Goal: Task Accomplishment & Management: Use online tool/utility

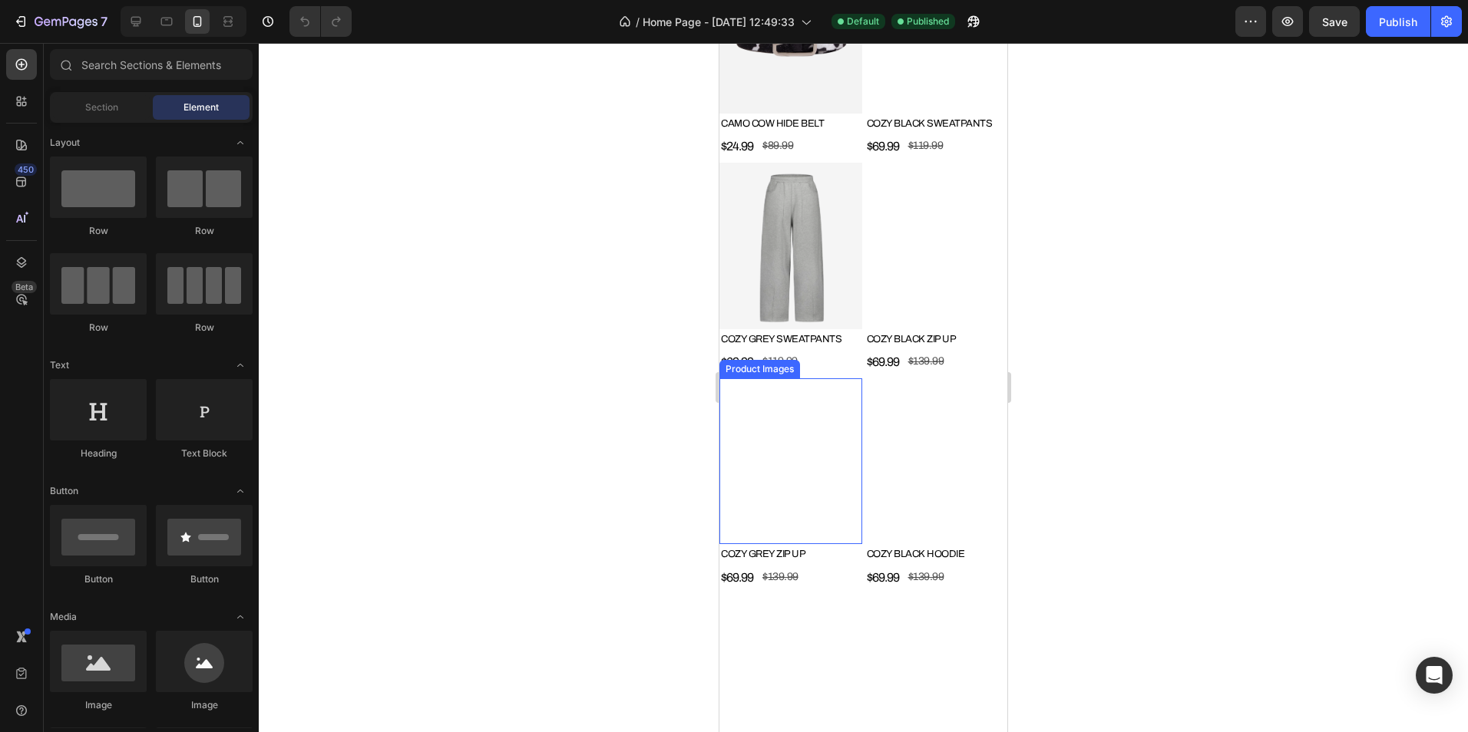
scroll to position [3301, 0]
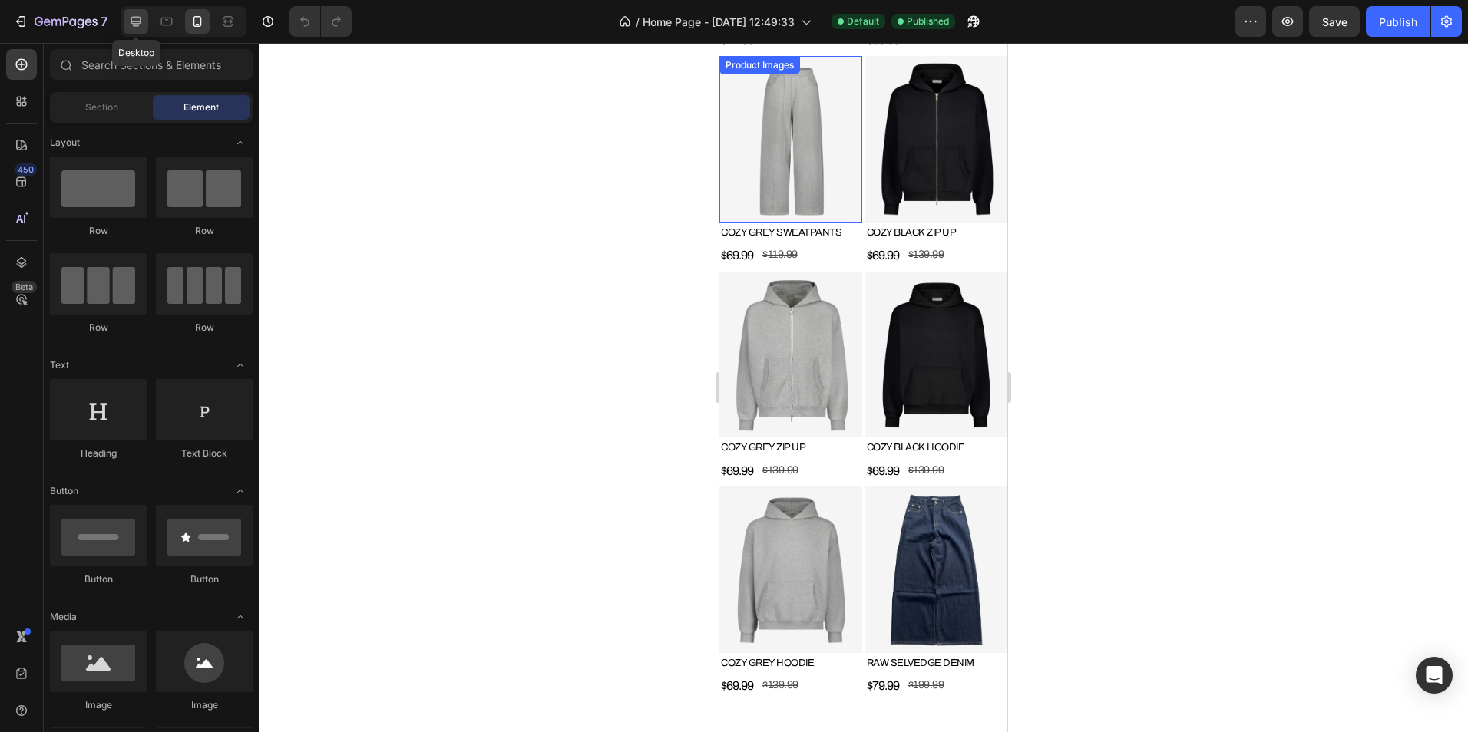
click at [140, 18] on icon at bounding box center [135, 21] width 15 height 15
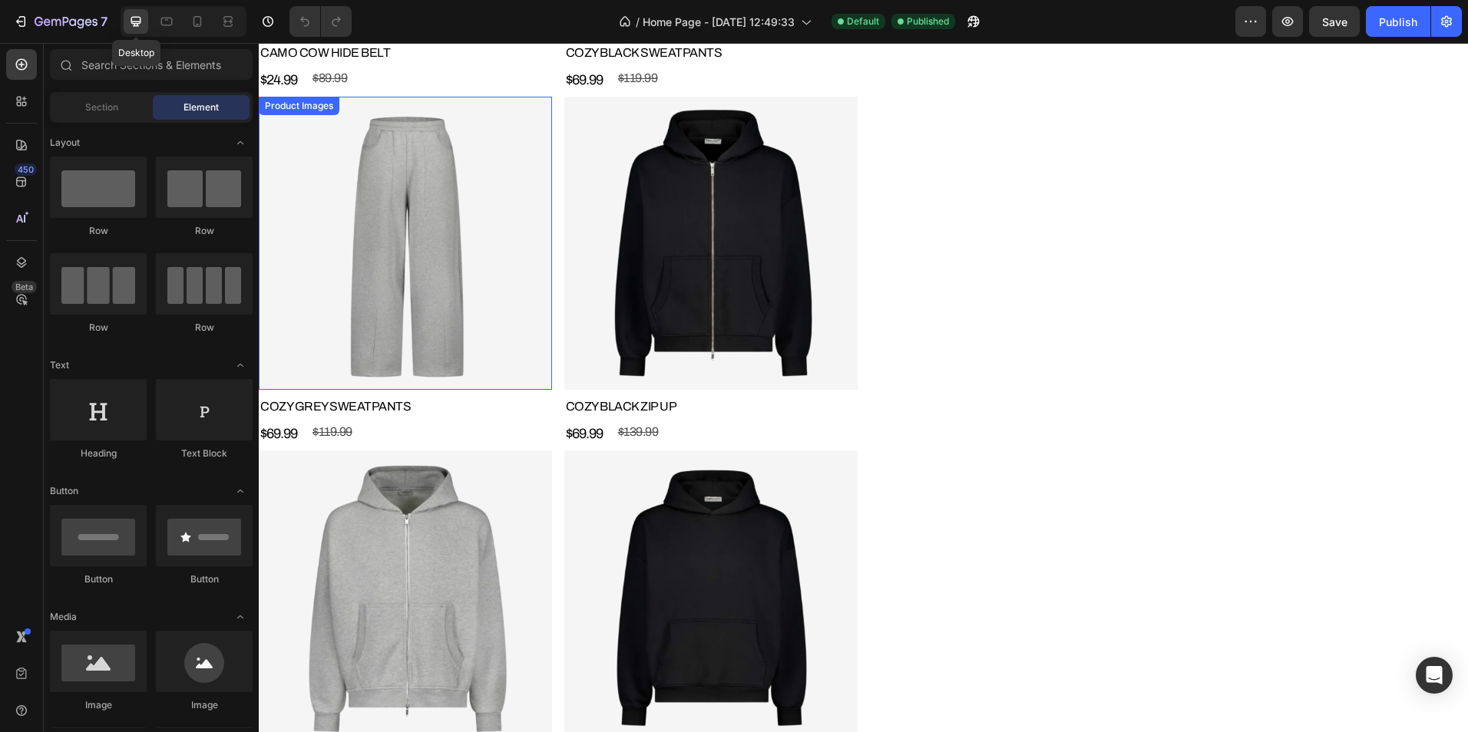
scroll to position [3436, 0]
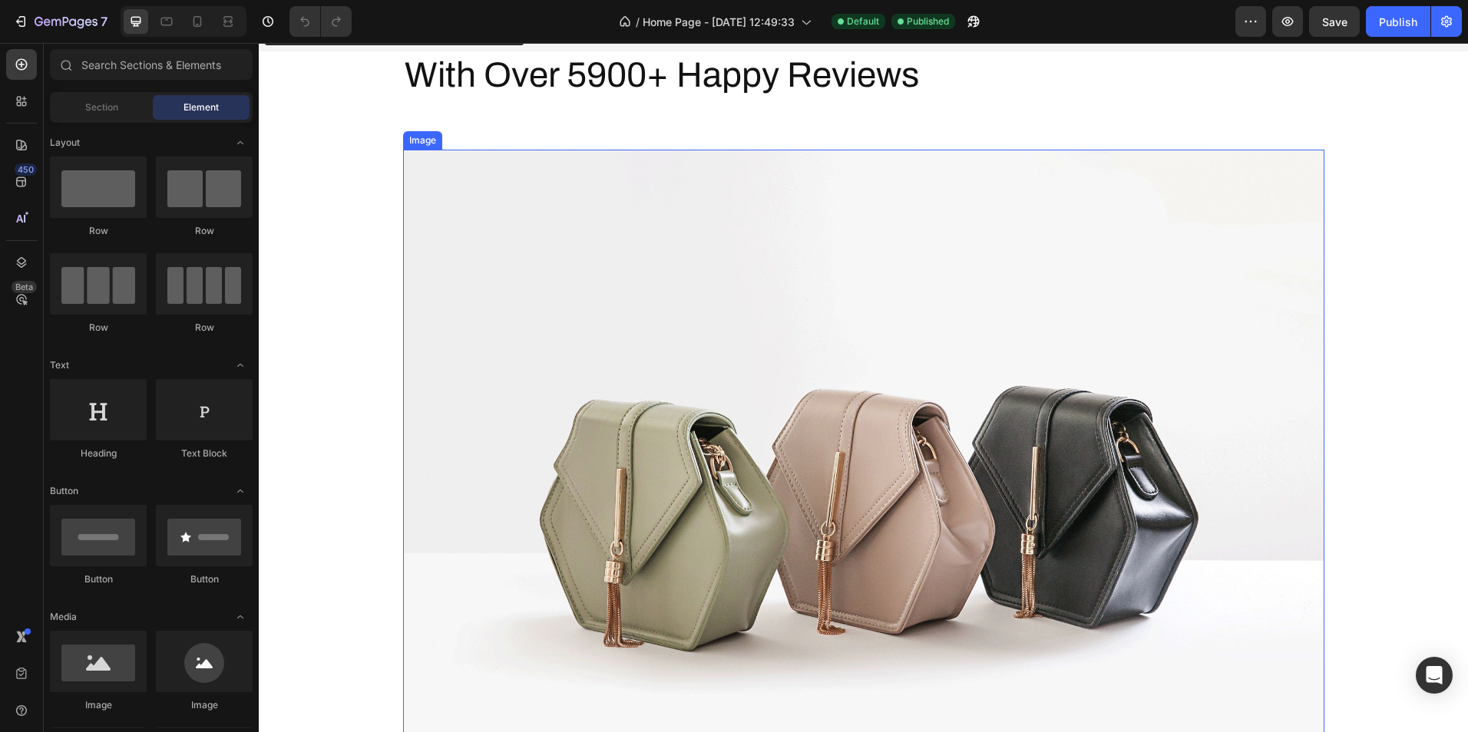
click at [814, 329] on img at bounding box center [863, 495] width 921 height 691
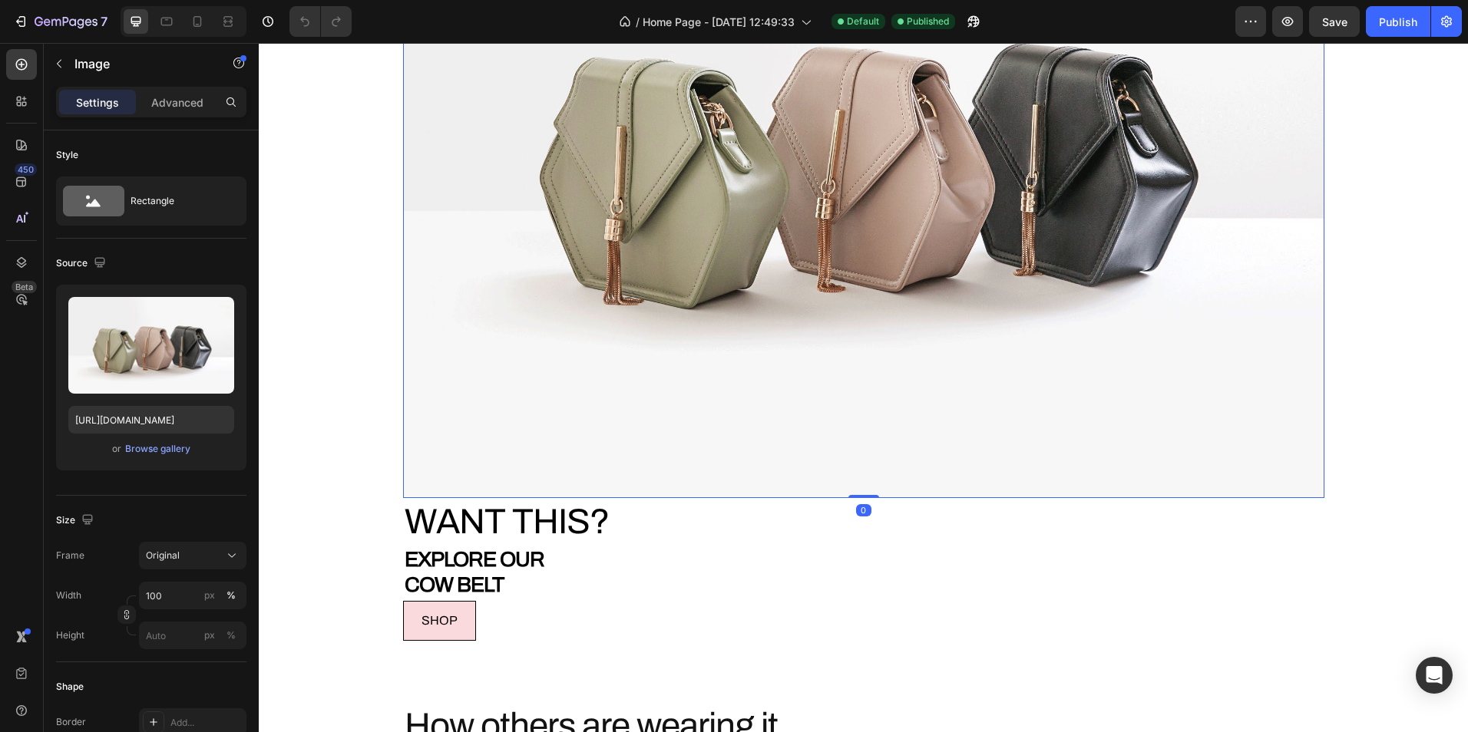
scroll to position [4280, 0]
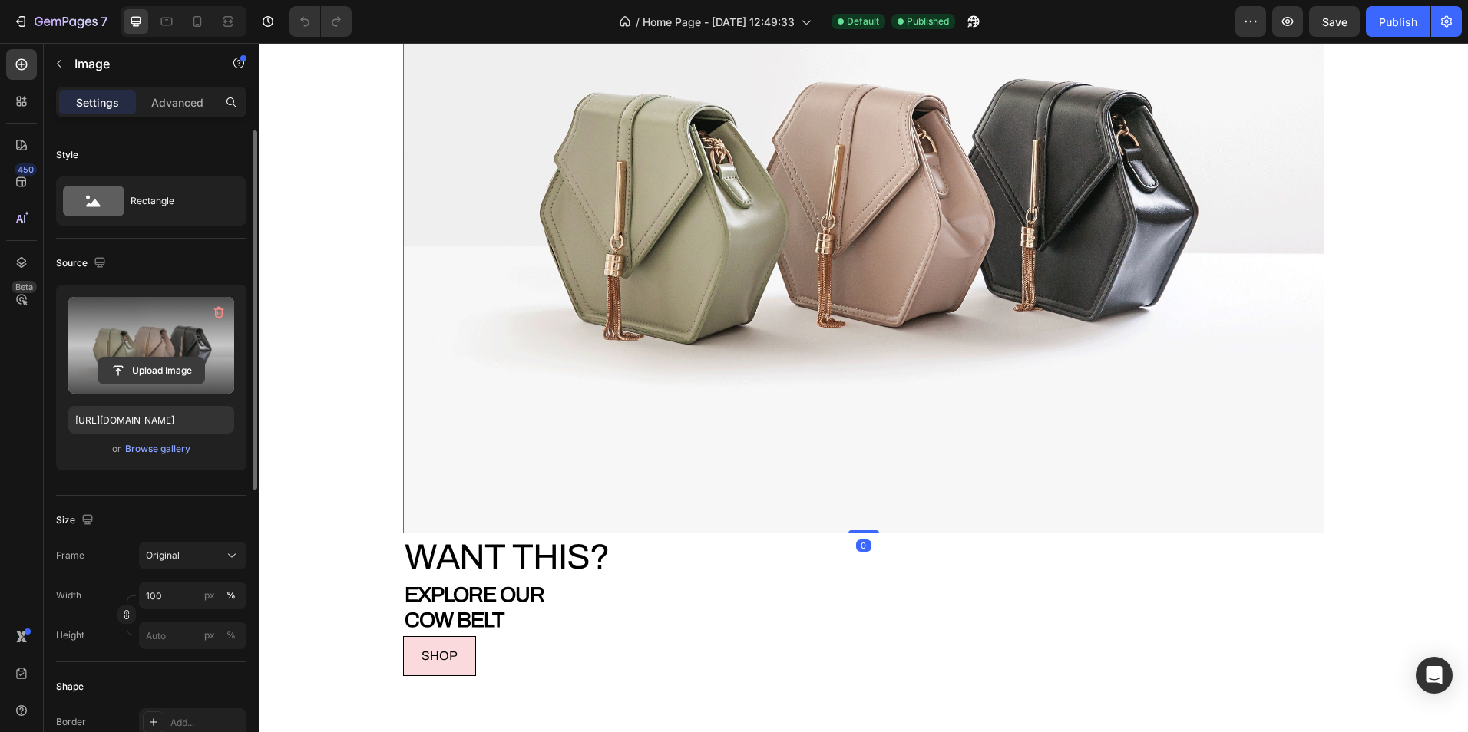
click at [170, 371] on input "file" at bounding box center [151, 371] width 106 height 26
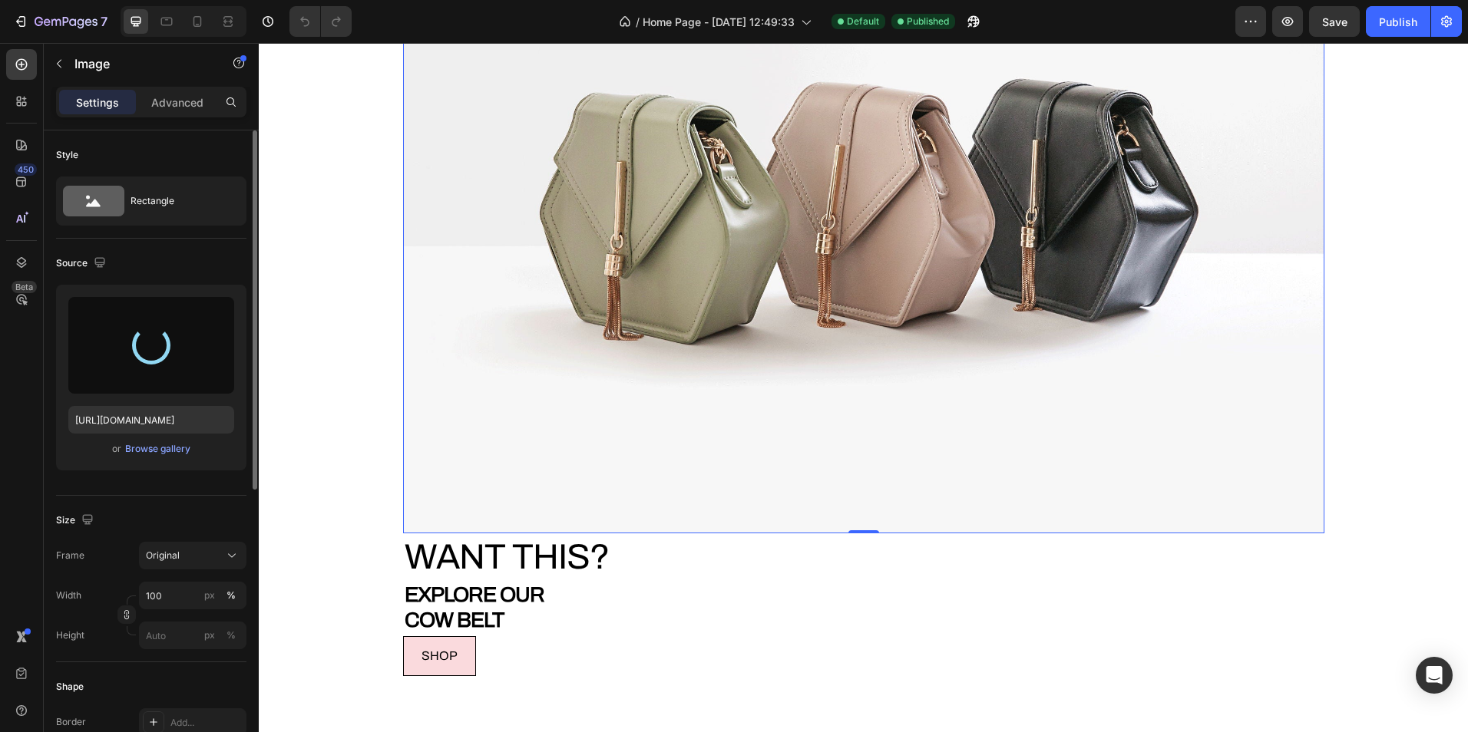
type input "[URL][DOMAIN_NAME]"
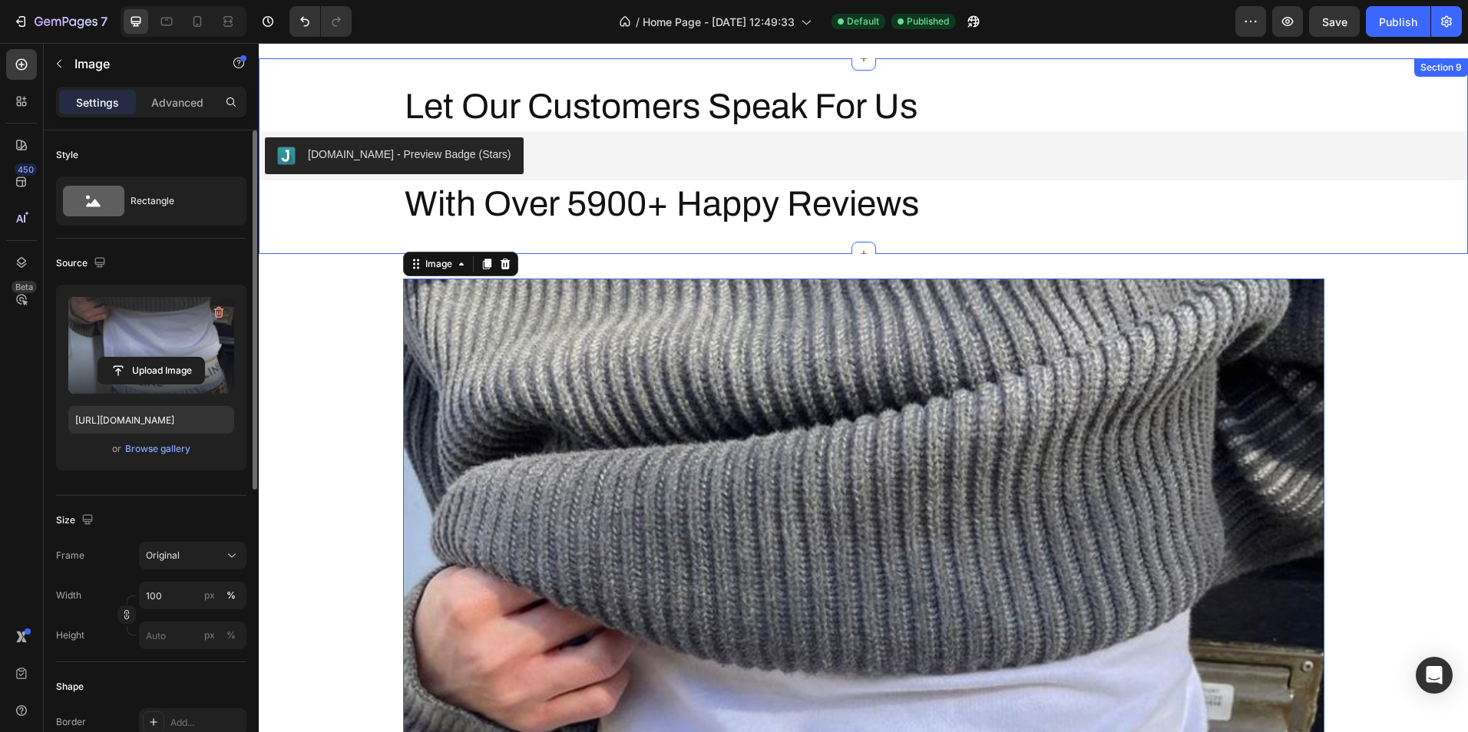
scroll to position [3820, 0]
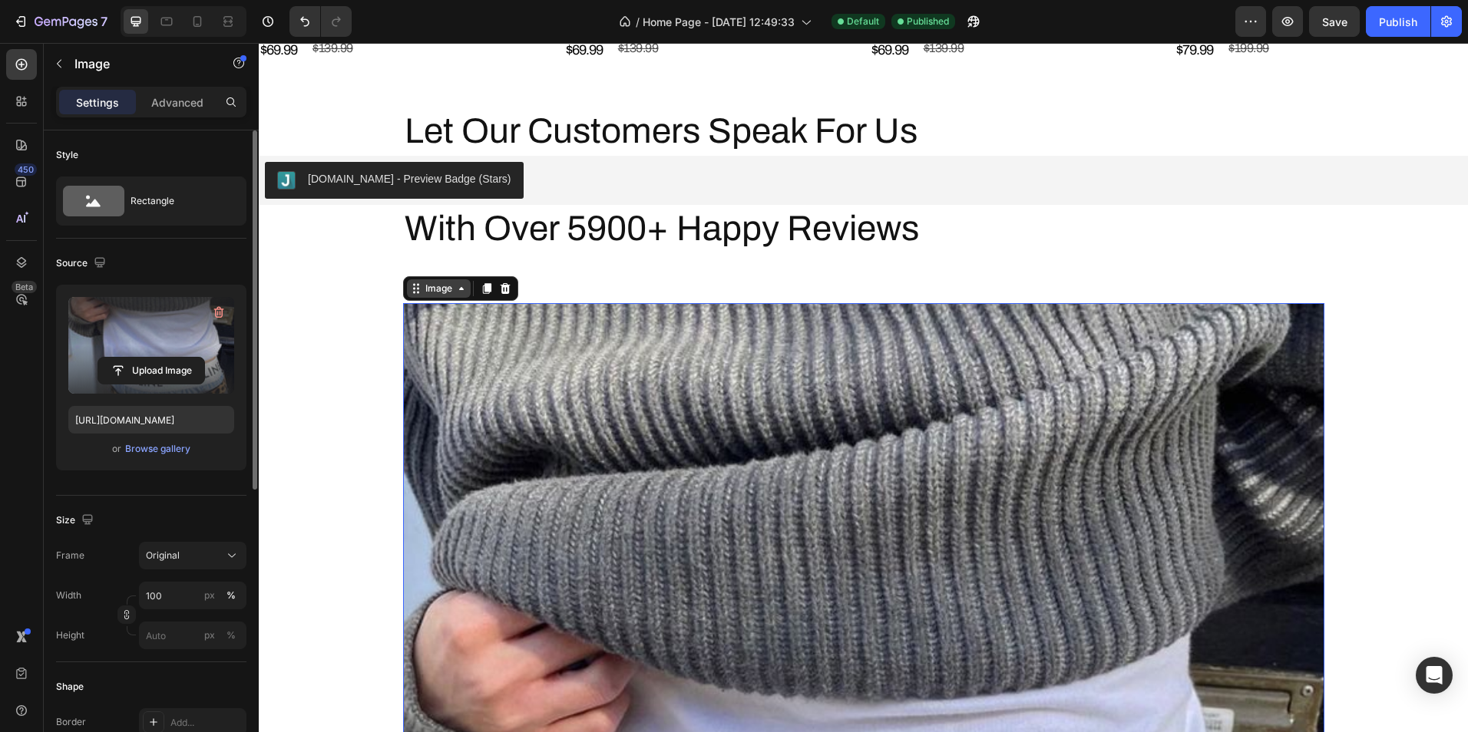
click at [438, 280] on div "Image" at bounding box center [439, 288] width 64 height 18
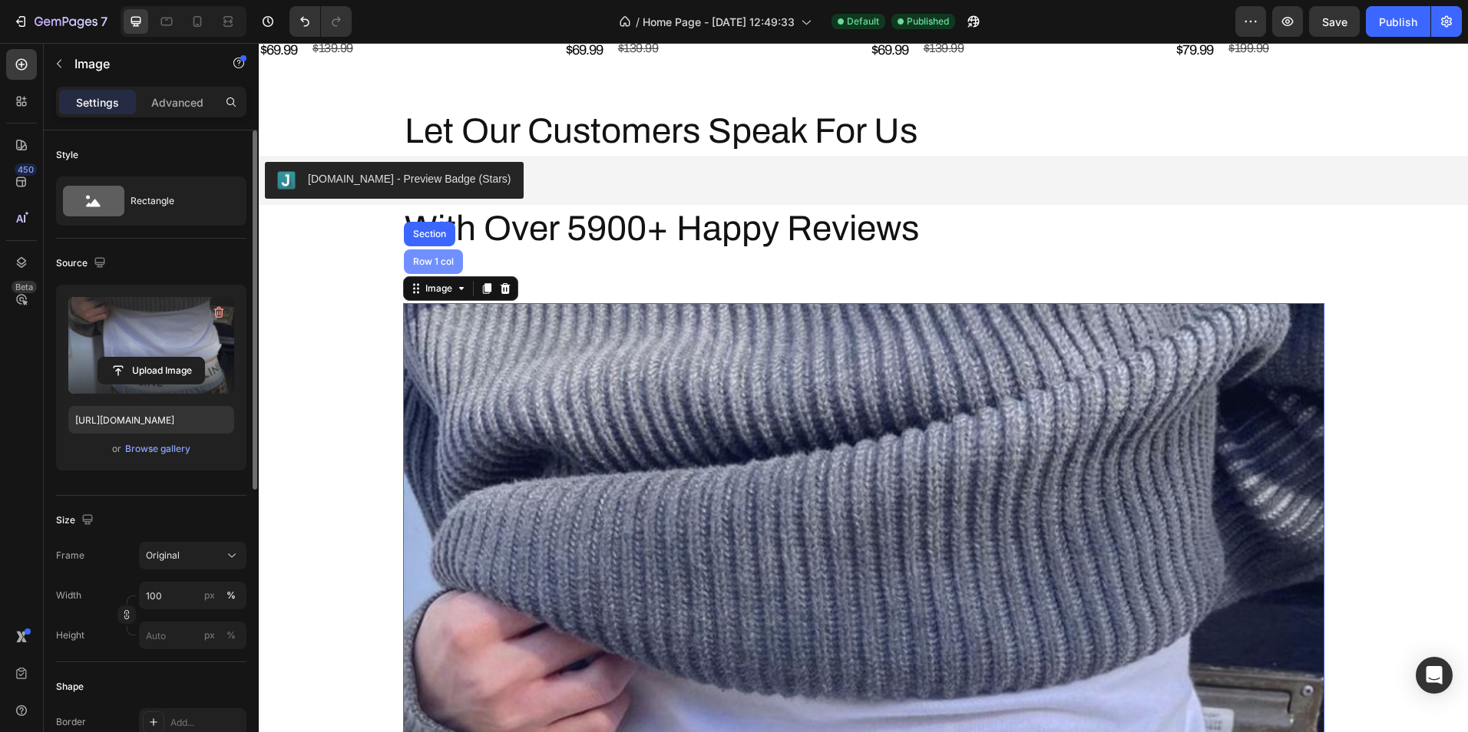
click at [431, 266] on div "Row 1 col" at bounding box center [433, 261] width 47 height 9
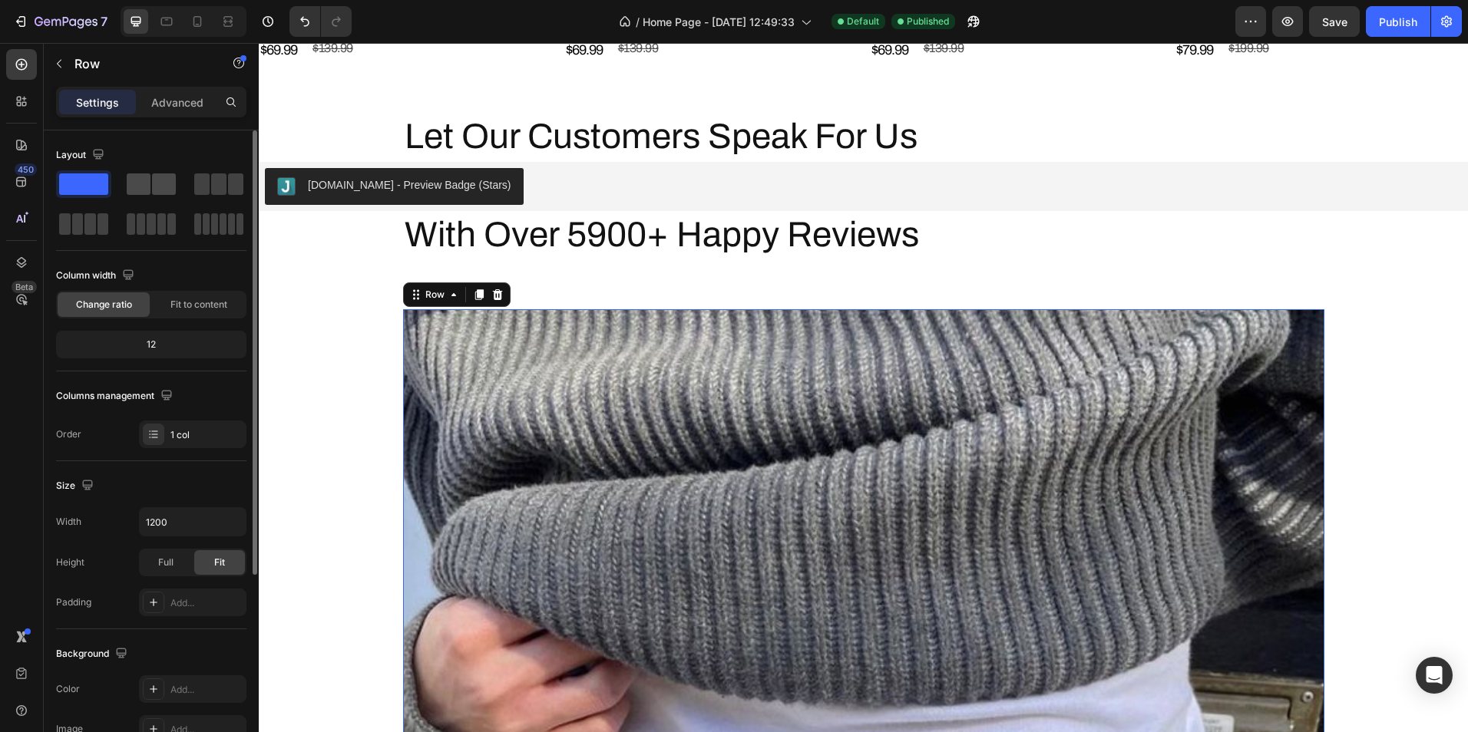
click at [161, 188] on span at bounding box center [164, 183] width 24 height 21
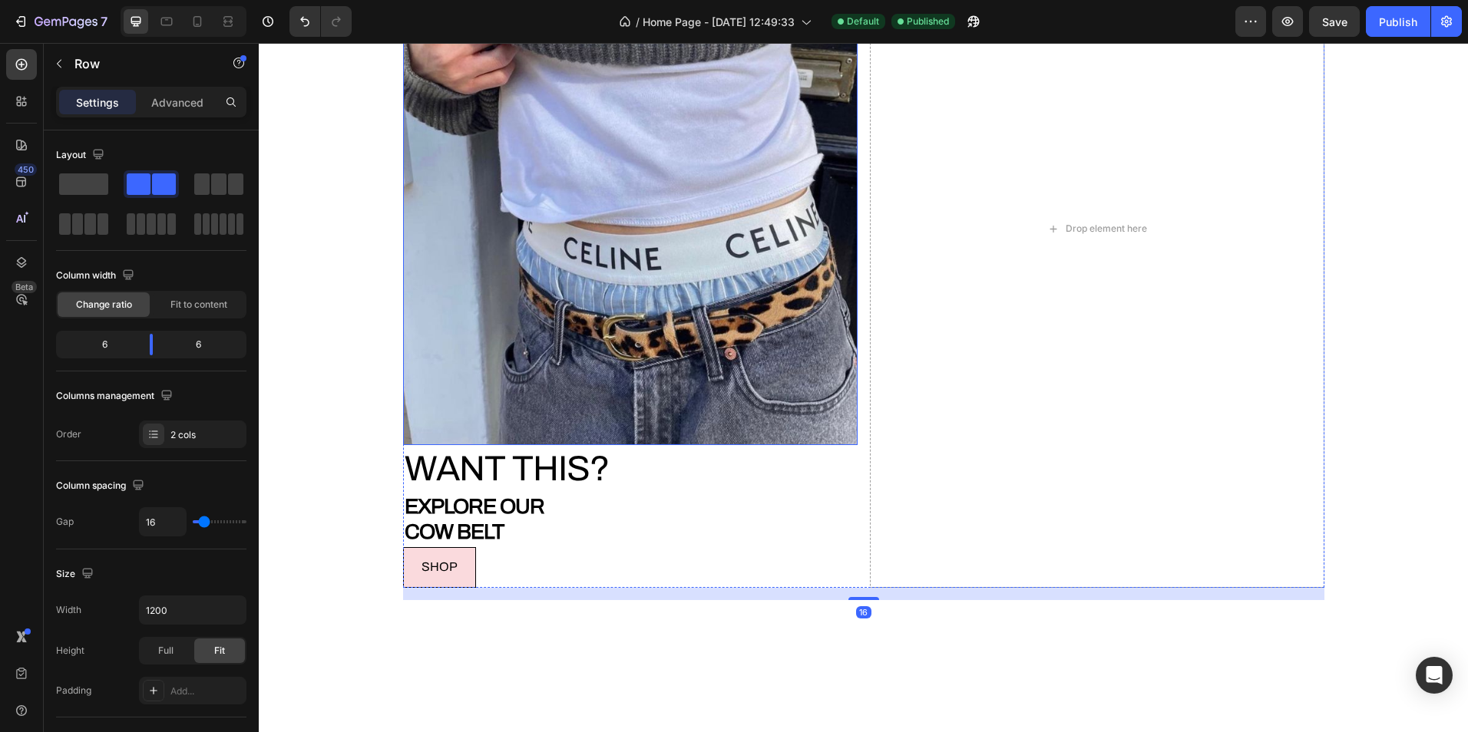
scroll to position [4280, 0]
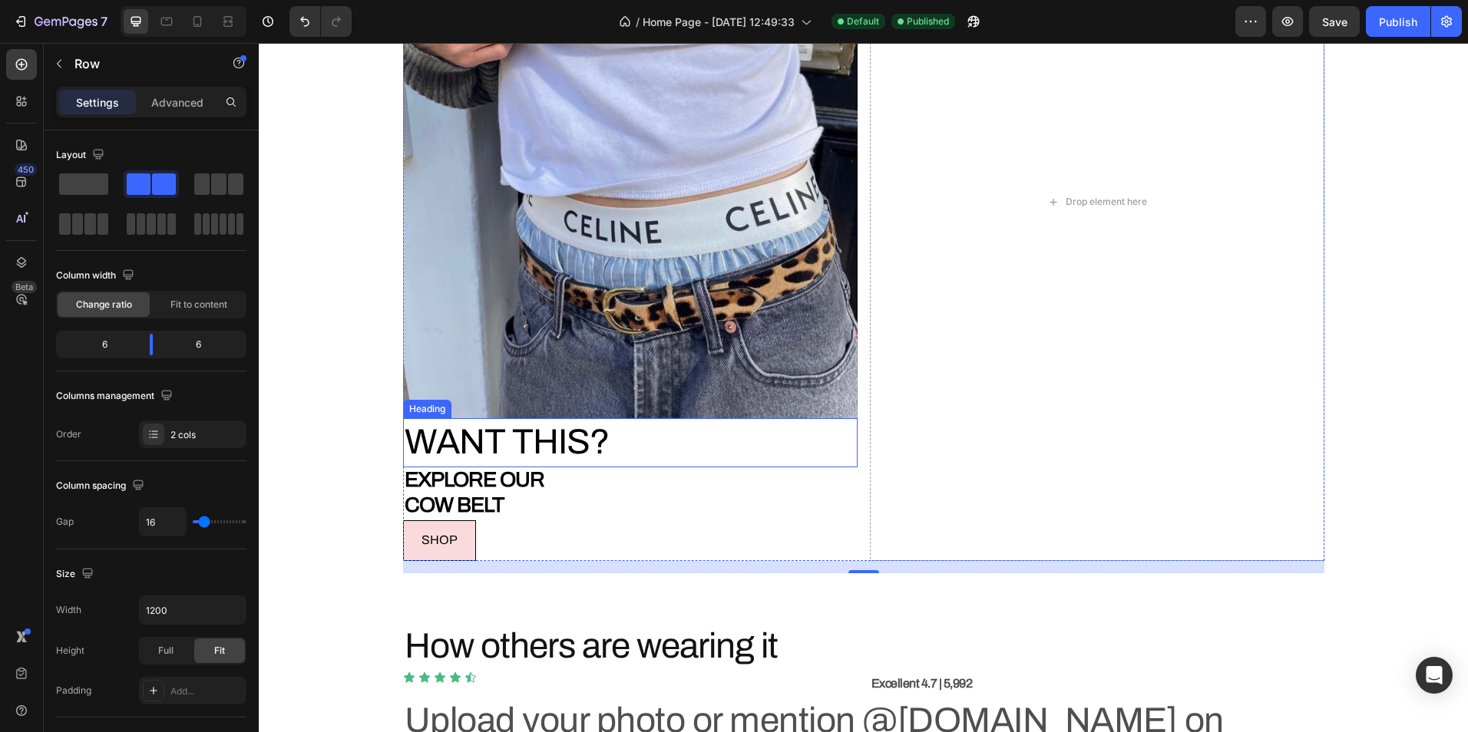
click at [530, 433] on h2 "WANT THIS?" at bounding box center [630, 442] width 454 height 49
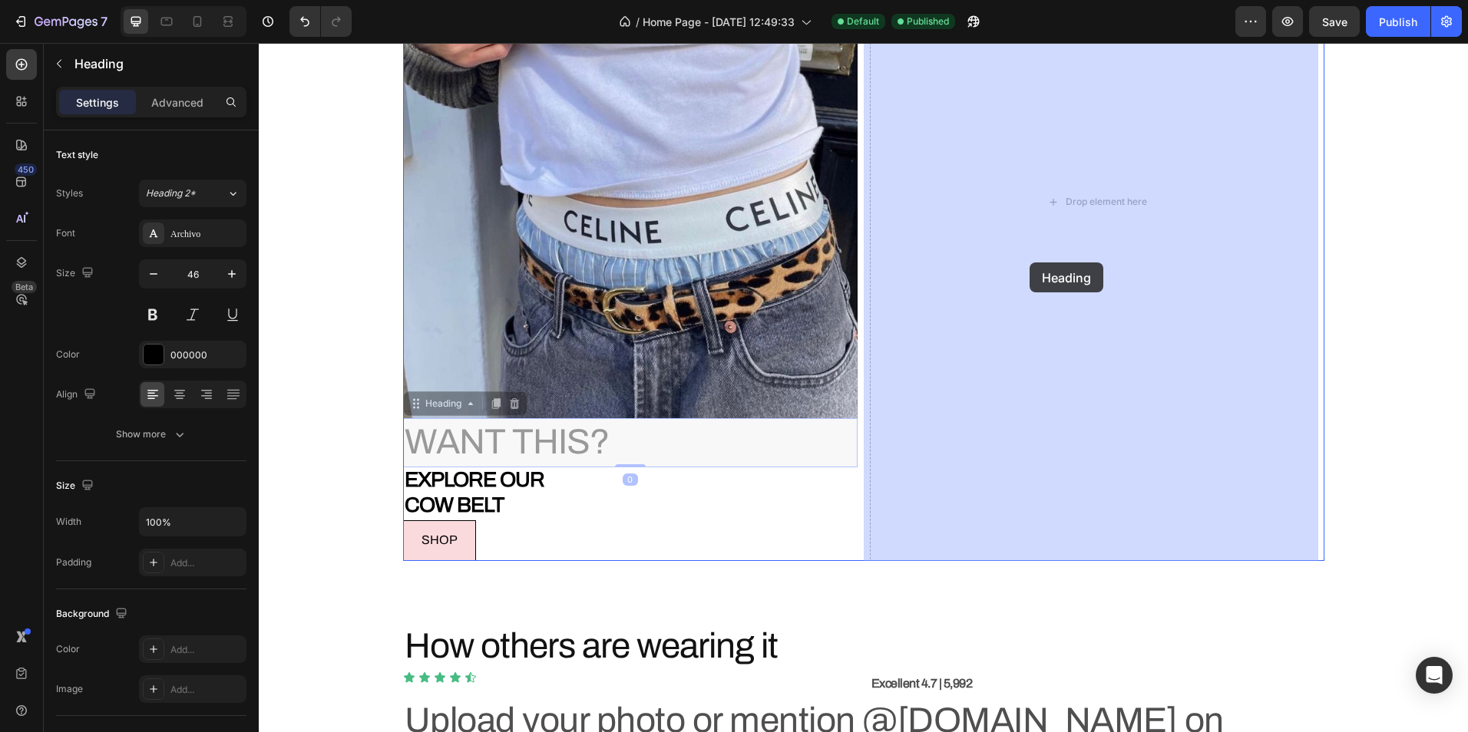
drag, startPoint x: 456, startPoint y: 405, endPoint x: 1029, endPoint y: 262, distance: 591.1
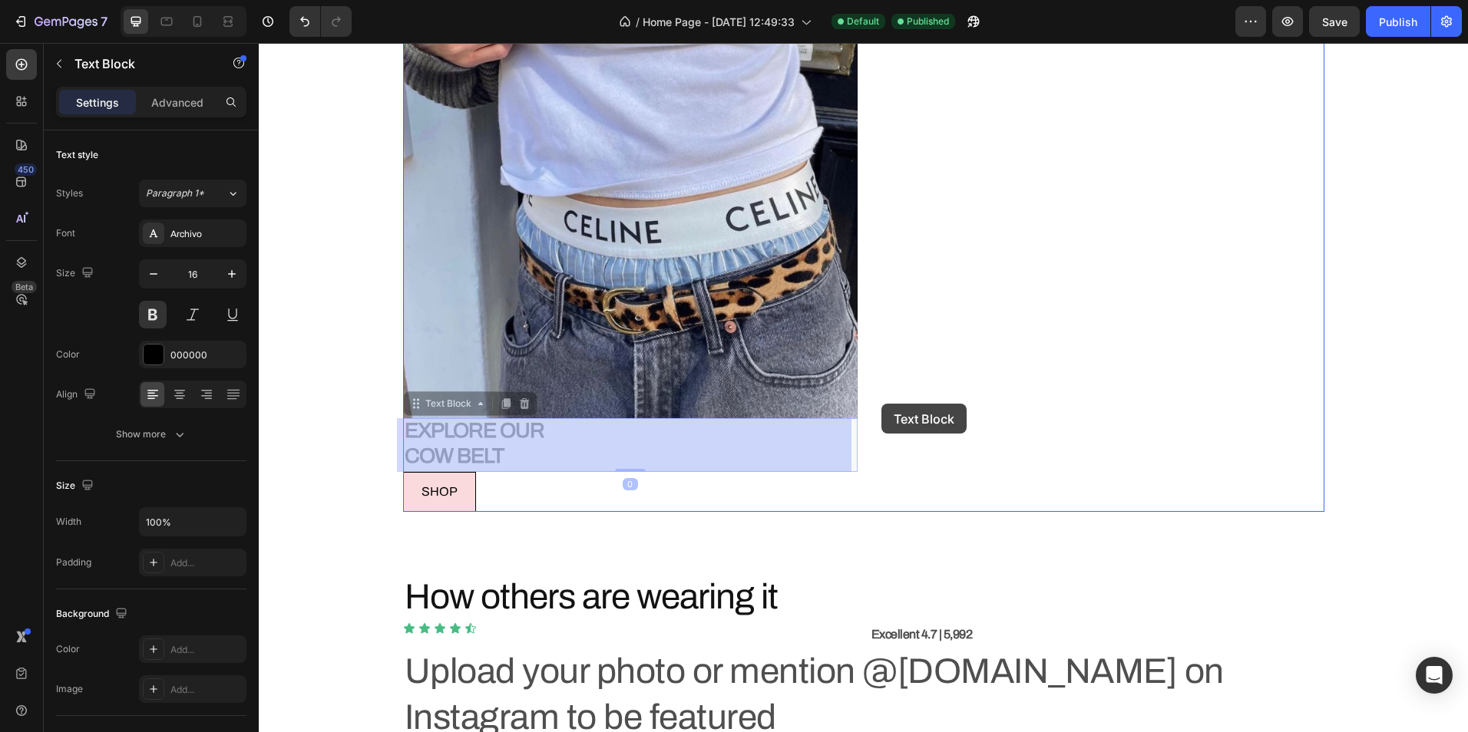
drag, startPoint x: 517, startPoint y: 439, endPoint x: 969, endPoint y: 380, distance: 455.2
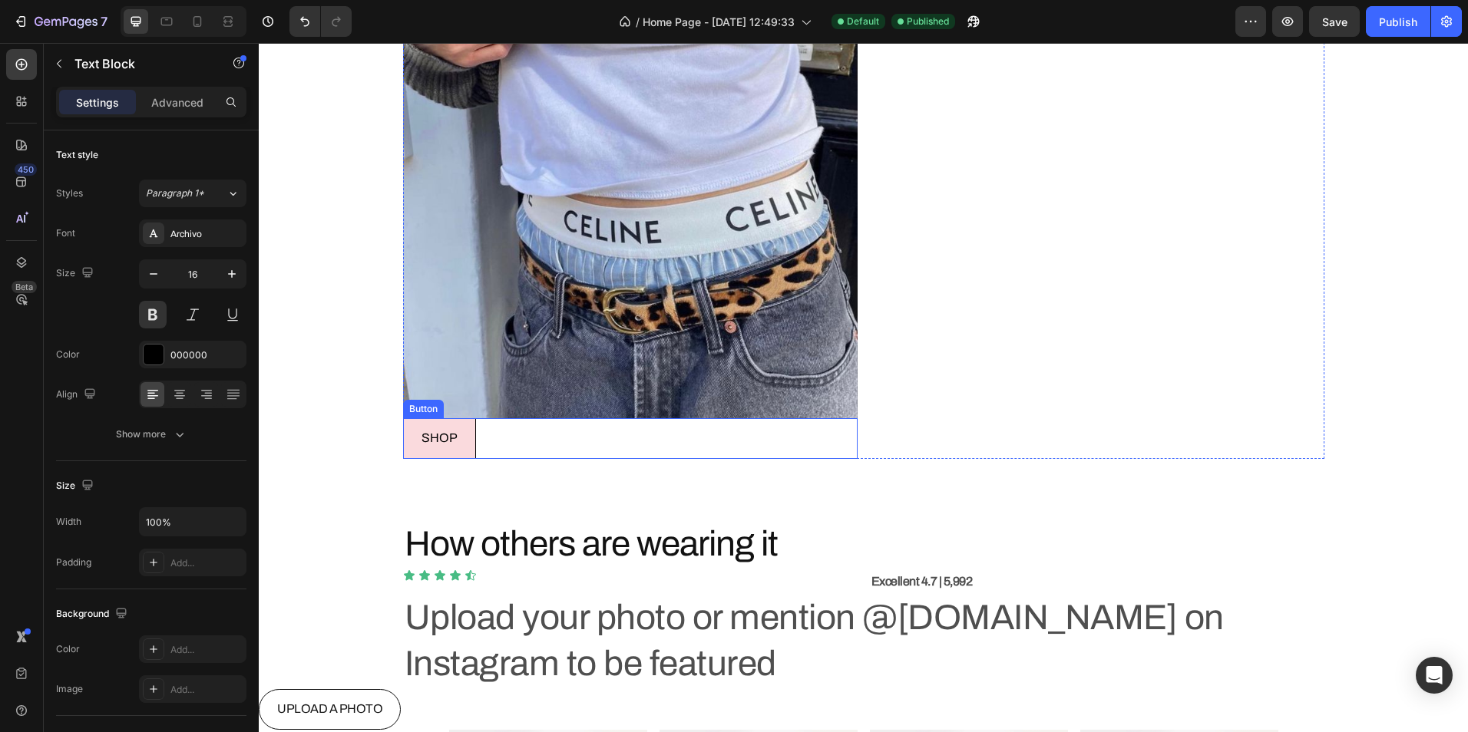
click at [570, 453] on div "SHOP Button" at bounding box center [630, 438] width 454 height 41
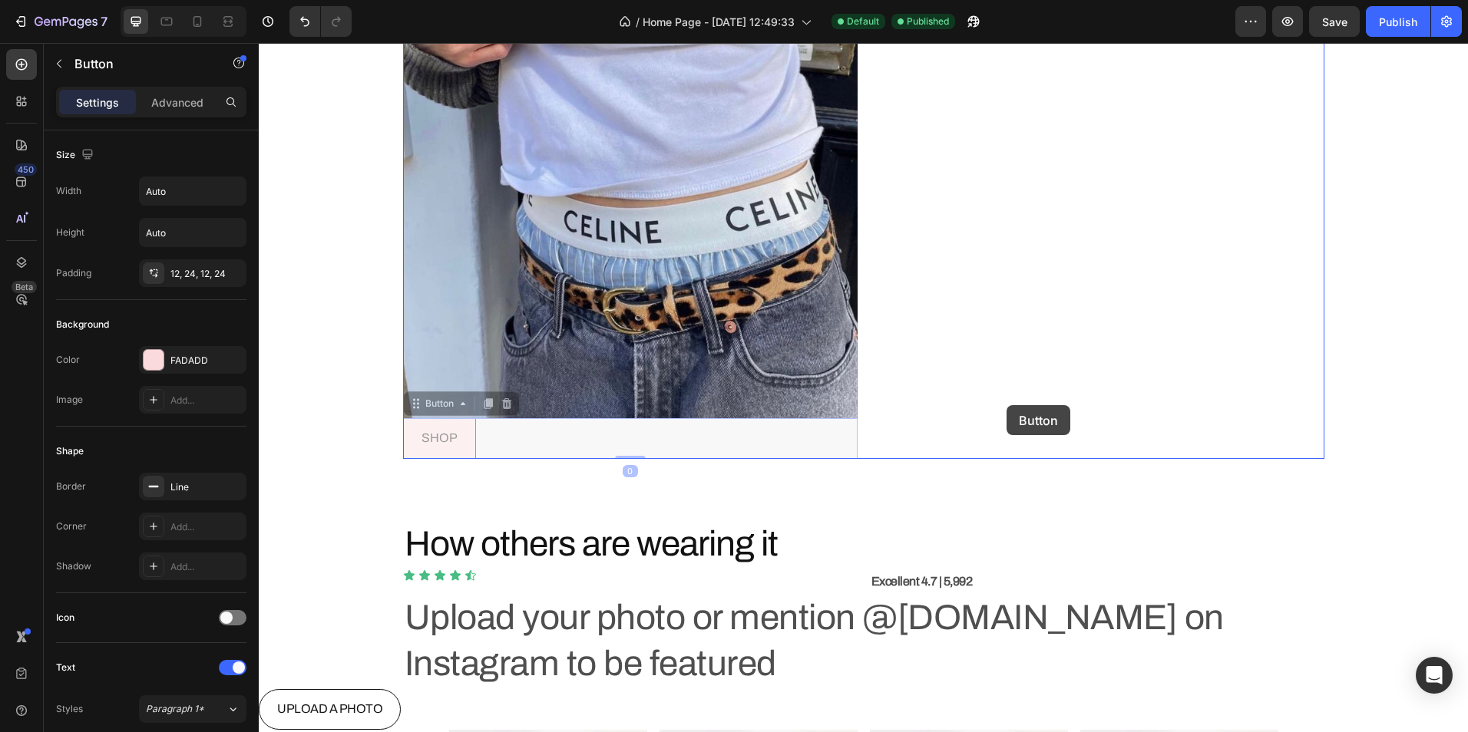
drag, startPoint x: 570, startPoint y: 453, endPoint x: 1006, endPoint y: 403, distance: 438.8
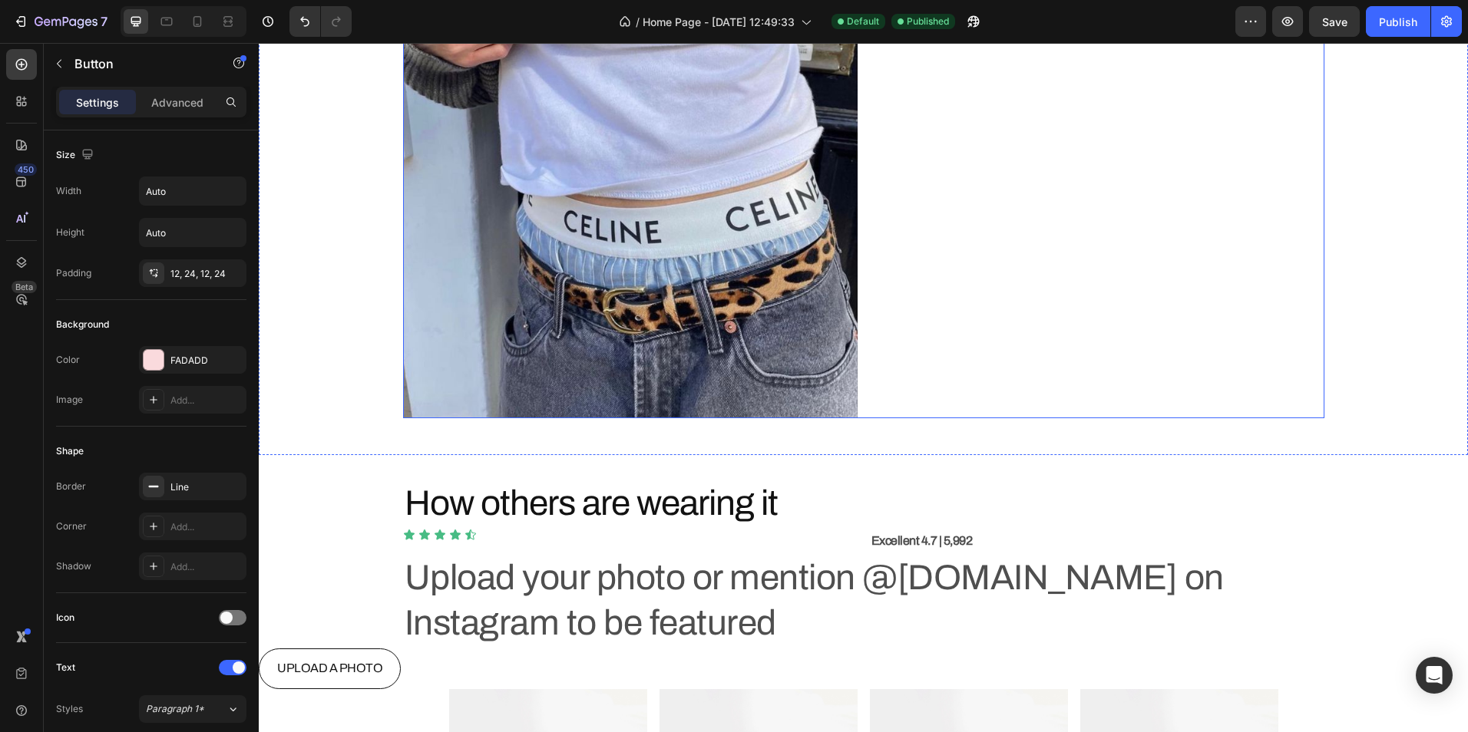
click at [1061, 385] on div "WANT THIS? Heading EXPLORE OUR COW BELT Text Block SHOP Button 0" at bounding box center [1097, 131] width 454 height 576
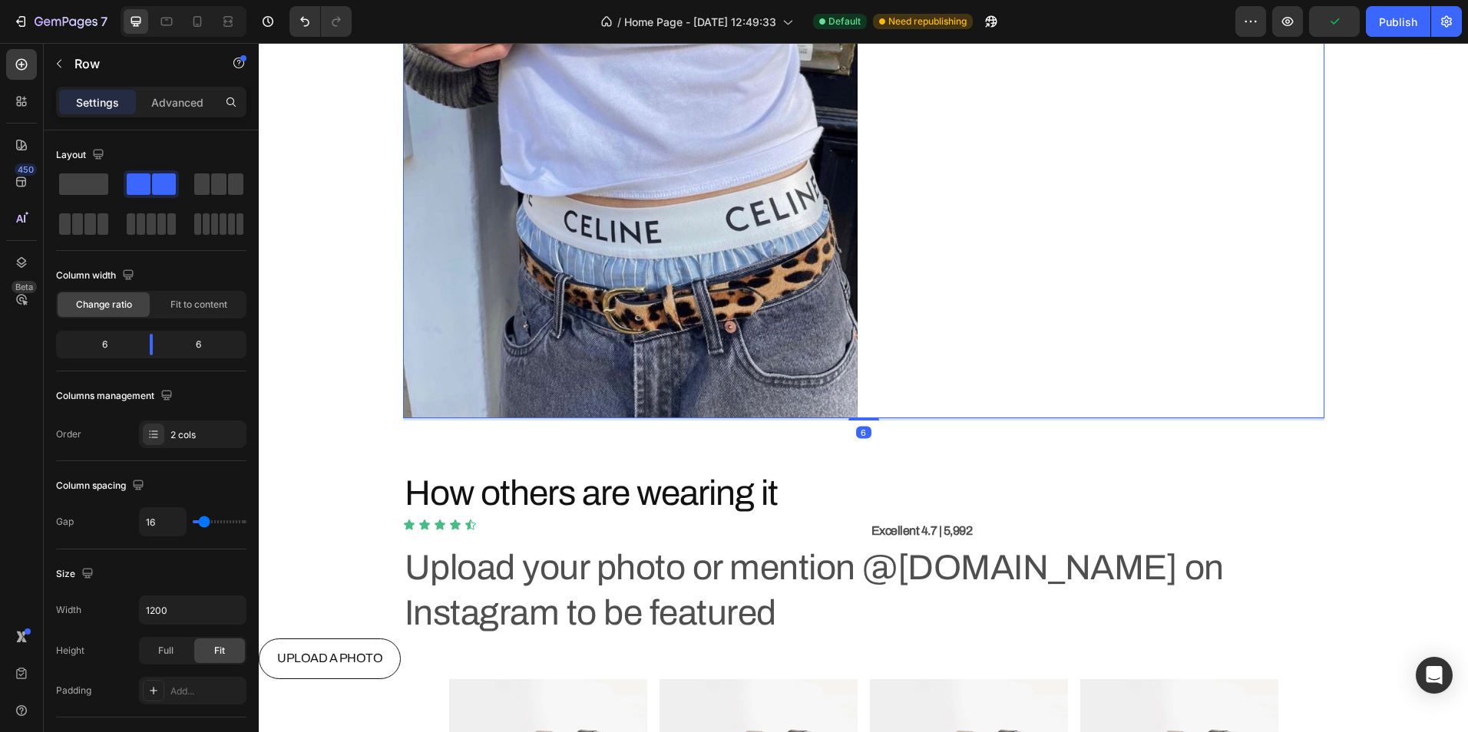
drag, startPoint x: 860, startPoint y: 428, endPoint x: 854, endPoint y: 411, distance: 18.2
click at [872, 413] on div "Image WANT THIS? Heading EXPLORE OUR COW BELT Text Block SHOP Button Row 6" at bounding box center [863, 131] width 921 height 576
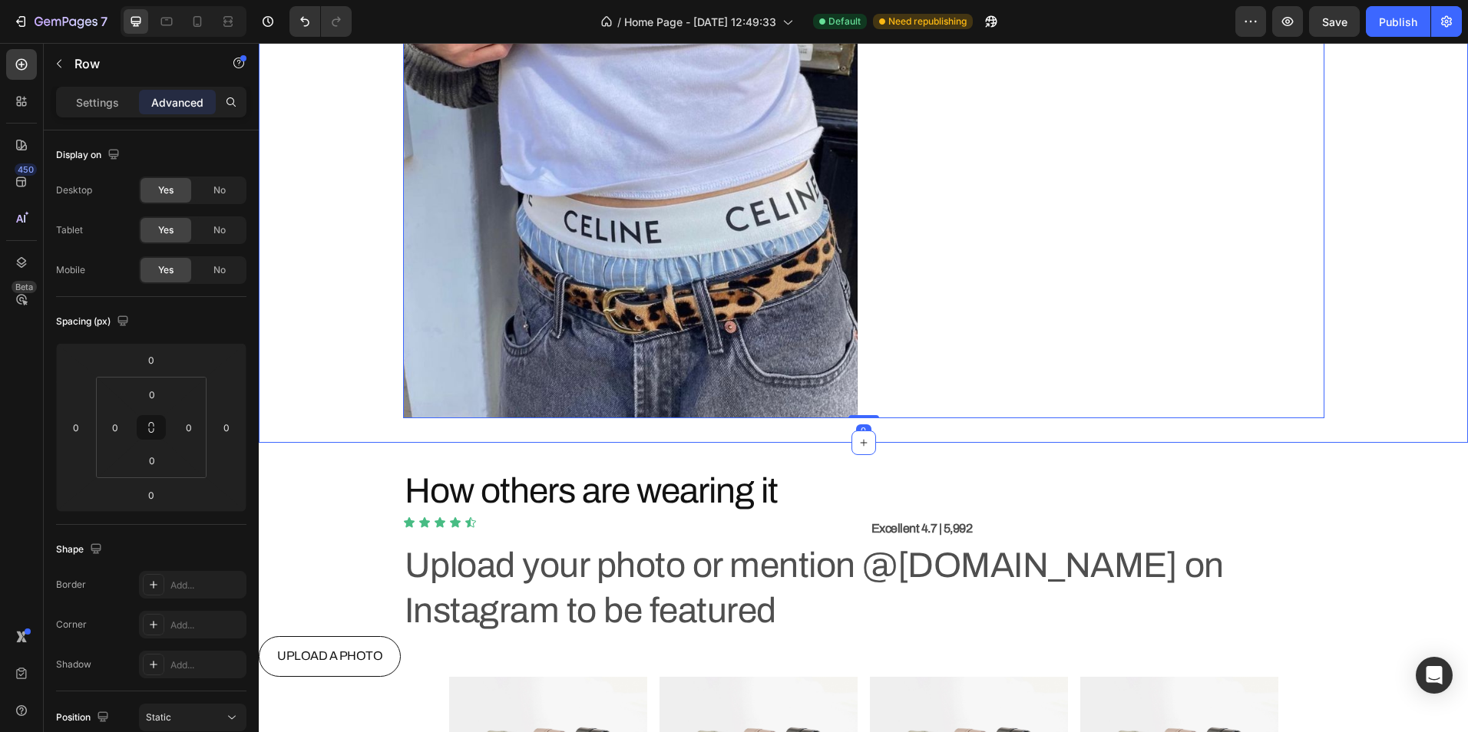
click at [1184, 366] on div "WANT THIS? Heading EXPLORE OUR COW BELT Text Block SHOP Button" at bounding box center [1097, 131] width 454 height 576
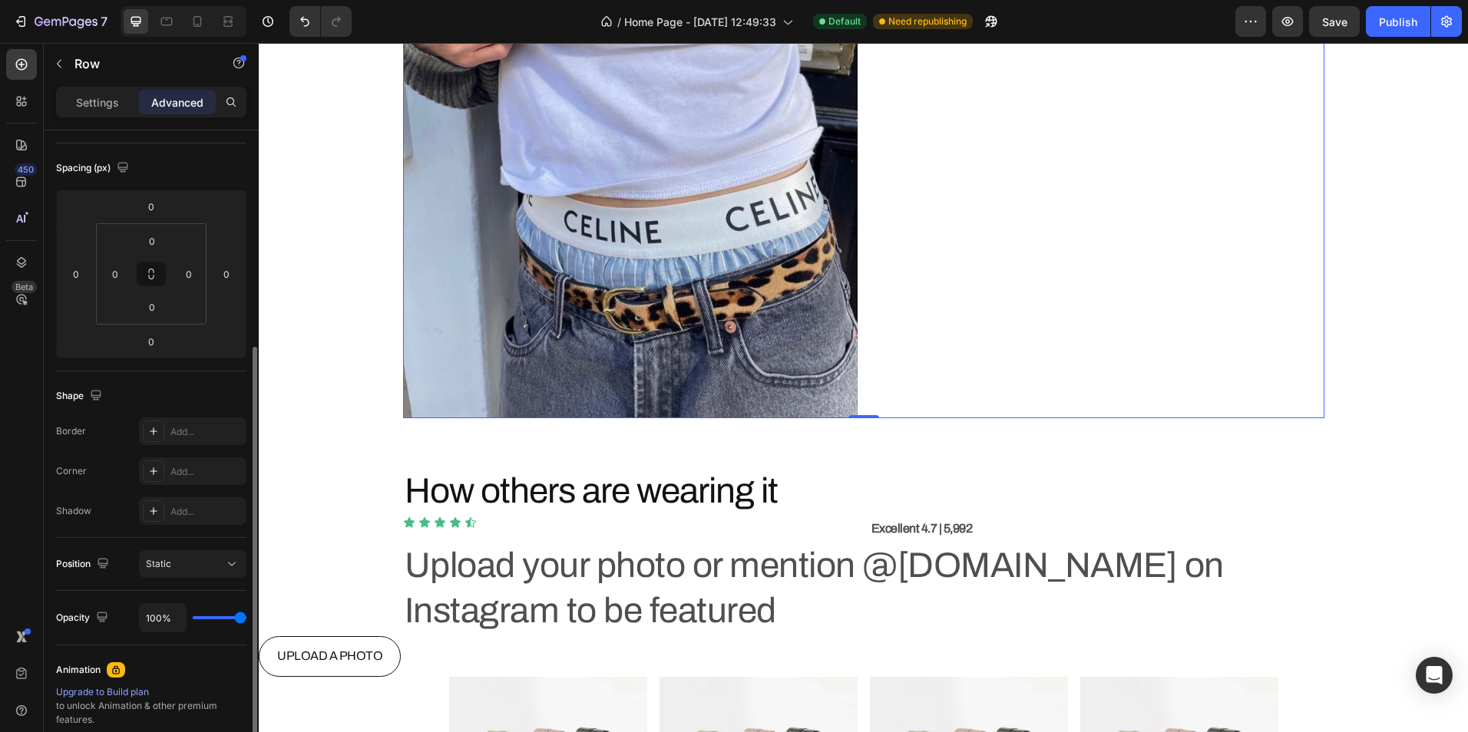
scroll to position [384, 0]
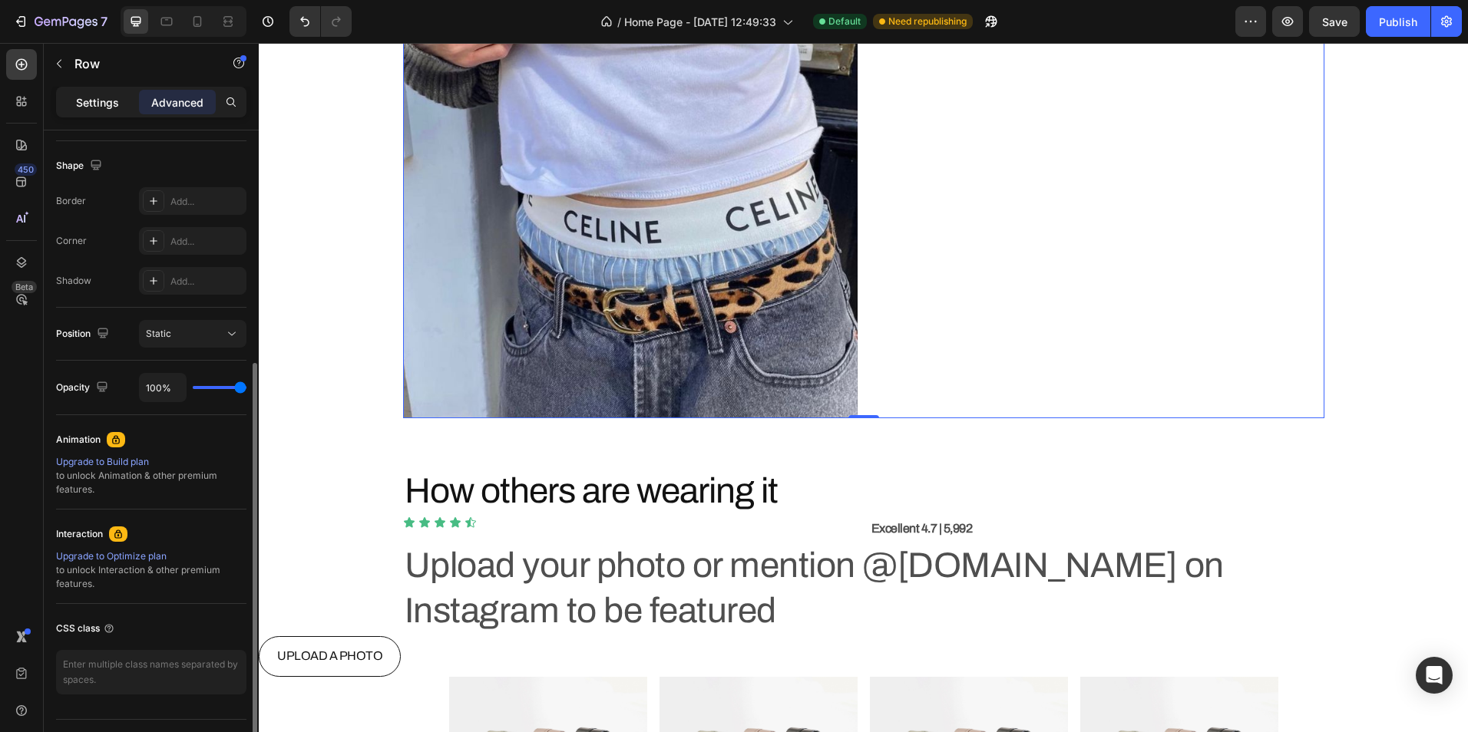
click at [96, 113] on div "Settings" at bounding box center [97, 102] width 77 height 25
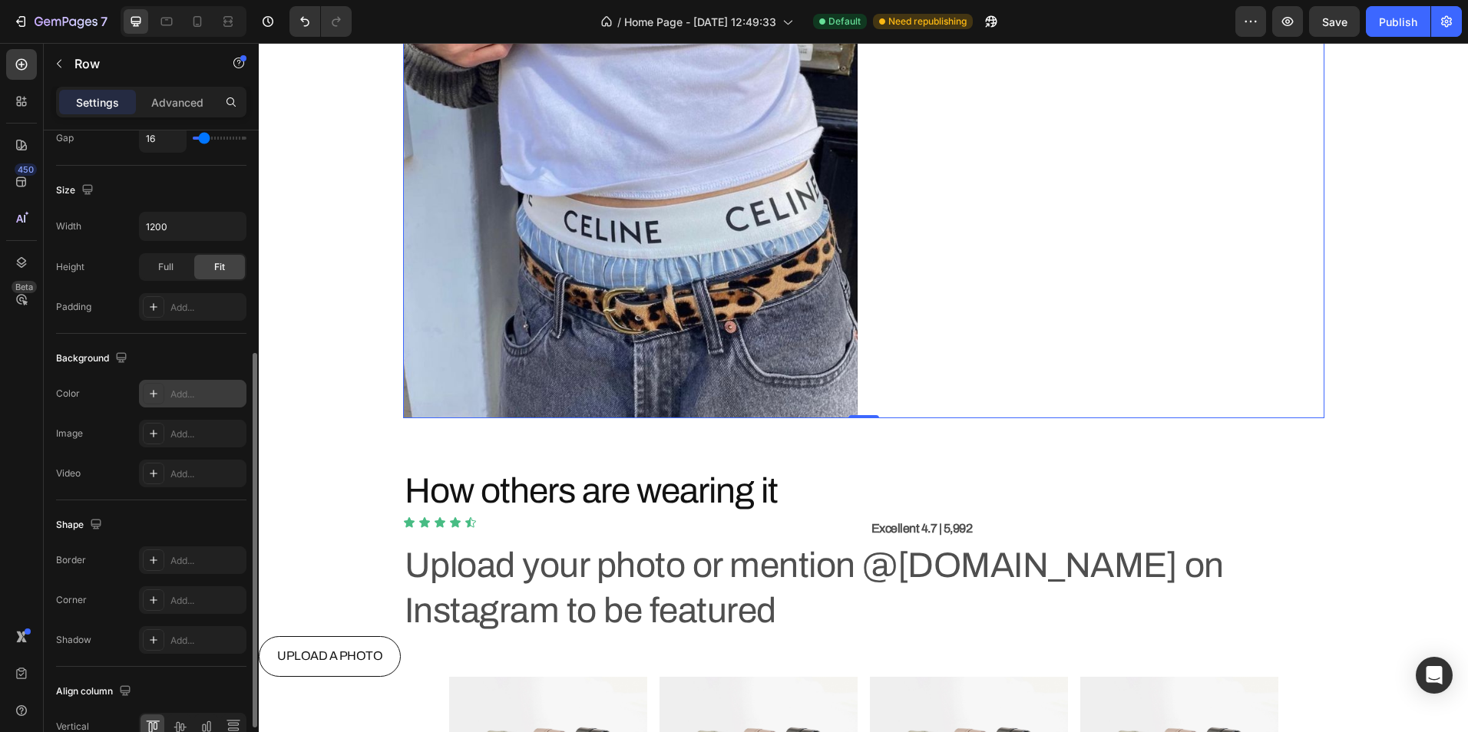
click at [176, 388] on div "Add..." at bounding box center [206, 395] width 72 height 14
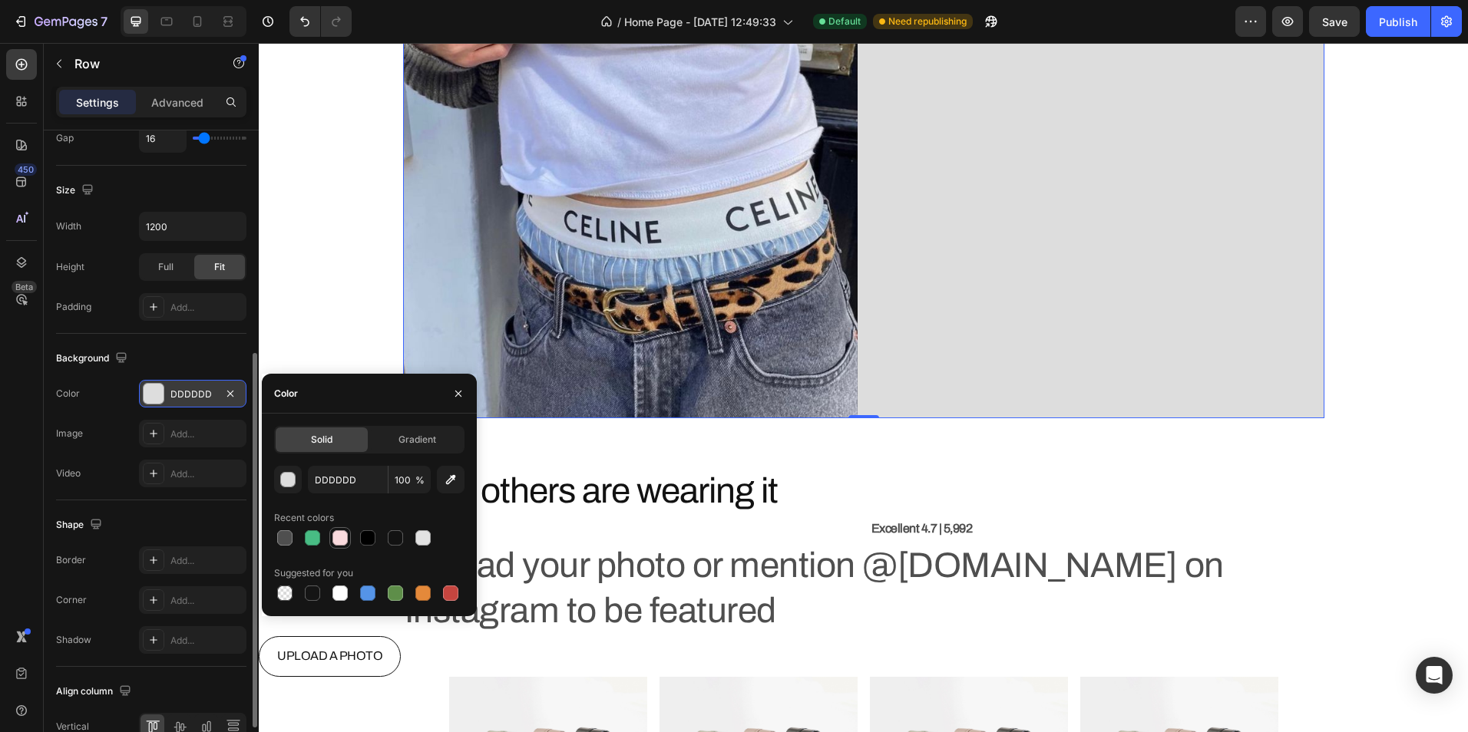
drag, startPoint x: 340, startPoint y: 538, endPoint x: 253, endPoint y: 454, distance: 121.1
click at [340, 538] on div at bounding box center [339, 537] width 15 height 15
type input "FADADD"
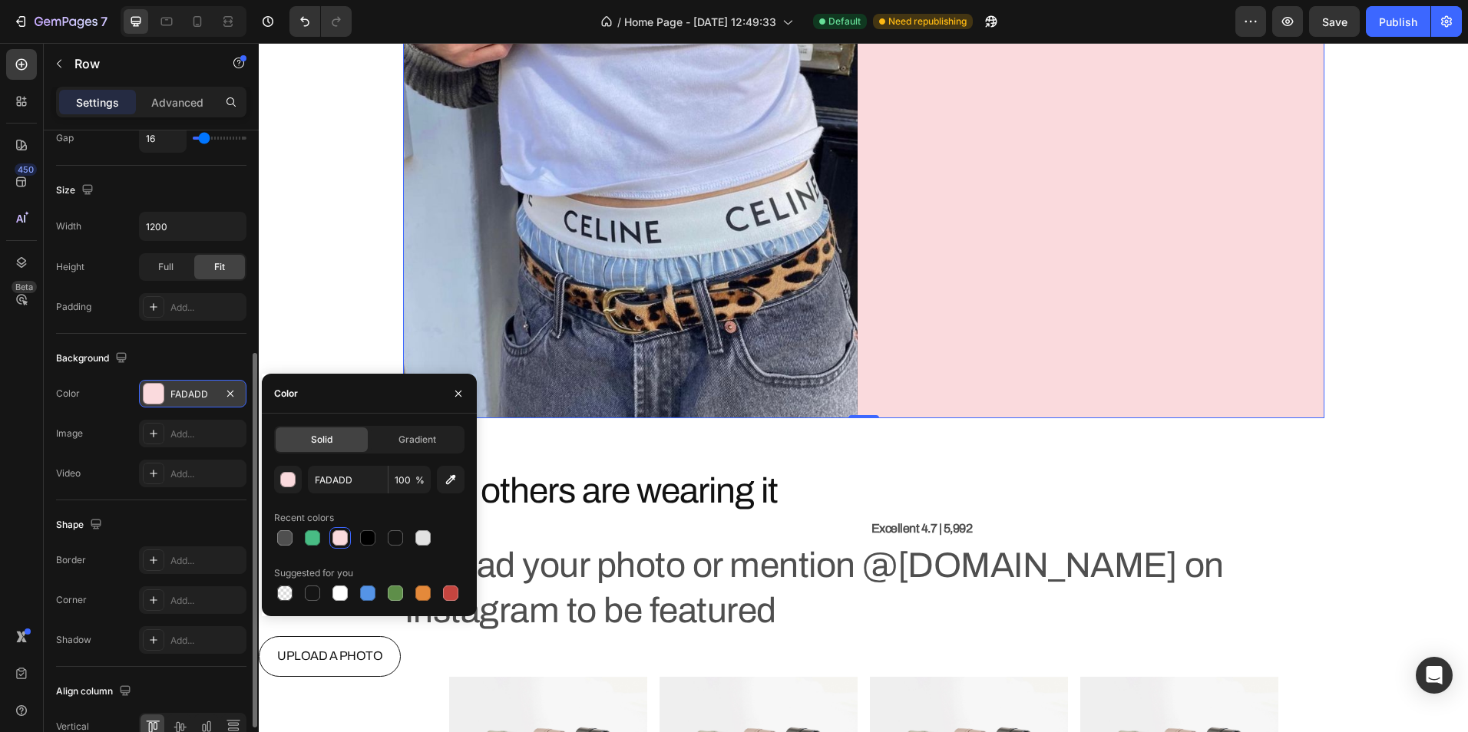
click at [861, 428] on div "0" at bounding box center [863, 430] width 15 height 12
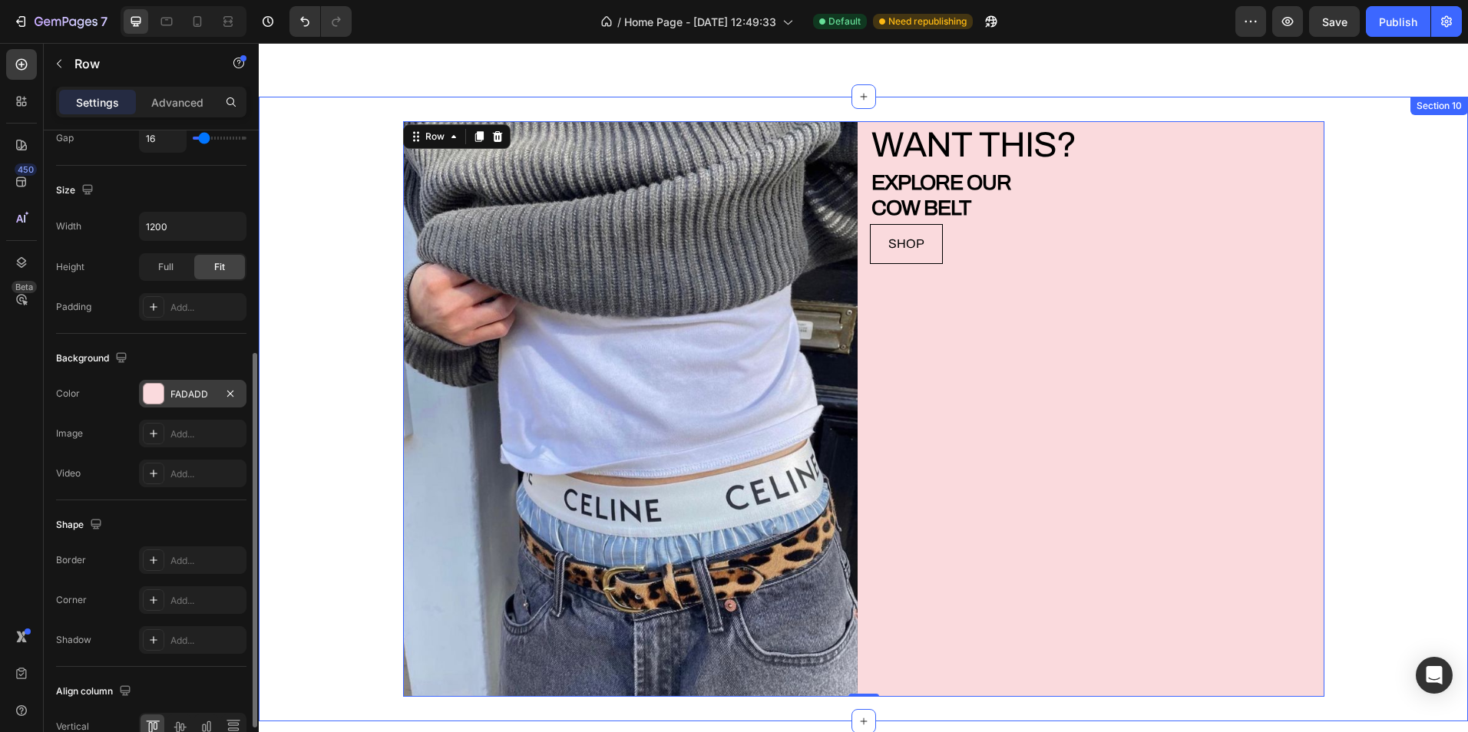
scroll to position [3973, 0]
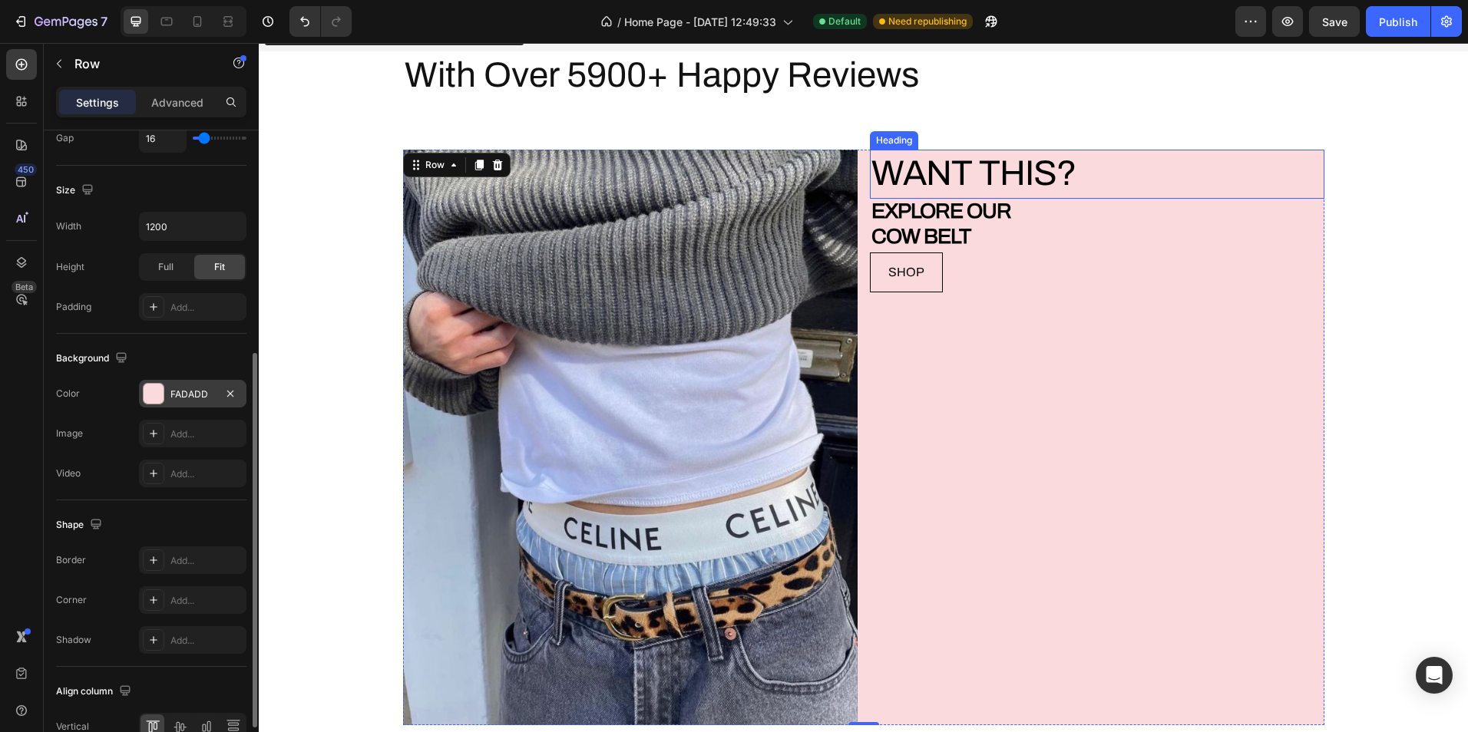
click at [983, 180] on h2 "WANT THIS?" at bounding box center [1097, 174] width 454 height 49
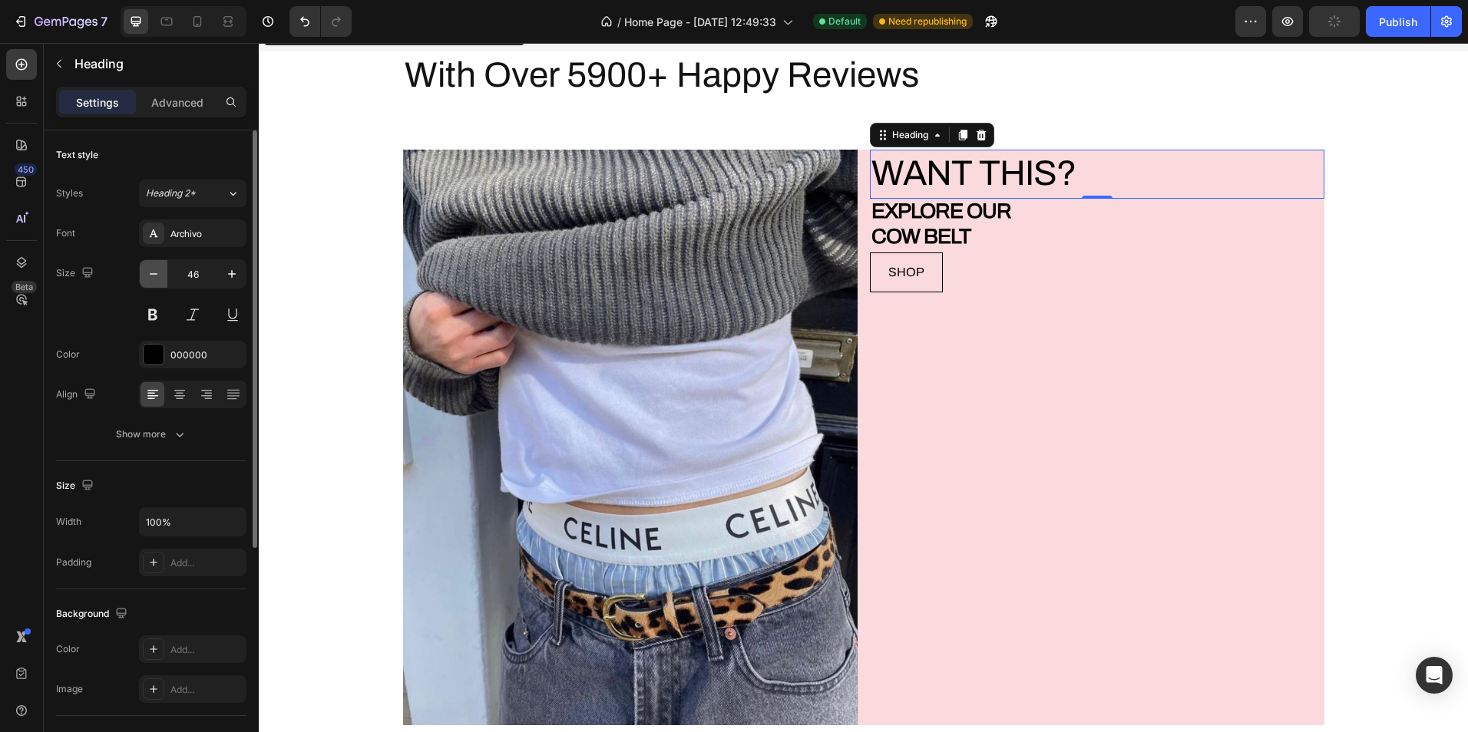
click at [147, 271] on icon "button" at bounding box center [153, 273] width 15 height 15
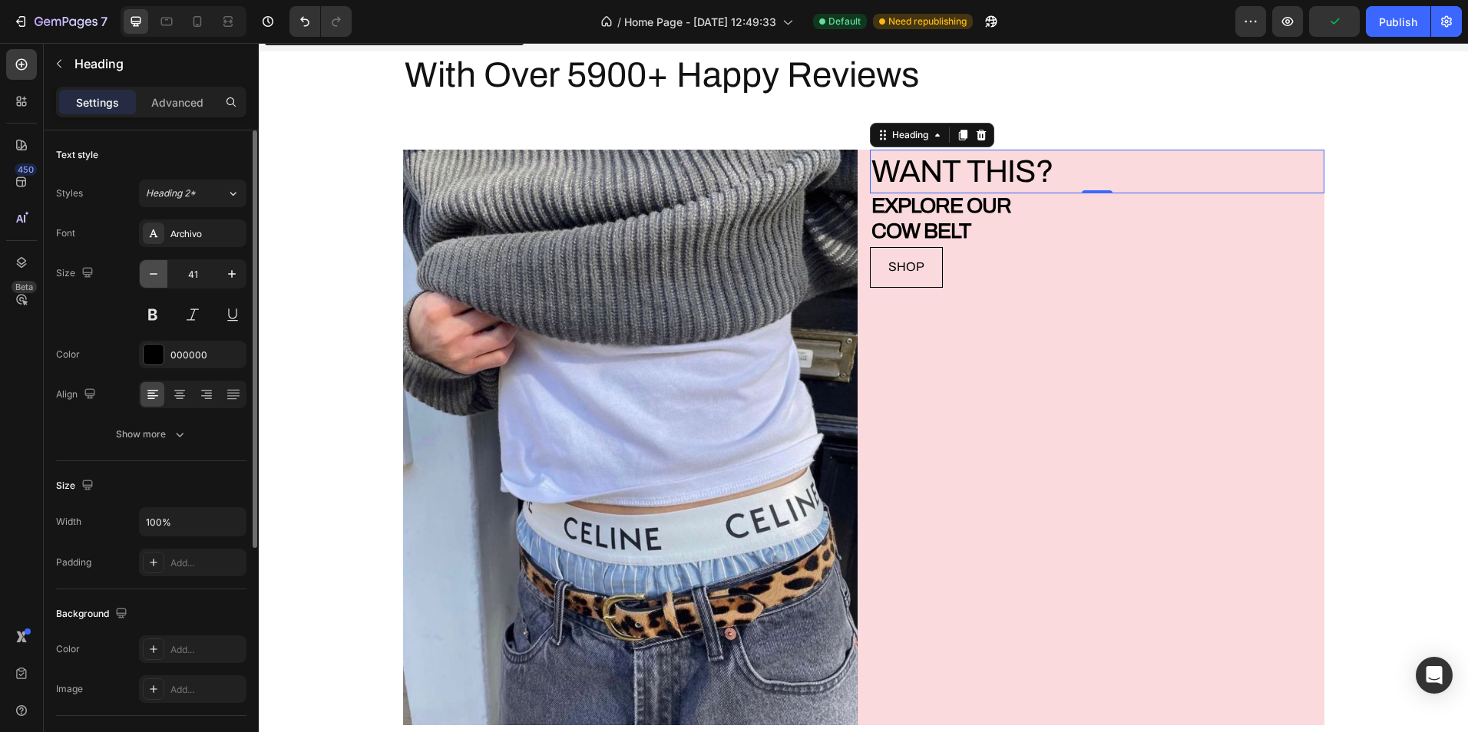
click at [147, 271] on icon "button" at bounding box center [153, 273] width 15 height 15
type input "40"
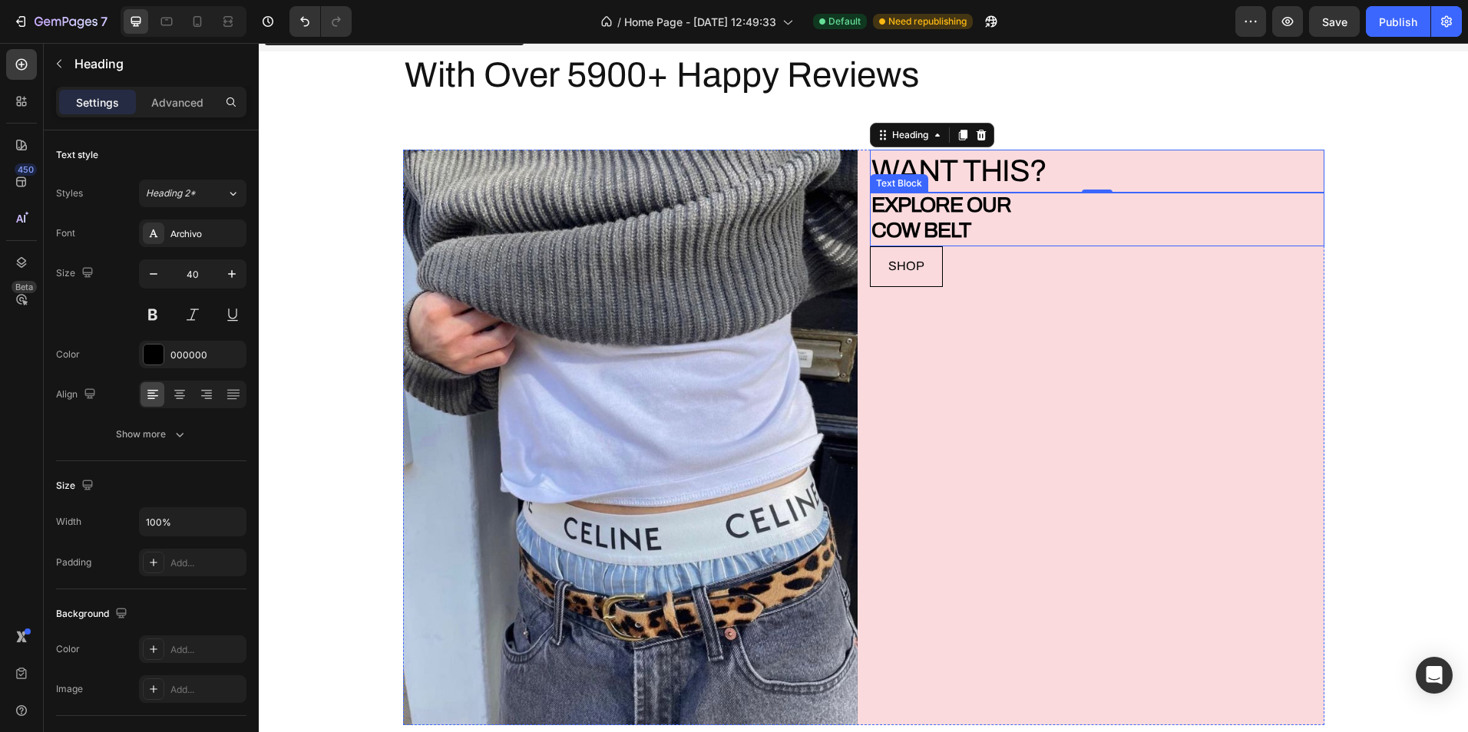
click at [933, 220] on span "COW BELT" at bounding box center [920, 230] width 99 height 23
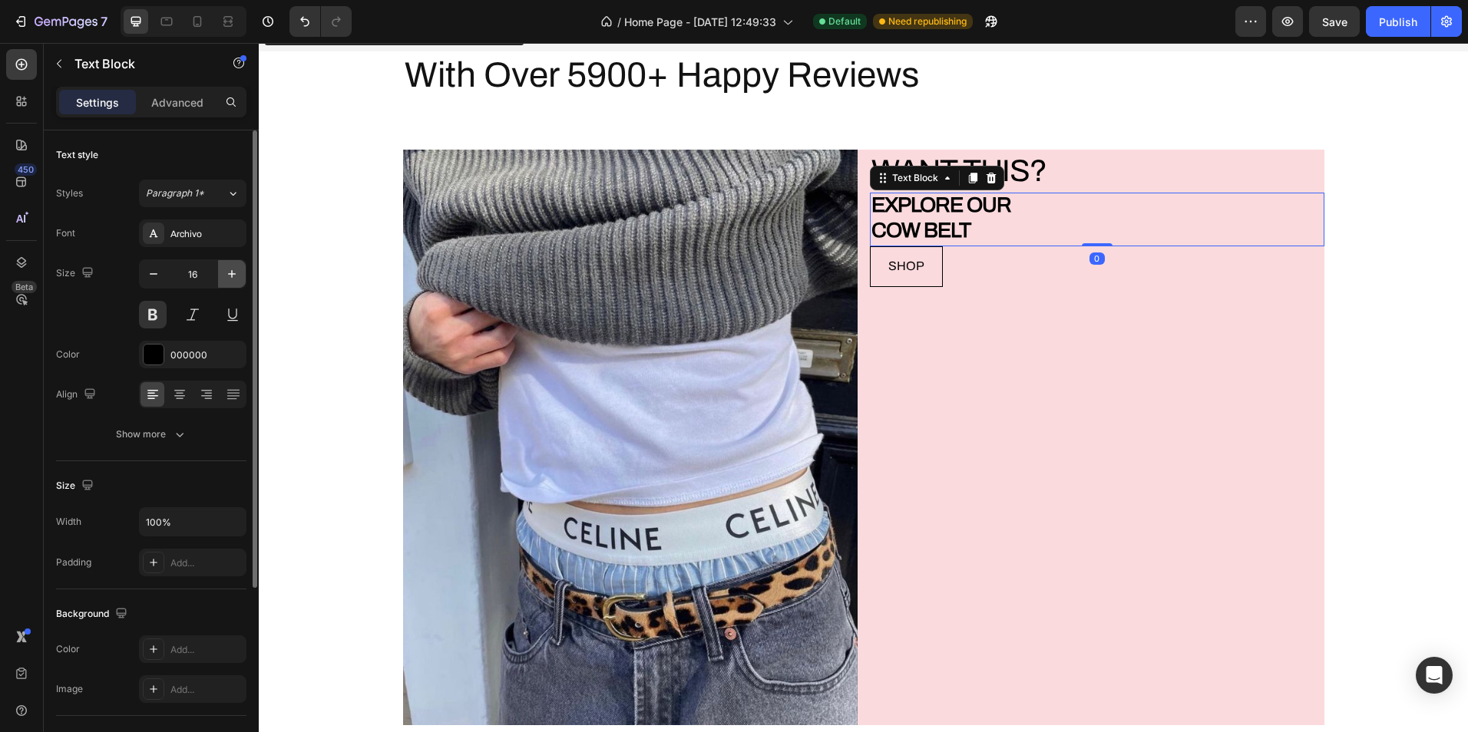
click at [225, 282] on button "button" at bounding box center [232, 274] width 28 height 28
click at [226, 280] on icon "button" at bounding box center [231, 273] width 15 height 15
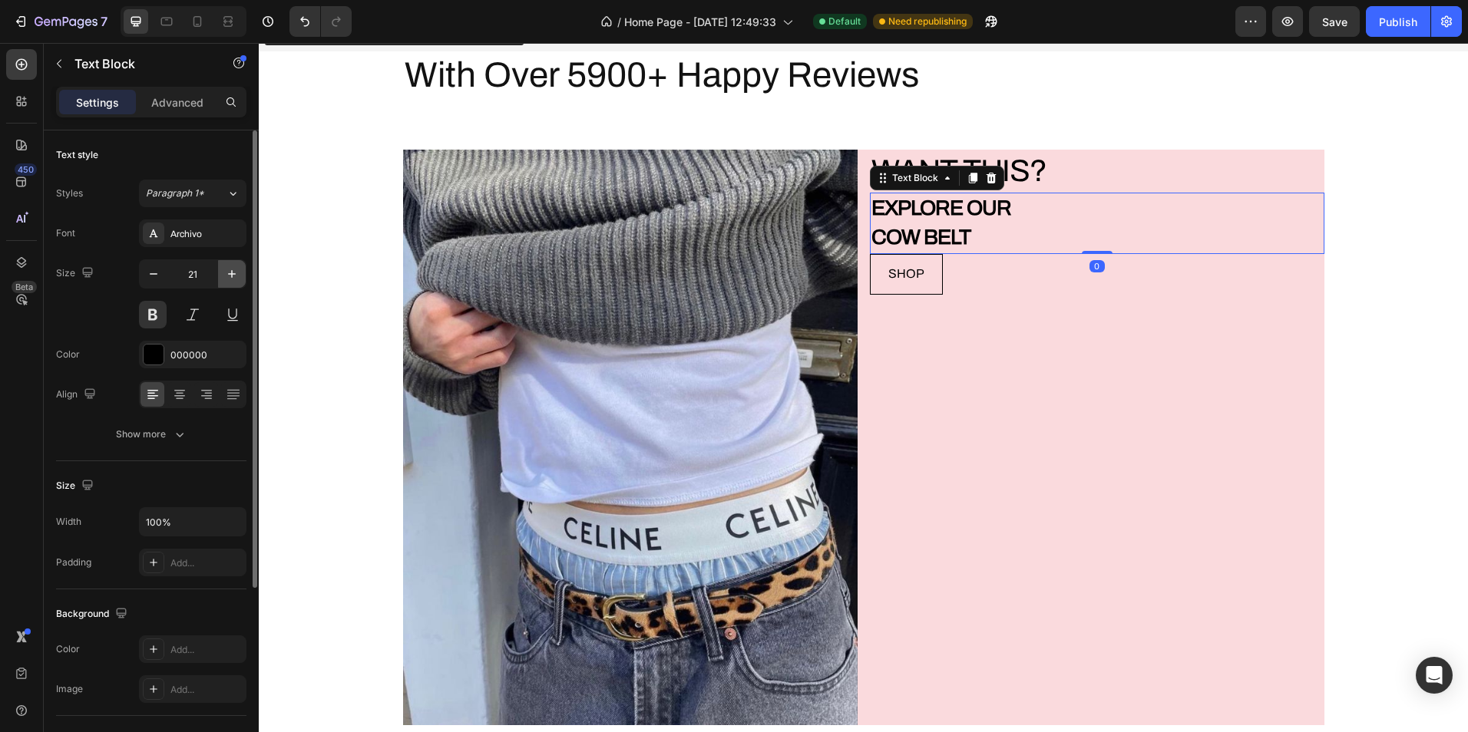
click at [226, 280] on icon "button" at bounding box center [231, 273] width 15 height 15
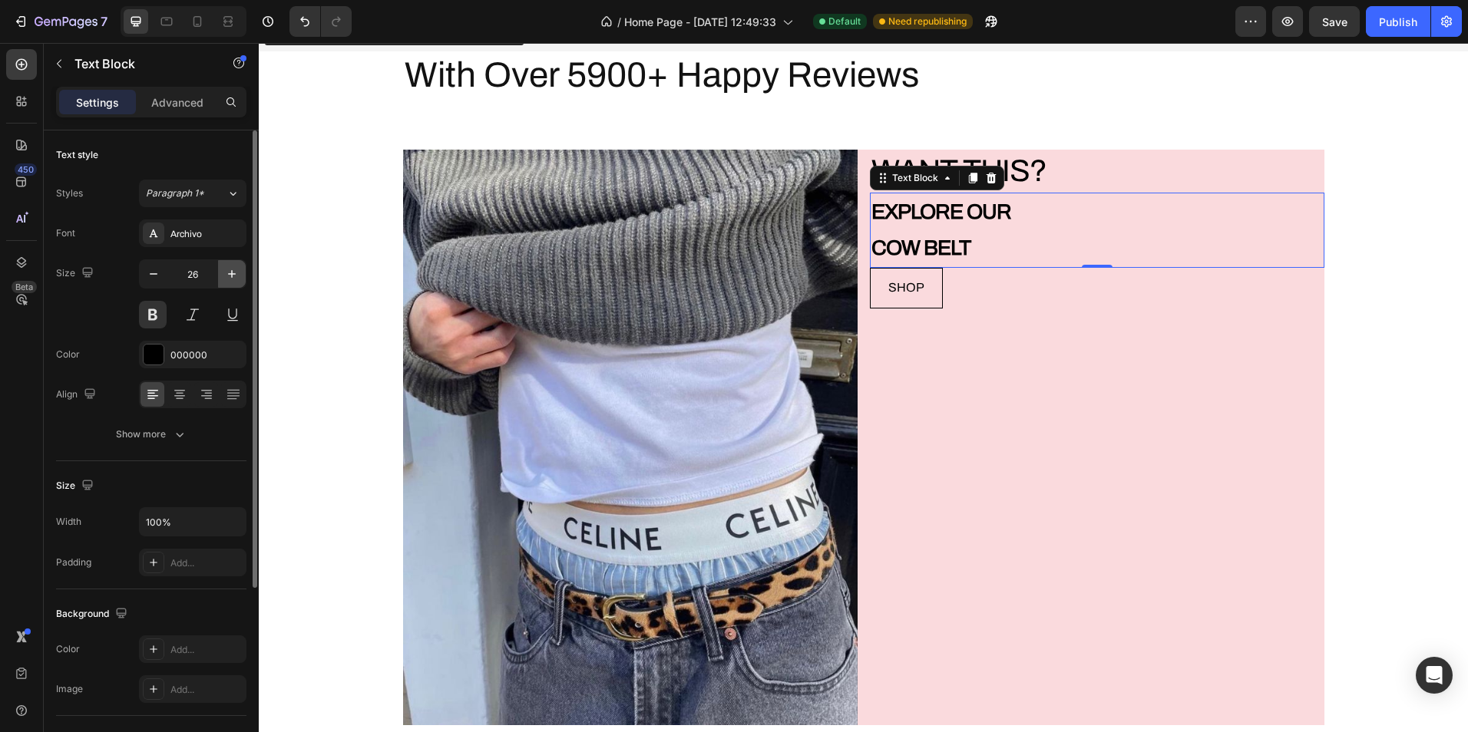
click at [226, 280] on icon "button" at bounding box center [231, 273] width 15 height 15
click at [200, 196] on span "Paragraph 1*" at bounding box center [175, 194] width 58 height 14
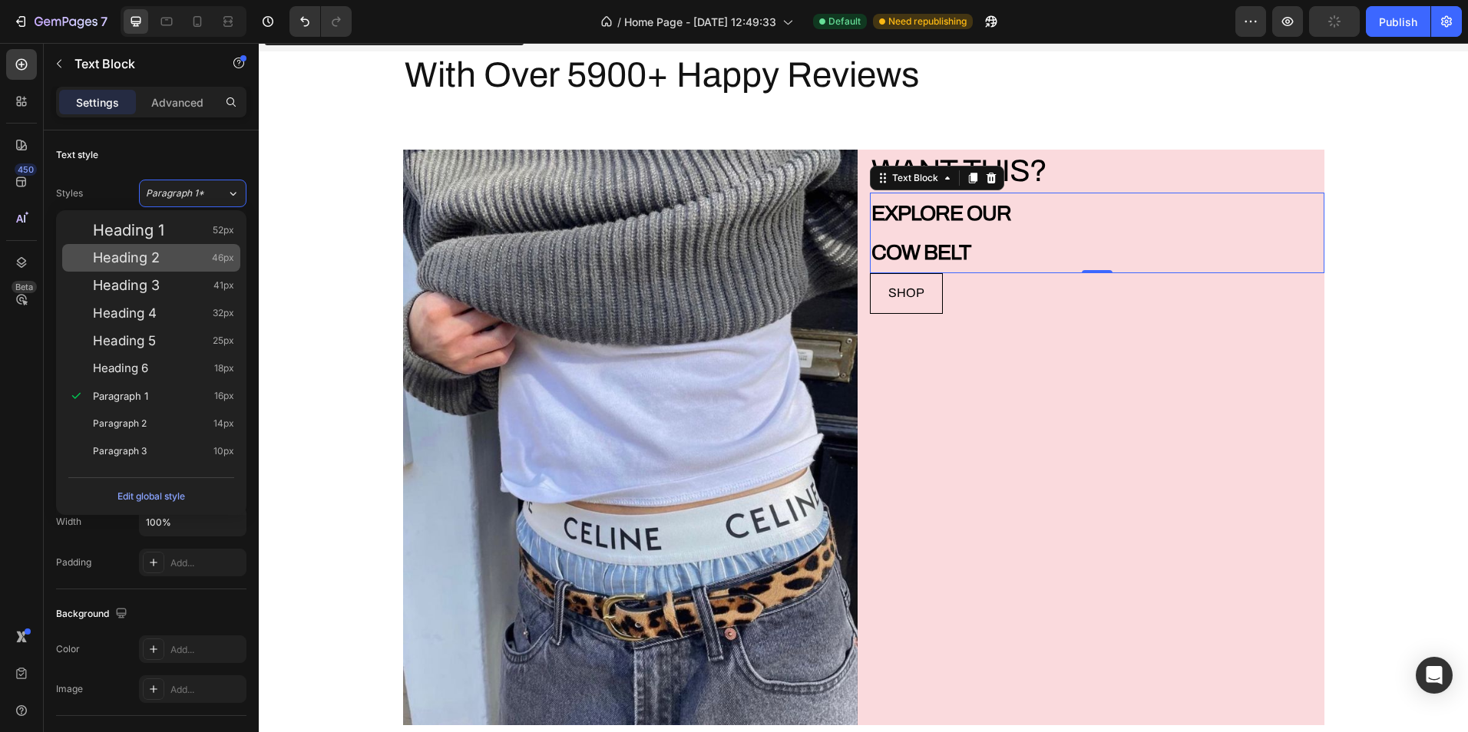
click at [181, 253] on div "Heading 2 46px" at bounding box center [163, 257] width 141 height 15
type input "46"
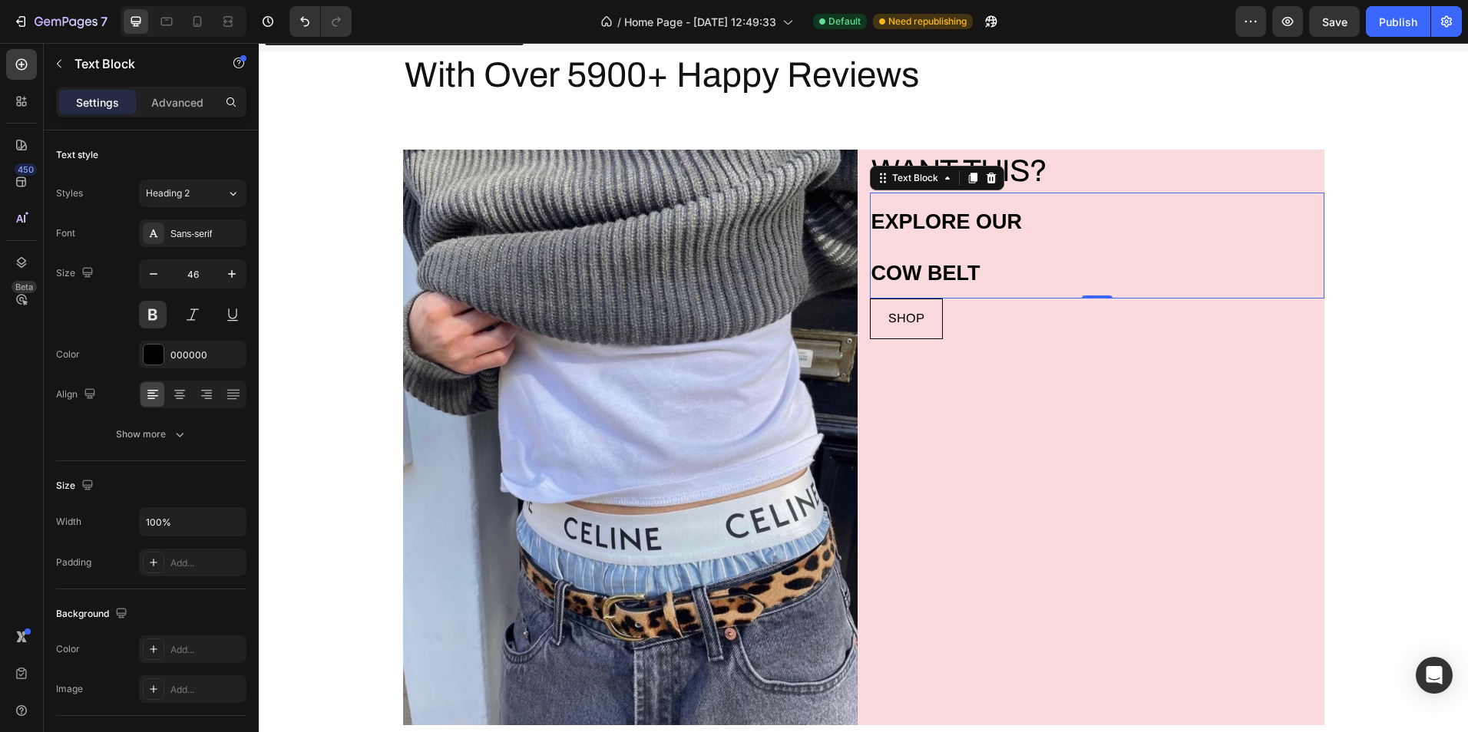
click at [1015, 259] on p "COW BELT" at bounding box center [1096, 271] width 451 height 51
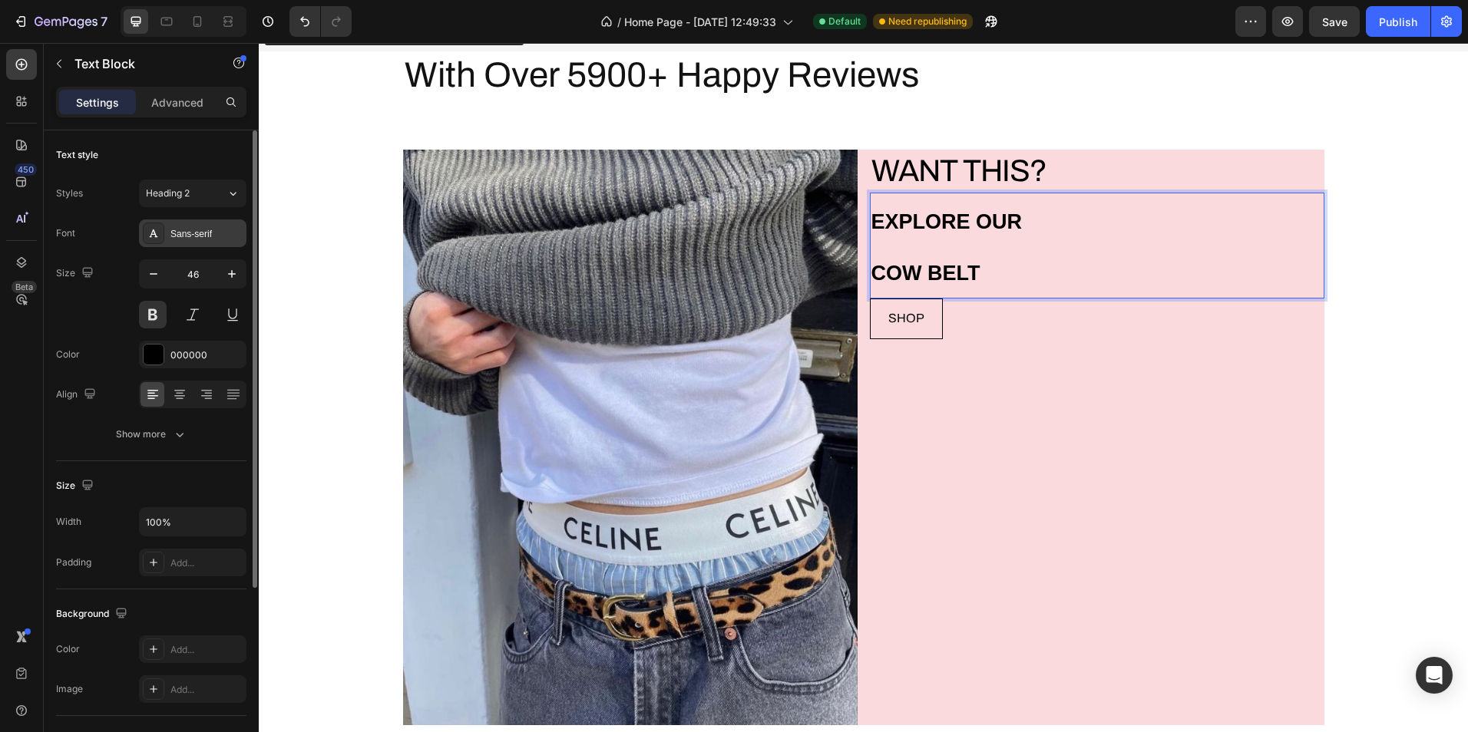
click at [183, 232] on div "Sans-serif" at bounding box center [206, 234] width 72 height 14
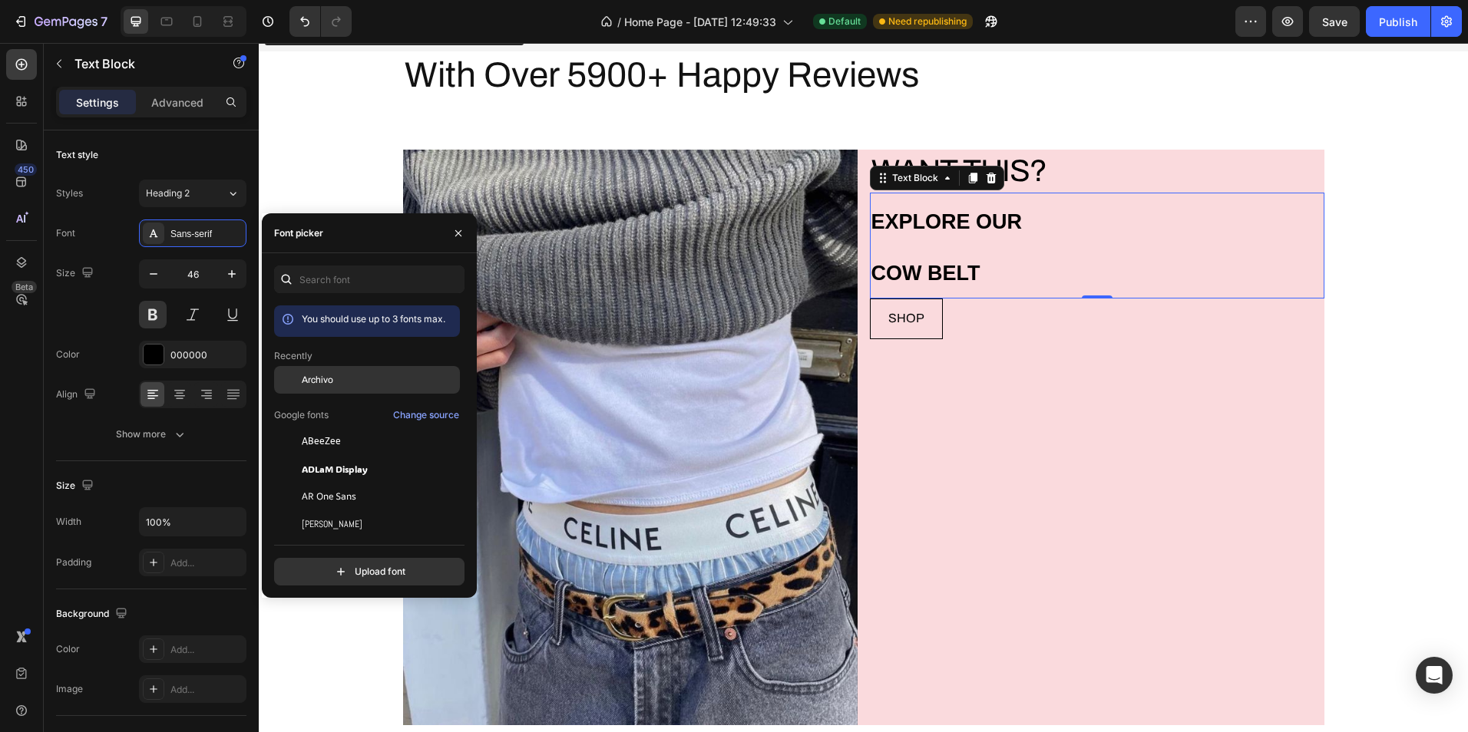
click at [329, 385] on span "Archivo" at bounding box center [317, 380] width 31 height 14
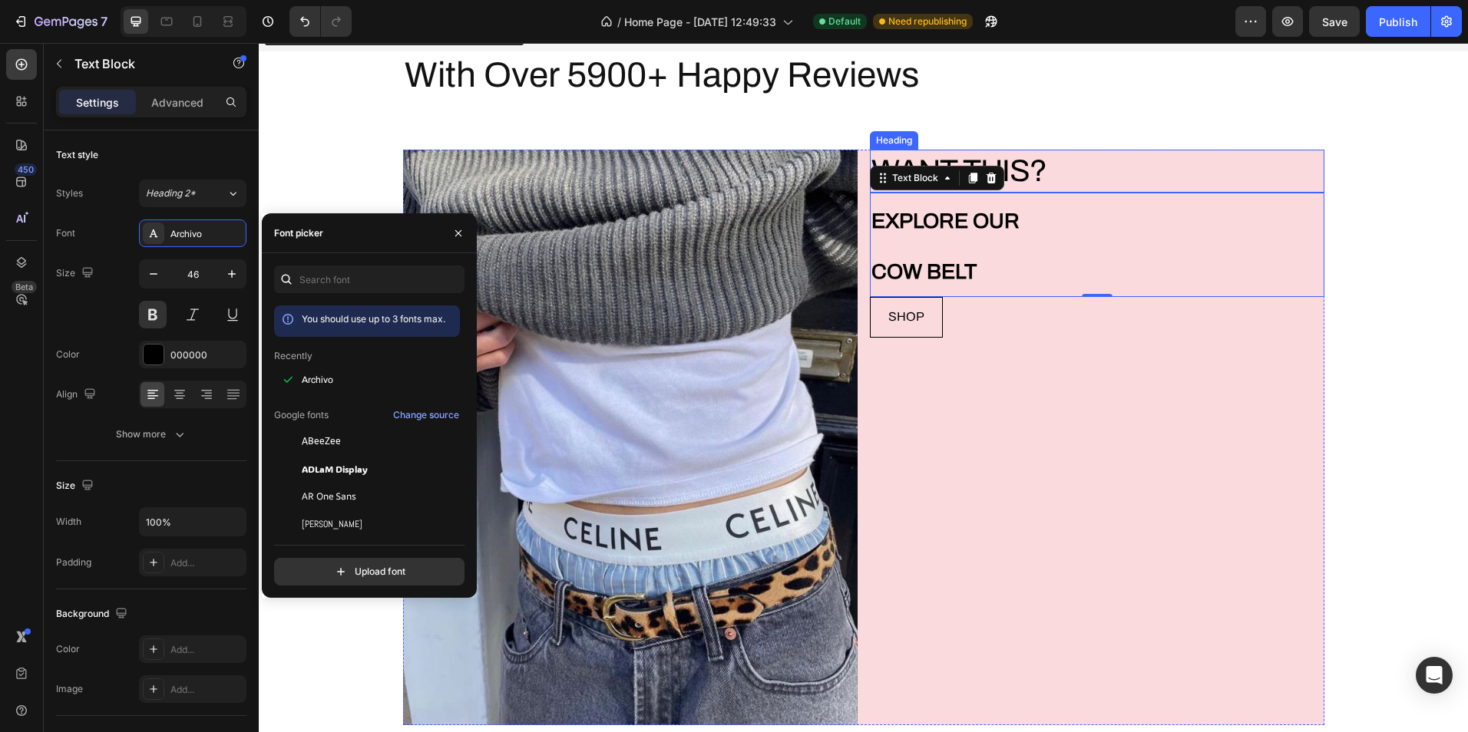
click at [1048, 171] on h2 "WANT THIS?" at bounding box center [1097, 171] width 454 height 43
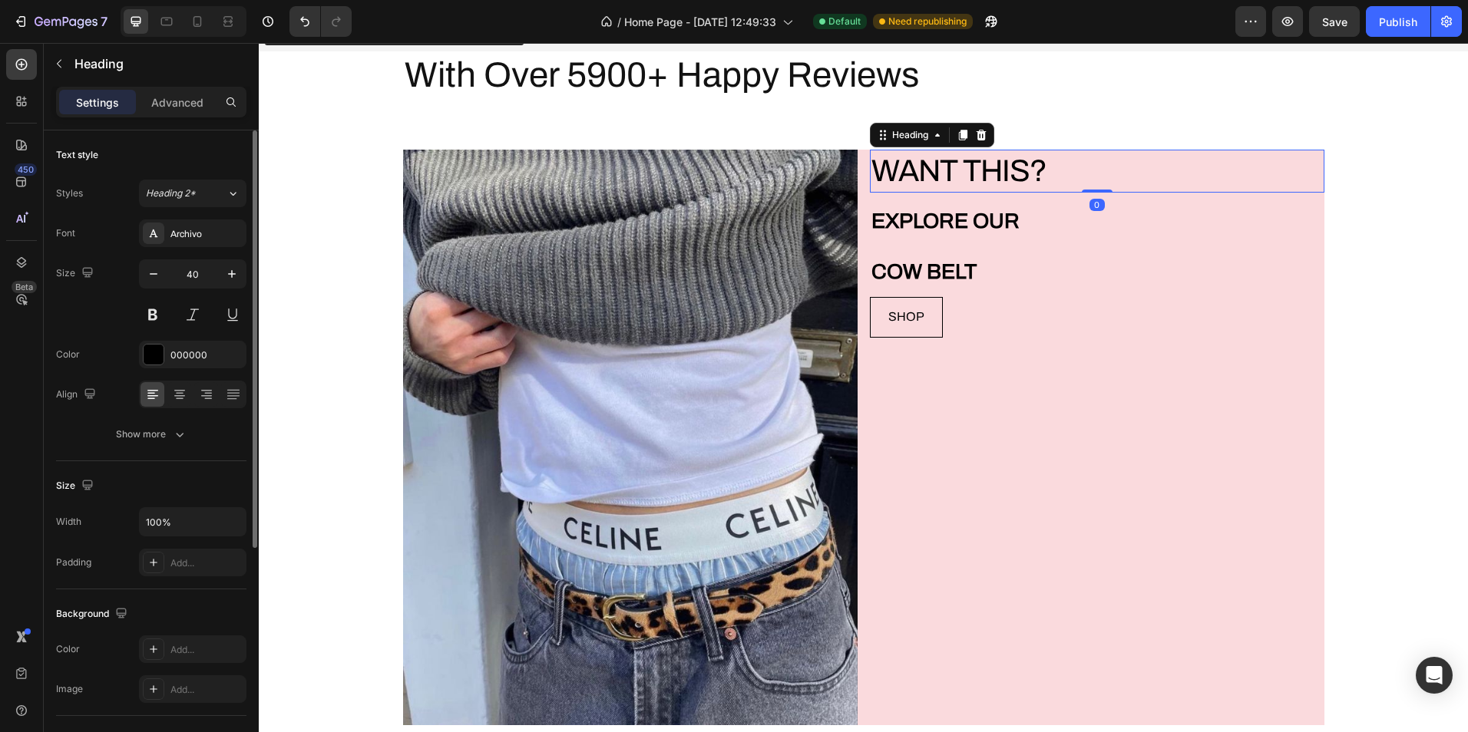
click at [190, 209] on div "Styles Heading 2* Font Archivo Size 40 Color 000000 Align Show more" at bounding box center [151, 314] width 190 height 269
click at [190, 203] on button "Heading 2*" at bounding box center [192, 194] width 107 height 28
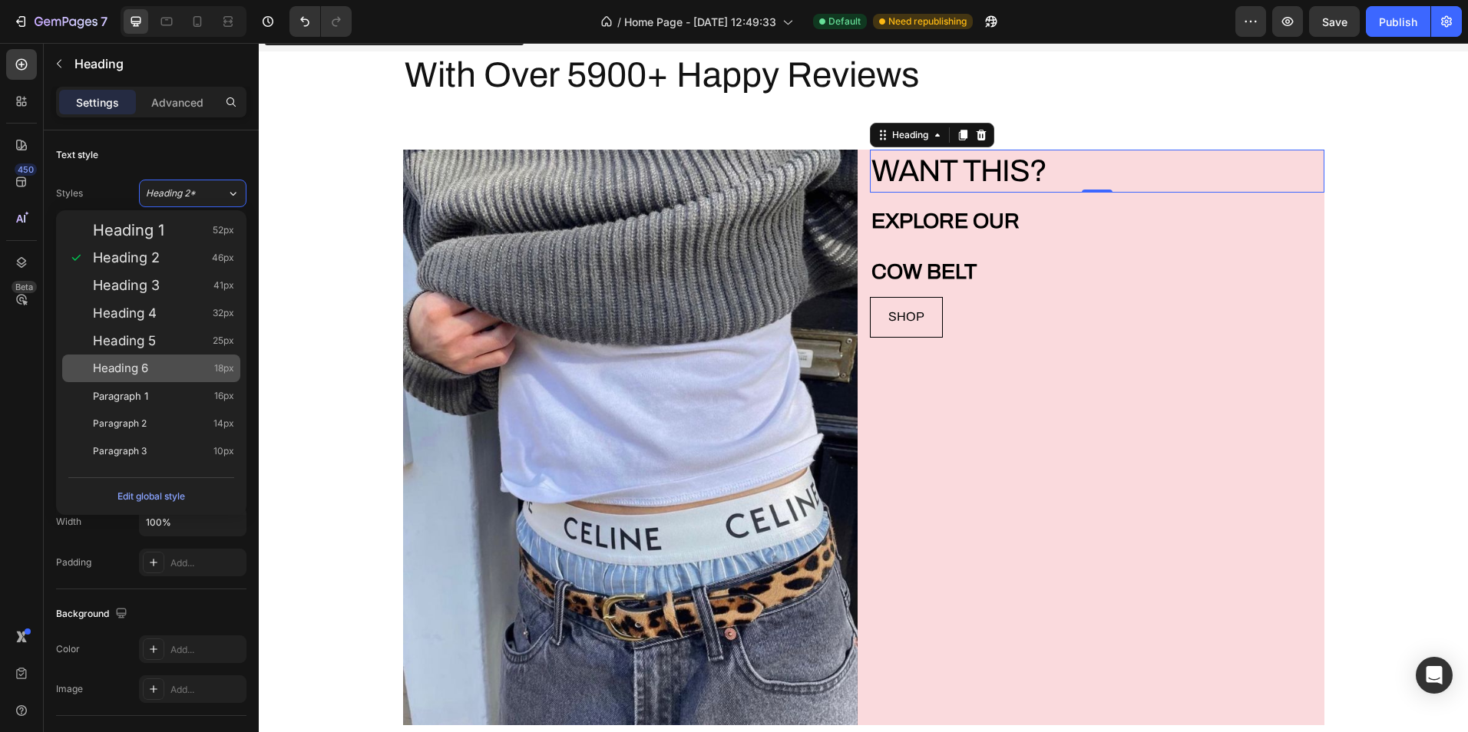
click at [172, 360] on div "Heading 6 18px" at bounding box center [151, 369] width 178 height 28
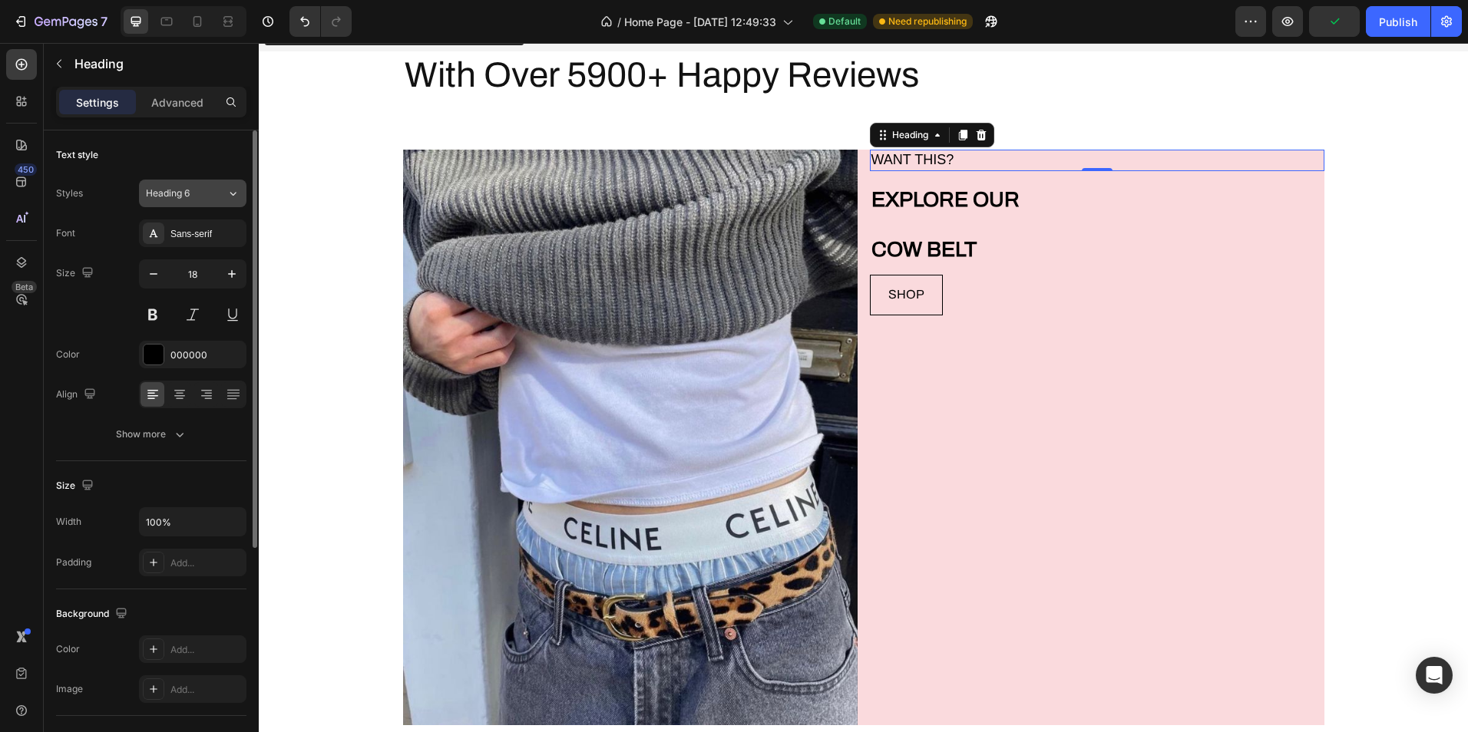
click at [183, 196] on span "Heading 6" at bounding box center [168, 194] width 44 height 14
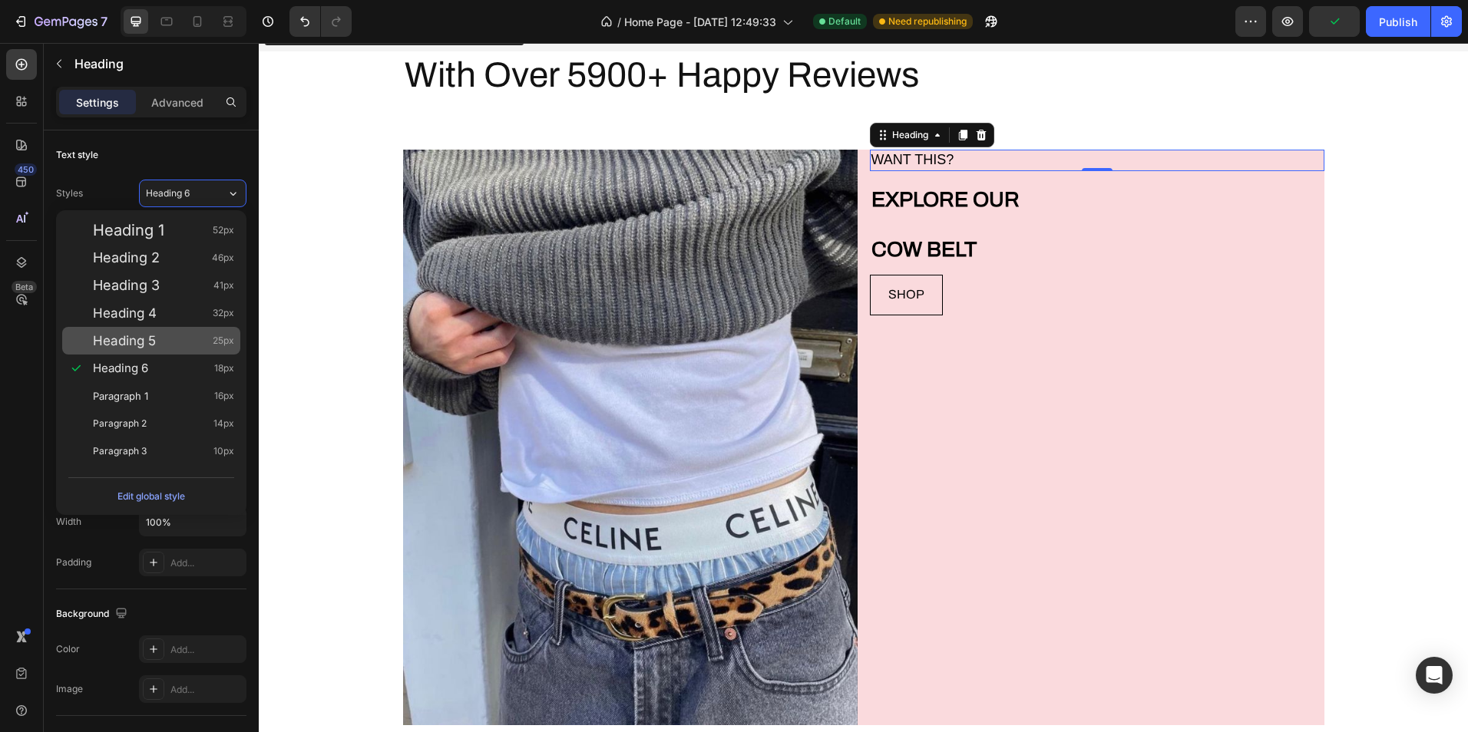
click at [181, 329] on div "Heading 5 25px" at bounding box center [151, 341] width 178 height 28
type input "25"
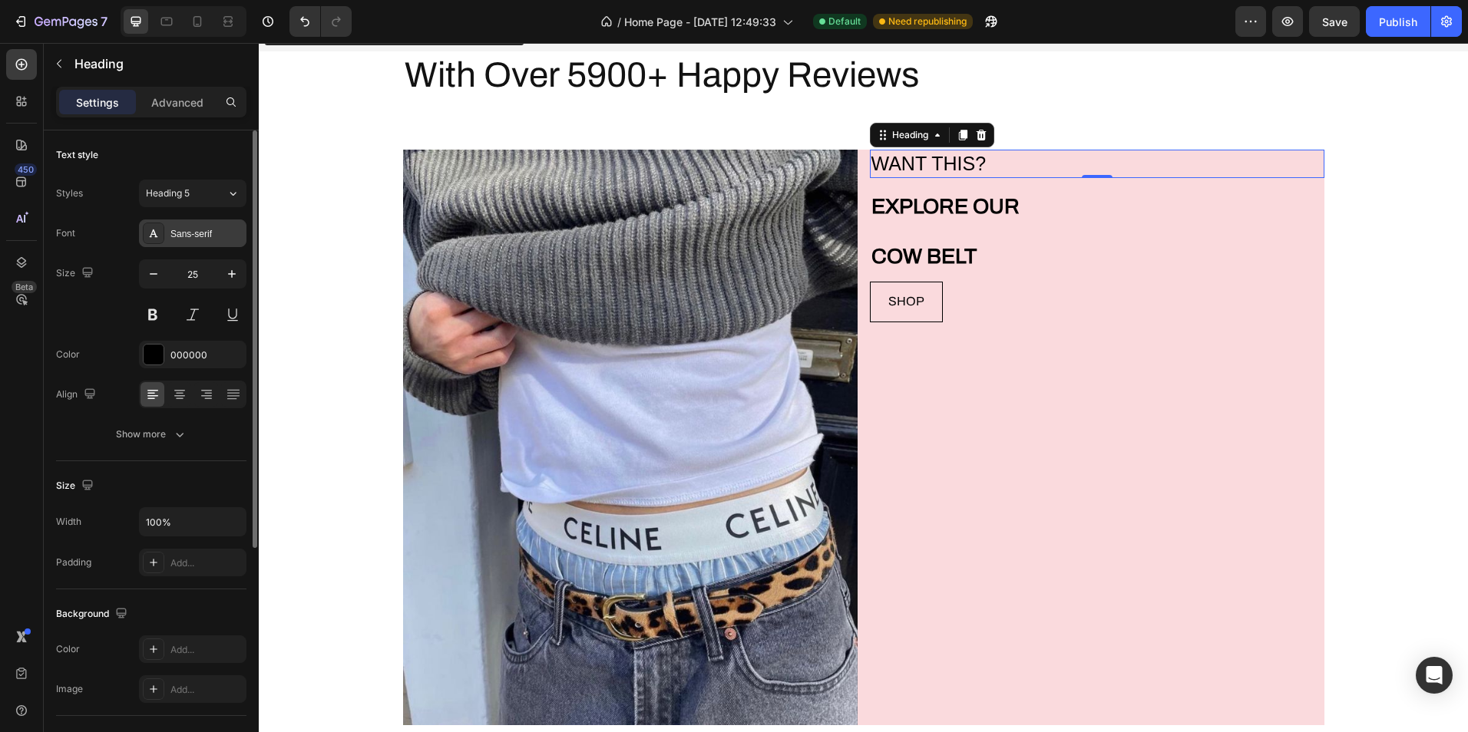
click at [184, 239] on div "Sans-serif" at bounding box center [206, 234] width 72 height 14
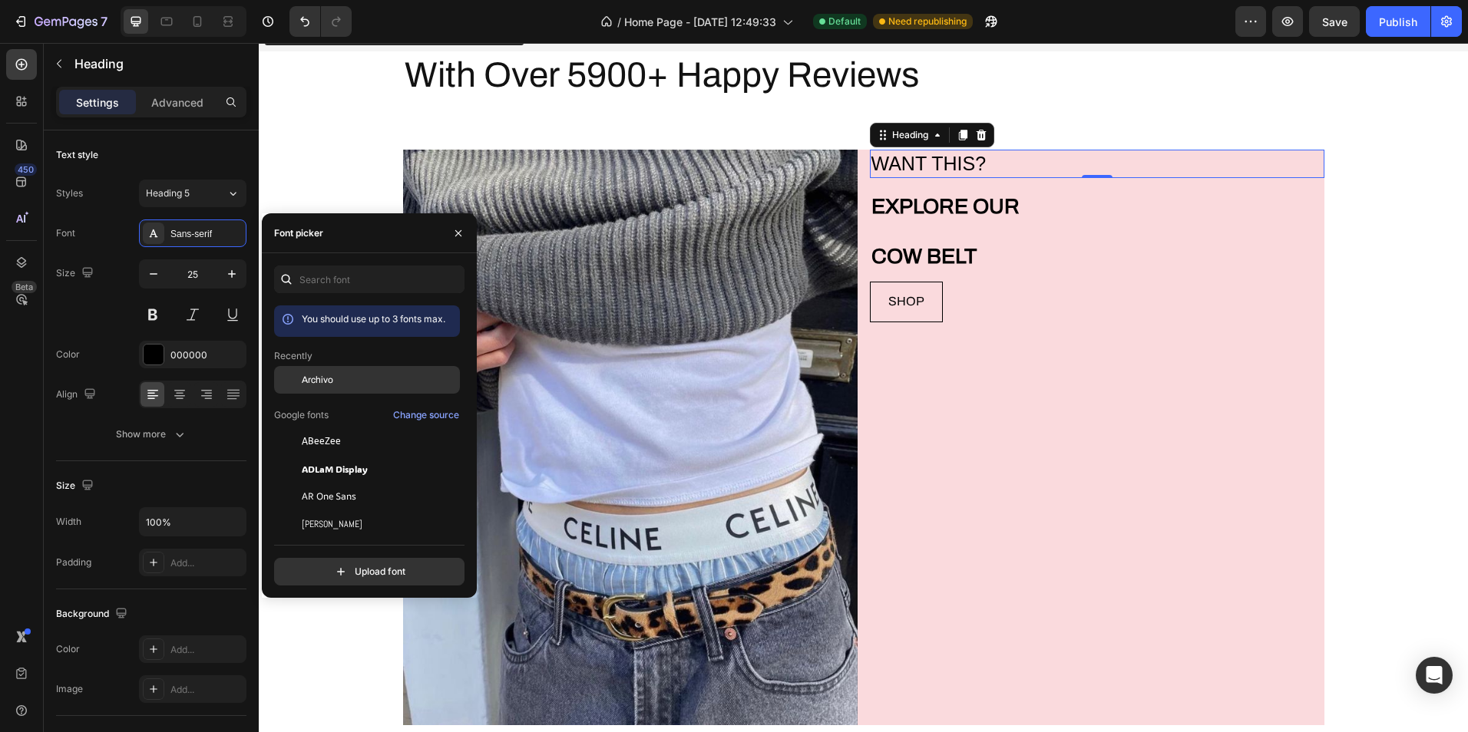
click at [319, 378] on span "Archivo" at bounding box center [317, 380] width 31 height 14
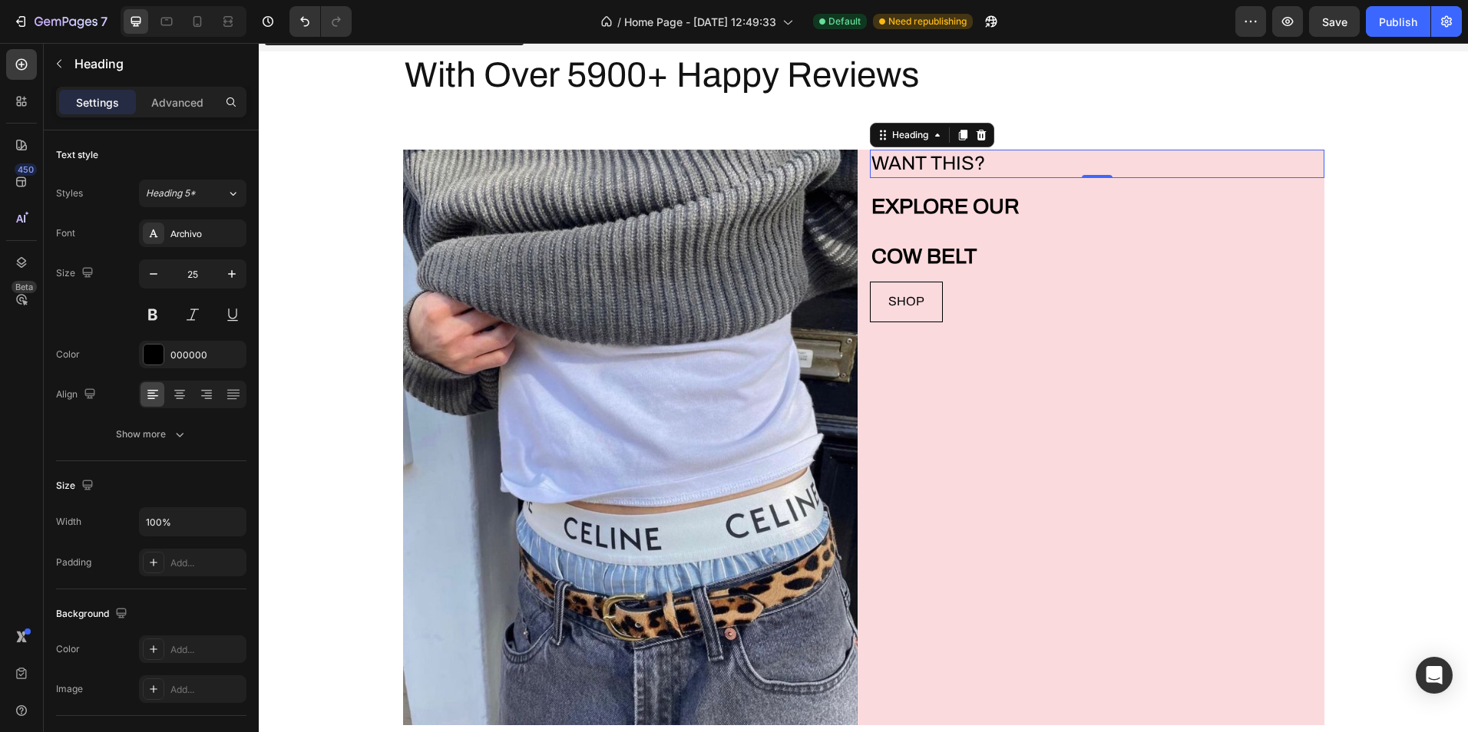
click at [1068, 166] on h2 "WANT THIS?" at bounding box center [1097, 164] width 454 height 28
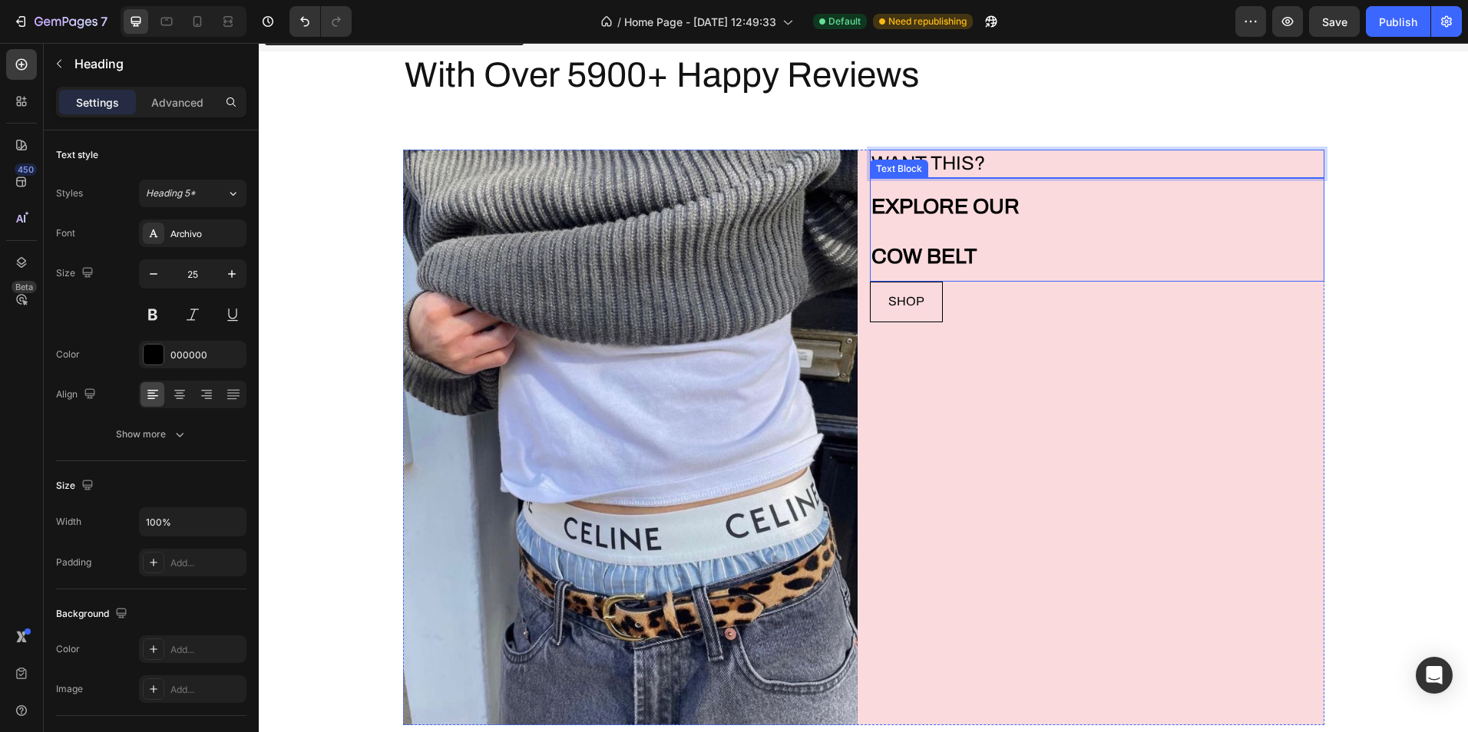
click at [1025, 185] on p "EXPLORE OUR" at bounding box center [1096, 205] width 451 height 51
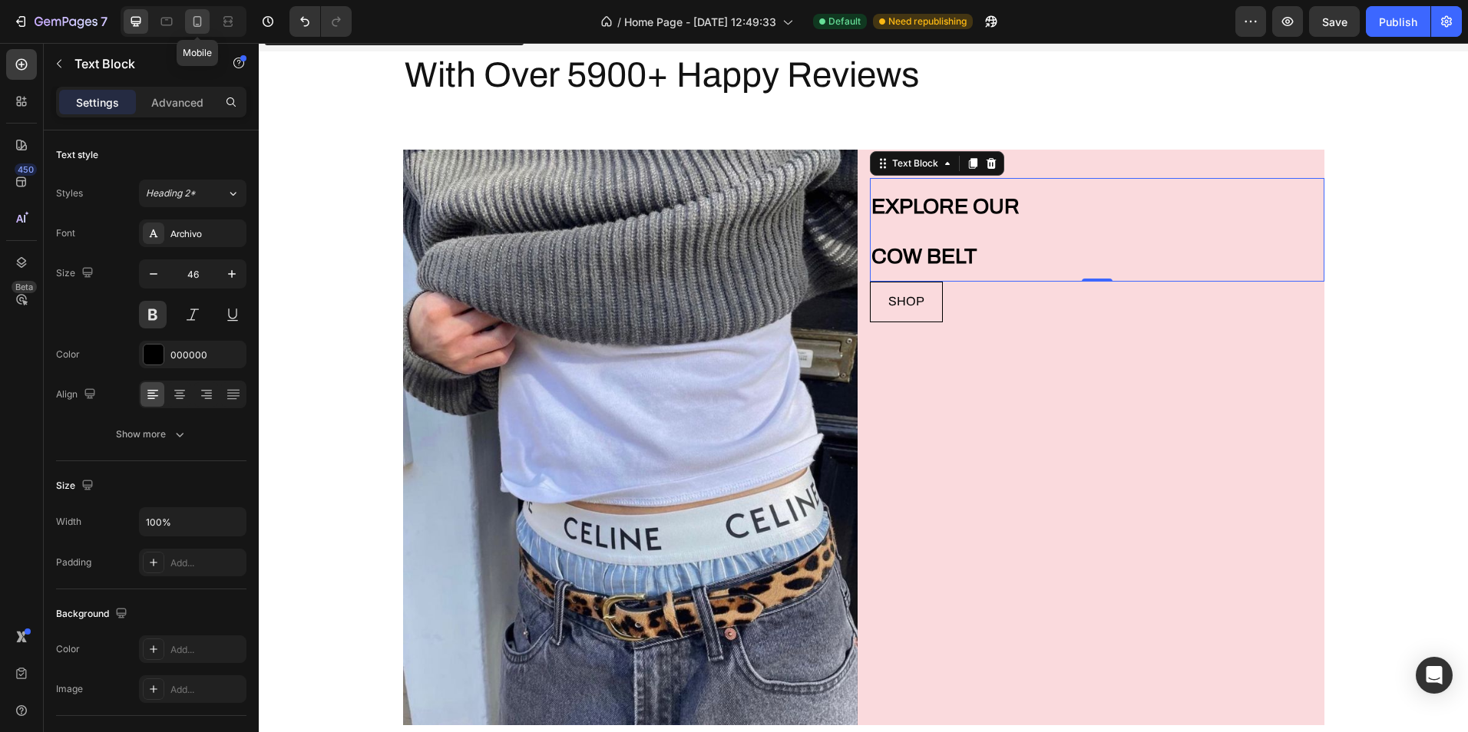
click at [206, 20] on div at bounding box center [197, 21] width 25 height 25
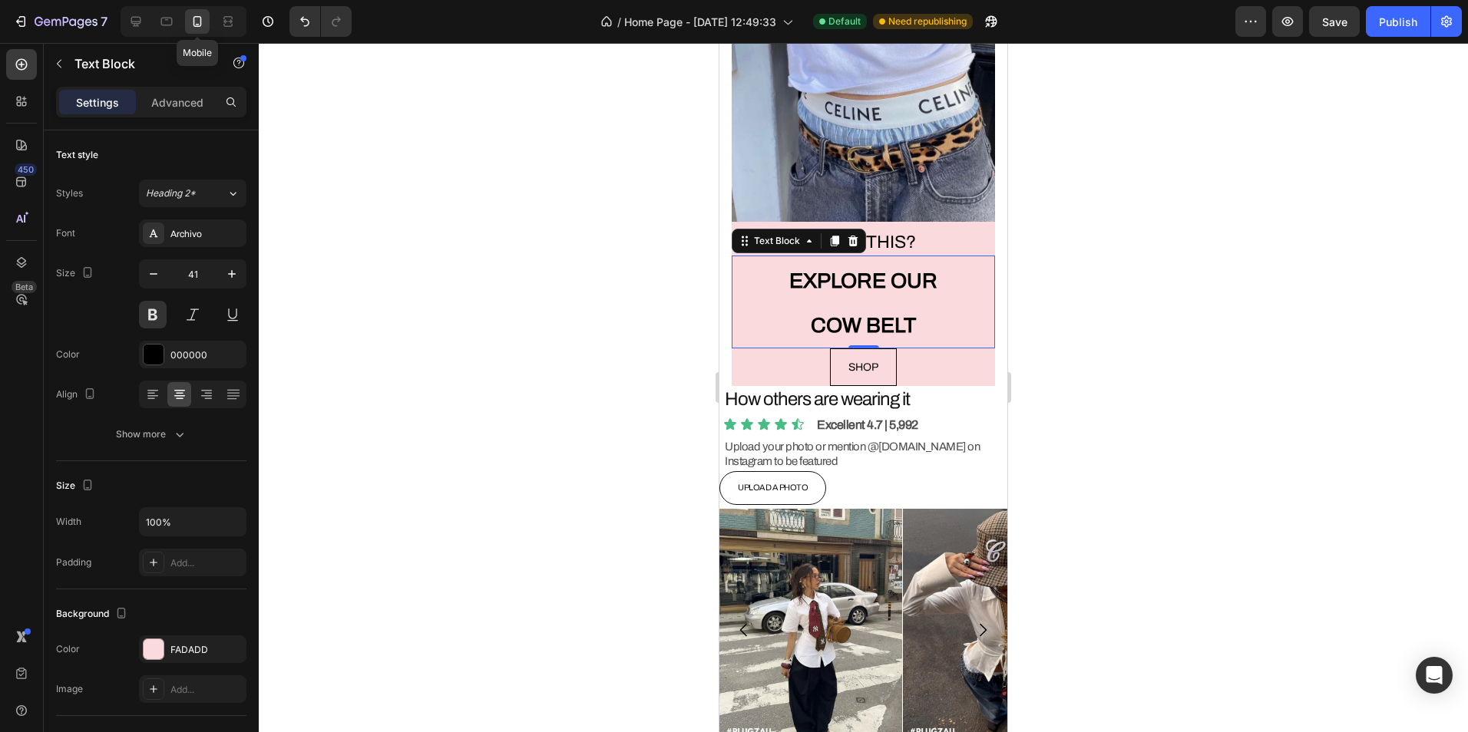
scroll to position [4306, 0]
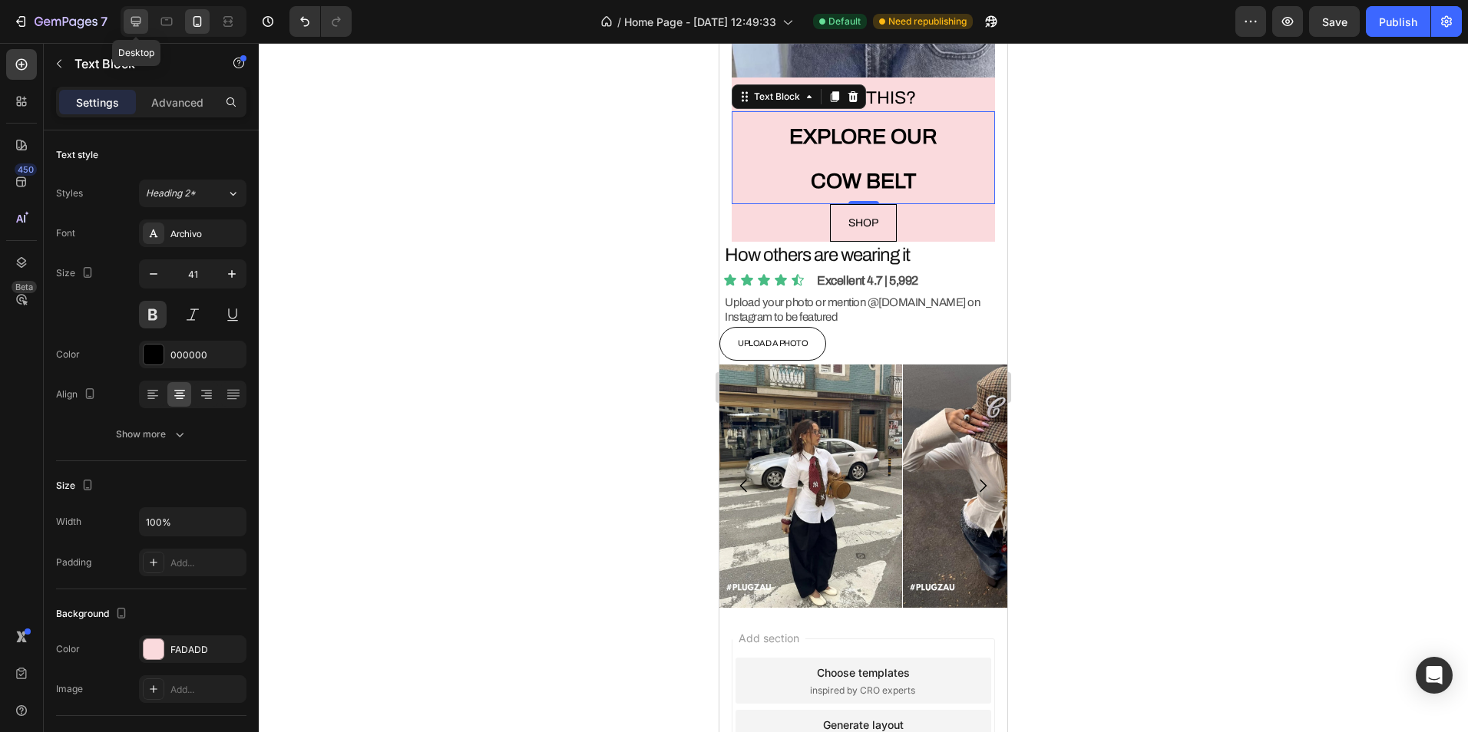
click at [144, 14] on icon at bounding box center [135, 21] width 15 height 15
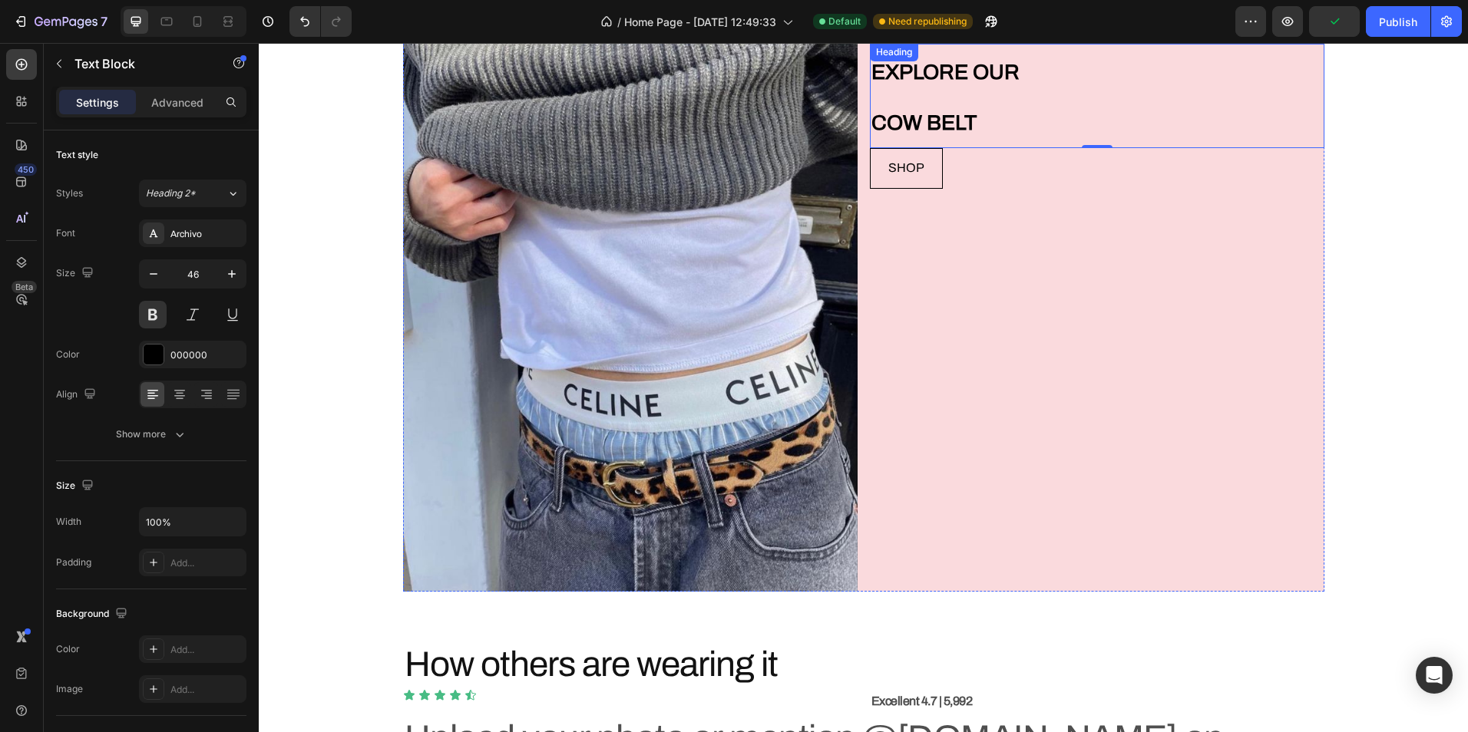
scroll to position [4006, 0]
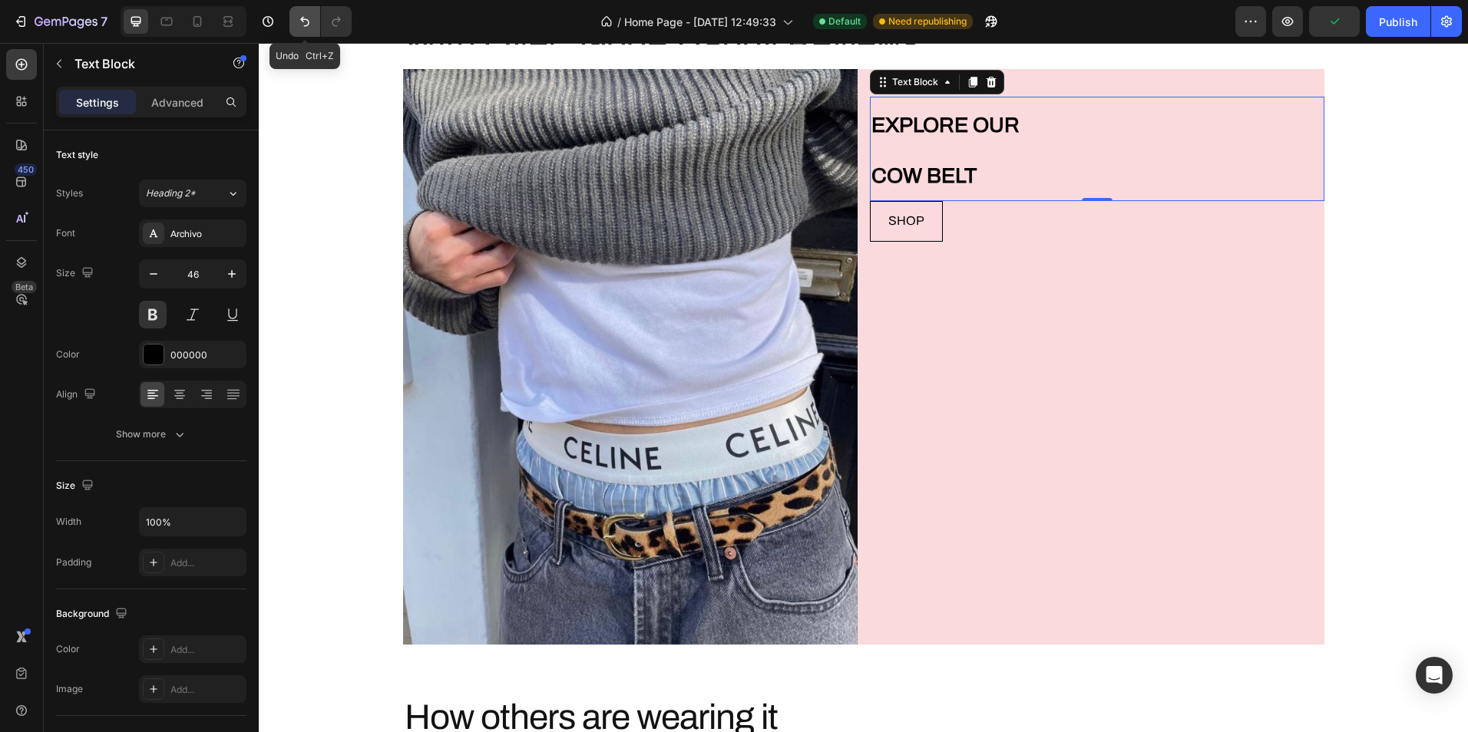
click at [297, 17] on icon "Undo/Redo" at bounding box center [304, 21] width 15 height 15
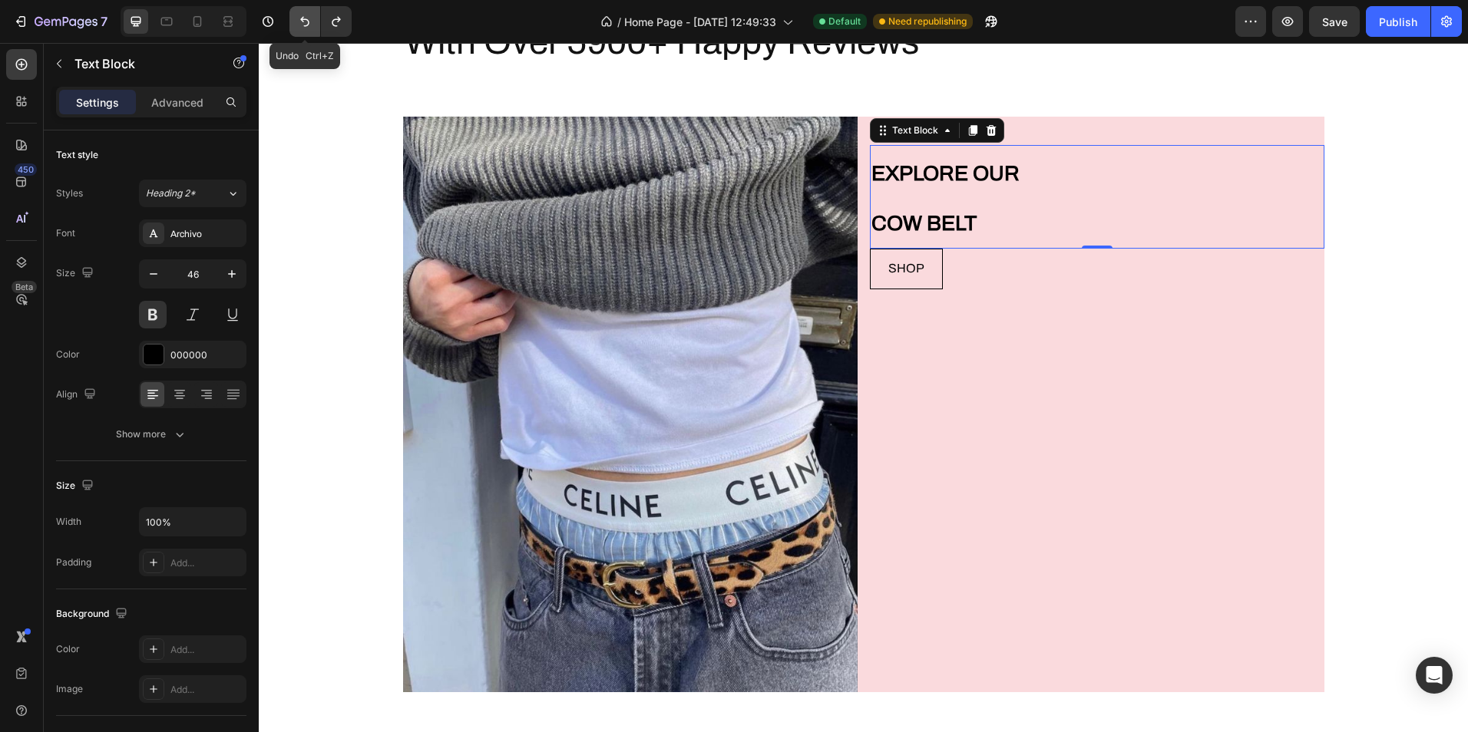
click at [297, 17] on icon "Undo/Redo" at bounding box center [304, 21] width 15 height 15
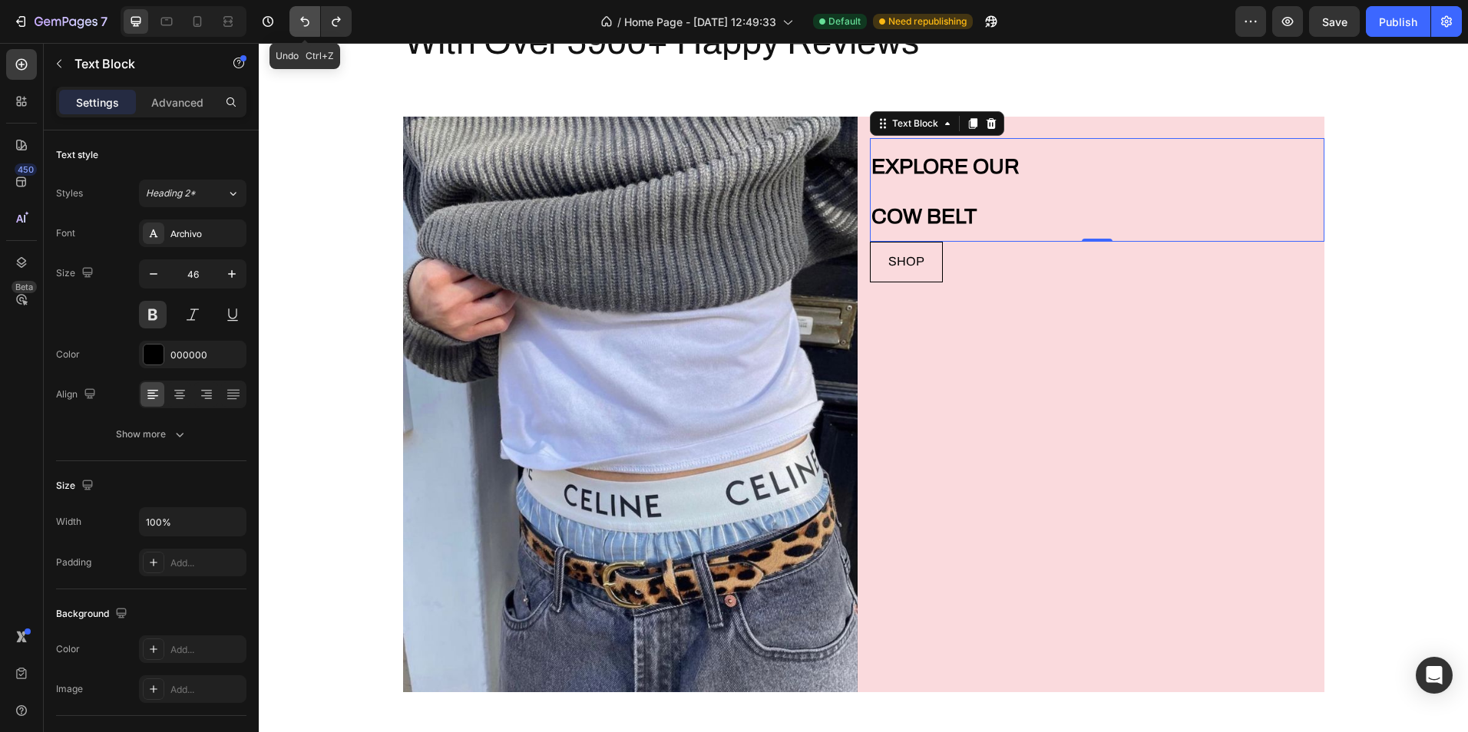
click at [297, 17] on icon "Undo/Redo" at bounding box center [304, 21] width 15 height 15
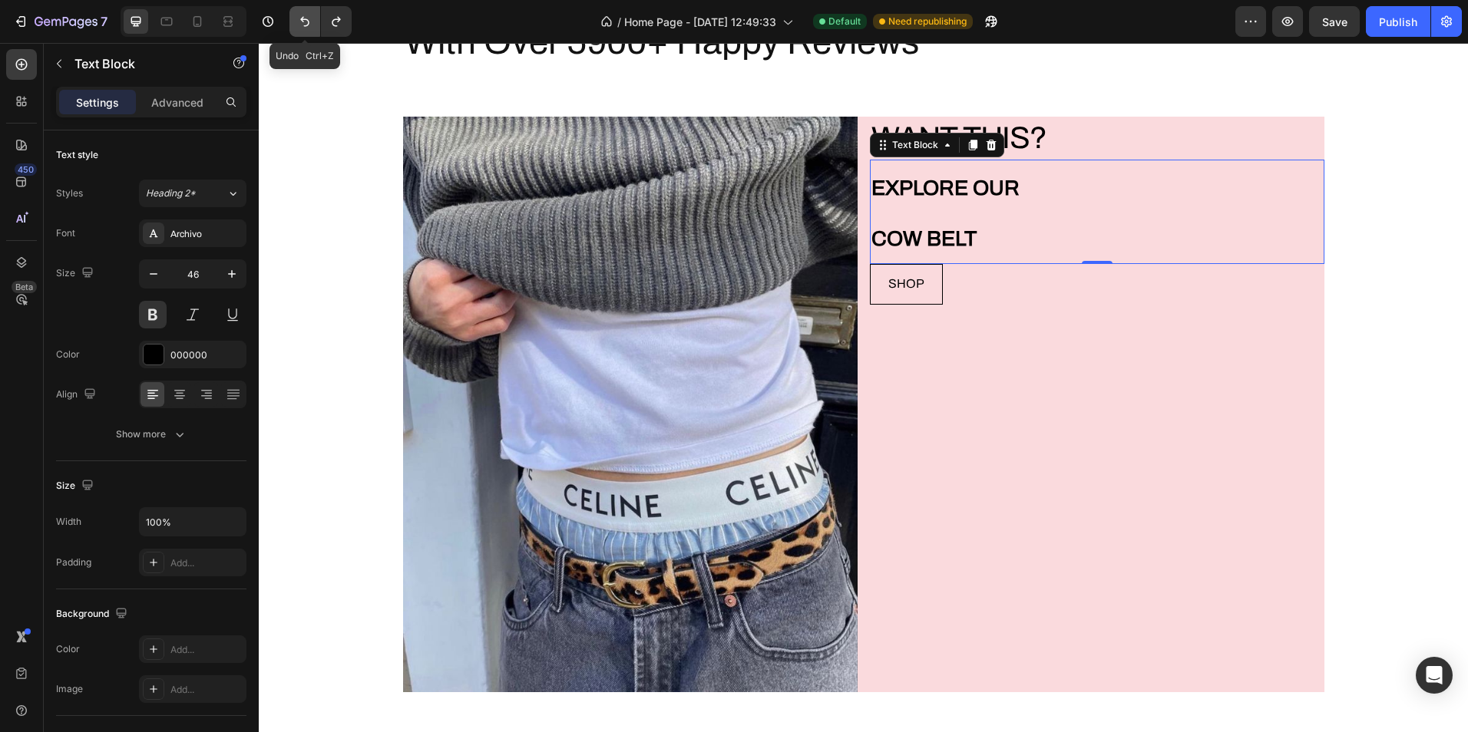
click at [297, 17] on icon "Undo/Redo" at bounding box center [304, 21] width 15 height 15
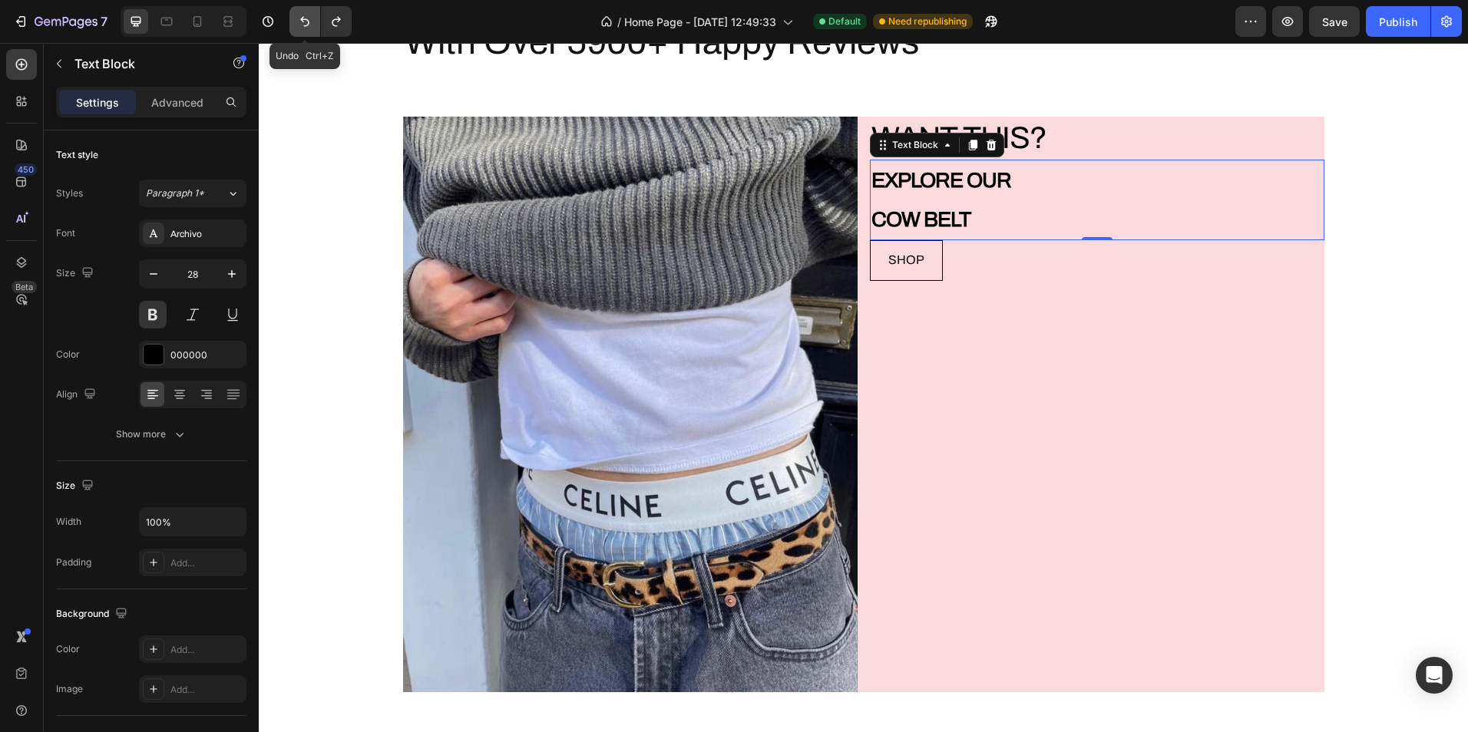
click at [299, 17] on icon "Undo/Redo" at bounding box center [304, 21] width 15 height 15
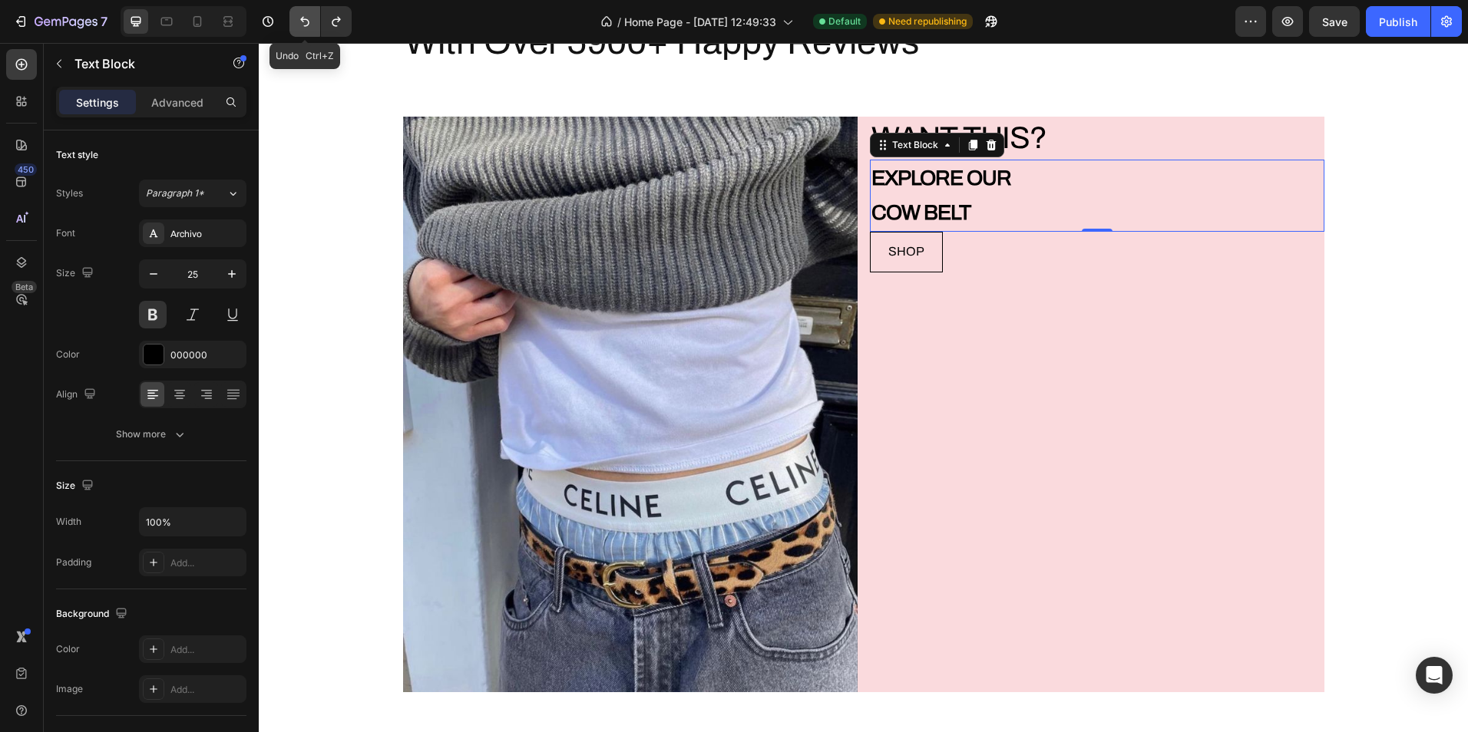
click at [299, 17] on icon "Undo/Redo" at bounding box center [304, 21] width 15 height 15
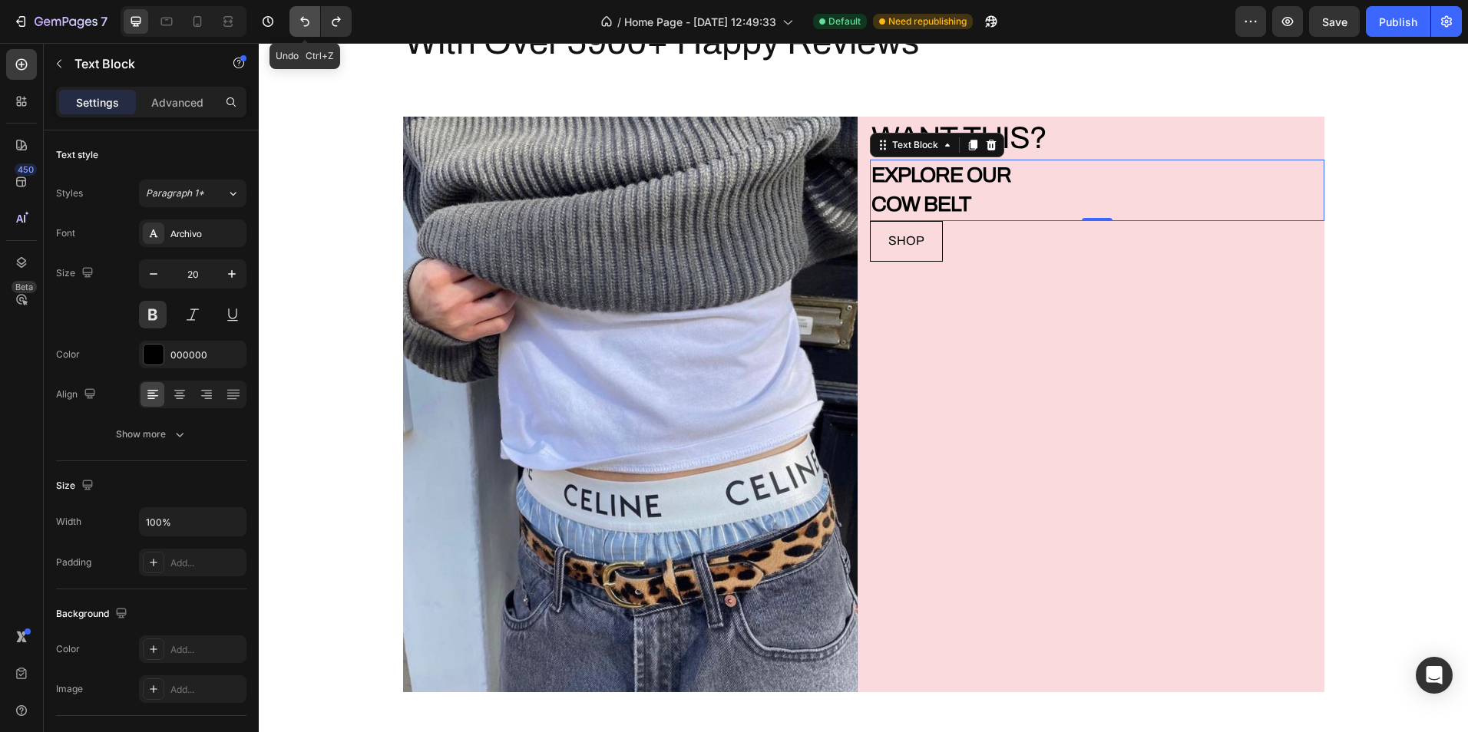
click at [299, 17] on icon "Undo/Redo" at bounding box center [304, 21] width 15 height 15
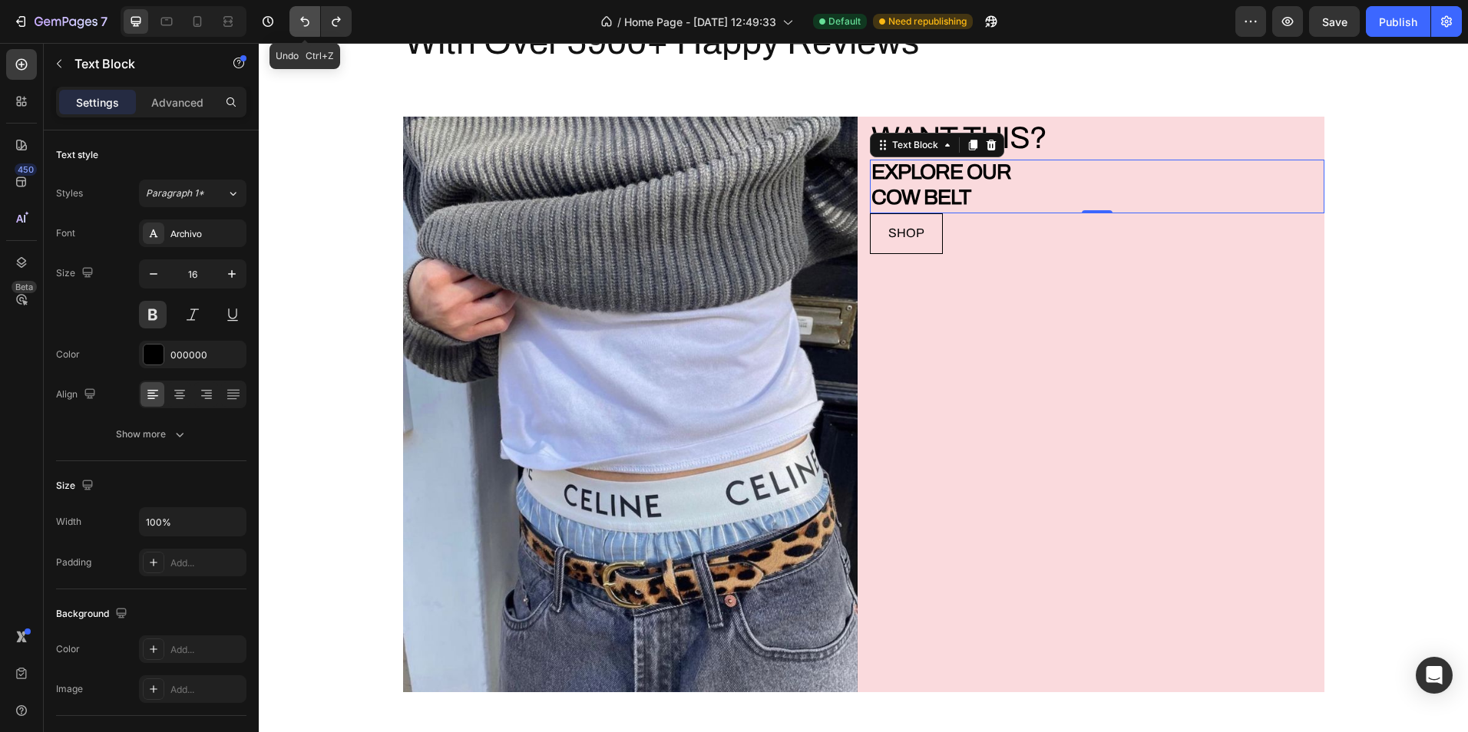
click at [299, 17] on icon "Undo/Redo" at bounding box center [304, 21] width 15 height 15
click at [302, 18] on icon "Undo/Redo" at bounding box center [304, 22] width 9 height 10
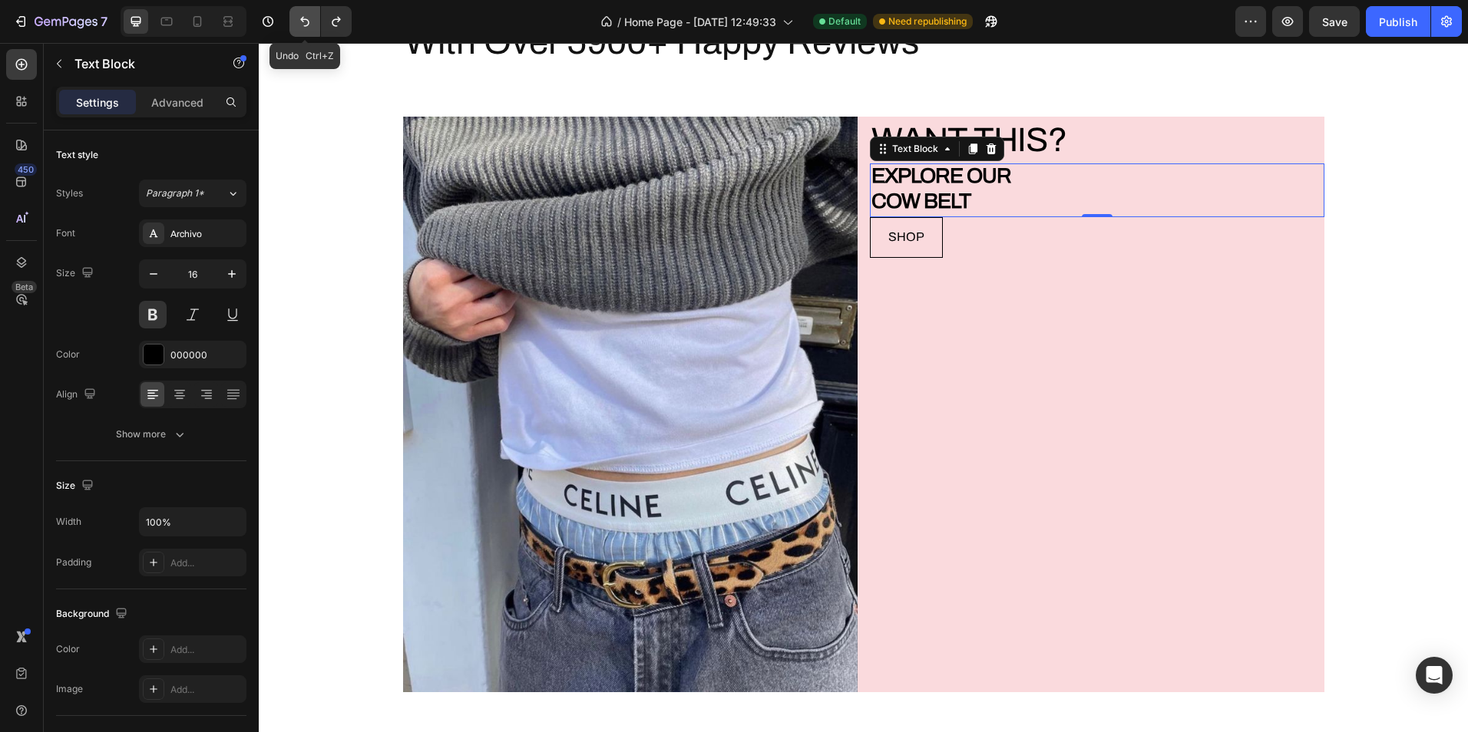
click at [302, 18] on icon "Undo/Redo" at bounding box center [304, 22] width 9 height 10
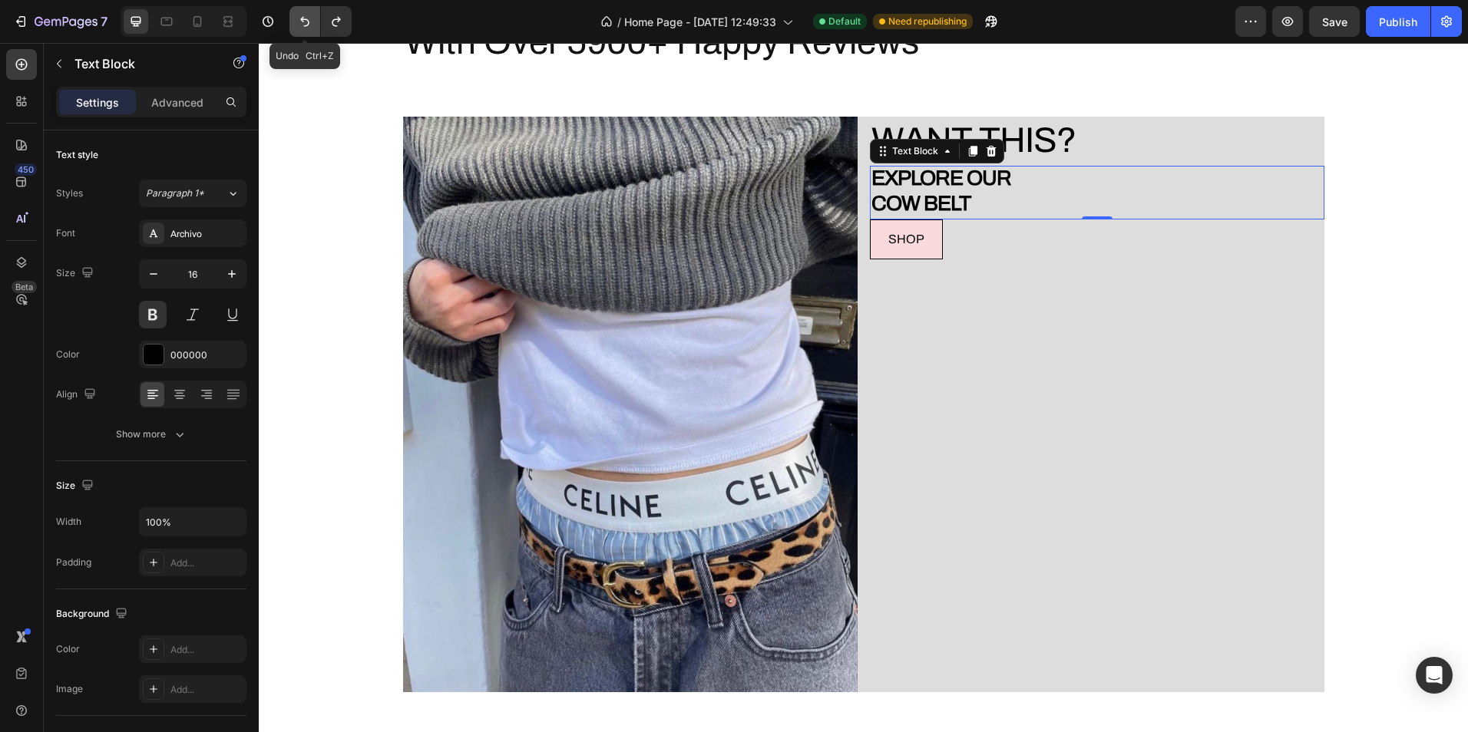
click at [302, 18] on icon "Undo/Redo" at bounding box center [304, 22] width 9 height 10
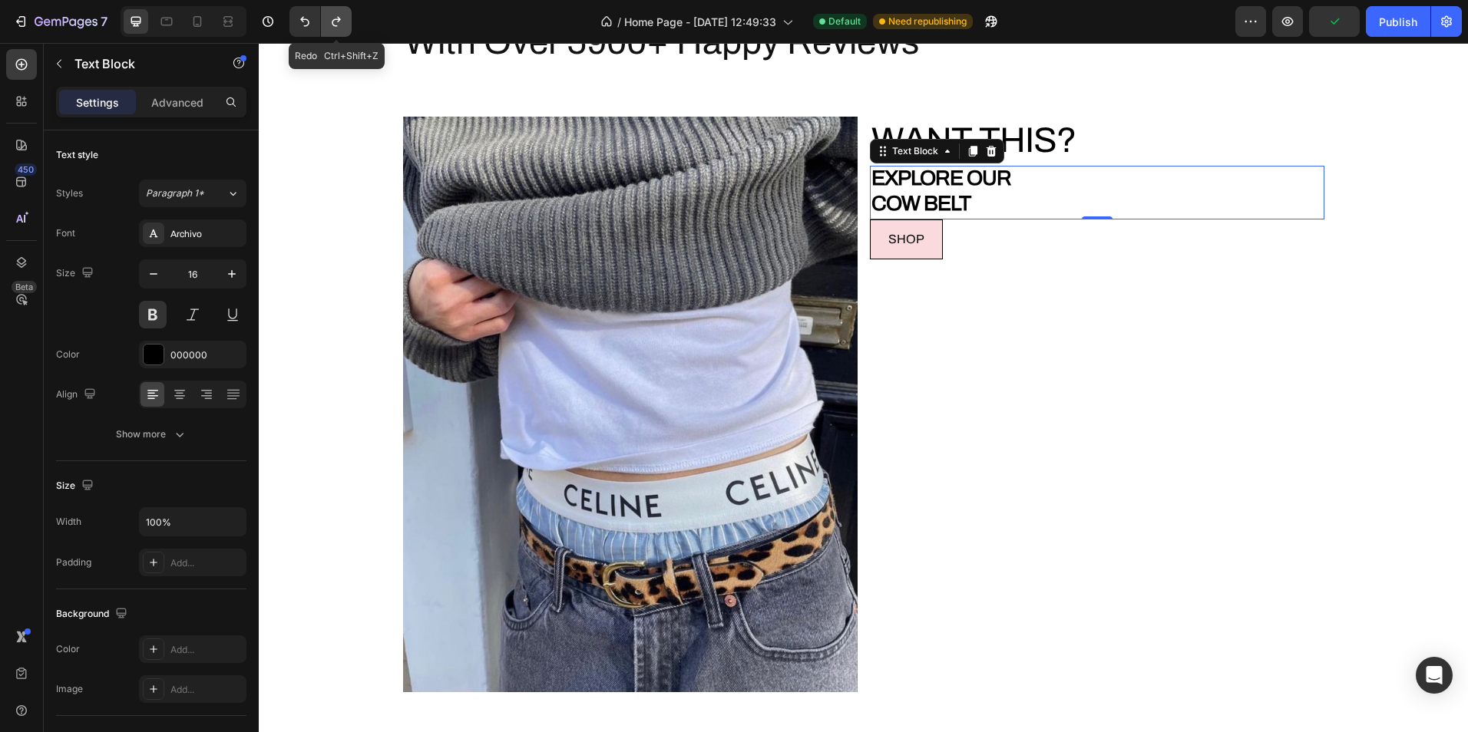
click at [331, 23] on icon "Undo/Redo" at bounding box center [336, 21] width 15 height 15
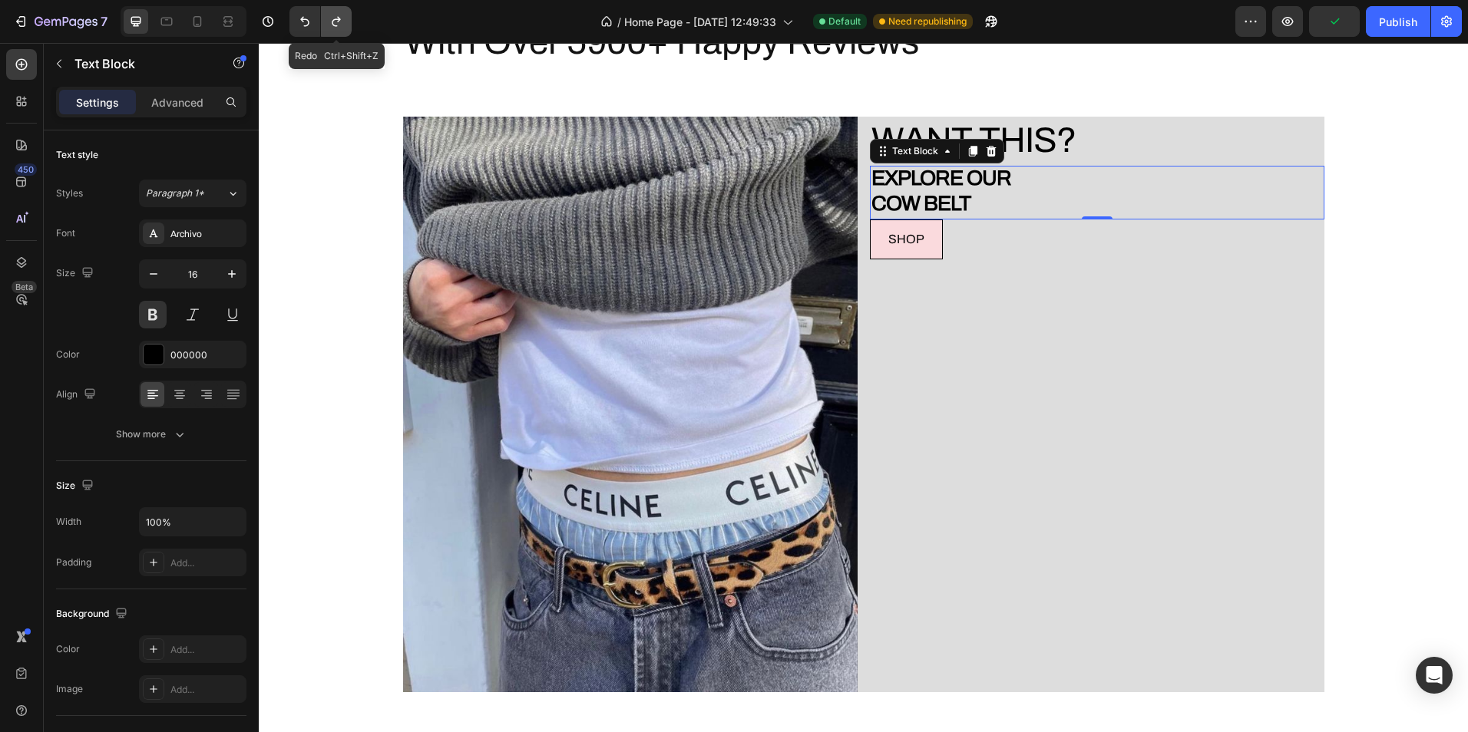
click at [339, 19] on icon "Undo/Redo" at bounding box center [336, 22] width 8 height 10
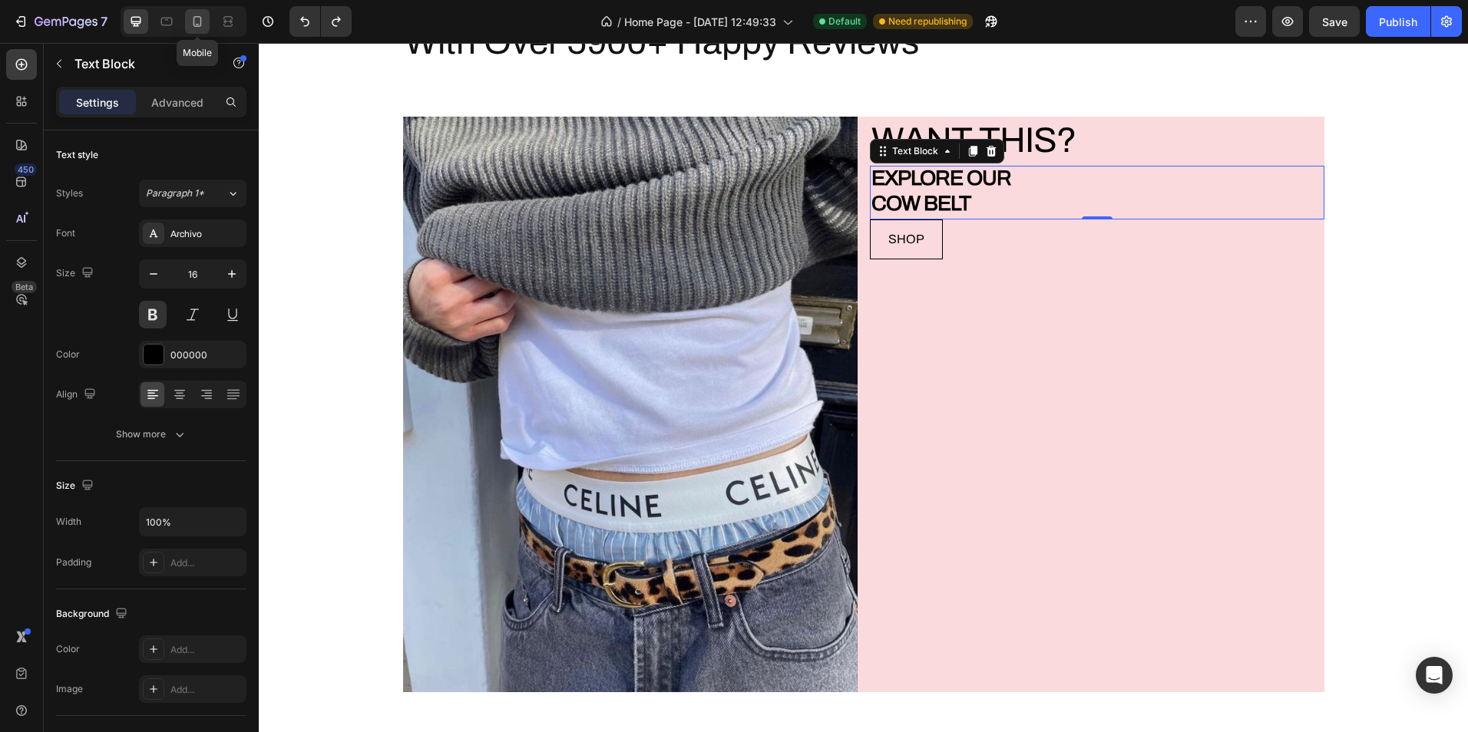
click at [201, 21] on icon at bounding box center [197, 21] width 8 height 11
type input "13"
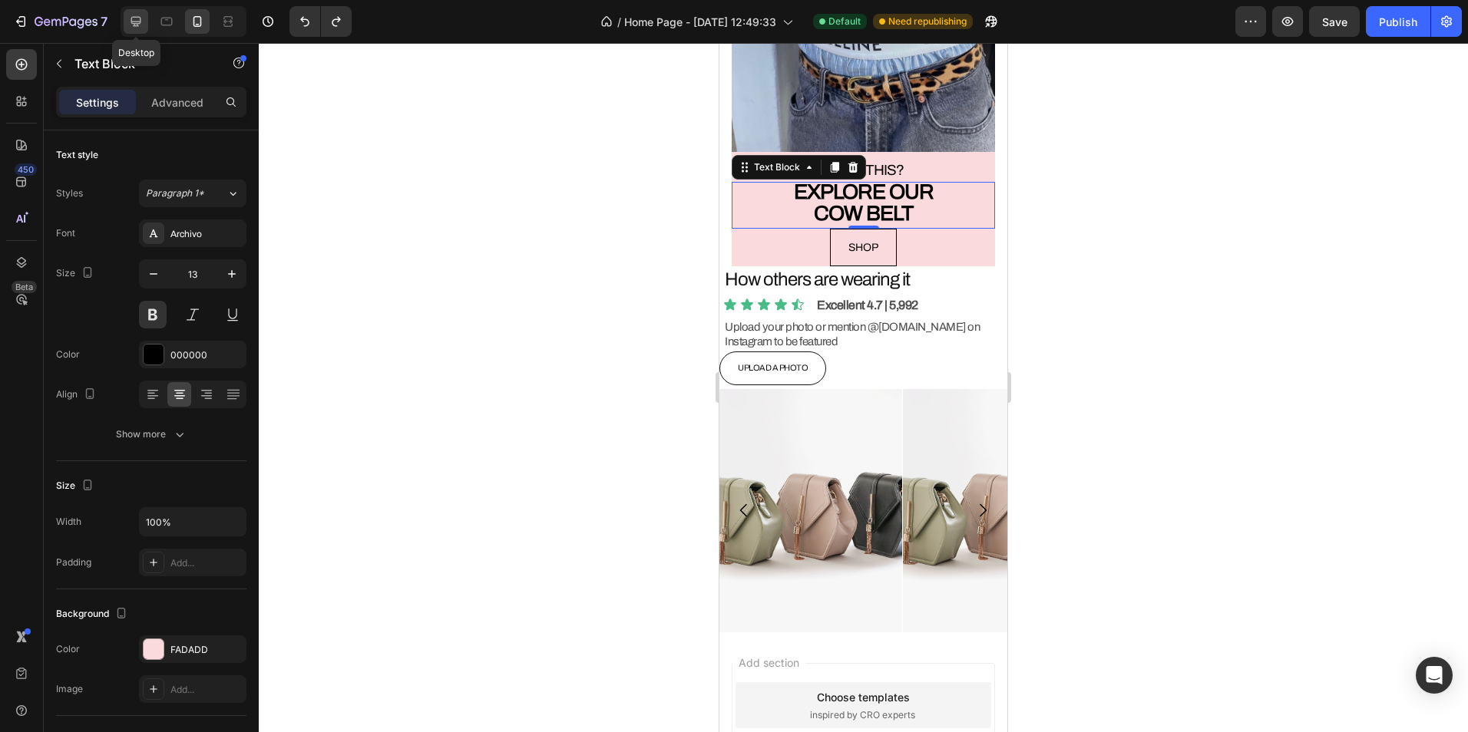
scroll to position [4302, 0]
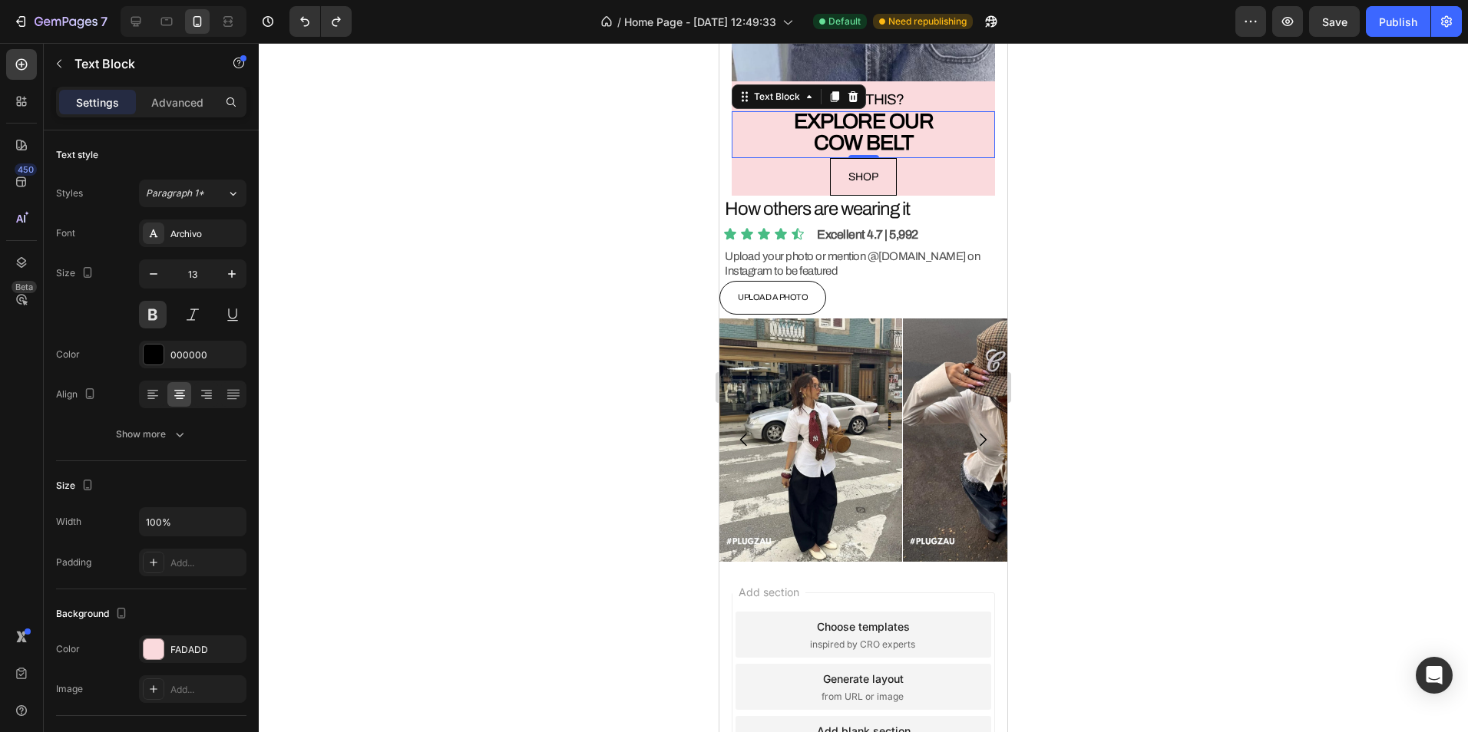
click at [513, 217] on div at bounding box center [863, 387] width 1209 height 689
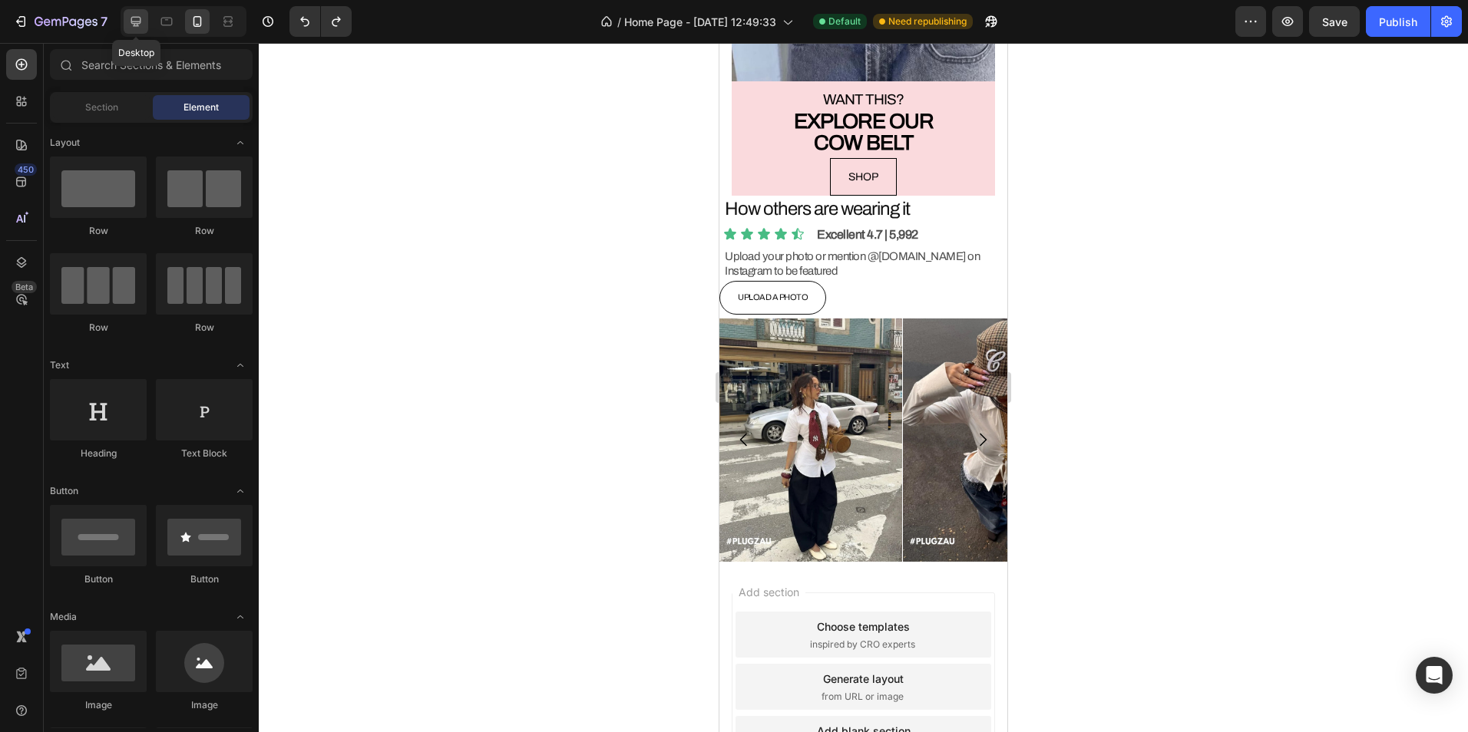
click at [140, 25] on icon at bounding box center [135, 21] width 15 height 15
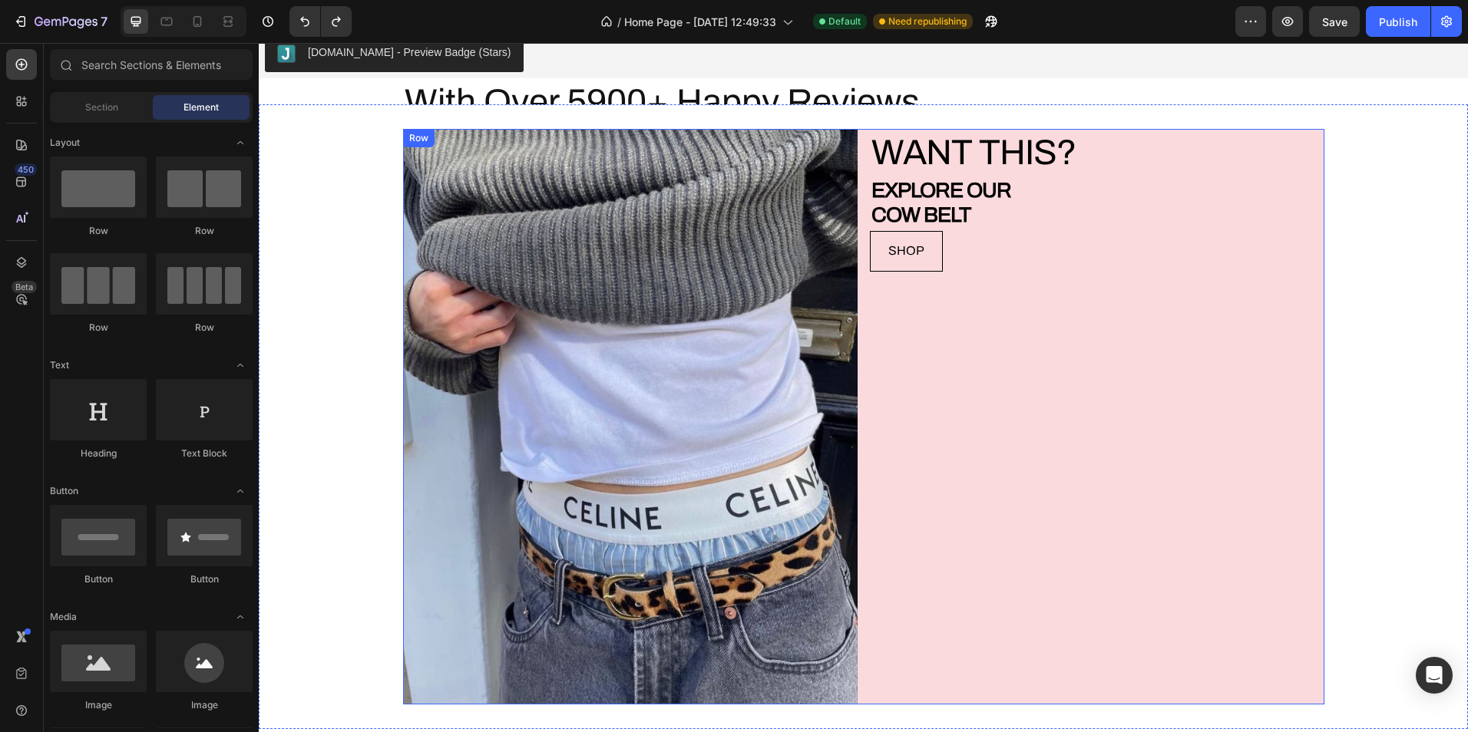
scroll to position [3919, 0]
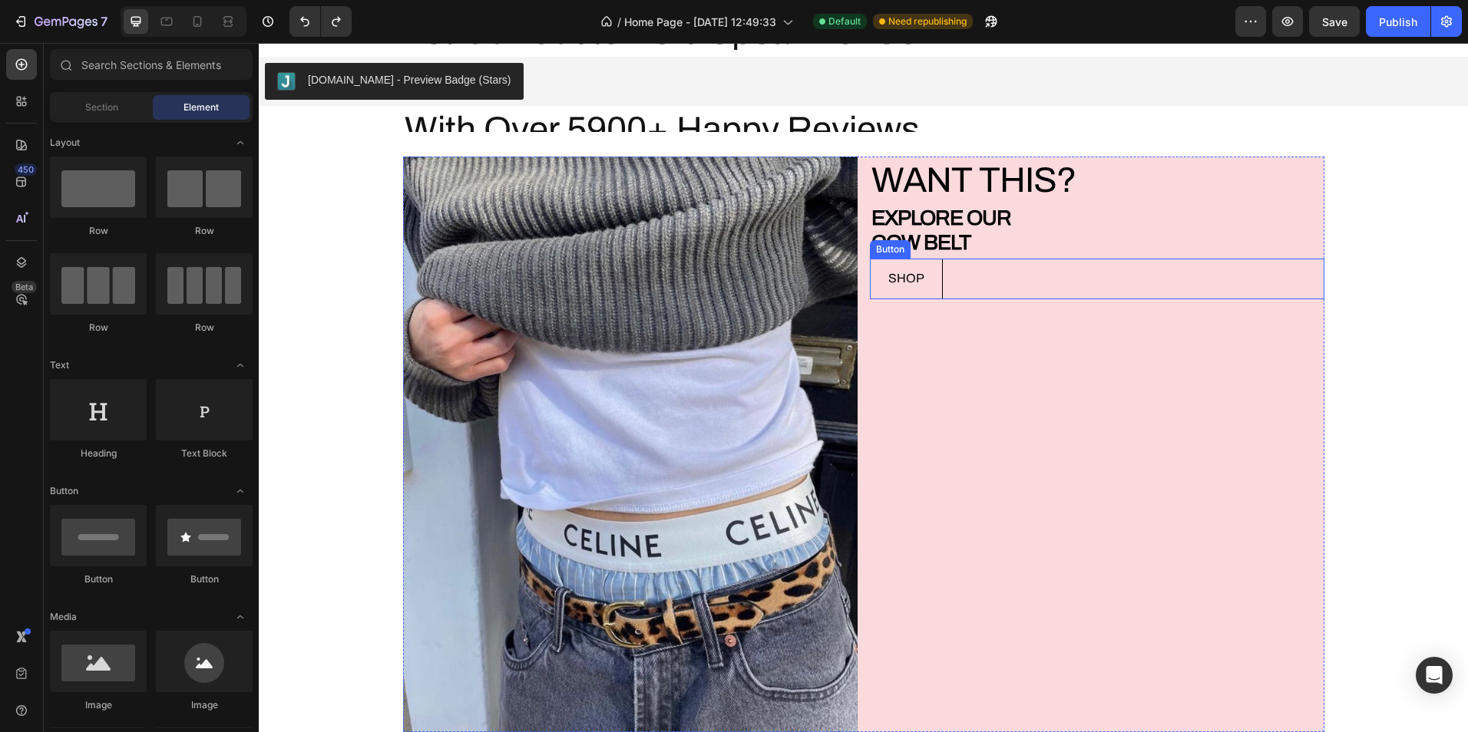
click at [971, 282] on div "SHOP Button" at bounding box center [1097, 279] width 454 height 41
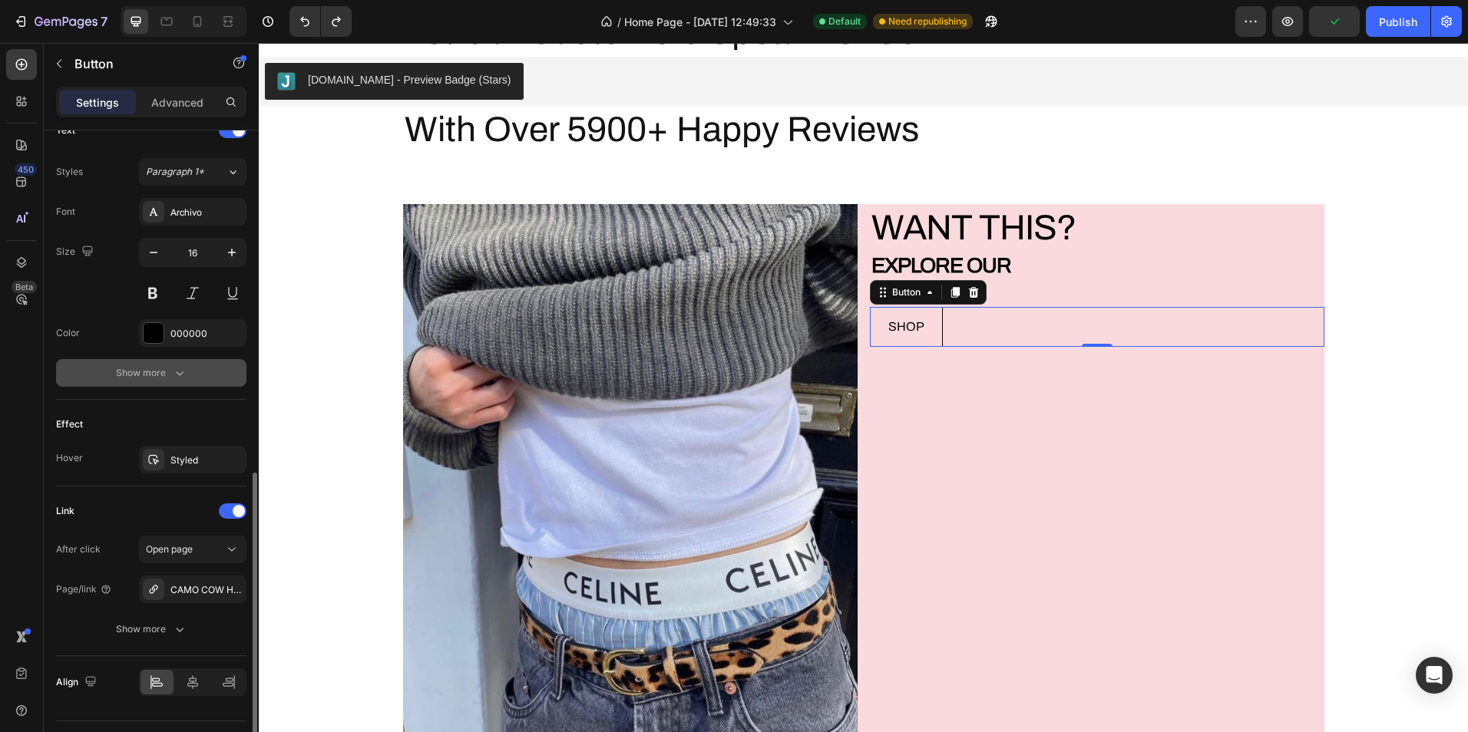
scroll to position [575, 0]
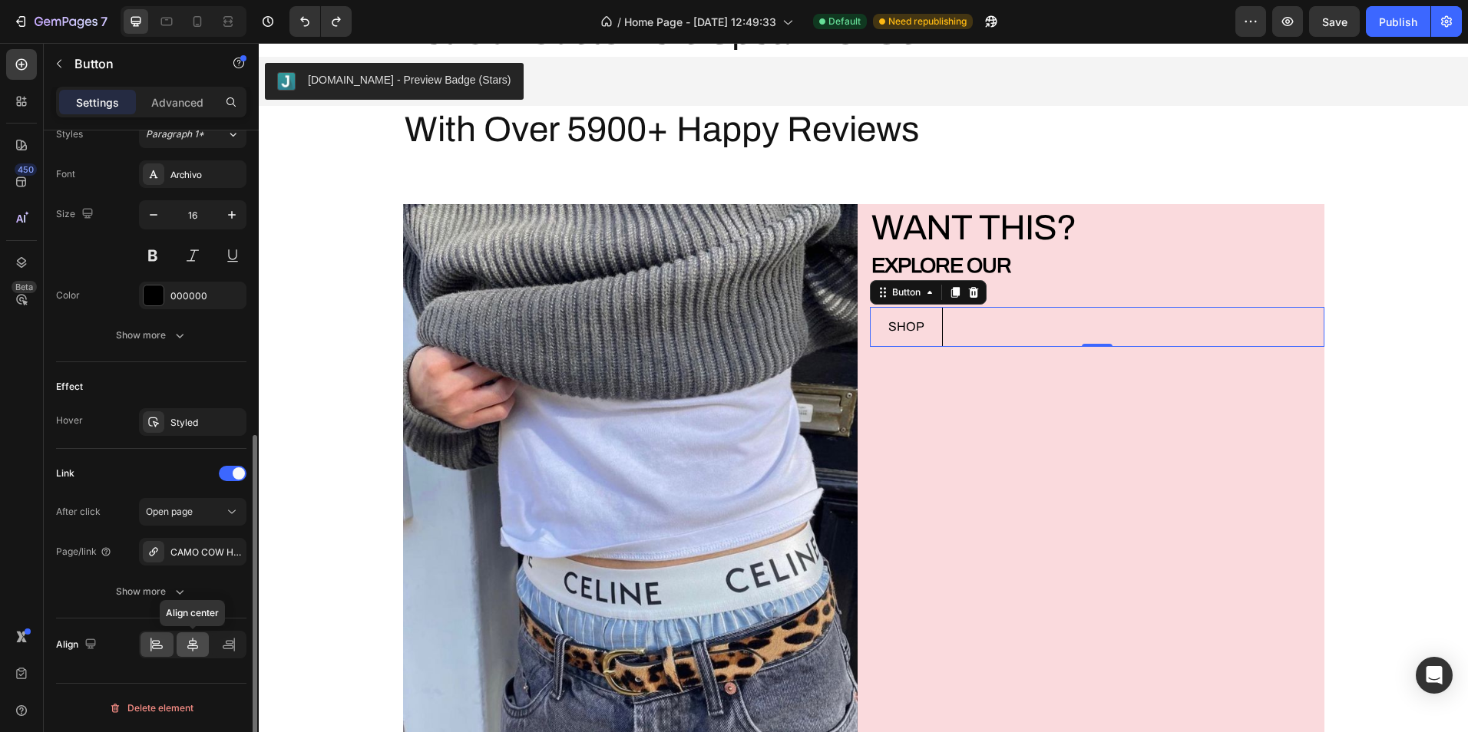
click at [192, 648] on icon at bounding box center [192, 644] width 15 height 15
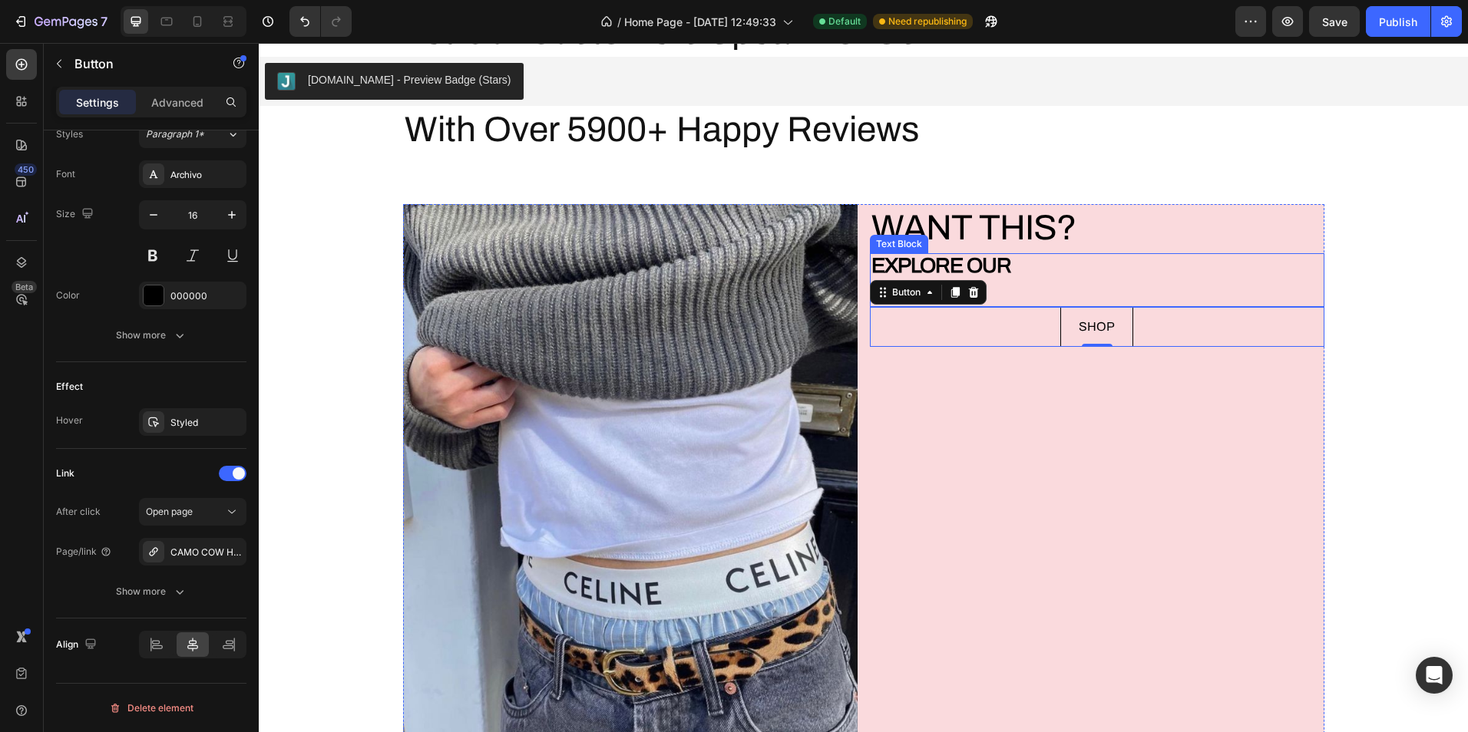
click at [1068, 278] on p "EXPLORE OUR" at bounding box center [1096, 267] width 451 height 25
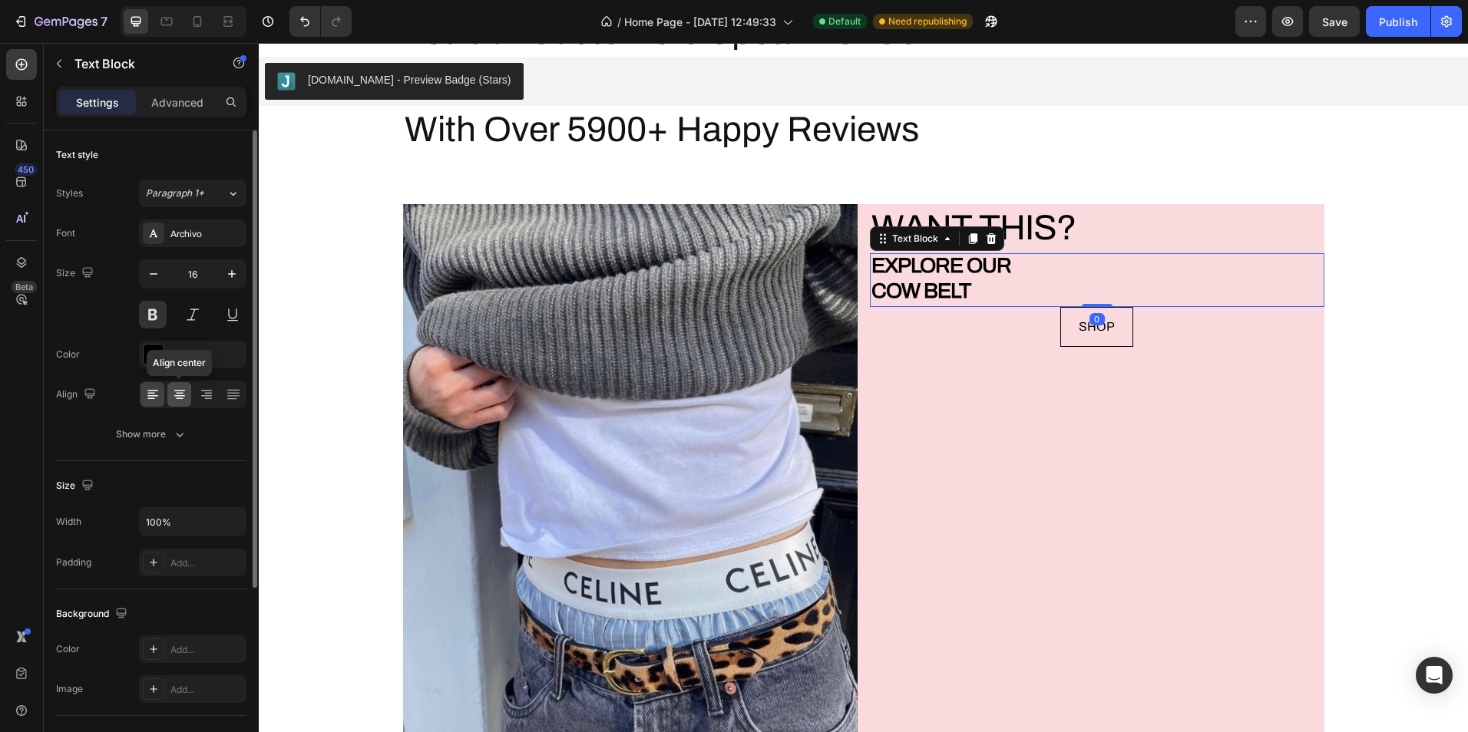
click at [180, 394] on icon at bounding box center [180, 394] width 8 height 2
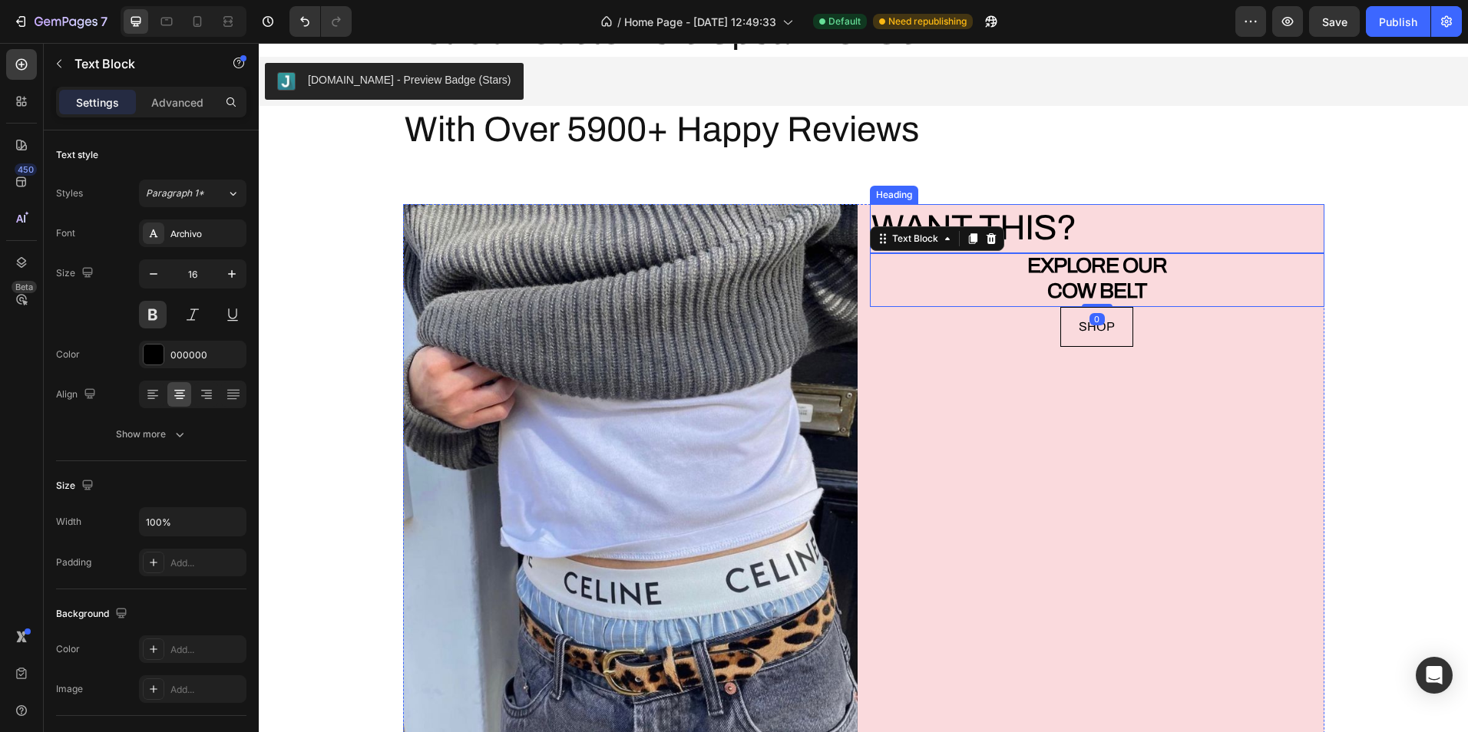
click at [1147, 234] on p "WANT THIS?" at bounding box center [1096, 229] width 451 height 46
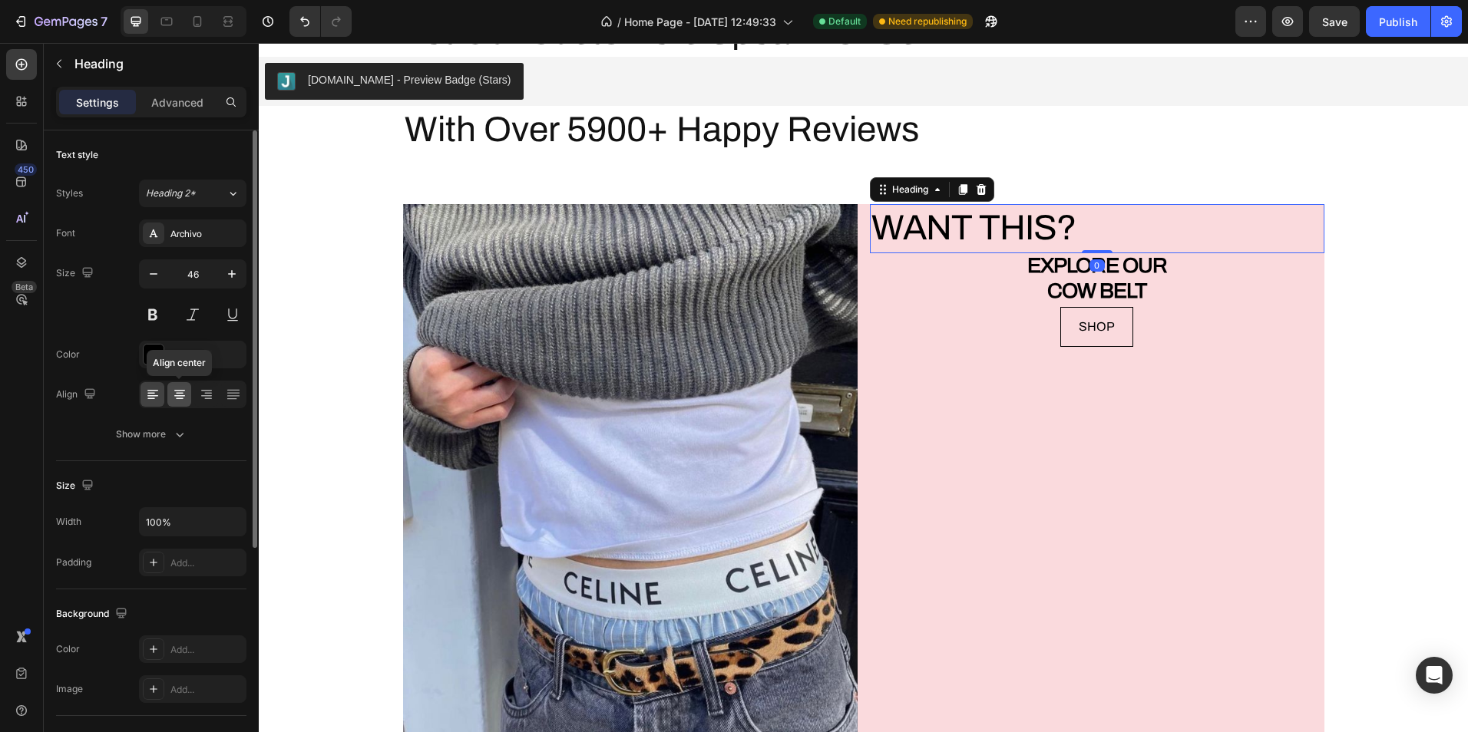
click at [170, 387] on div at bounding box center [179, 394] width 24 height 25
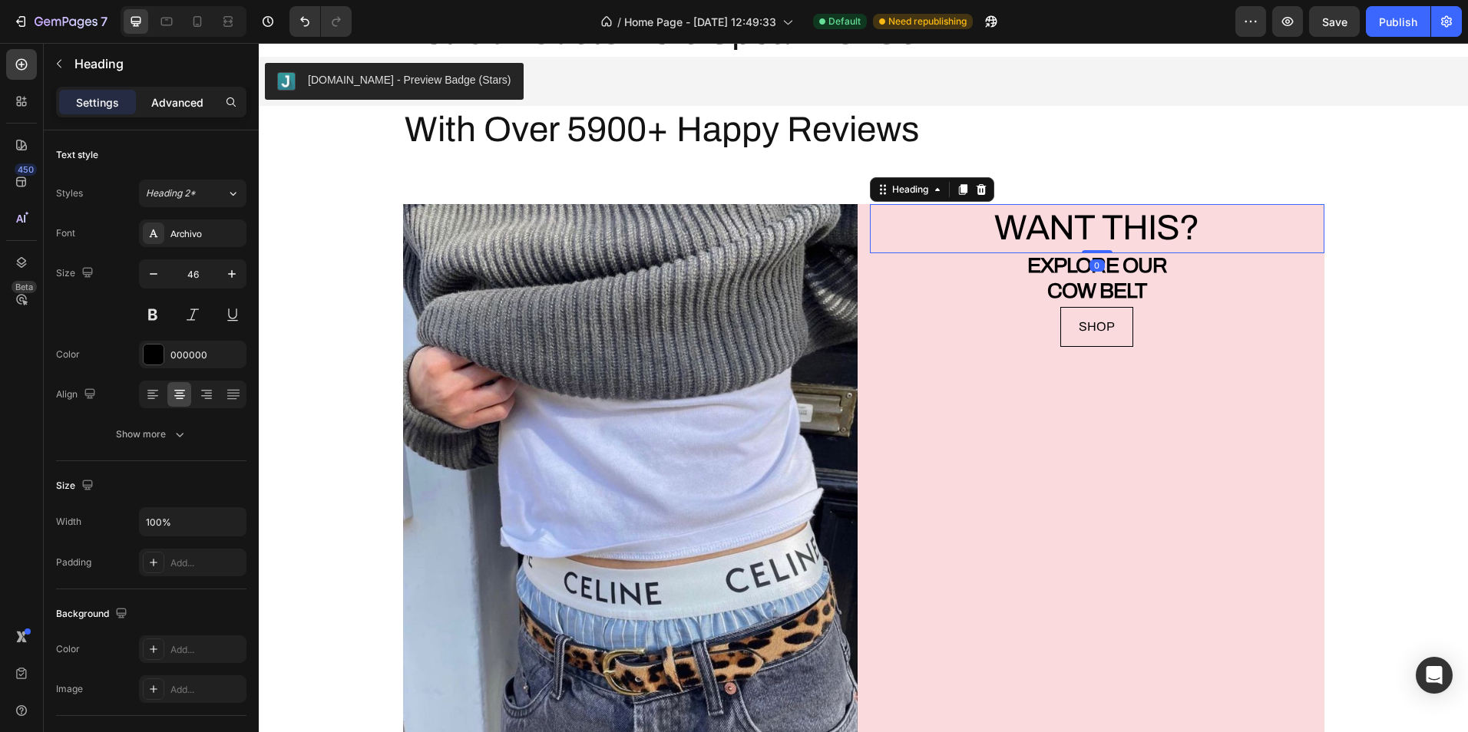
click at [188, 99] on p "Advanced" at bounding box center [177, 102] width 52 height 16
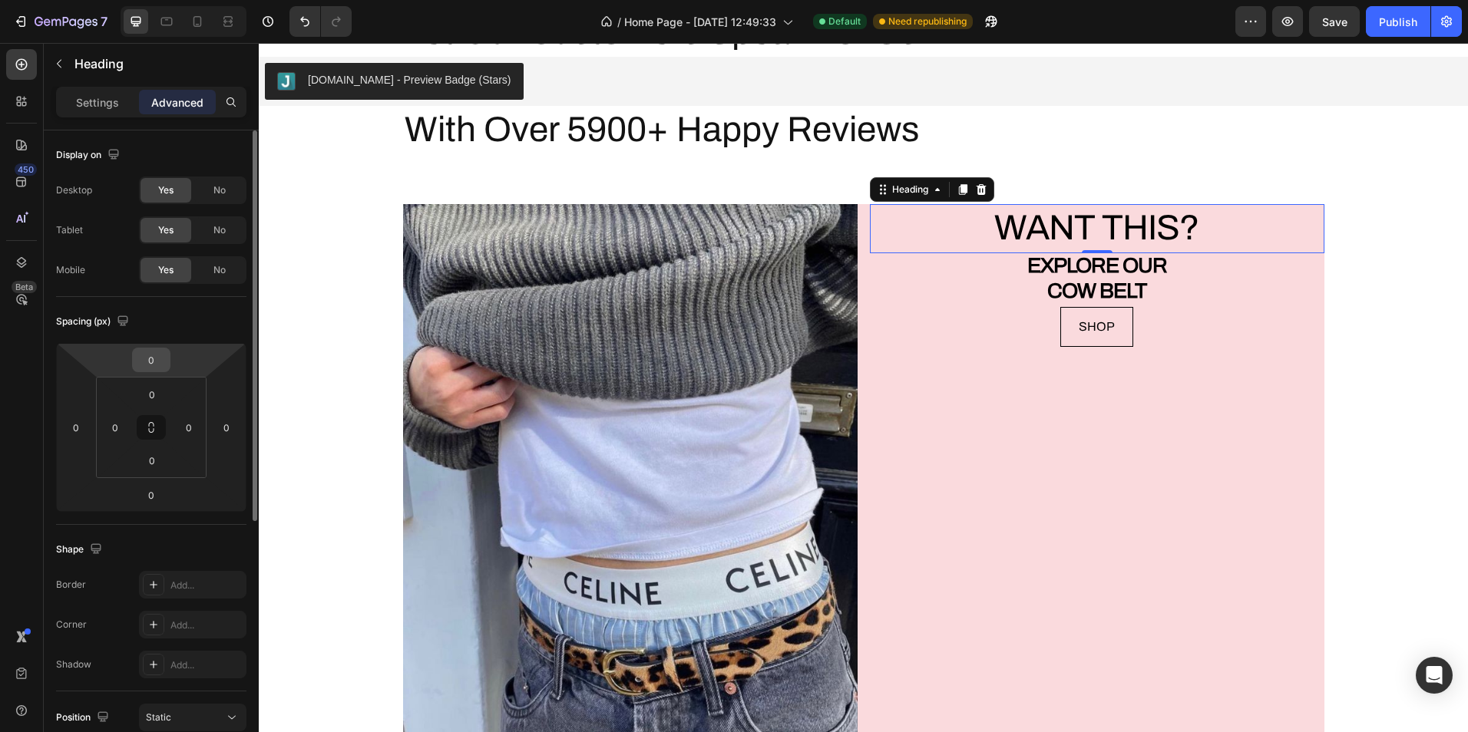
click at [144, 358] on input "0" at bounding box center [151, 359] width 31 height 23
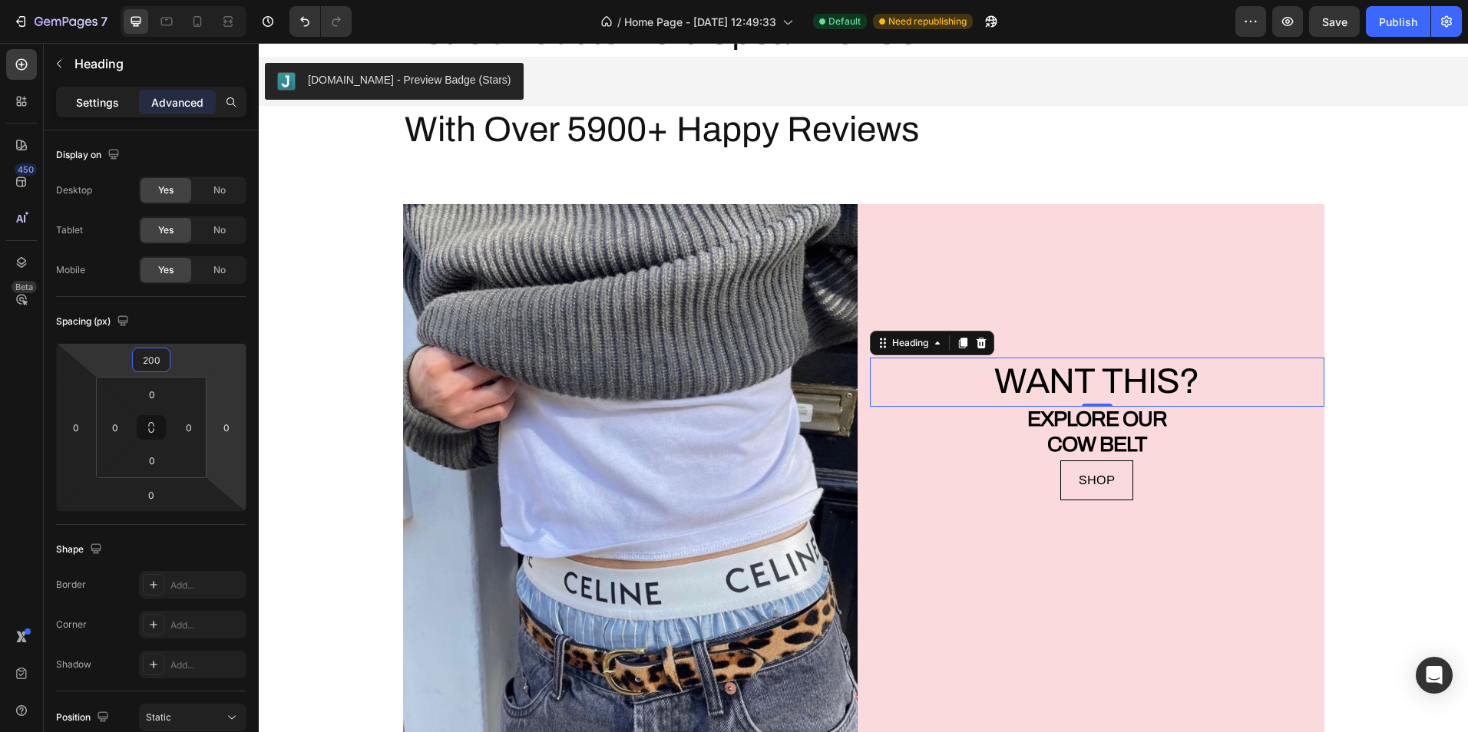
type input "200"
click at [116, 112] on div "Settings" at bounding box center [97, 102] width 77 height 25
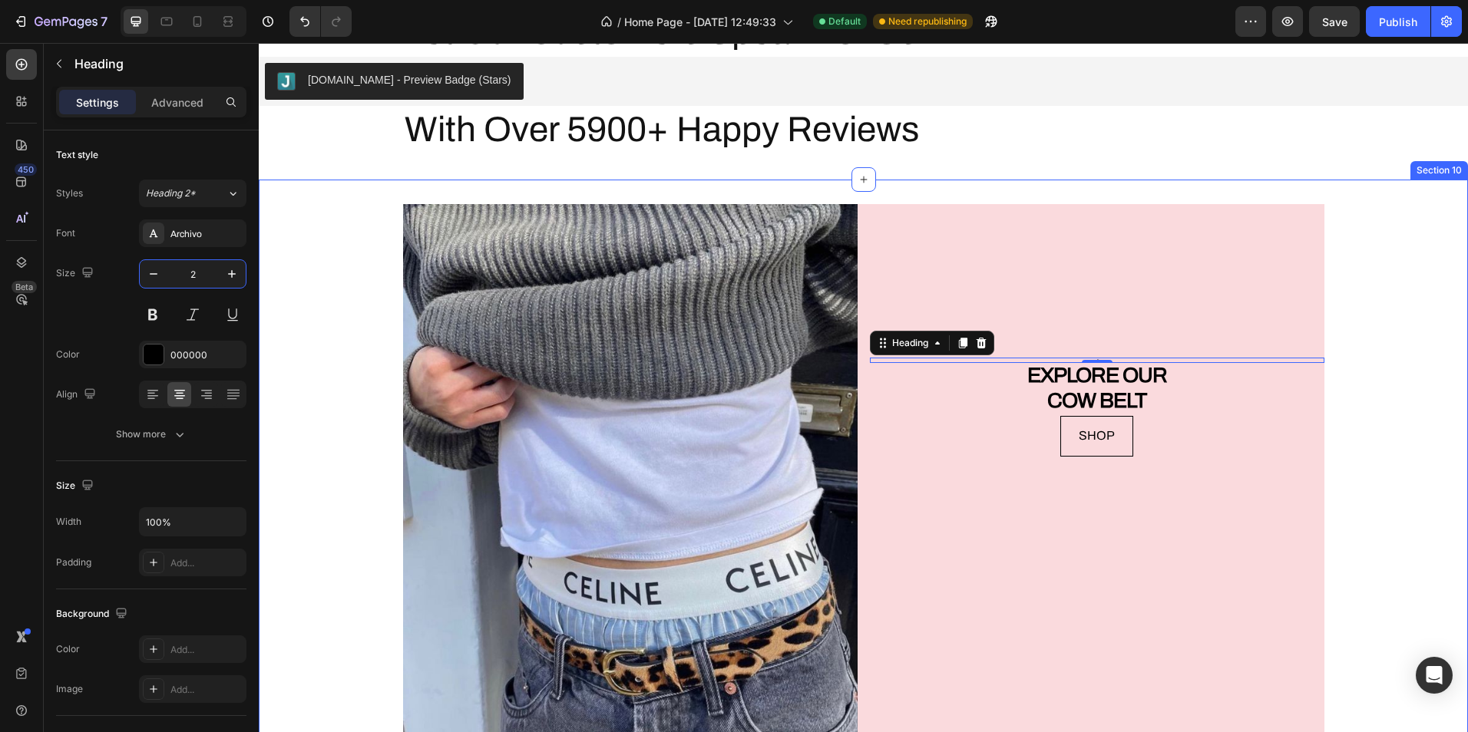
type input "22"
click at [991, 188] on div "Image WANT THIS? Heading 0 EXPLORE OUR COW BELT Text Block SHOP Button Row Sect…" at bounding box center [863, 492] width 1209 height 625
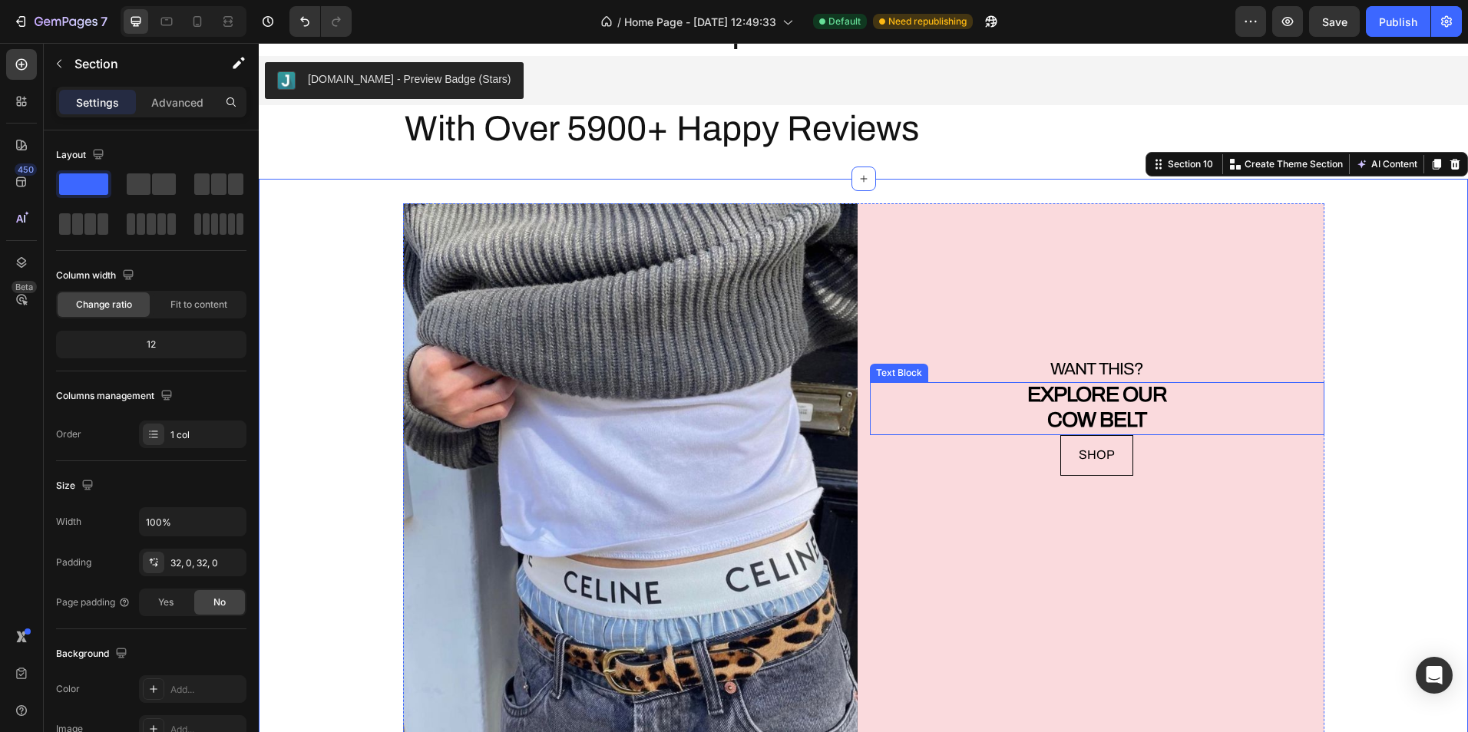
scroll to position [3919, 0]
click at [979, 249] on div "WANT THIS? Heading EXPLORE OUR COW BELT Text Block SHOP Button" at bounding box center [1097, 492] width 454 height 576
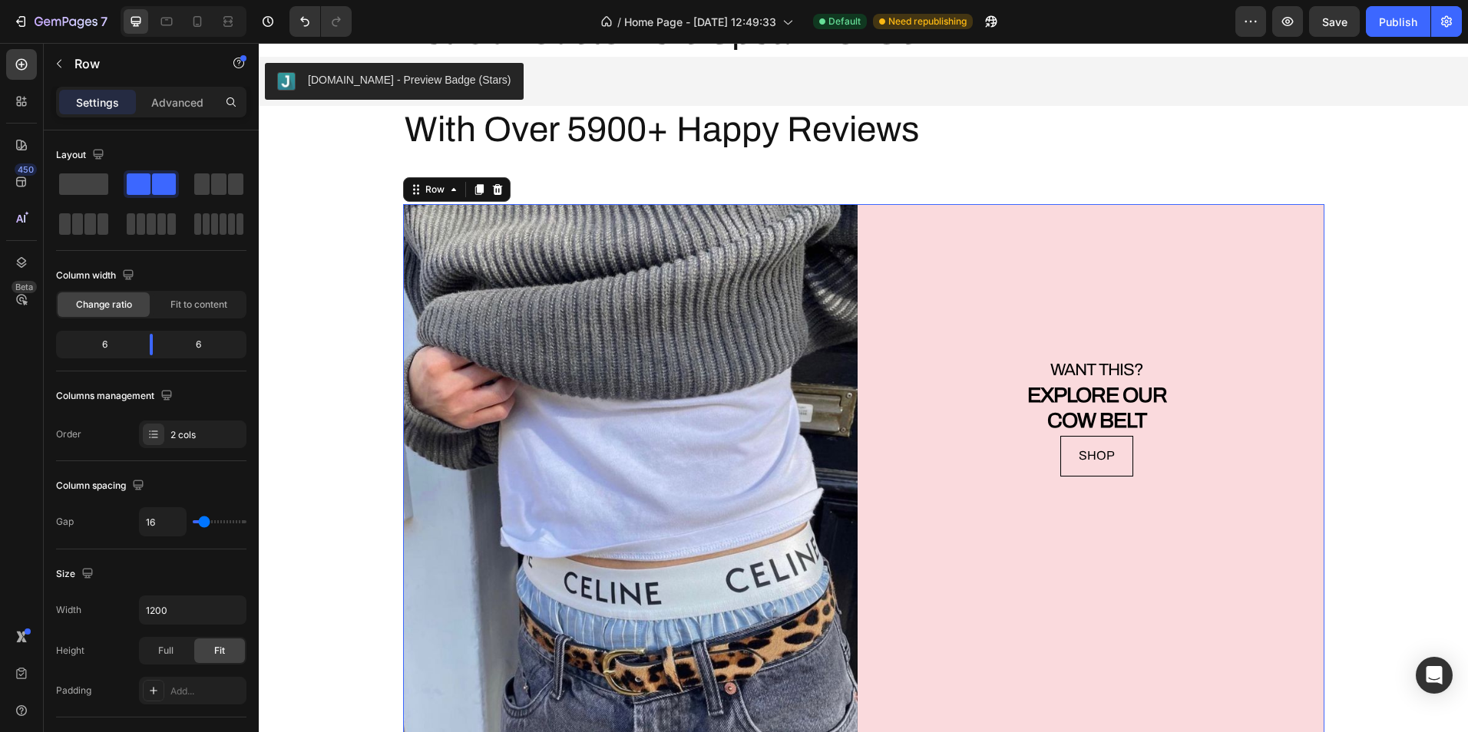
click at [212, 118] on div "Settings Advanced" at bounding box center [151, 109] width 215 height 44
click at [195, 106] on p "Advanced" at bounding box center [177, 102] width 52 height 16
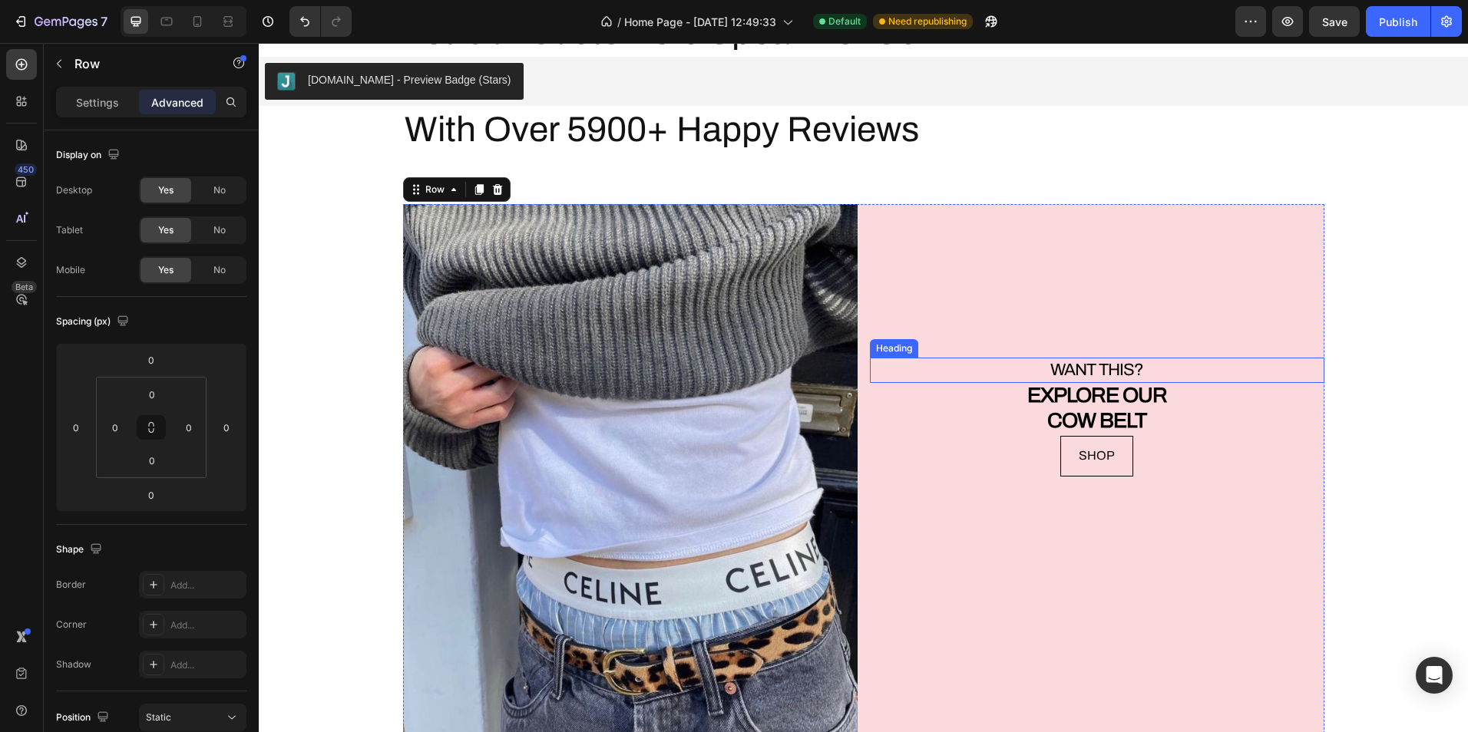
click at [1142, 358] on h2 "WANT THIS?" at bounding box center [1097, 370] width 454 height 25
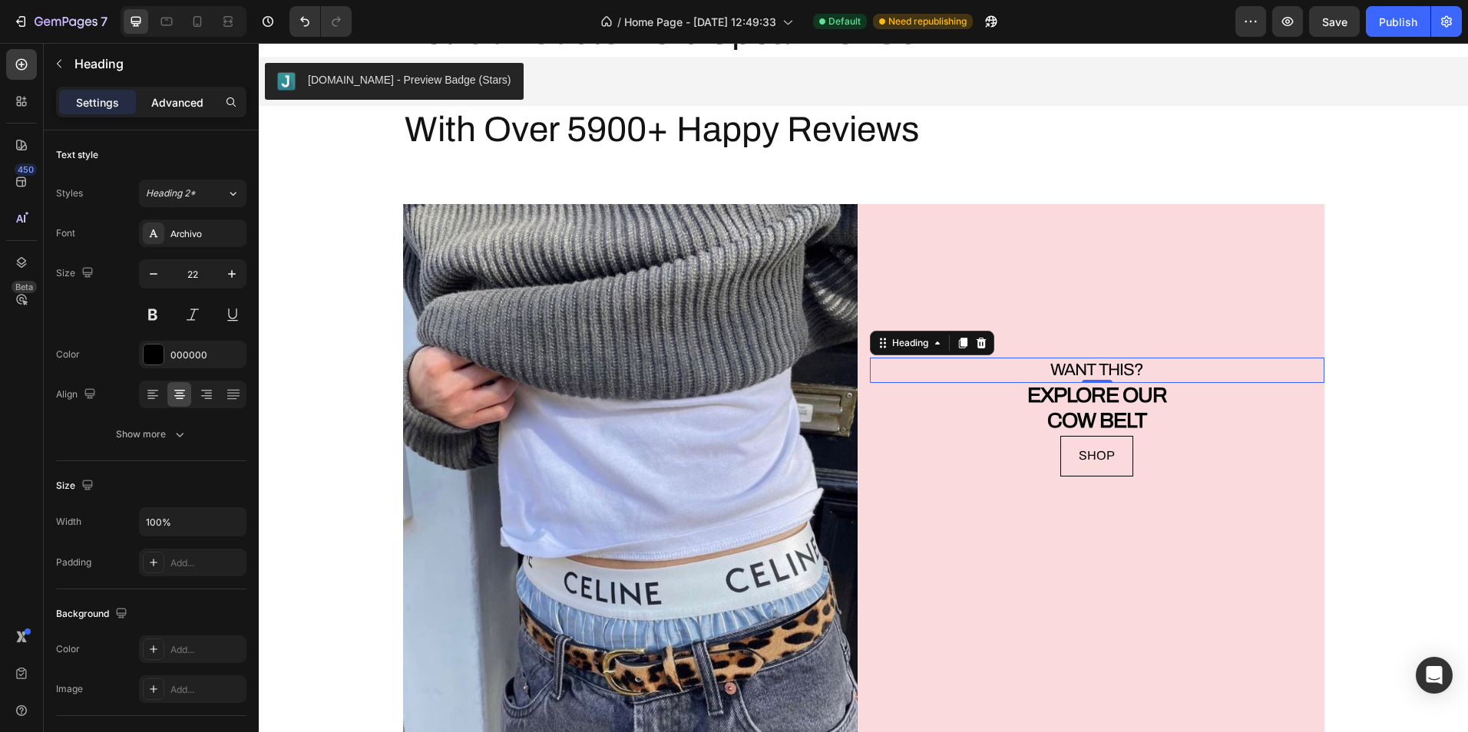
click at [206, 110] on div "Advanced" at bounding box center [177, 102] width 77 height 25
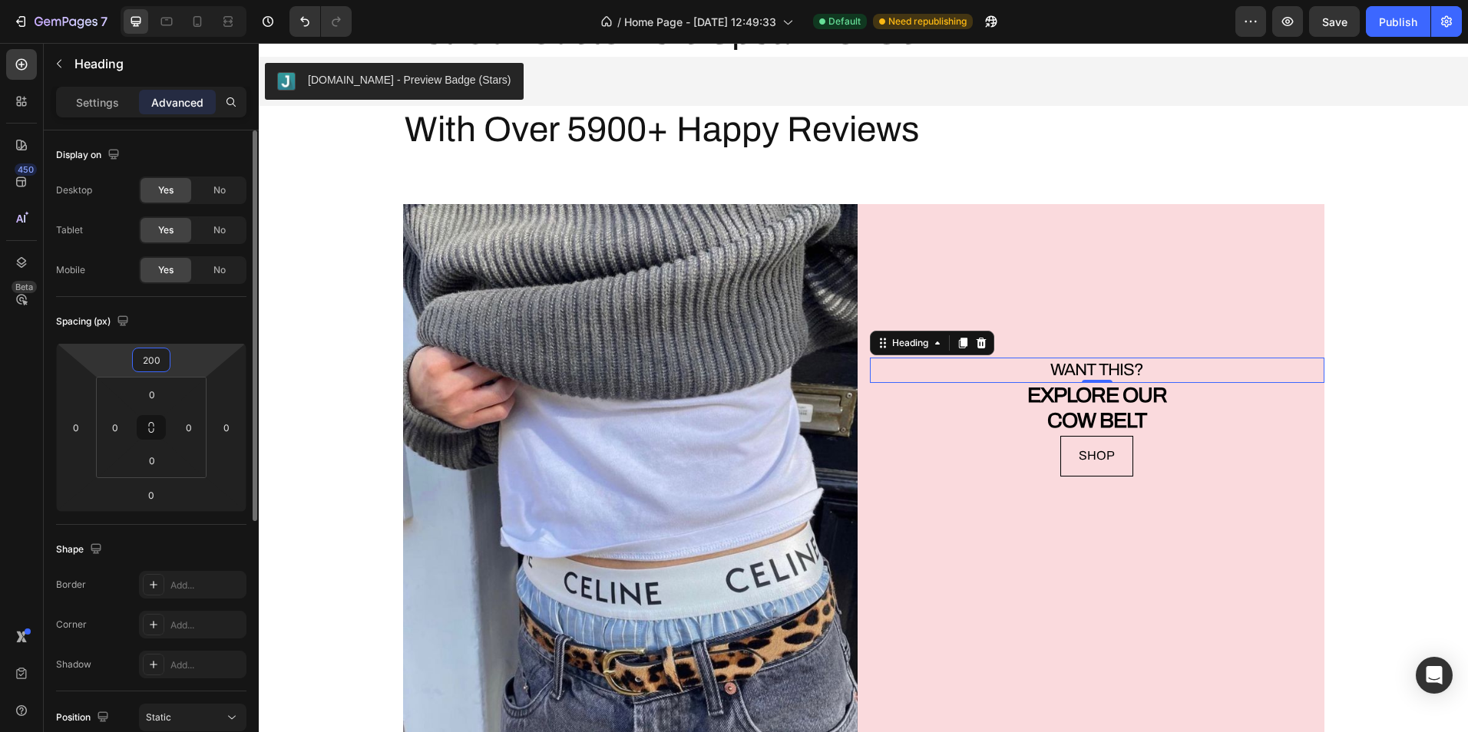
click at [166, 359] on input "200" at bounding box center [151, 359] width 31 height 23
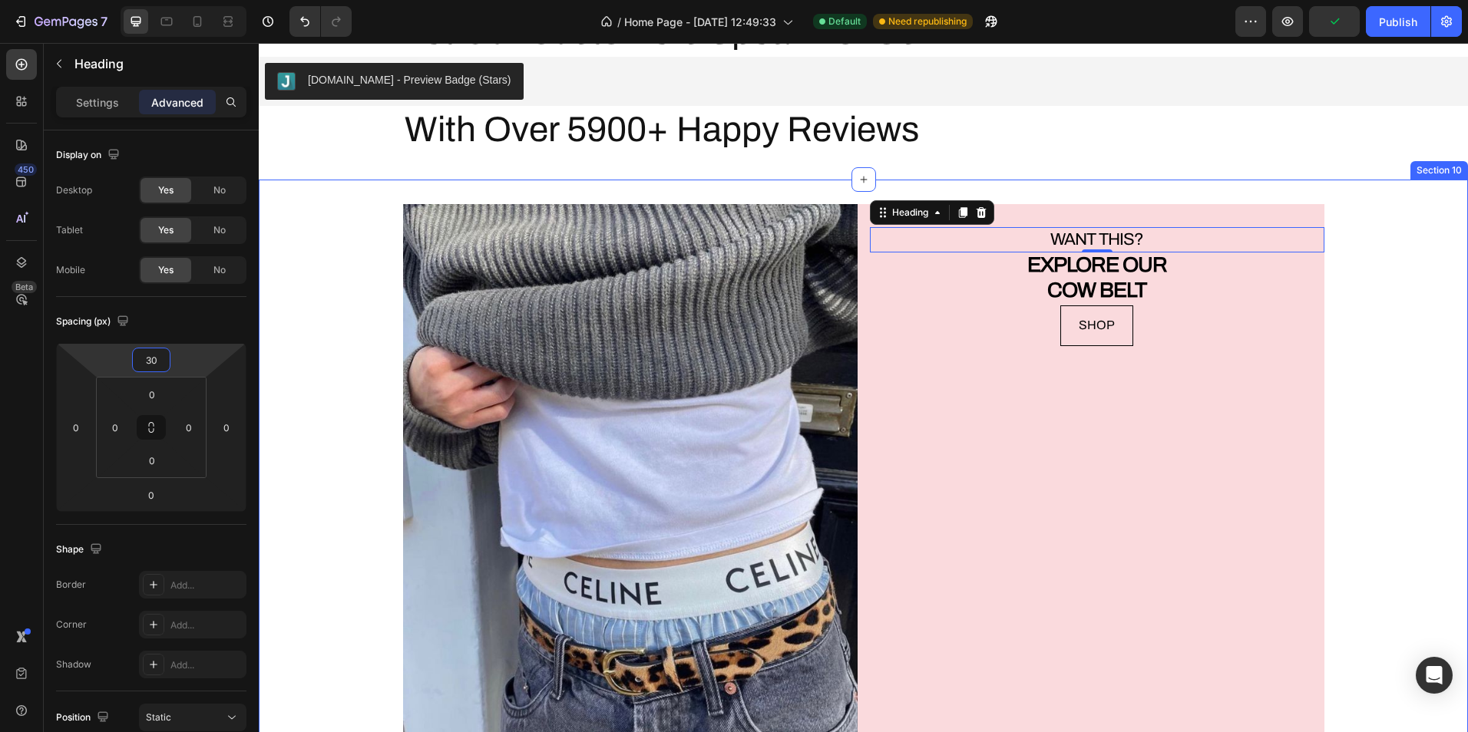
type input "300"
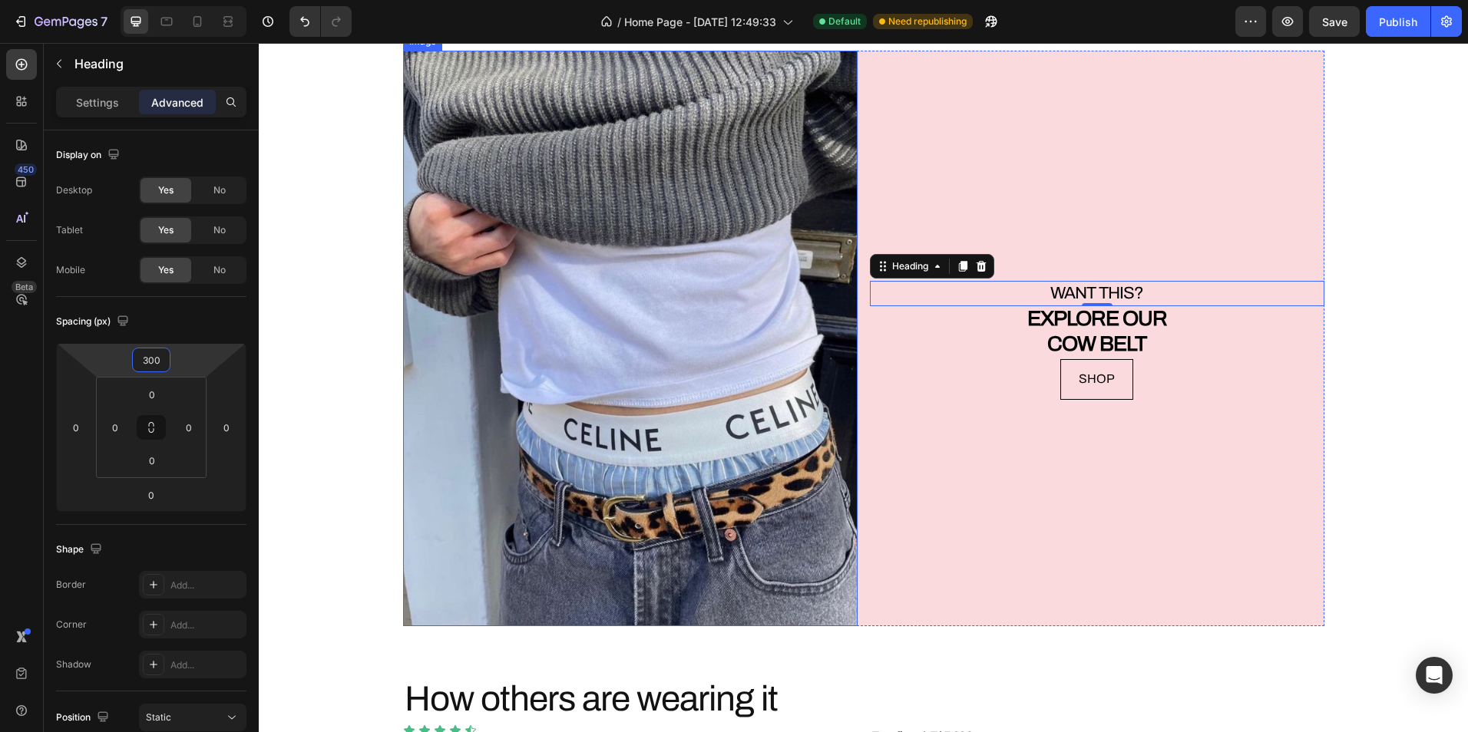
scroll to position [3995, 0]
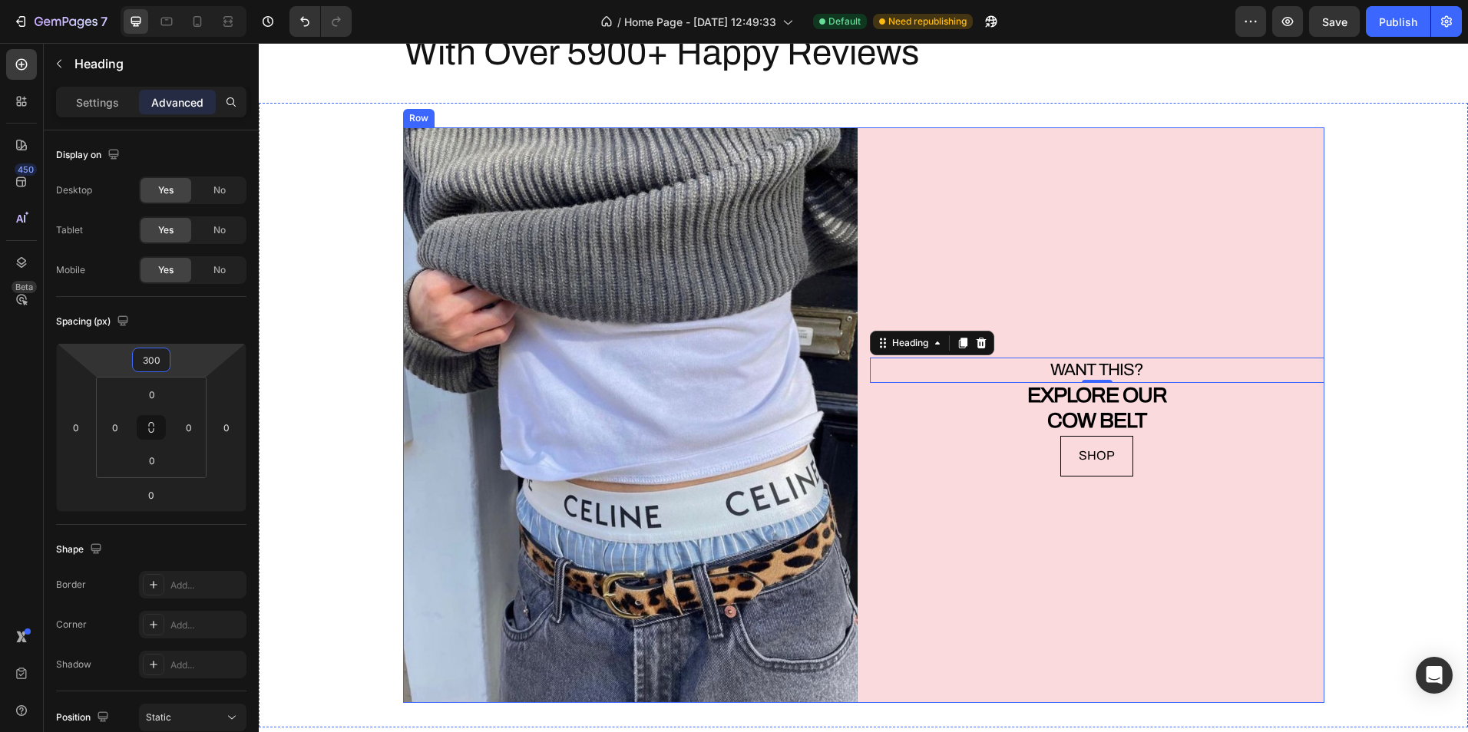
click at [1087, 125] on div "Image WANT THIS? Heading 0 EXPLORE OUR COW BELT Text Block SHOP Button Row Sect…" at bounding box center [863, 415] width 1209 height 625
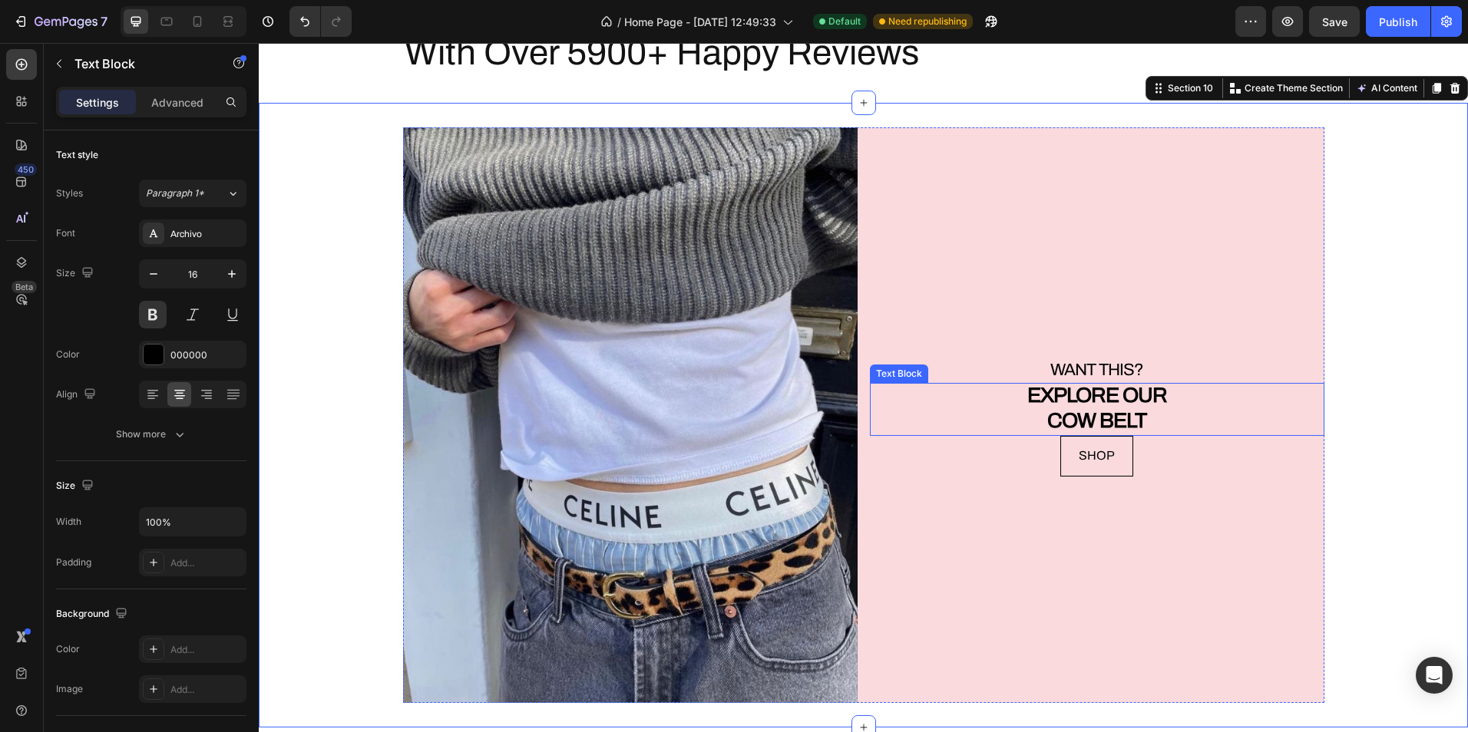
click at [1105, 390] on span "EXPLORE OUR" at bounding box center [1097, 395] width 140 height 23
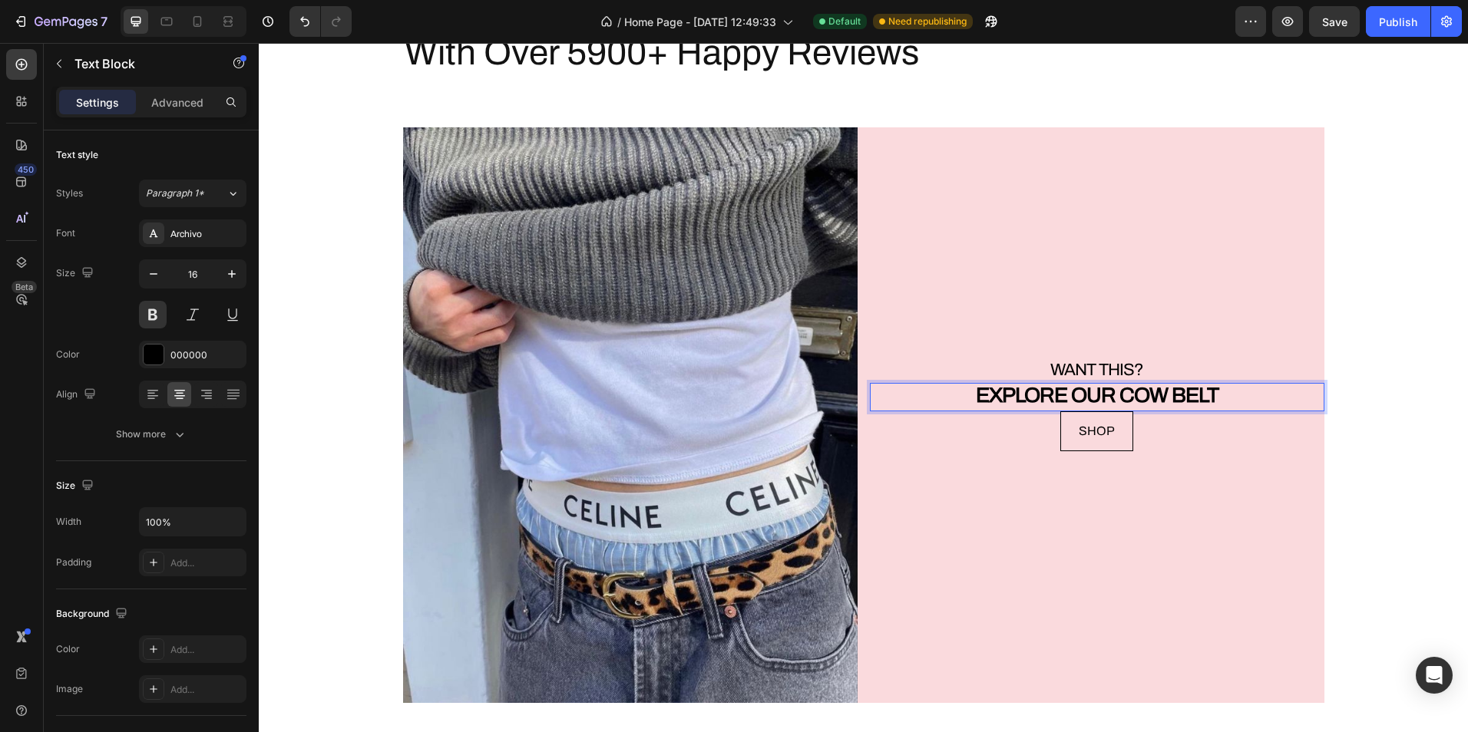
click at [1226, 399] on p "EXPLORE OUR COW BELT" at bounding box center [1096, 397] width 451 height 25
click at [1002, 386] on span "EXPLORE OUR COW BELT" at bounding box center [1097, 395] width 243 height 23
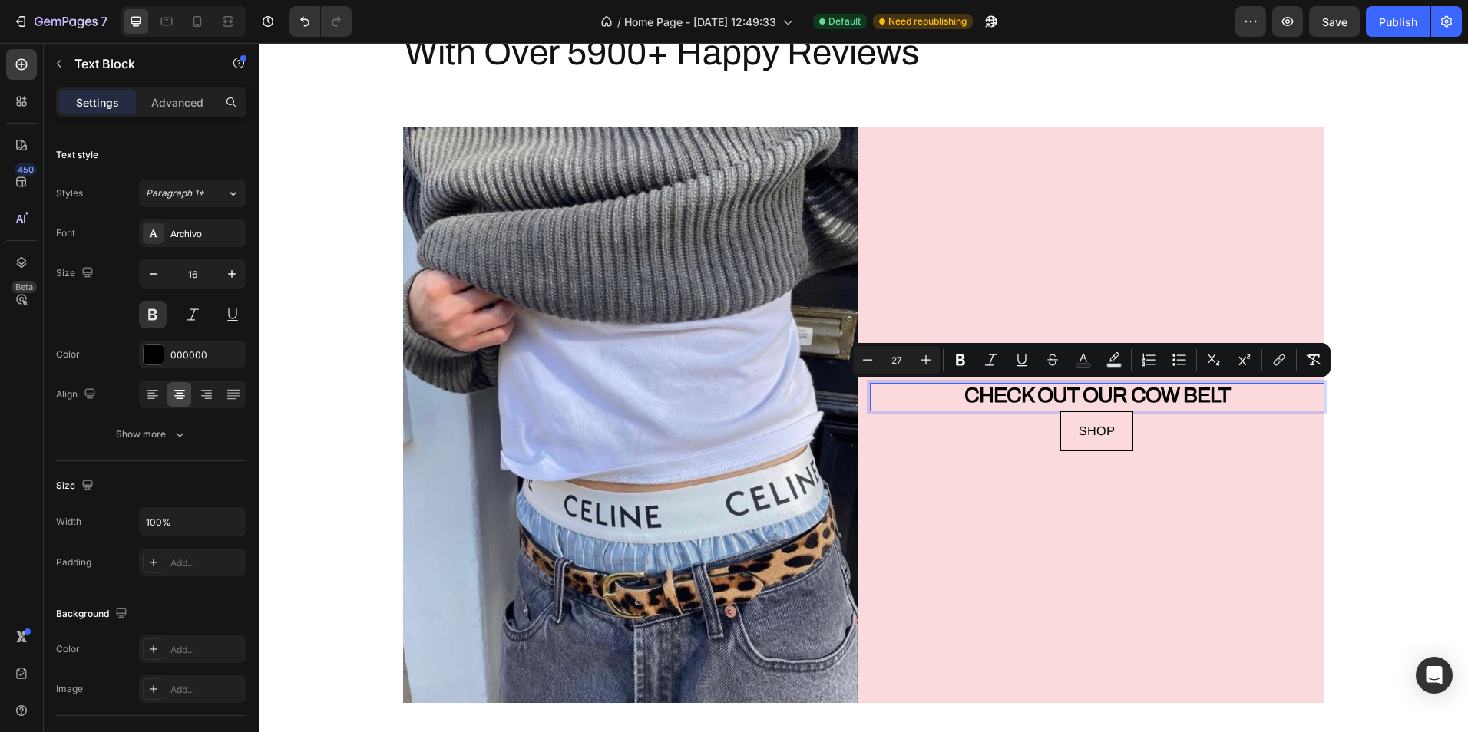
drag, startPoint x: 956, startPoint y: 393, endPoint x: 1224, endPoint y: 398, distance: 267.9
click at [1224, 398] on p "CHECK OUT OUR COW BELT" at bounding box center [1096, 397] width 451 height 25
click at [1032, 392] on span "CHECK OUT OUR COW BELT" at bounding box center [1097, 395] width 266 height 23
drag, startPoint x: 958, startPoint y: 395, endPoint x: 1227, endPoint y: 393, distance: 268.7
click at [1242, 398] on p "CHECK OUT OUR COW BELT" at bounding box center [1096, 397] width 451 height 25
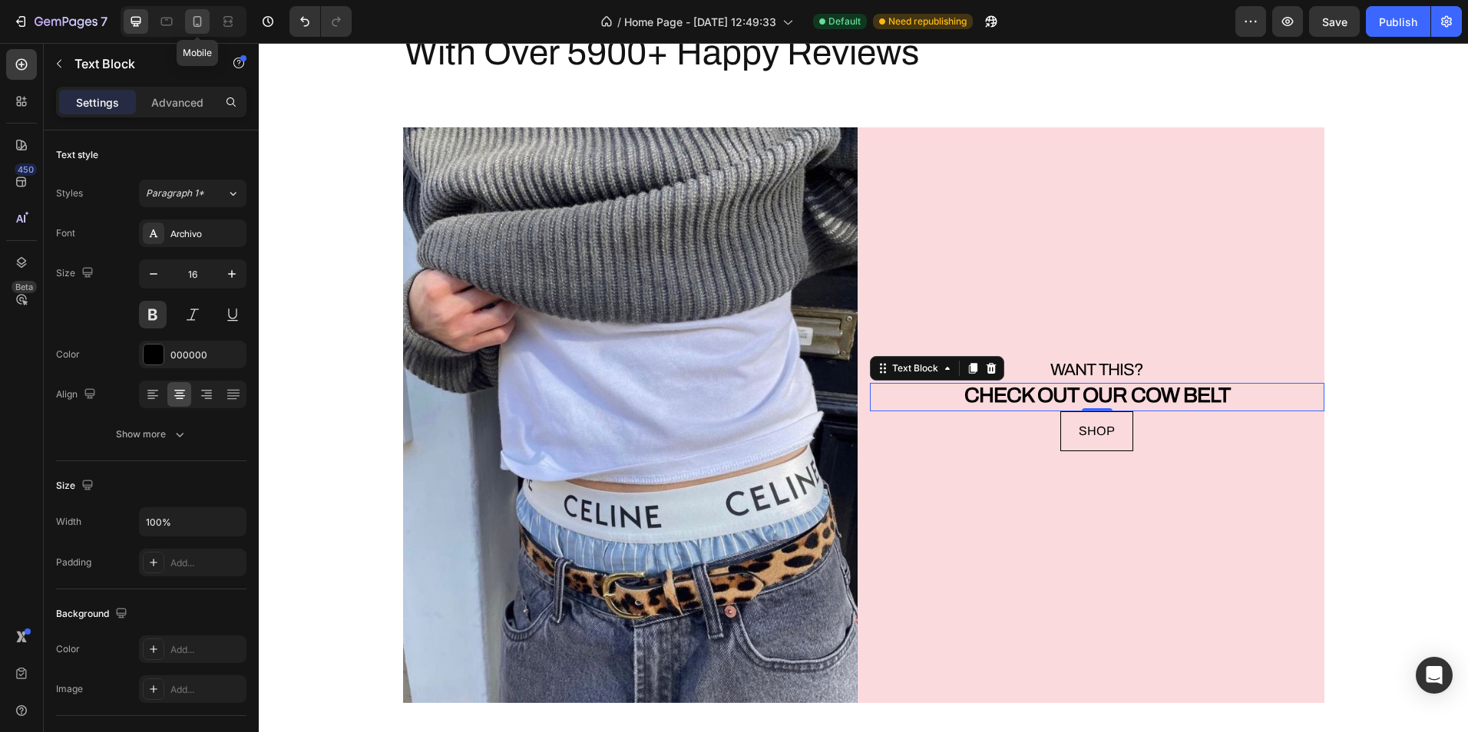
click at [190, 19] on icon at bounding box center [197, 21] width 15 height 15
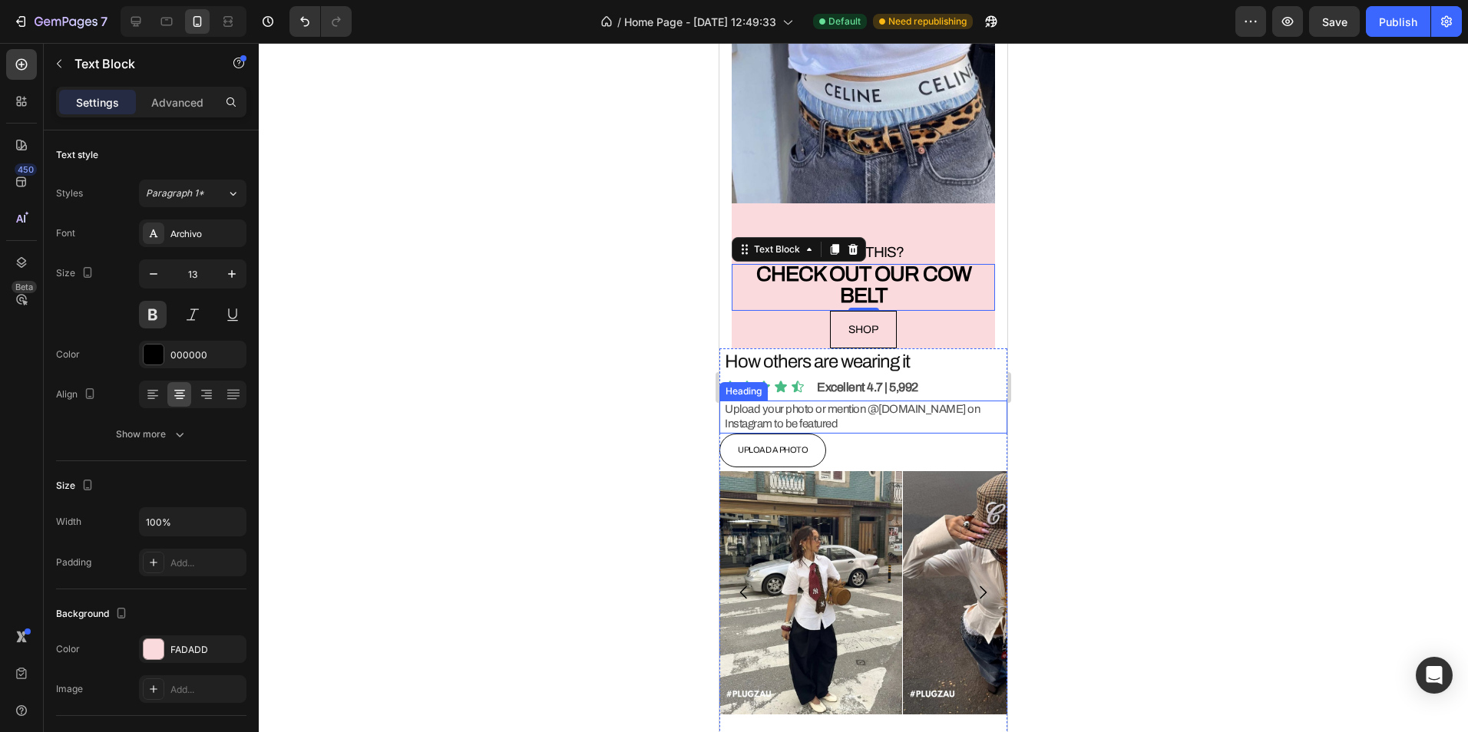
scroll to position [4180, 0]
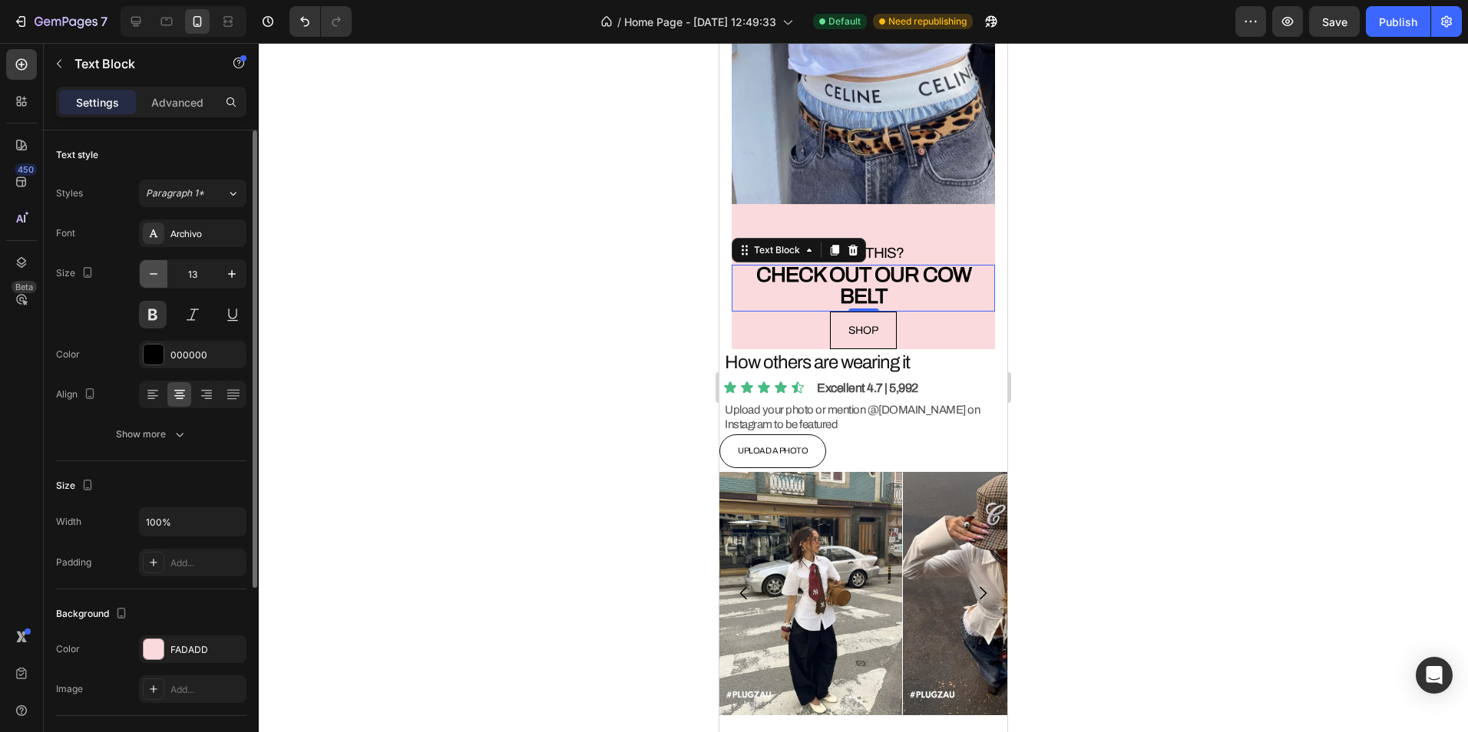
click at [163, 271] on button "button" at bounding box center [154, 274] width 28 height 28
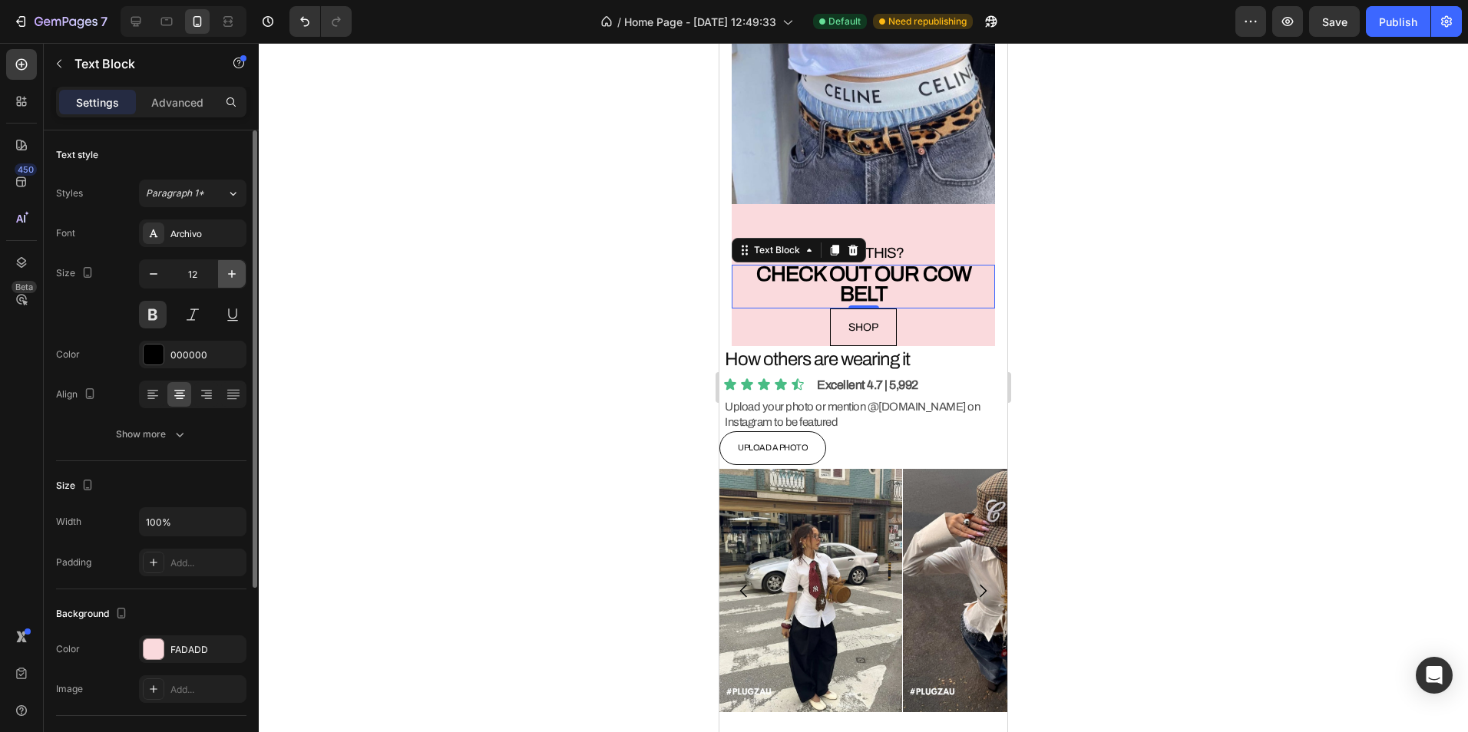
click at [230, 276] on icon "button" at bounding box center [231, 273] width 15 height 15
type input "13"
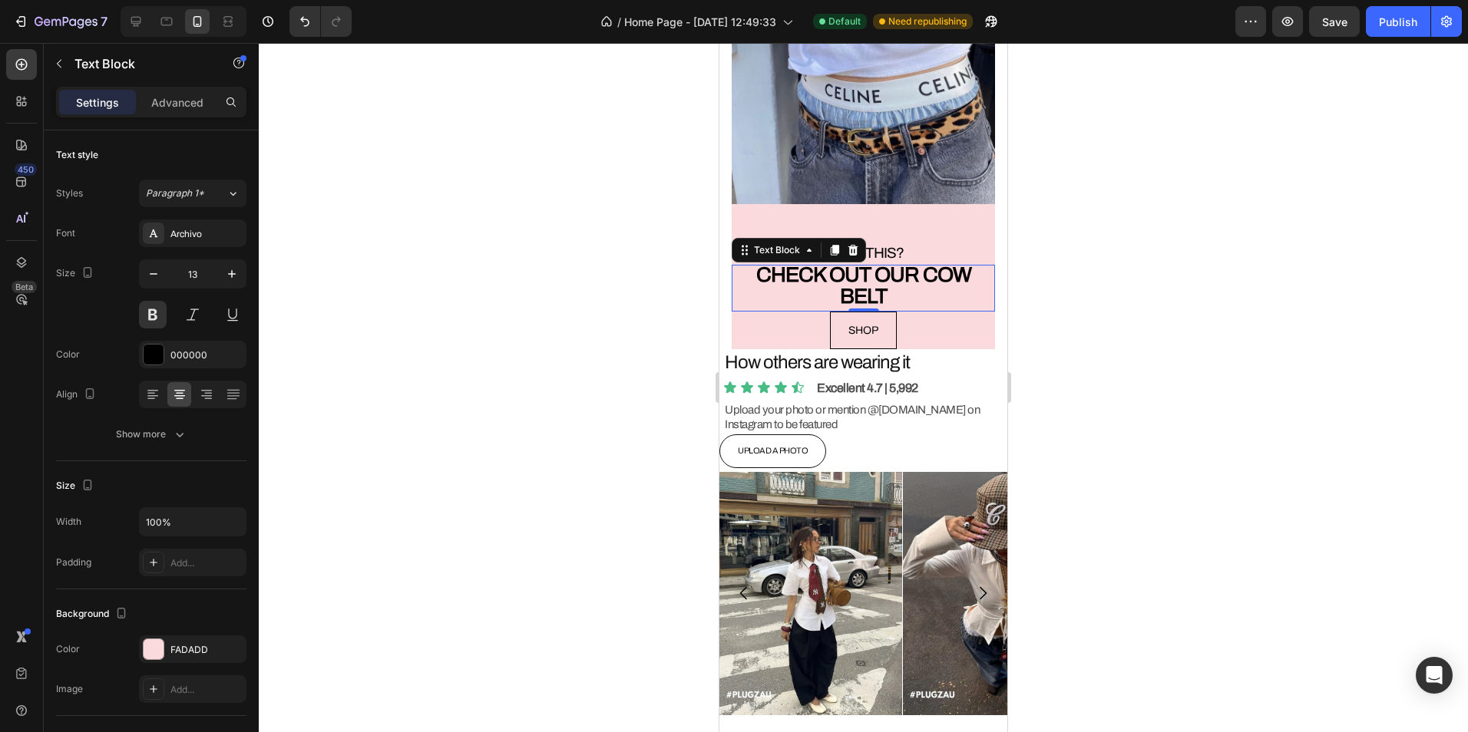
click at [481, 287] on div at bounding box center [863, 387] width 1209 height 689
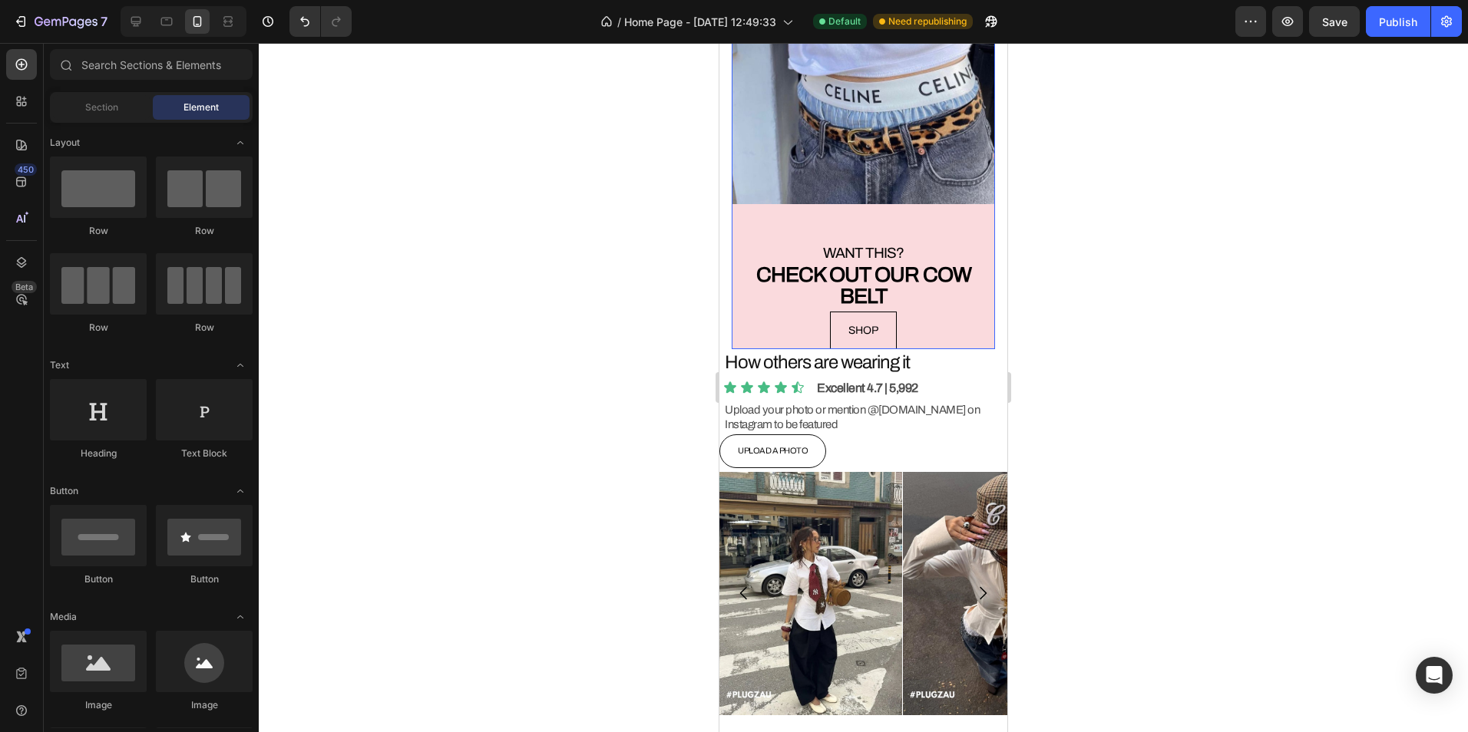
click at [892, 212] on div "WANT THIS? Heading CHECK OUT OUR COW BELT Text Block SHOP Button" at bounding box center [863, 280] width 263 height 137
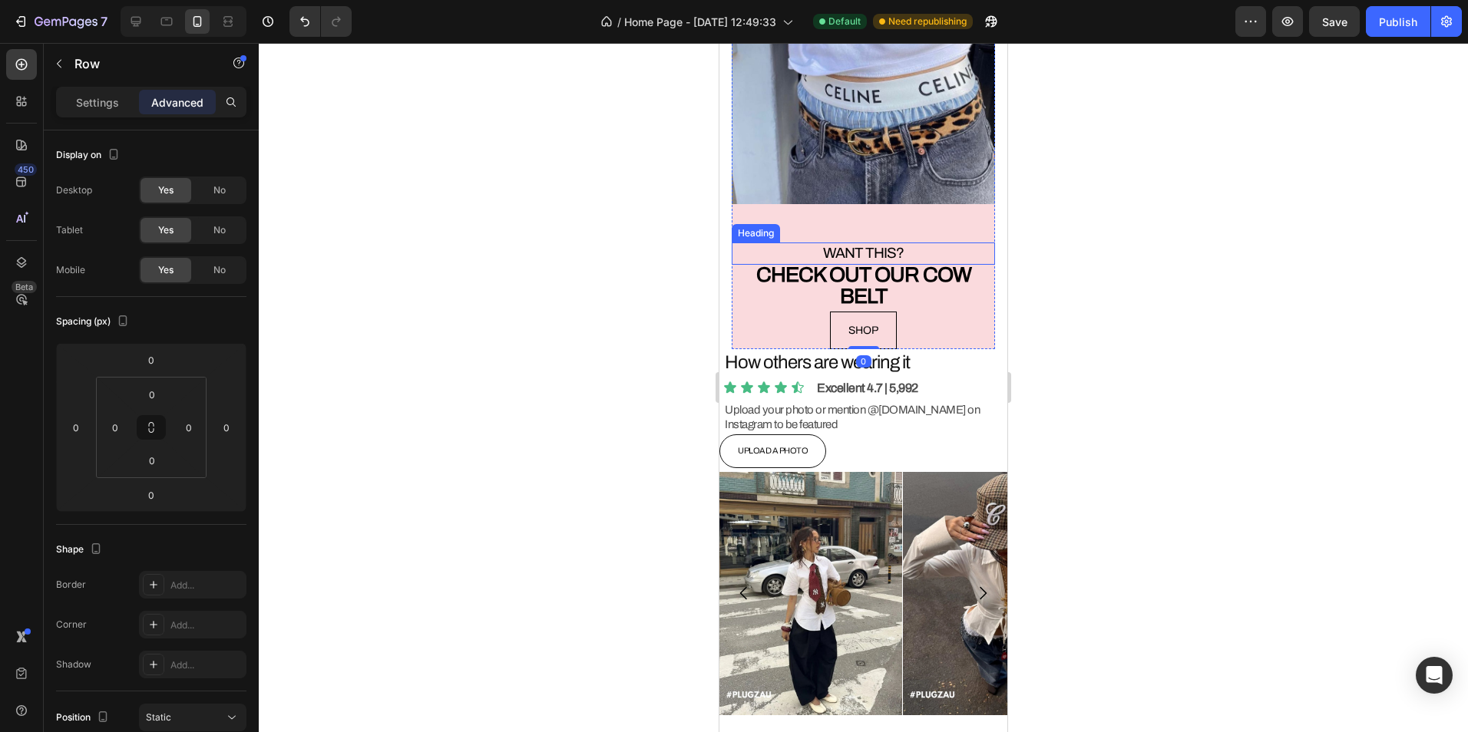
click at [907, 244] on p "WANT THIS?" at bounding box center [863, 253] width 260 height 19
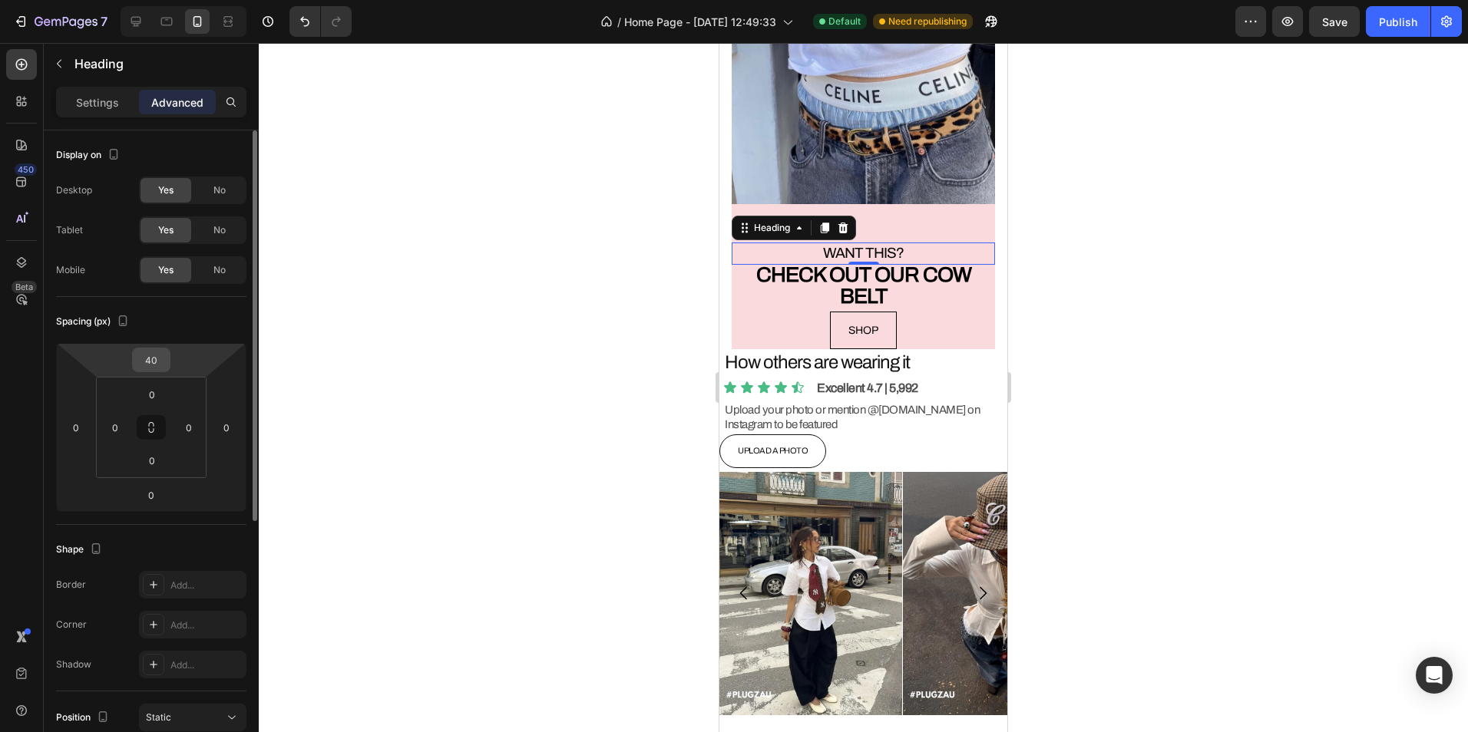
click at [153, 359] on input "40" at bounding box center [151, 359] width 31 height 23
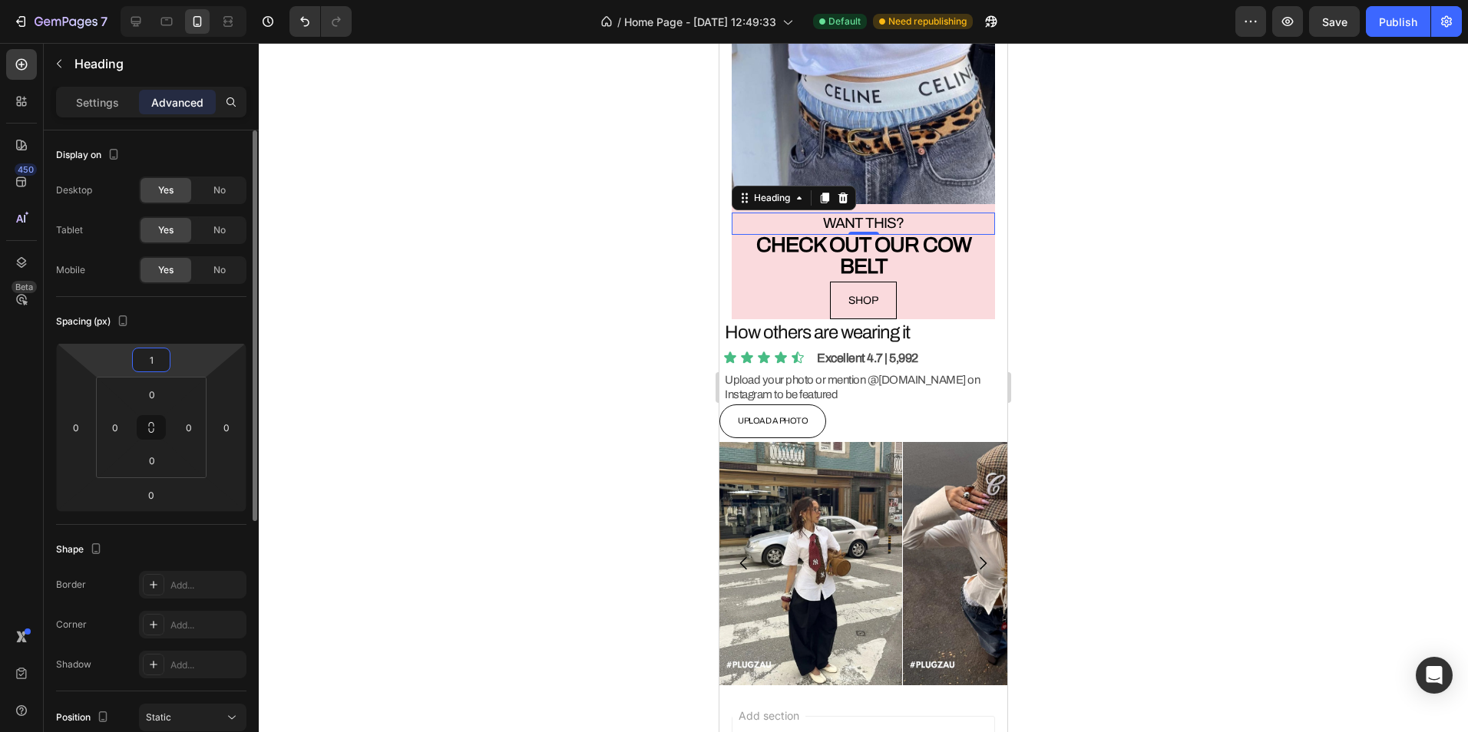
type input "10"
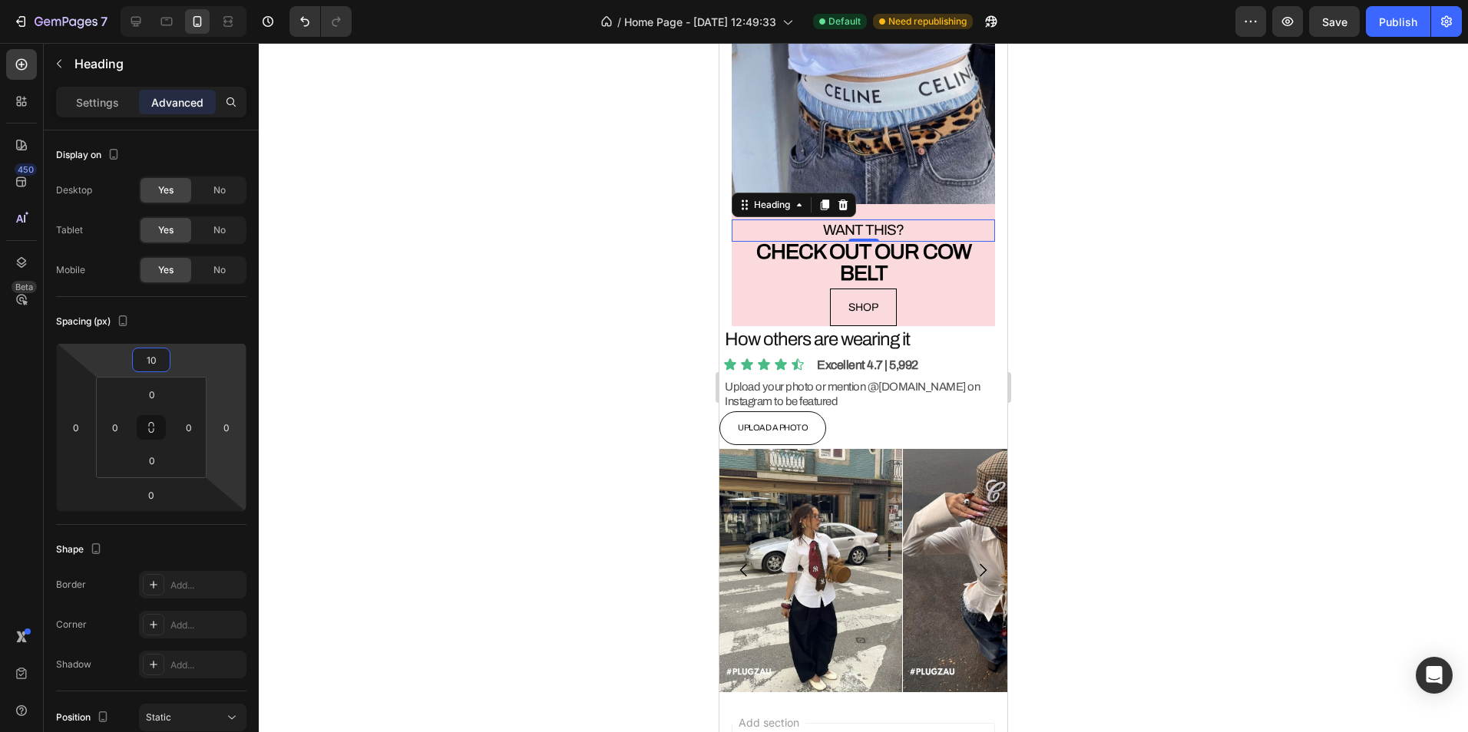
click at [418, 342] on div at bounding box center [863, 387] width 1209 height 689
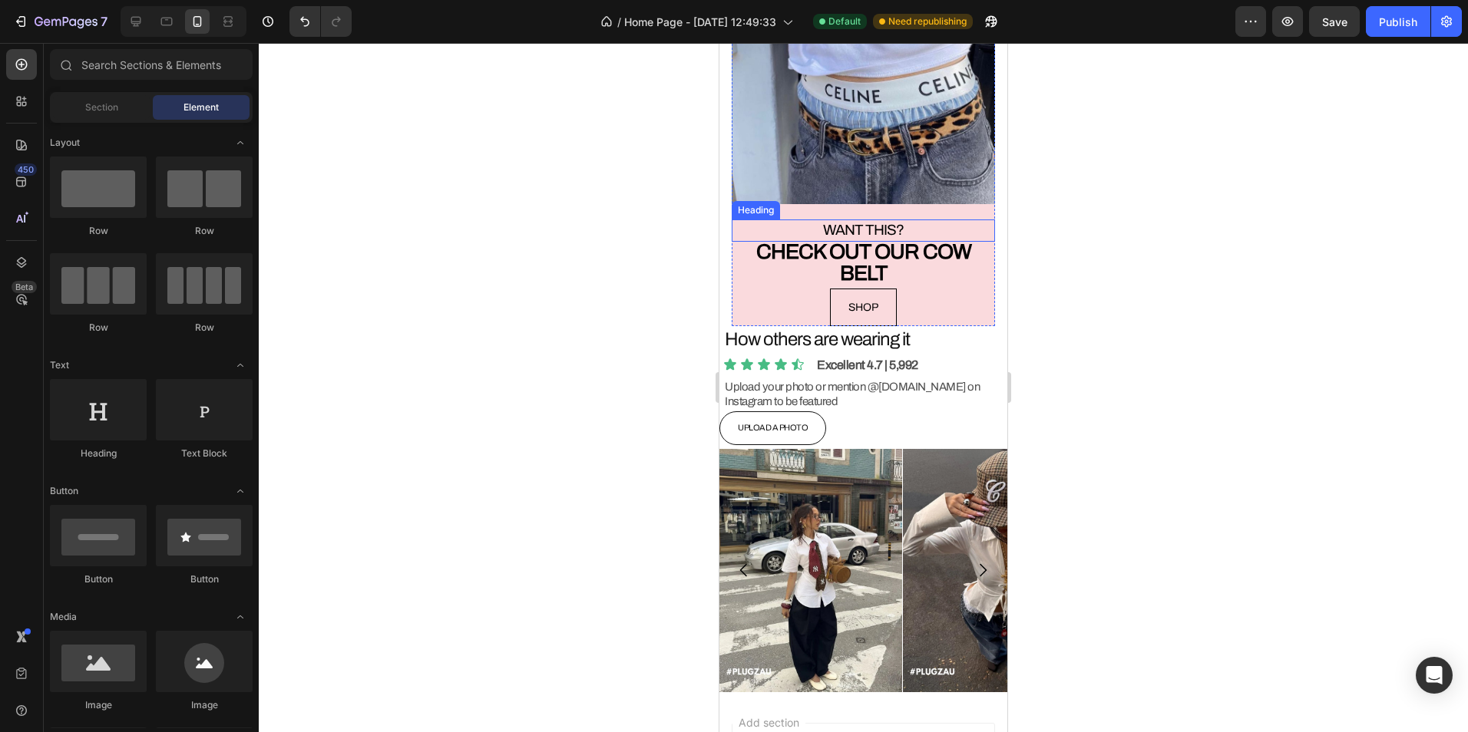
click at [919, 197] on div "Image" at bounding box center [863, 41] width 263 height 341
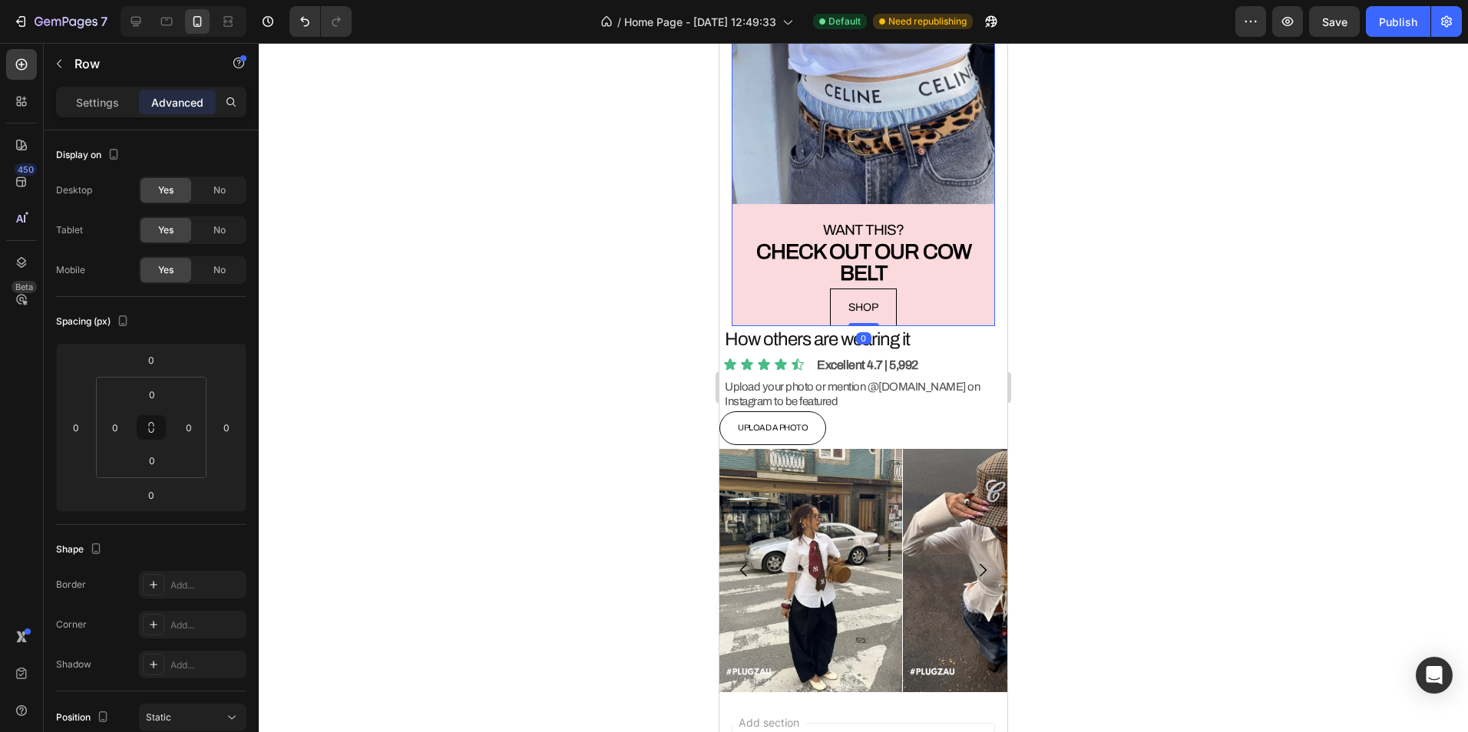
click at [904, 221] on p "WANT THIS?" at bounding box center [863, 230] width 260 height 19
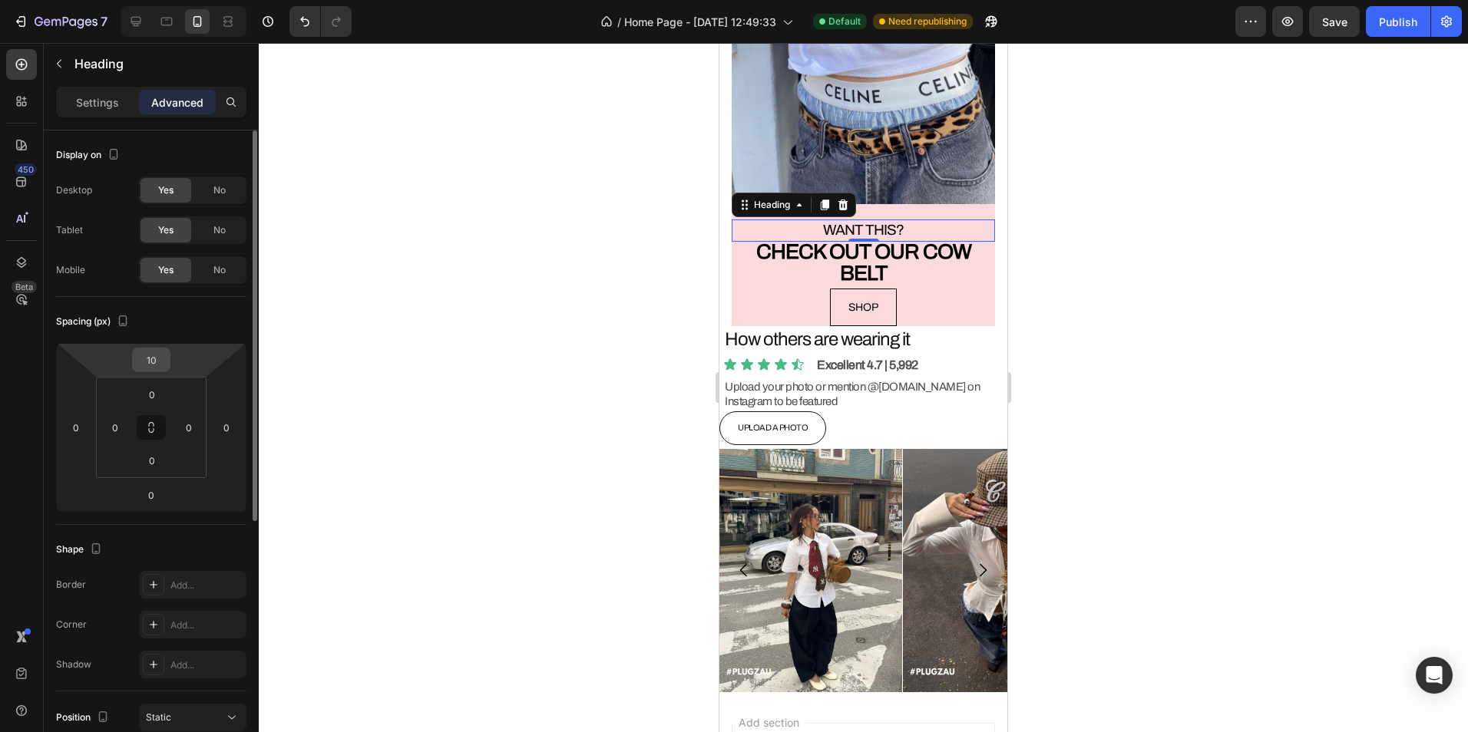
click at [155, 358] on input "10" at bounding box center [151, 359] width 31 height 23
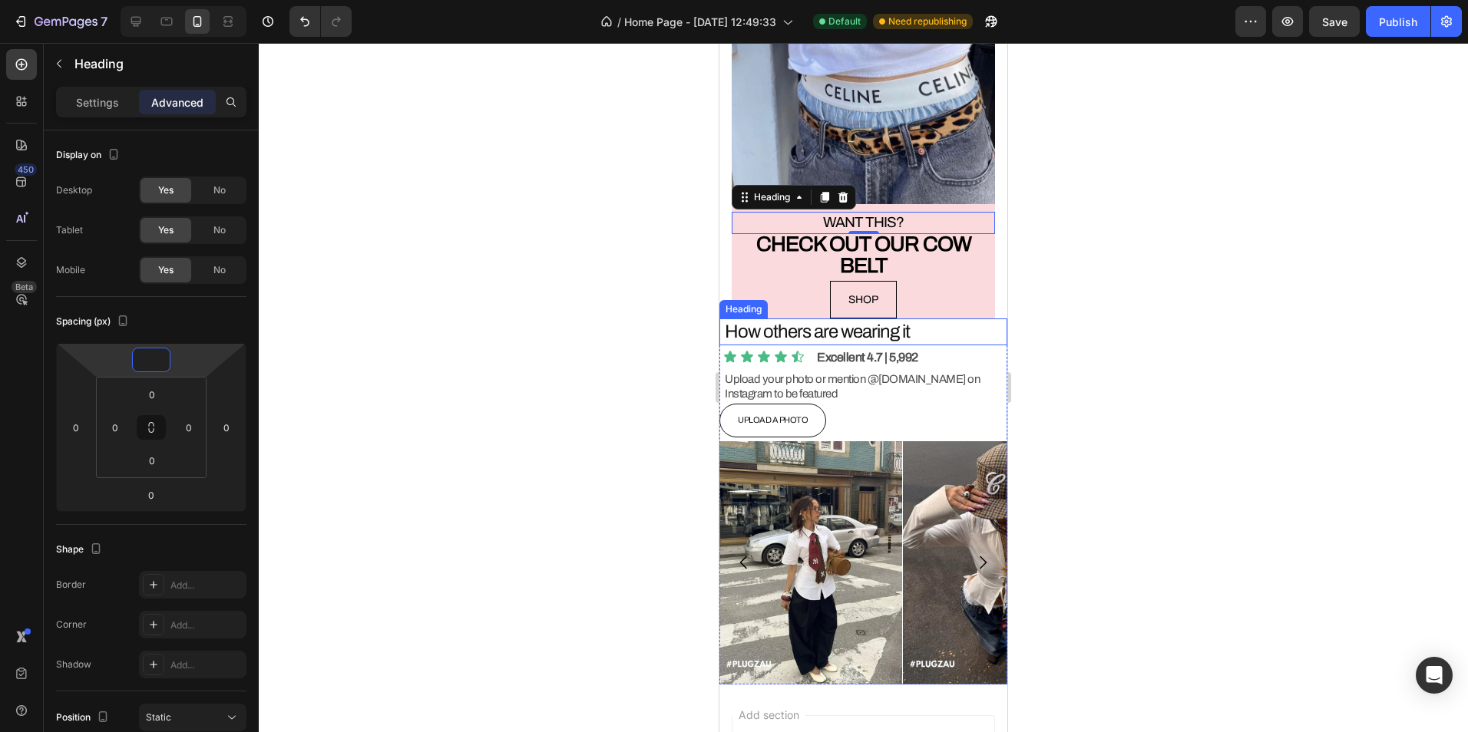
click at [913, 283] on div "SHOP Button" at bounding box center [863, 300] width 263 height 38
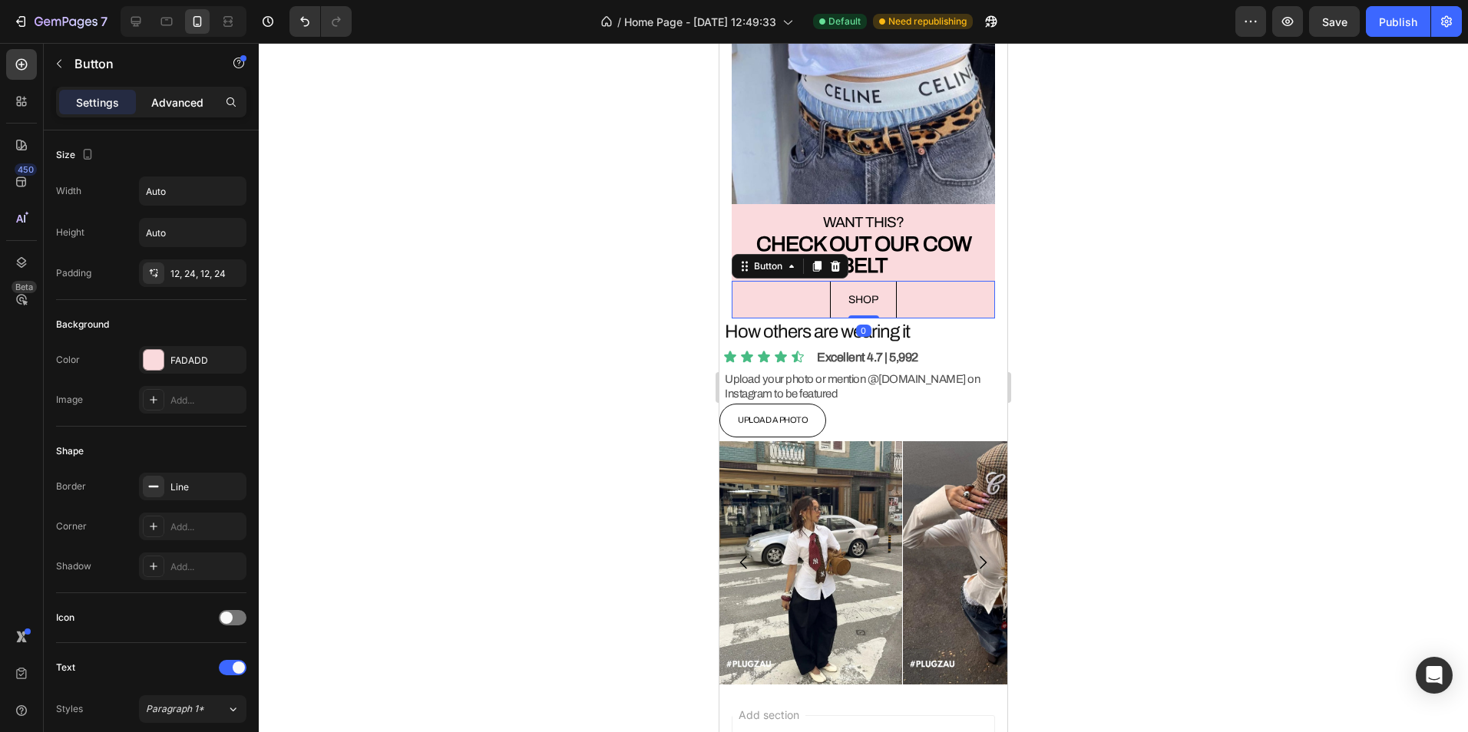
click at [154, 101] on p "Advanced" at bounding box center [177, 102] width 52 height 16
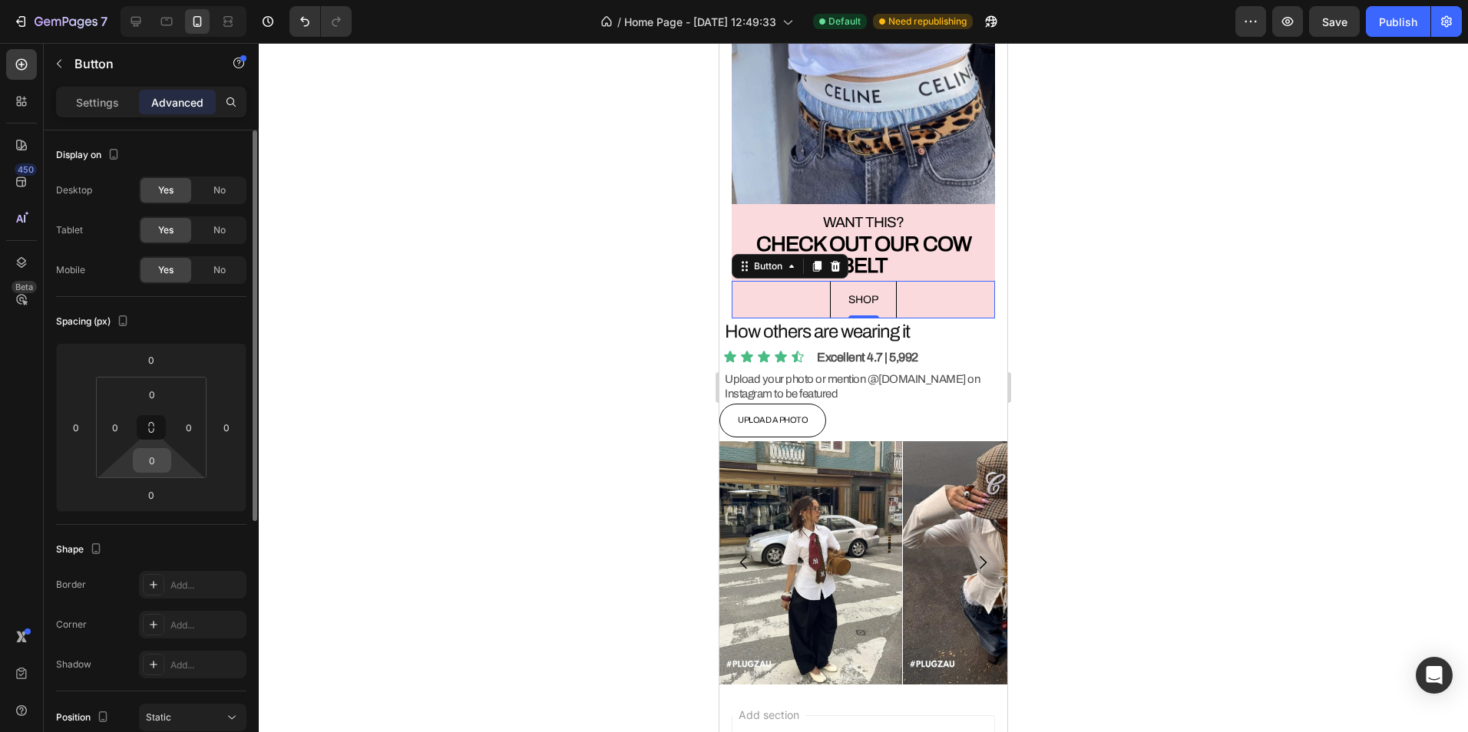
click at [155, 465] on input "0" at bounding box center [152, 460] width 31 height 23
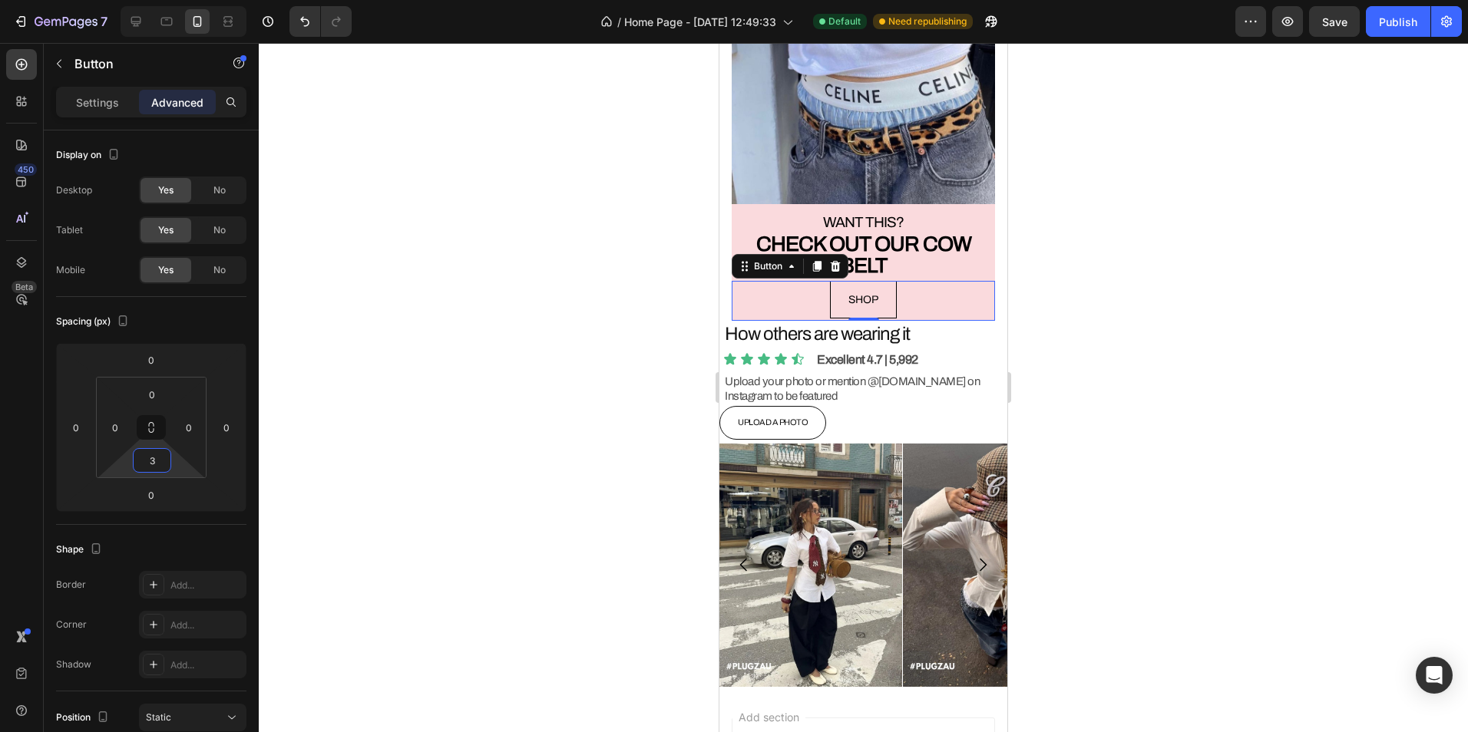
type input "3"
click at [446, 353] on div at bounding box center [863, 387] width 1209 height 689
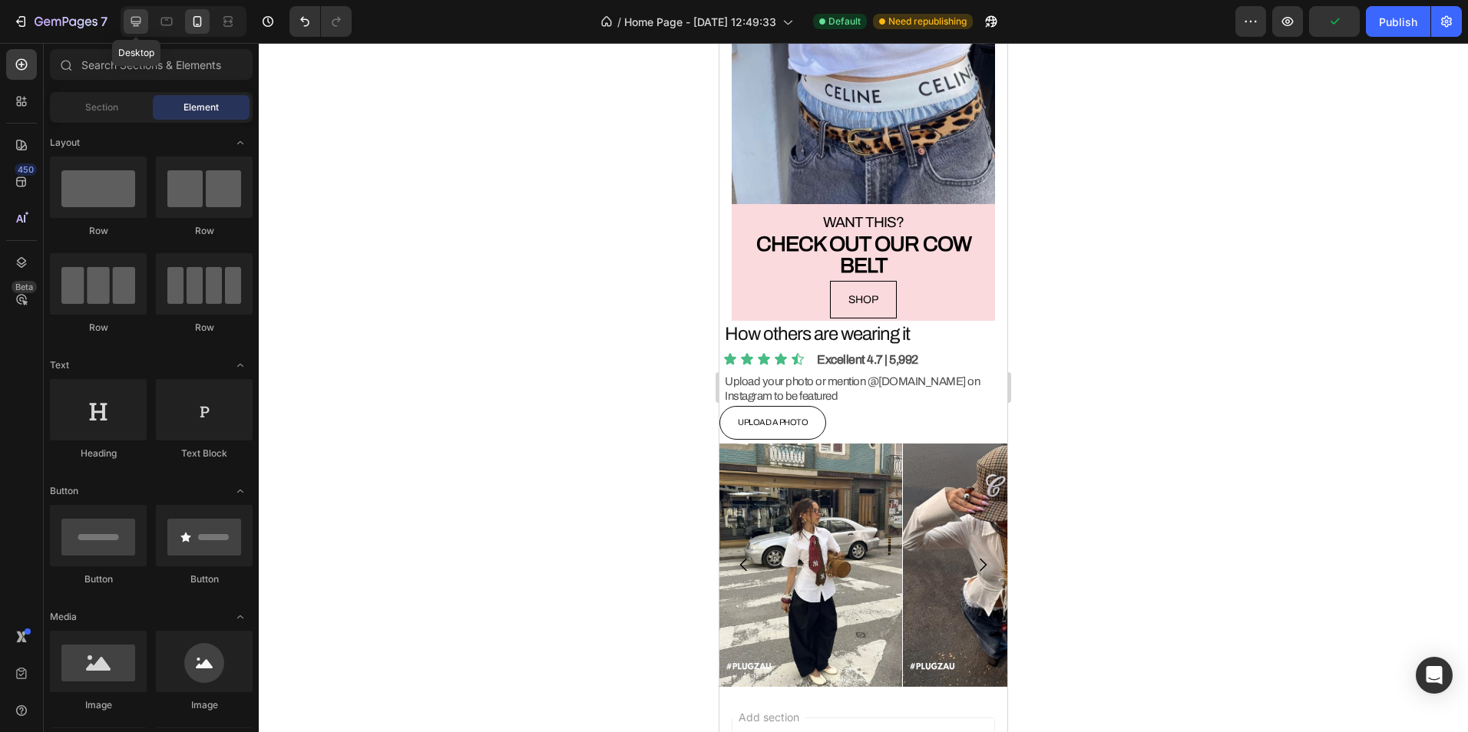
click at [137, 17] on icon at bounding box center [136, 22] width 10 height 10
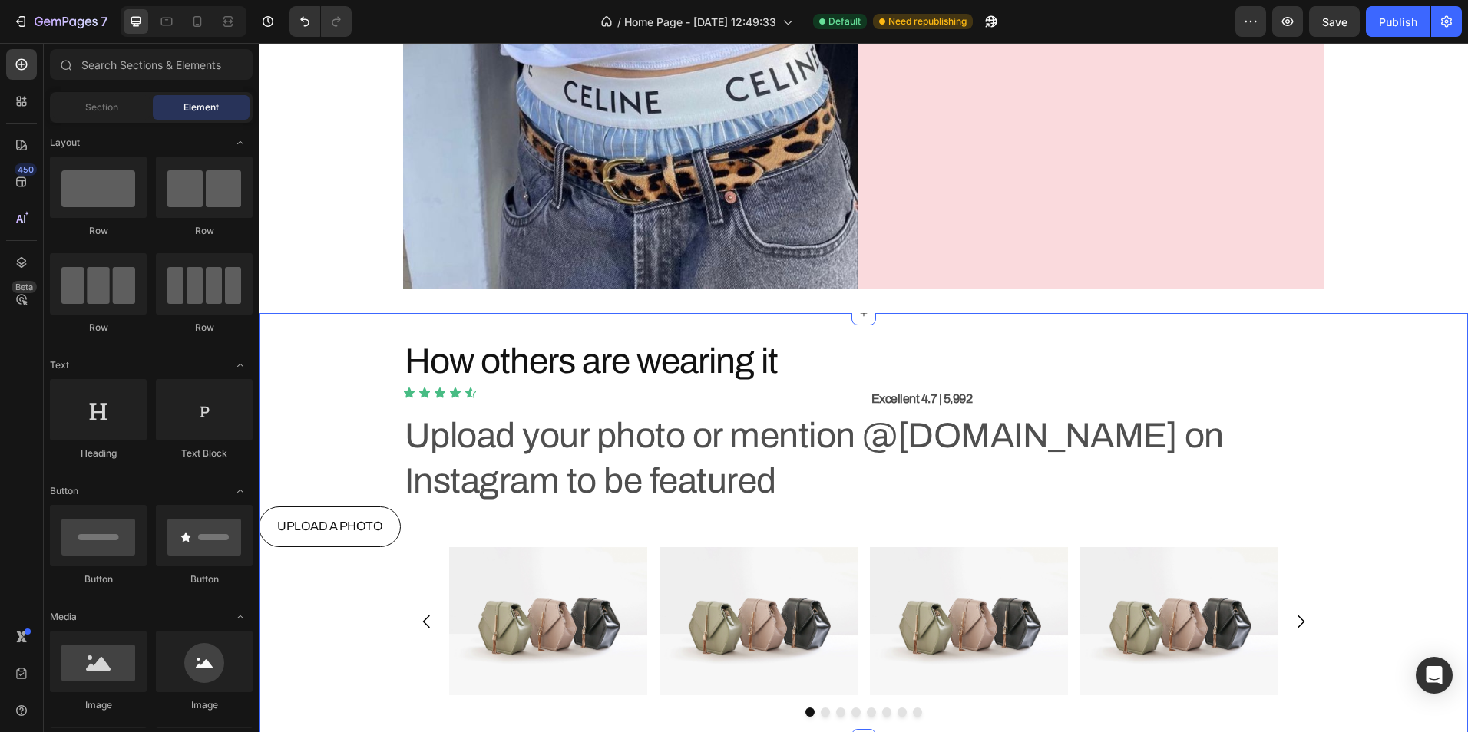
scroll to position [4487, 0]
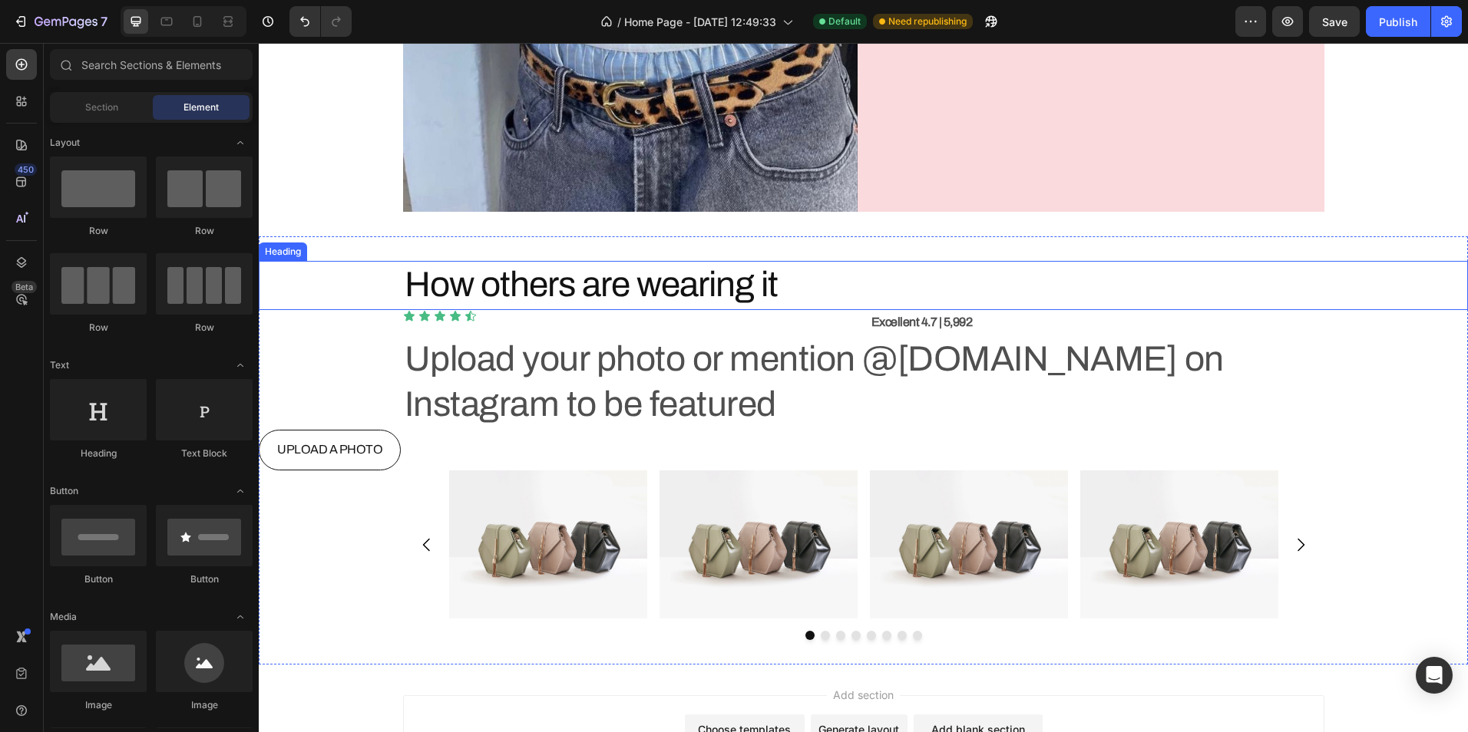
click at [799, 281] on h2 "How others are wearing it" at bounding box center [863, 285] width 921 height 49
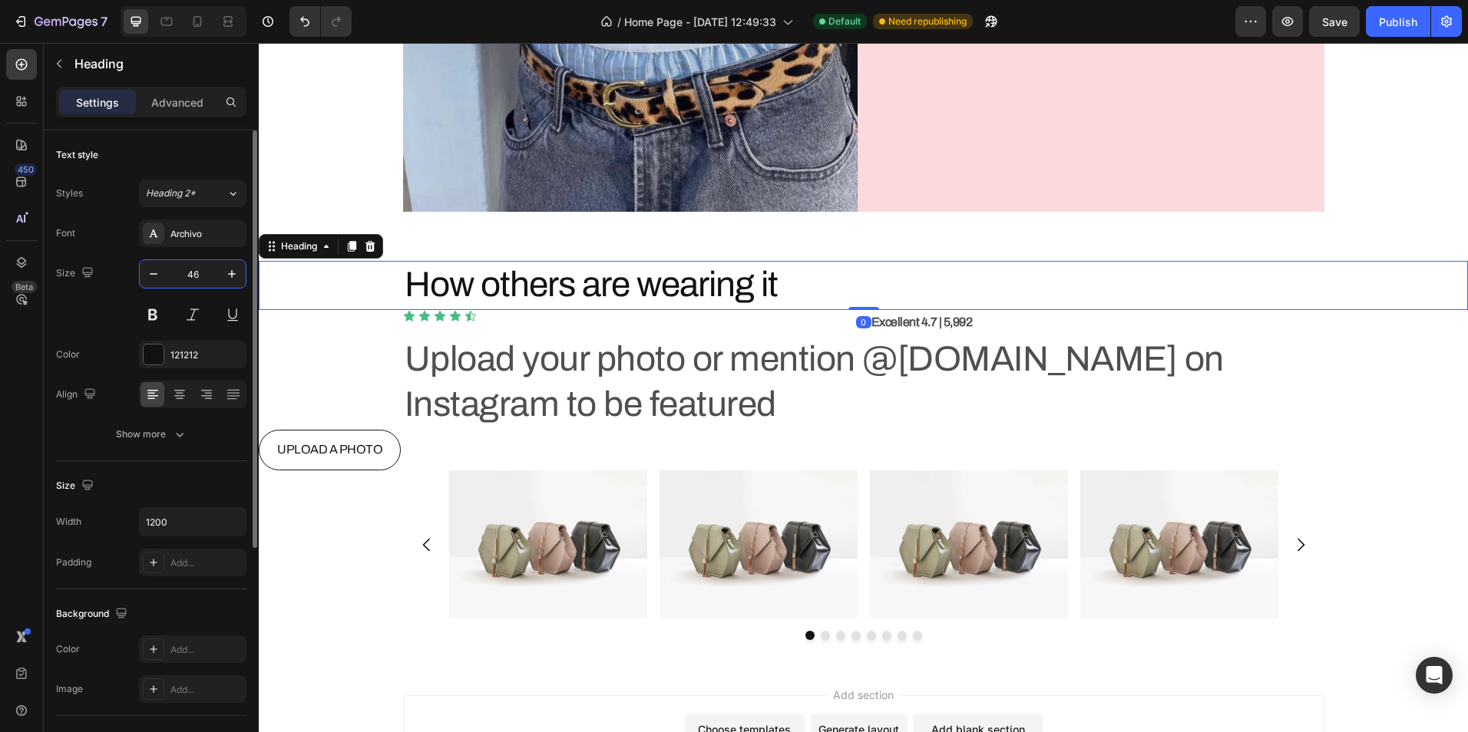
click at [208, 276] on input "46" at bounding box center [192, 274] width 51 height 28
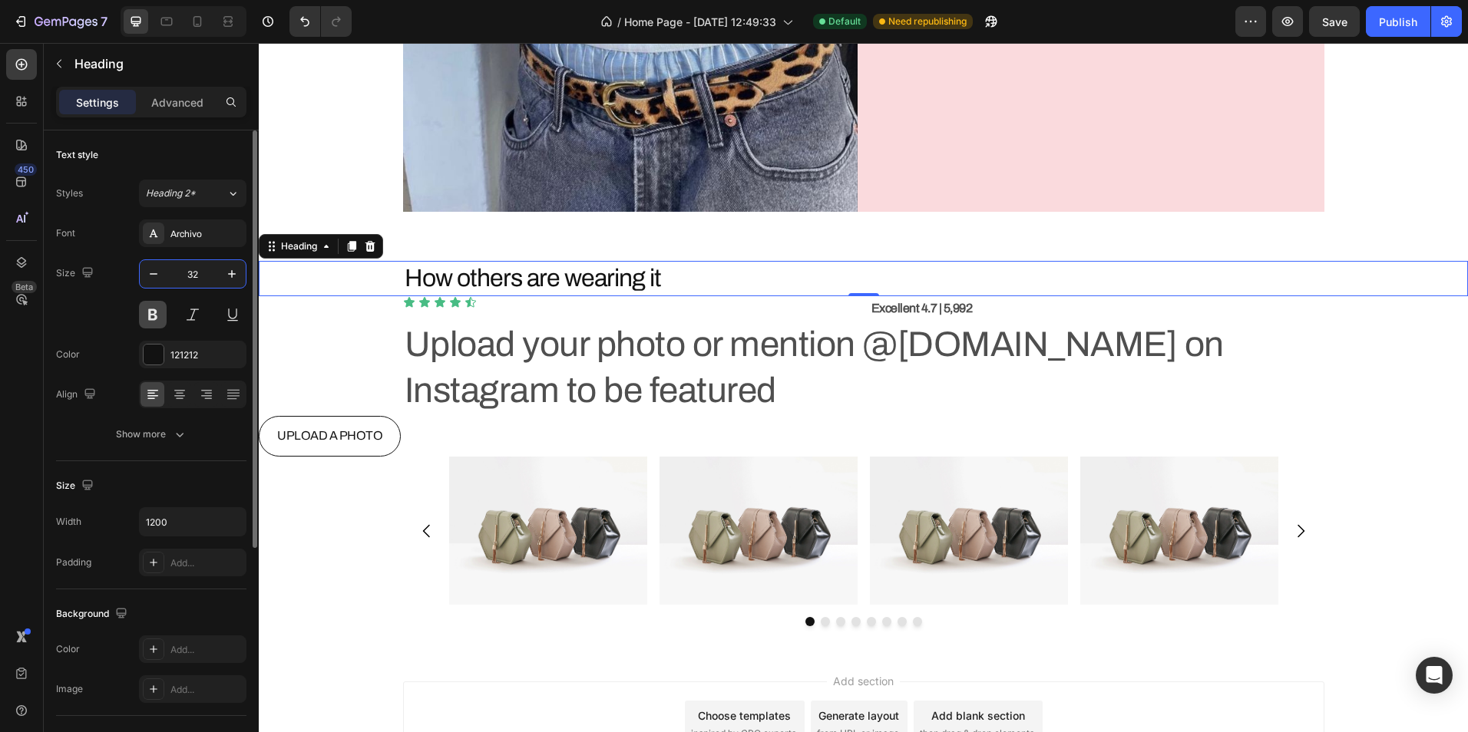
type input "32"
click at [145, 310] on button at bounding box center [153, 315] width 28 height 28
click at [167, 352] on div "121212" at bounding box center [192, 355] width 107 height 28
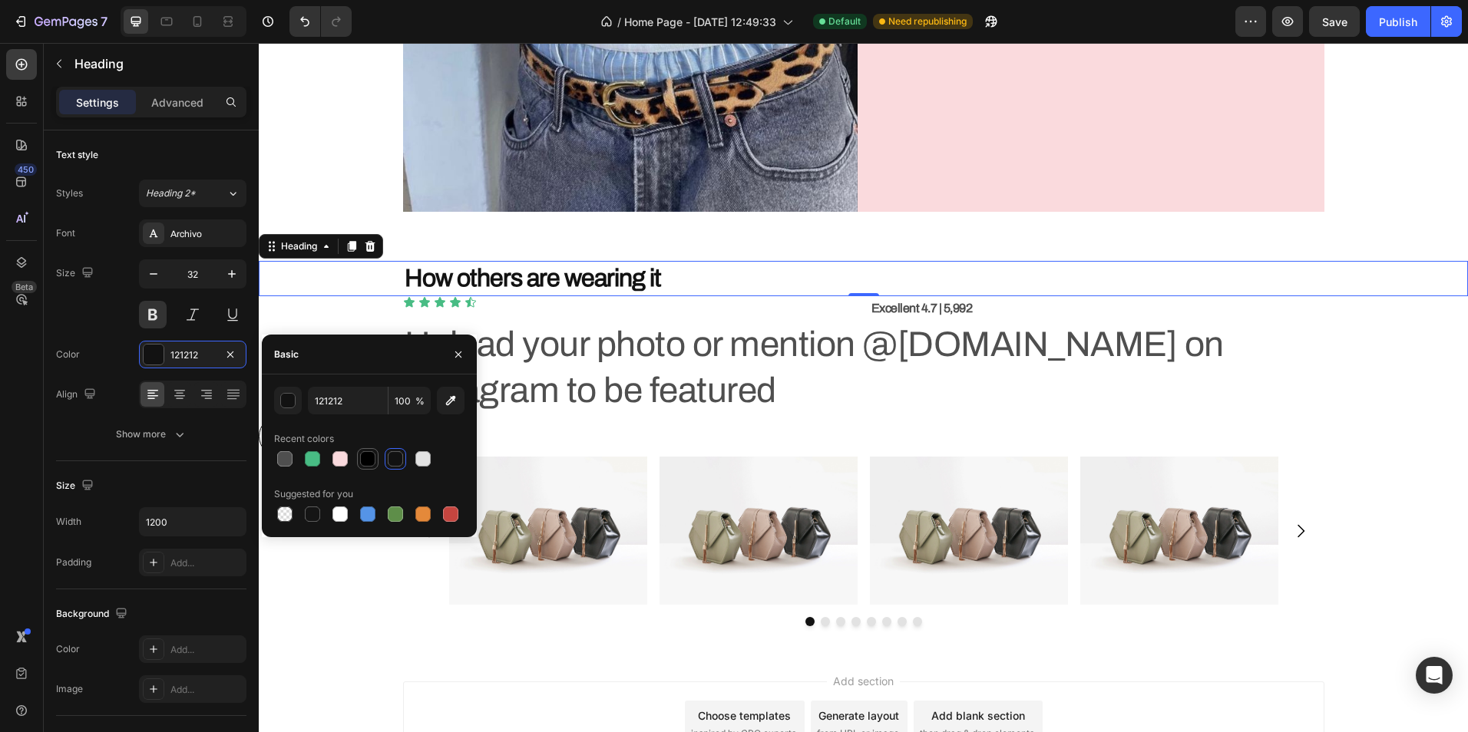
click at [365, 461] on div at bounding box center [367, 458] width 15 height 15
type input "000000"
click at [150, 313] on button at bounding box center [153, 315] width 28 height 28
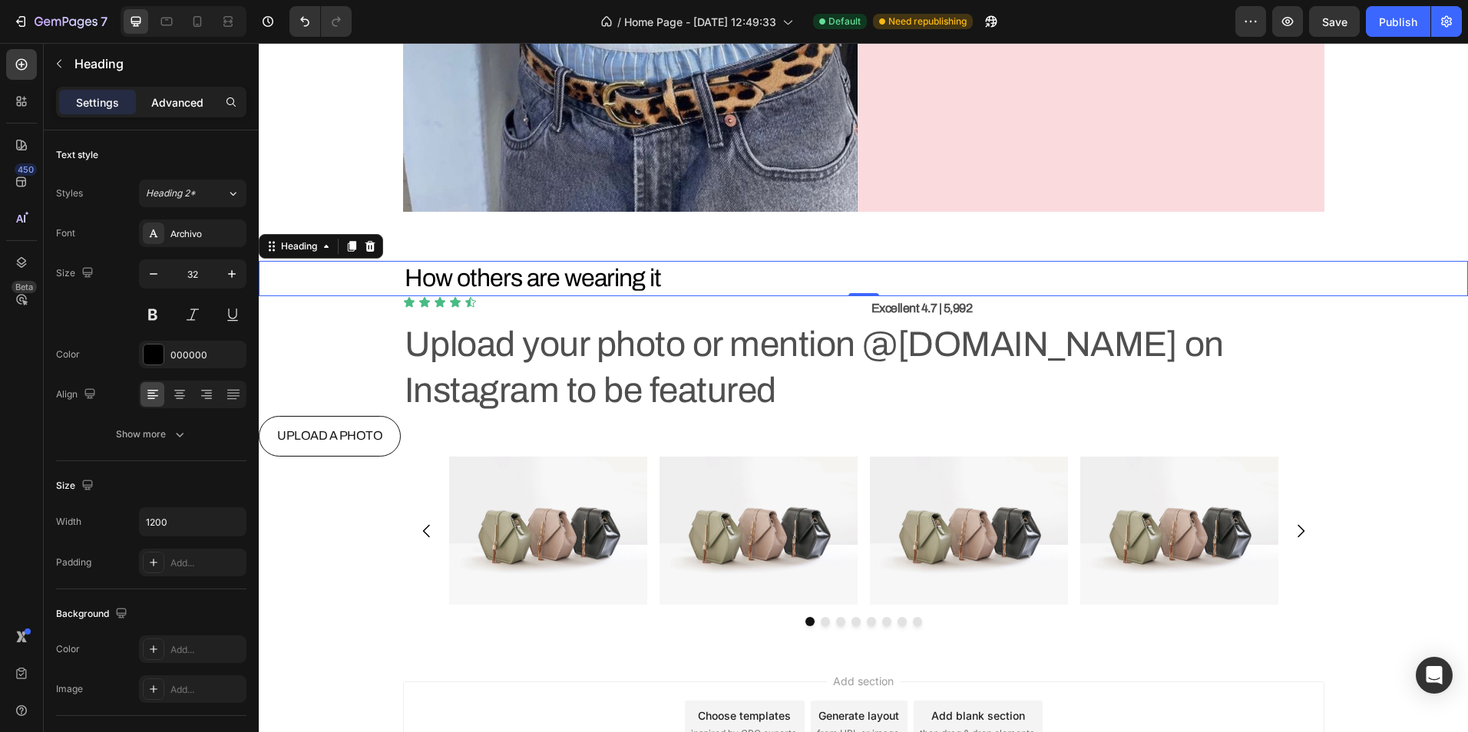
click at [172, 97] on p "Advanced" at bounding box center [177, 102] width 52 height 16
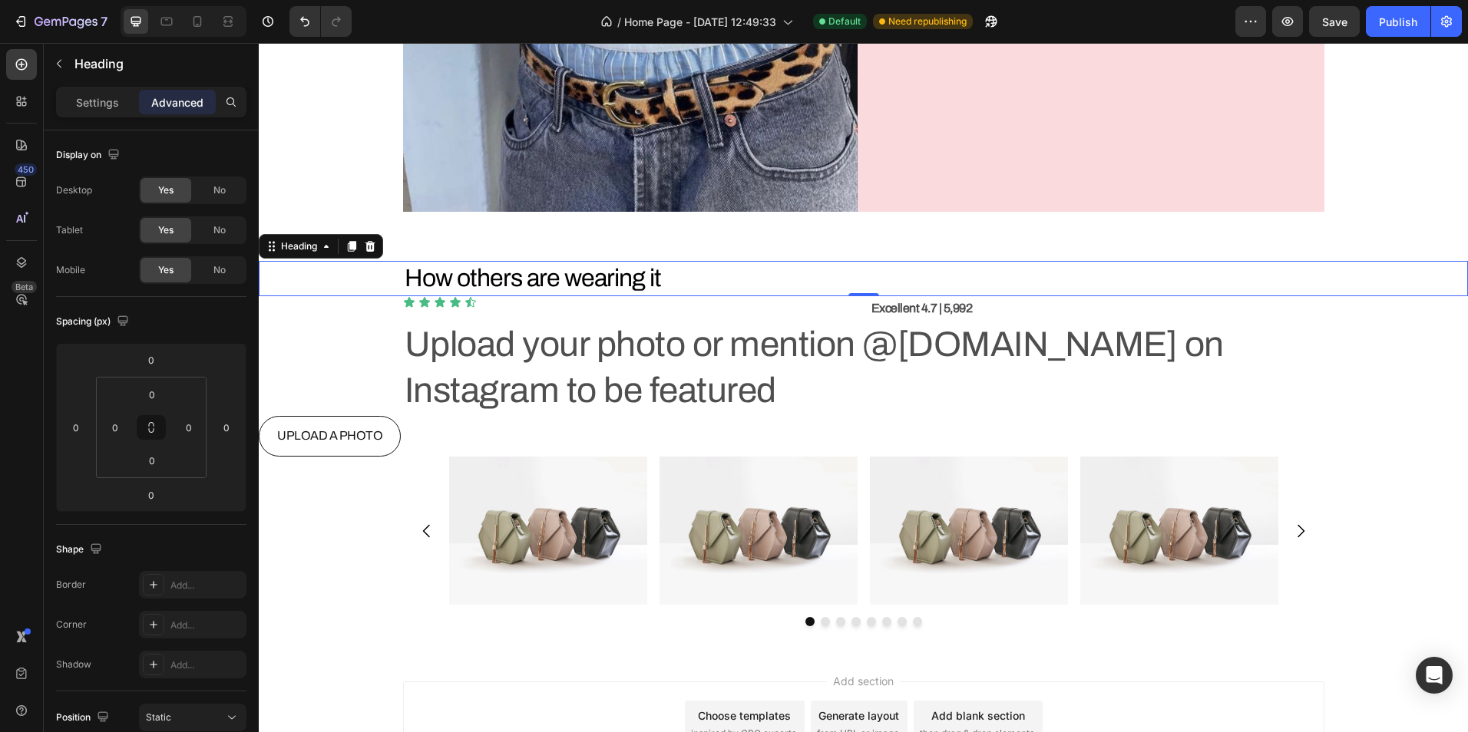
click at [348, 279] on div "How others are wearing it" at bounding box center [863, 278] width 1209 height 35
click at [541, 311] on div "Icon Icon Icon Icon Icon Icon List" at bounding box center [630, 308] width 454 height 25
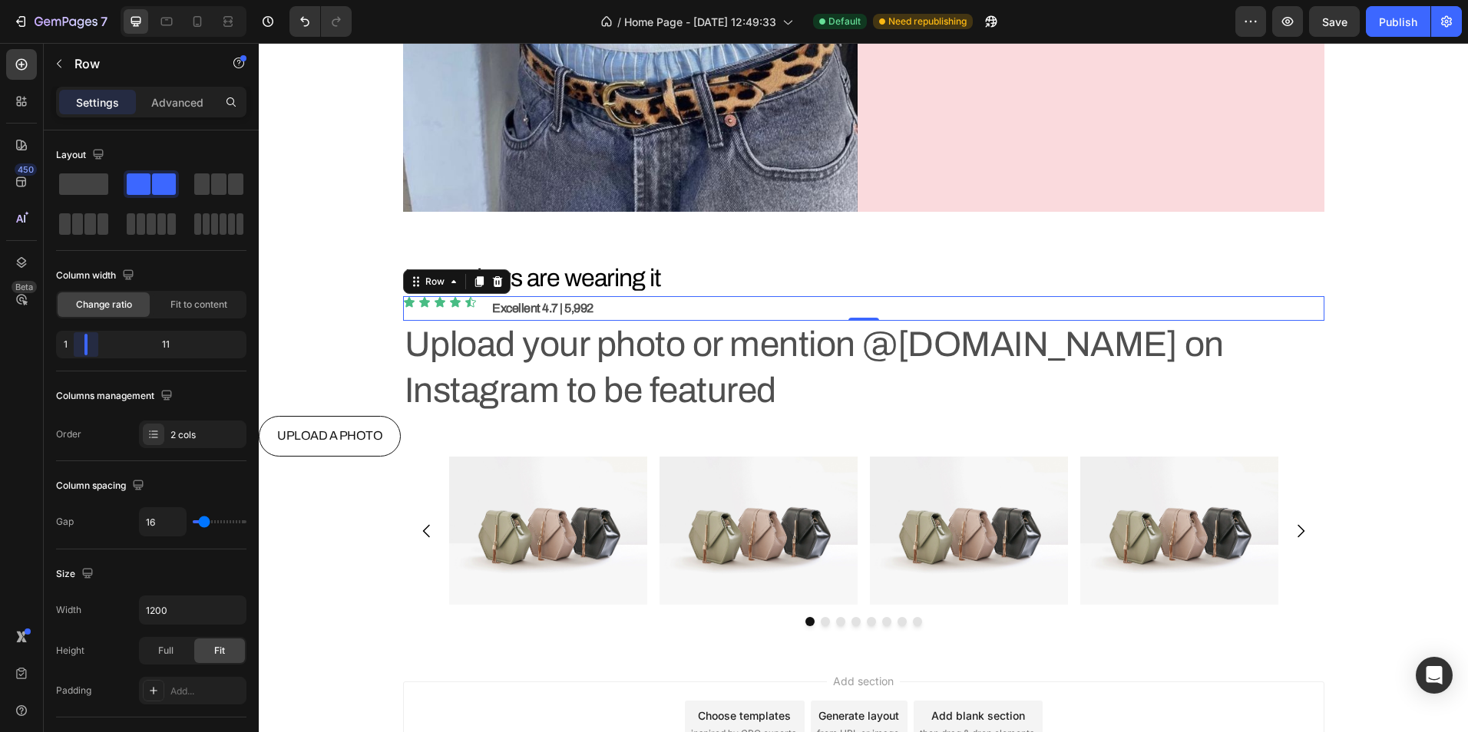
drag, startPoint x: 143, startPoint y: 345, endPoint x: 71, endPoint y: 347, distance: 72.2
click at [71, 0] on body "7 / Home Page - [DATE] 12:49:33 Default Need republishing Preview Save Publish …" at bounding box center [734, 0] width 1468 height 0
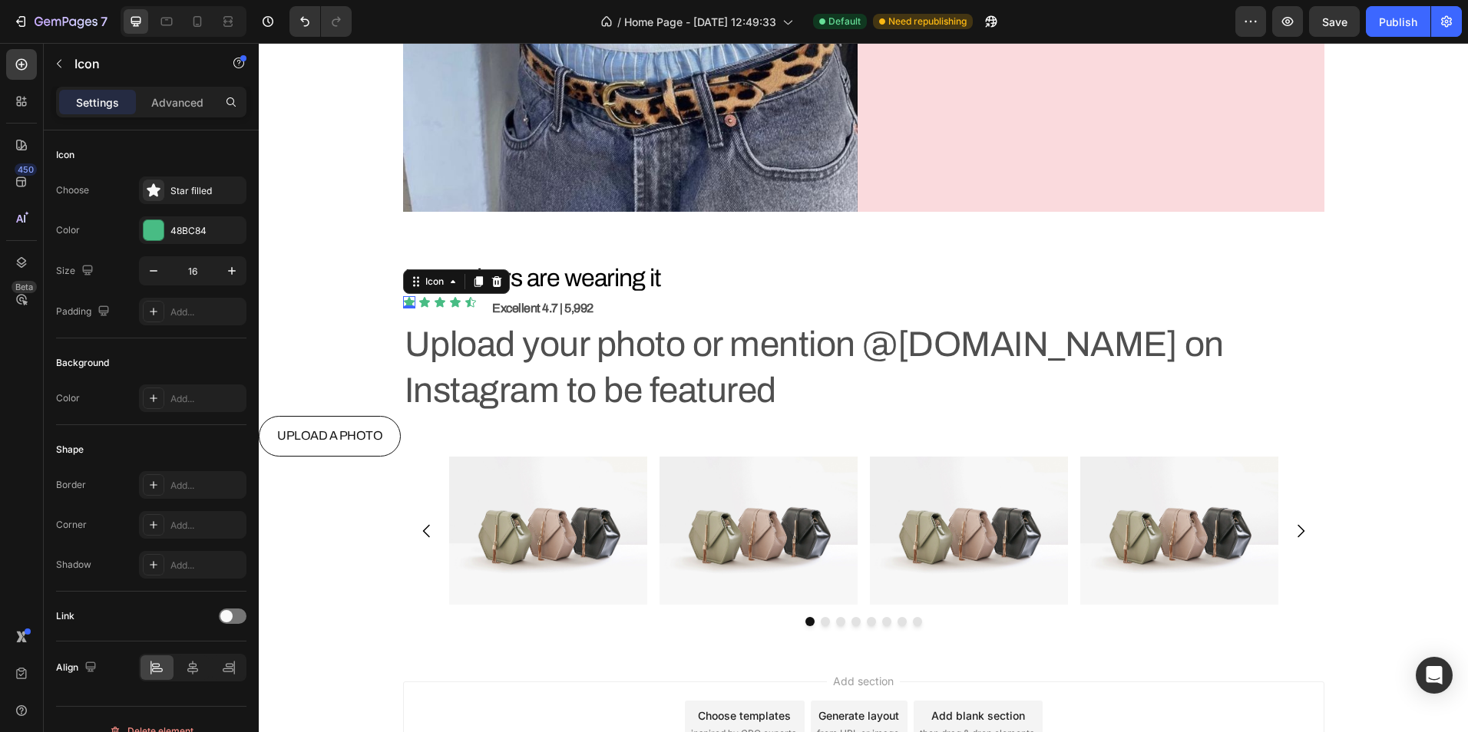
click at [404, 306] on div "Icon 0" at bounding box center [409, 302] width 12 height 12
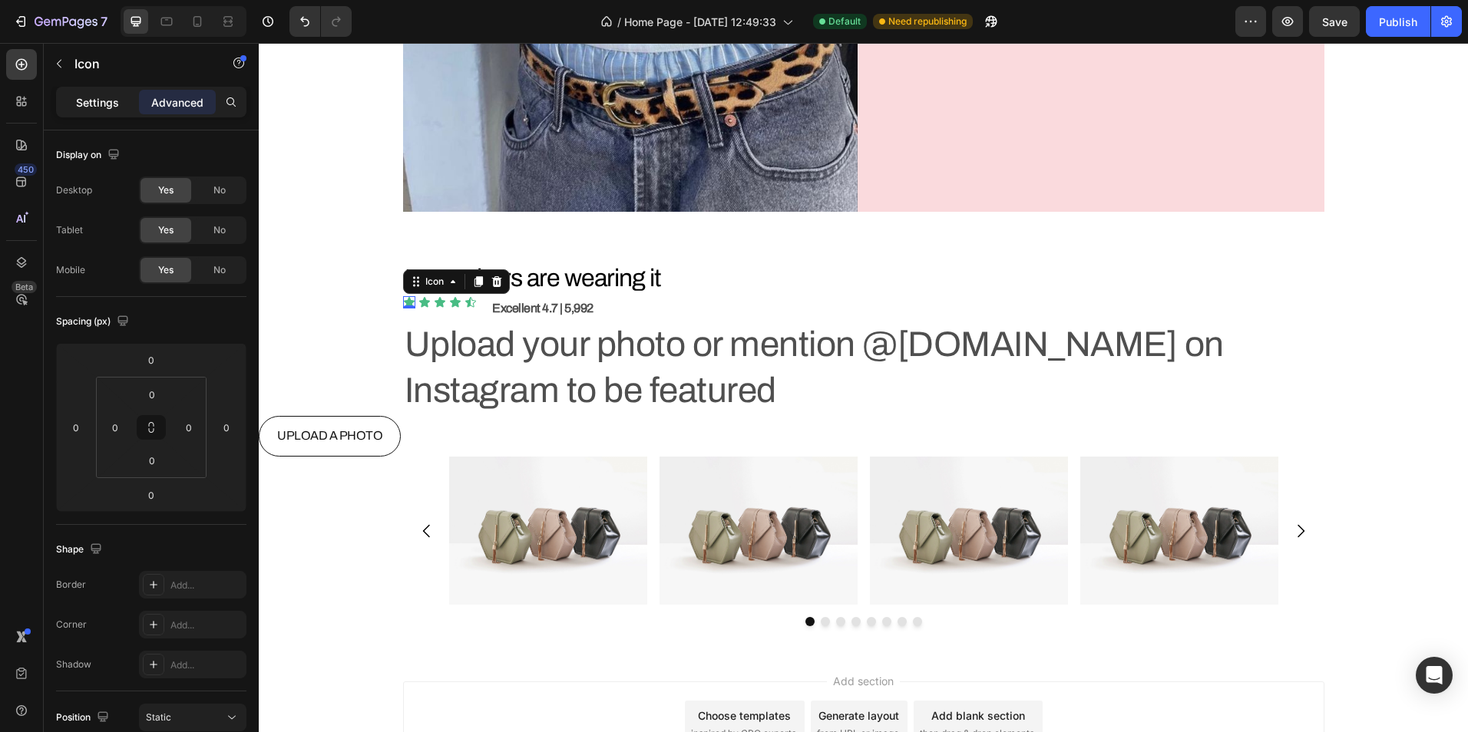
click at [92, 96] on p "Settings" at bounding box center [97, 102] width 43 height 16
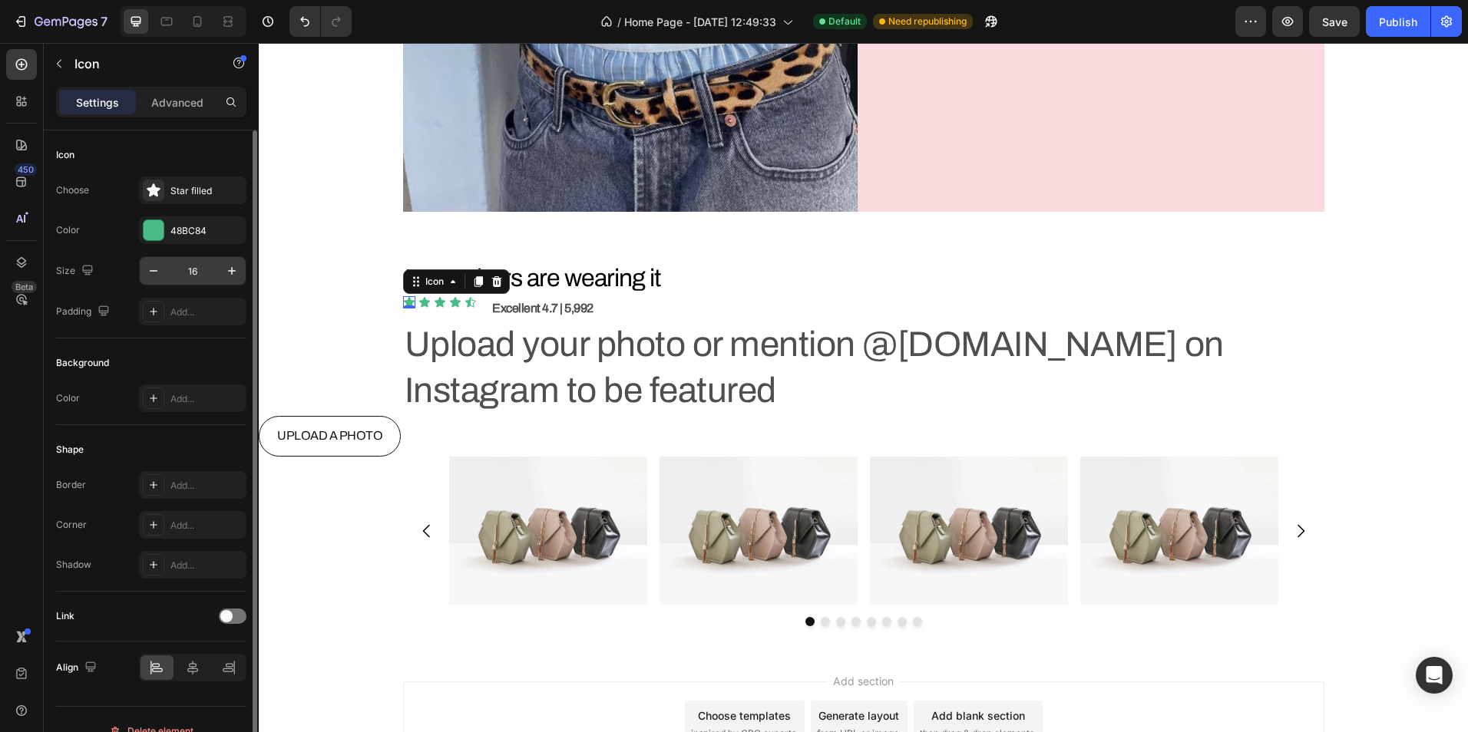
click at [195, 274] on input "16" at bounding box center [192, 271] width 51 height 28
type input "22"
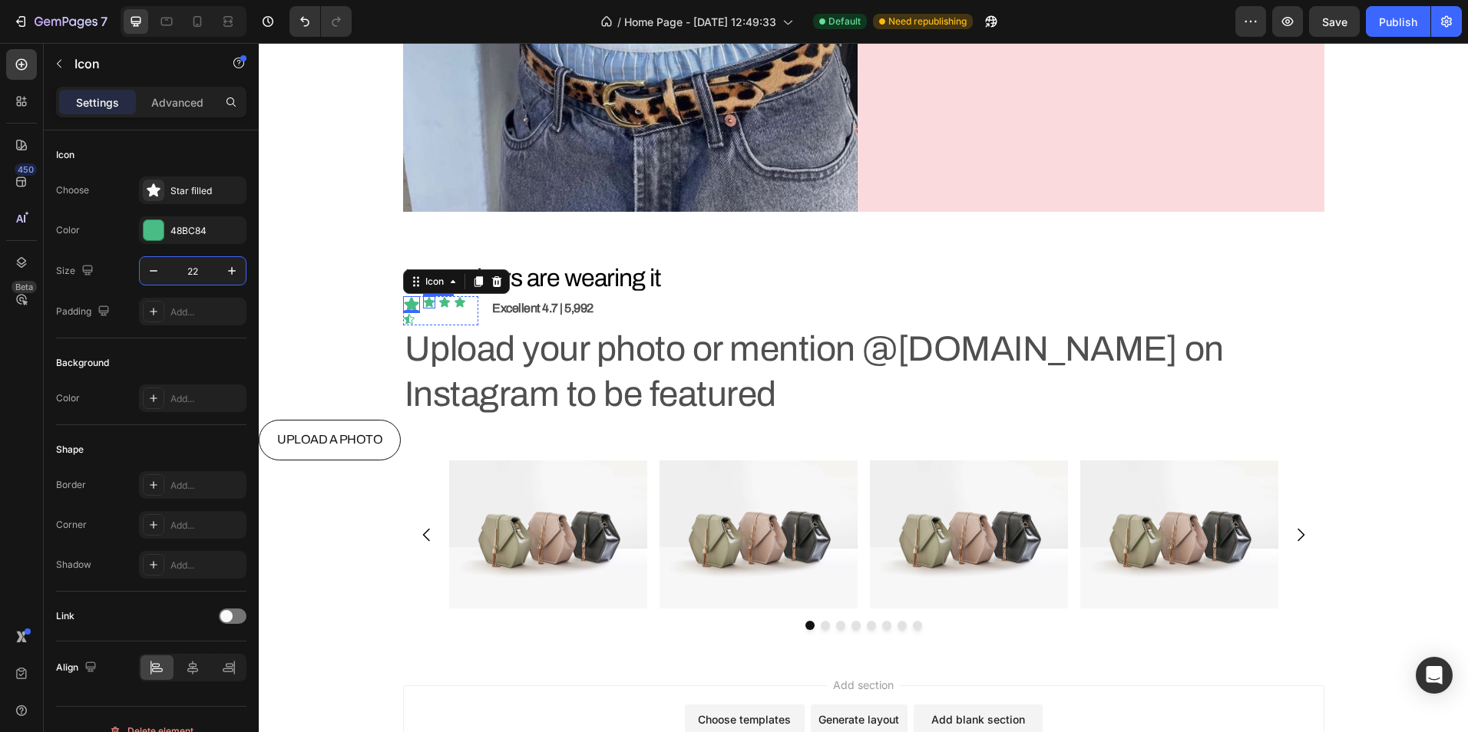
click at [423, 305] on div "Icon" at bounding box center [429, 302] width 12 height 12
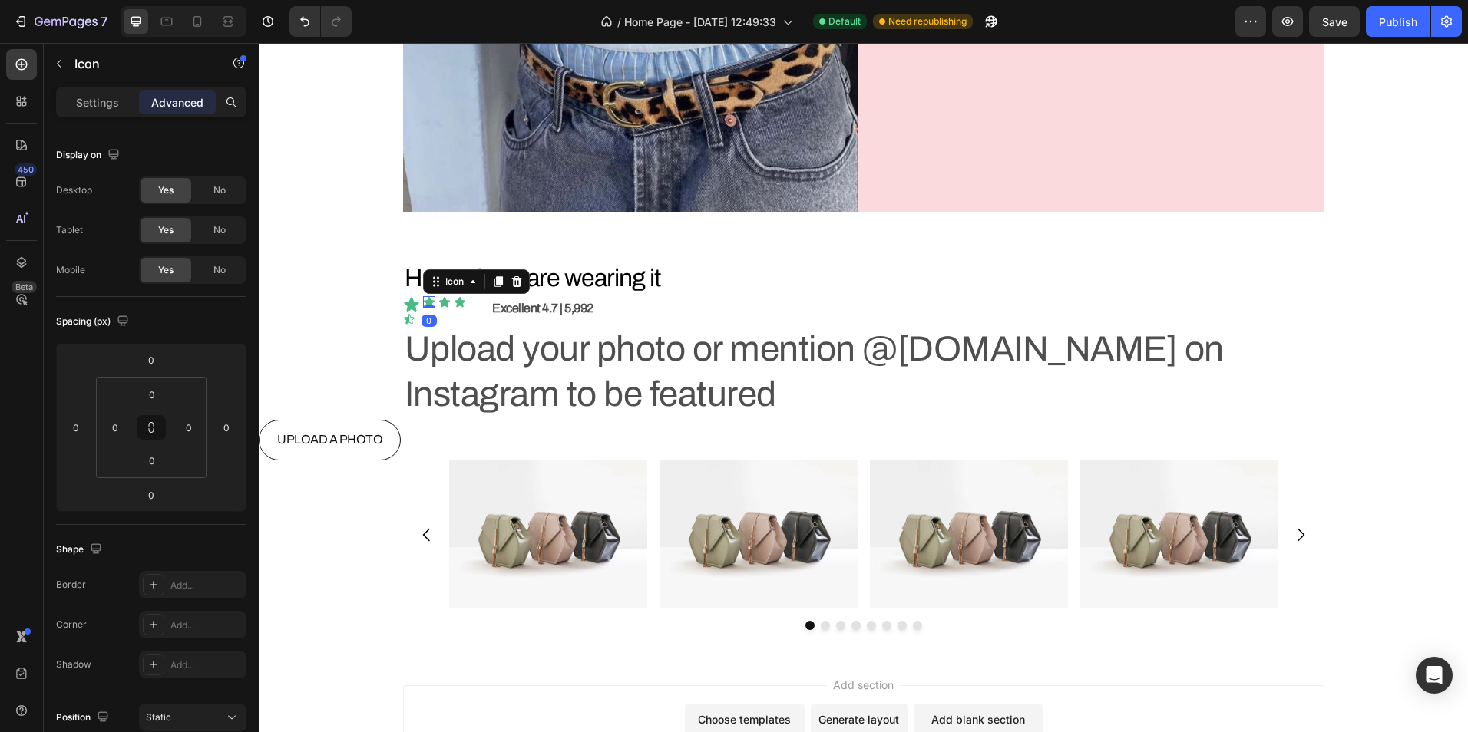
click at [126, 94] on div "Settings" at bounding box center [97, 102] width 77 height 25
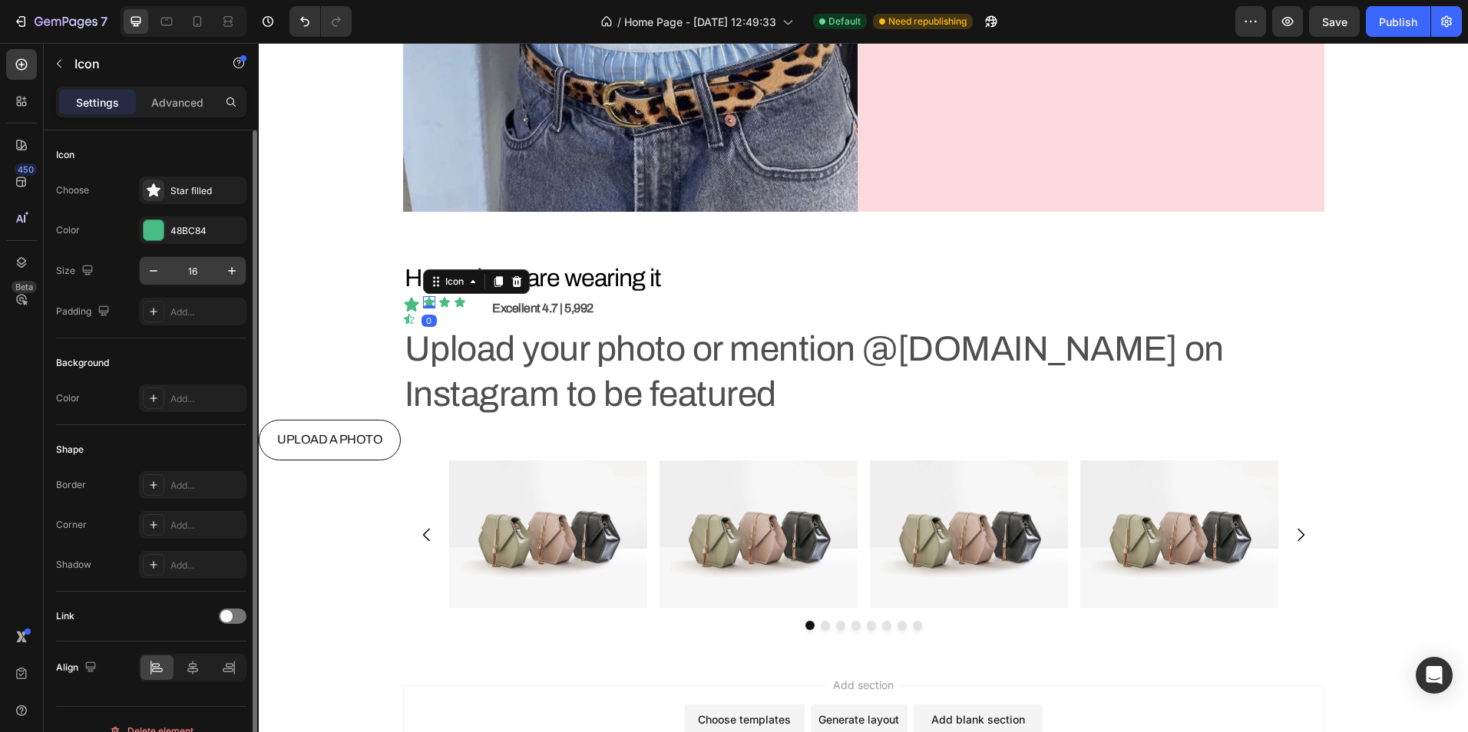
click at [190, 269] on input "16" at bounding box center [192, 271] width 51 height 28
type input "22"
click at [444, 303] on icon at bounding box center [449, 302] width 11 height 10
click at [194, 264] on input "16" at bounding box center [192, 271] width 51 height 28
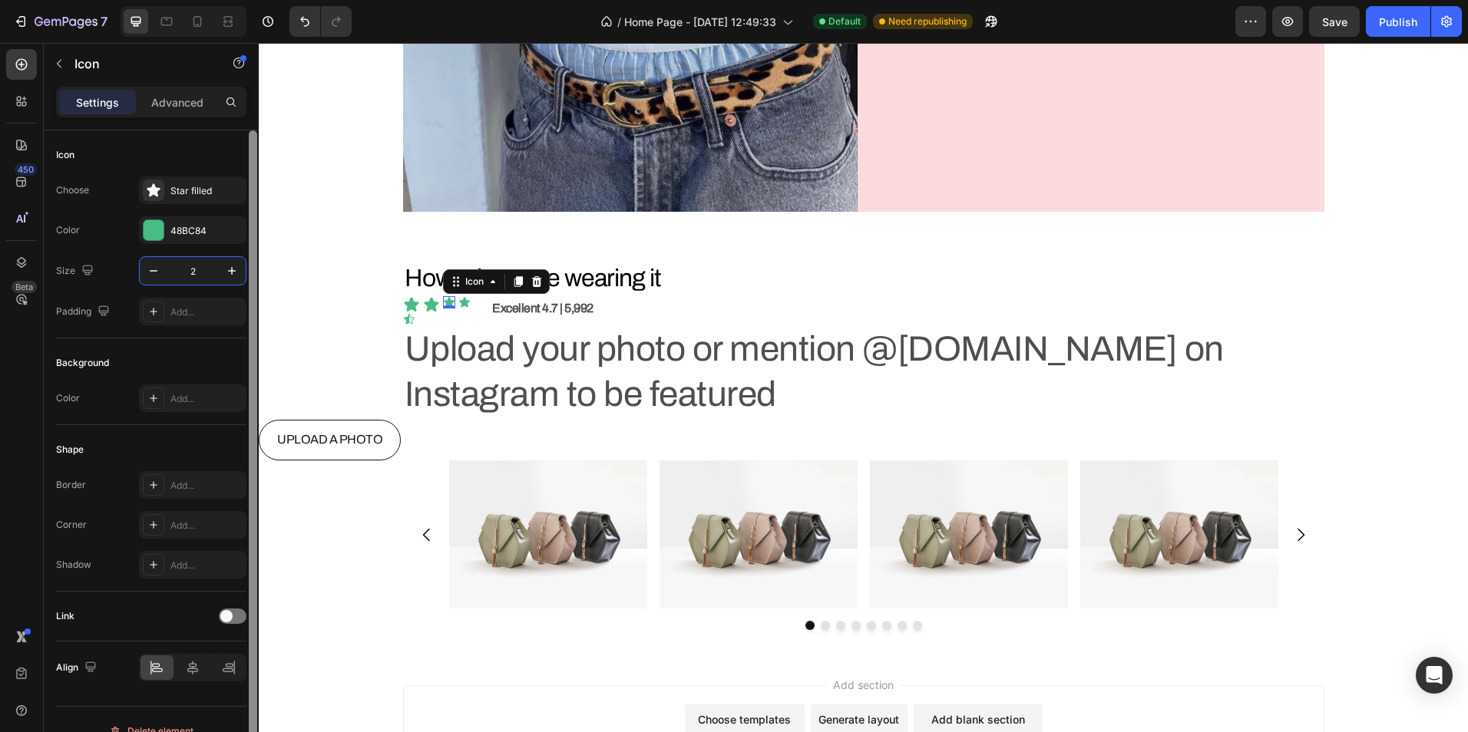
type input "22"
click at [464, 301] on icon at bounding box center [469, 302] width 11 height 10
click at [199, 272] on input "16" at bounding box center [192, 271] width 51 height 28
type input "22"
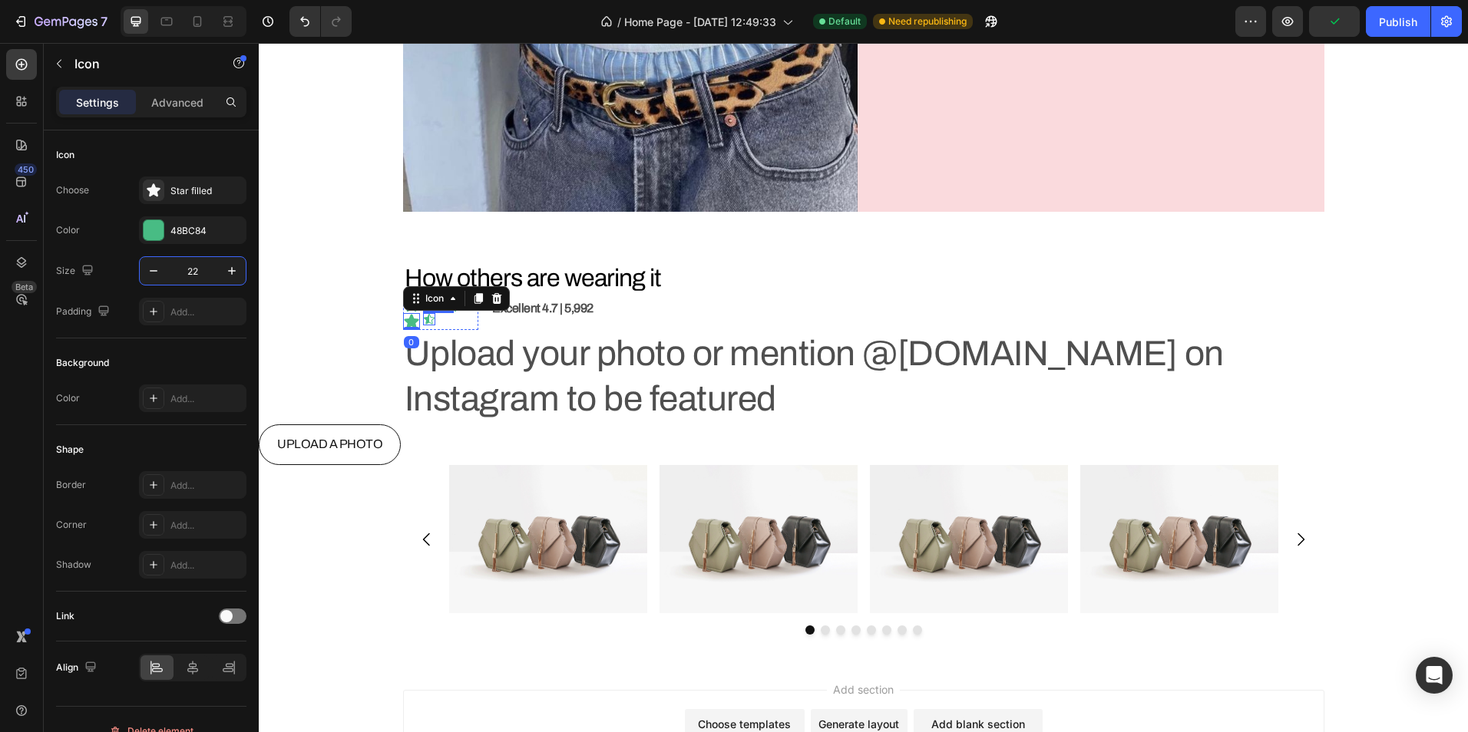
click at [426, 320] on icon at bounding box center [429, 319] width 11 height 10
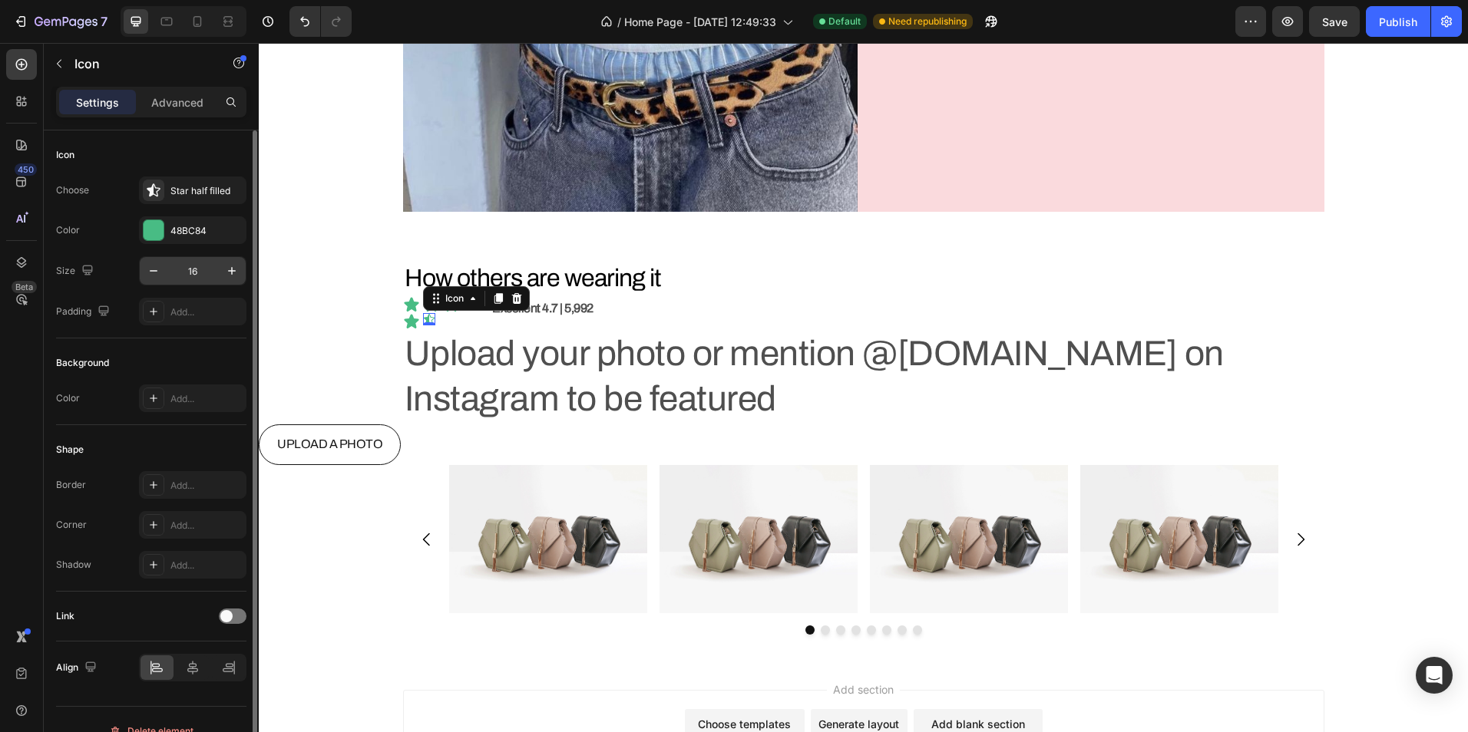
click at [188, 272] on input "16" at bounding box center [192, 271] width 51 height 28
type input "22"
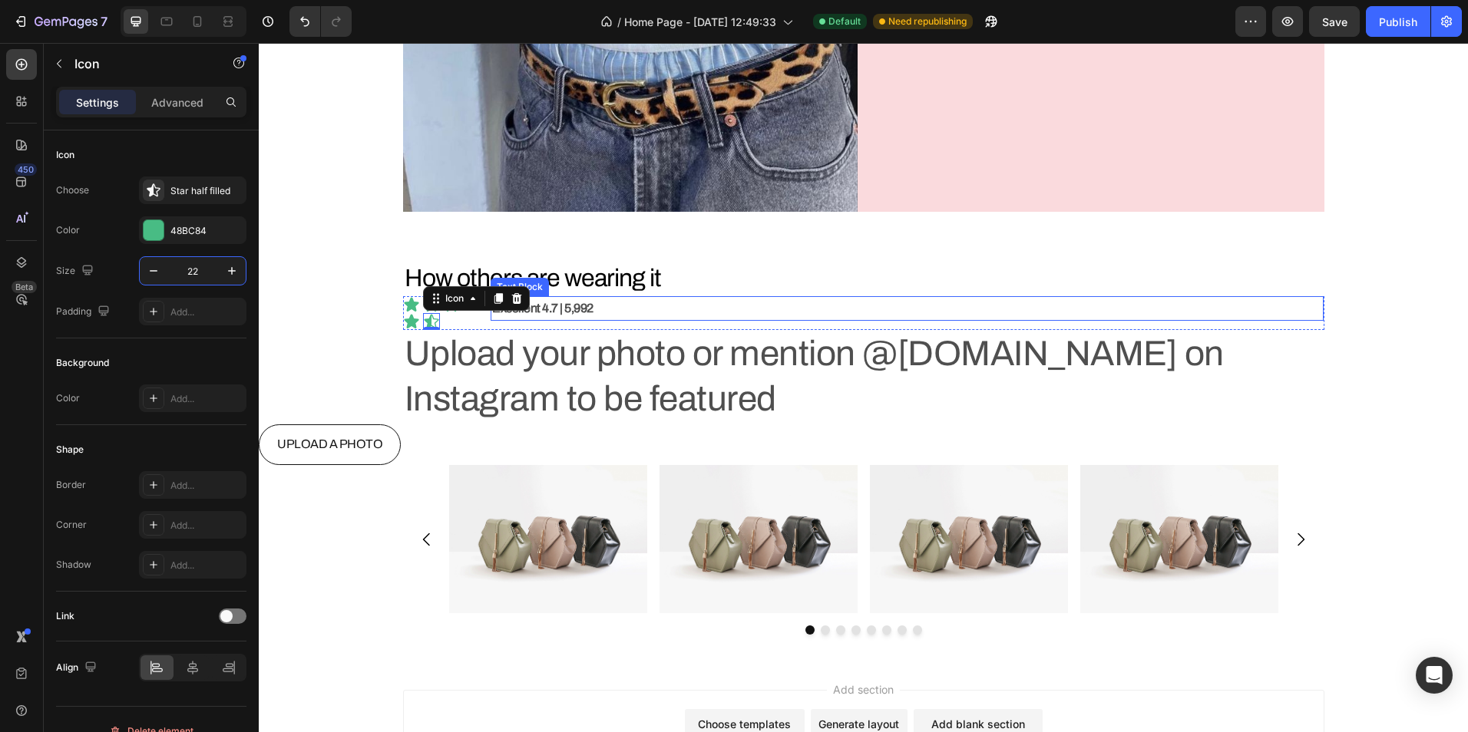
click at [604, 309] on p "Excellent 4.7 | 5,992" at bounding box center [907, 309] width 830 height 22
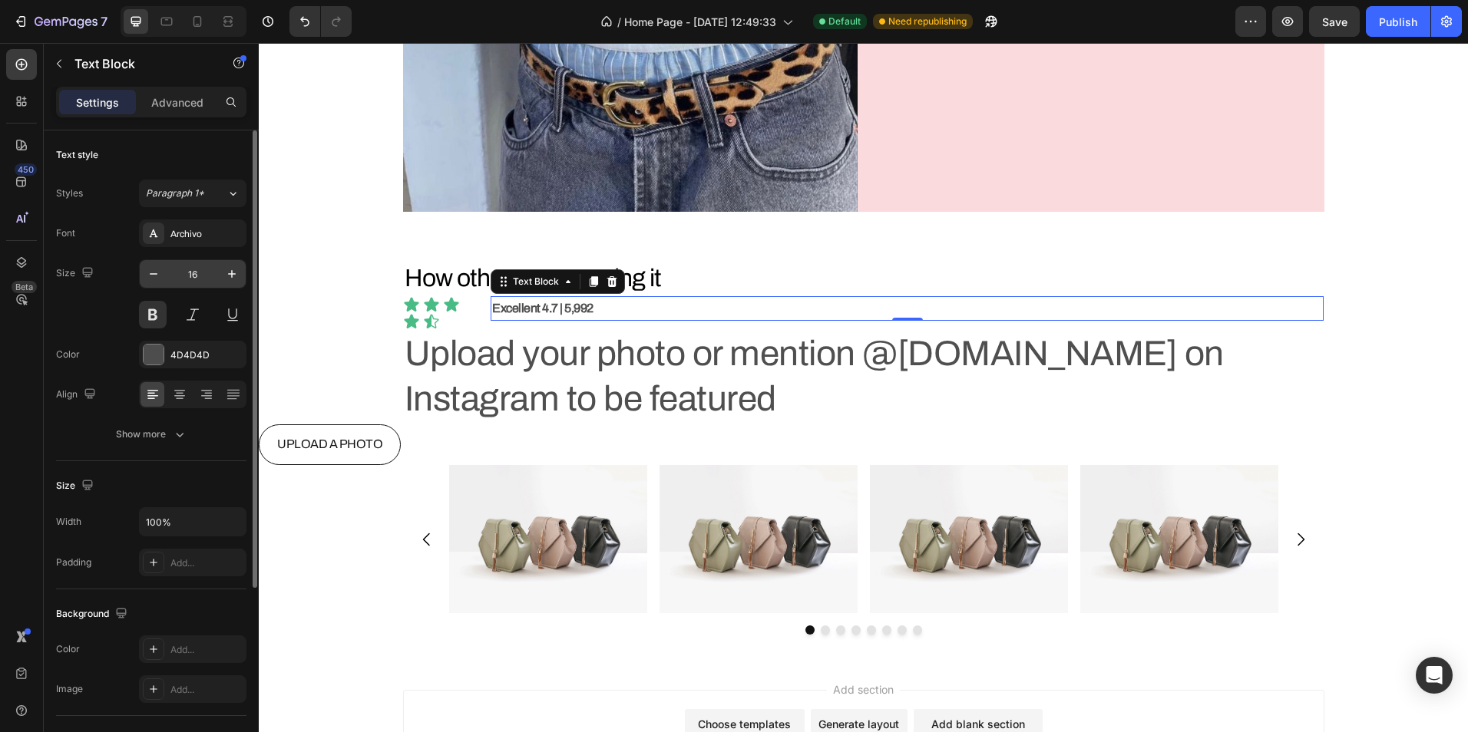
click at [198, 281] on input "16" at bounding box center [192, 274] width 51 height 28
type input "18"
click at [454, 314] on div "Icon Icon Icon Icon Icon" at bounding box center [441, 313] width 76 height 34
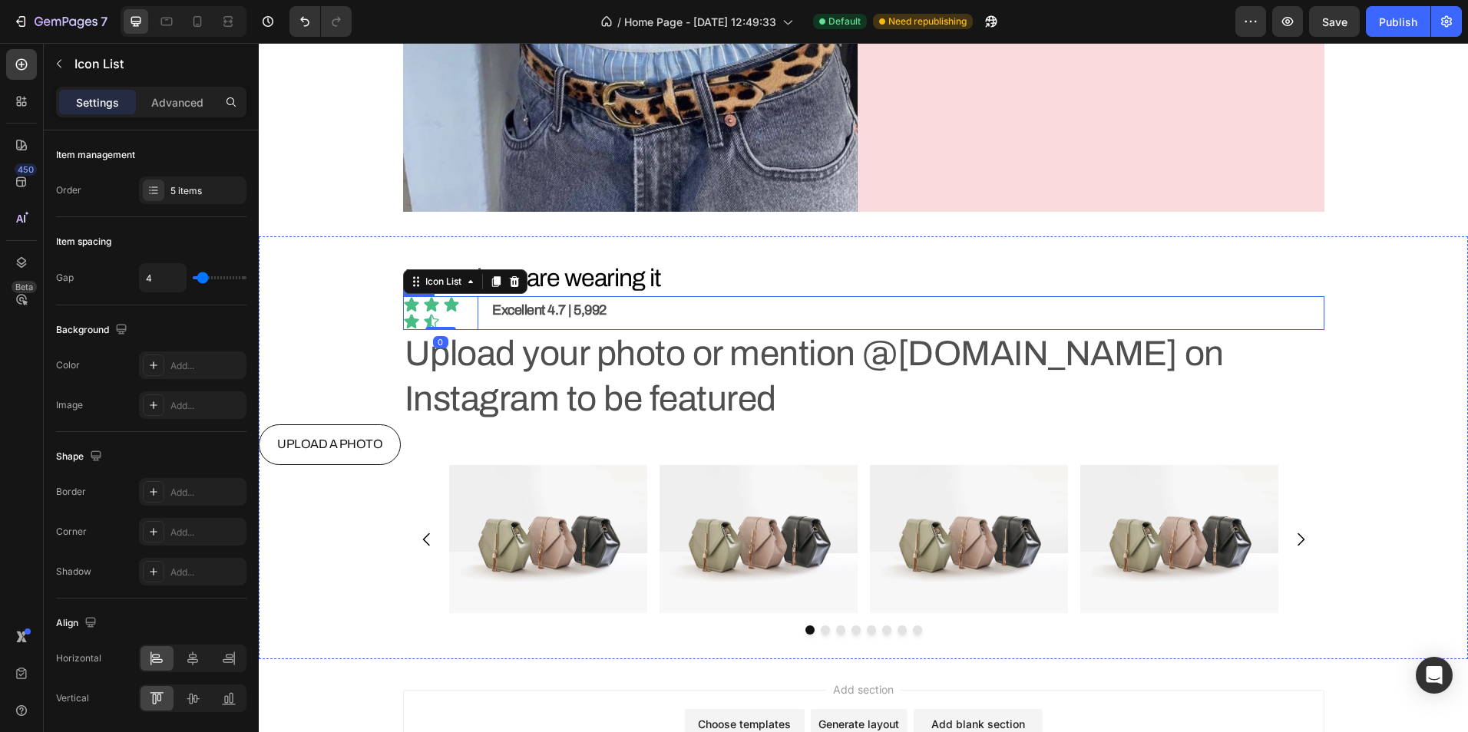
click at [479, 319] on div "Icon Icon Icon Icon Icon Icon List 0 Excellent 4.7 | 5,992 Text Block Row" at bounding box center [863, 313] width 921 height 34
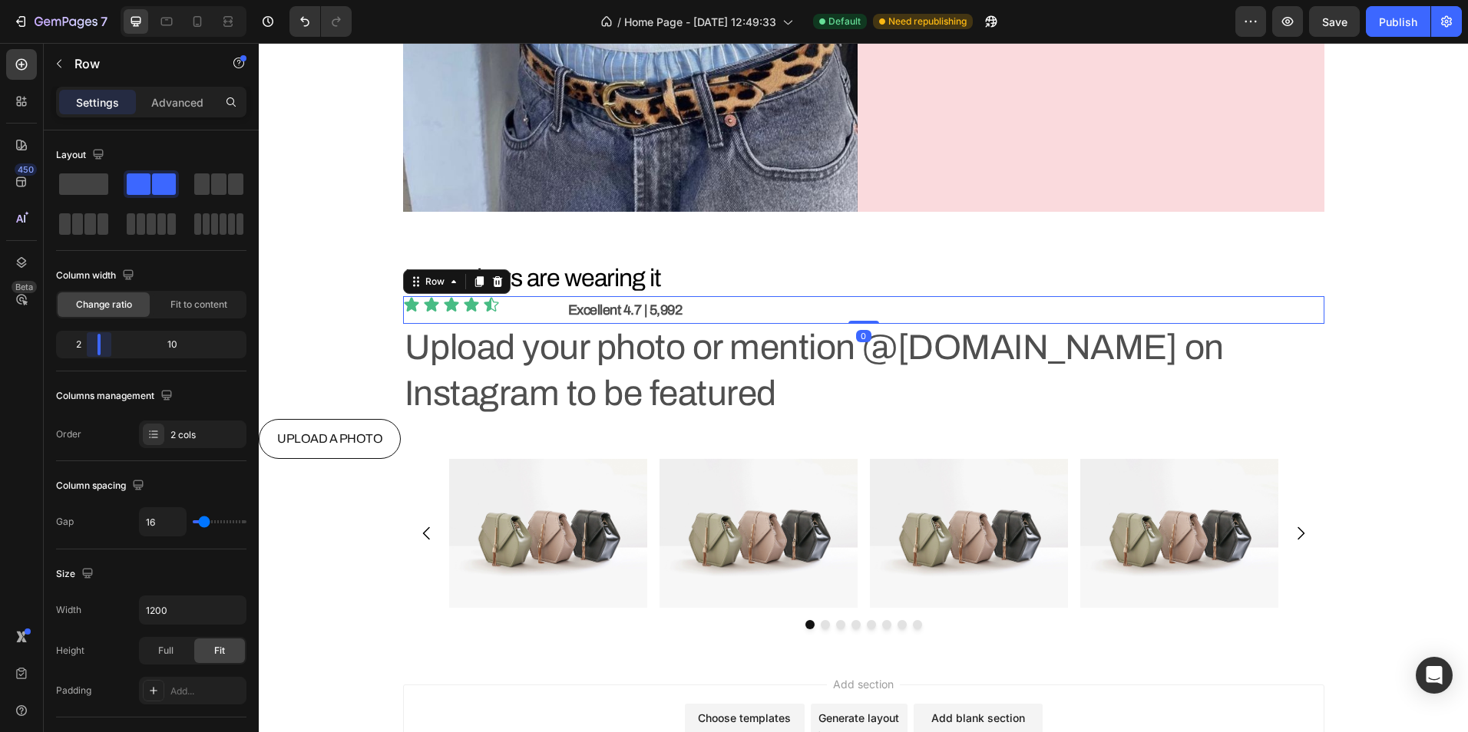
drag, startPoint x: 88, startPoint y: 338, endPoint x: 190, endPoint y: 306, distance: 106.8
click at [91, 0] on body "7 / Home Page - [DATE] 12:49:33 Default Need republishing Preview Save Publish …" at bounding box center [734, 0] width 1468 height 0
click at [173, 98] on p "Advanced" at bounding box center [177, 102] width 52 height 16
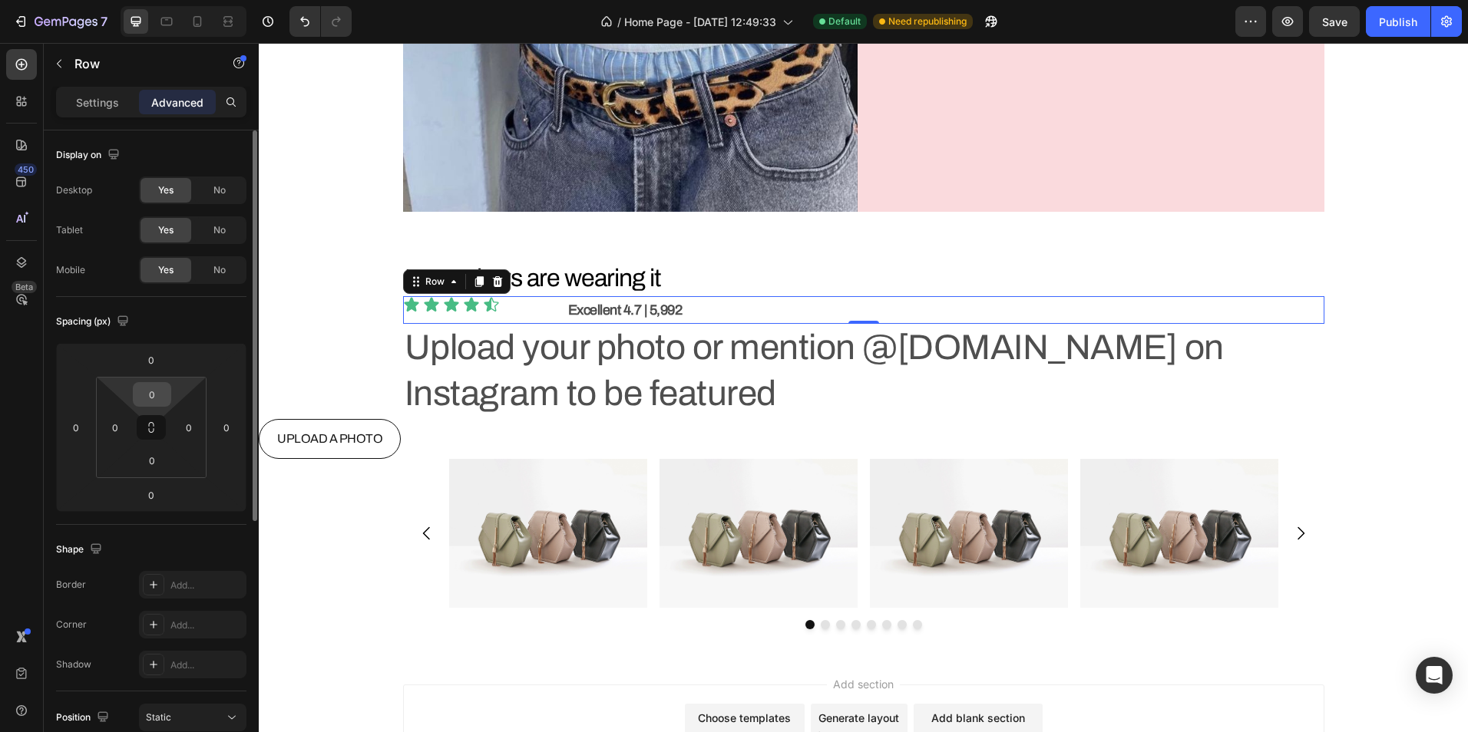
click at [158, 392] on input "0" at bounding box center [152, 394] width 31 height 23
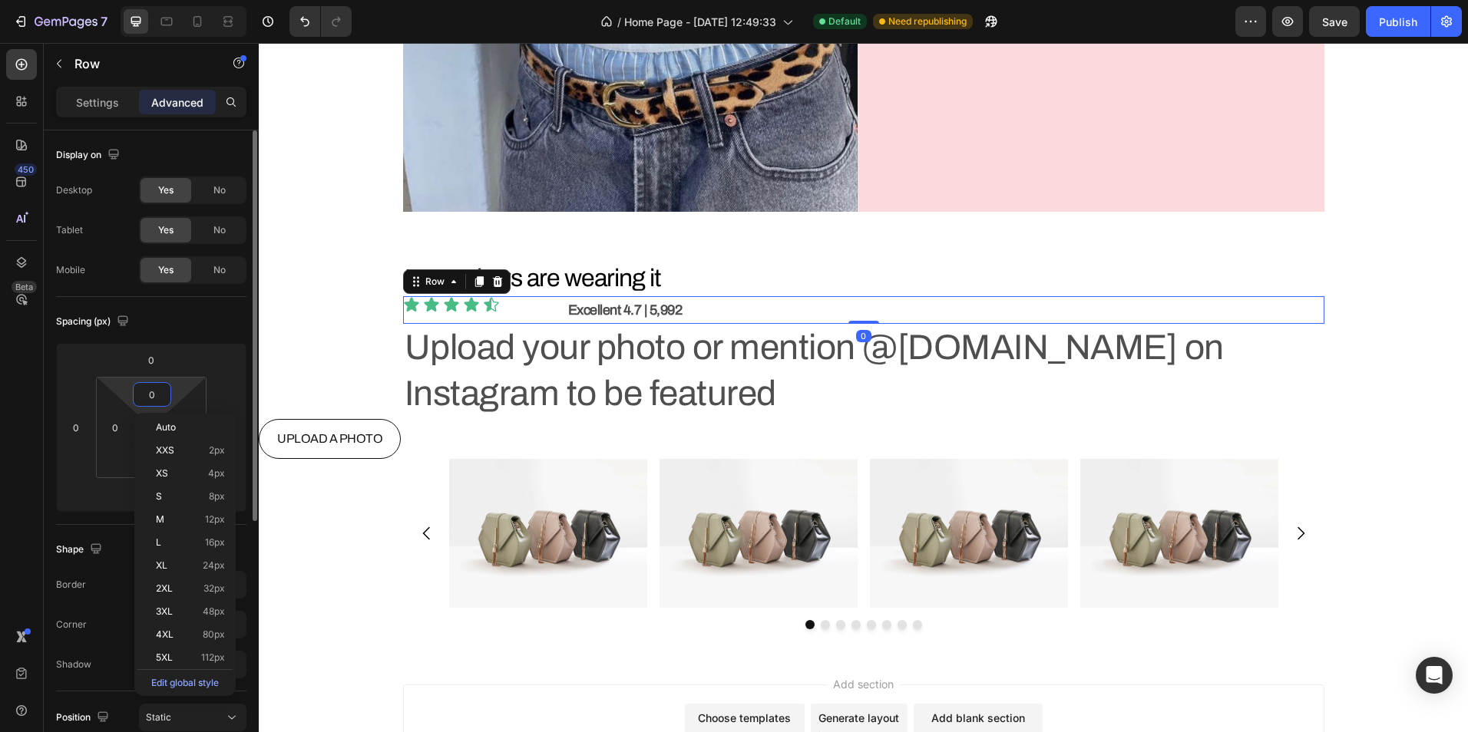
type input "5"
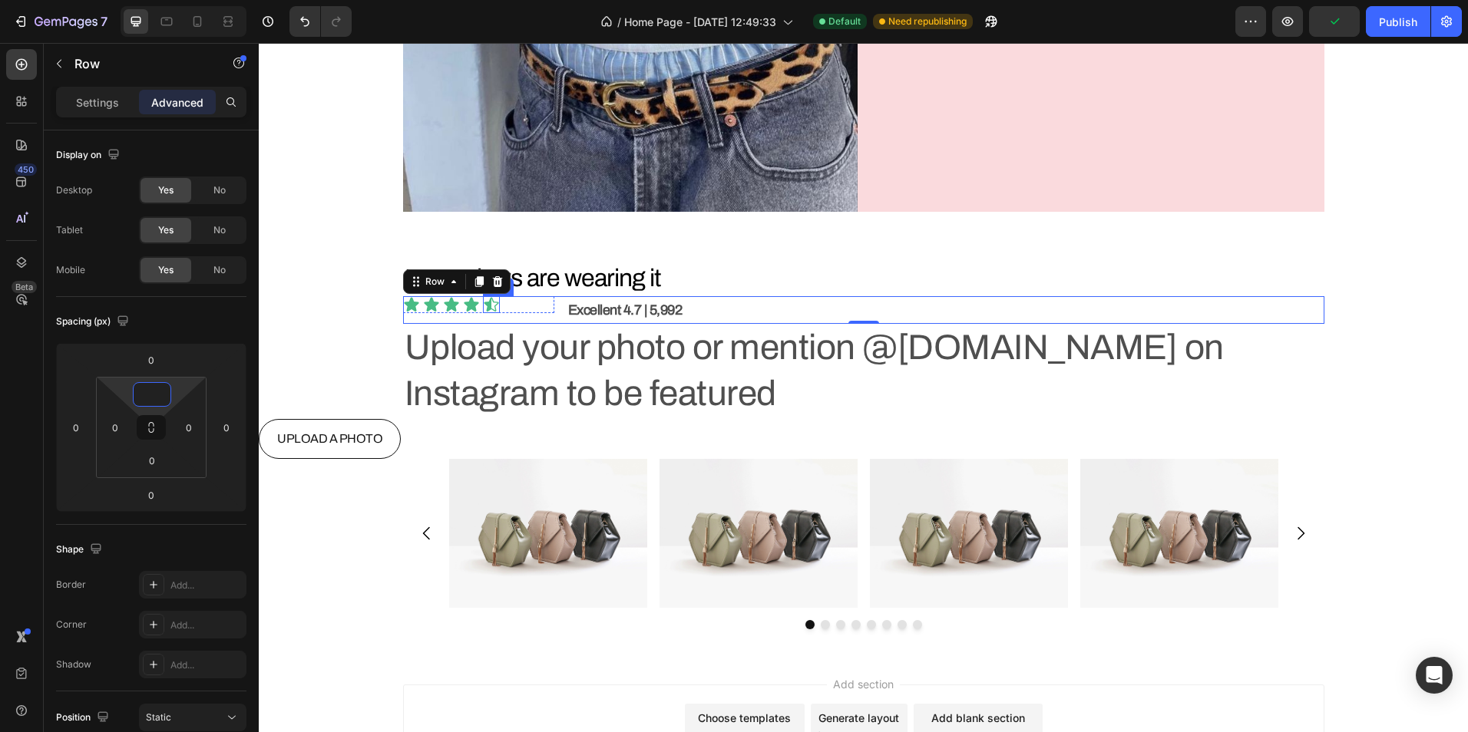
click at [483, 312] on icon at bounding box center [491, 304] width 17 height 17
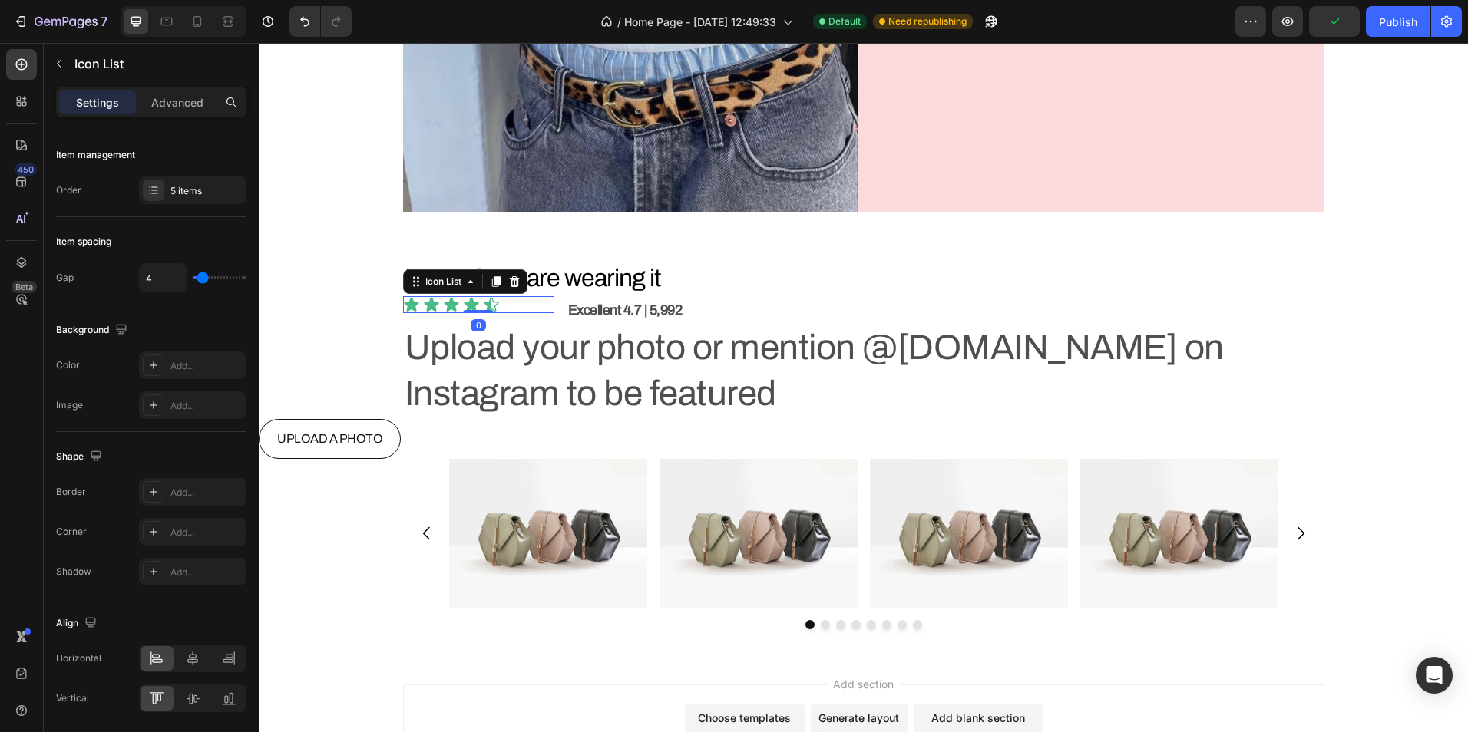
click at [514, 307] on div "Icon Icon Icon Icon Icon" at bounding box center [478, 304] width 151 height 17
click at [193, 118] on div "Settings Advanced" at bounding box center [151, 109] width 215 height 44
click at [172, 108] on p "Advanced" at bounding box center [177, 102] width 52 height 16
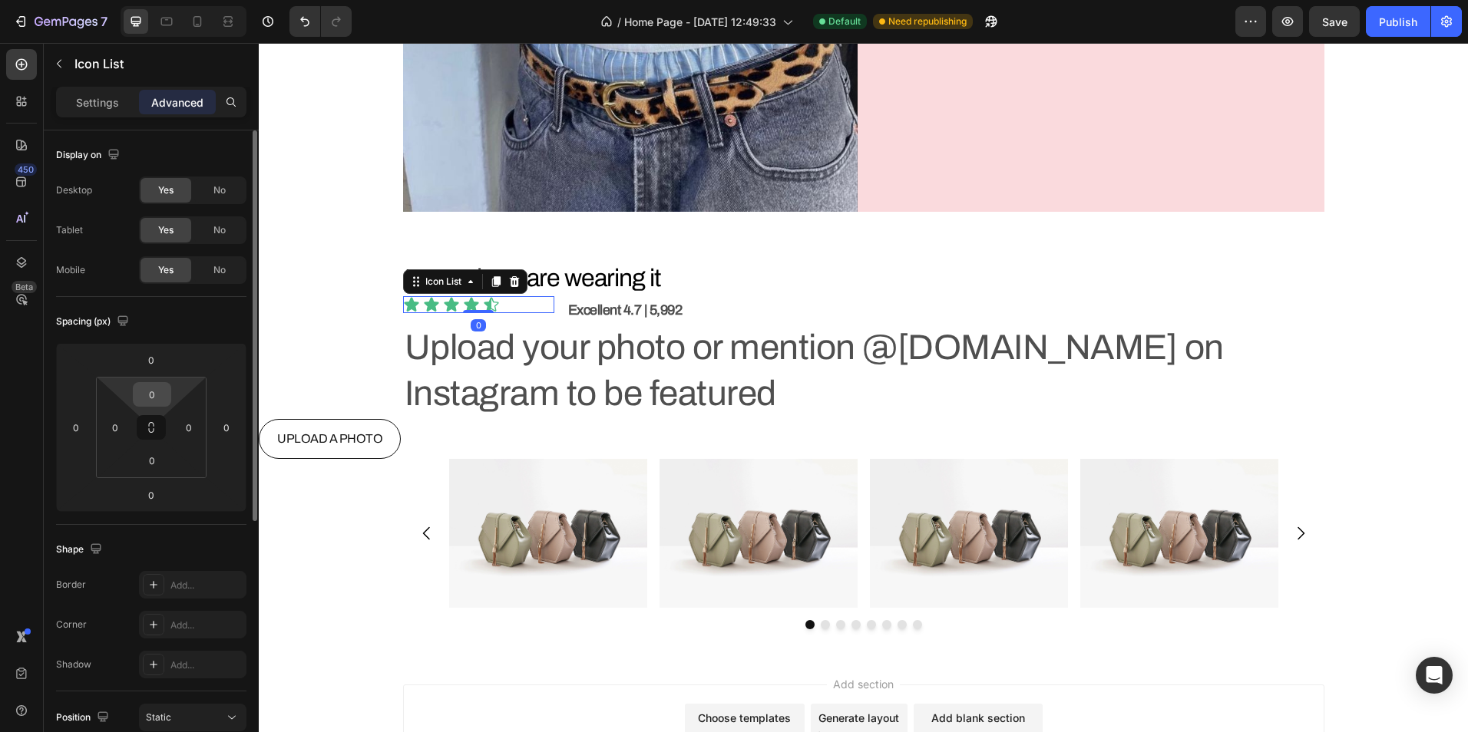
click at [163, 385] on input "0" at bounding box center [152, 394] width 31 height 23
type input "5"
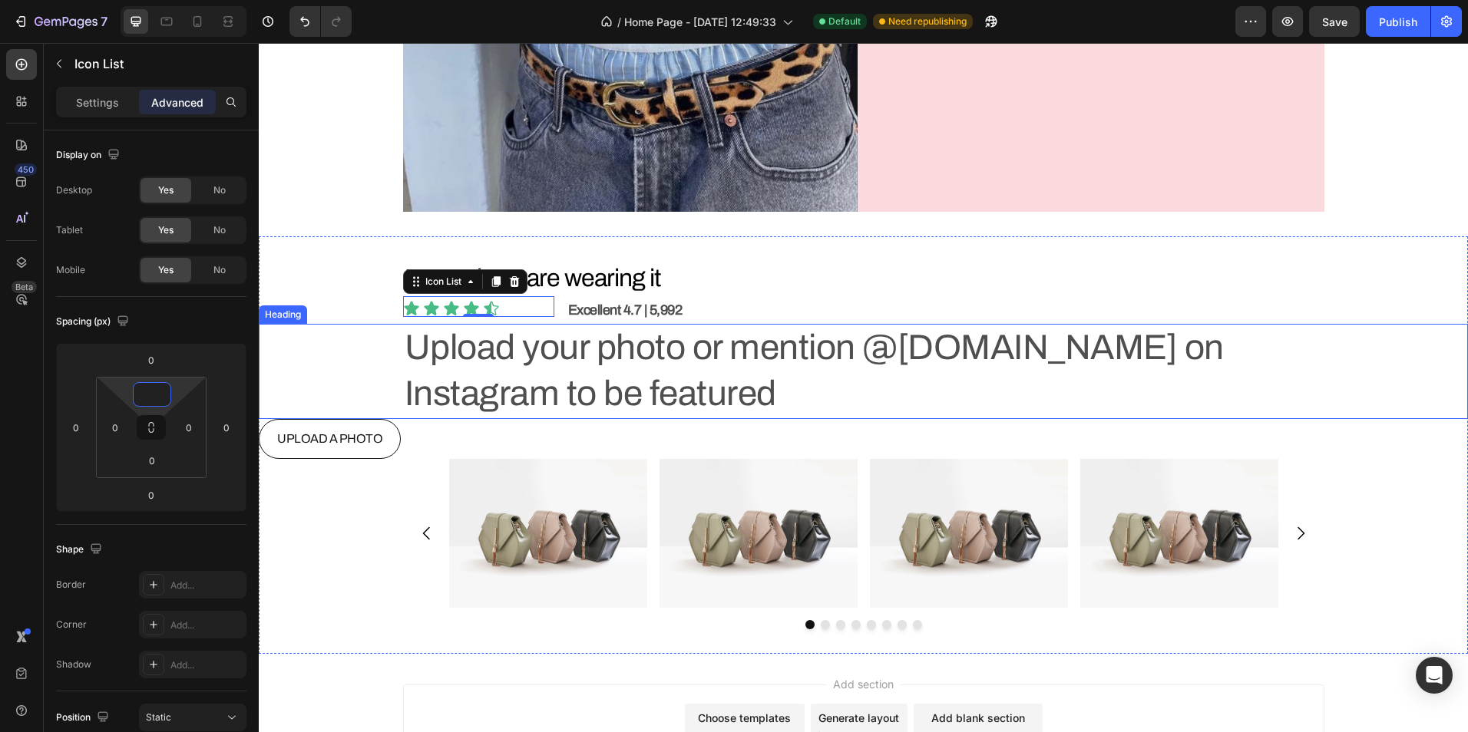
type input "6"
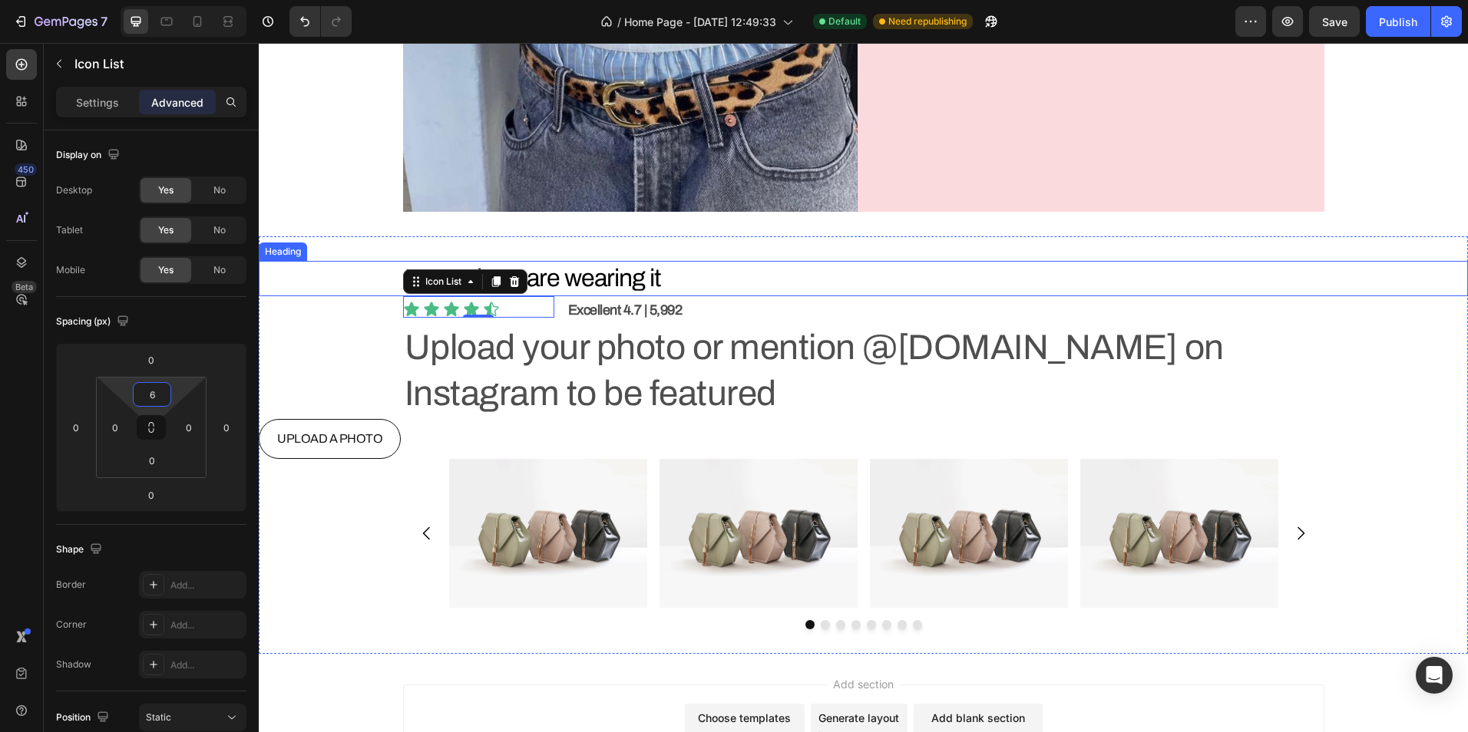
click at [330, 252] on div "How others are wearing it Heading Icon Icon Icon Icon Icon Icon List 0 Excellen…" at bounding box center [863, 445] width 1209 height 418
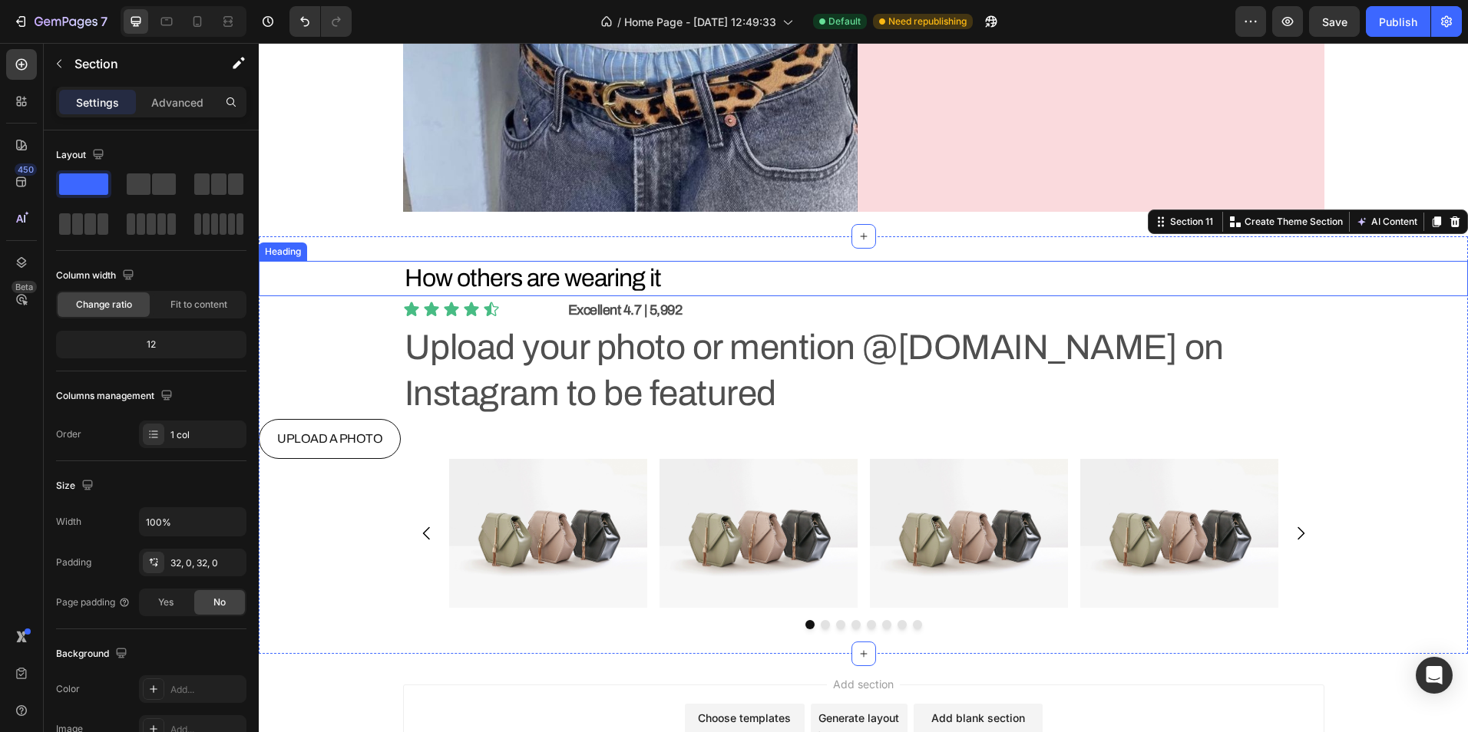
click at [669, 292] on h2 "How others are wearing it" at bounding box center [863, 278] width 921 height 35
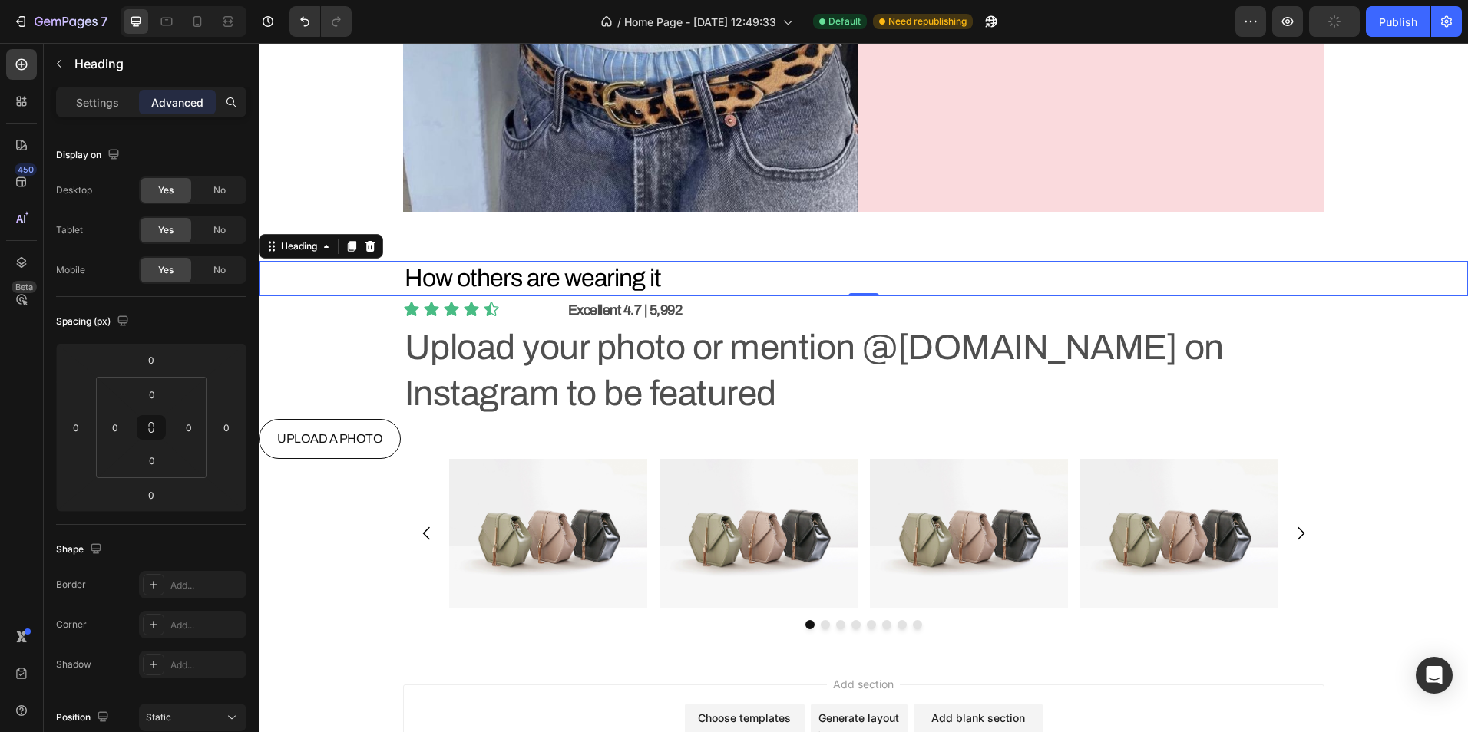
click at [704, 306] on p "Excellent 4.7 | 5,992" at bounding box center [945, 310] width 755 height 25
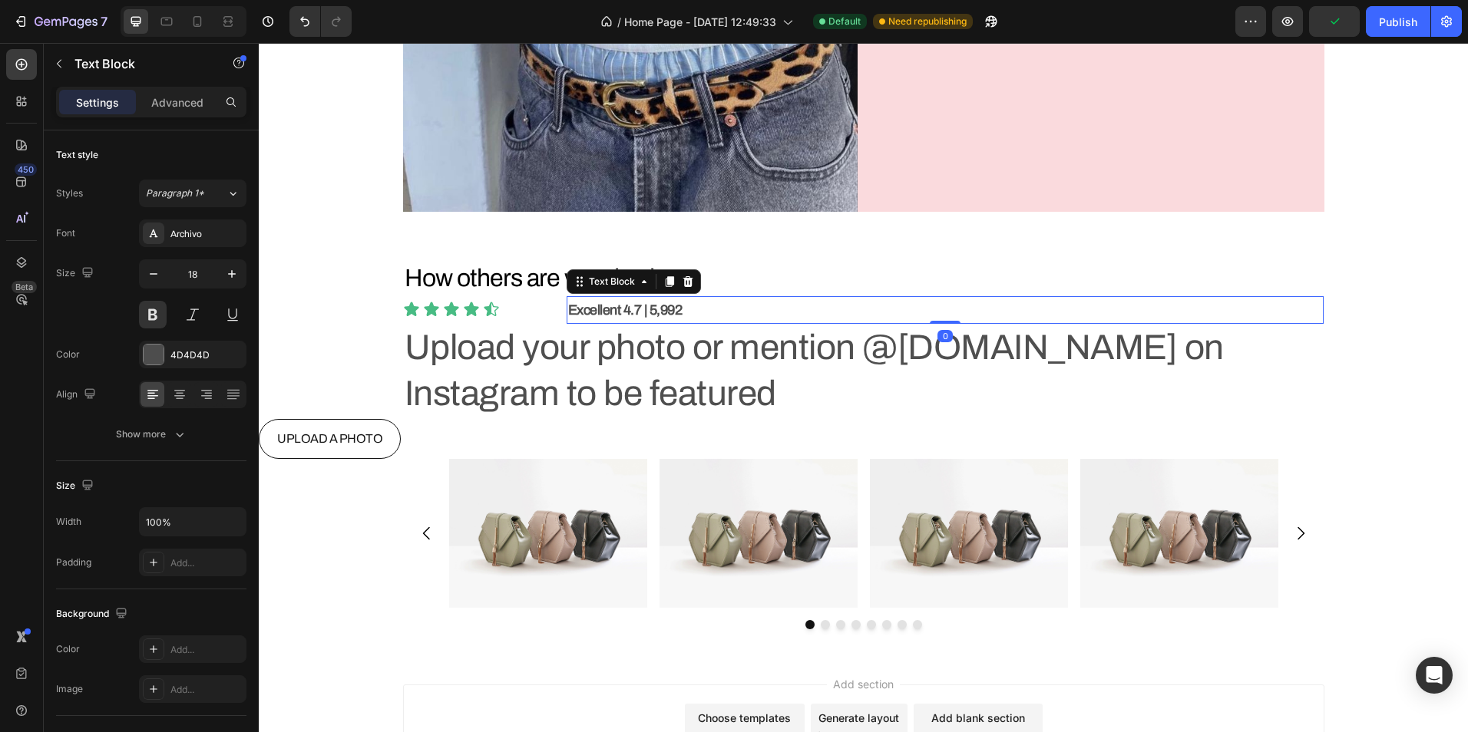
click at [696, 332] on h2 "Upload your photo or mention @[DOMAIN_NAME] on Instagram to be featured" at bounding box center [863, 371] width 921 height 95
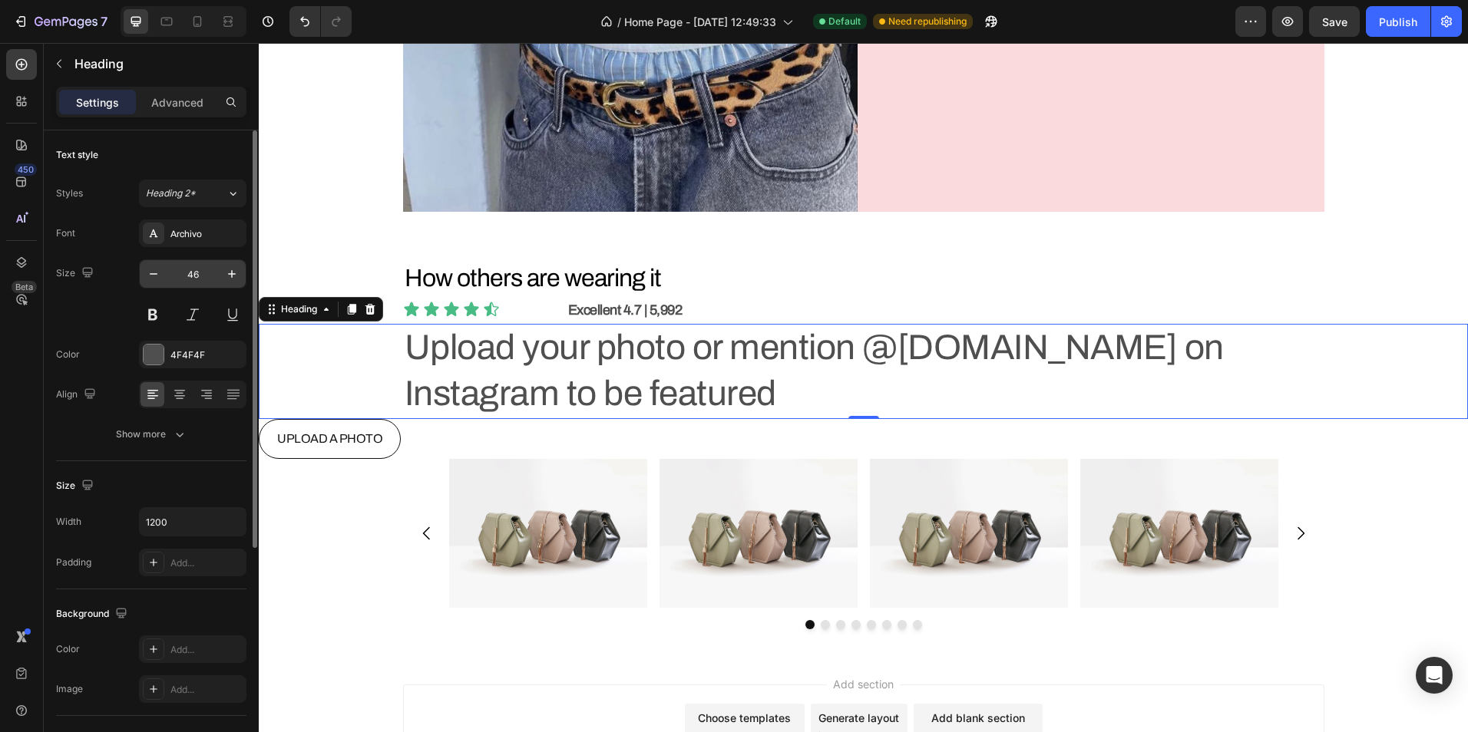
click at [200, 279] on input "46" at bounding box center [192, 274] width 51 height 28
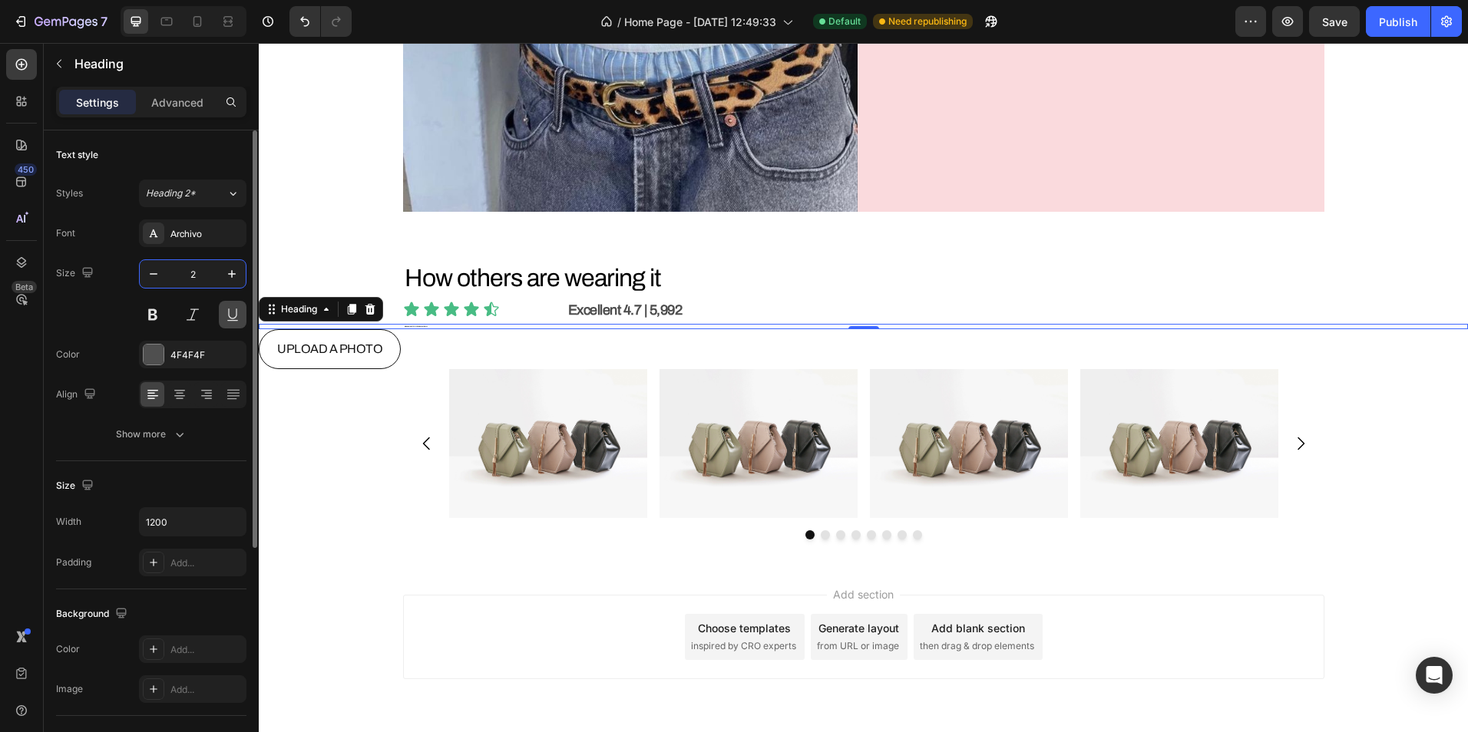
type input "23"
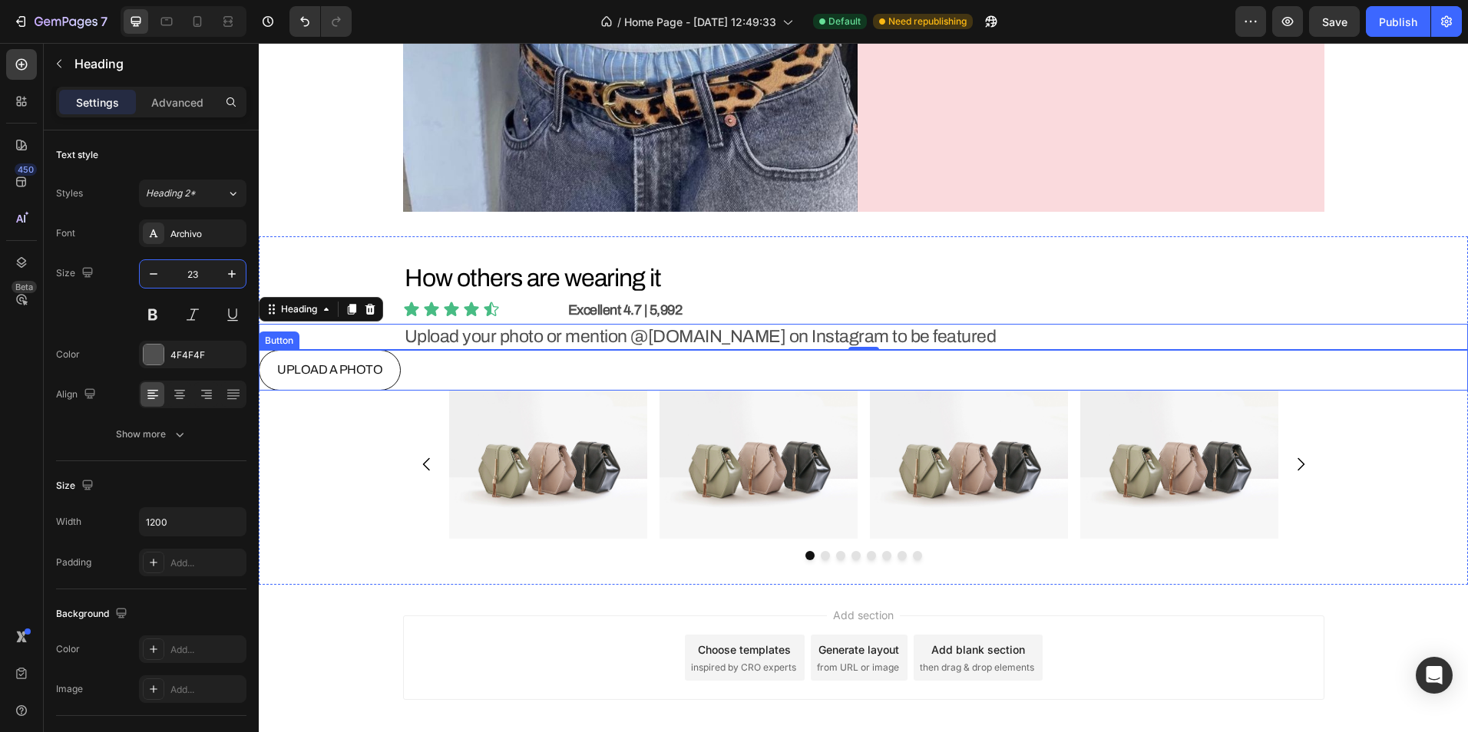
click at [424, 366] on div "UPLOAD A PHOTO Button" at bounding box center [863, 370] width 1209 height 41
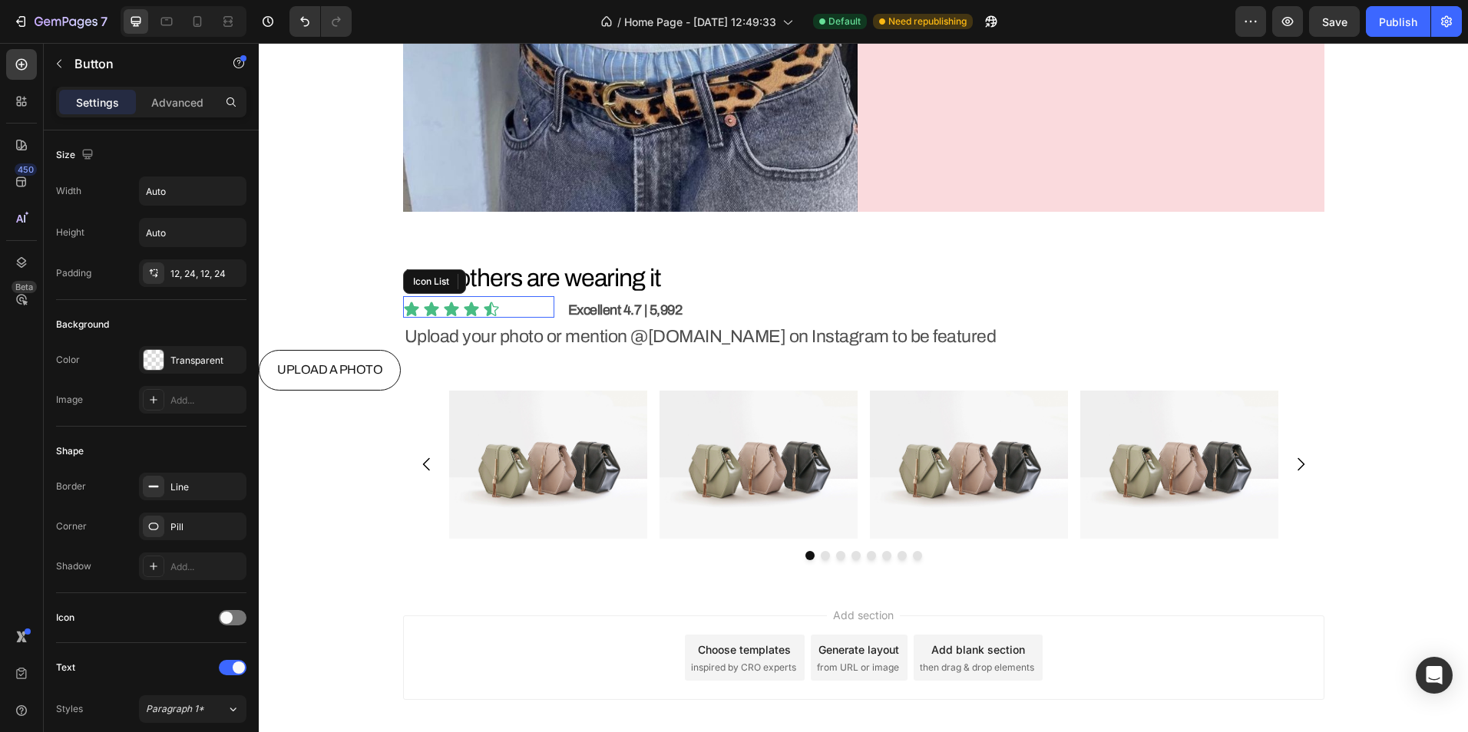
click at [520, 304] on div "Icon Icon Icon Icon Icon" at bounding box center [478, 309] width 151 height 17
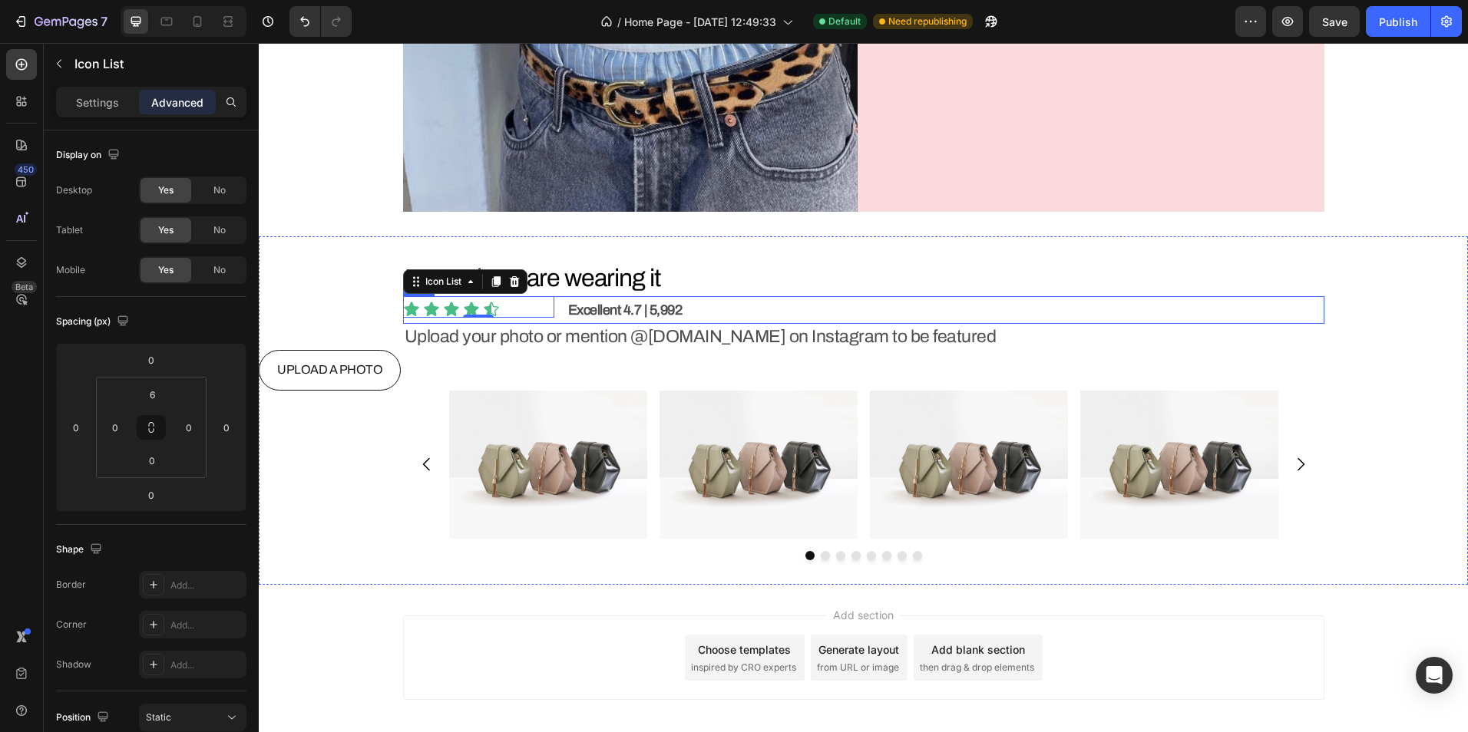
click at [556, 309] on div "Icon Icon Icon Icon Icon Icon List 0 Excellent 4.7 | 5,992 Text Block Row" at bounding box center [863, 310] width 921 height 28
click at [529, 305] on div "Icon Icon Icon Icon Icon" at bounding box center [478, 309] width 151 height 17
click at [101, 107] on p "Settings" at bounding box center [97, 102] width 43 height 16
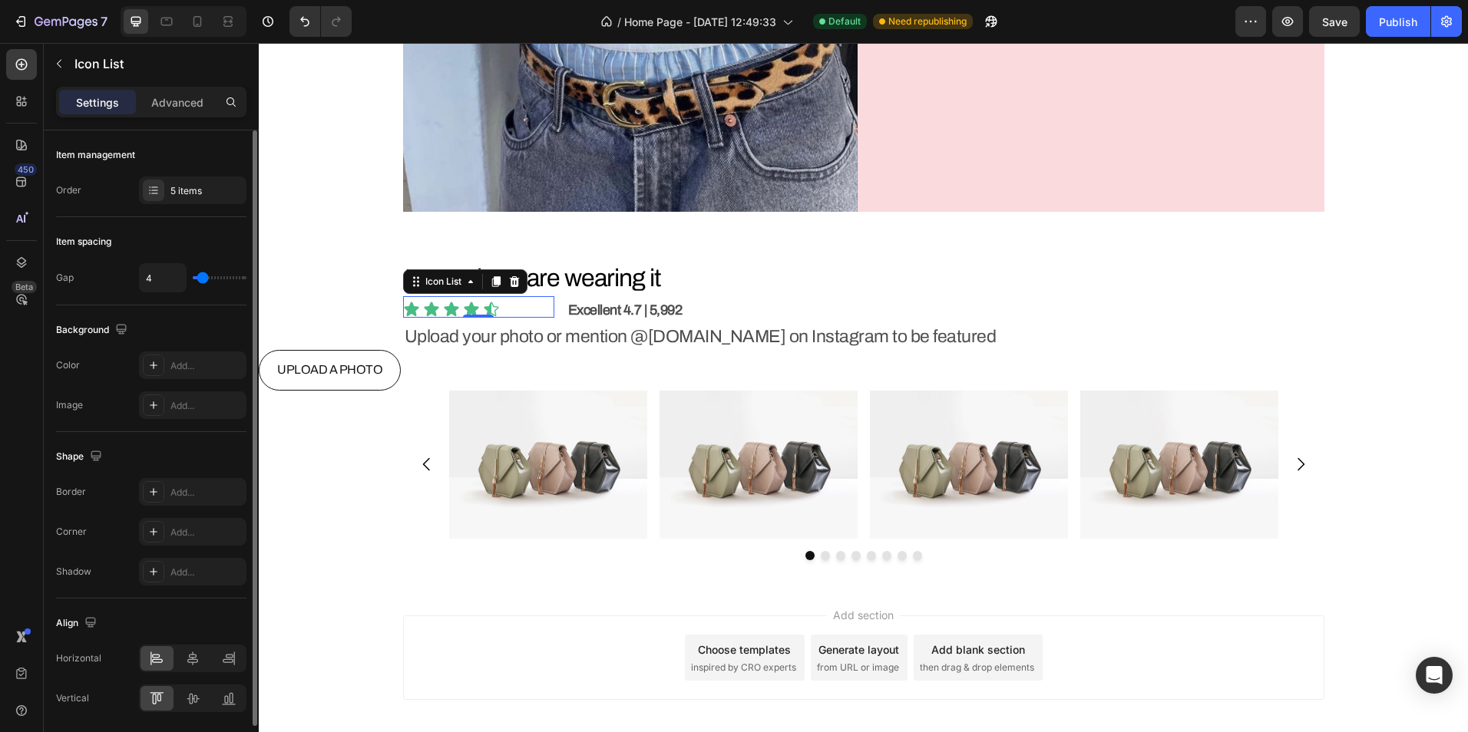
type input "0"
type input "1"
type input "2"
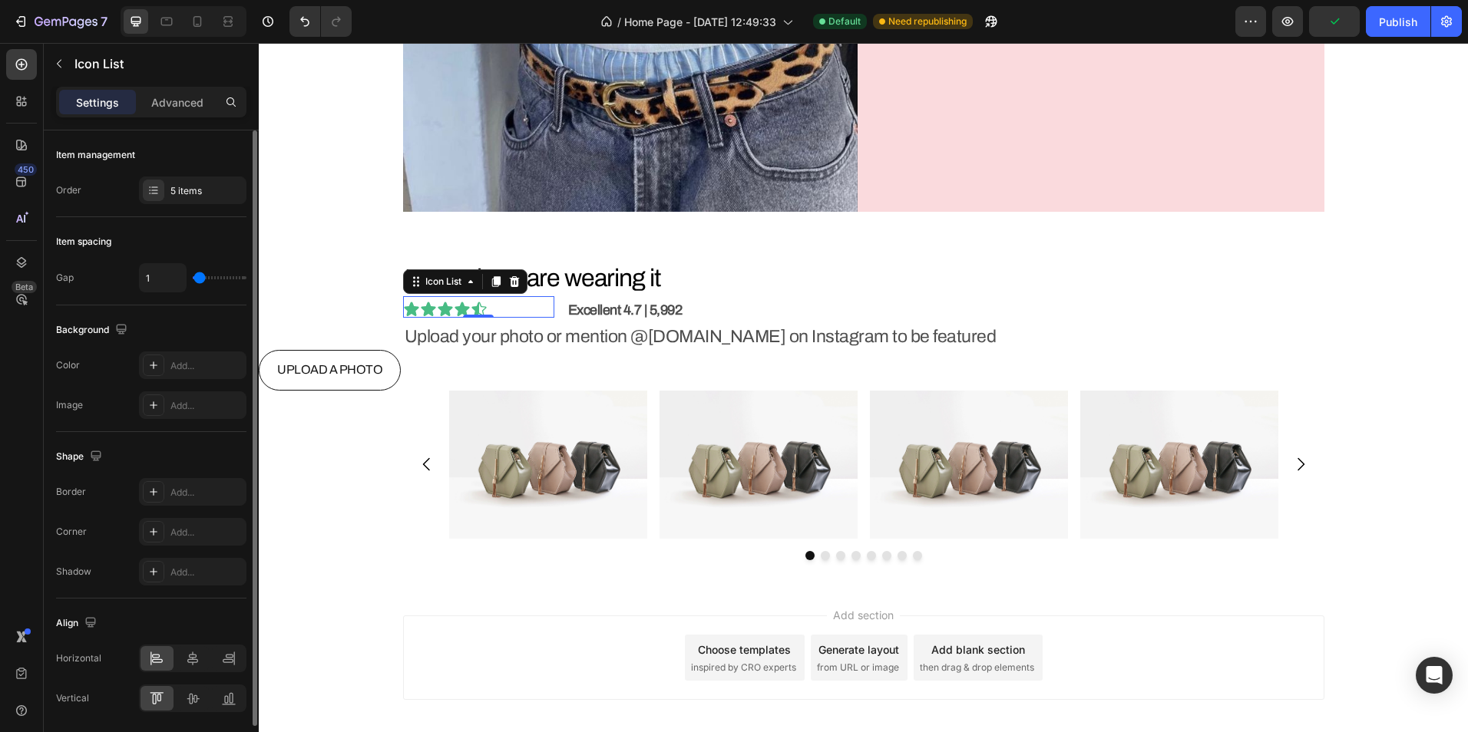
type input "2"
type input "3"
click at [202, 276] on input "range" at bounding box center [220, 277] width 54 height 3
click at [155, 287] on input "3" at bounding box center [163, 278] width 46 height 28
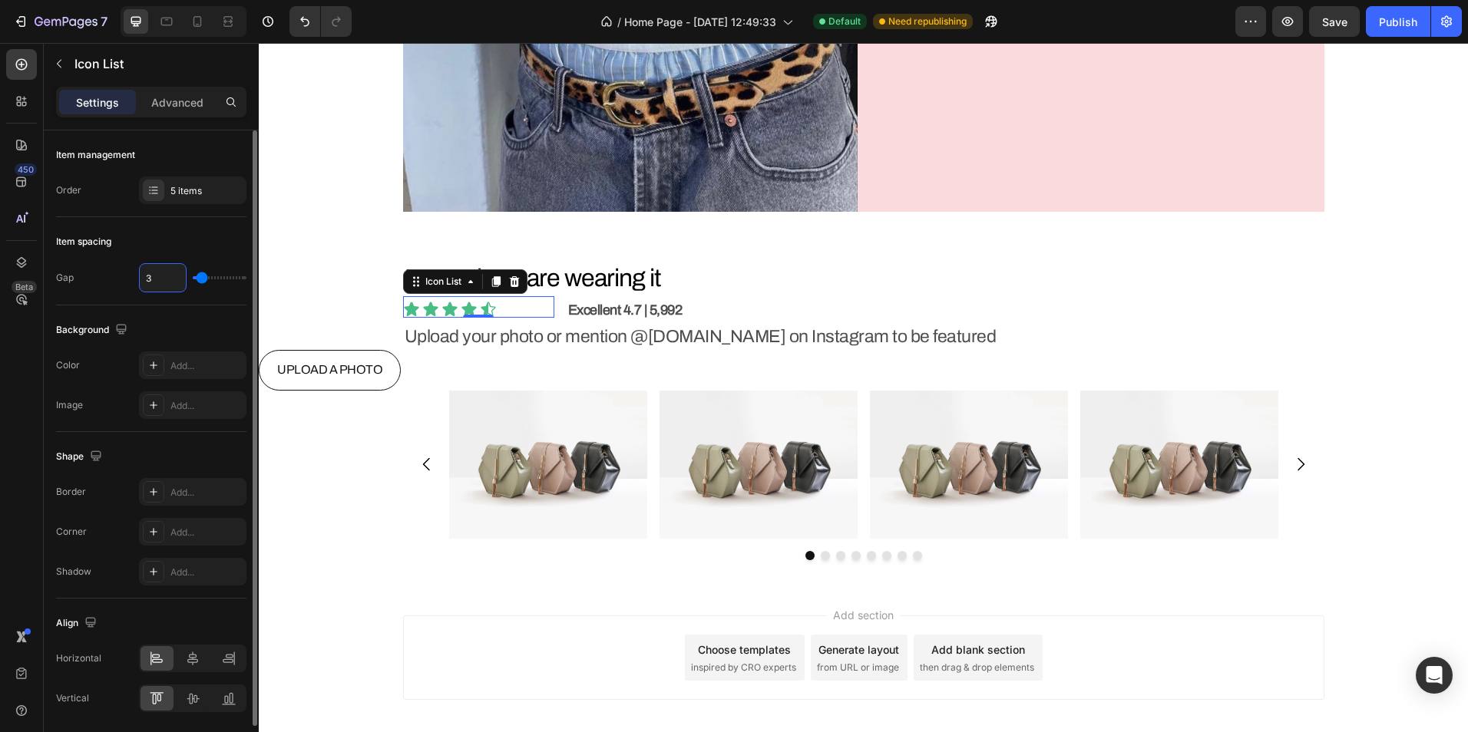
type input "5"
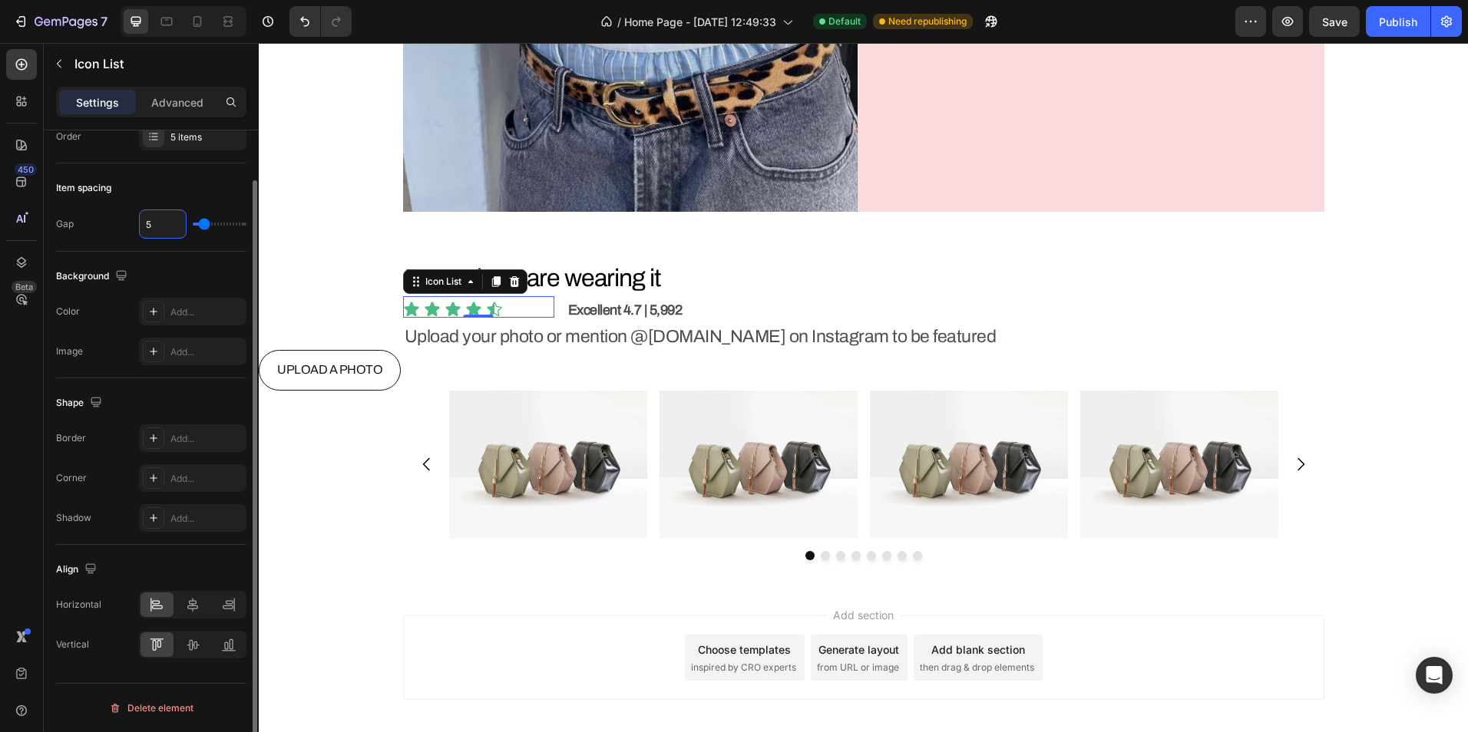
type input "5"
click at [190, 103] on p "Advanced" at bounding box center [177, 102] width 52 height 16
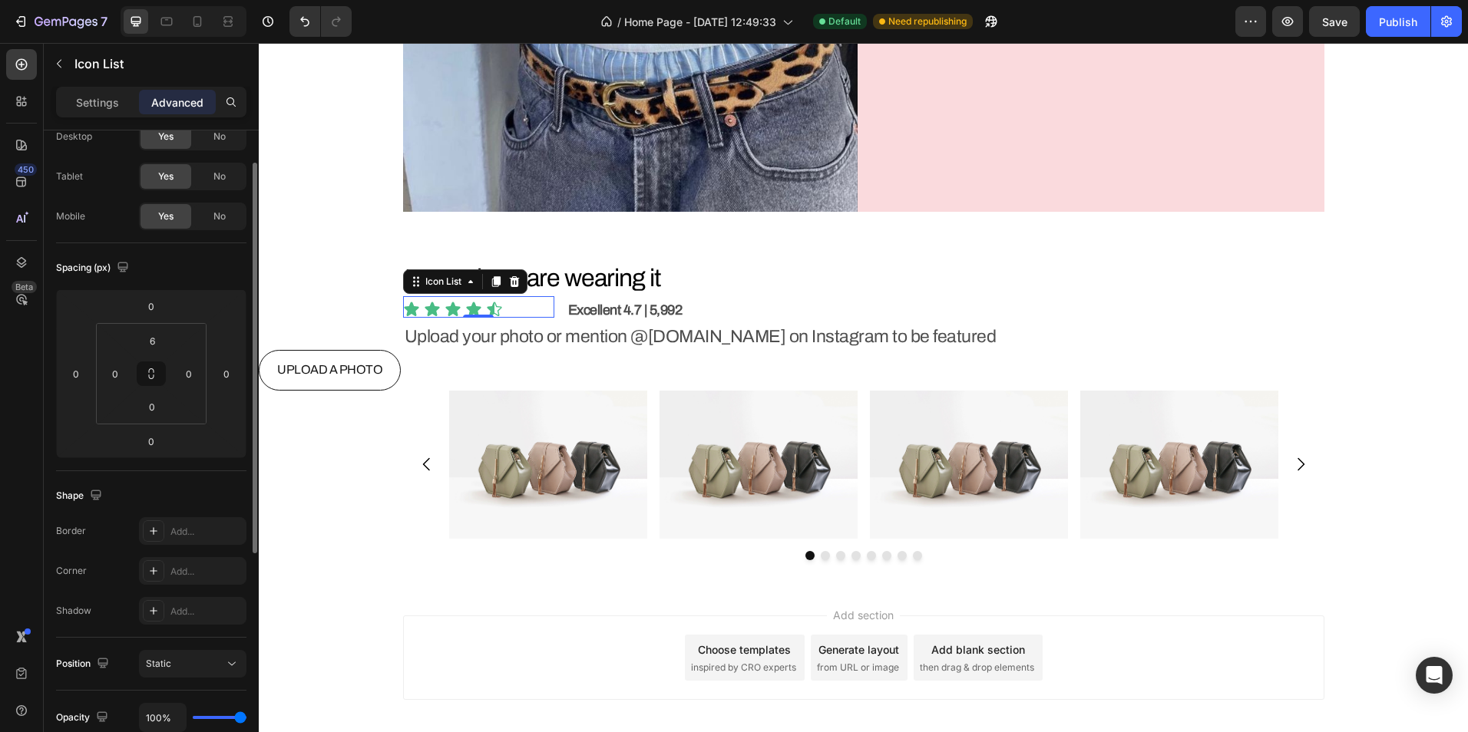
scroll to position [0, 0]
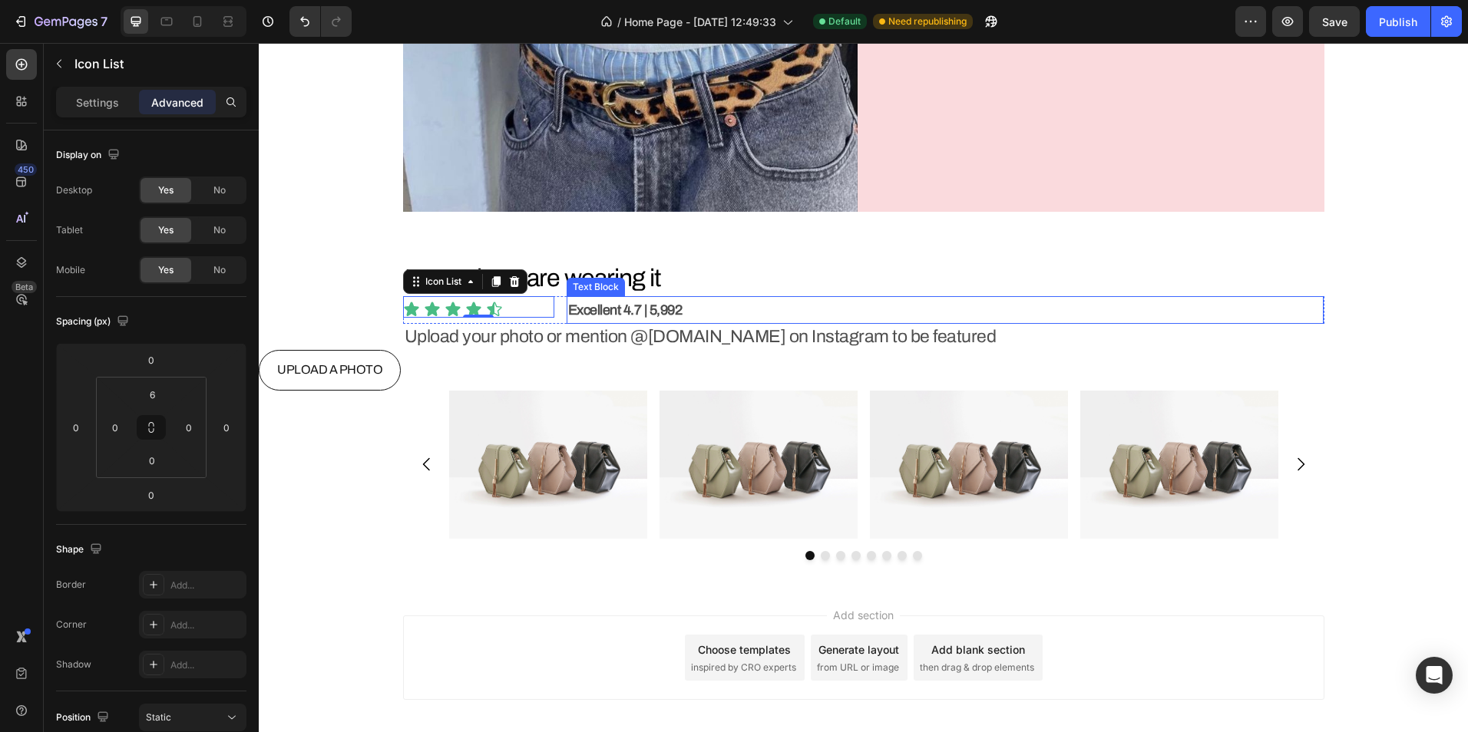
click at [722, 310] on p "Excellent 4.7 | 5,992" at bounding box center [945, 310] width 755 height 25
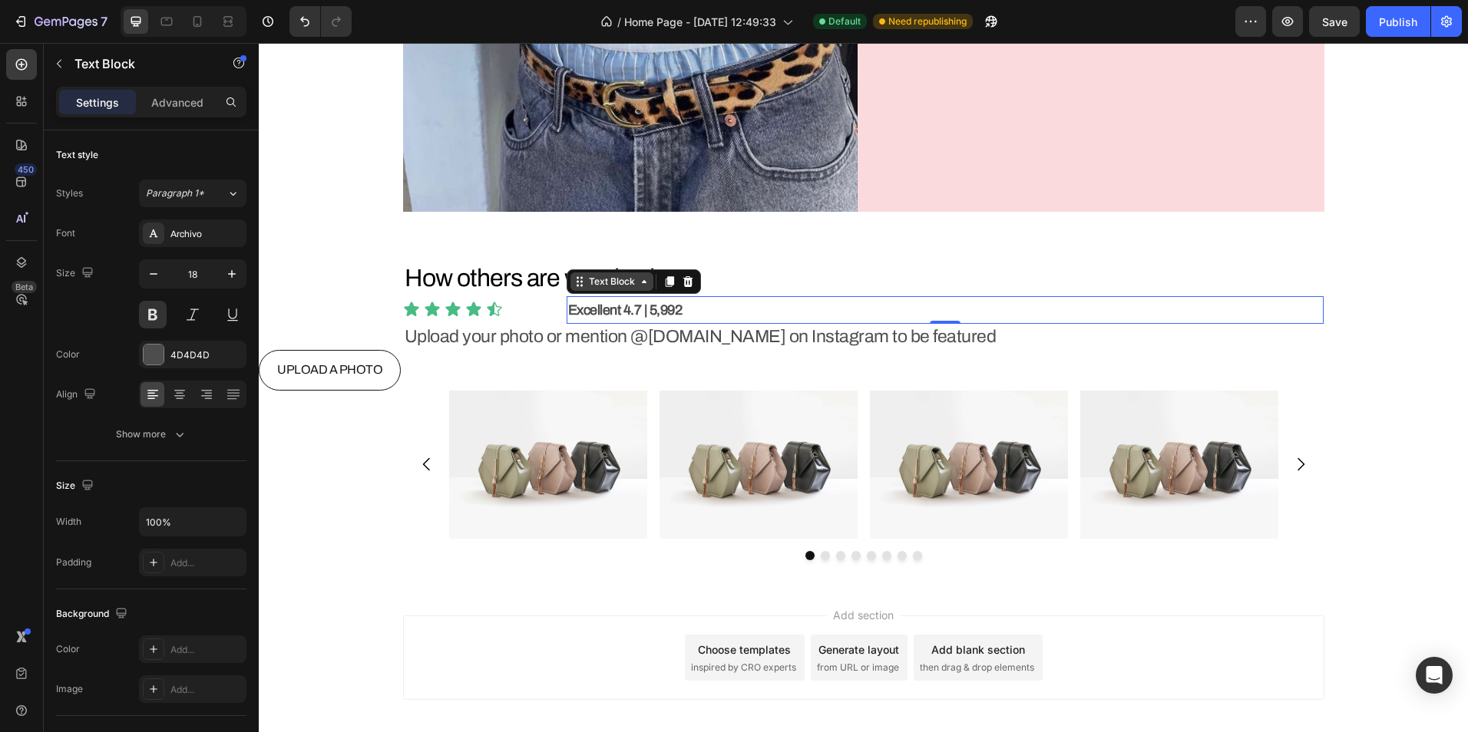
click at [608, 286] on div "Text Block" at bounding box center [612, 282] width 52 height 14
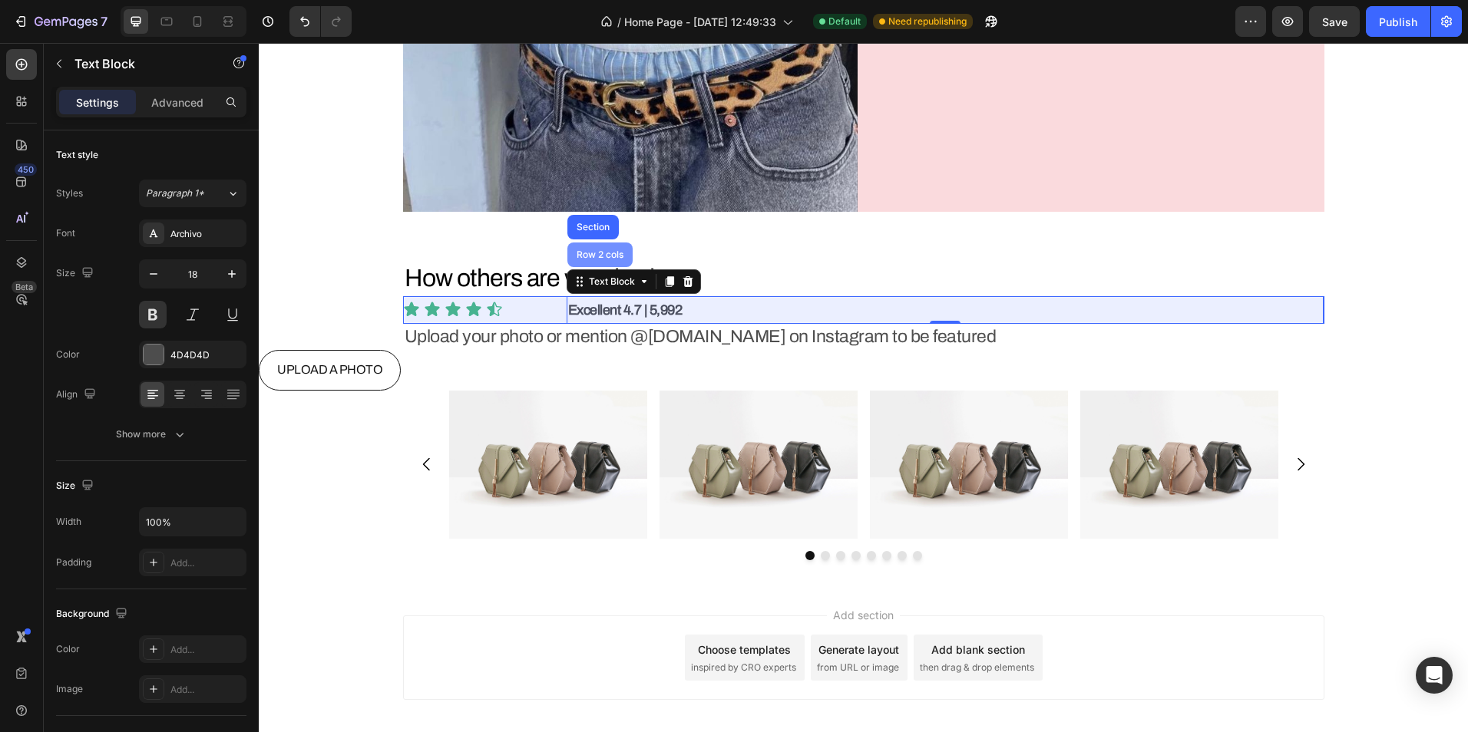
click at [593, 259] on div "Row 2 cols" at bounding box center [599, 254] width 53 height 9
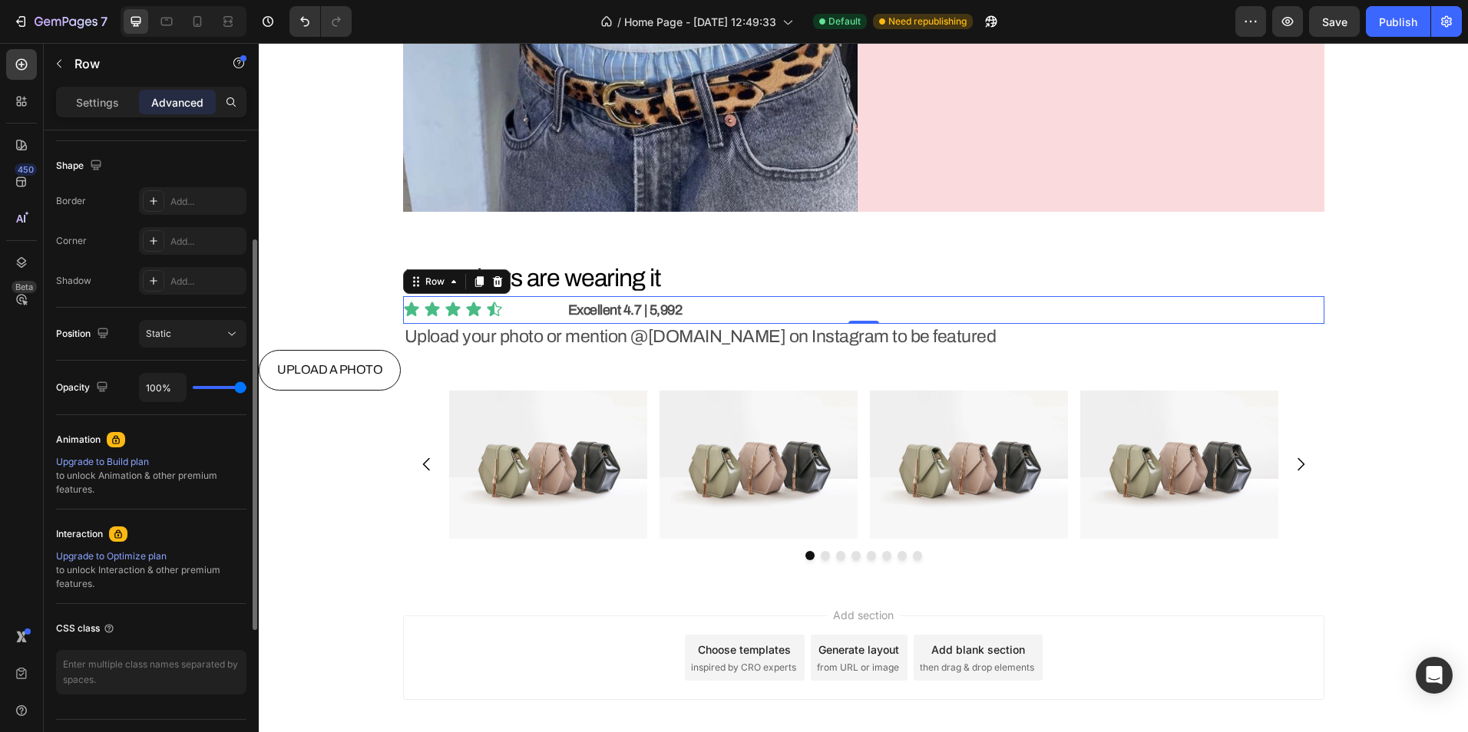
scroll to position [307, 0]
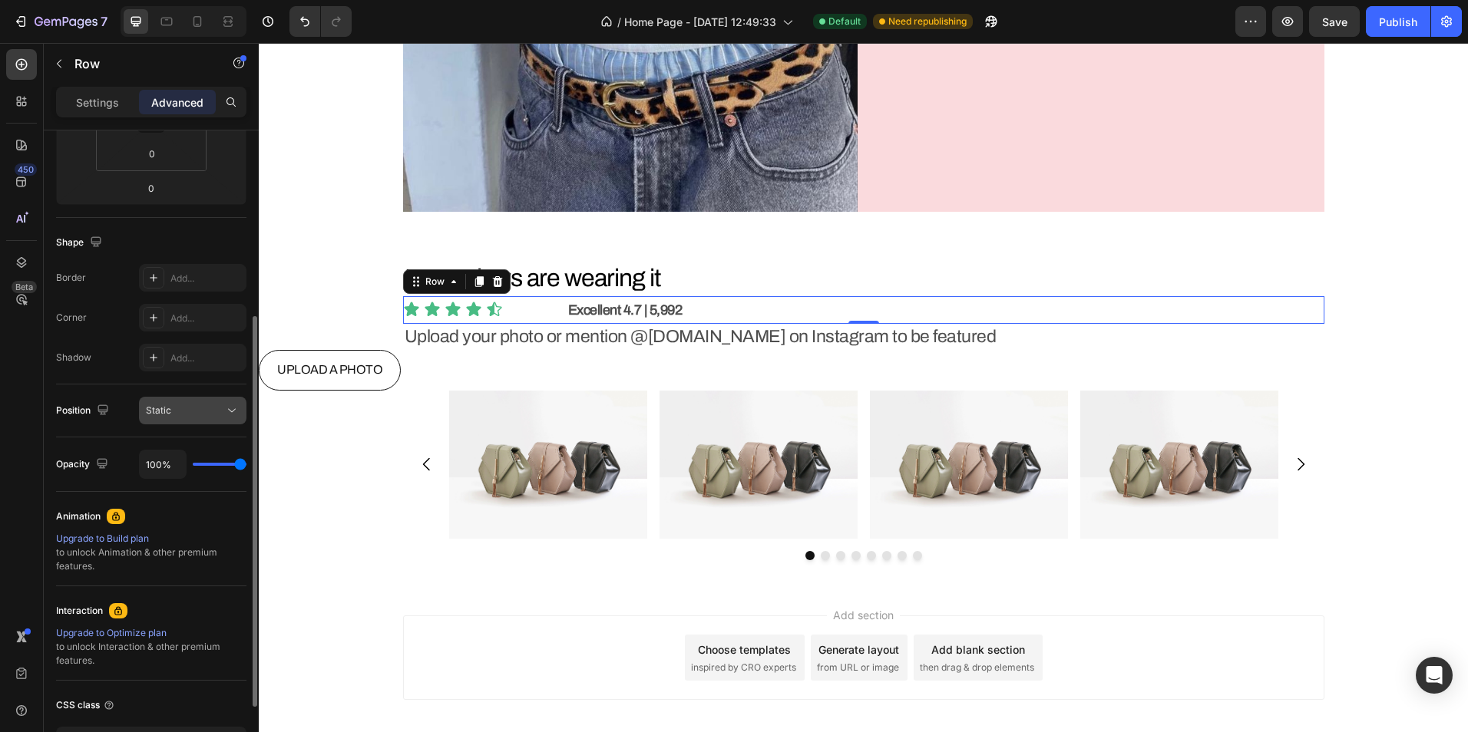
click at [183, 414] on div "Static" at bounding box center [185, 411] width 78 height 14
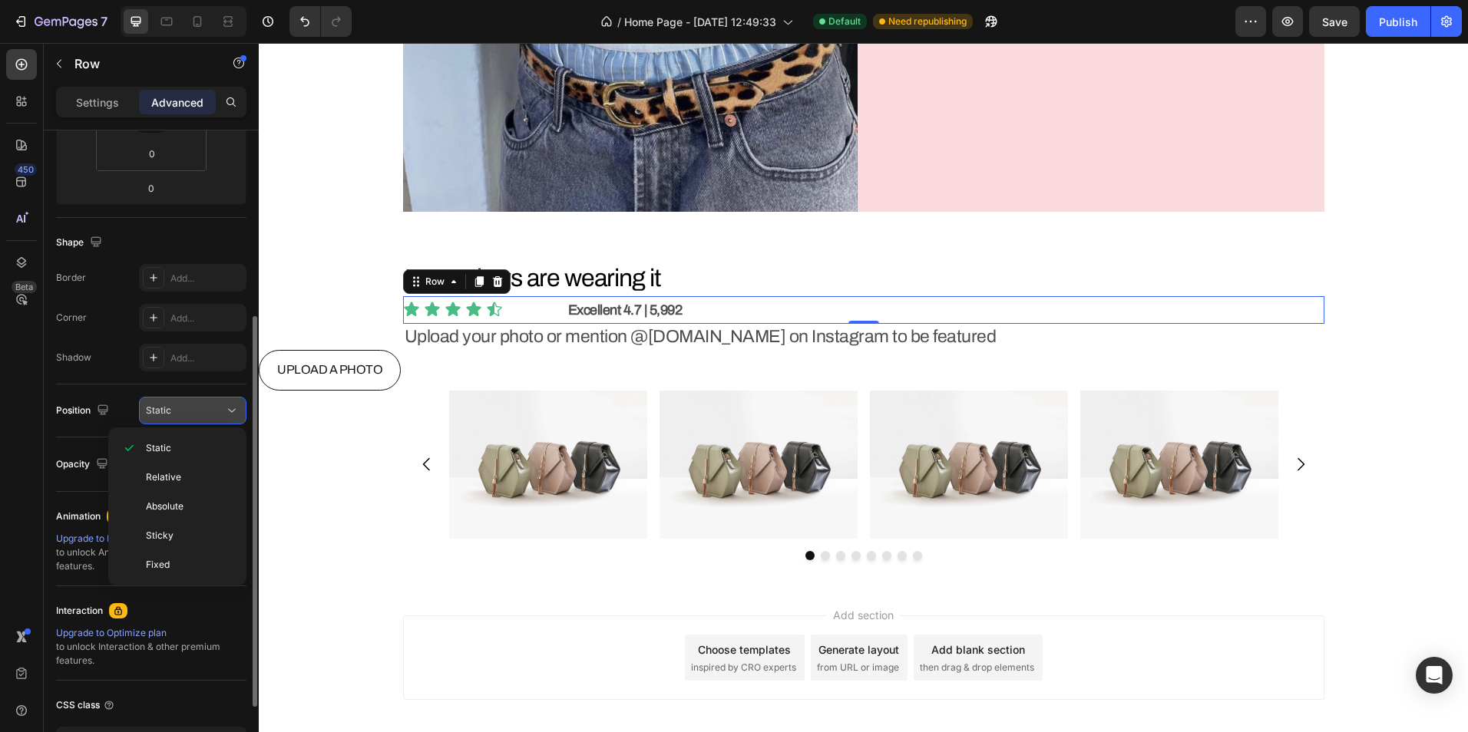
click at [183, 414] on div "Static" at bounding box center [185, 411] width 78 height 14
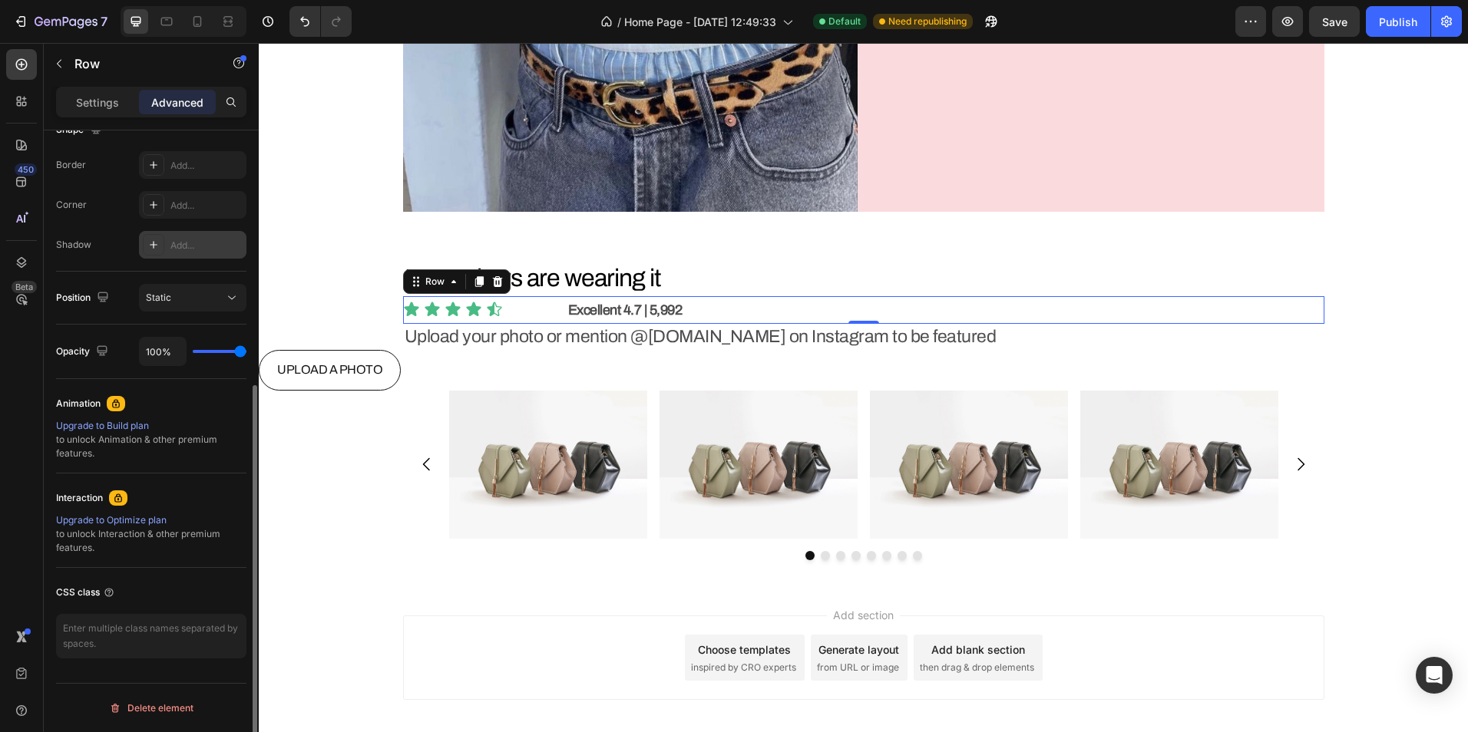
scroll to position [0, 0]
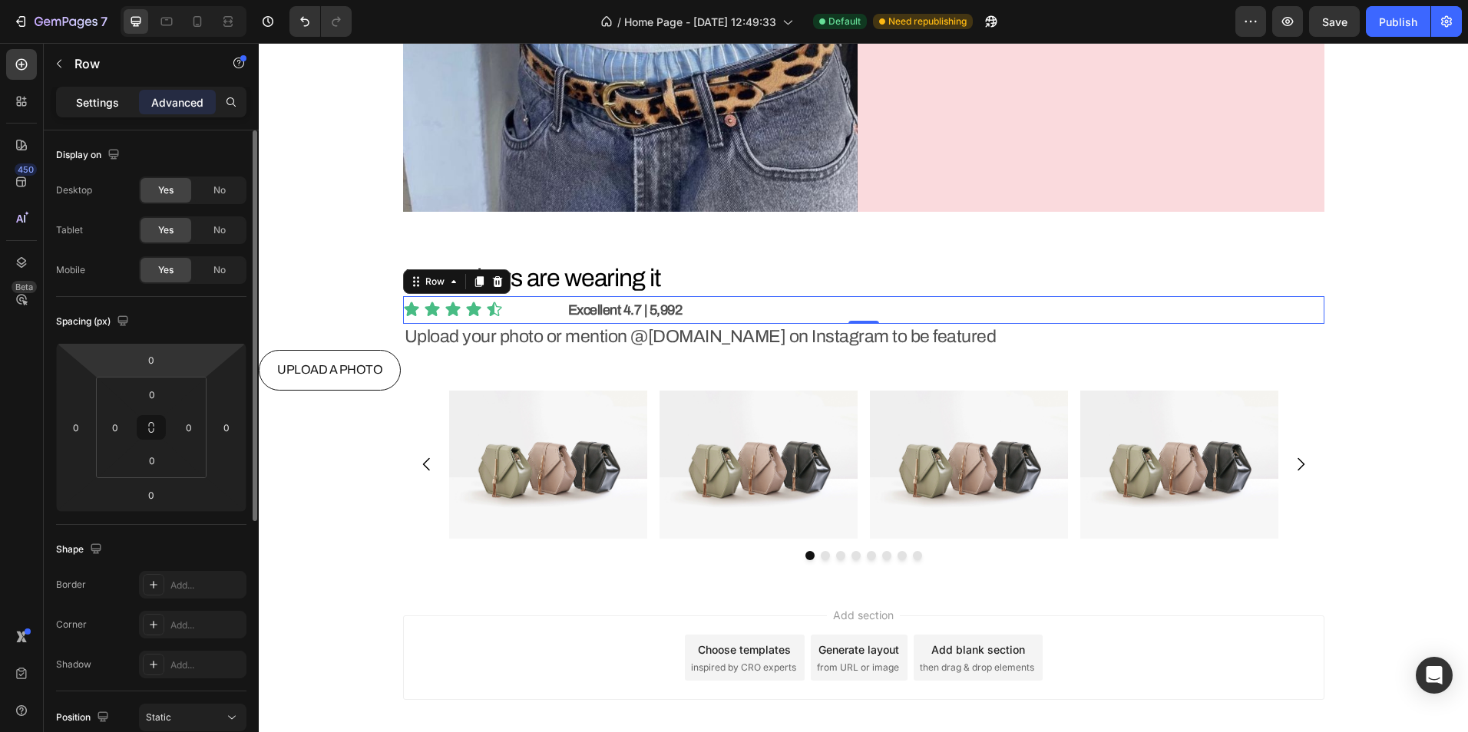
click at [104, 95] on p "Settings" at bounding box center [97, 102] width 43 height 16
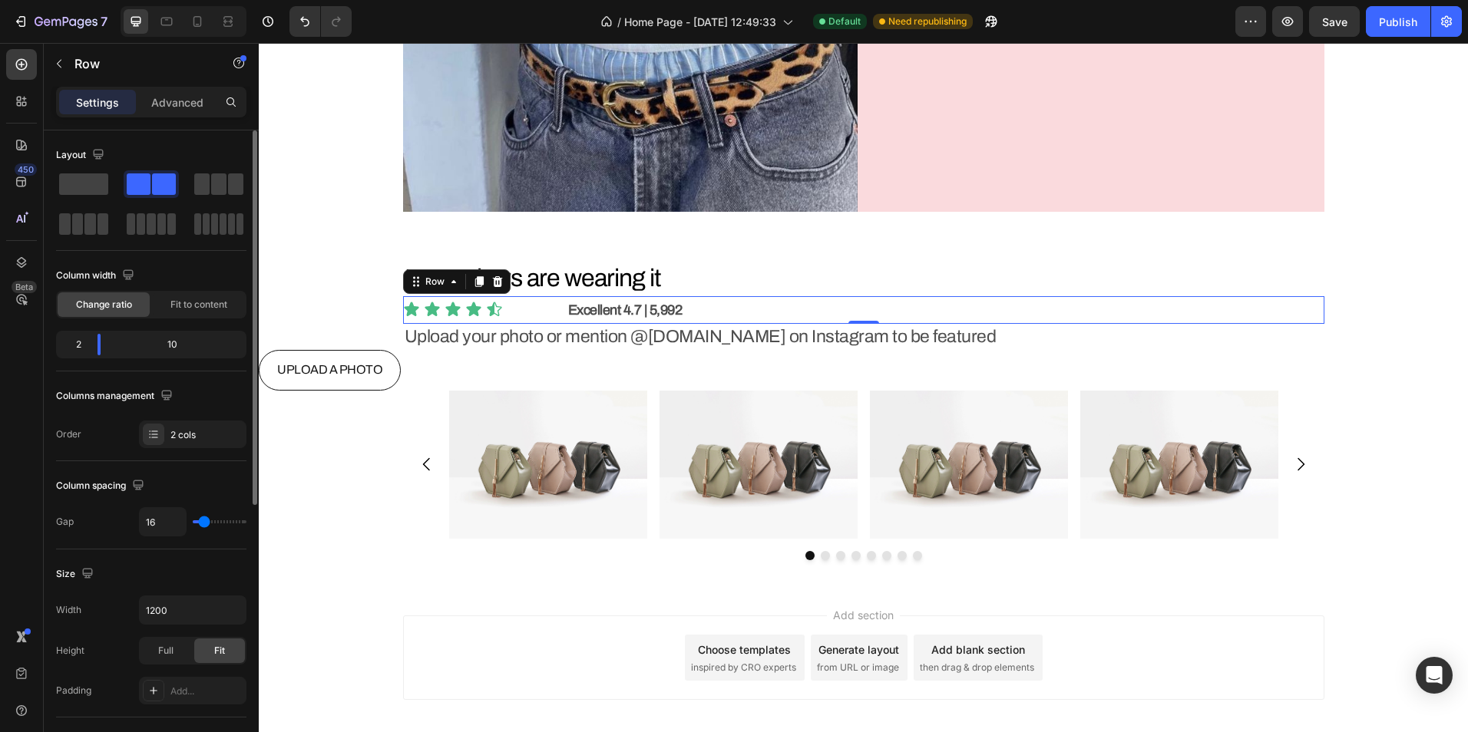
scroll to position [77, 0]
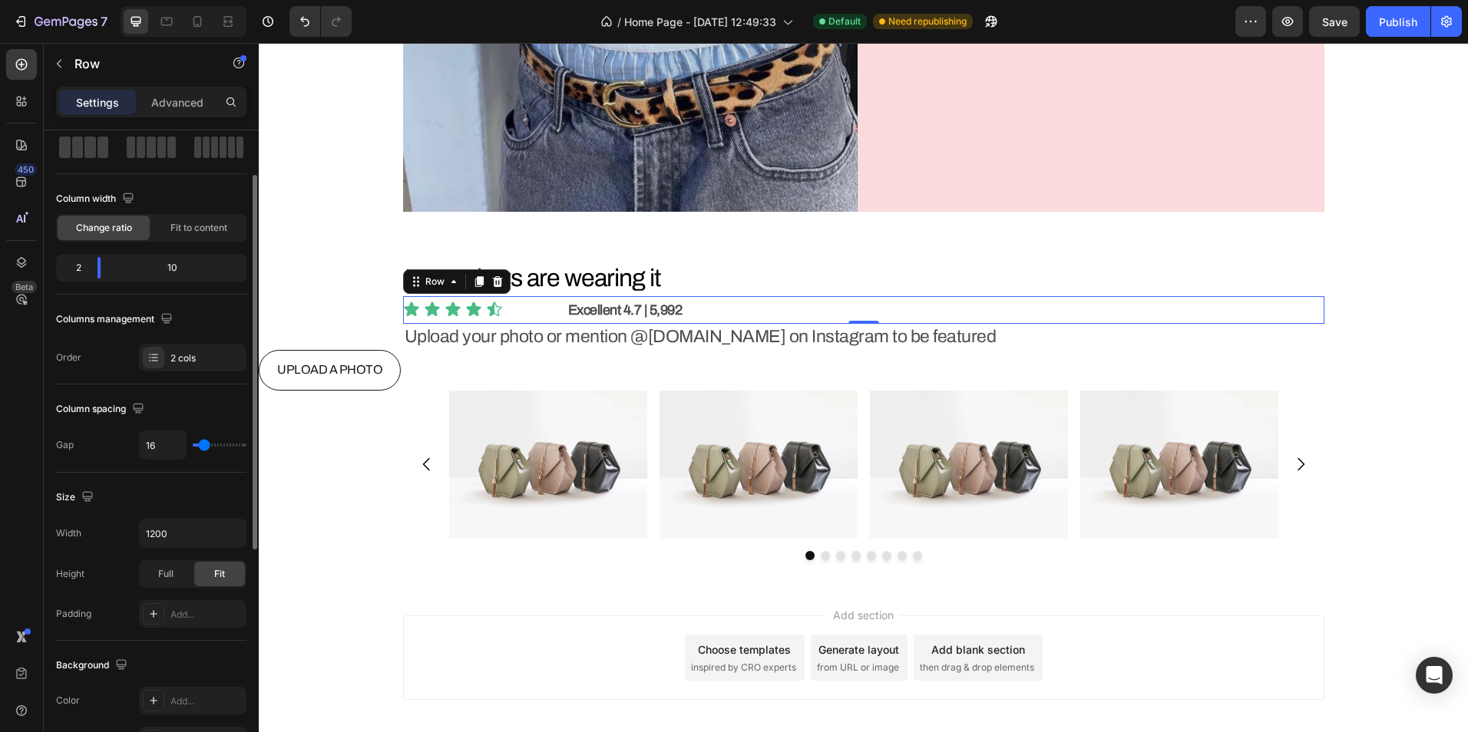
type input "4"
type input "2"
type input "0"
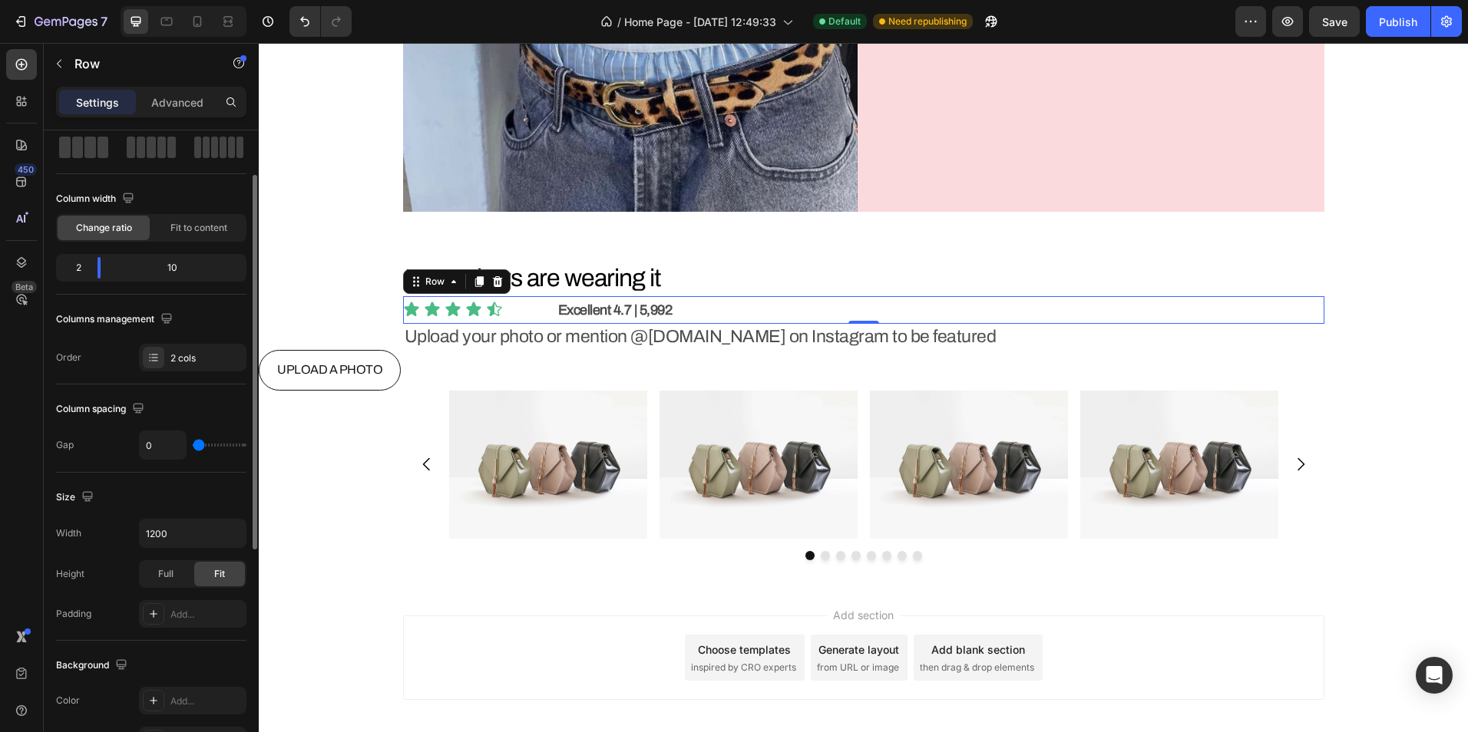
drag, startPoint x: 200, startPoint y: 446, endPoint x: 190, endPoint y: 444, distance: 10.9
type input "0"
click at [193, 444] on input "range" at bounding box center [220, 445] width 54 height 3
click at [179, 529] on input "1200" at bounding box center [193, 534] width 106 height 28
click at [167, 572] on span "Full" at bounding box center [165, 574] width 15 height 14
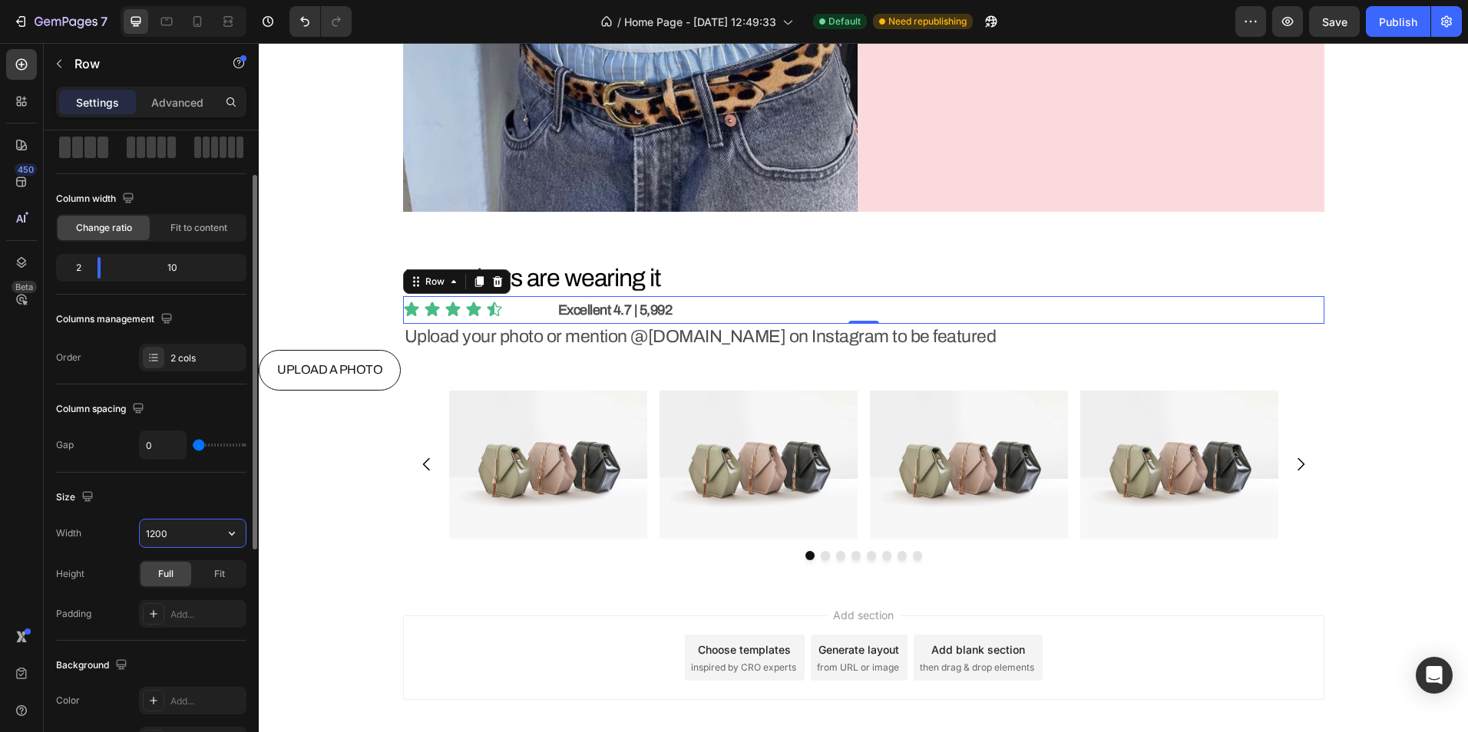
click at [193, 539] on input "1200" at bounding box center [193, 534] width 106 height 28
click at [224, 532] on icon "button" at bounding box center [231, 533] width 15 height 15
click at [152, 598] on span "Full" at bounding box center [152, 602] width 15 height 14
type input "100%"
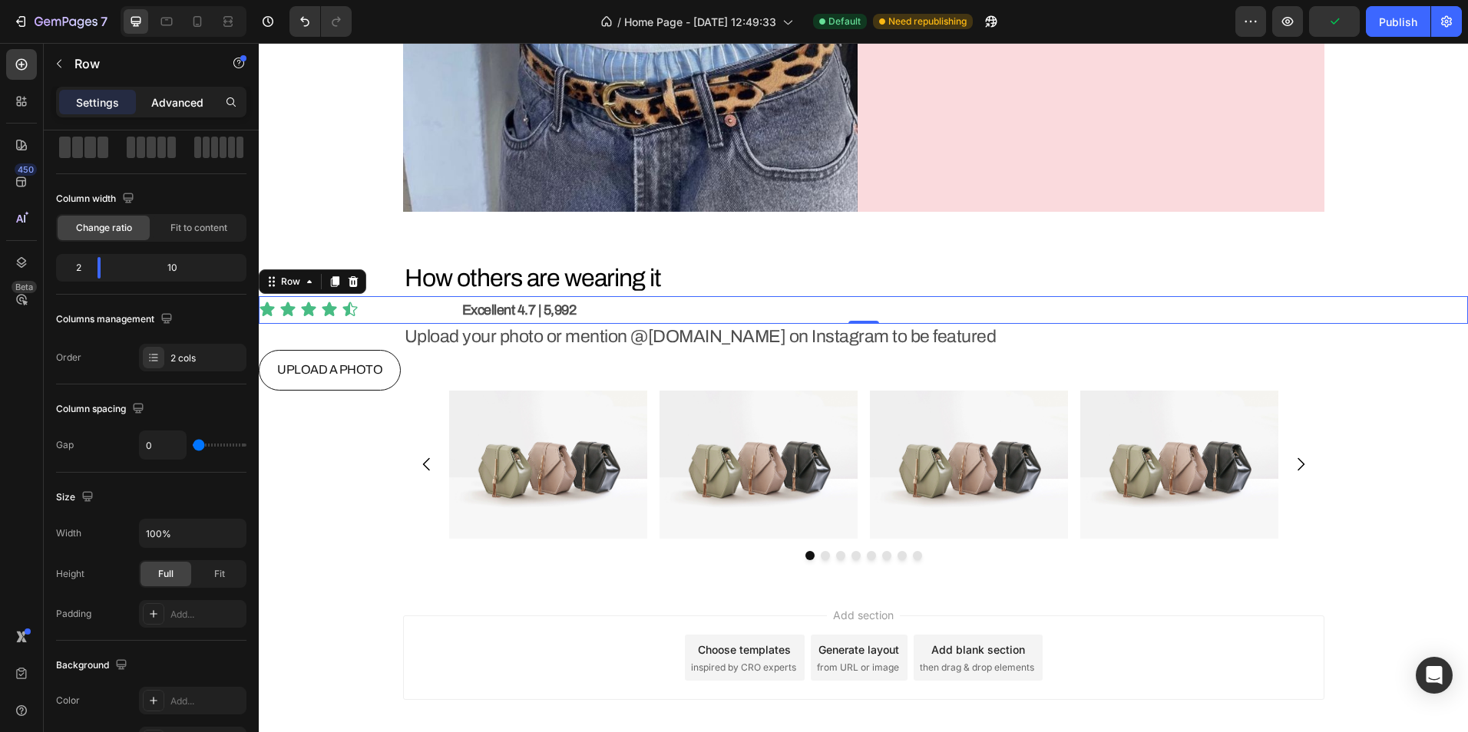
click at [188, 93] on div "Advanced" at bounding box center [177, 102] width 77 height 25
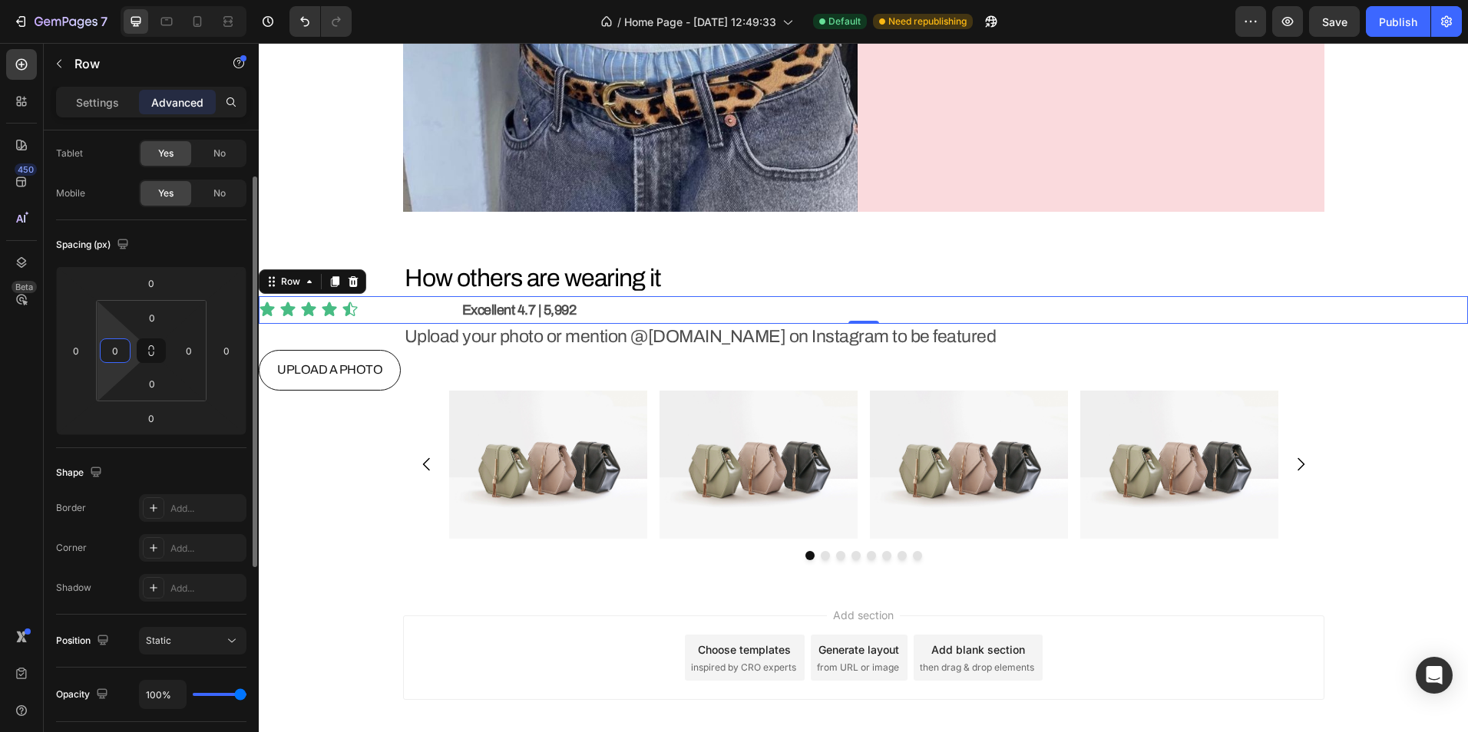
click at [114, 353] on input "0" at bounding box center [115, 350] width 23 height 23
type input "20"
click at [448, 309] on div "Icon Icon Icon Icon Icon" at bounding box center [373, 309] width 199 height 17
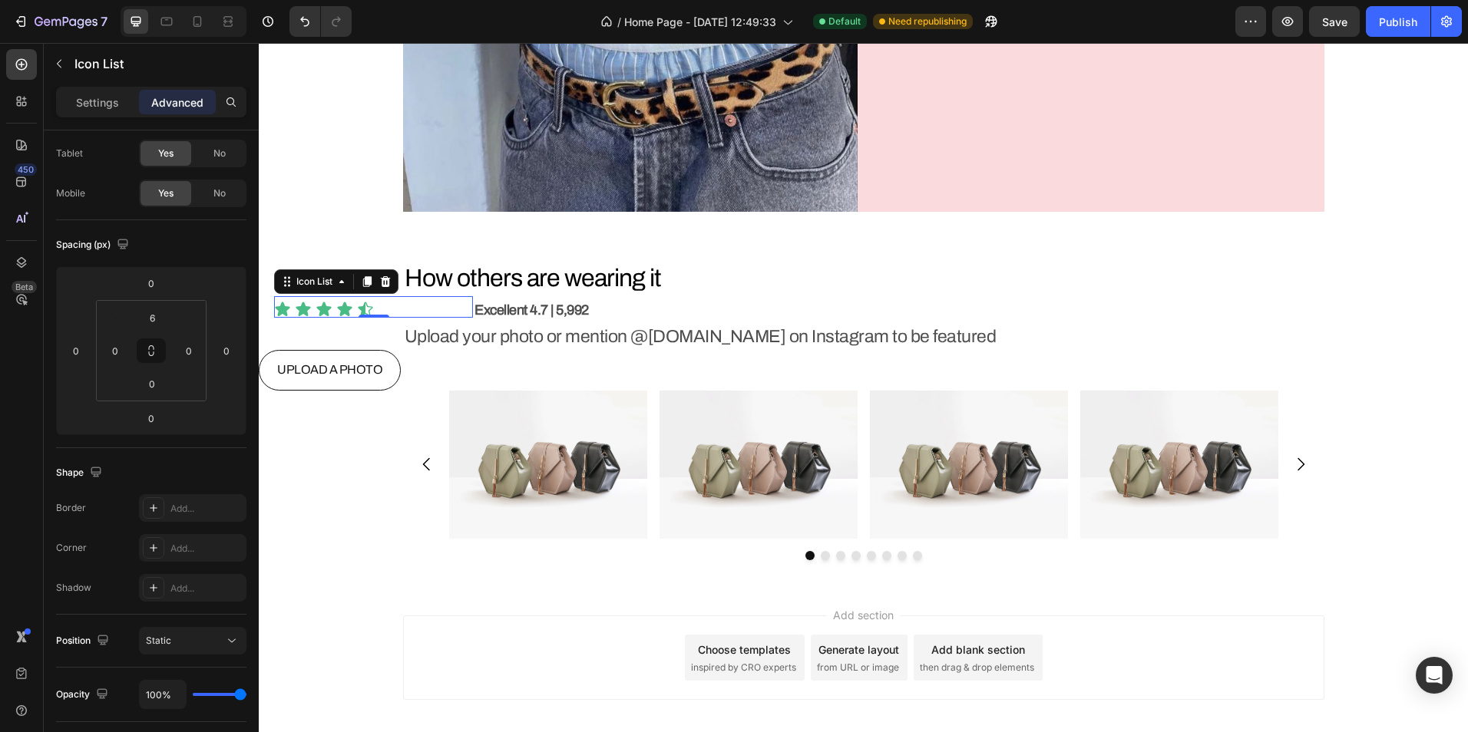
scroll to position [0, 0]
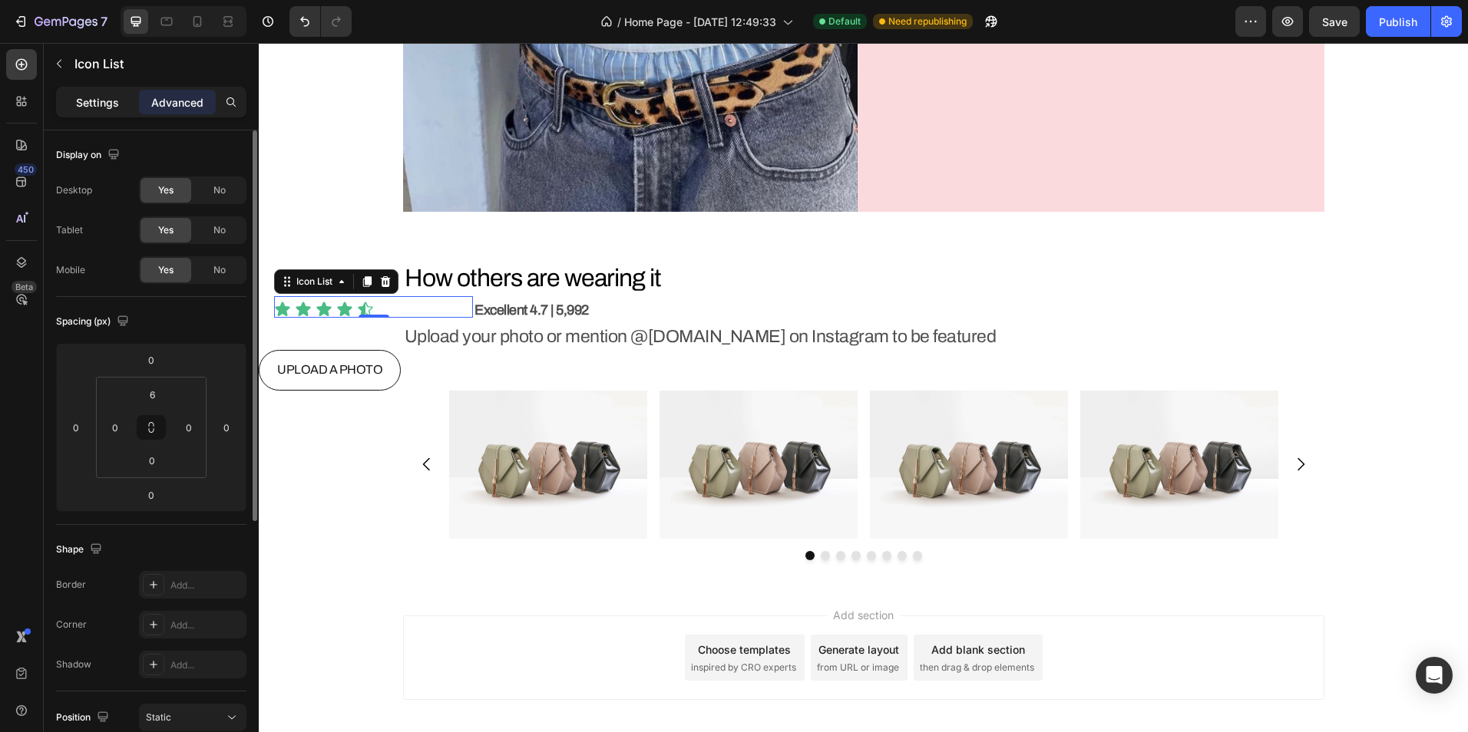
click at [117, 109] on p "Settings" at bounding box center [97, 102] width 43 height 16
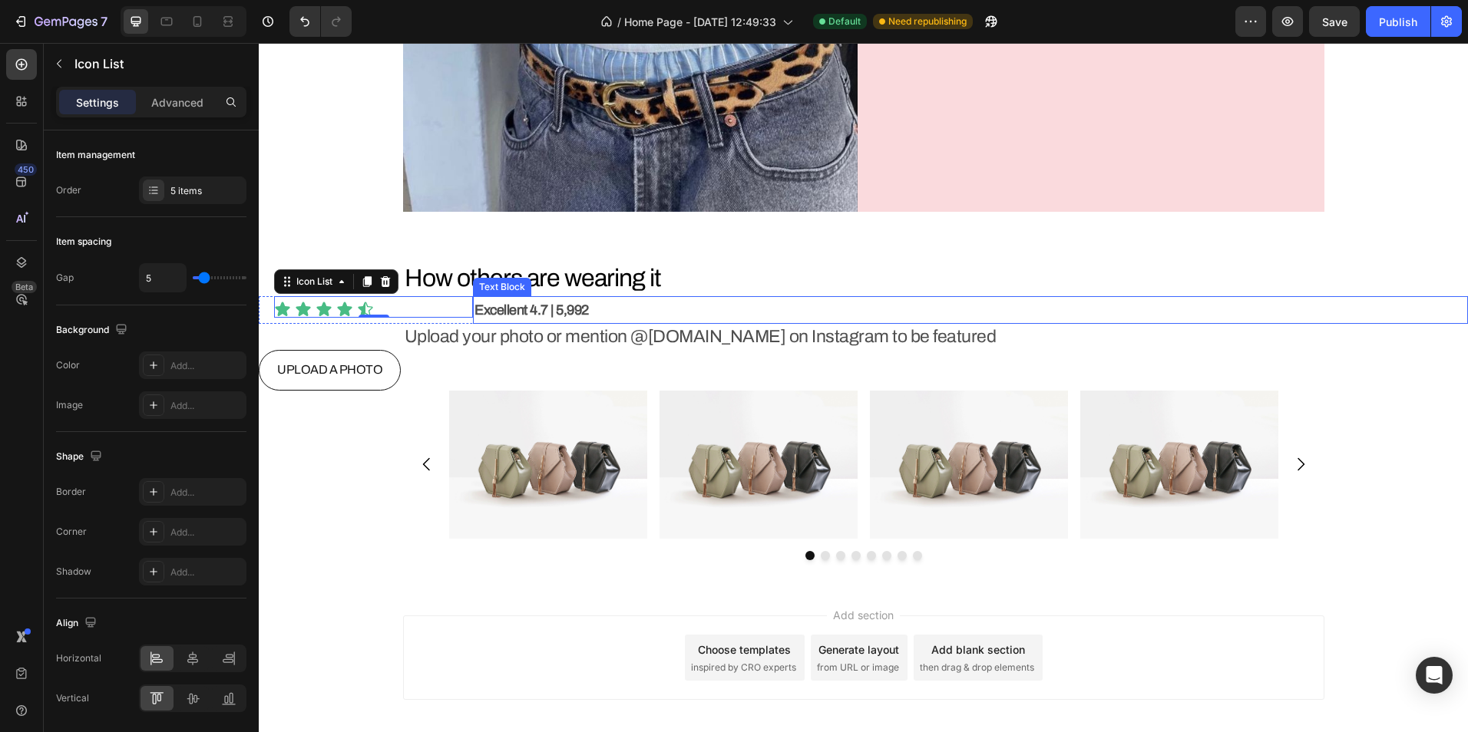
click at [672, 305] on p "Excellent 4.7 | 5,992" at bounding box center [970, 310] width 992 height 25
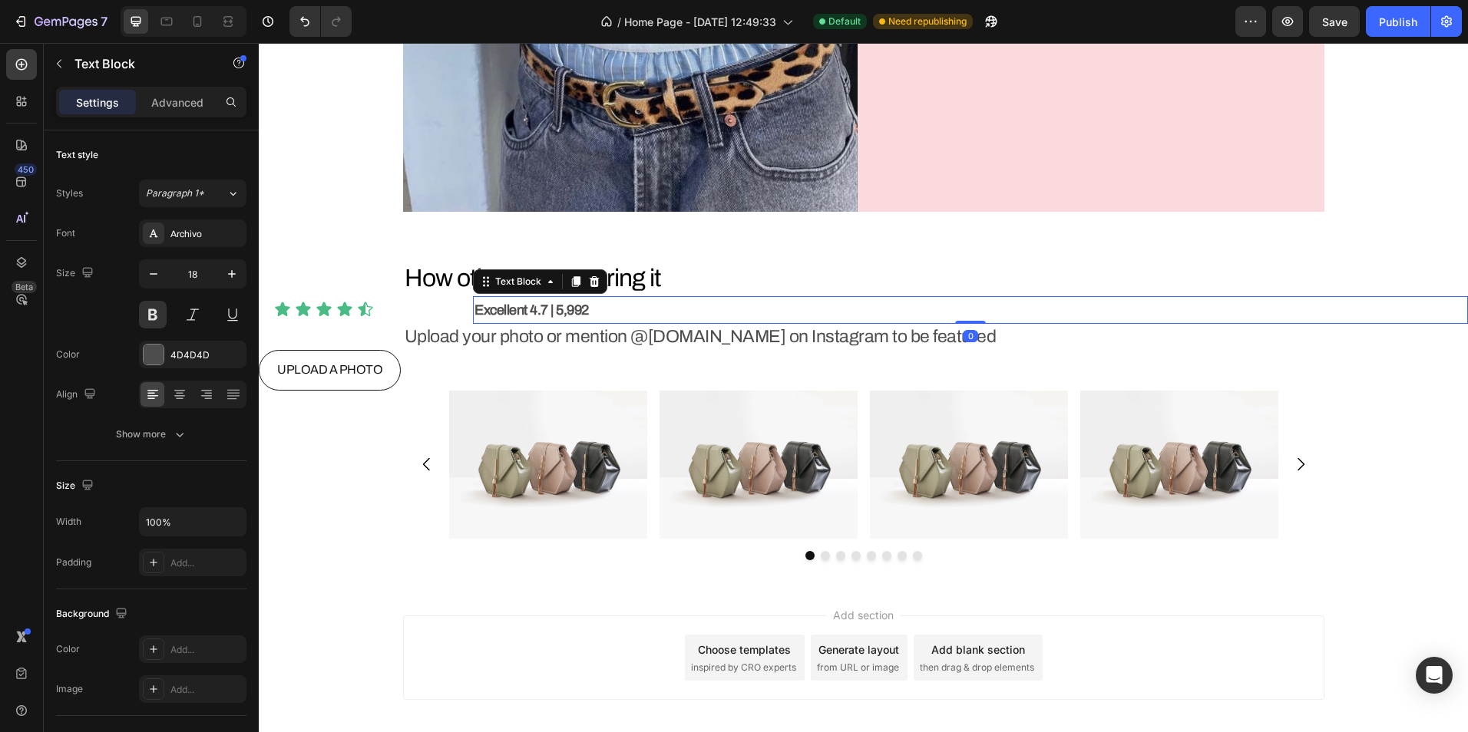
click at [513, 296] on div "Excellent 4.7 | 5,992" at bounding box center [970, 310] width 995 height 28
click at [607, 316] on p "Excellent 4.7 | 5,992" at bounding box center [970, 310] width 992 height 25
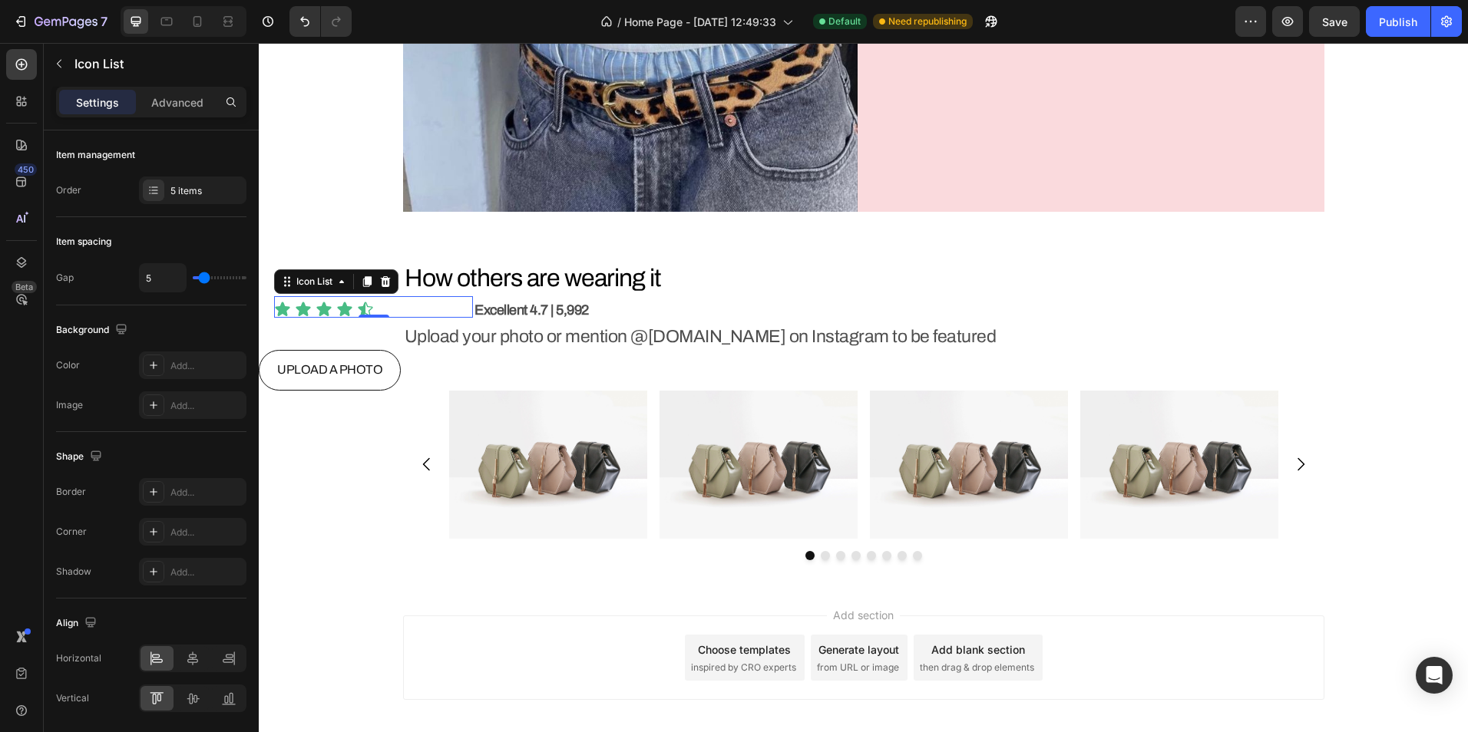
drag, startPoint x: 454, startPoint y: 301, endPoint x: 451, endPoint y: 314, distance: 13.6
click at [454, 301] on div "Icon Icon Icon Icon Icon Icon List 0" at bounding box center [373, 306] width 199 height 21
click at [326, 284] on div "Icon List" at bounding box center [314, 282] width 42 height 14
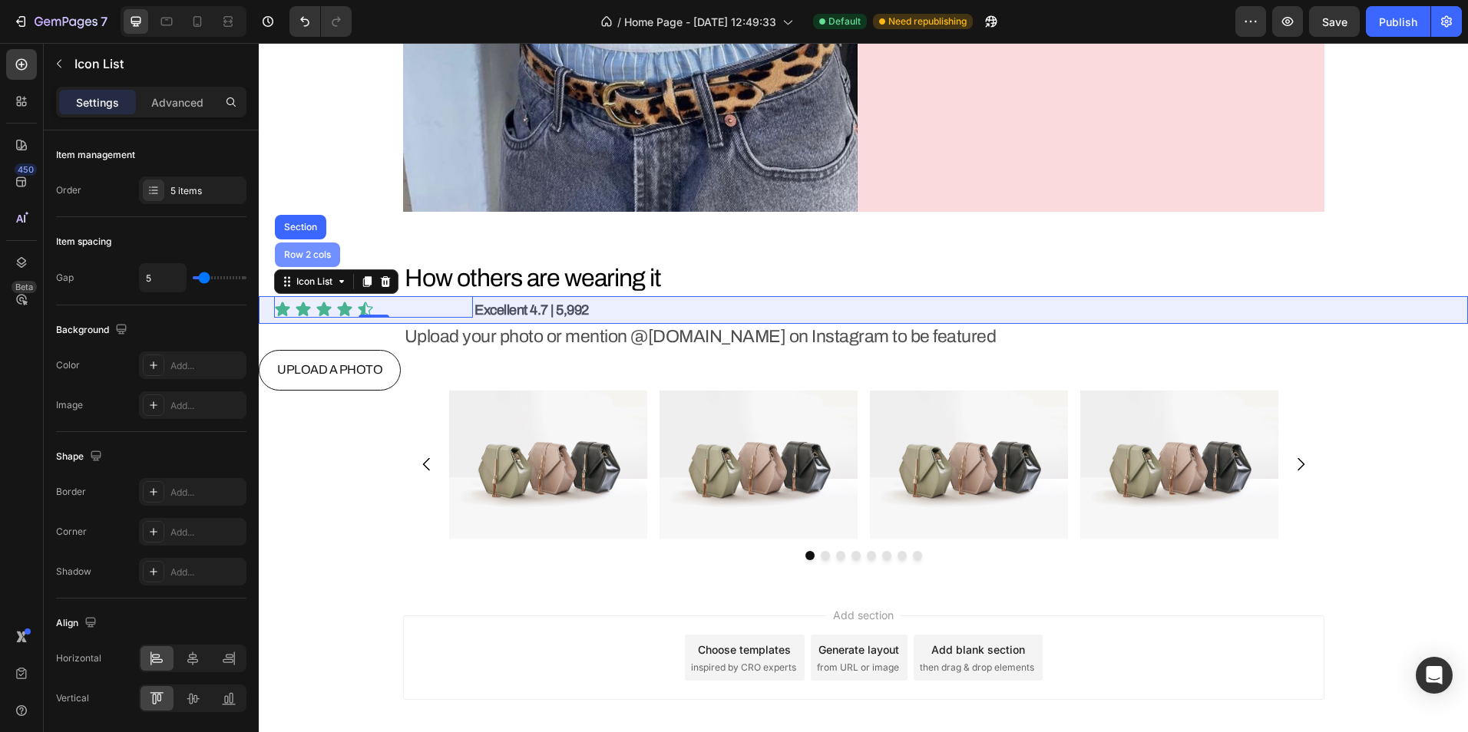
click at [313, 263] on div "Row 2 cols" at bounding box center [307, 255] width 65 height 25
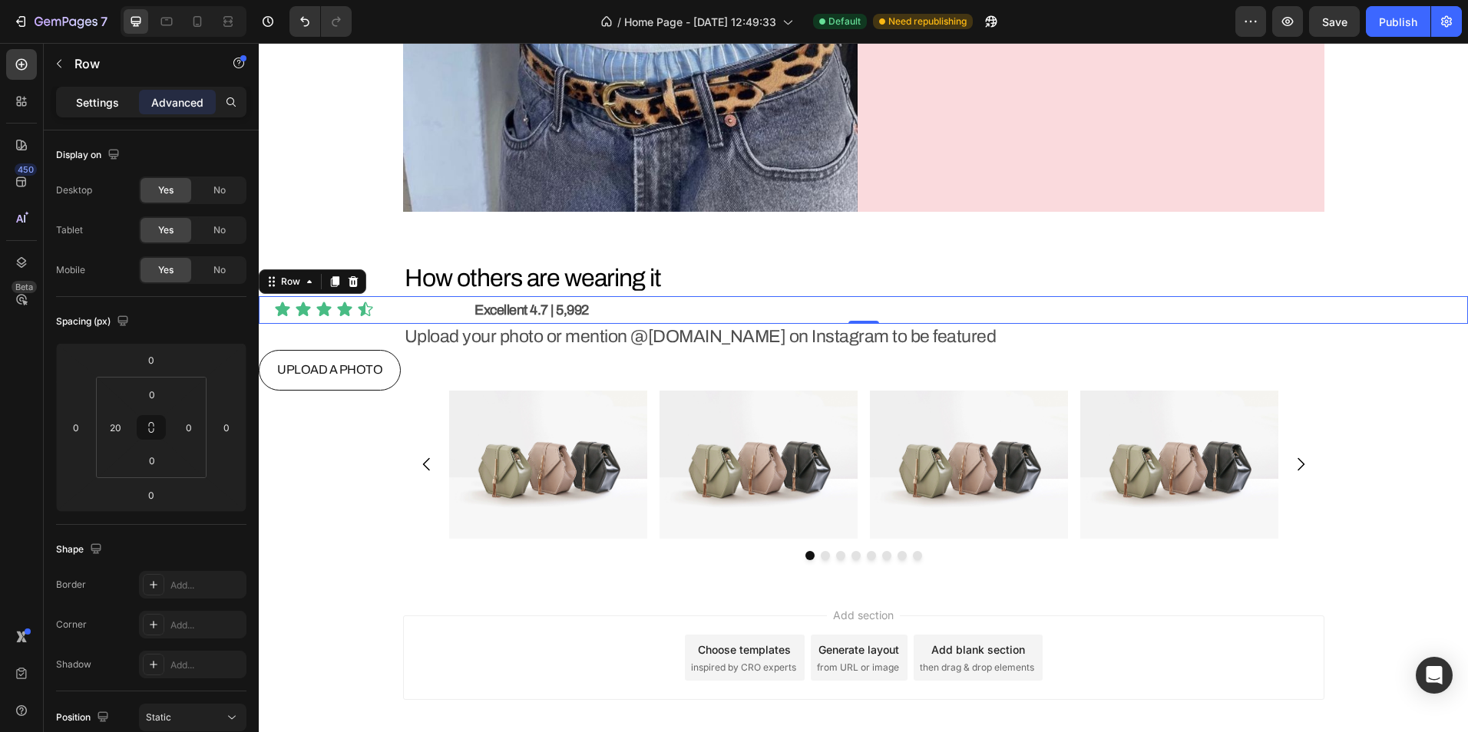
click at [103, 98] on p "Settings" at bounding box center [97, 102] width 43 height 16
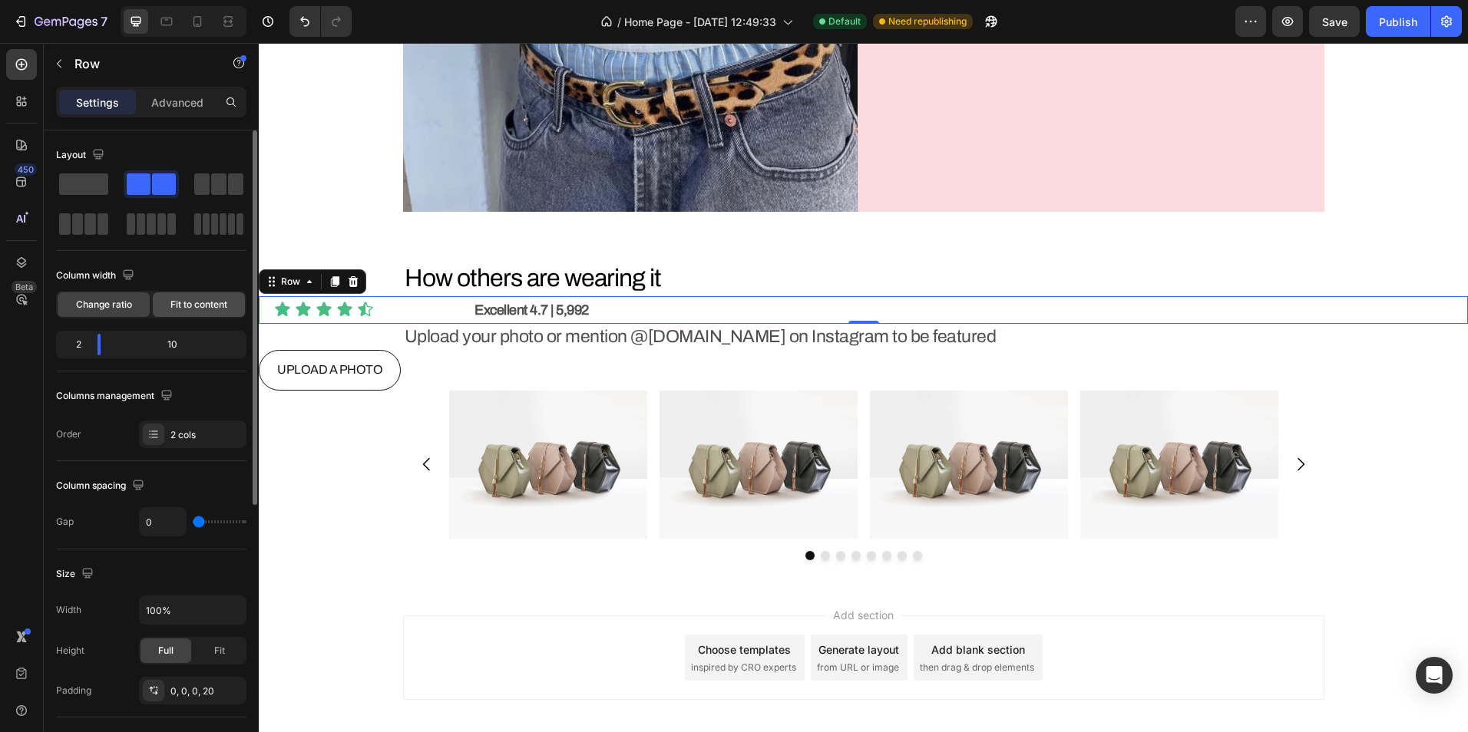
click at [191, 304] on span "Fit to content" at bounding box center [198, 305] width 57 height 14
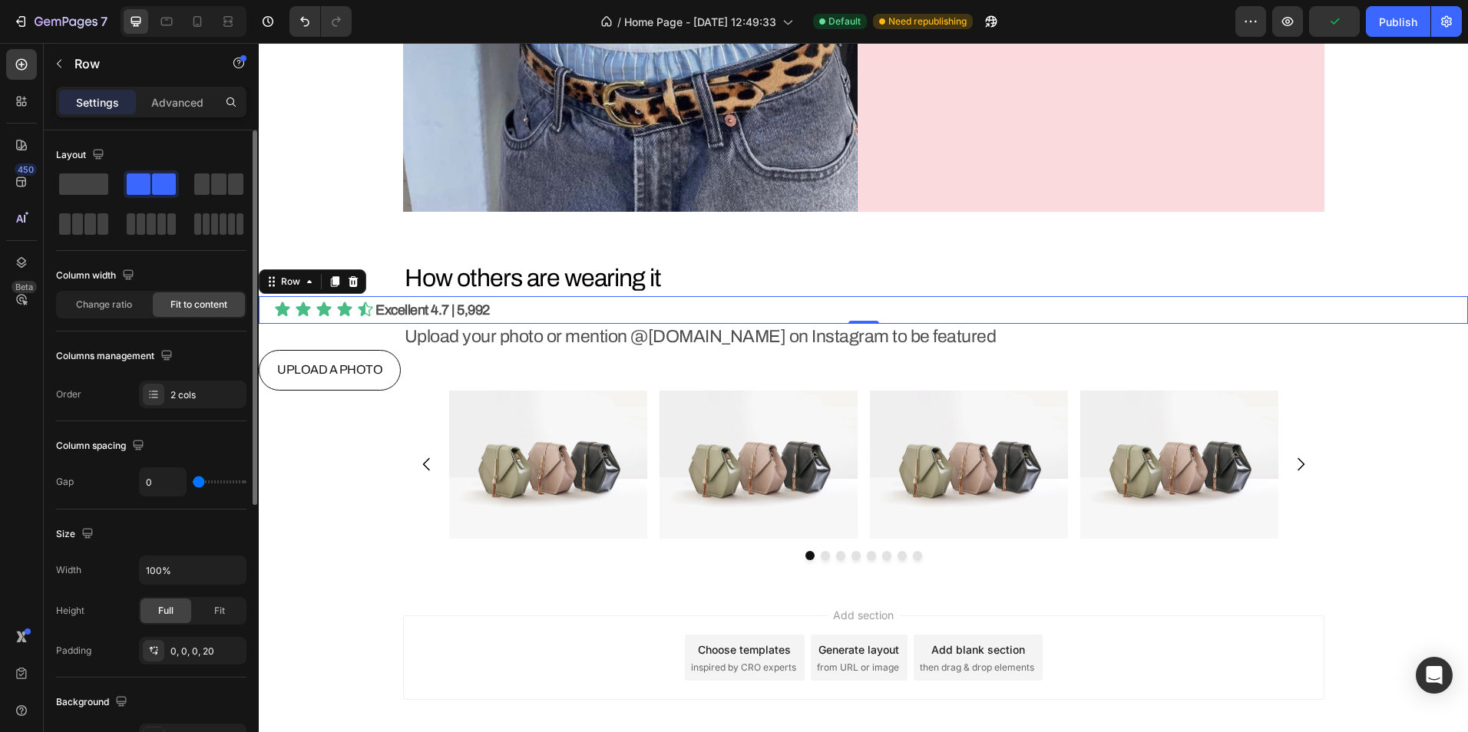
type input "13"
type input "16"
type input "18"
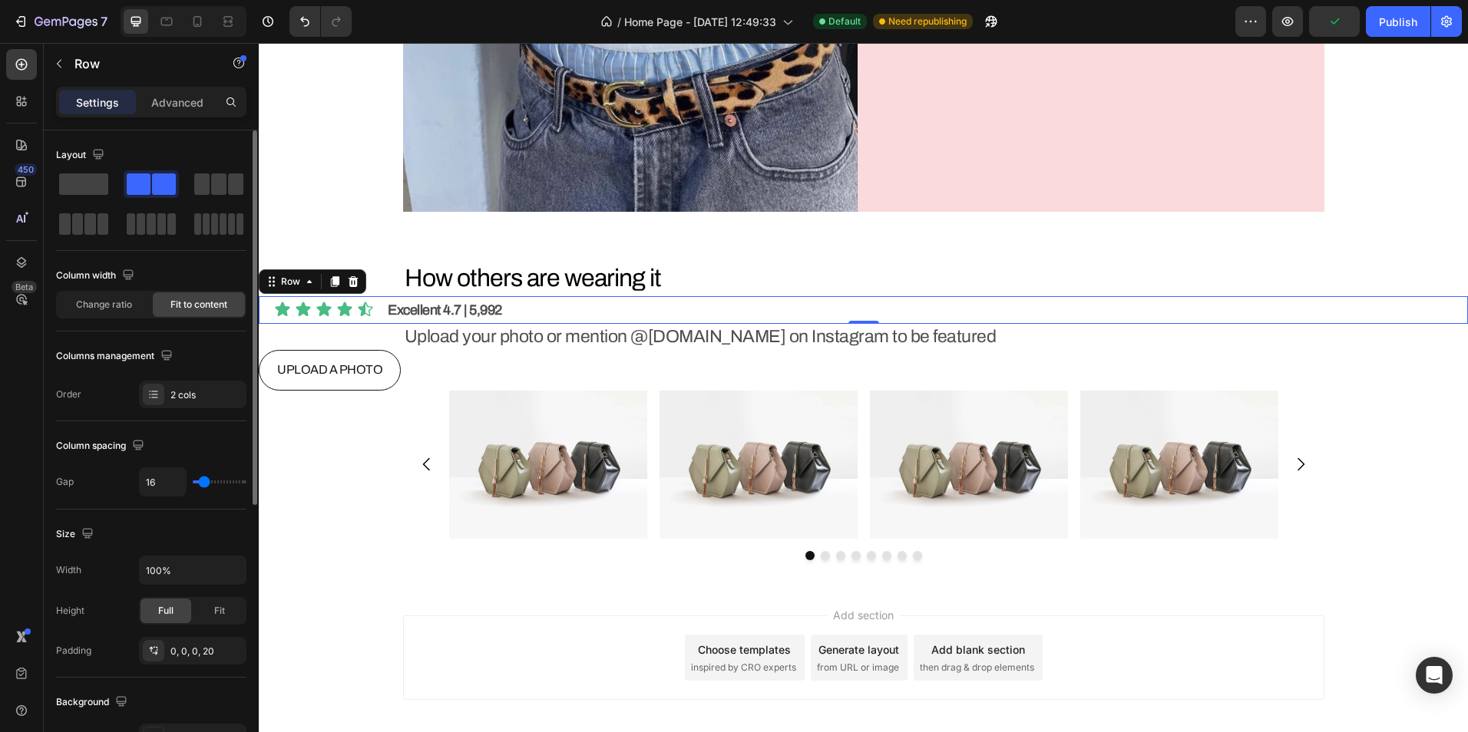
type input "18"
type input "16"
type input "13"
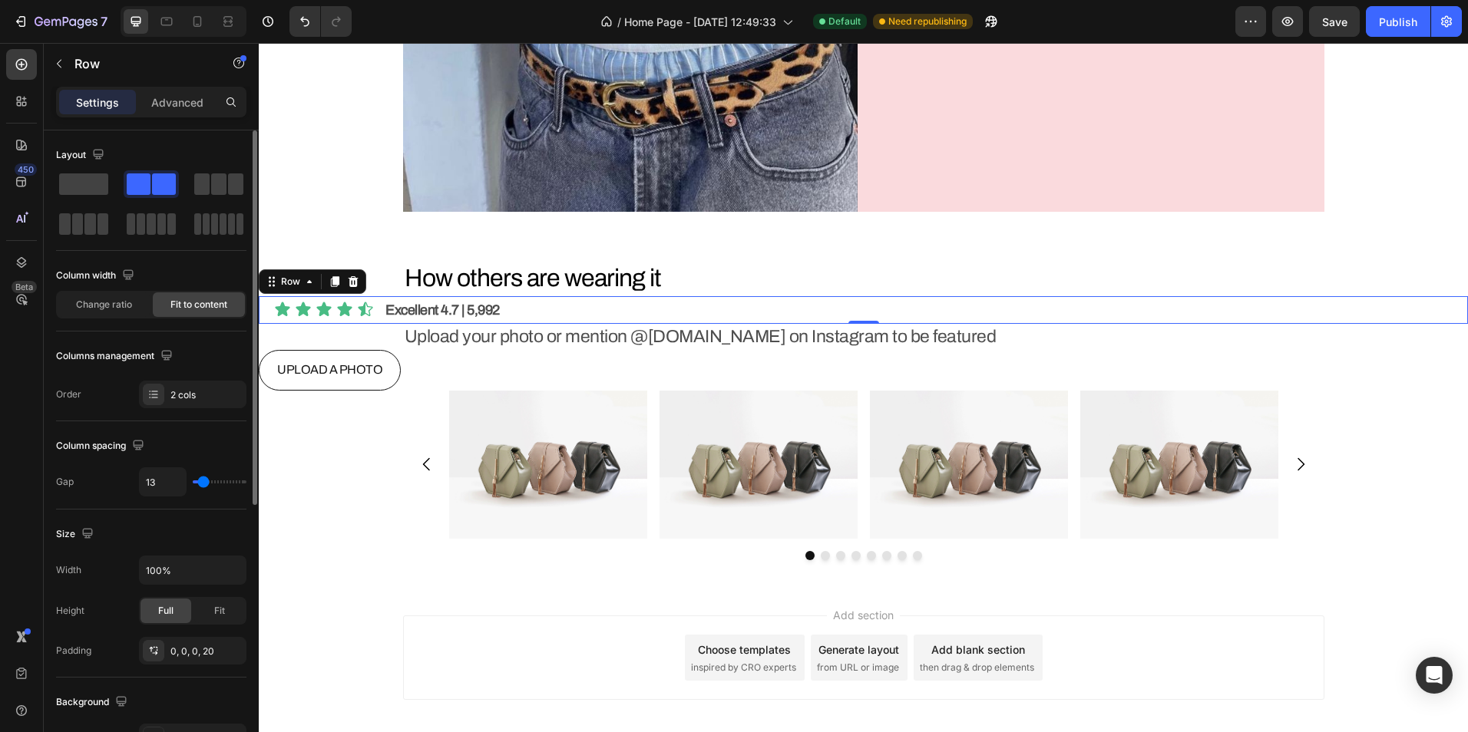
type input "11"
type input "9"
type input "11"
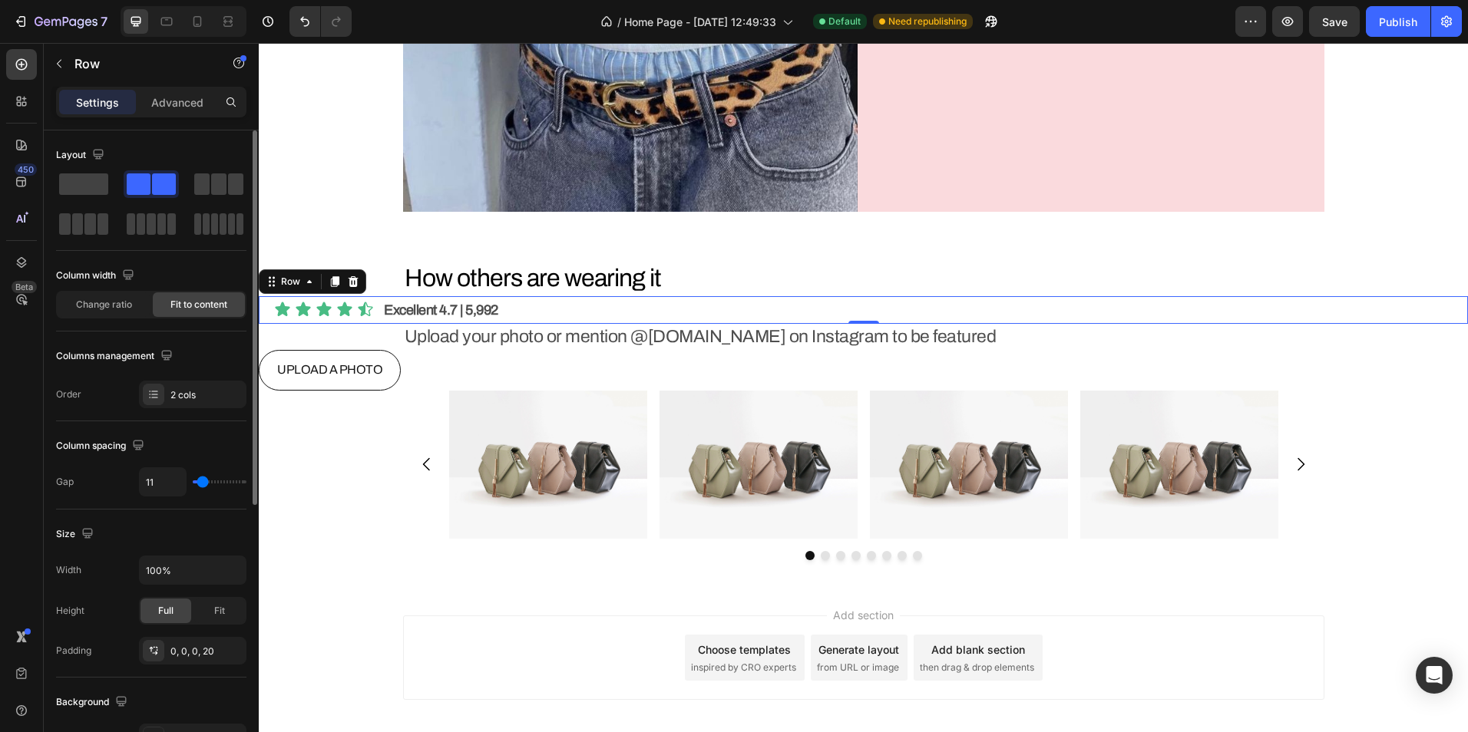
type input "11"
click at [203, 481] on input "range" at bounding box center [220, 482] width 54 height 3
click at [162, 104] on p "Advanced" at bounding box center [177, 102] width 52 height 16
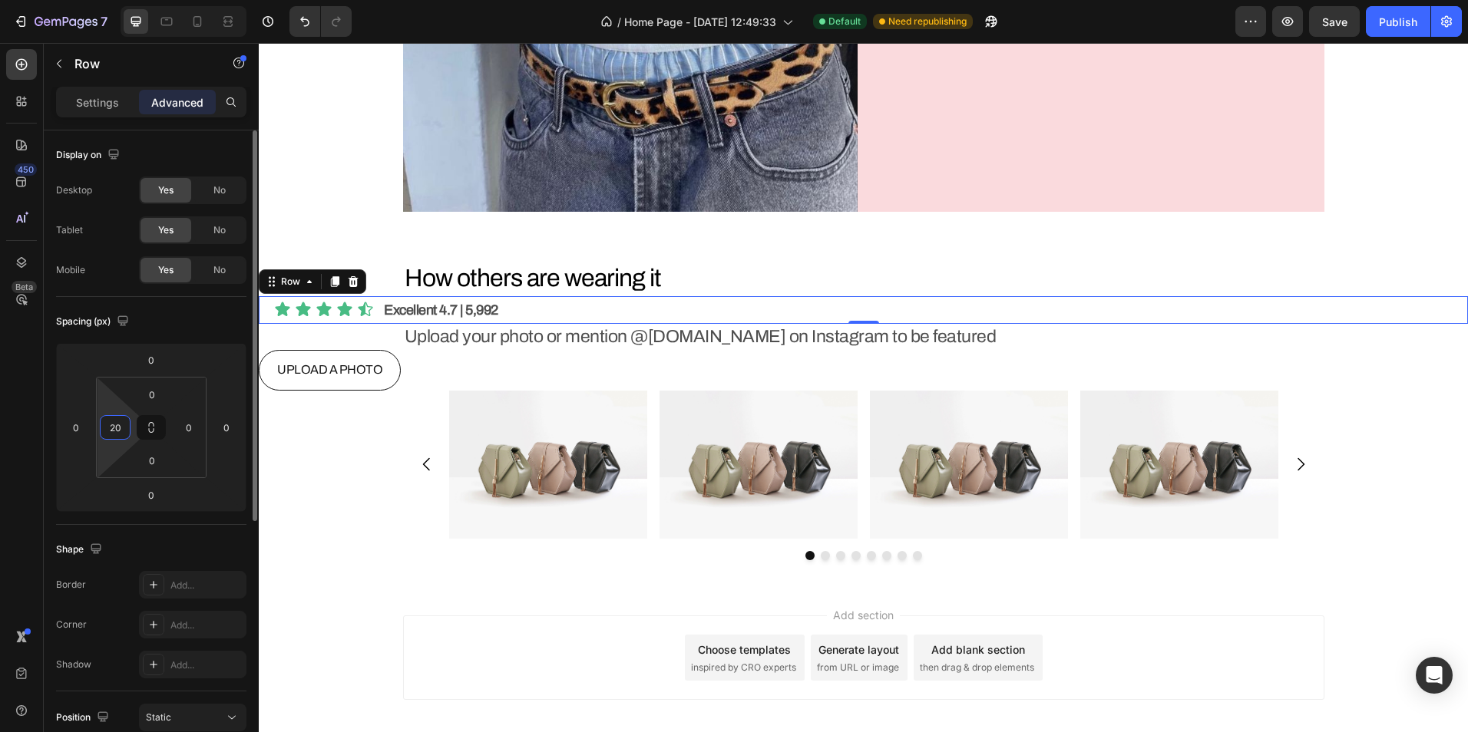
click at [116, 427] on input "20" at bounding box center [115, 427] width 23 height 23
type input "0"
click at [81, 424] on input "0" at bounding box center [75, 427] width 23 height 23
type input "30"
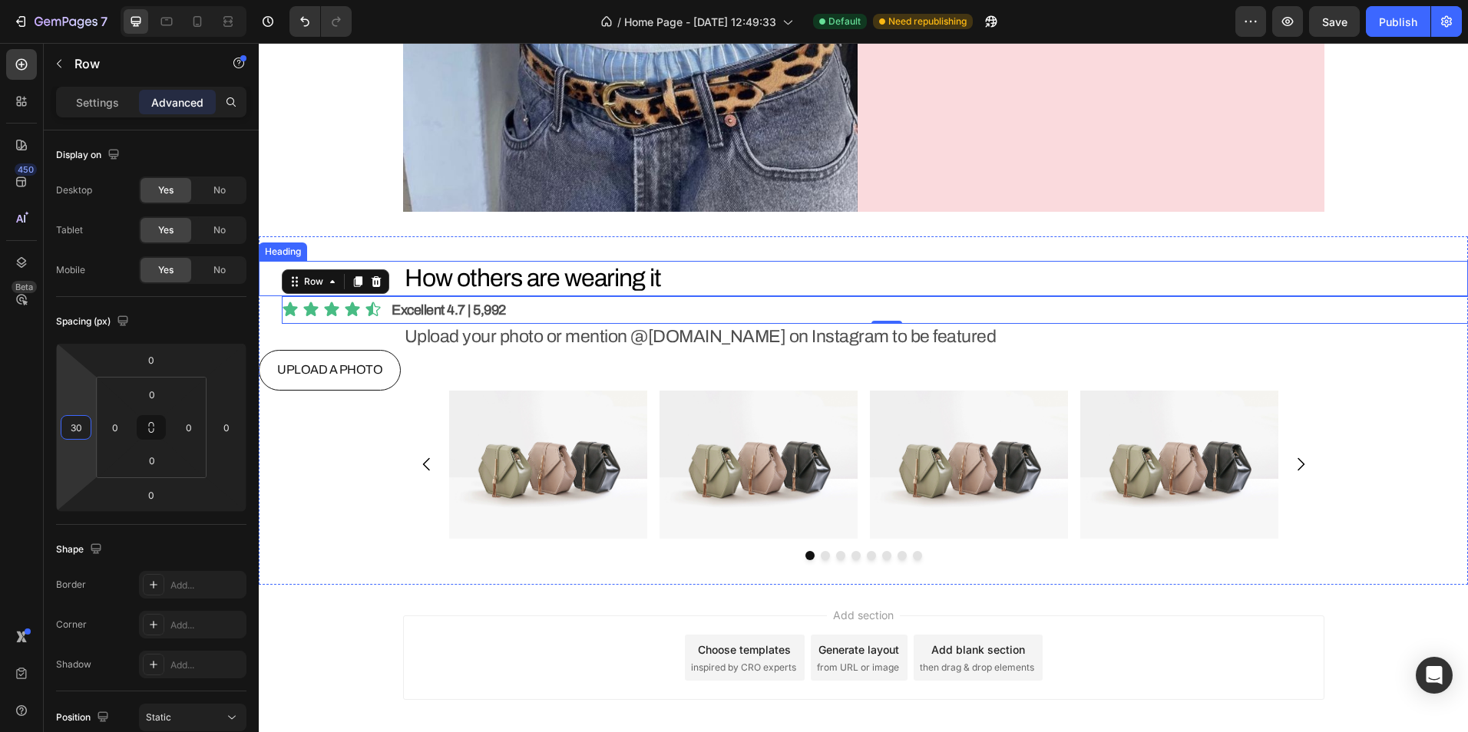
click at [647, 279] on h2 "How others are wearing it" at bounding box center [863, 278] width 921 height 35
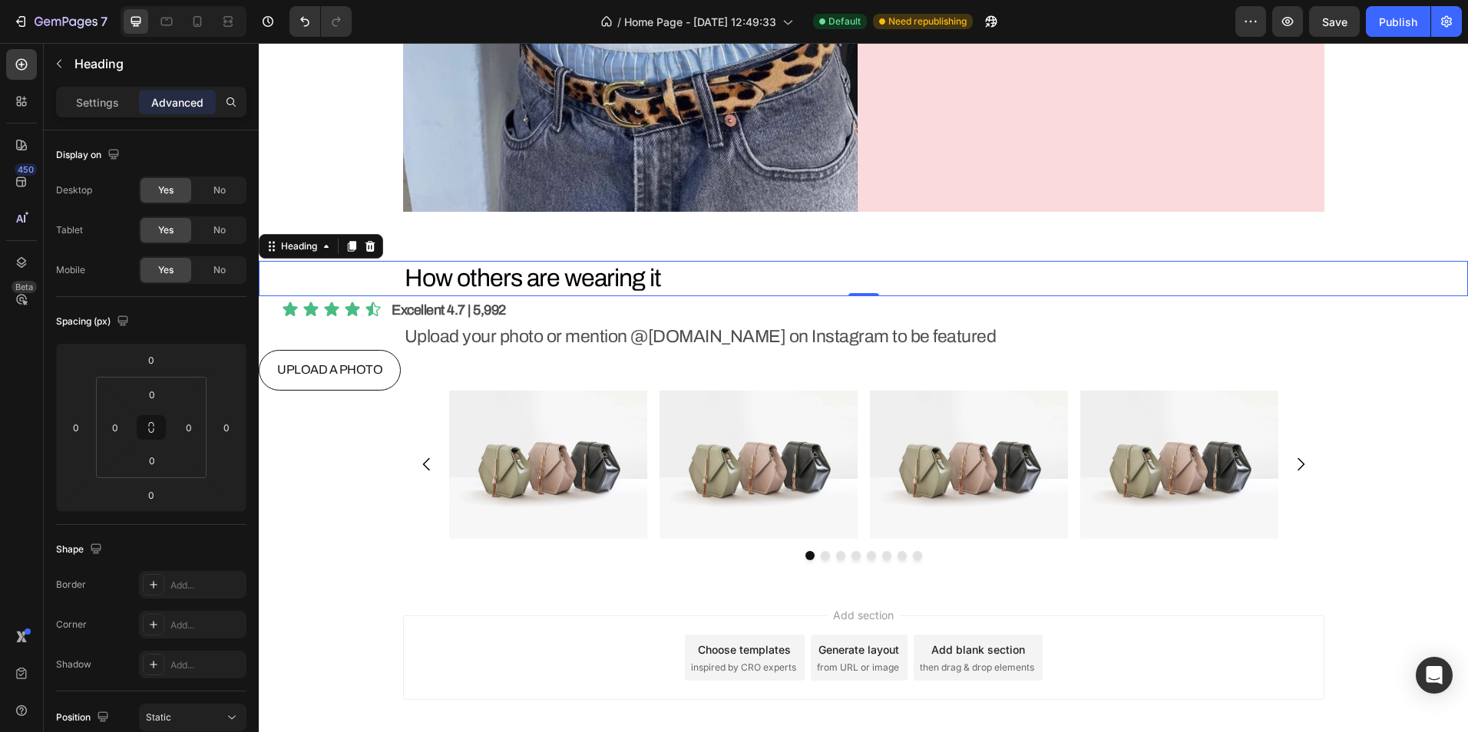
click at [101, 112] on div "Settings" at bounding box center [97, 102] width 77 height 25
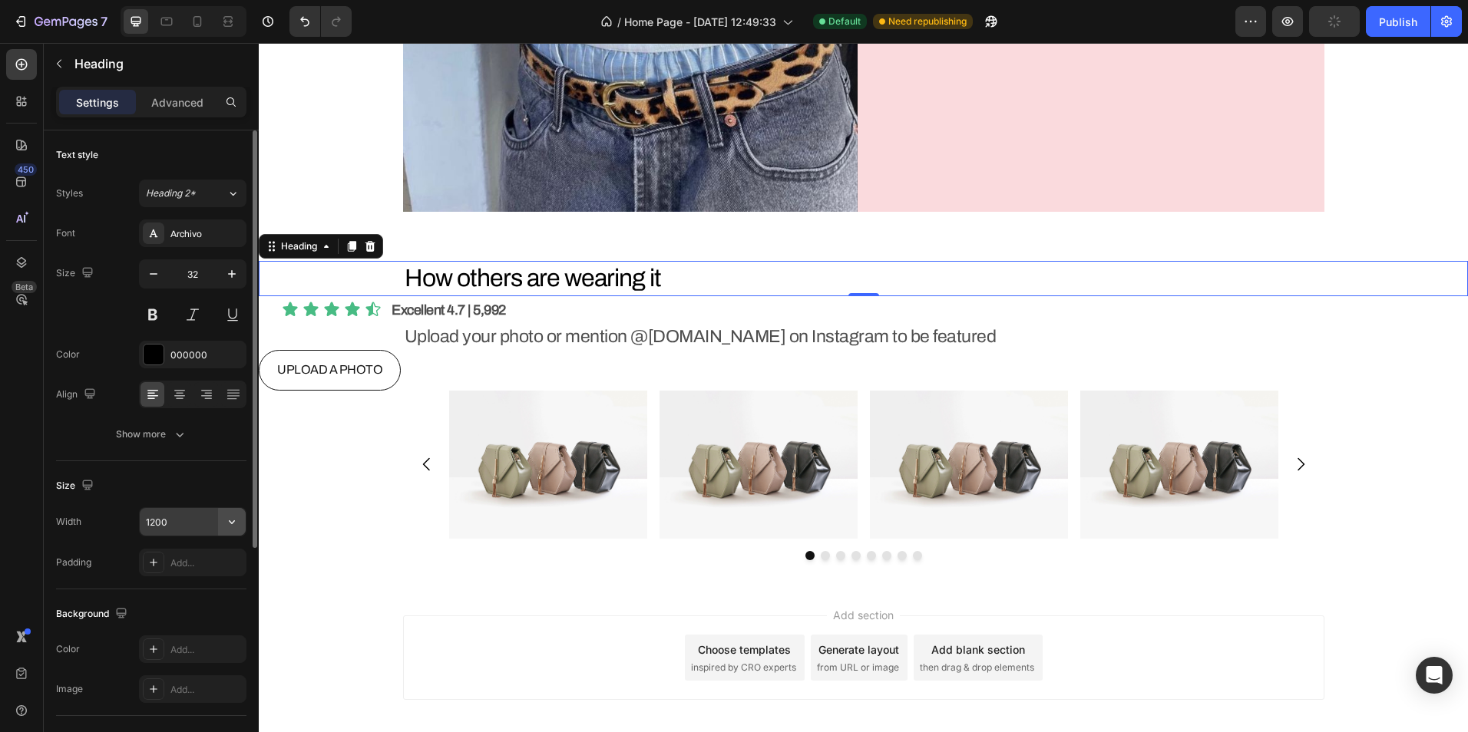
click at [225, 519] on icon "button" at bounding box center [231, 521] width 15 height 15
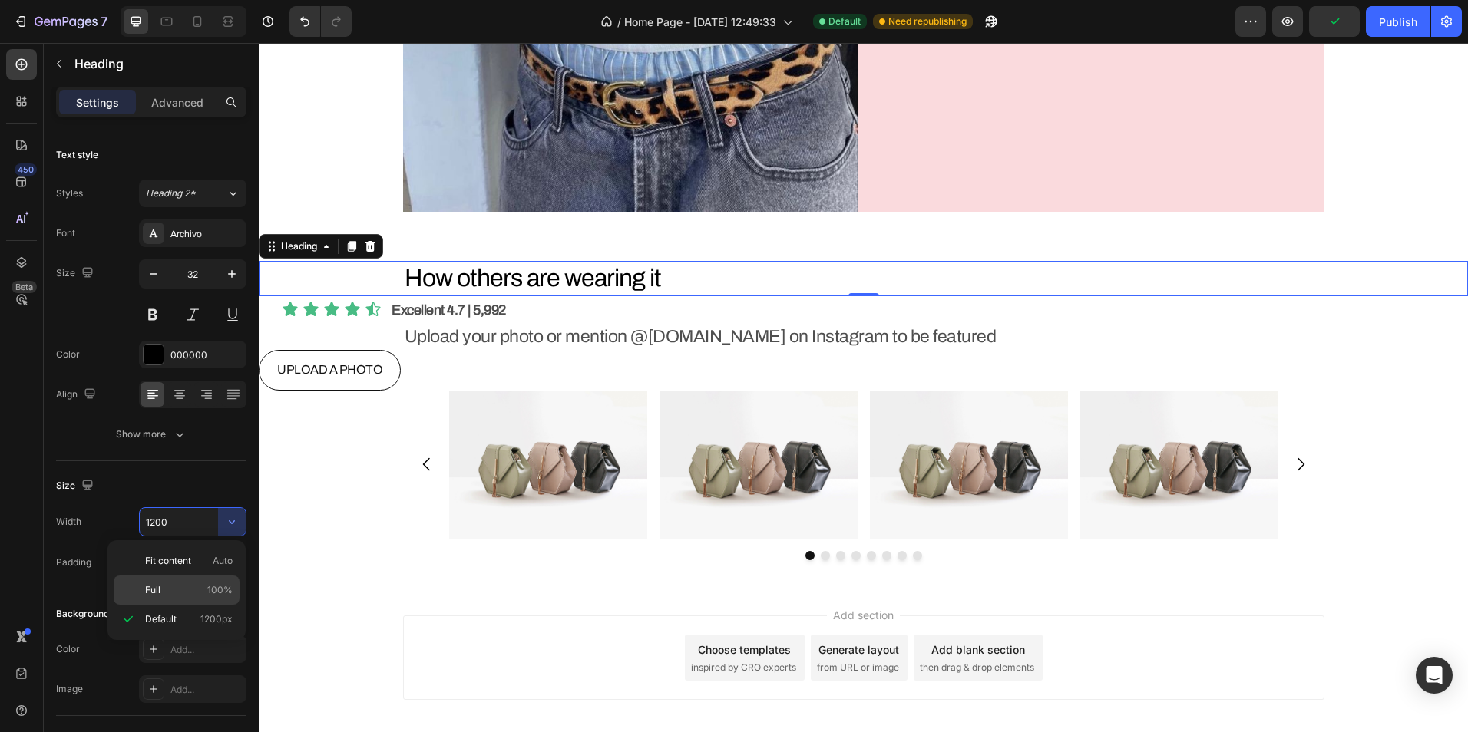
click at [165, 586] on p "Full 100%" at bounding box center [189, 590] width 88 height 14
type input "100%"
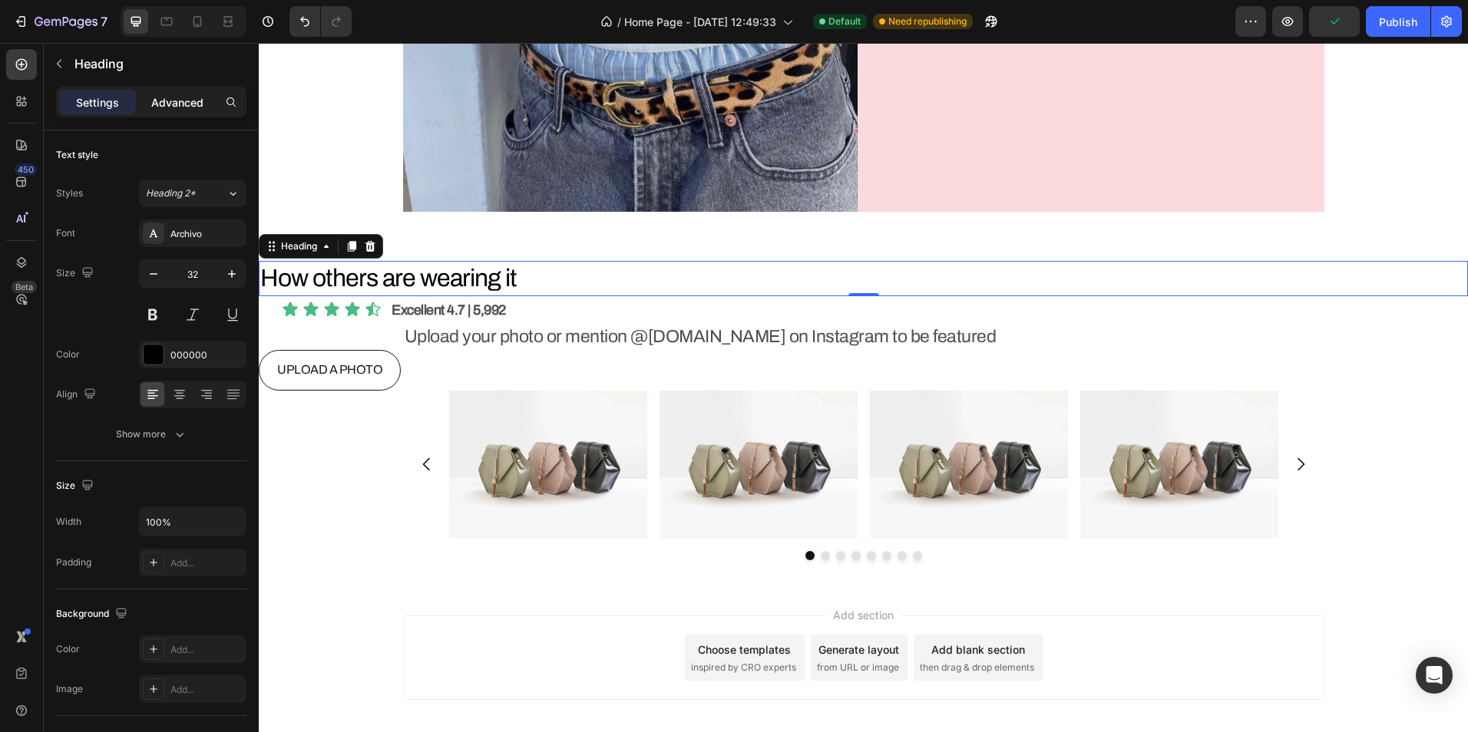
click at [176, 105] on p "Advanced" at bounding box center [177, 102] width 52 height 16
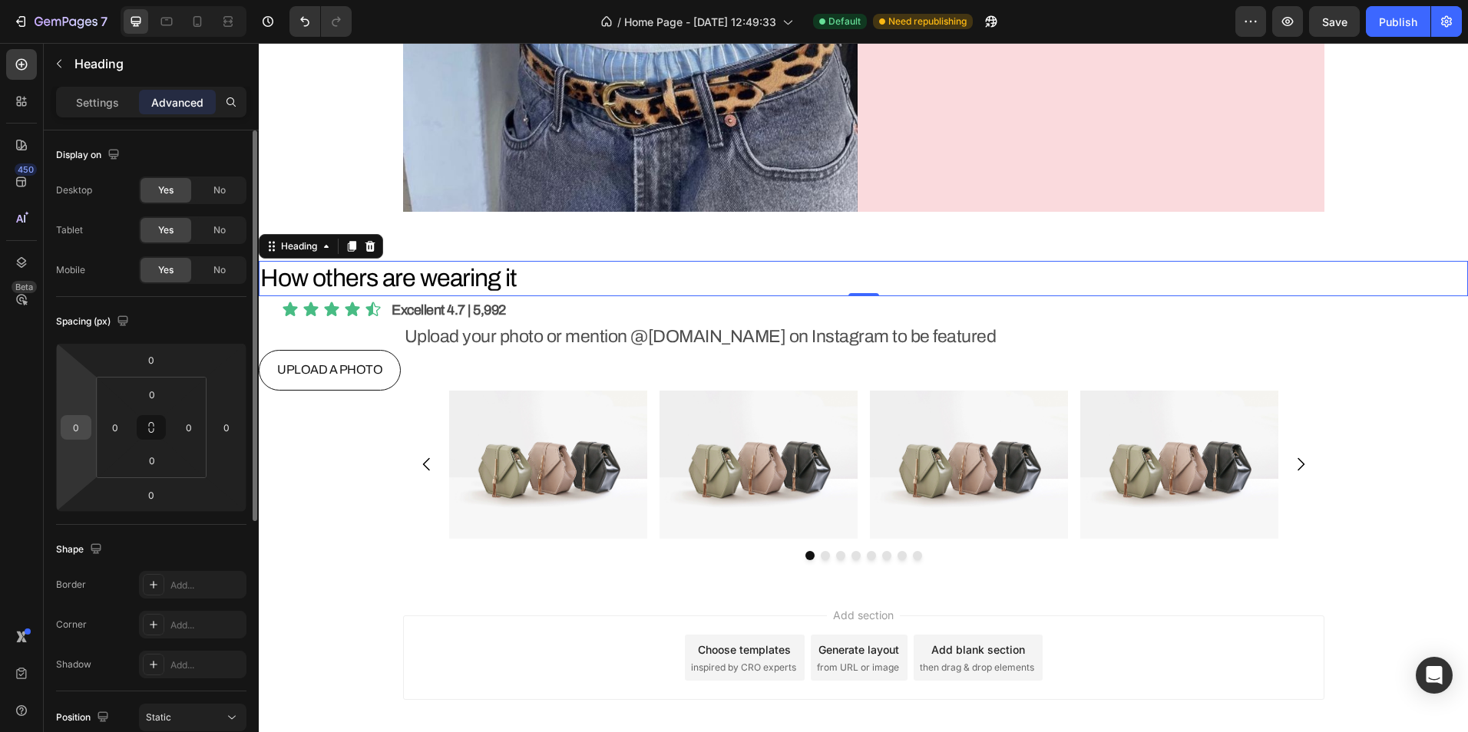
click at [79, 422] on input "0" at bounding box center [75, 427] width 23 height 23
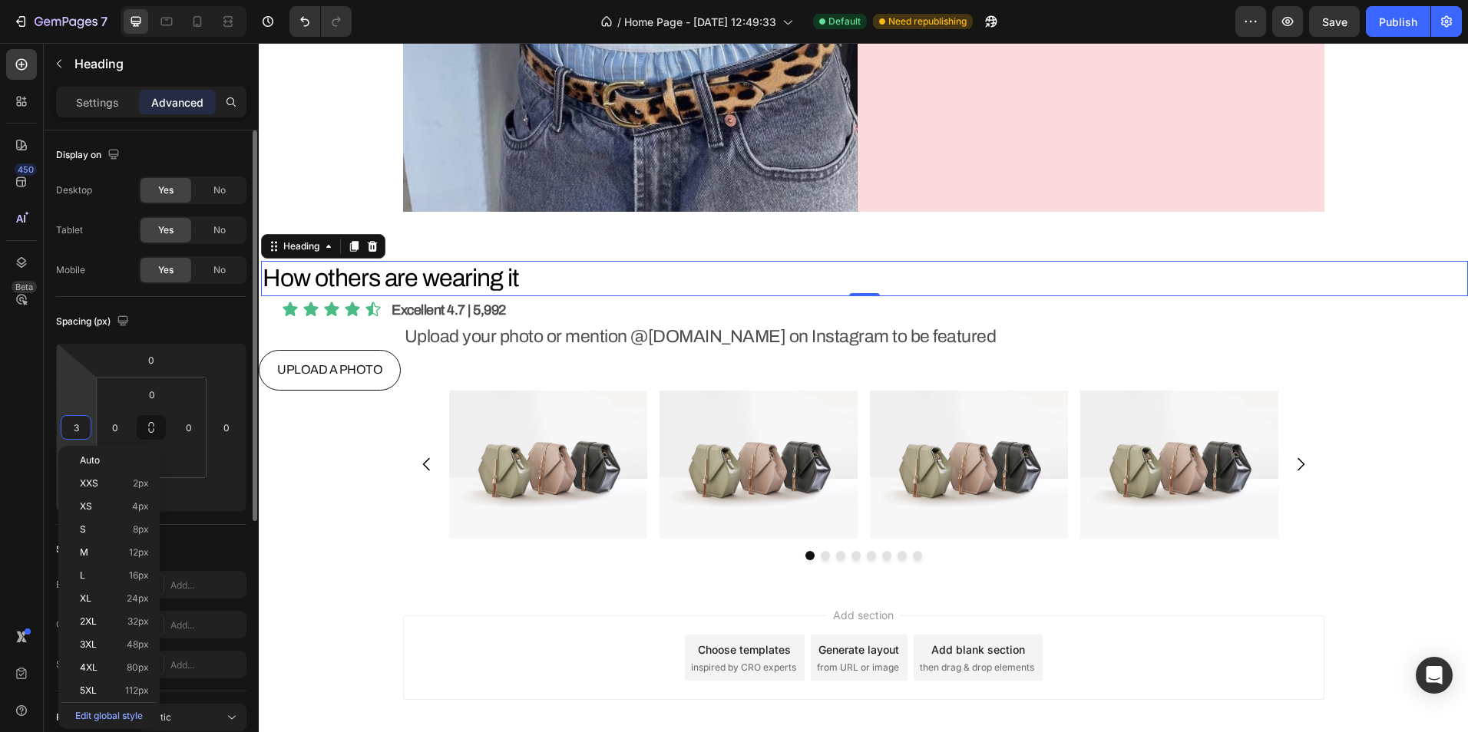
type input "30"
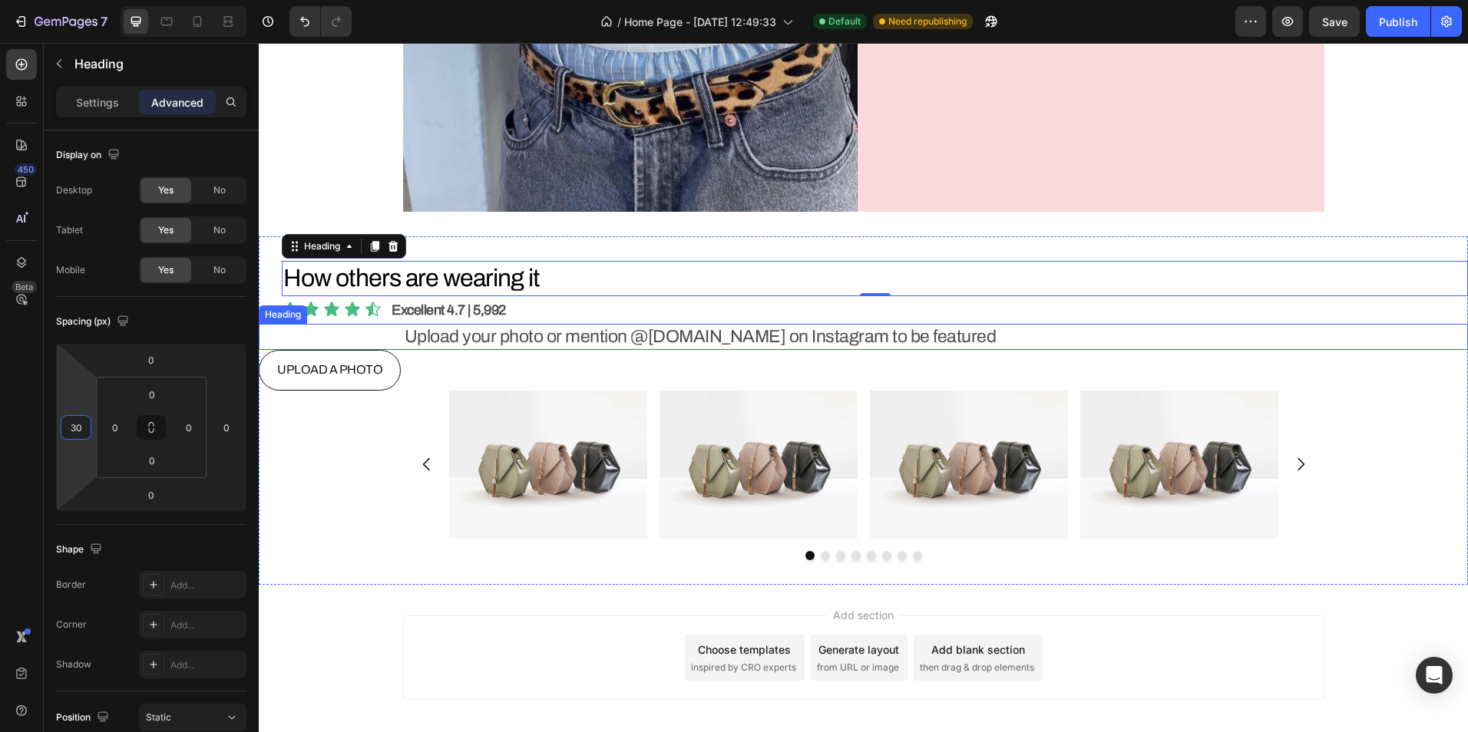
click at [383, 332] on div "Upload your photo or mention @[DOMAIN_NAME] on Instagram to be featured" at bounding box center [863, 337] width 1209 height 26
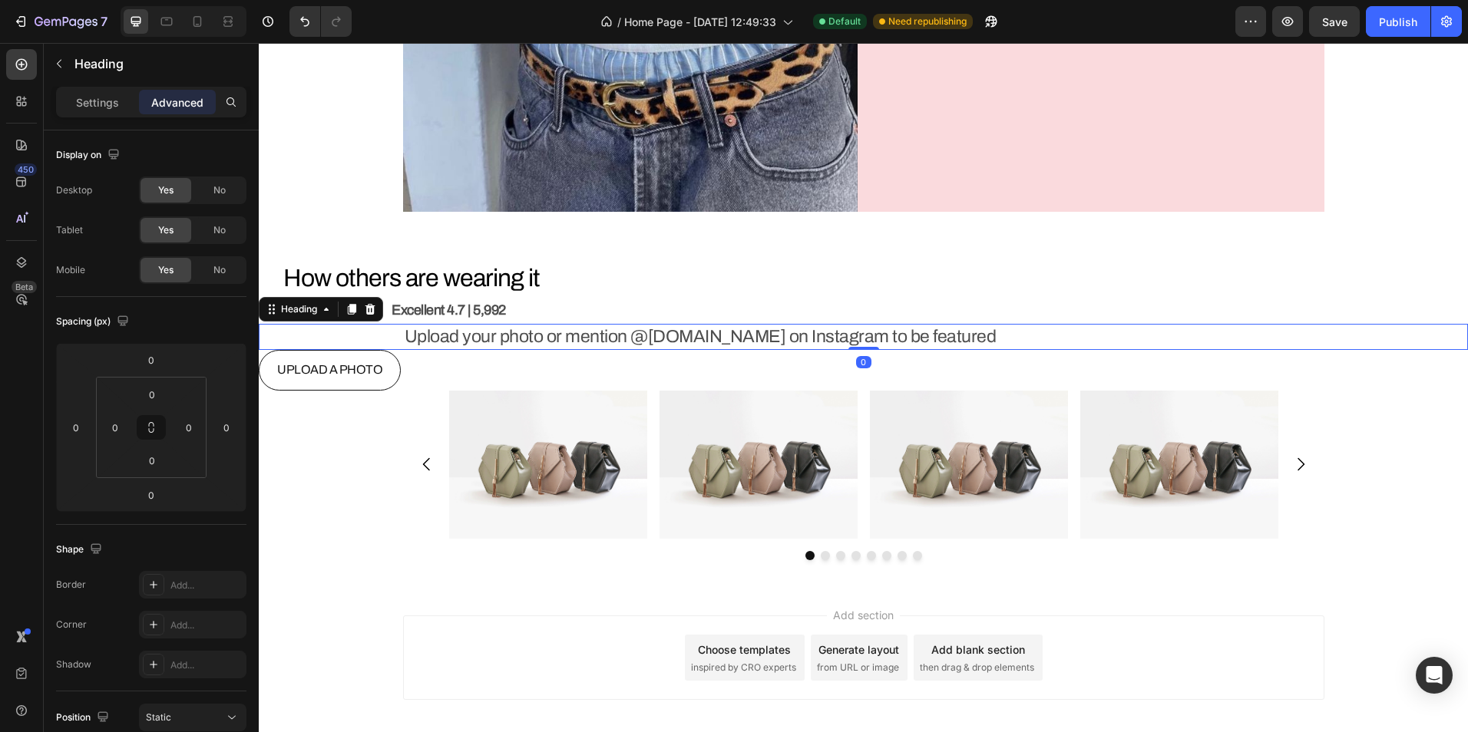
click at [88, 99] on p "Settings" at bounding box center [97, 102] width 43 height 16
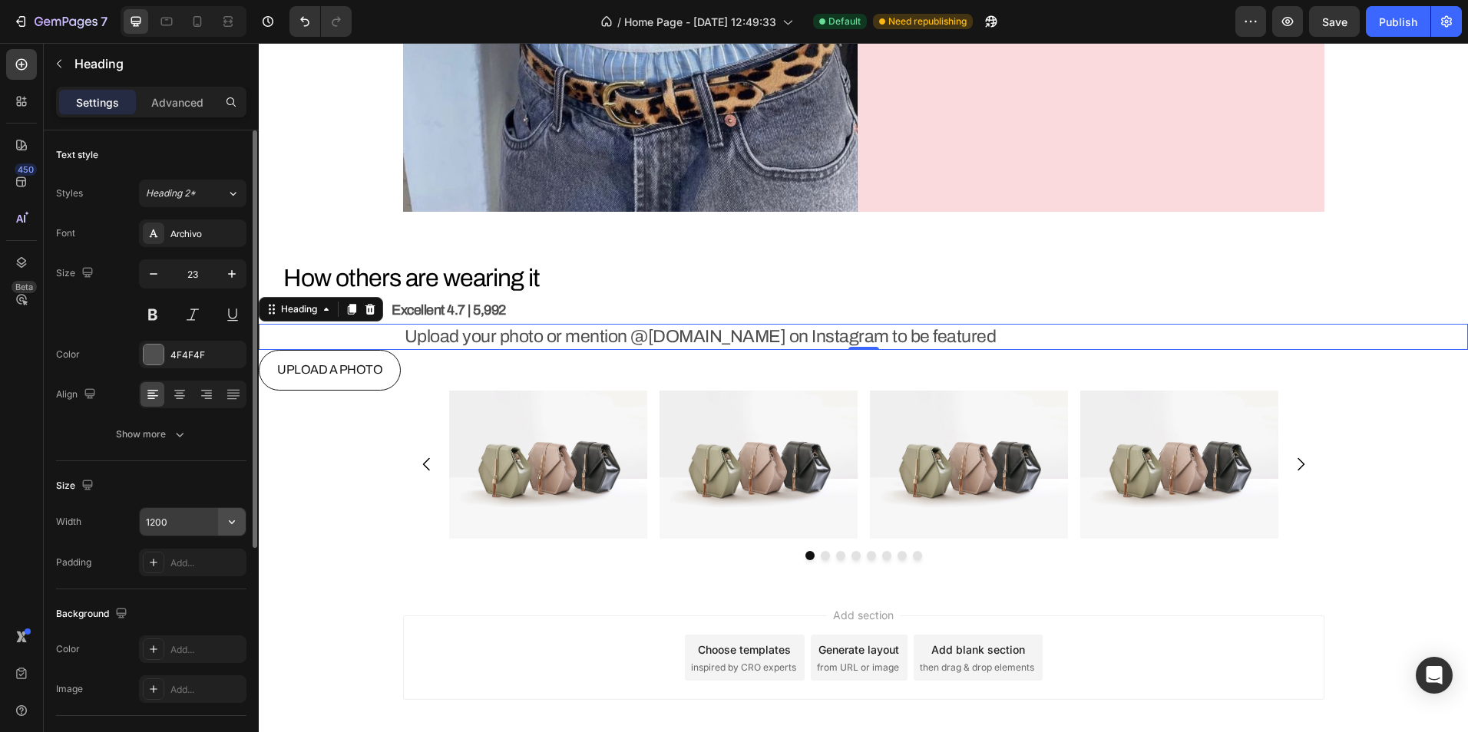
click at [234, 521] on icon "button" at bounding box center [232, 522] width 6 height 4
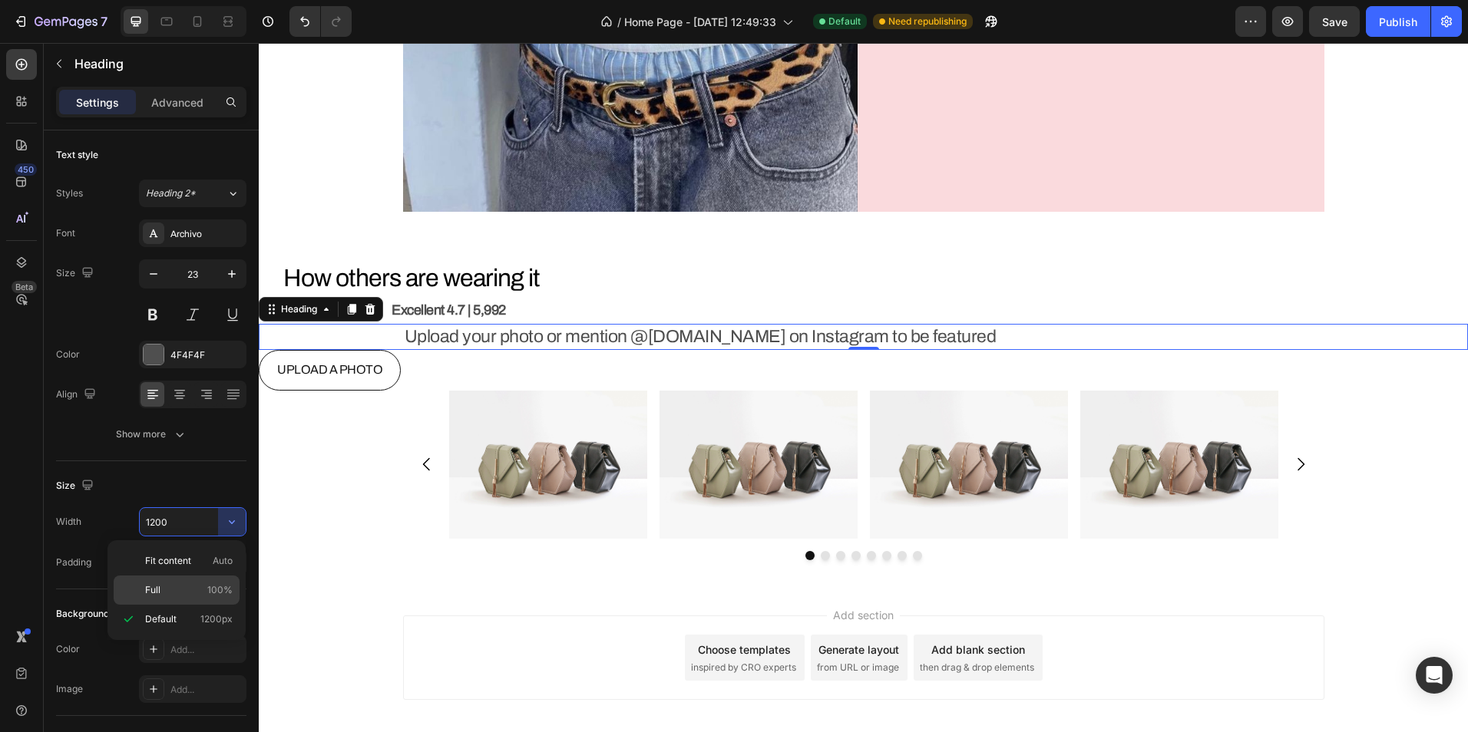
click at [173, 582] on div "Full 100%" at bounding box center [177, 590] width 126 height 29
type input "100%"
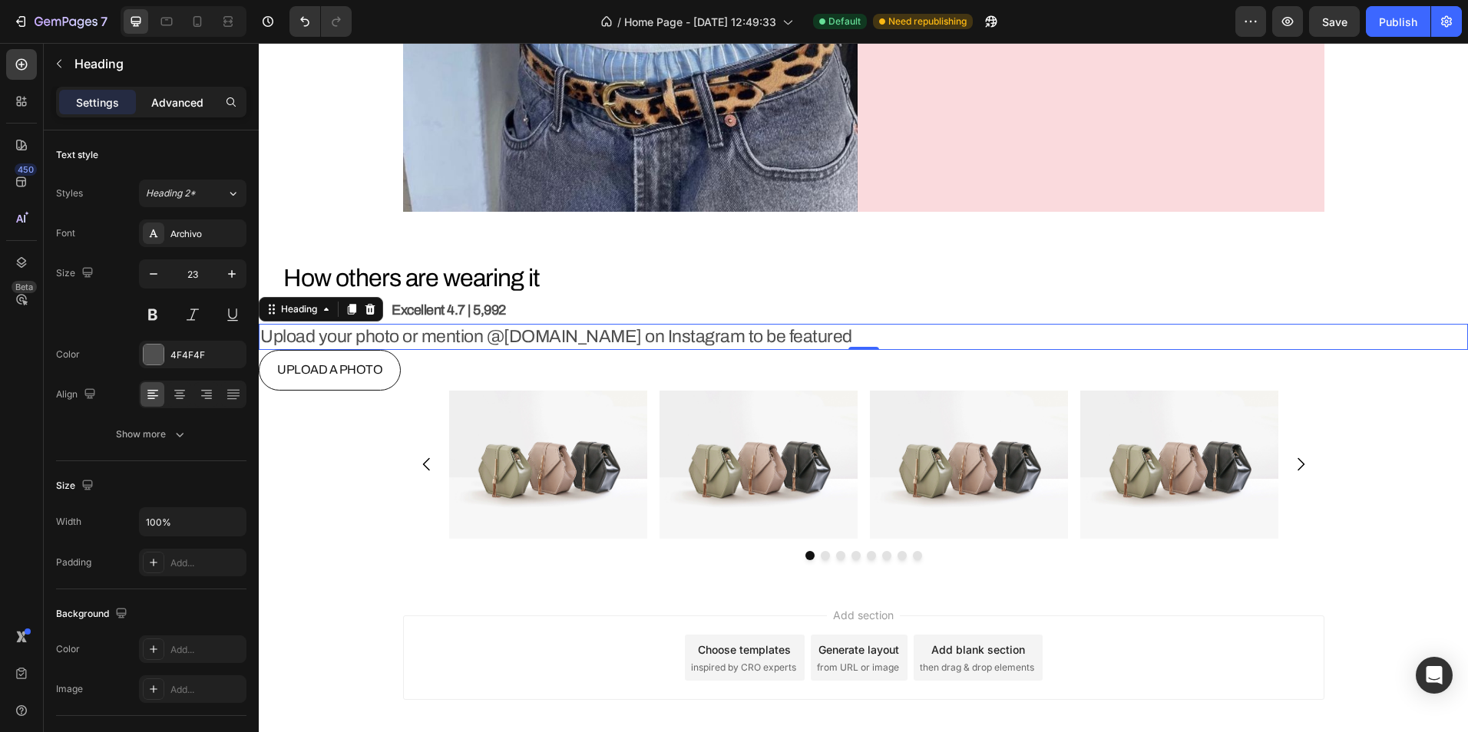
click at [181, 94] on p "Advanced" at bounding box center [177, 102] width 52 height 16
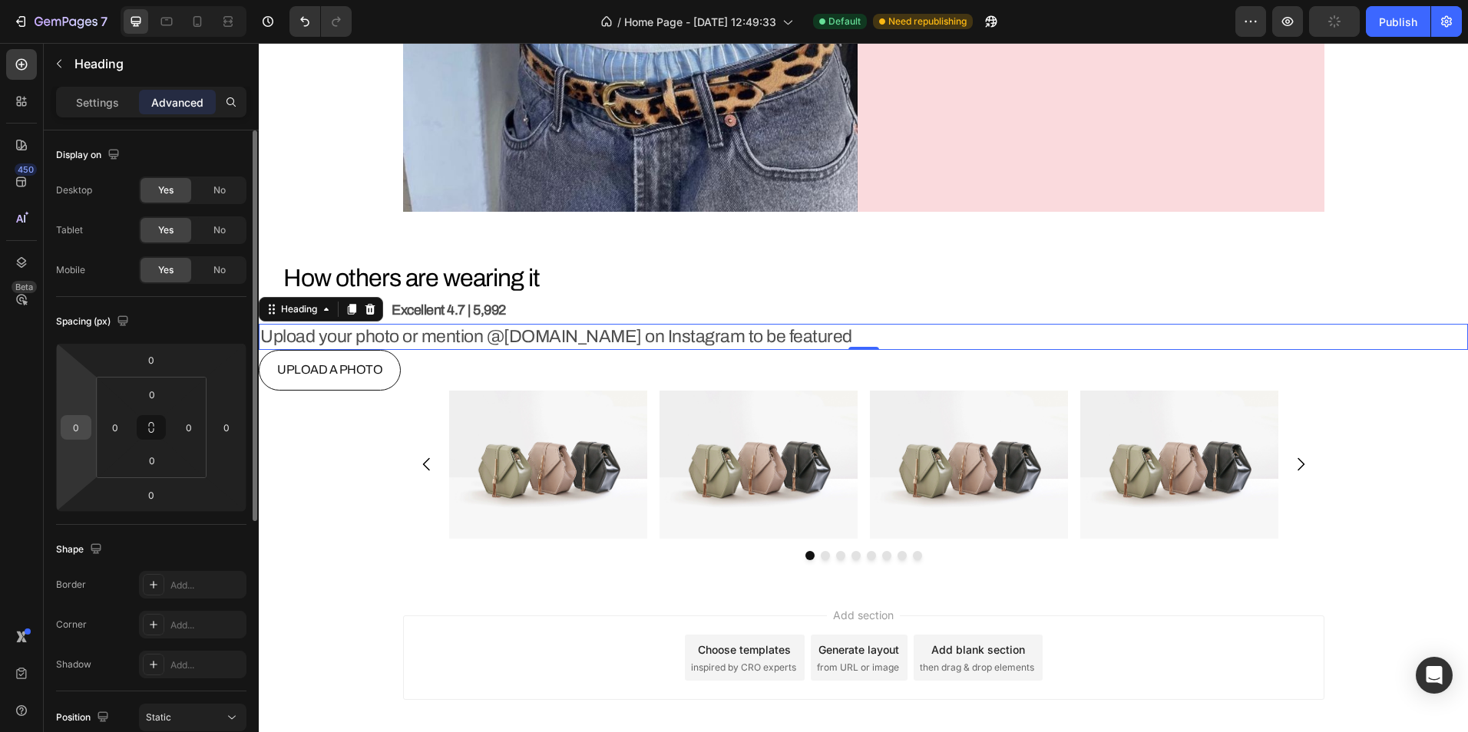
click at [80, 423] on input "0" at bounding box center [75, 427] width 23 height 23
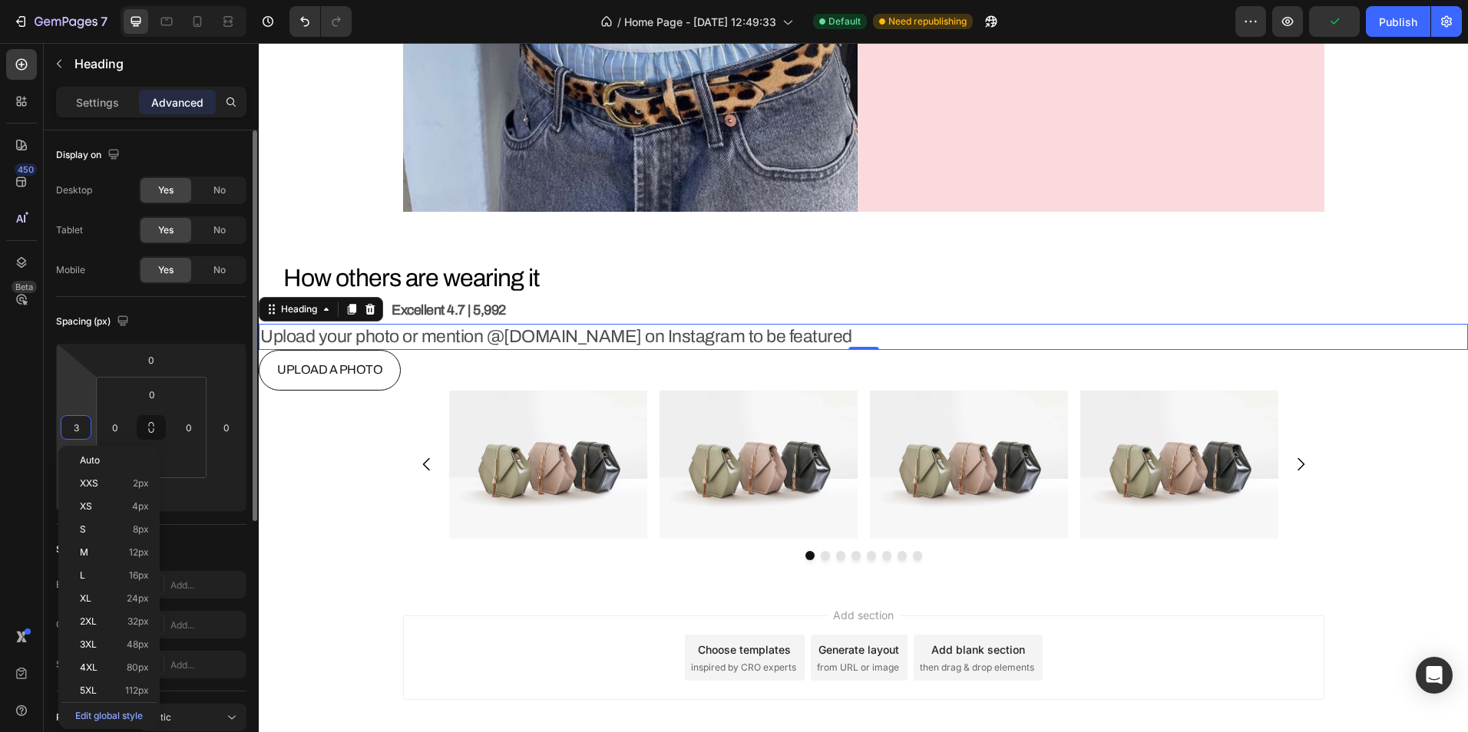
type input "30"
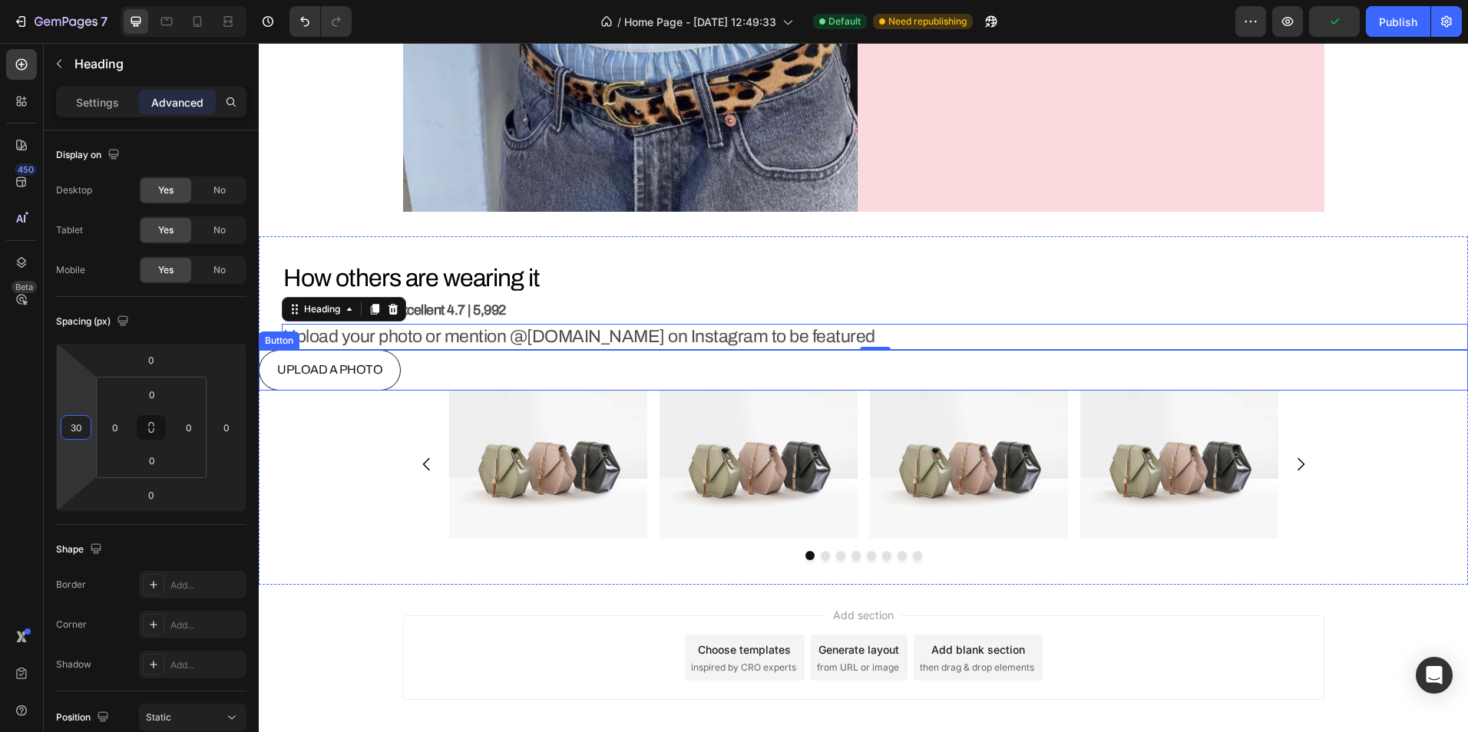
click at [495, 375] on div "UPLOAD A PHOTO Button" at bounding box center [863, 370] width 1209 height 41
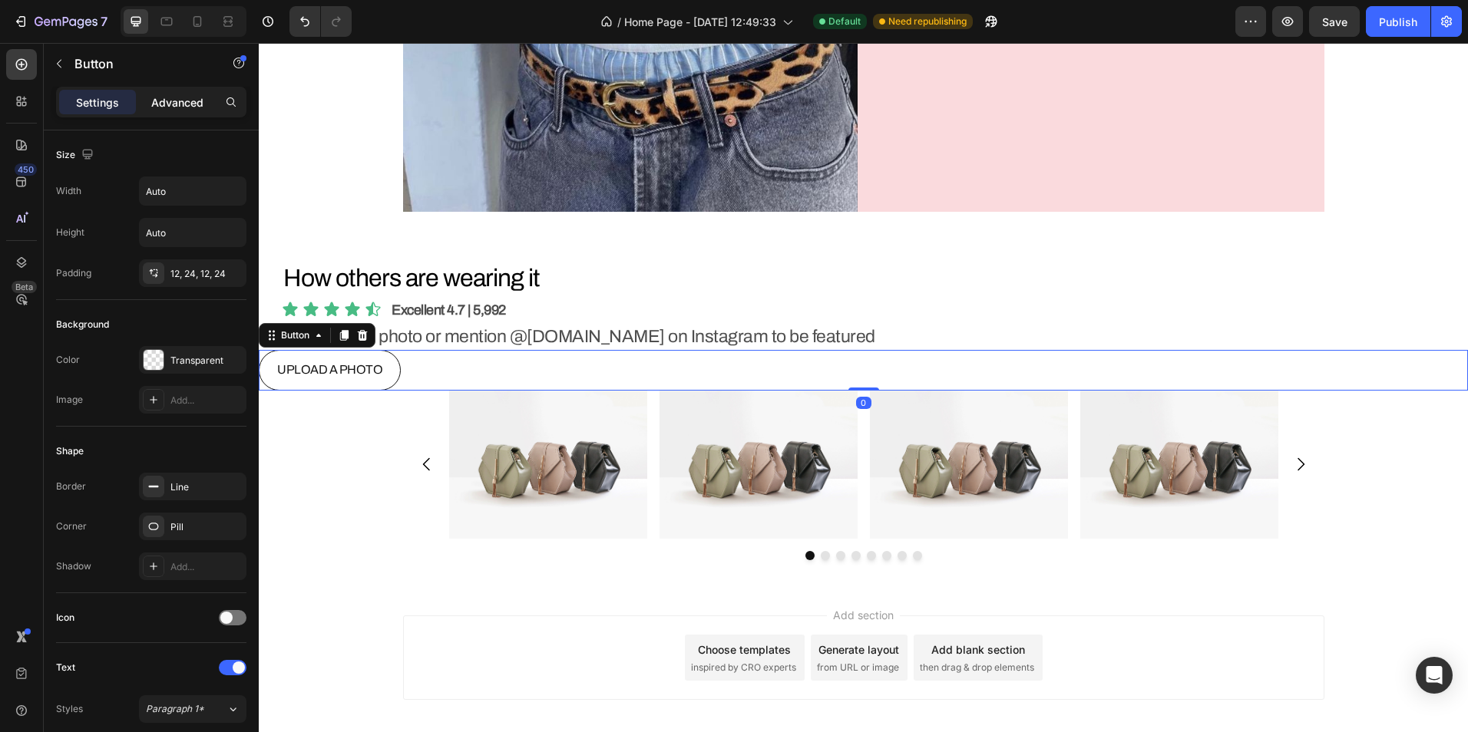
click at [162, 96] on p "Advanced" at bounding box center [177, 102] width 52 height 16
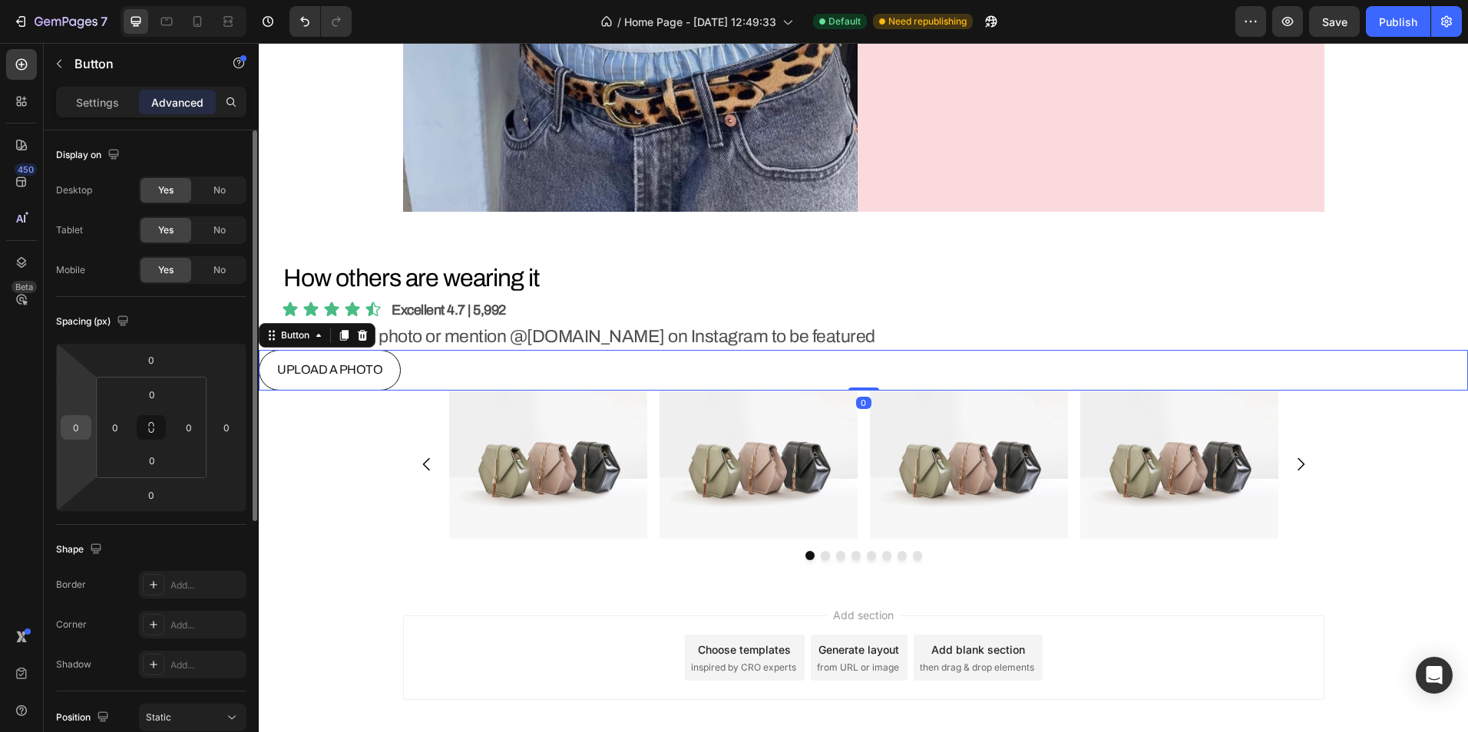
click at [78, 423] on input "0" at bounding box center [75, 427] width 23 height 23
type input "30"
click at [99, 101] on p "Settings" at bounding box center [97, 102] width 43 height 16
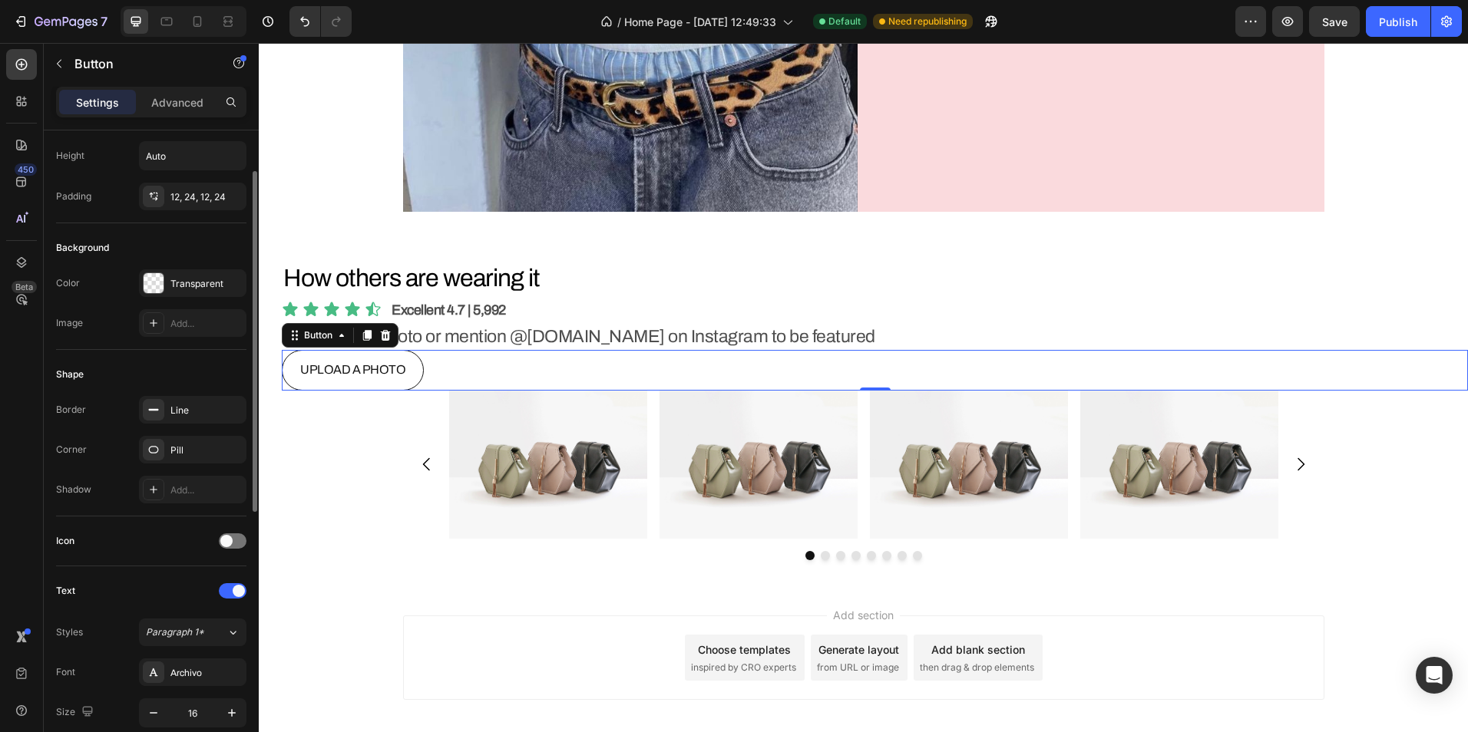
scroll to position [154, 0]
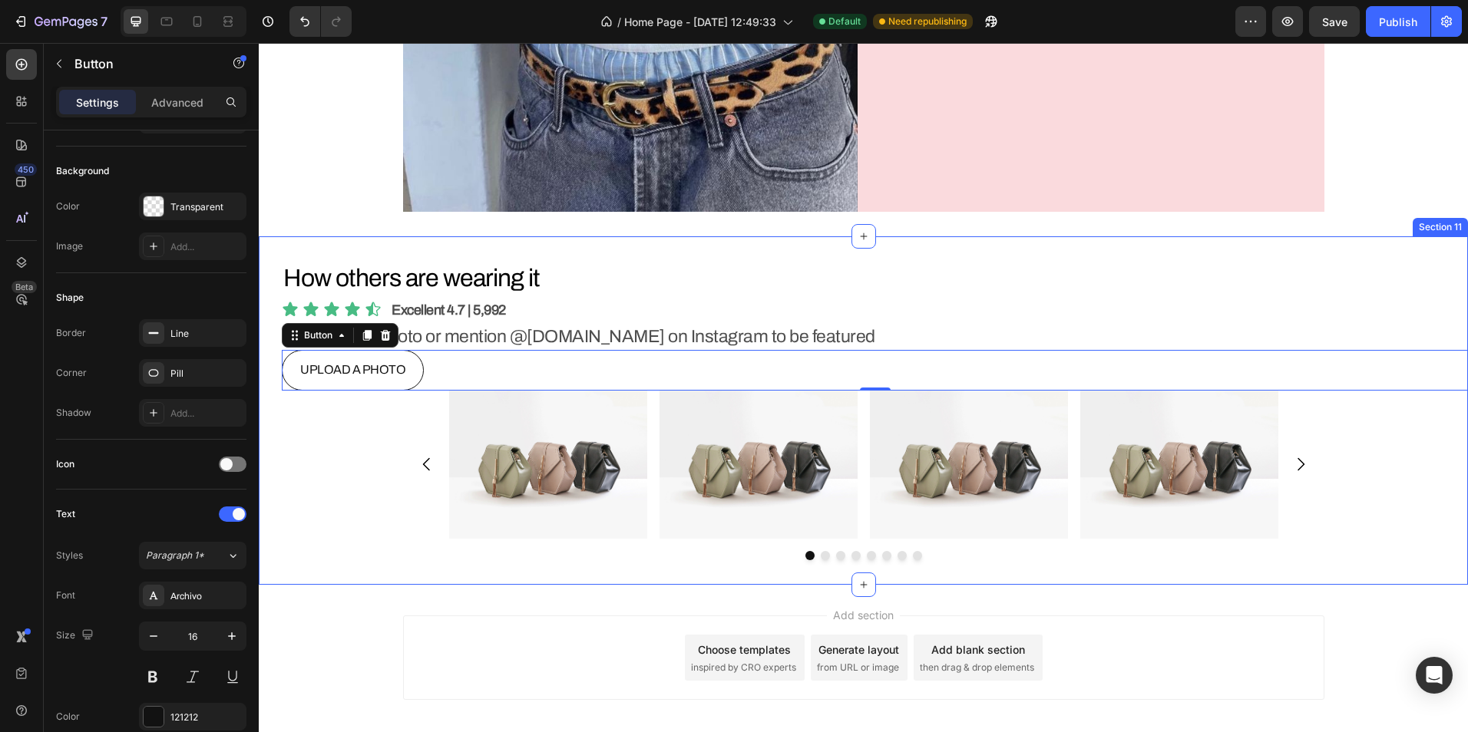
click at [348, 441] on div "Image Image Image Image Image Image Image Image [GEOGRAPHIC_DATA]" at bounding box center [863, 476] width 1209 height 170
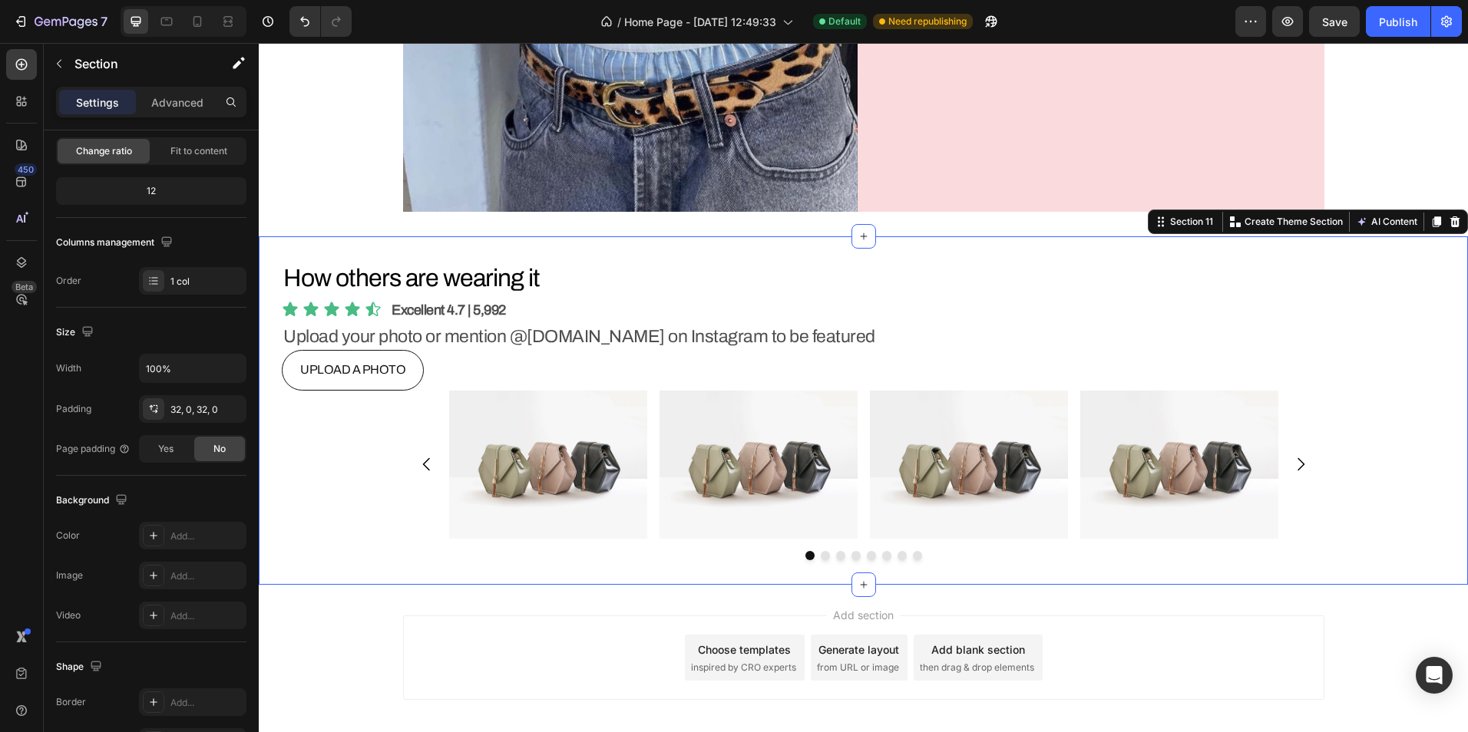
scroll to position [0, 0]
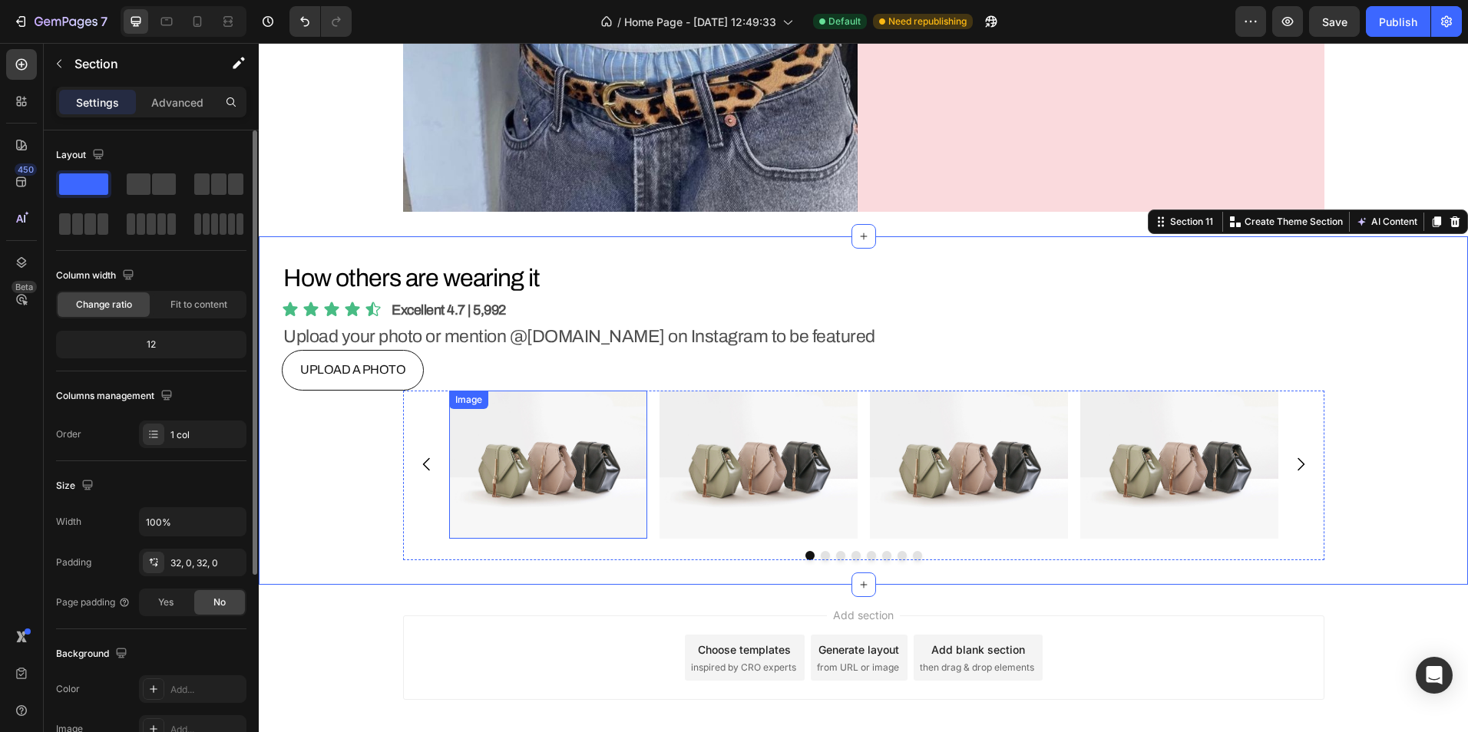
click at [511, 467] on img at bounding box center [548, 465] width 198 height 149
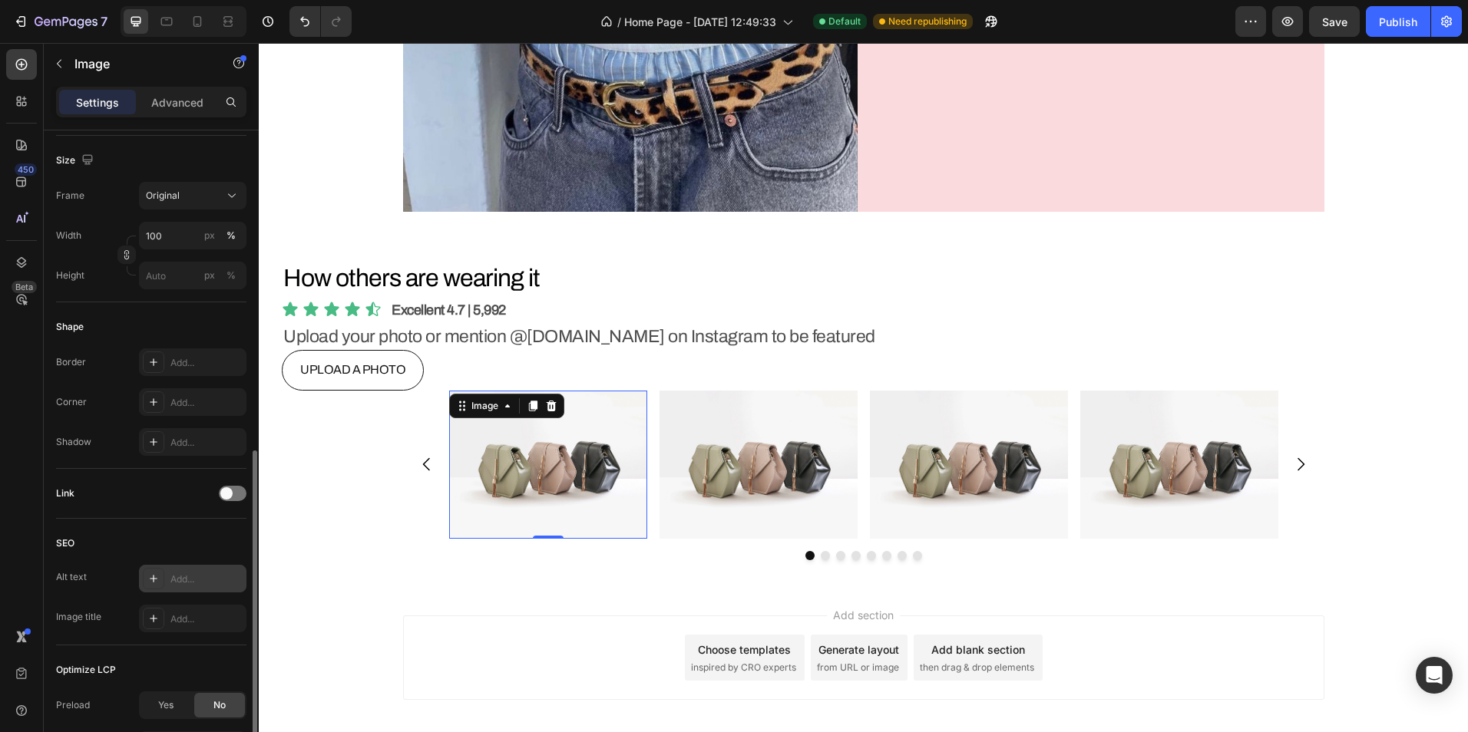
scroll to position [514, 0]
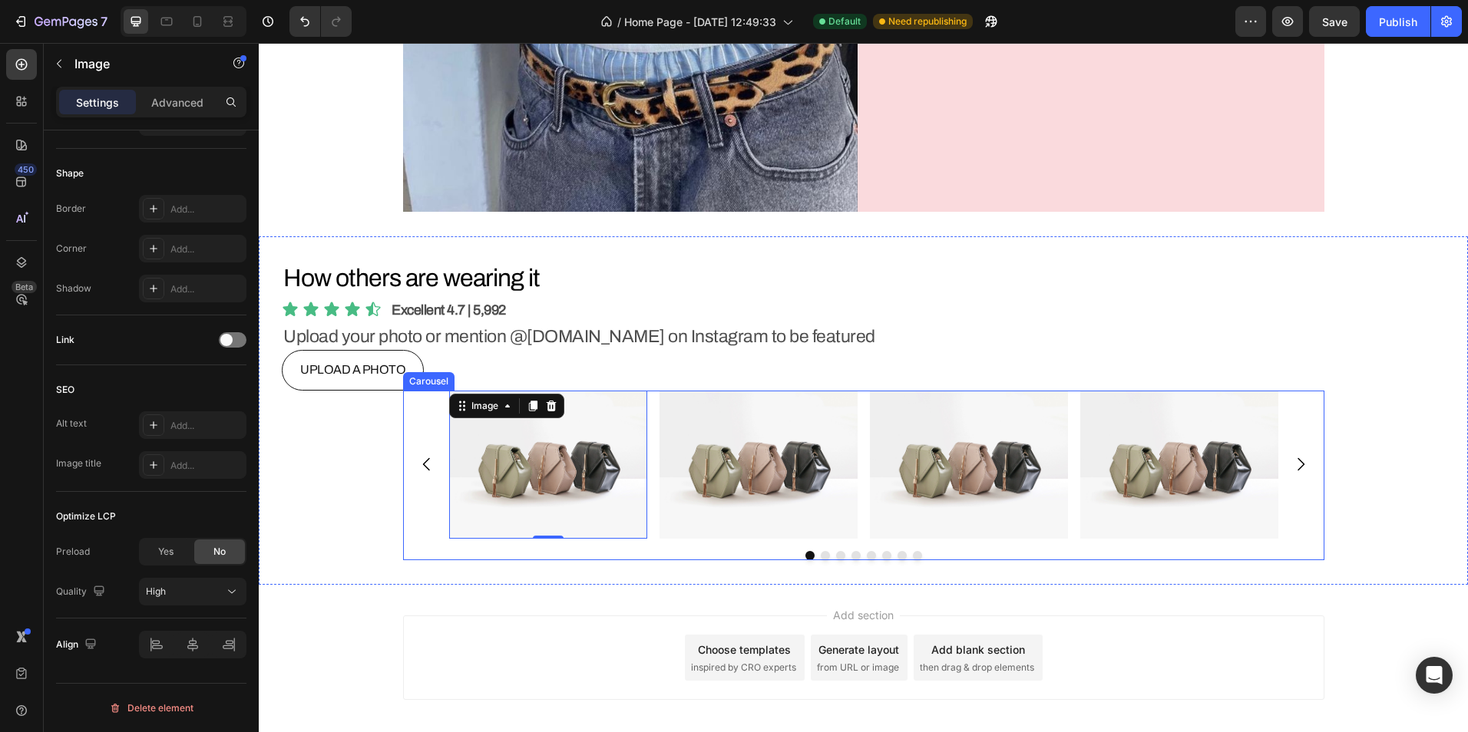
click at [702, 555] on div at bounding box center [863, 555] width 921 height 9
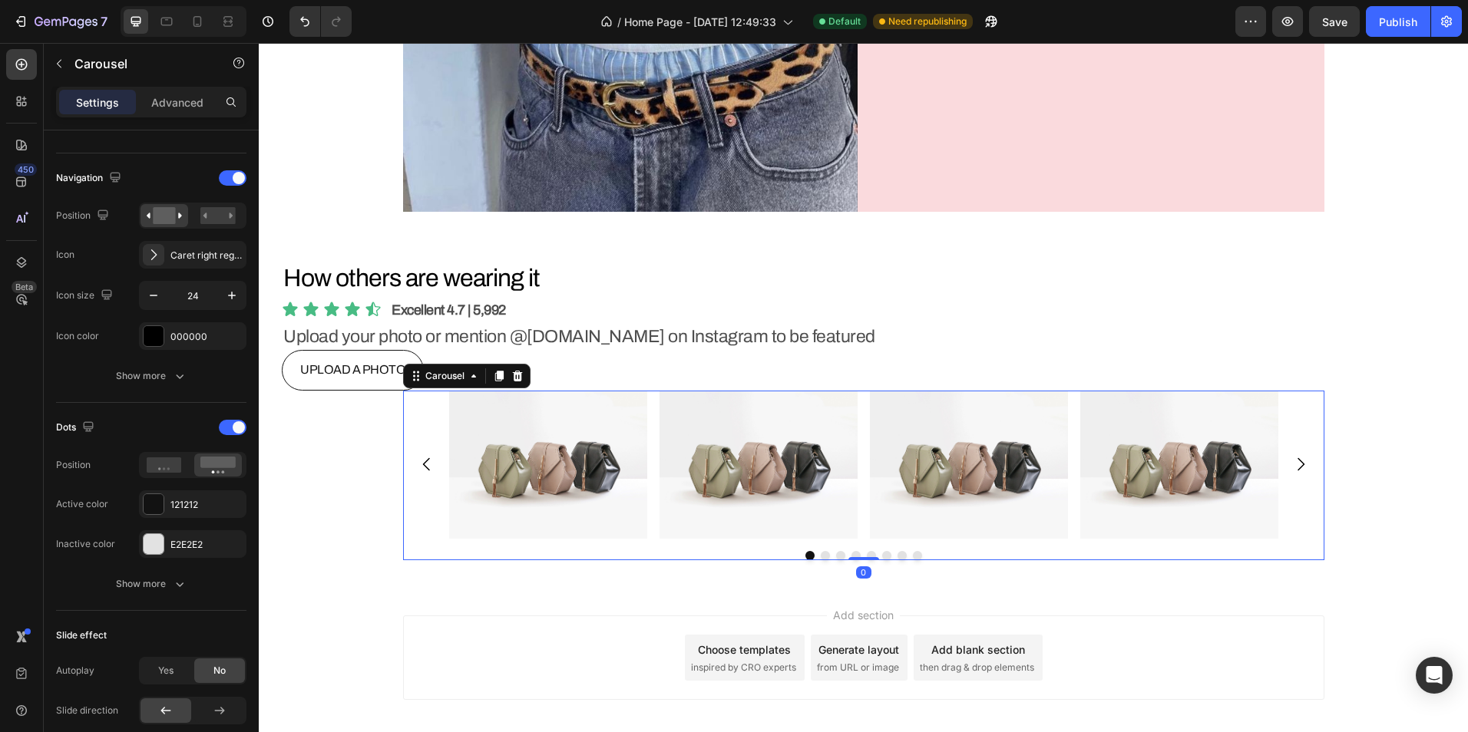
scroll to position [0, 0]
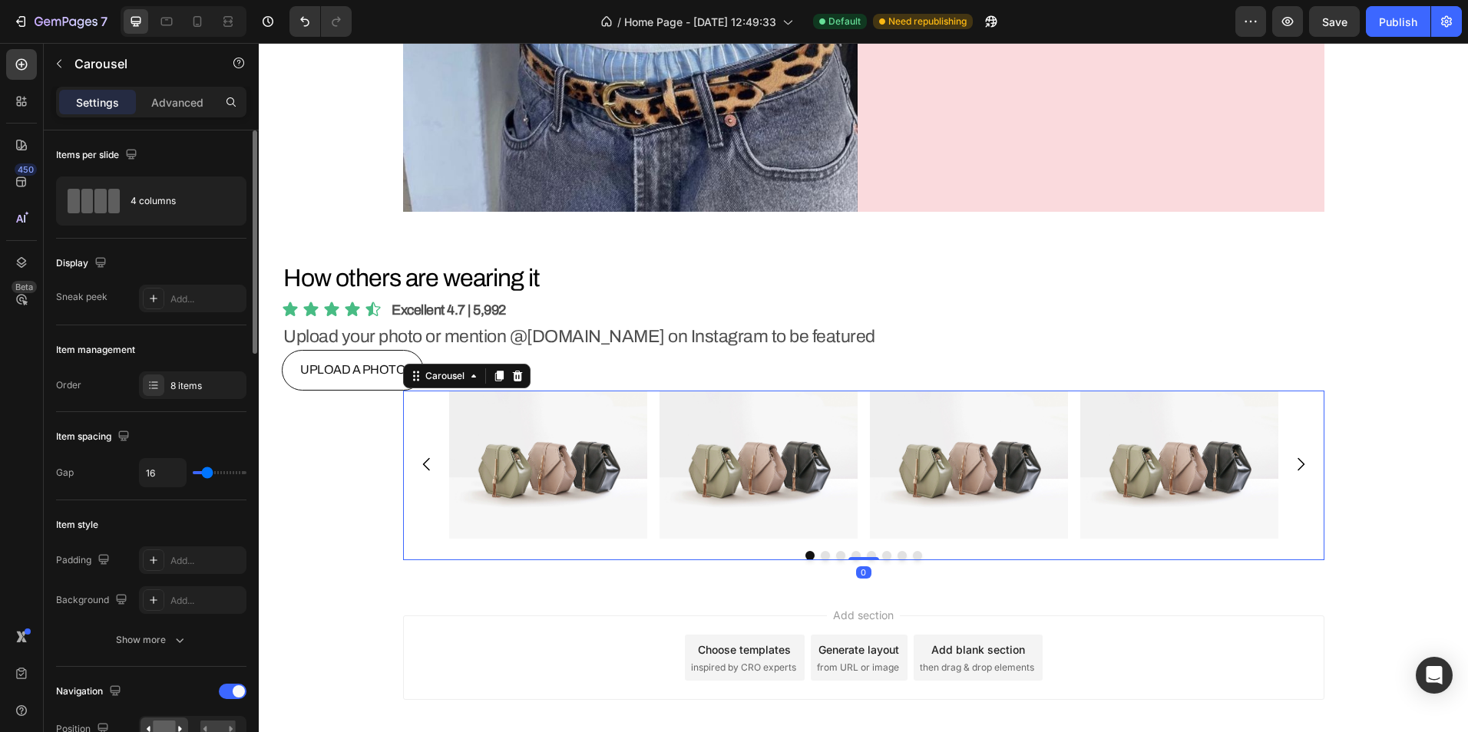
type input "0"
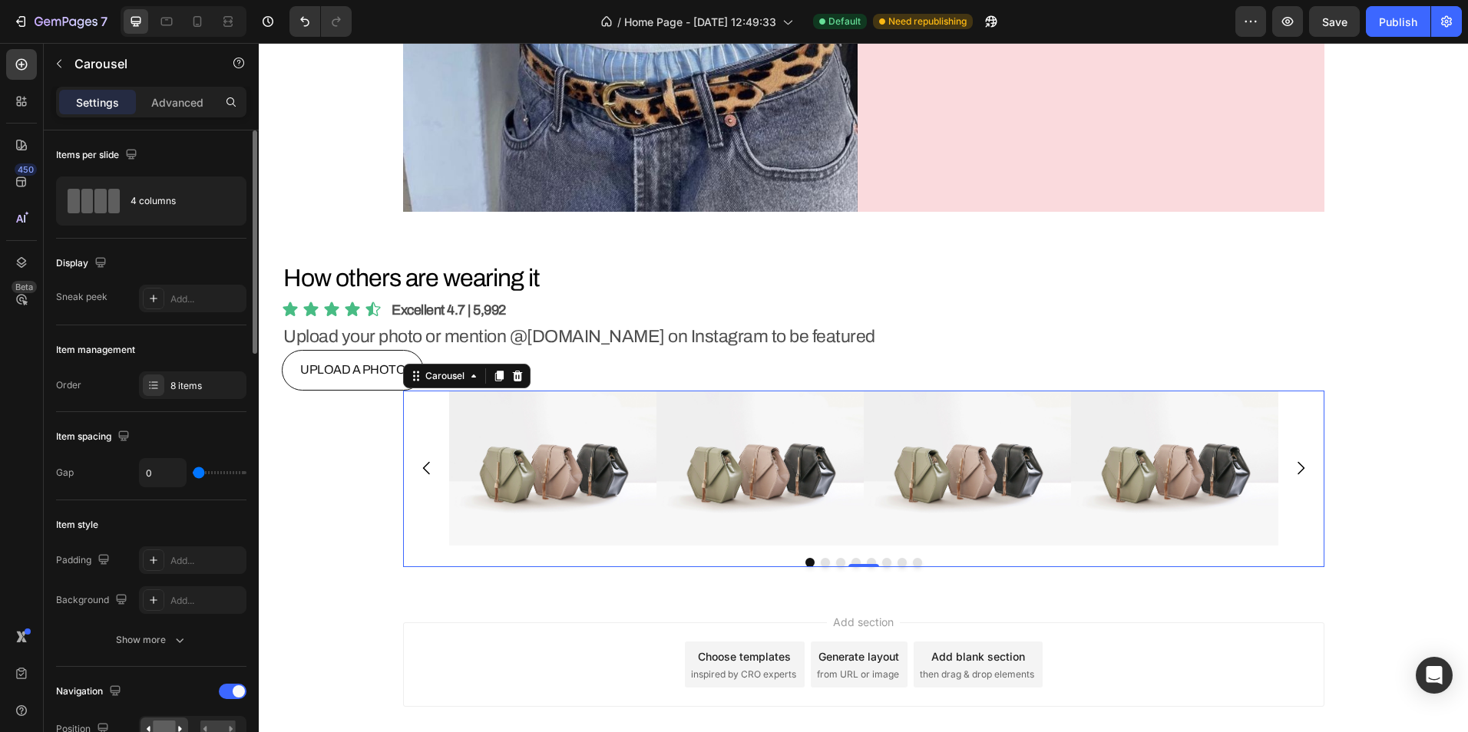
type input "1"
type input "3"
click at [200, 472] on input "range" at bounding box center [220, 472] width 54 height 3
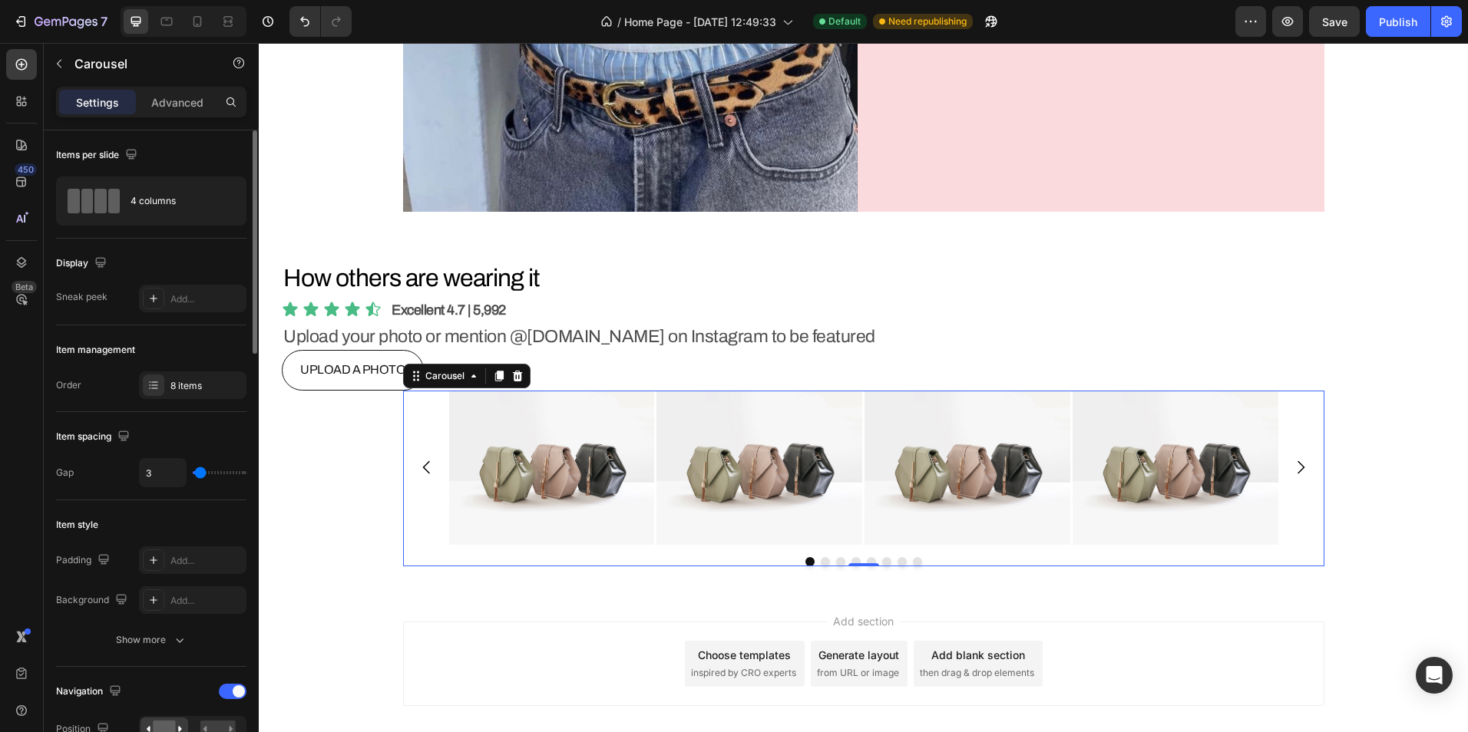
type input "0"
click at [199, 472] on input "range" at bounding box center [220, 472] width 54 height 3
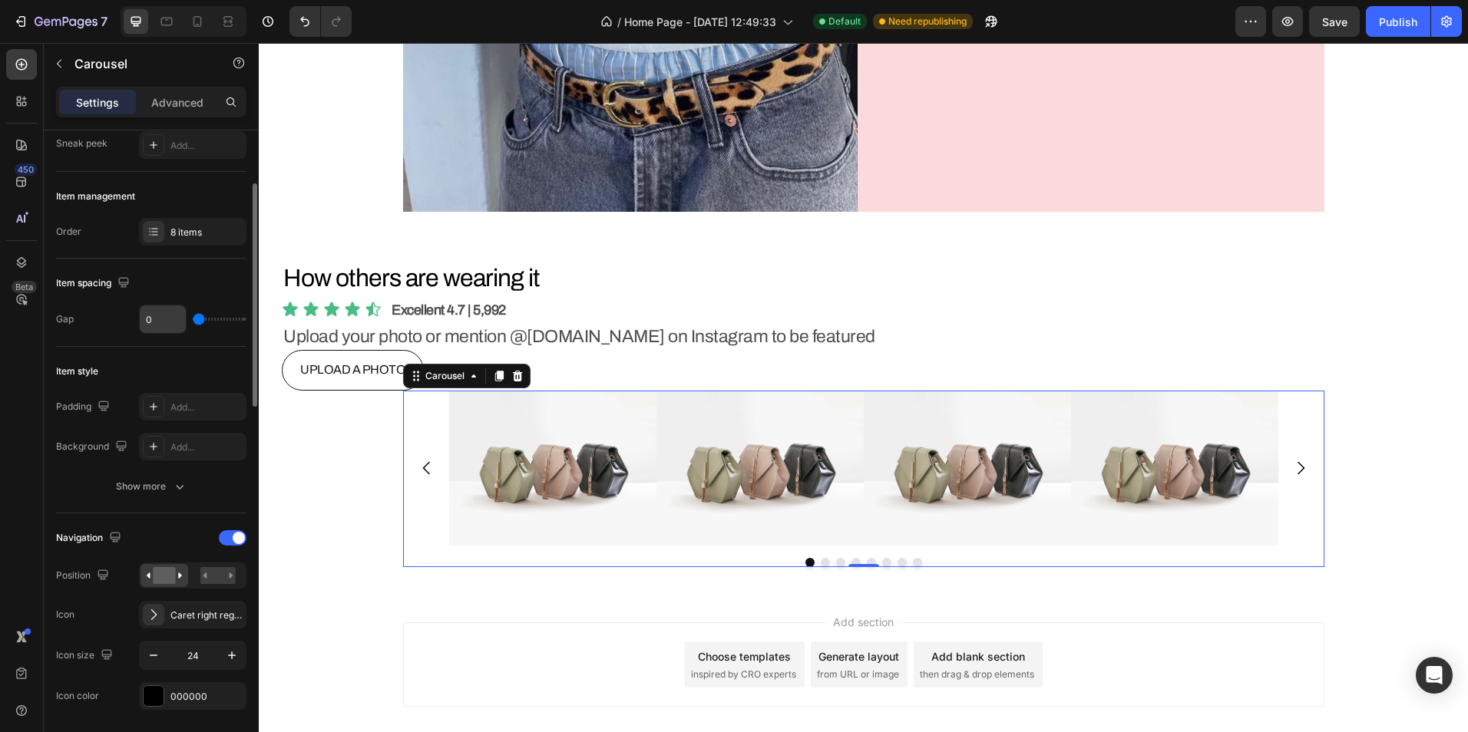
click at [163, 318] on input "0" at bounding box center [163, 319] width 46 height 28
type input "1"
click at [177, 491] on icon "button" at bounding box center [179, 486] width 15 height 15
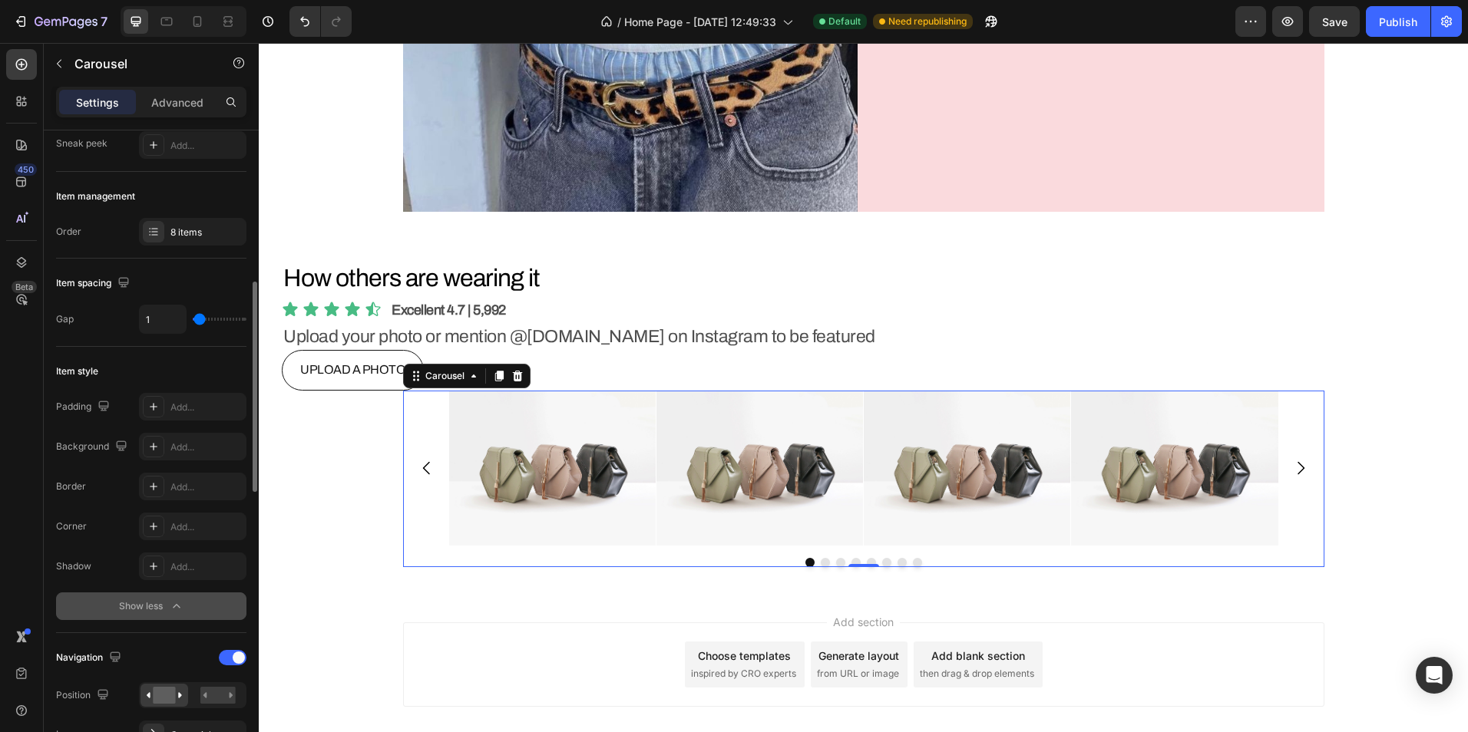
scroll to position [230, 0]
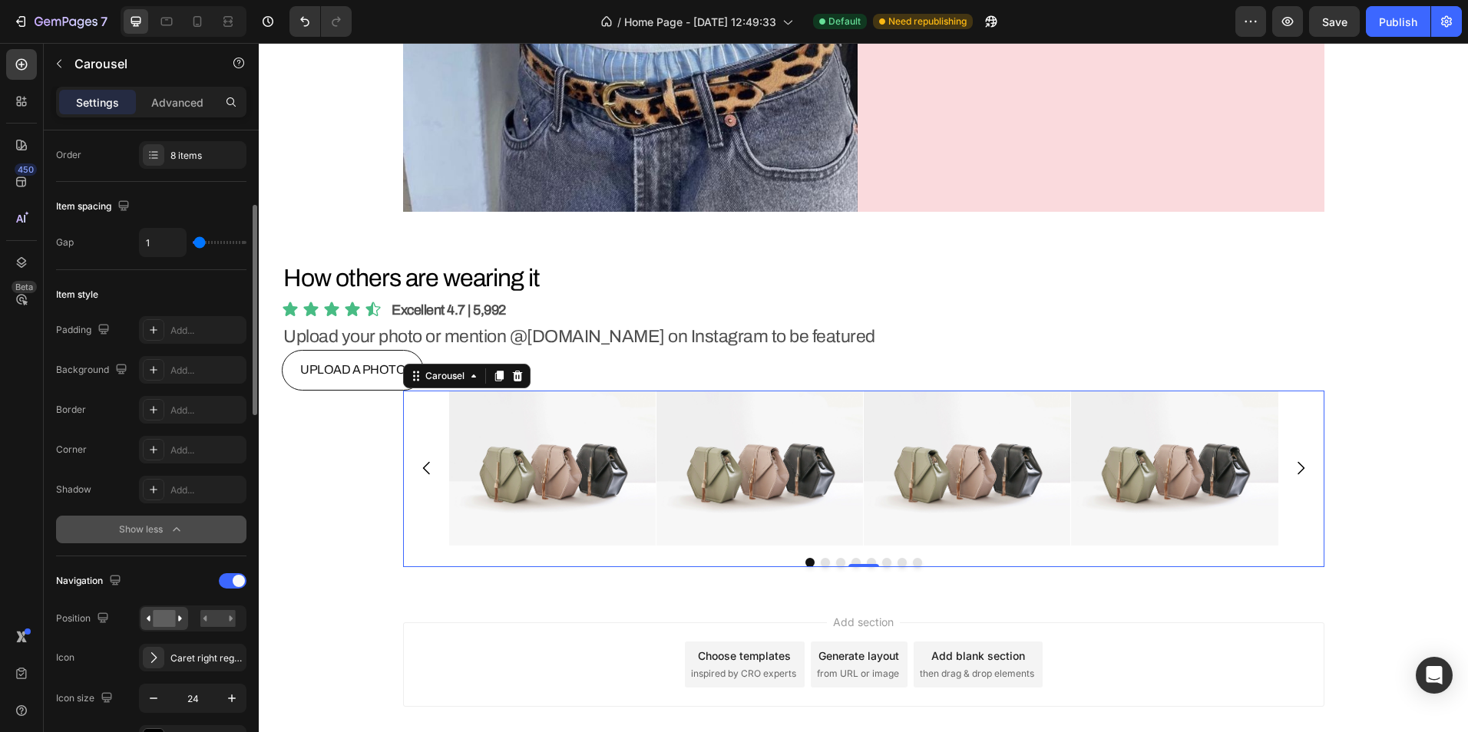
click at [192, 527] on button "Show less" at bounding box center [151, 530] width 190 height 28
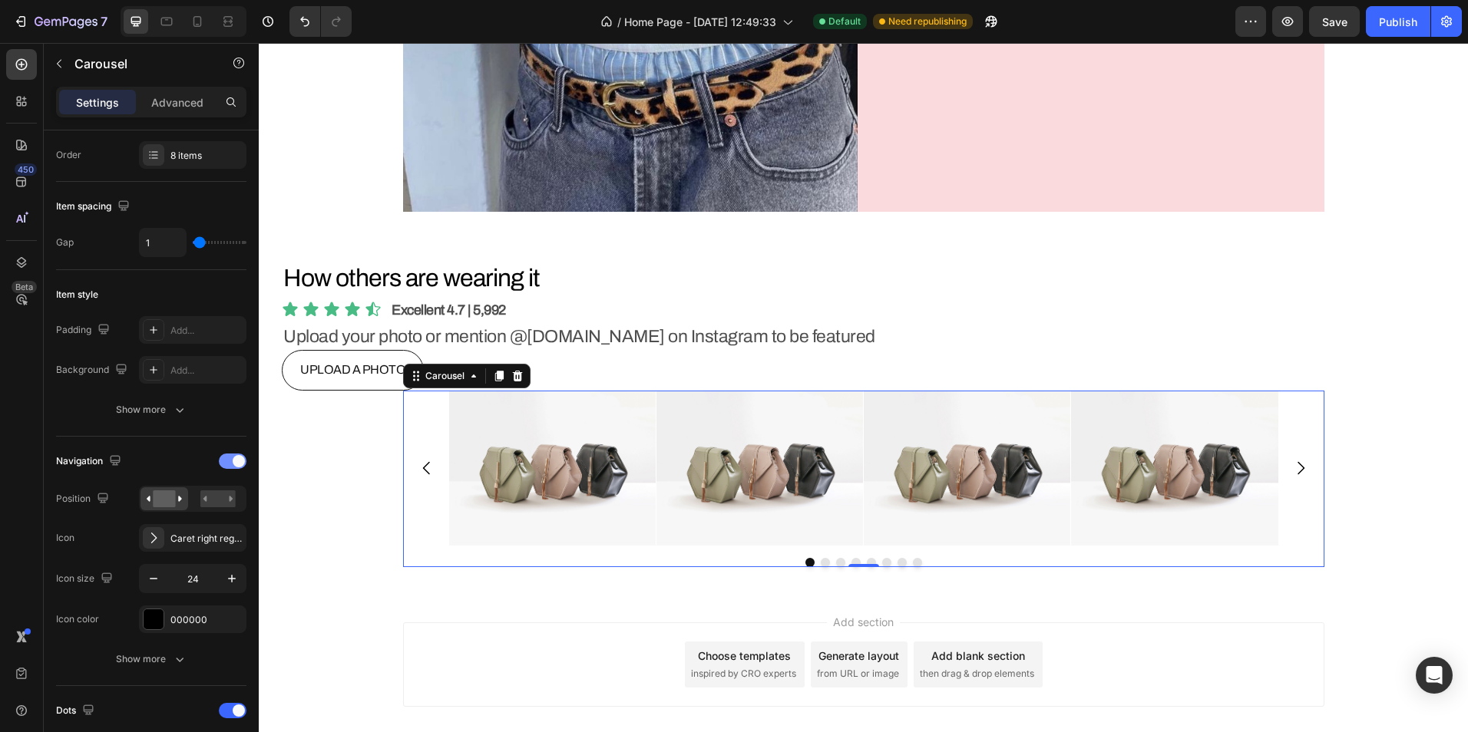
click at [227, 468] on div at bounding box center [233, 461] width 28 height 15
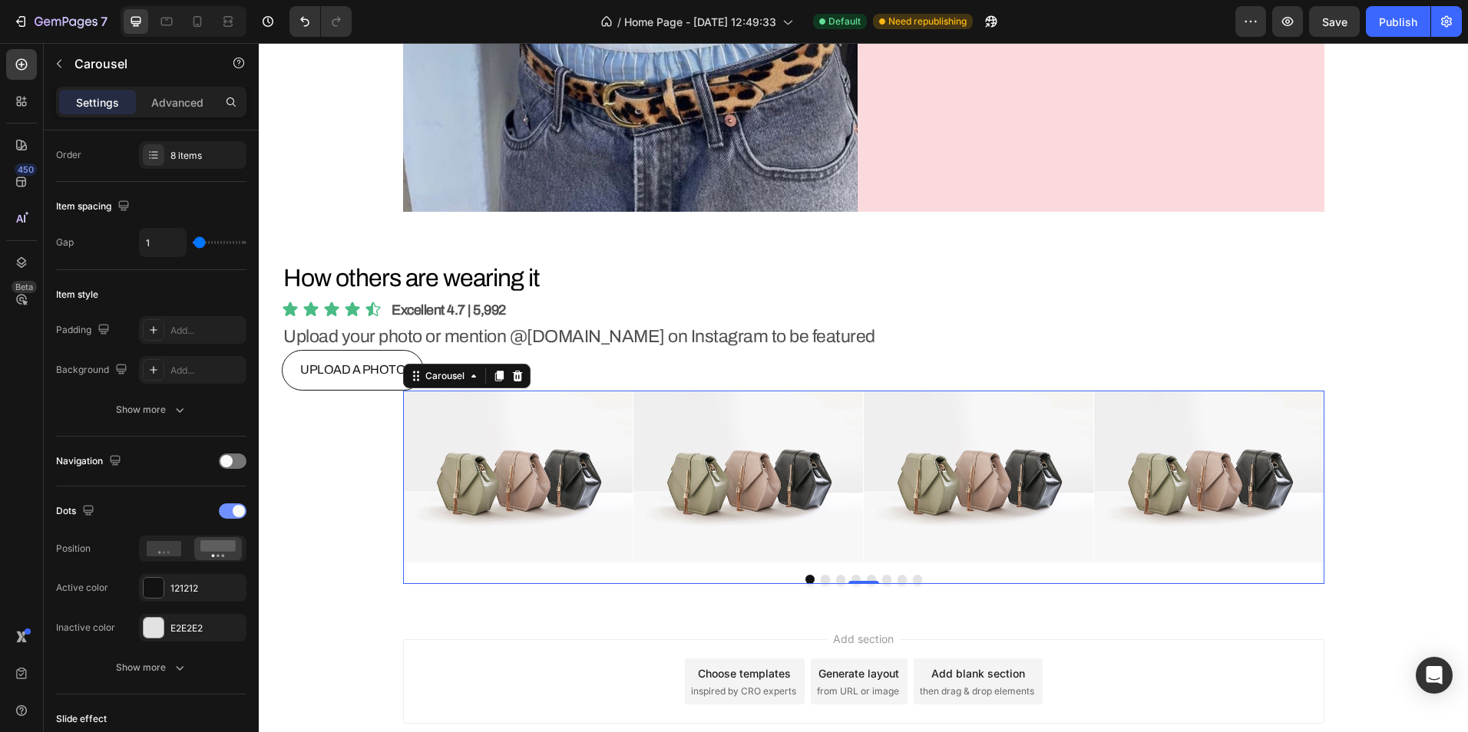
click at [235, 507] on span at bounding box center [239, 511] width 12 height 12
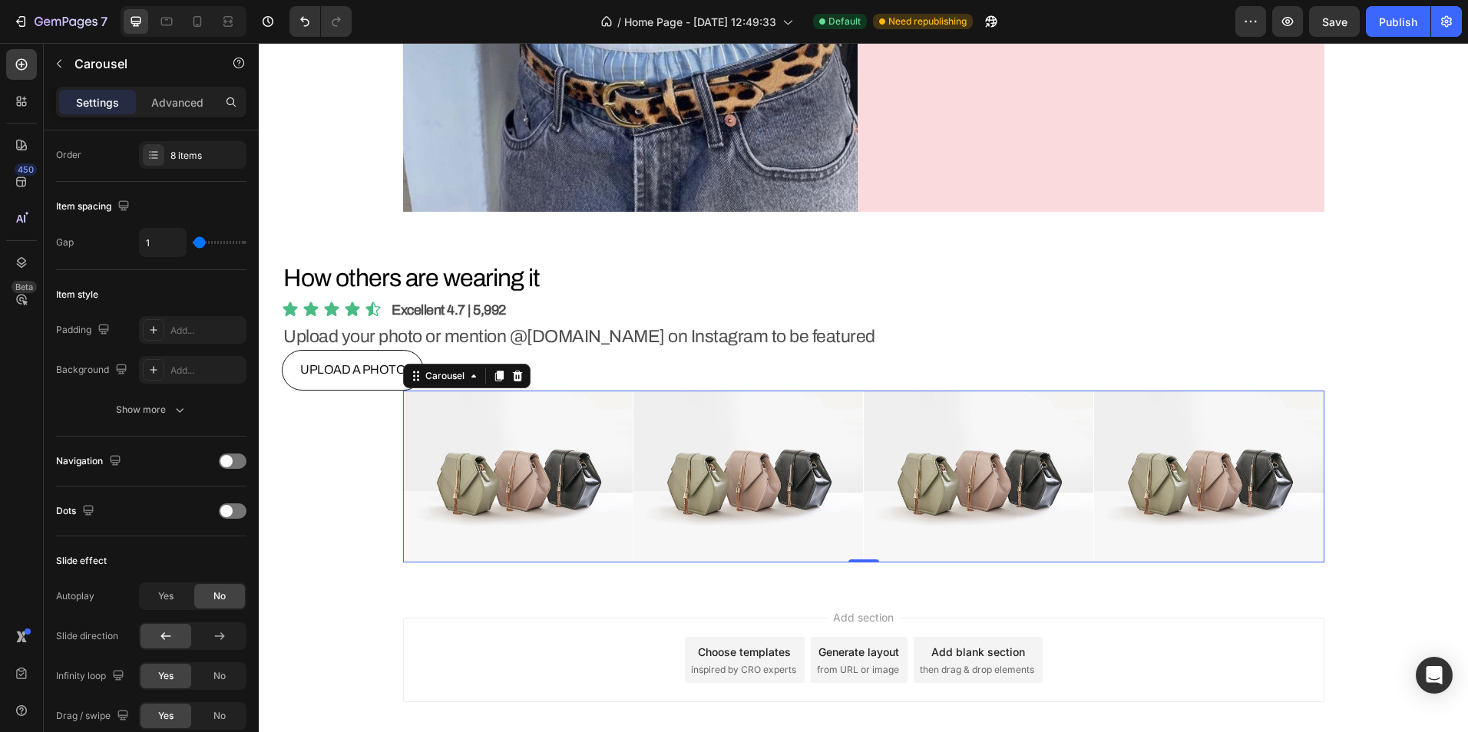
click at [234, 453] on div "Navigation" at bounding box center [151, 461] width 190 height 25
click at [233, 456] on div at bounding box center [233, 461] width 28 height 15
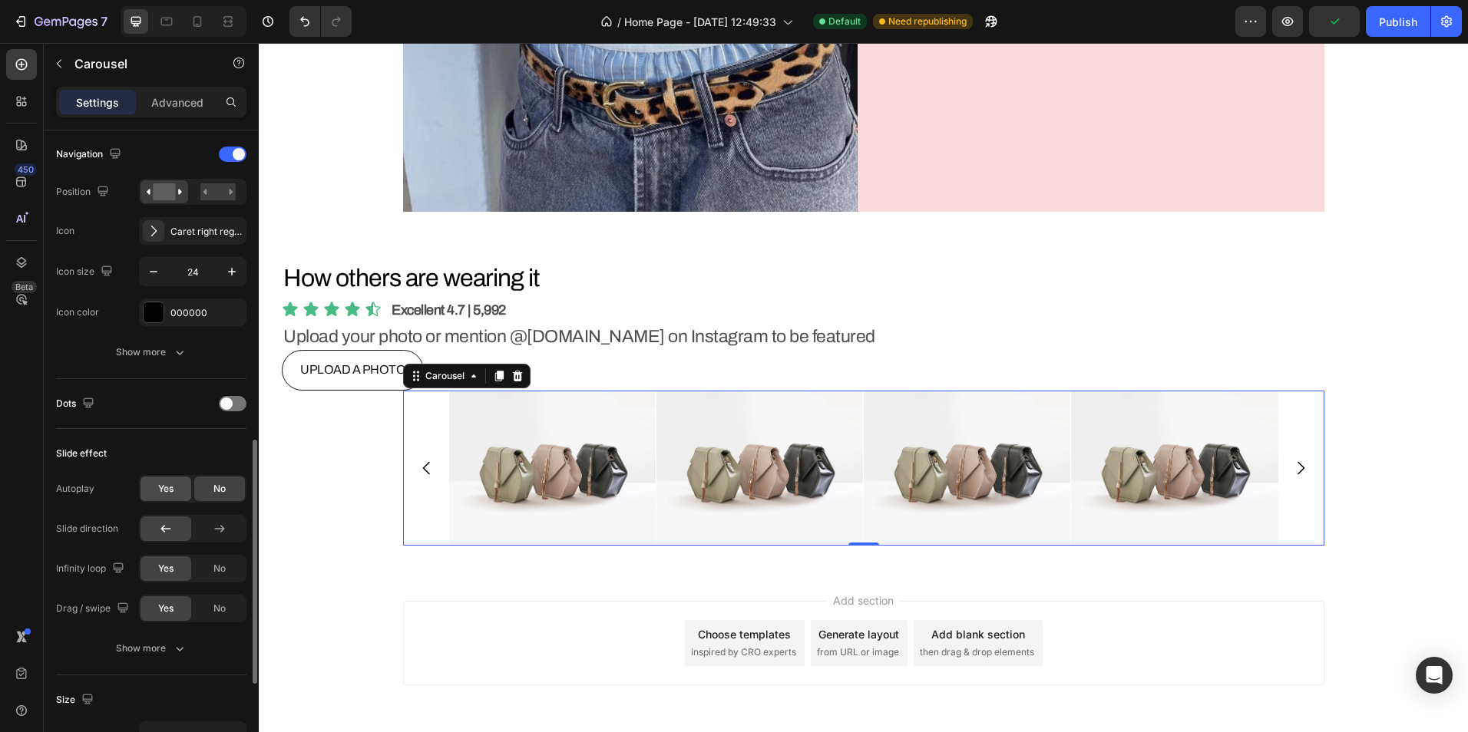
scroll to position [691, 0]
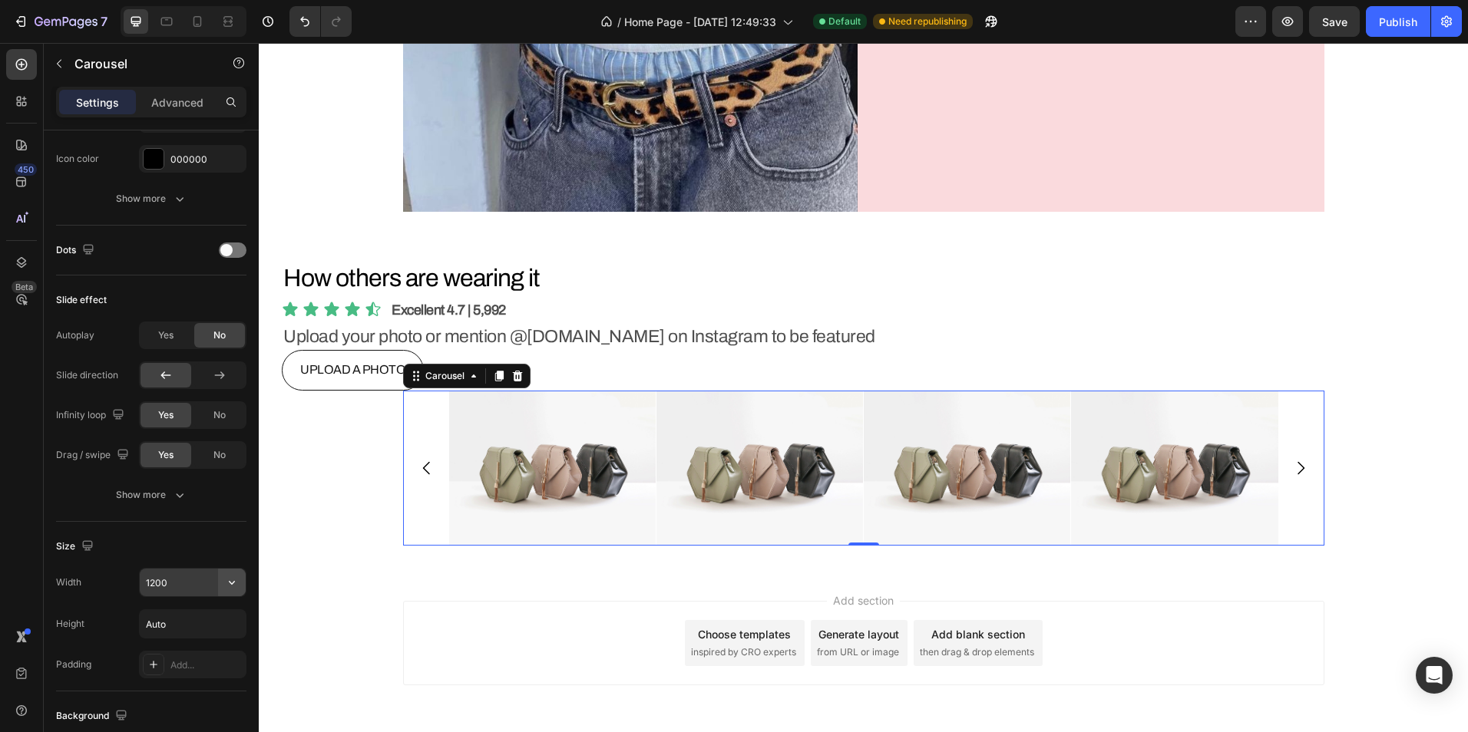
click at [233, 583] on icon "button" at bounding box center [232, 583] width 6 height 4
click at [170, 645] on p "Full 100%" at bounding box center [189, 651] width 88 height 14
type input "100%"
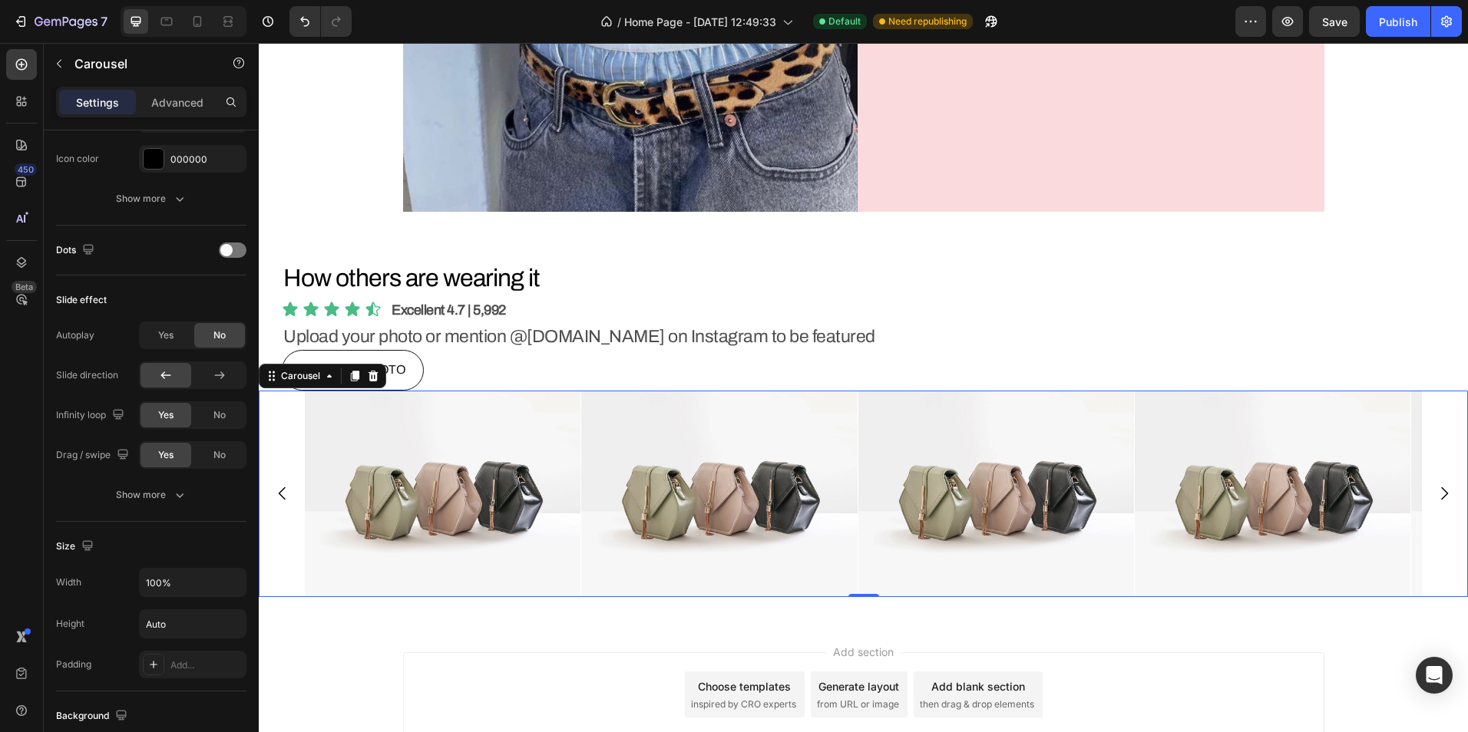
click at [368, 541] on img at bounding box center [443, 494] width 276 height 206
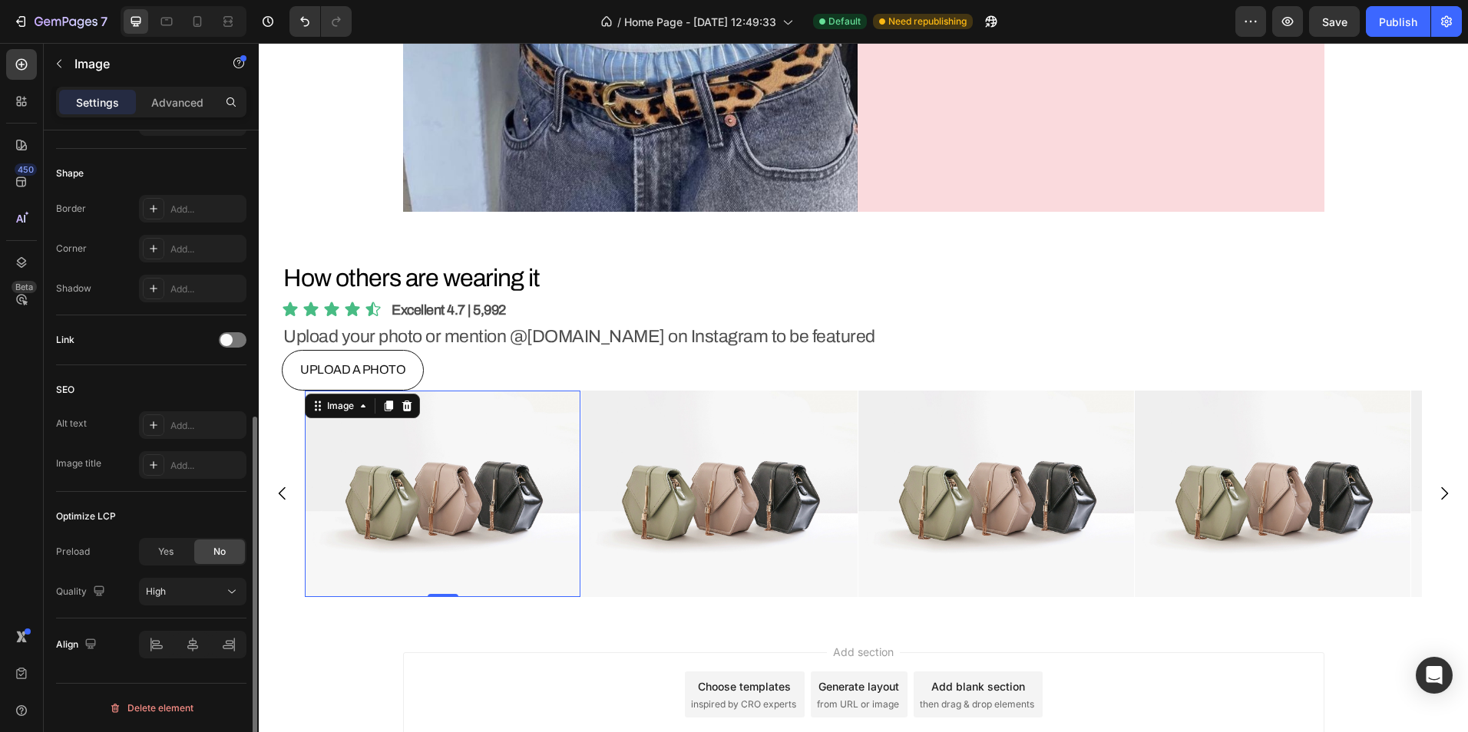
scroll to position [0, 0]
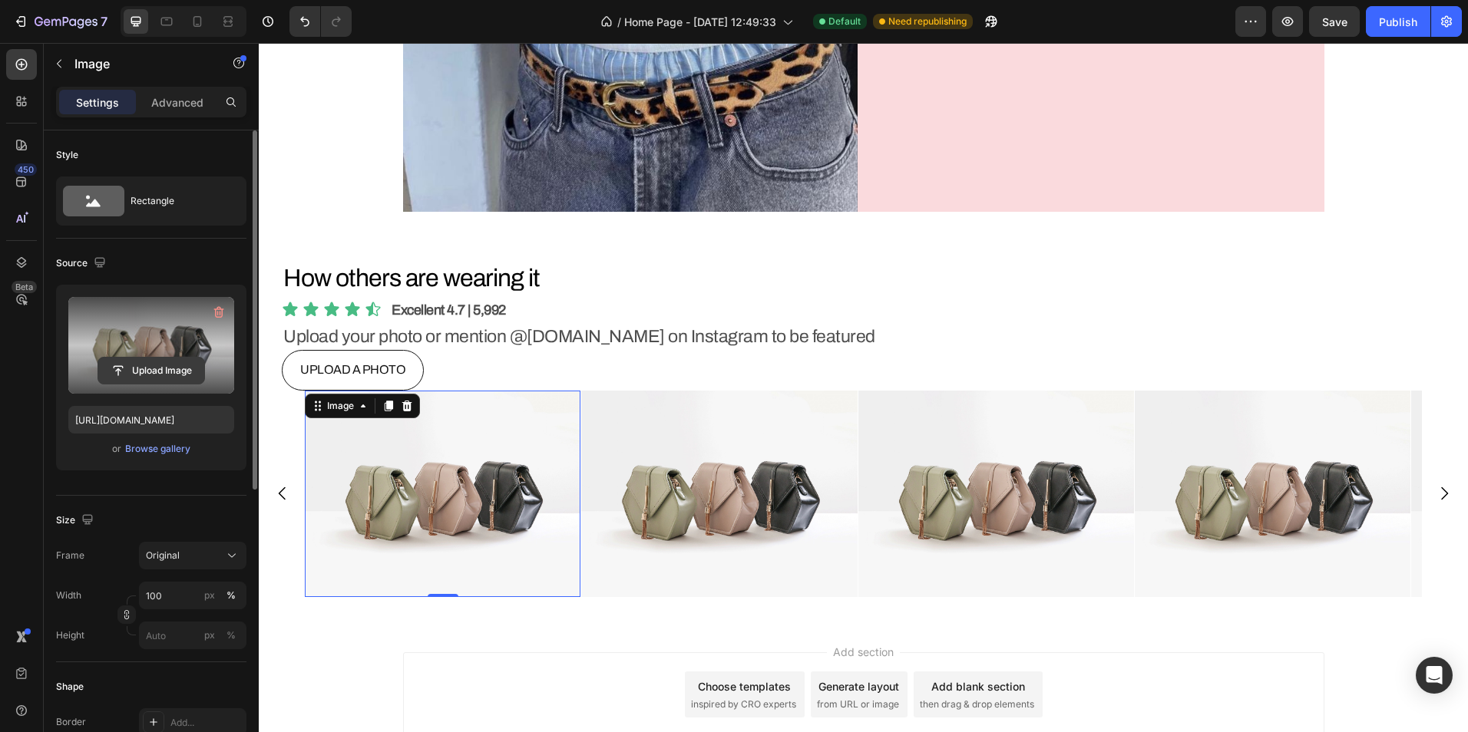
click at [143, 367] on input "file" at bounding box center [151, 371] width 106 height 26
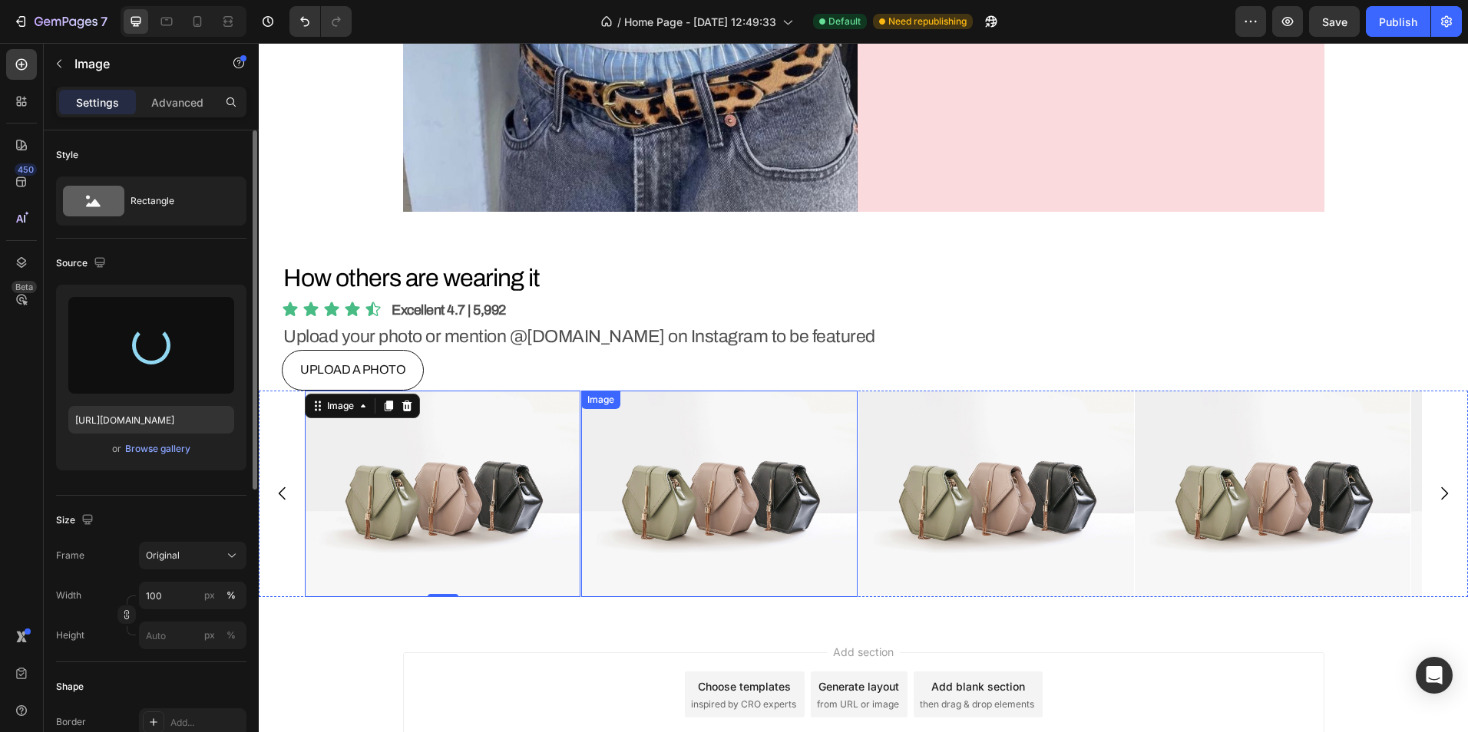
type input "[URL][DOMAIN_NAME]"
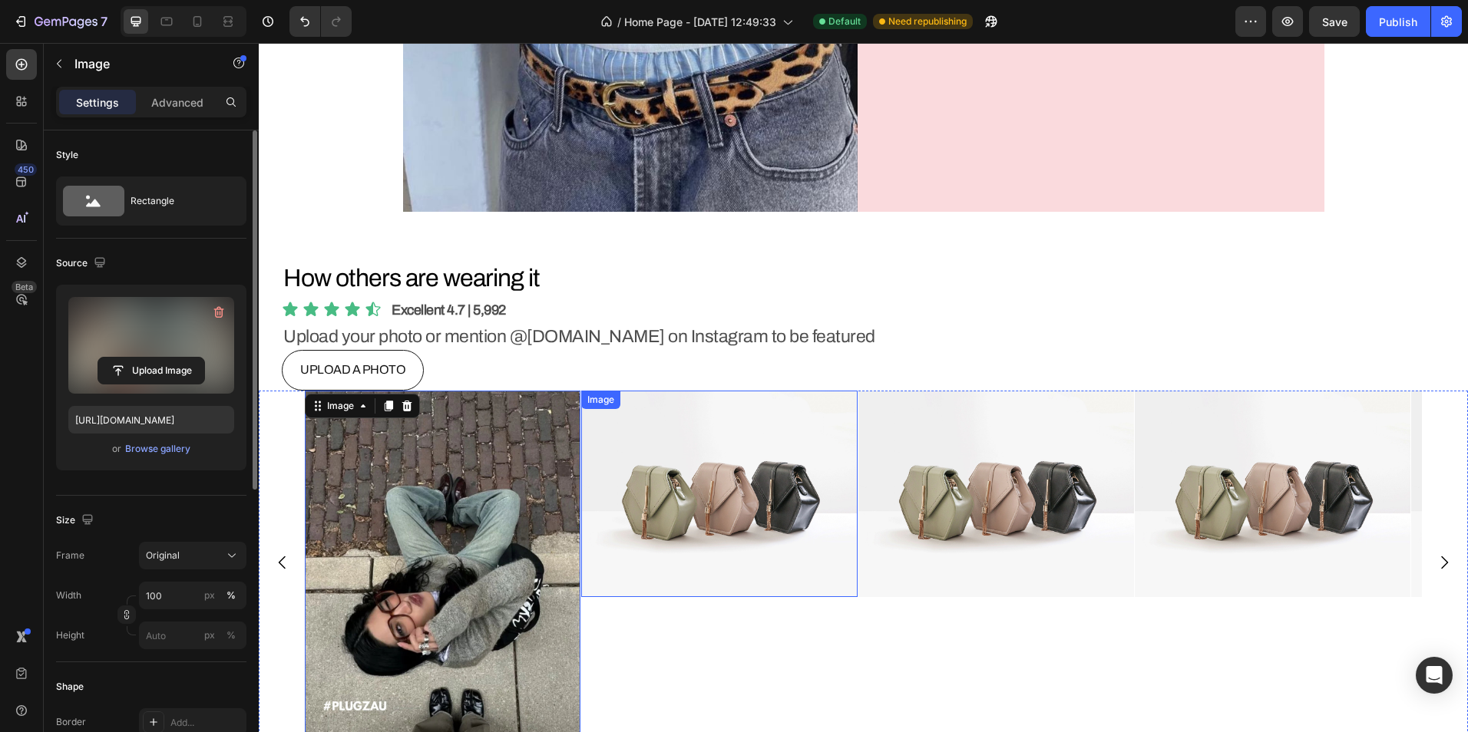
click at [658, 449] on img at bounding box center [719, 494] width 276 height 206
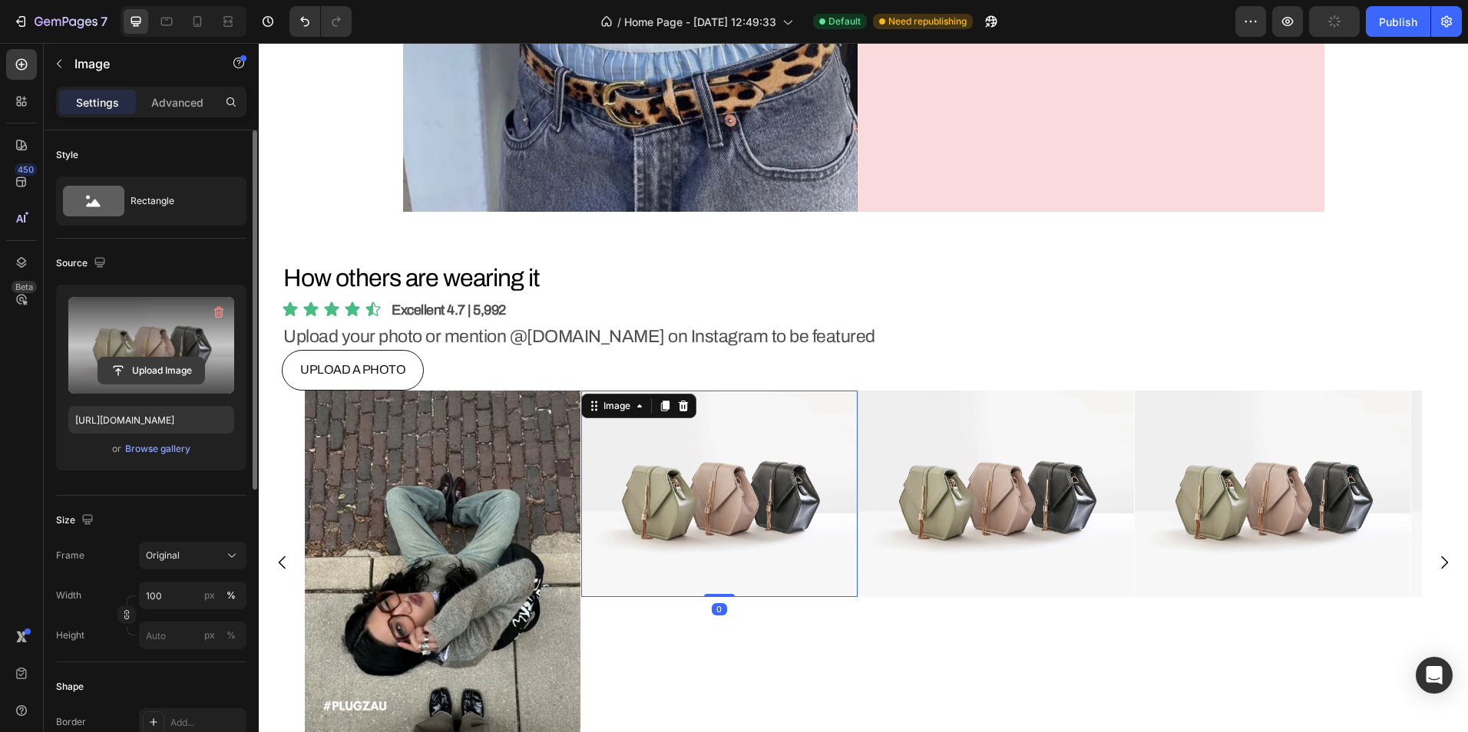
click at [177, 372] on input "file" at bounding box center [151, 371] width 106 height 26
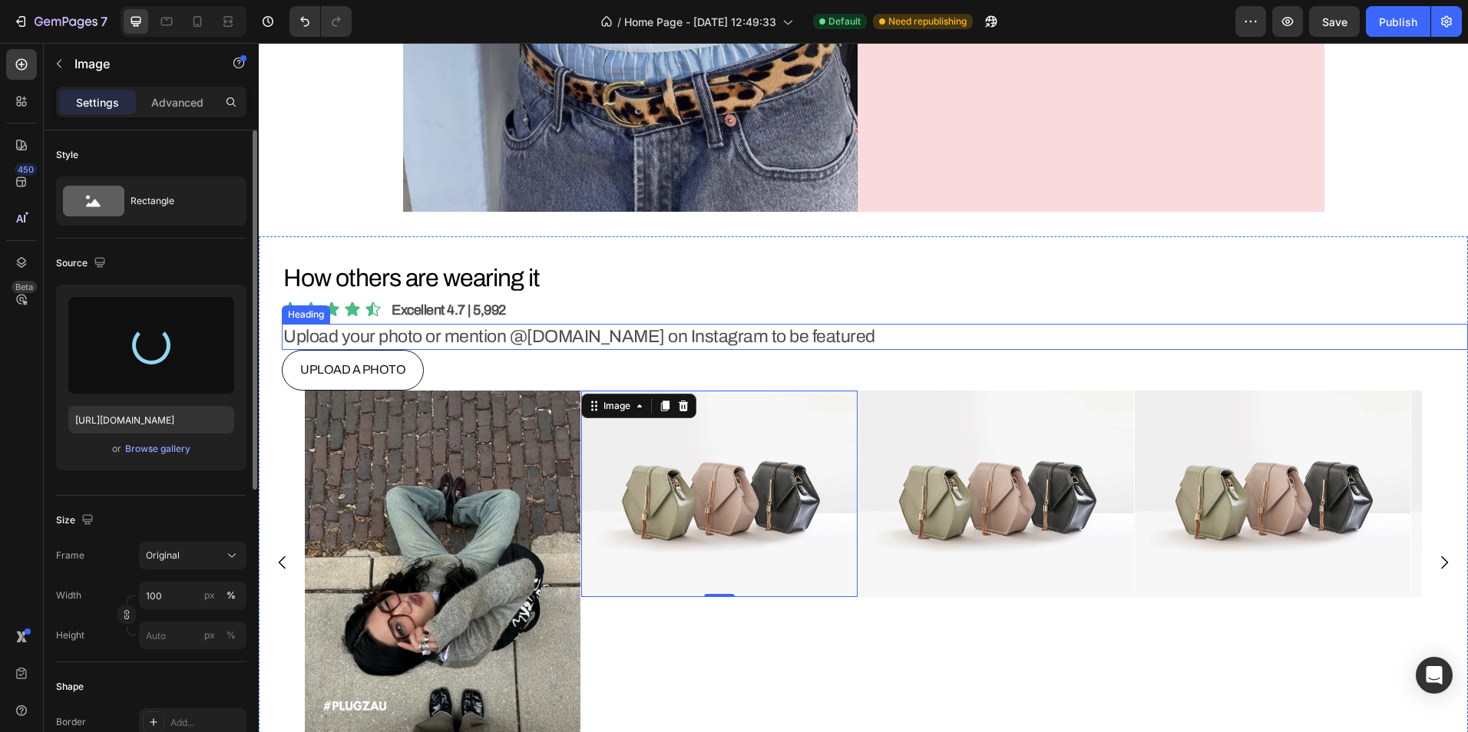
type input "[URL][DOMAIN_NAME]"
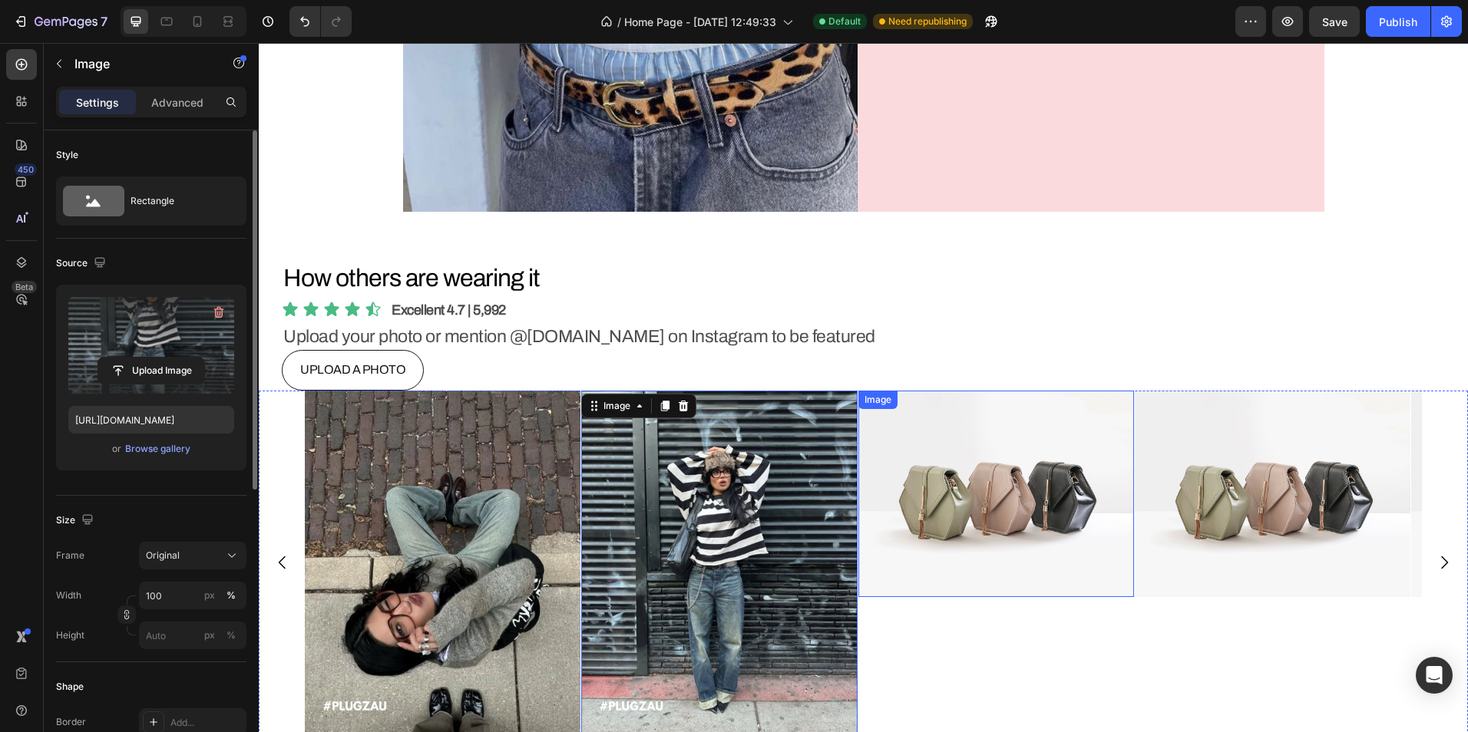
click at [923, 534] on img at bounding box center [996, 494] width 276 height 206
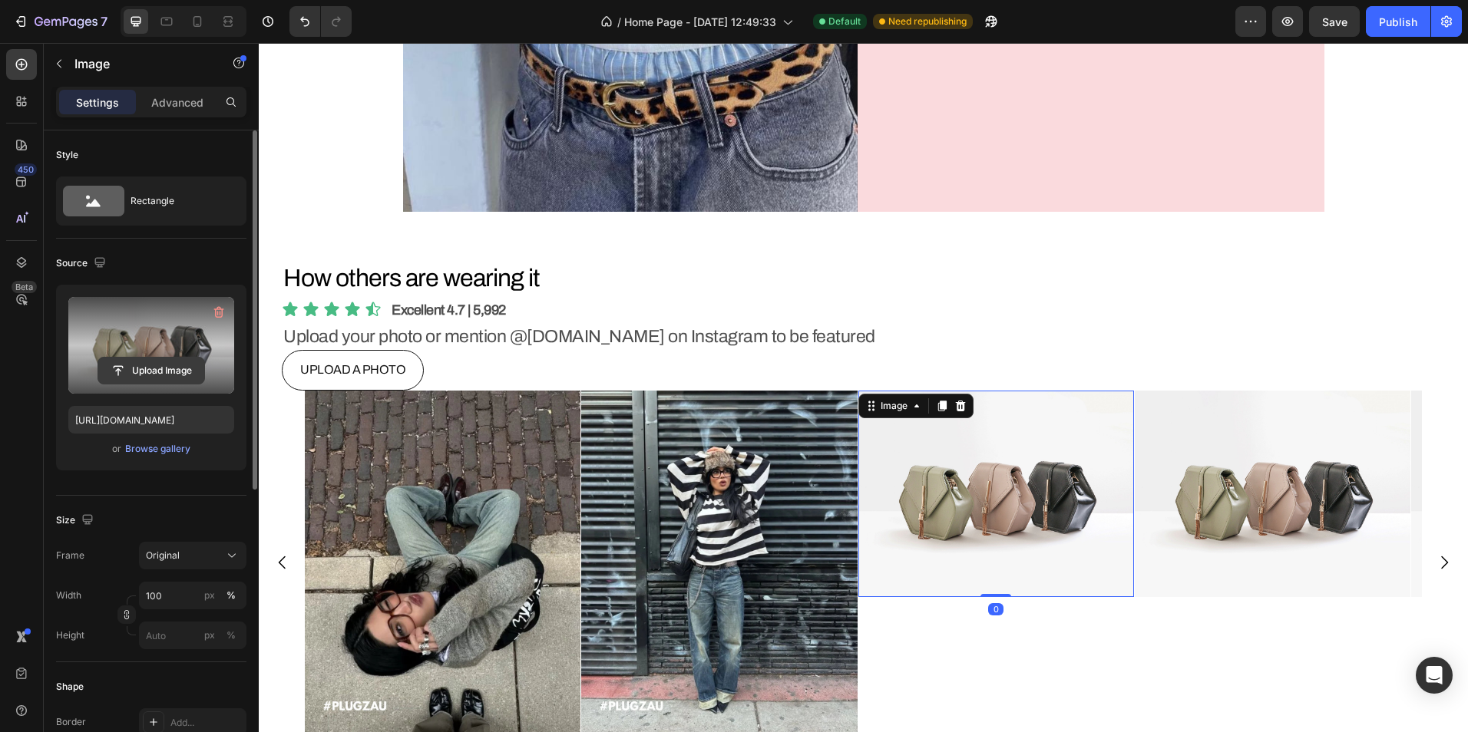
click at [162, 365] on input "file" at bounding box center [151, 371] width 106 height 26
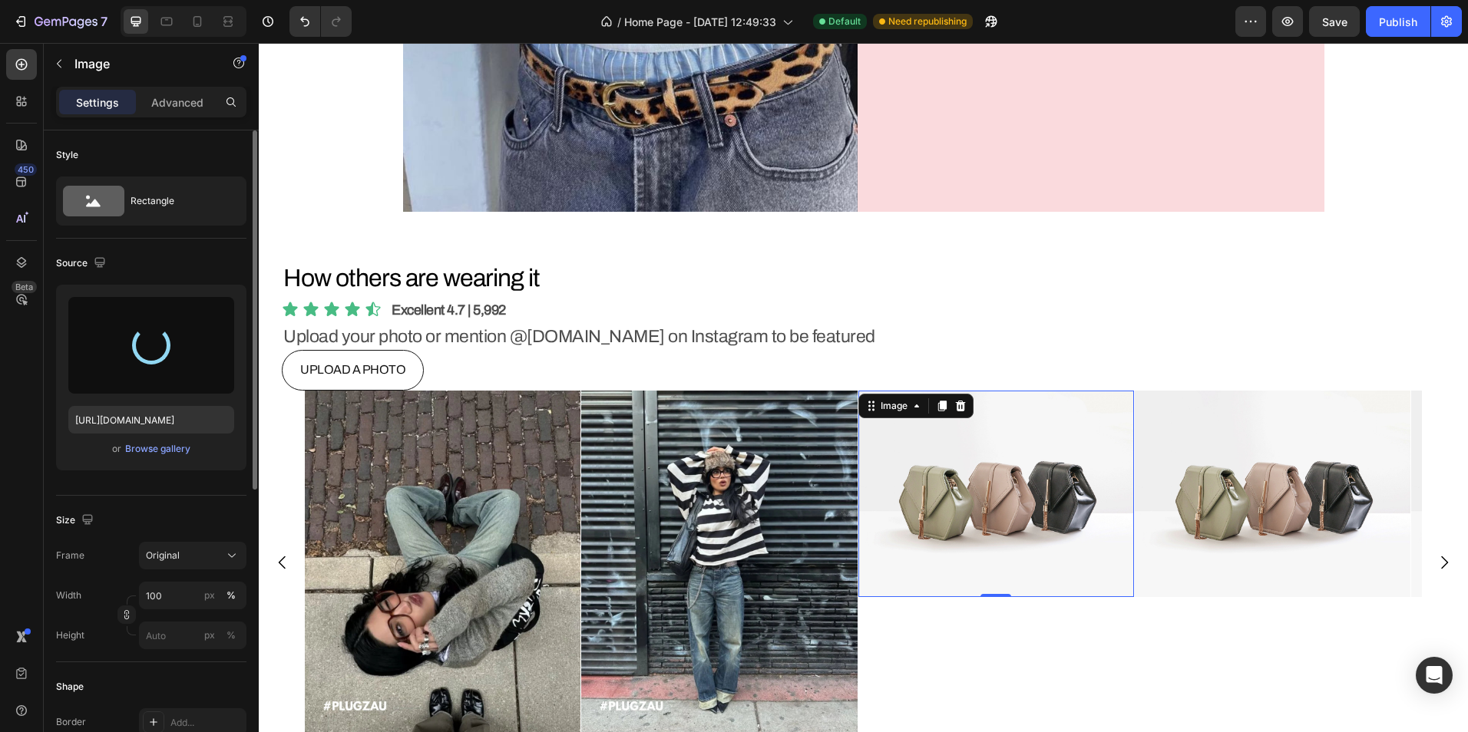
type input "[URL][DOMAIN_NAME]"
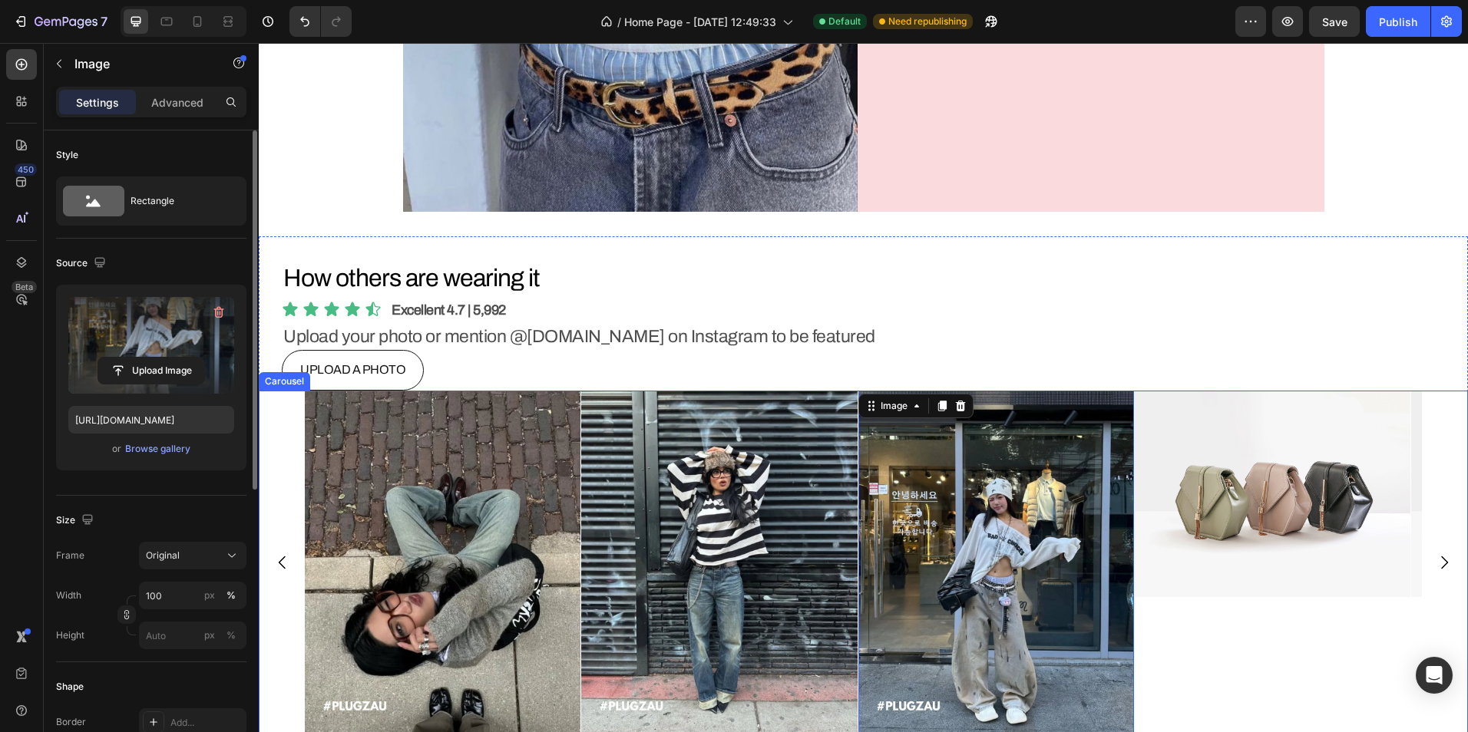
click at [1436, 565] on icon "Carousel Next Arrow" at bounding box center [1444, 562] width 18 height 18
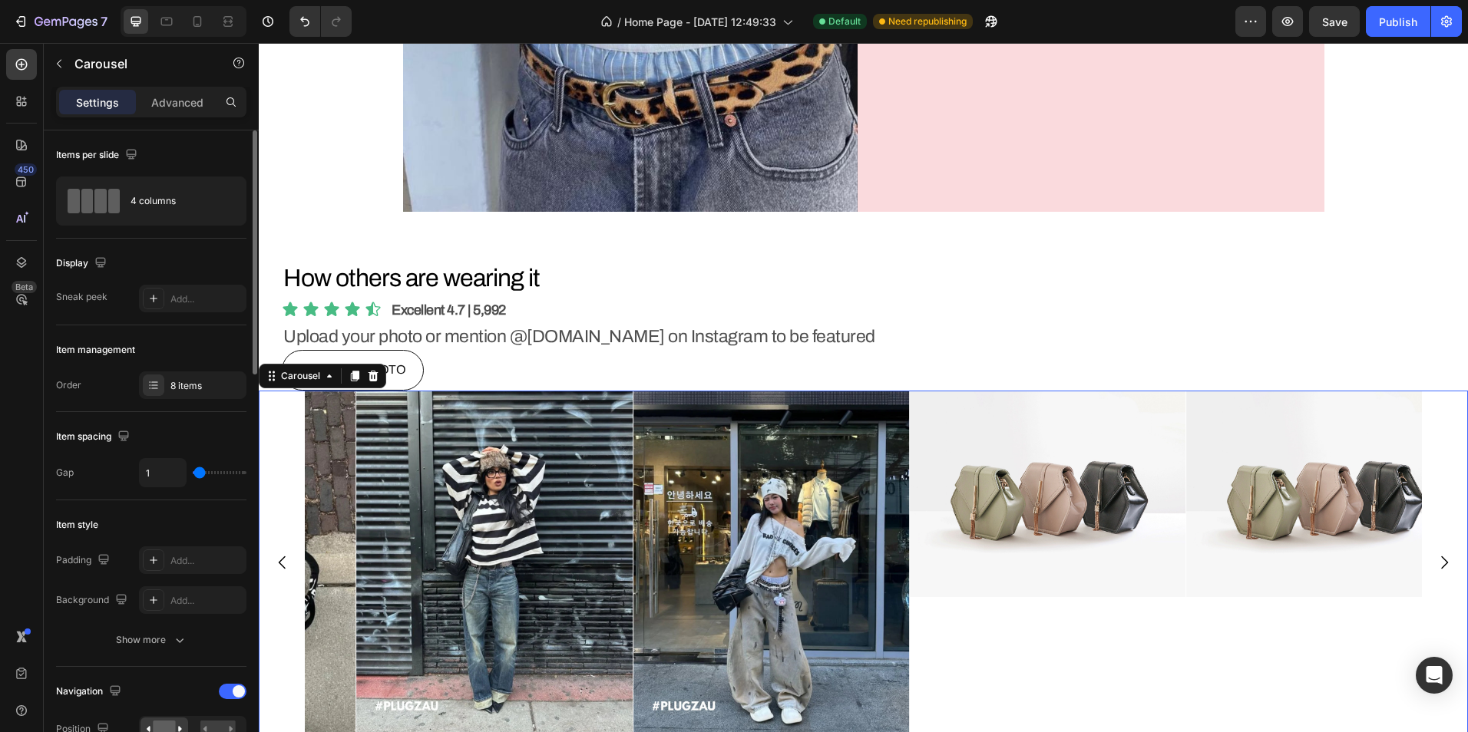
click at [1441, 564] on icon "Carousel Next Arrow" at bounding box center [1444, 563] width 7 height 13
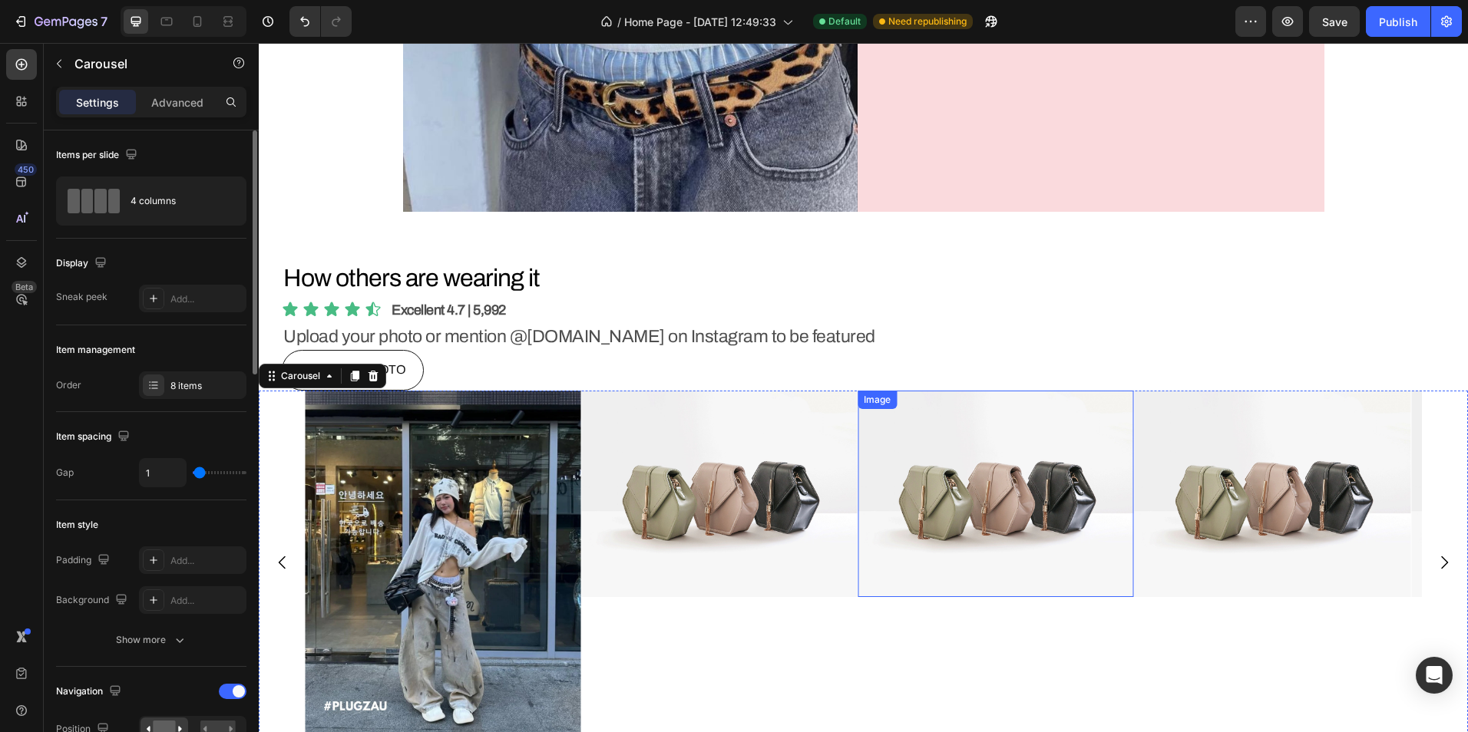
click at [678, 461] on img at bounding box center [719, 494] width 276 height 206
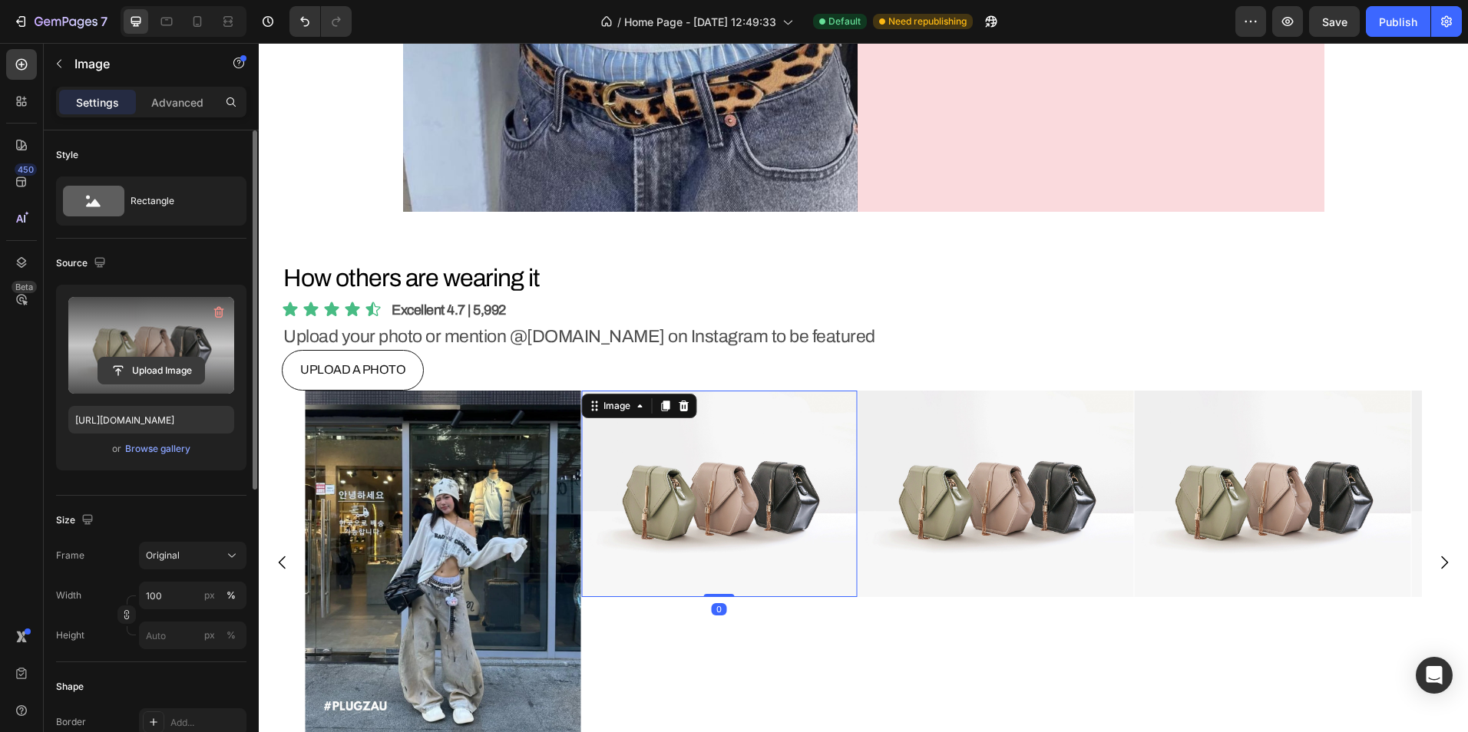
click at [177, 375] on input "file" at bounding box center [151, 371] width 106 height 26
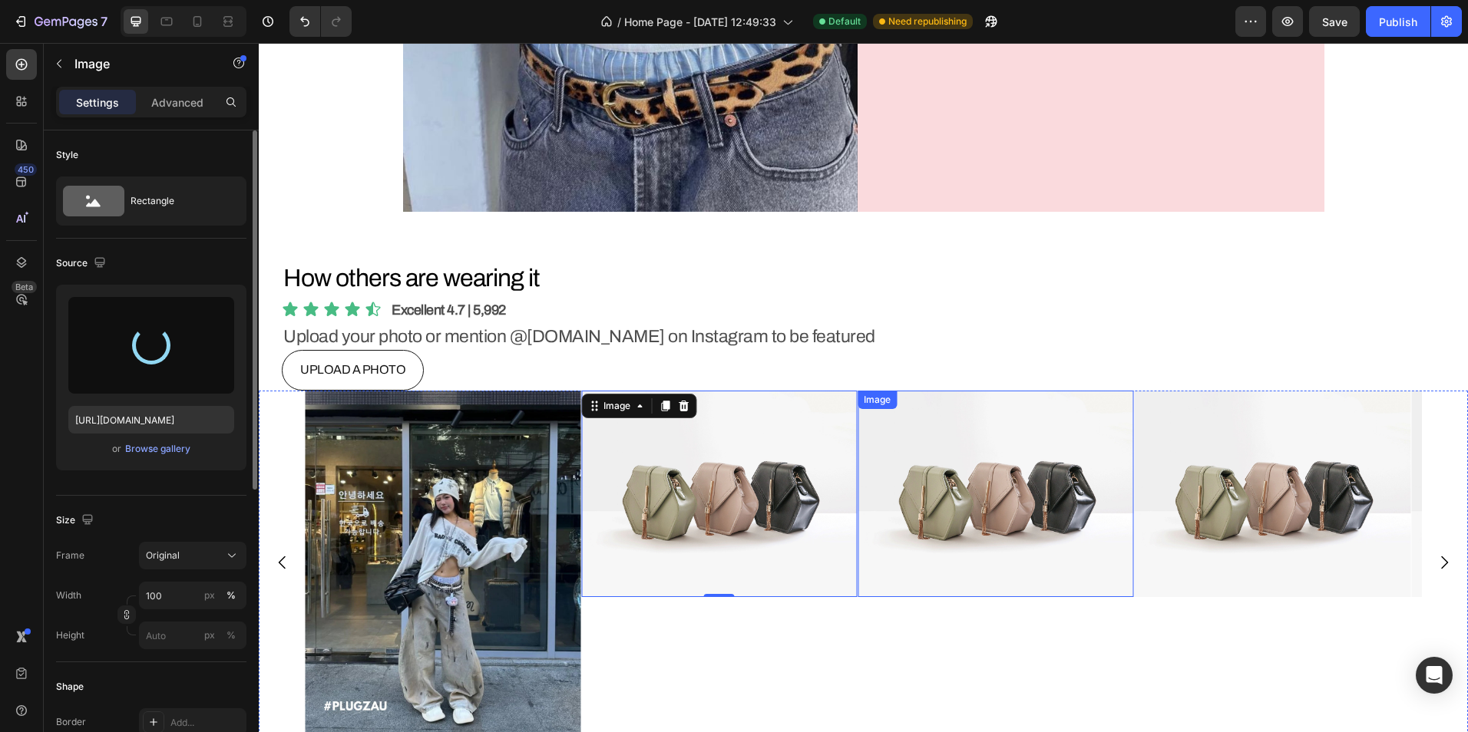
type input "[URL][DOMAIN_NAME]"
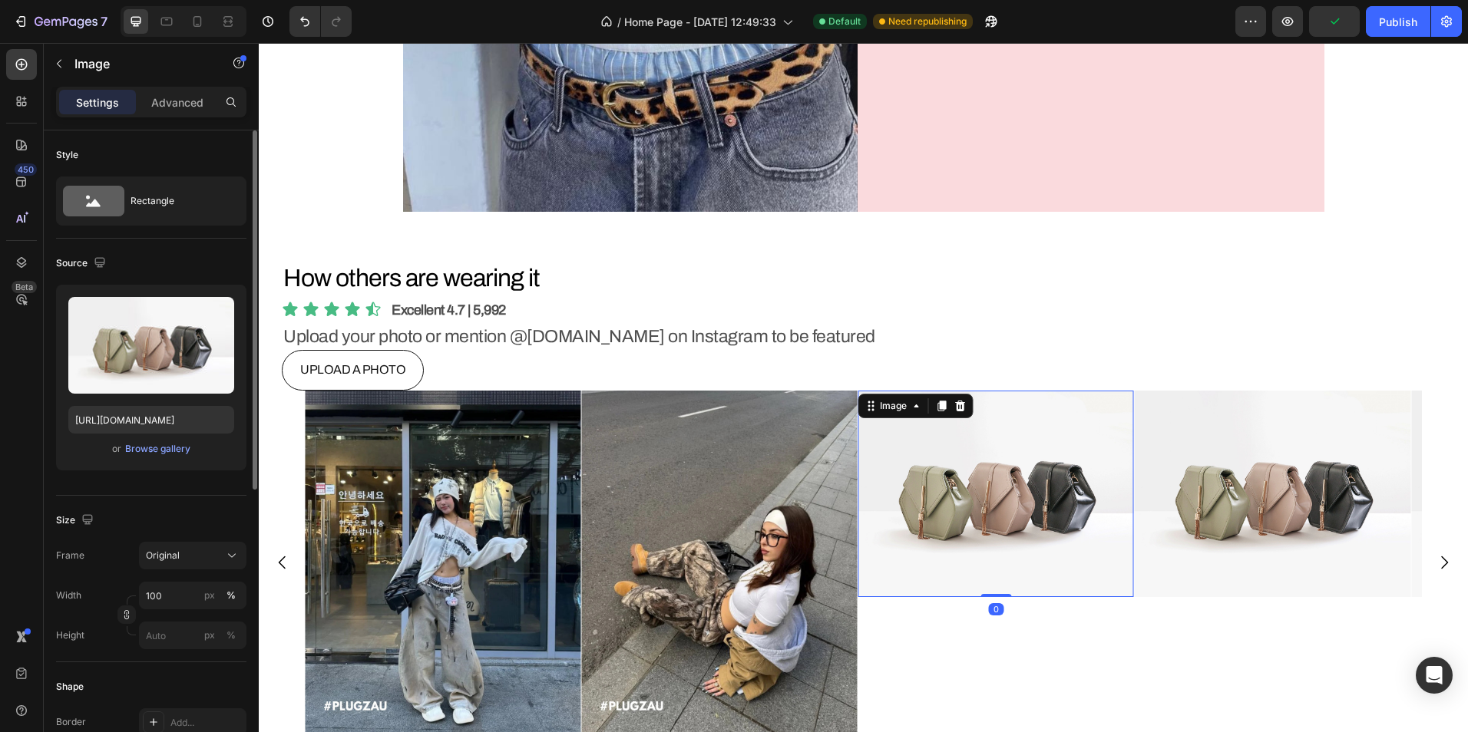
click at [973, 479] on img at bounding box center [995, 494] width 276 height 206
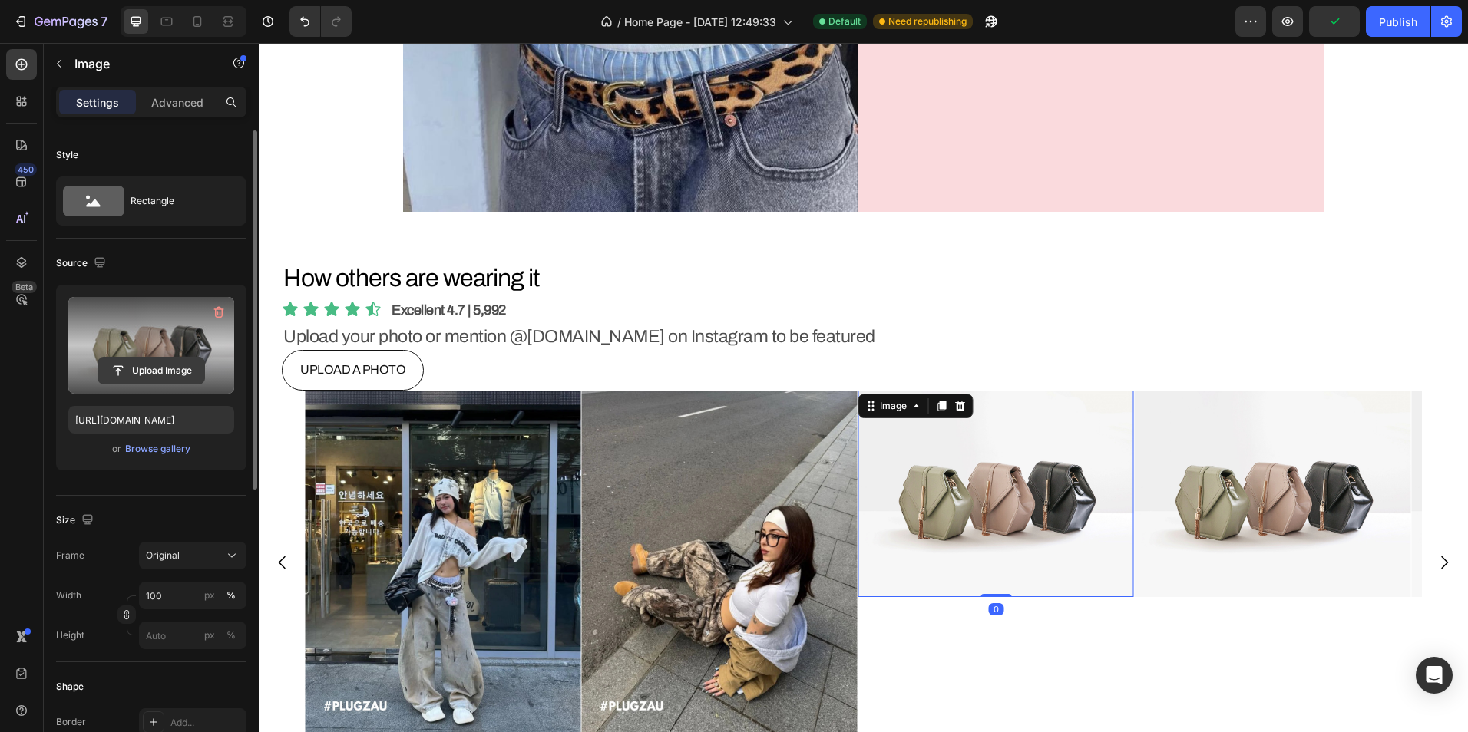
click at [118, 368] on input "file" at bounding box center [151, 371] width 106 height 26
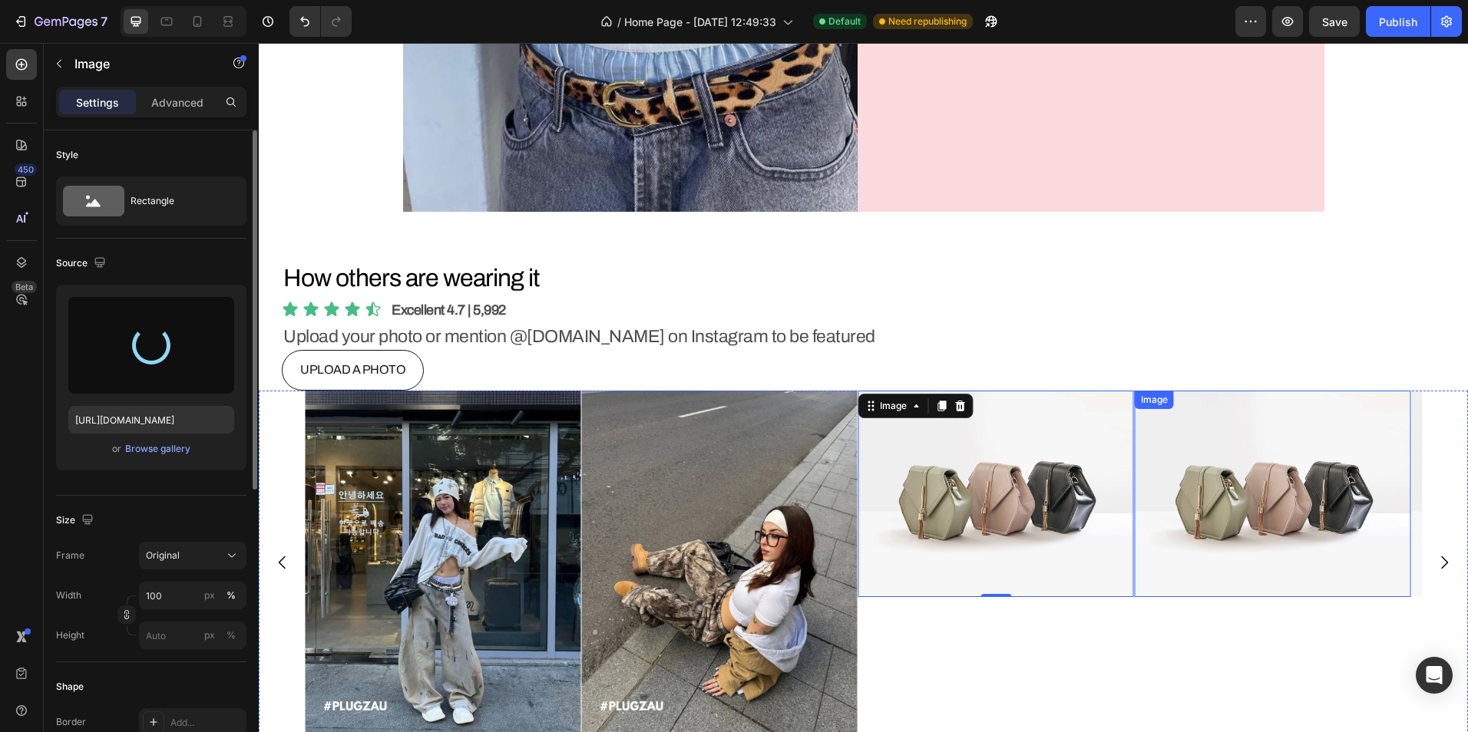
type input "[URL][DOMAIN_NAME]"
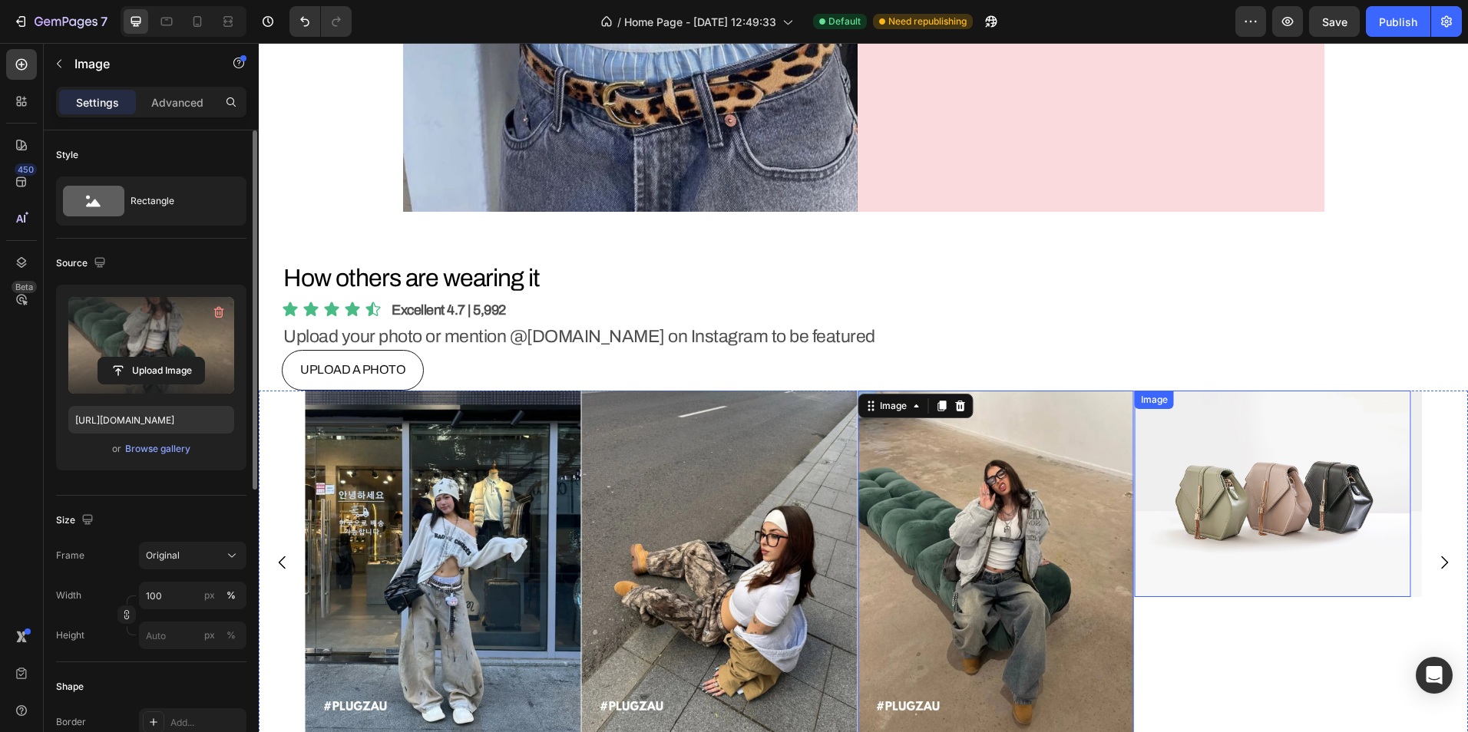
click at [1224, 495] on img at bounding box center [1272, 494] width 276 height 206
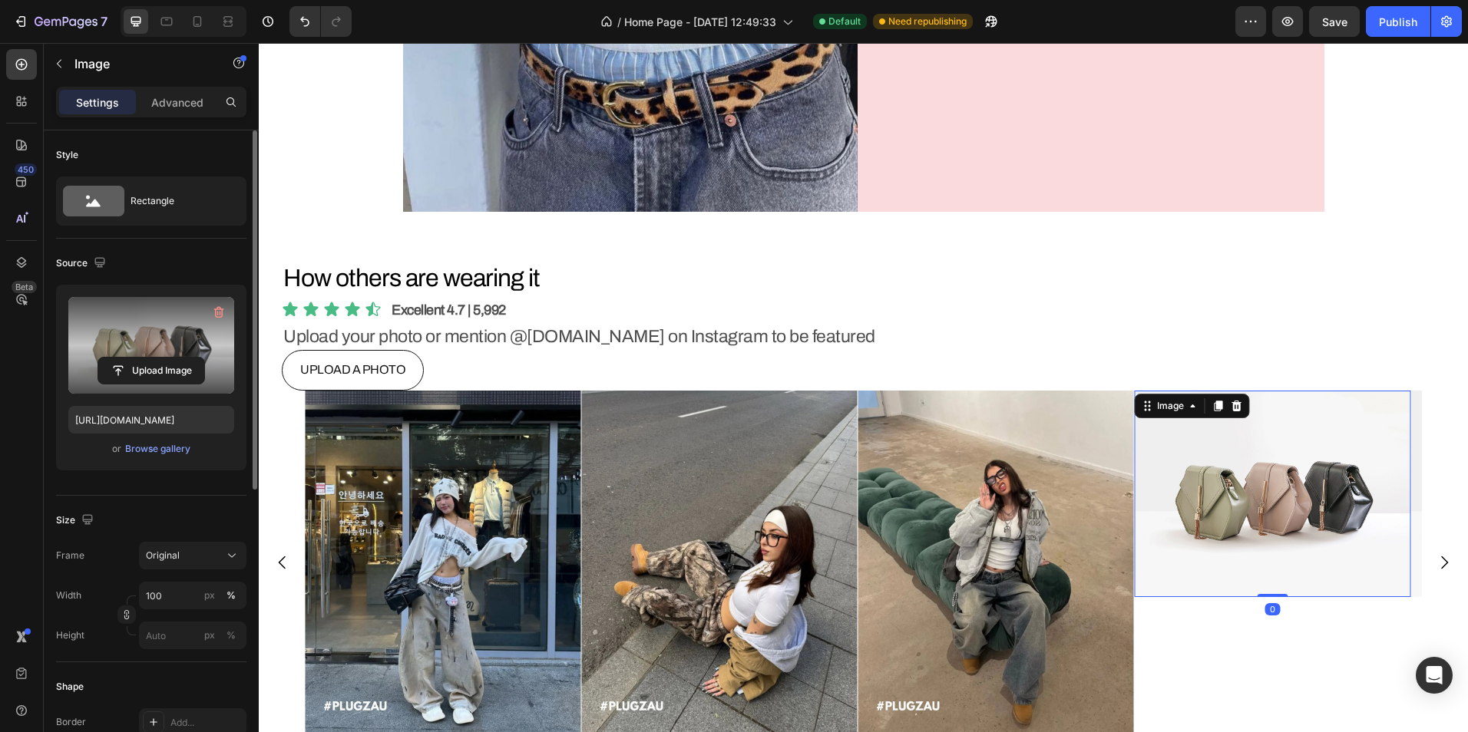
click at [212, 363] on div "Upload Image" at bounding box center [151, 371] width 166 height 28
click at [196, 366] on input "file" at bounding box center [151, 371] width 106 height 26
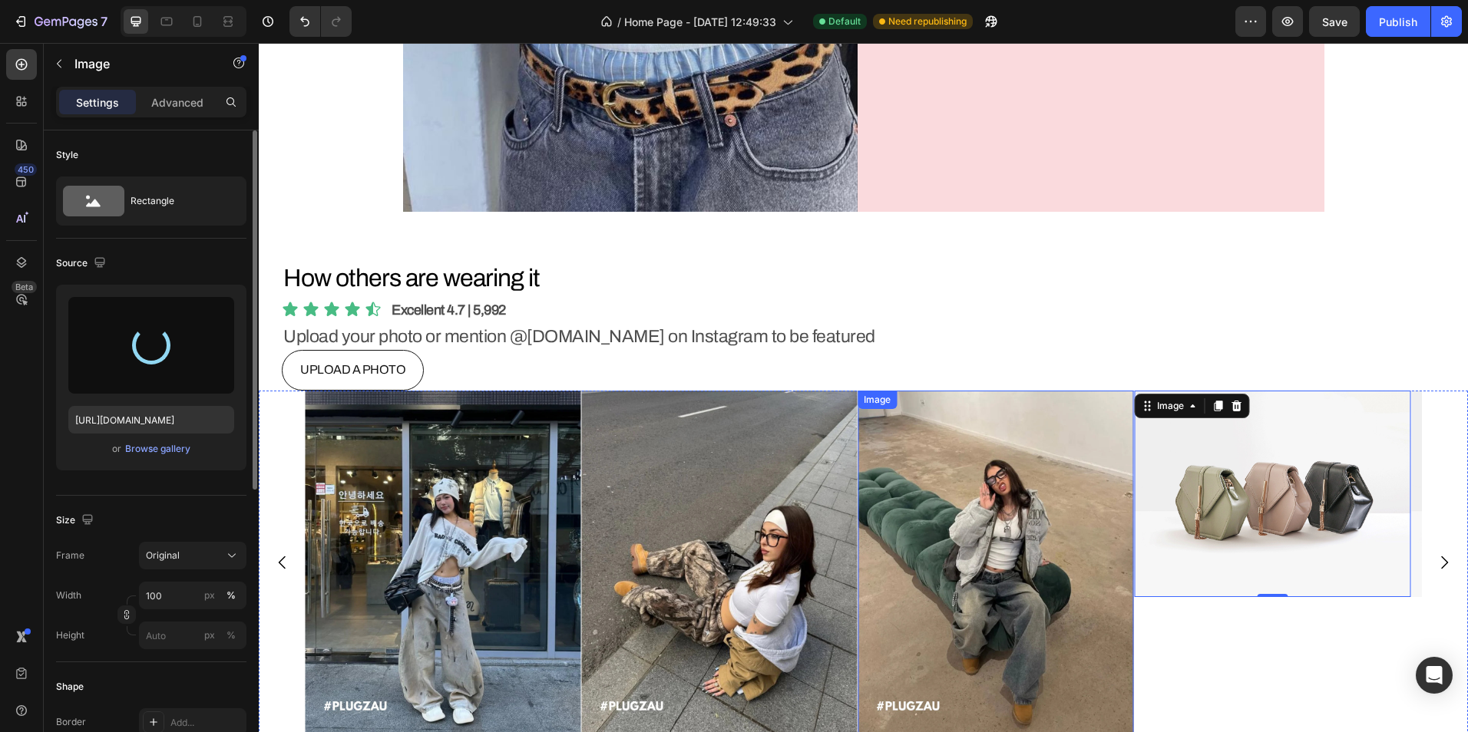
type input "[URL][DOMAIN_NAME]"
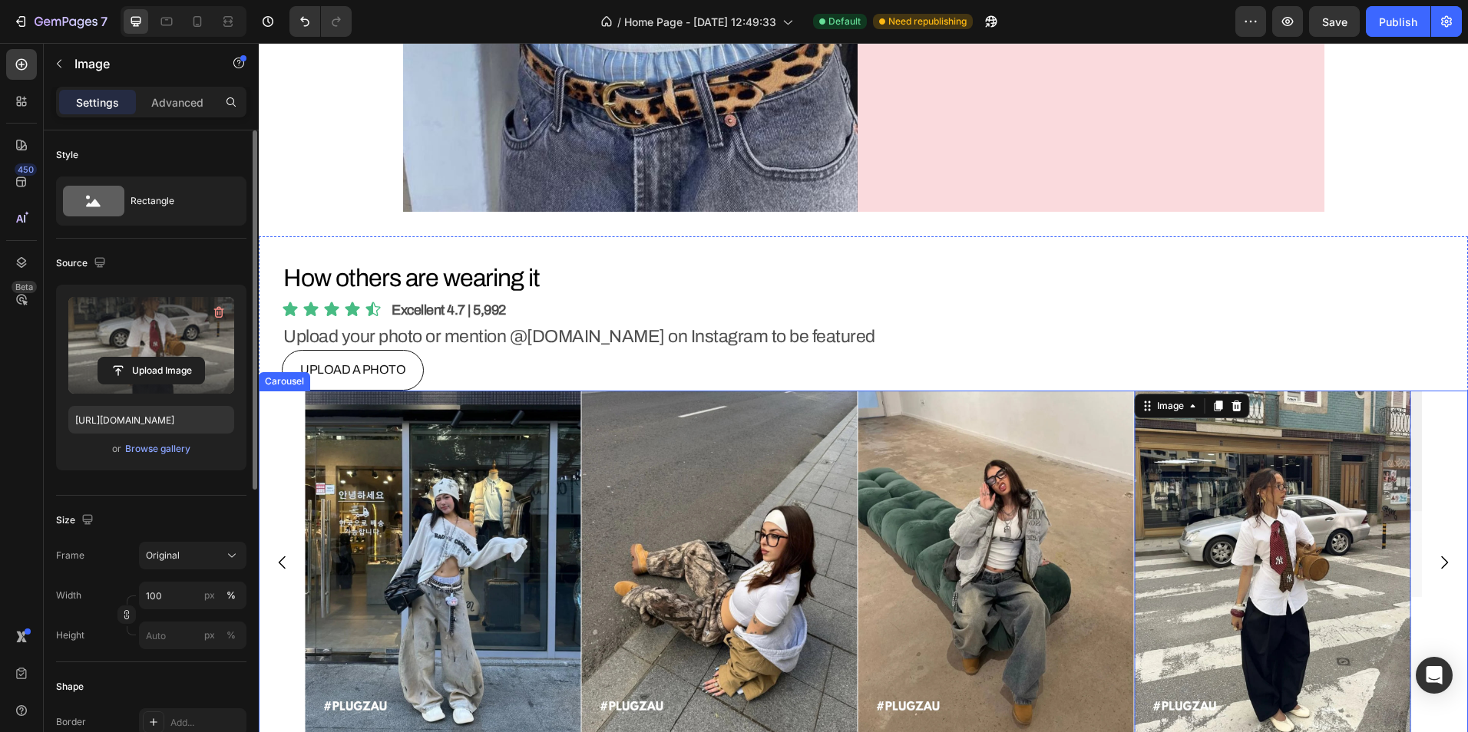
click at [1435, 563] on icon "Carousel Next Arrow" at bounding box center [1444, 562] width 18 height 18
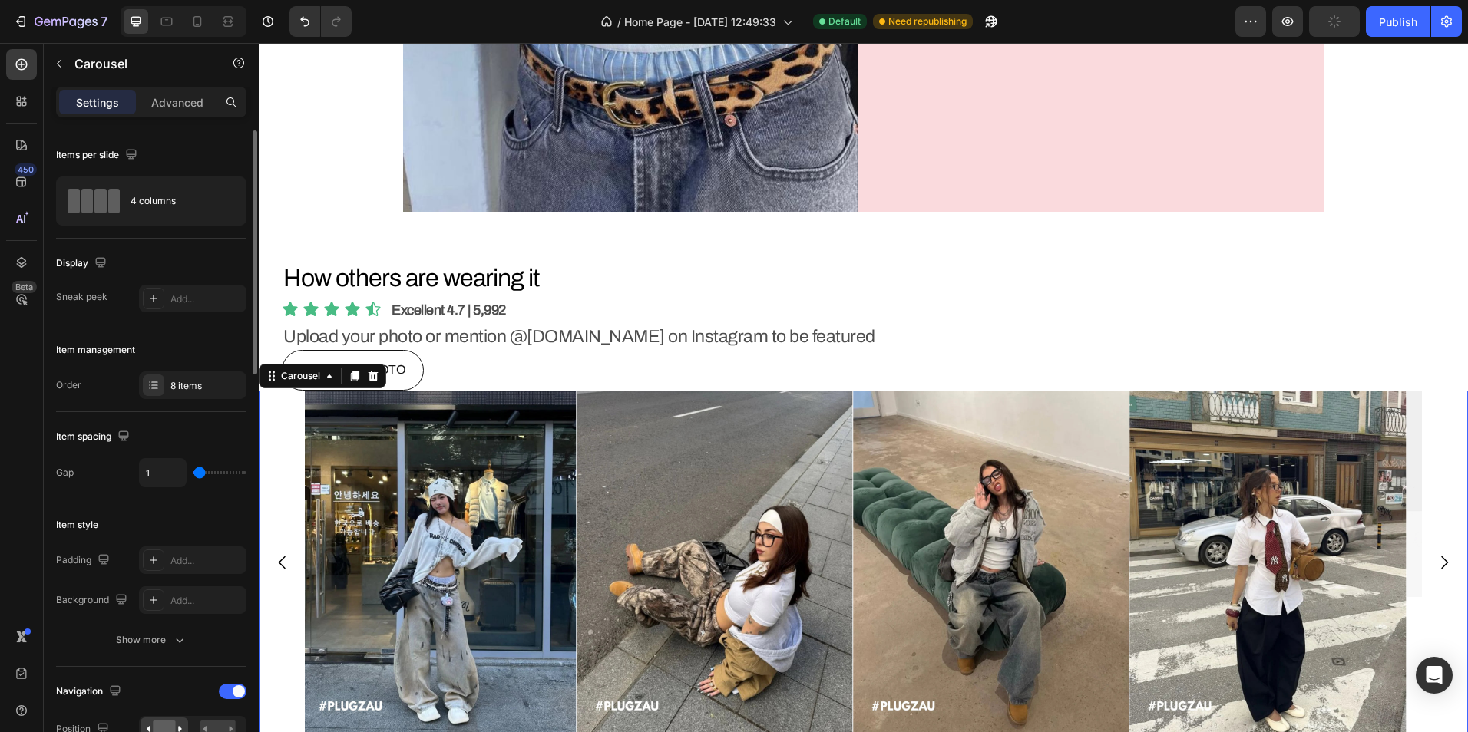
click at [1435, 563] on icon "Carousel Next Arrow" at bounding box center [1444, 562] width 18 height 18
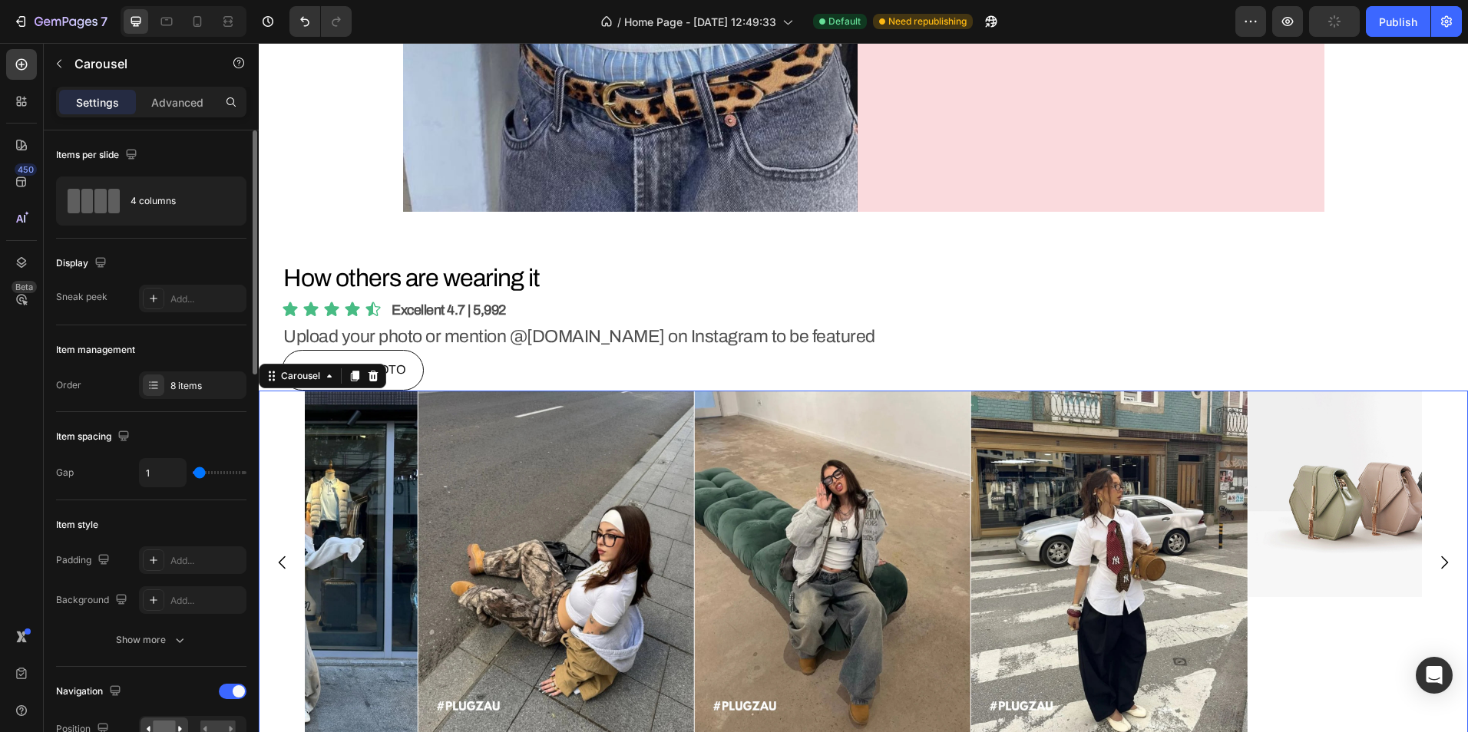
click at [1435, 563] on icon "Carousel Next Arrow" at bounding box center [1444, 562] width 18 height 18
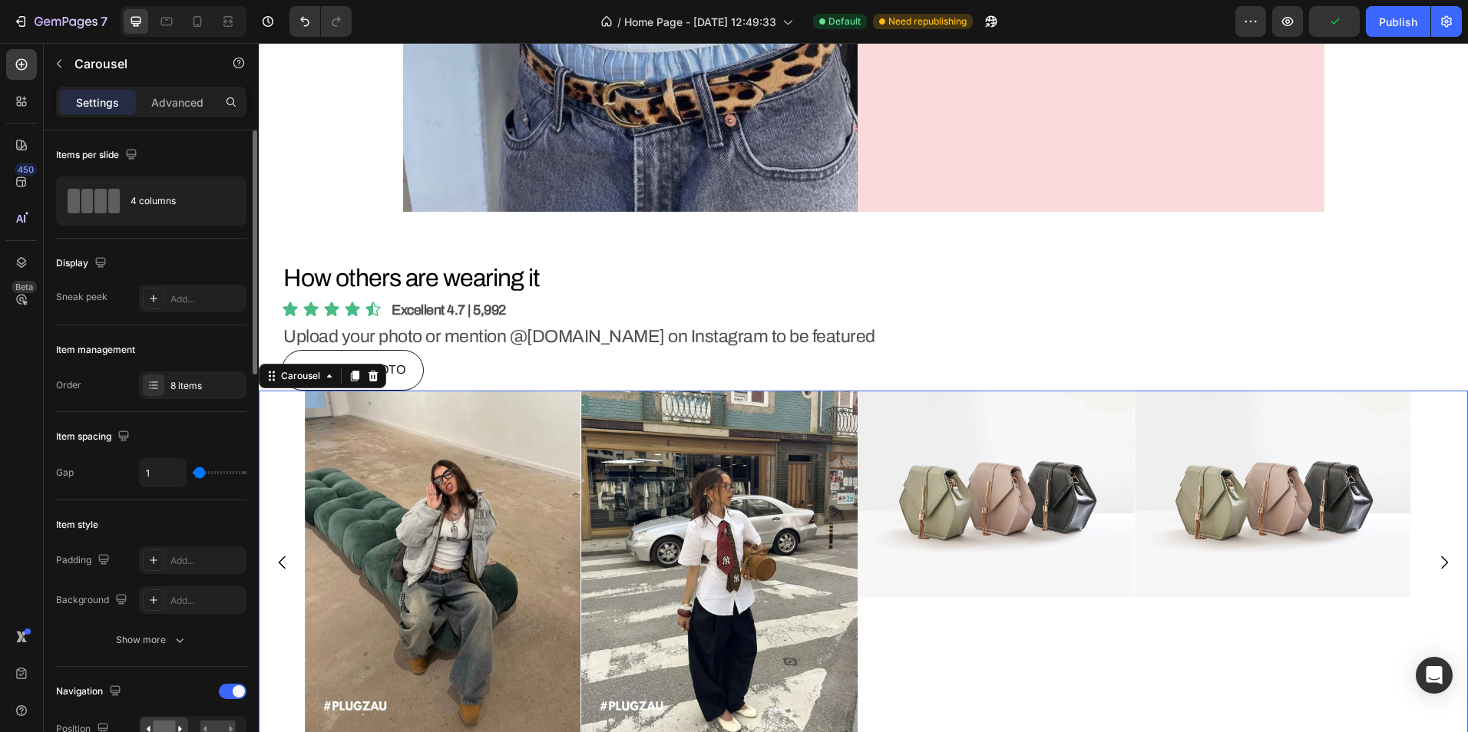
click at [1435, 563] on icon "Carousel Next Arrow" at bounding box center [1444, 562] width 18 height 18
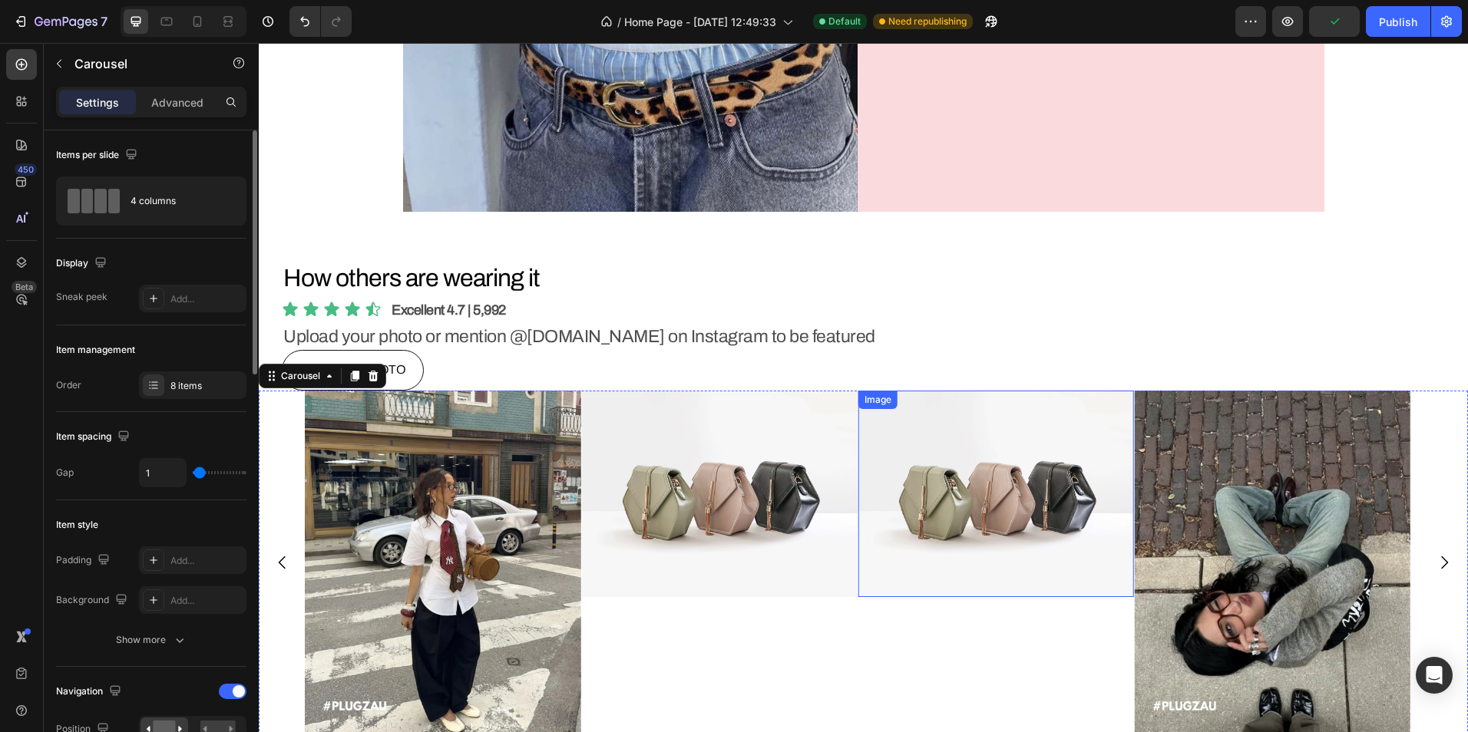
click at [771, 474] on img at bounding box center [719, 494] width 276 height 206
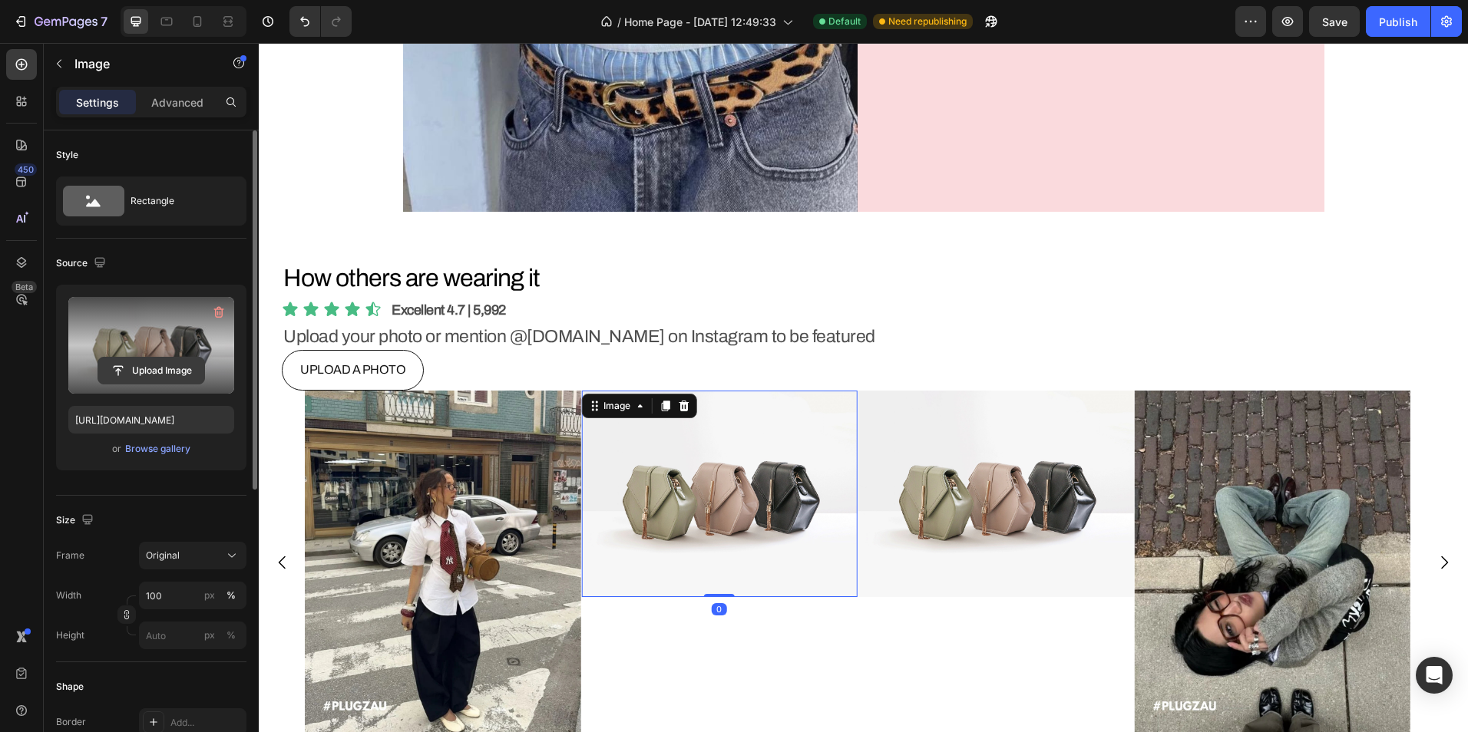
click at [183, 375] on input "file" at bounding box center [151, 371] width 106 height 26
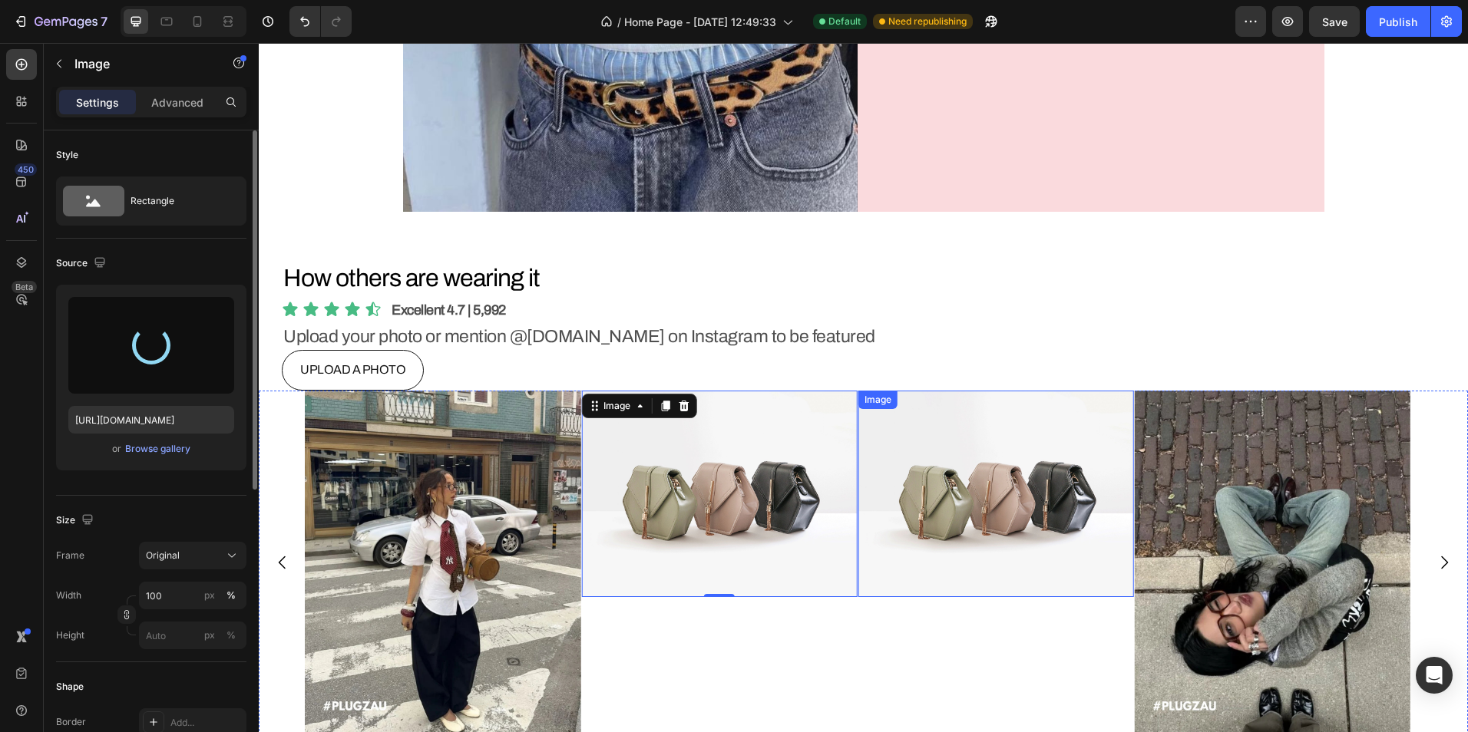
type input "[URL][DOMAIN_NAME]"
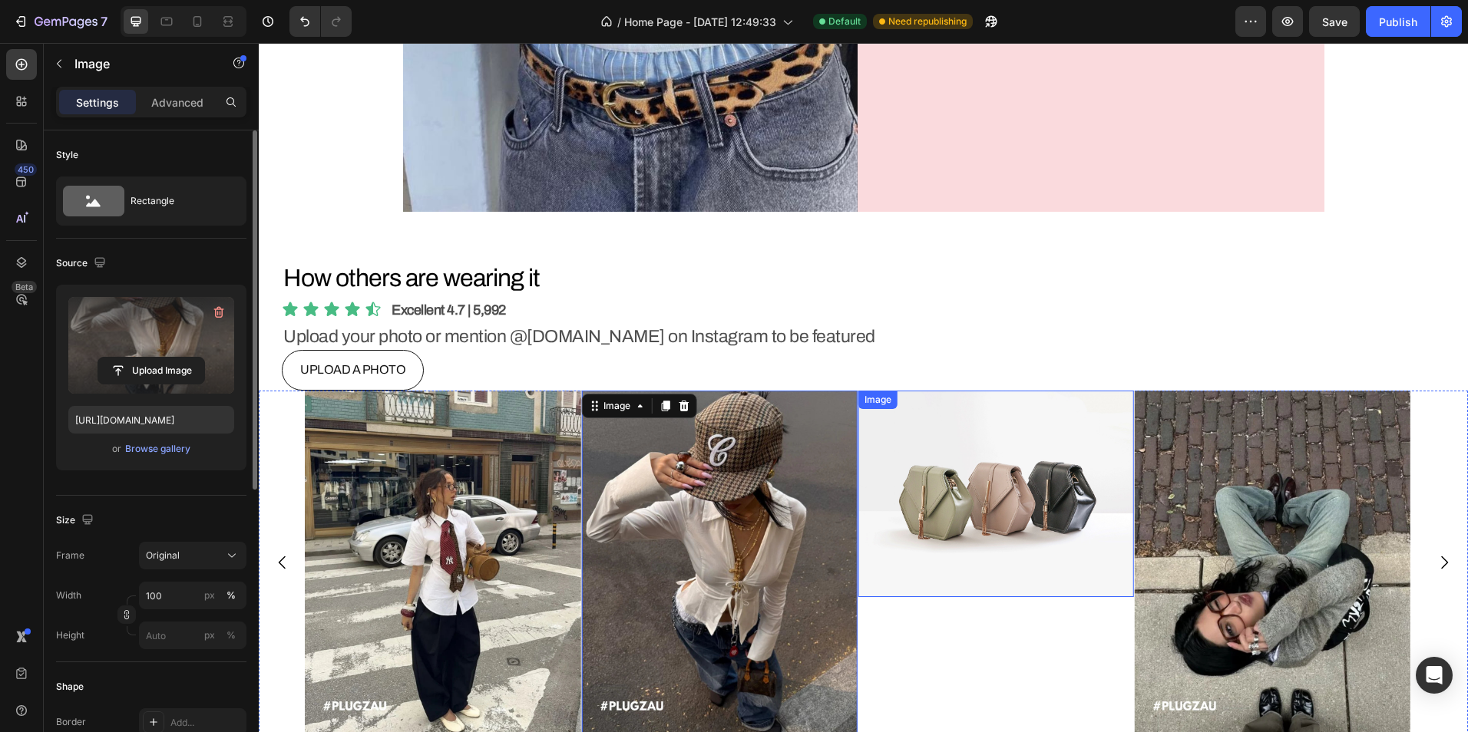
click at [914, 459] on img at bounding box center [996, 494] width 276 height 206
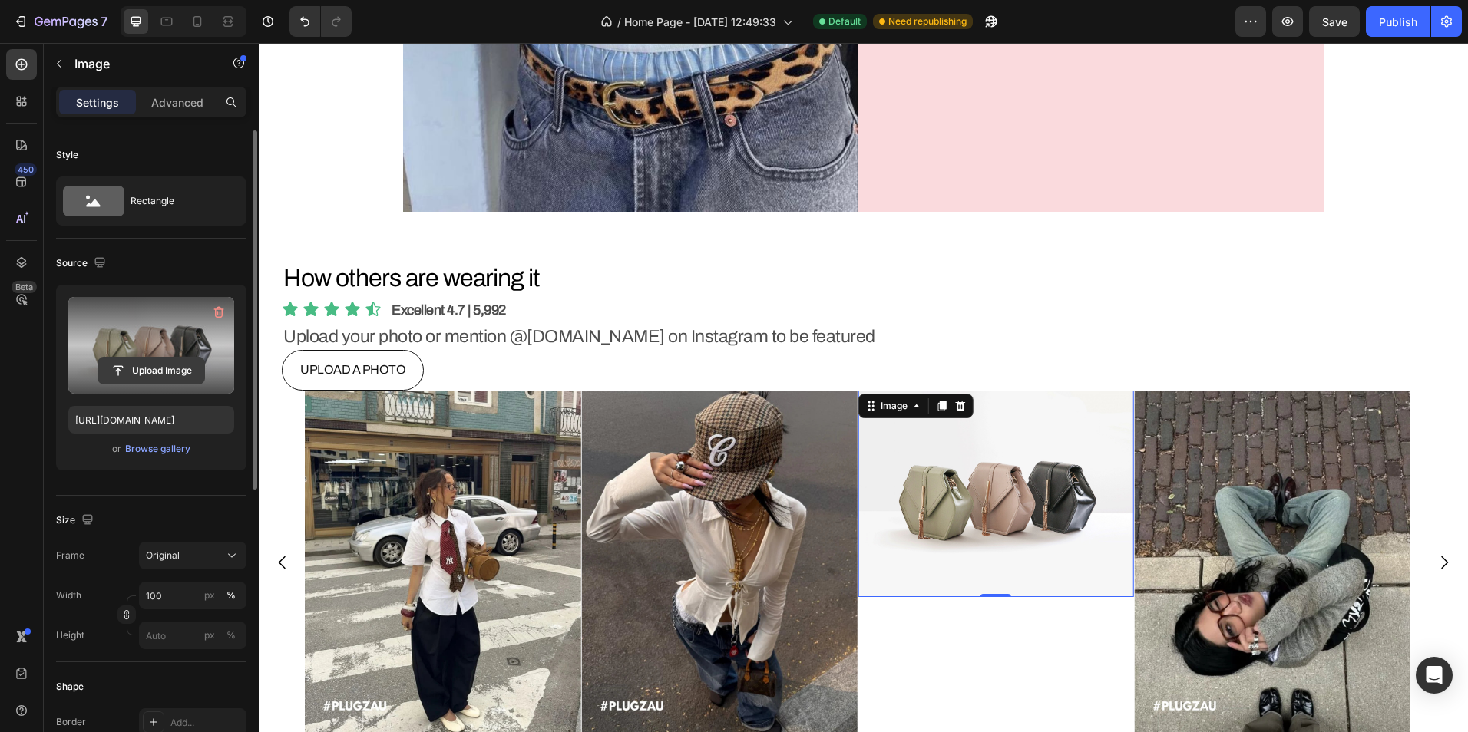
click at [134, 362] on input "file" at bounding box center [151, 371] width 106 height 26
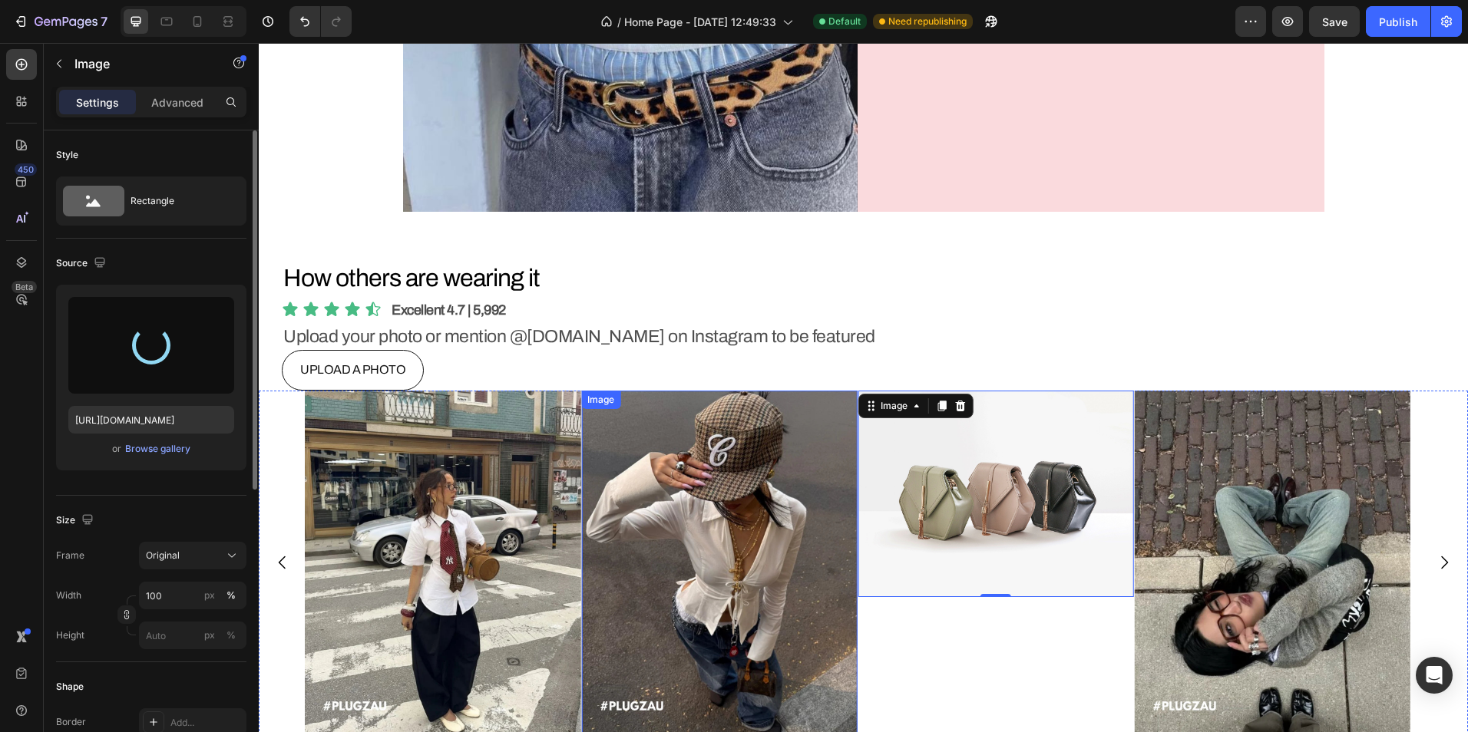
type input "[URL][DOMAIN_NAME]"
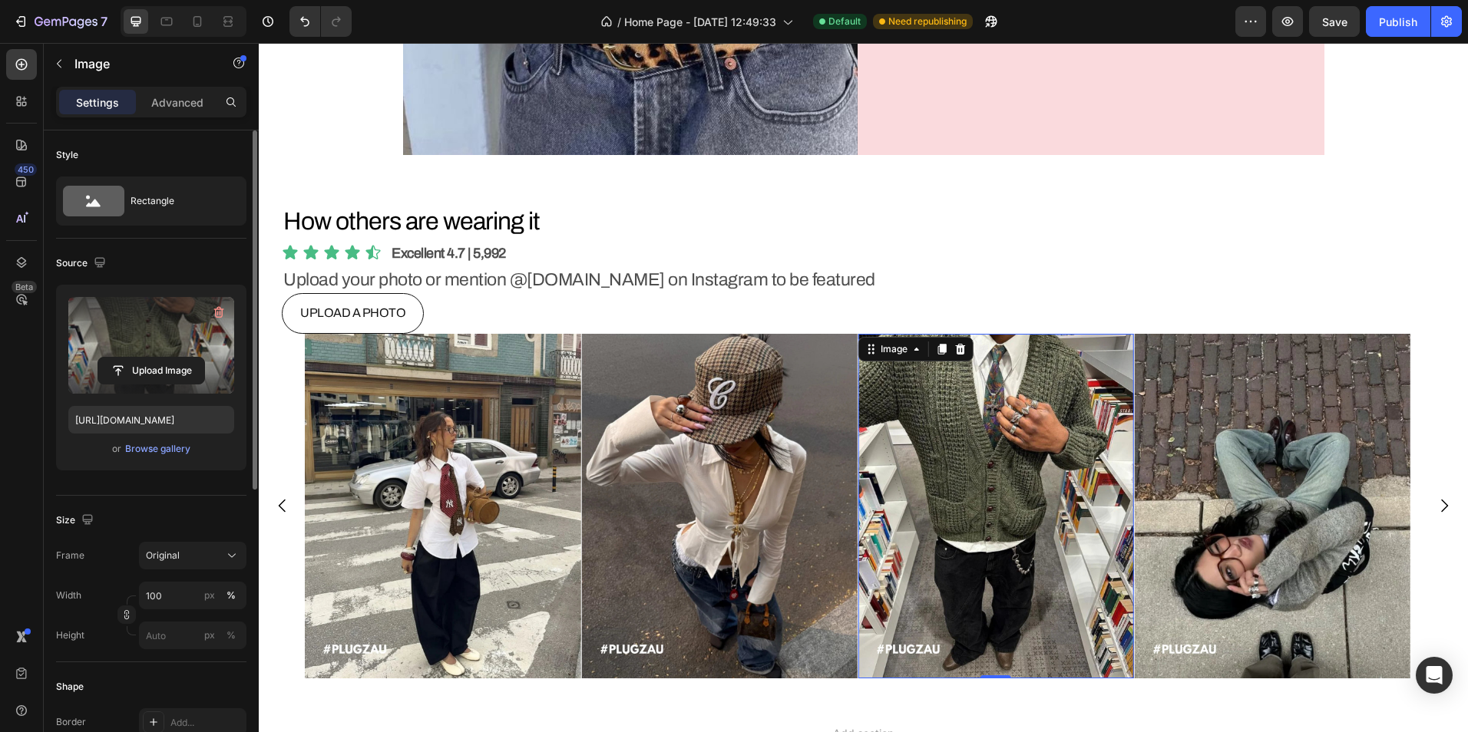
scroll to position [4640, 0]
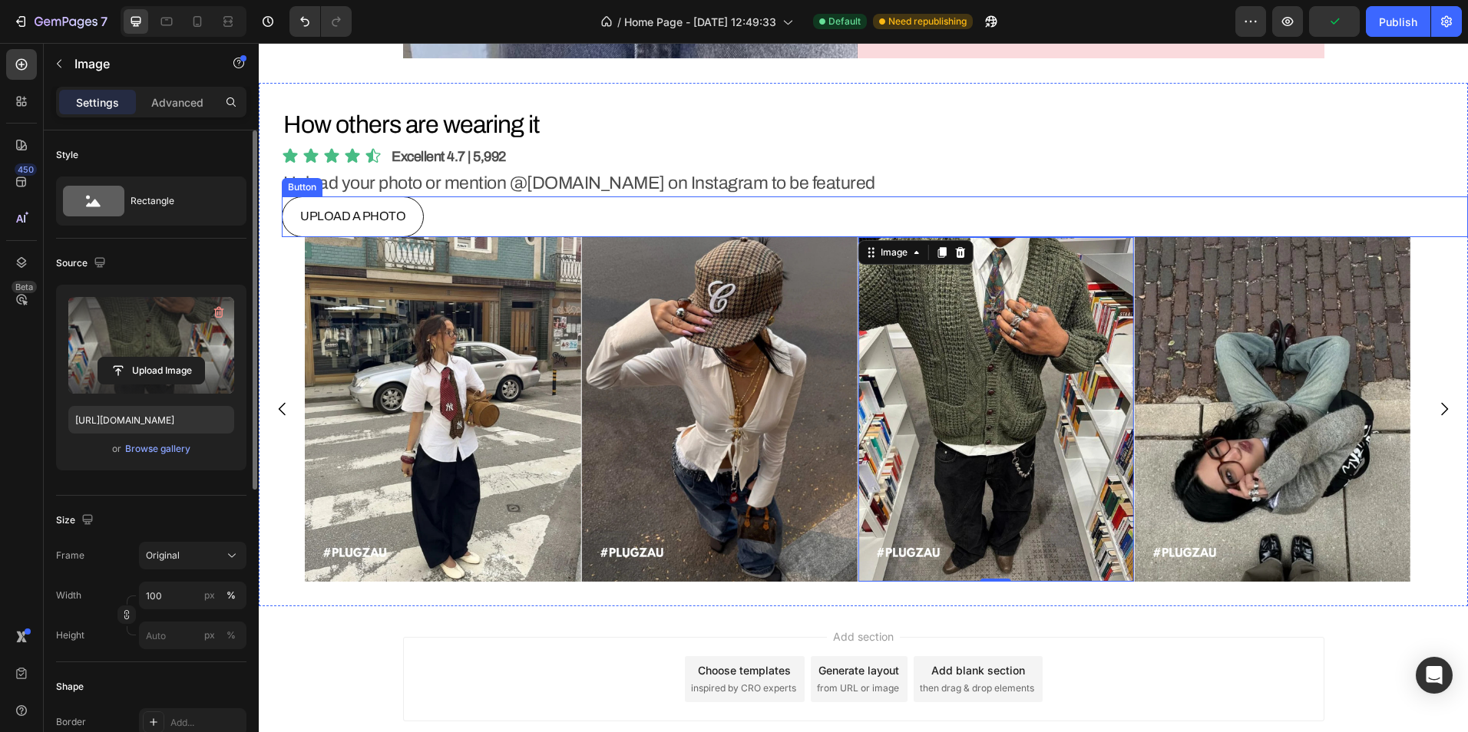
click at [467, 220] on div "UPLOAD A PHOTO Button" at bounding box center [875, 217] width 1186 height 41
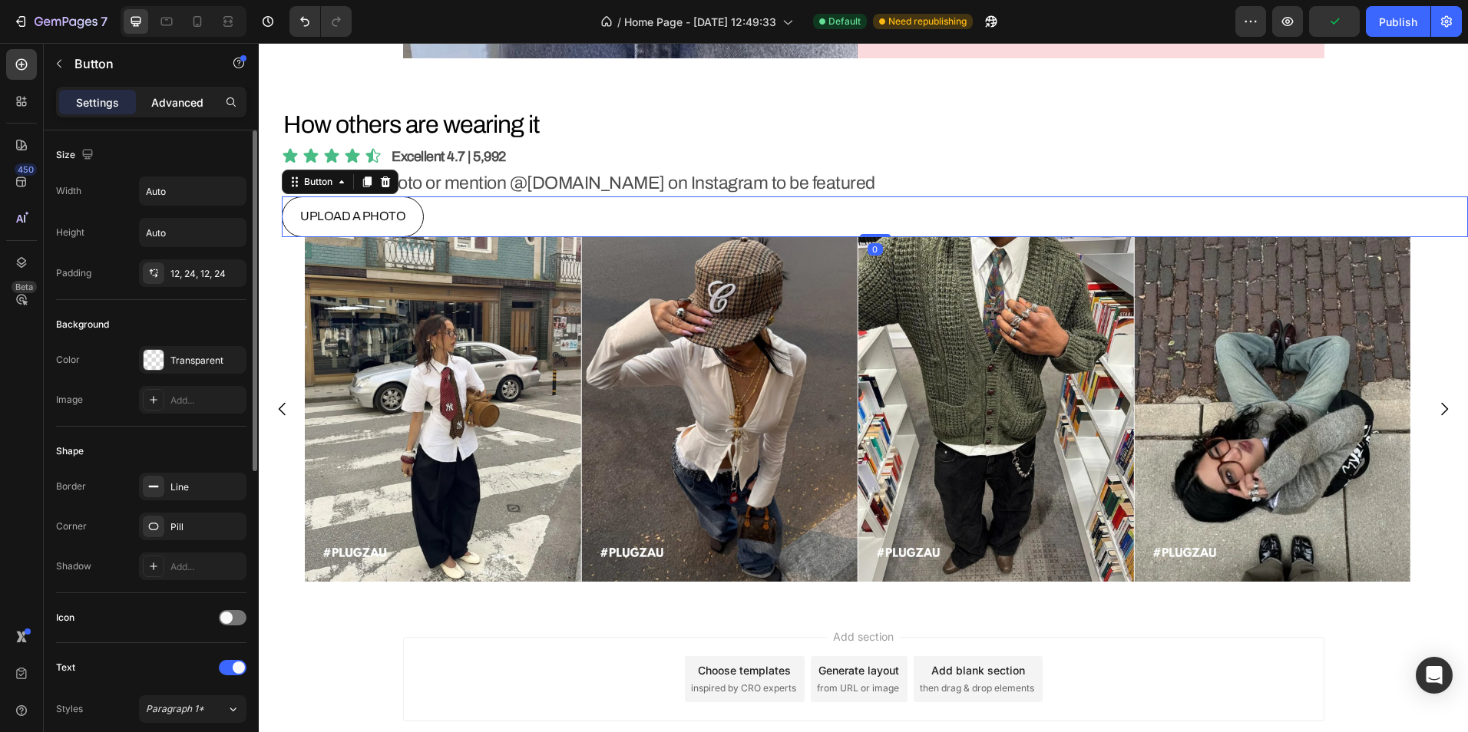
click at [172, 102] on p "Advanced" at bounding box center [177, 102] width 52 height 16
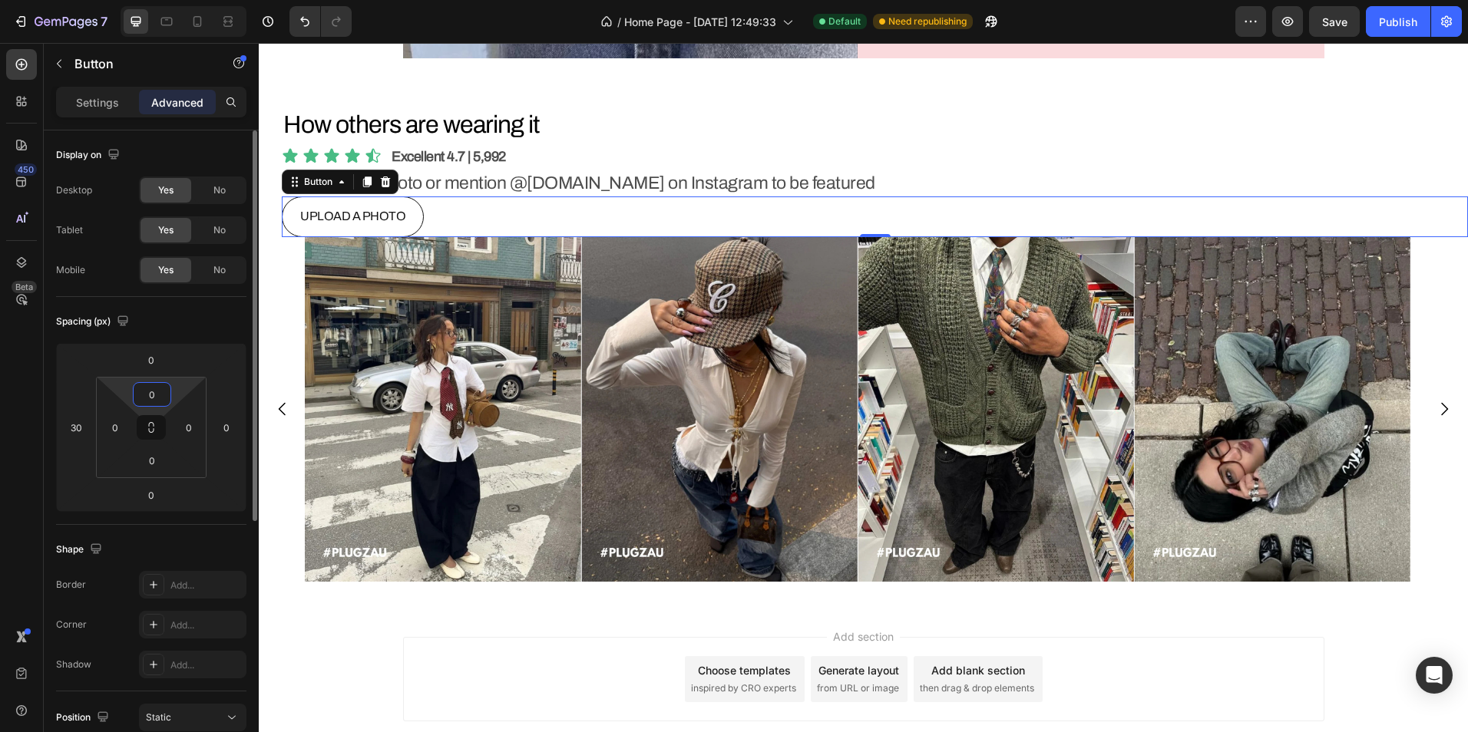
click at [153, 391] on input "0" at bounding box center [152, 394] width 31 height 23
type input "5"
click at [154, 471] on input "0" at bounding box center [152, 460] width 31 height 23
type input "0"
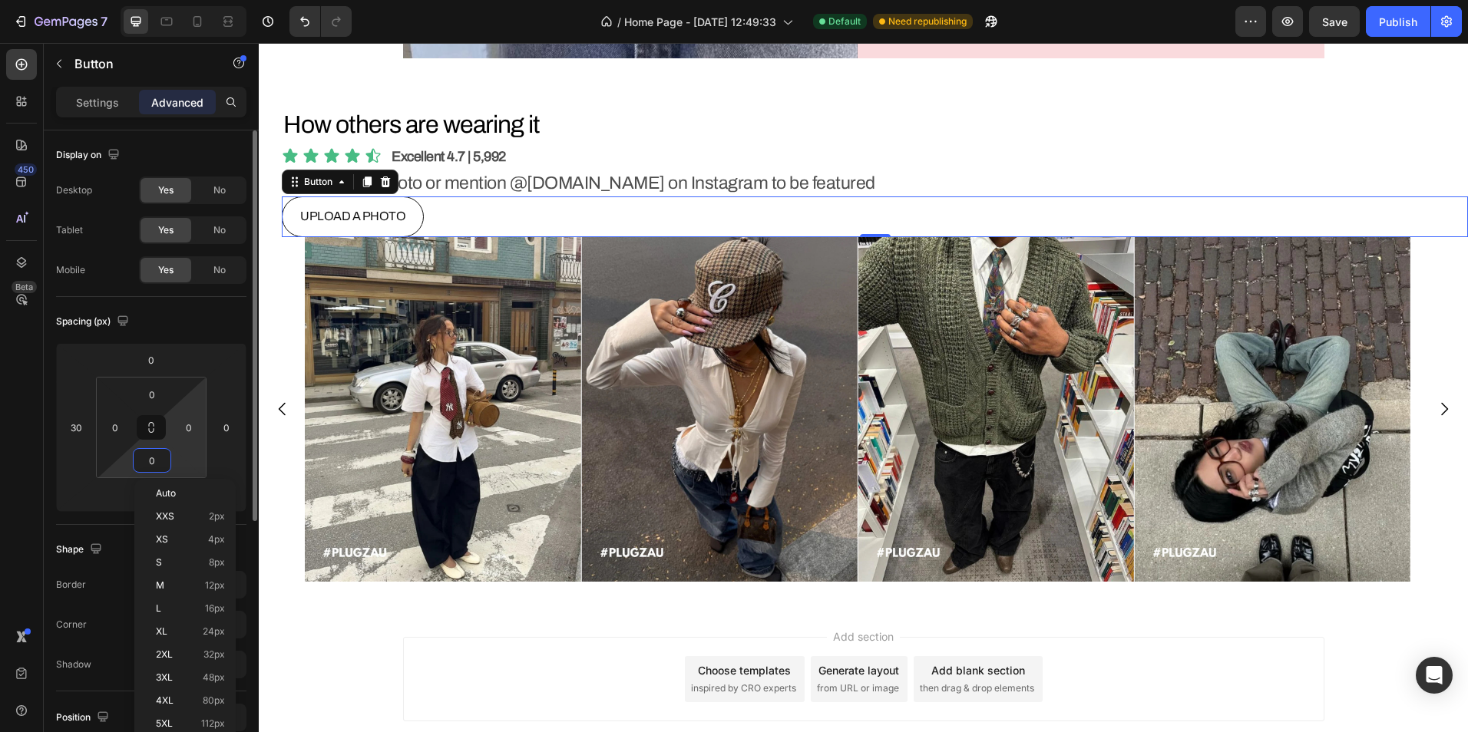
type input "5"
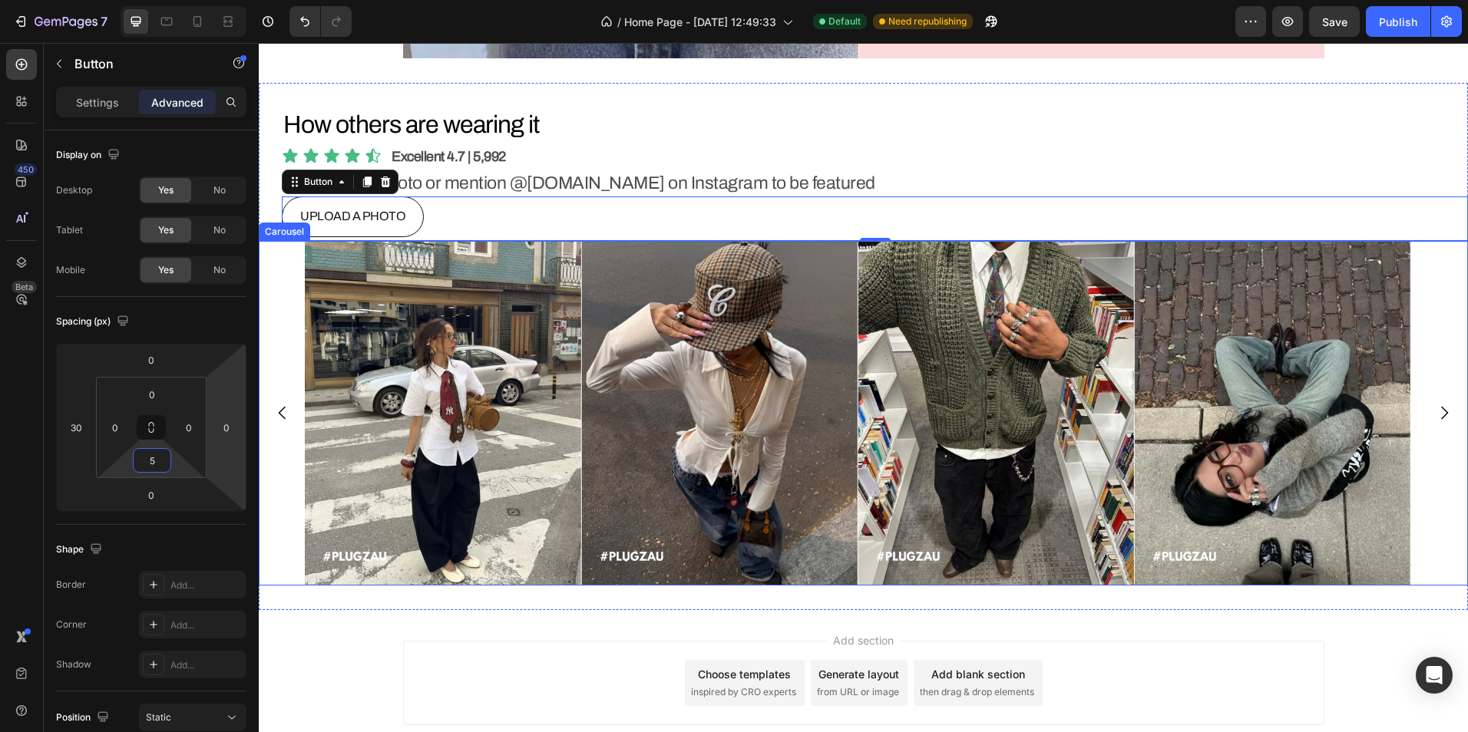
click at [269, 495] on div "Image Image Image Image Image Image Image Image" at bounding box center [863, 413] width 1209 height 345
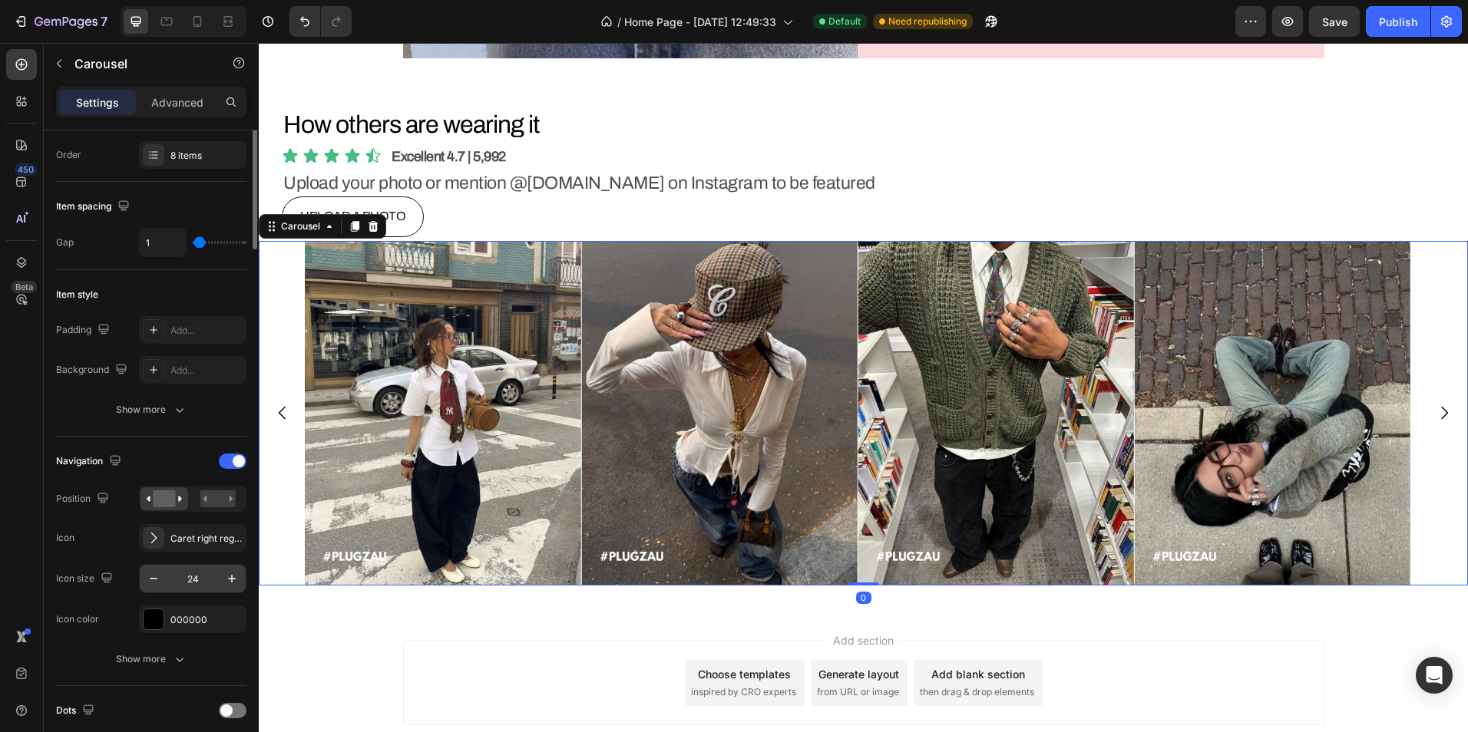
scroll to position [307, 0]
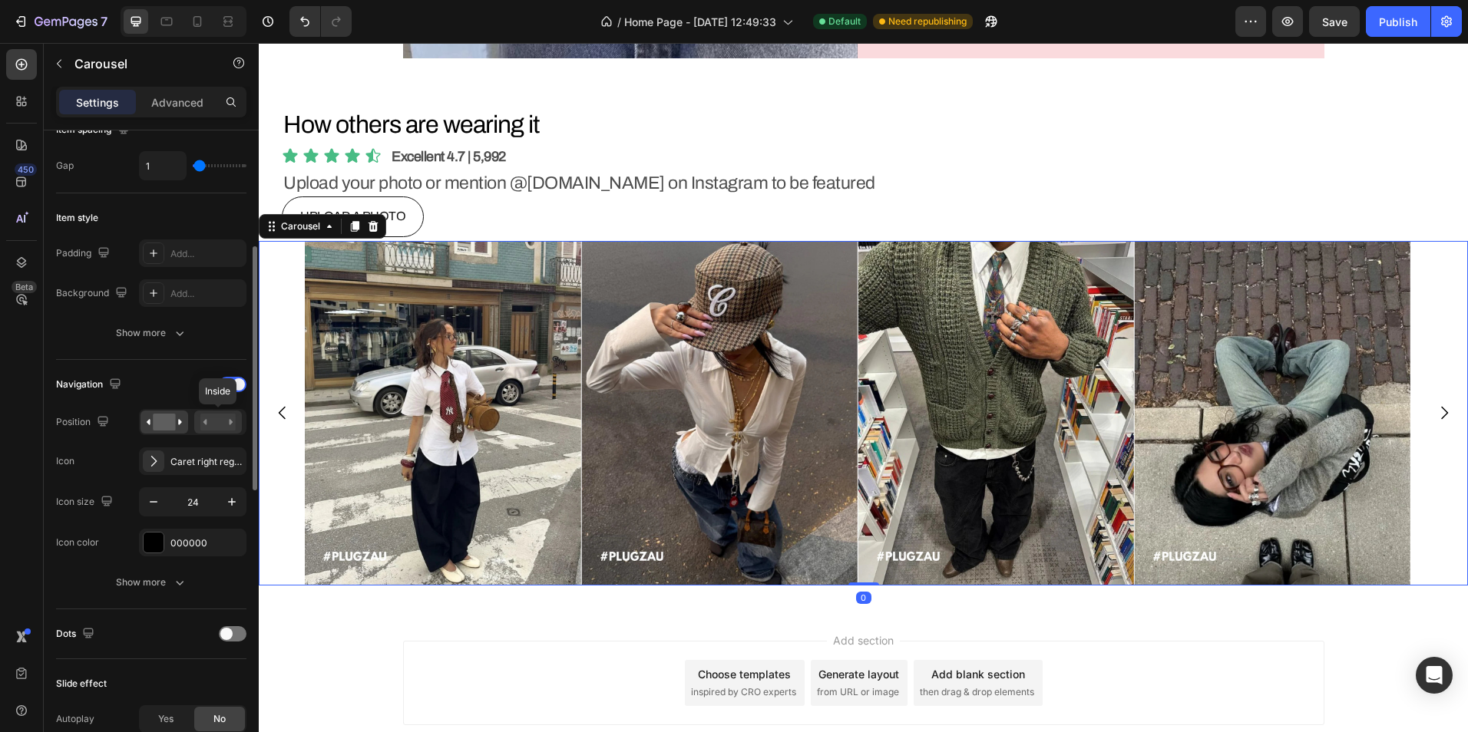
click at [203, 423] on rect at bounding box center [217, 422] width 35 height 17
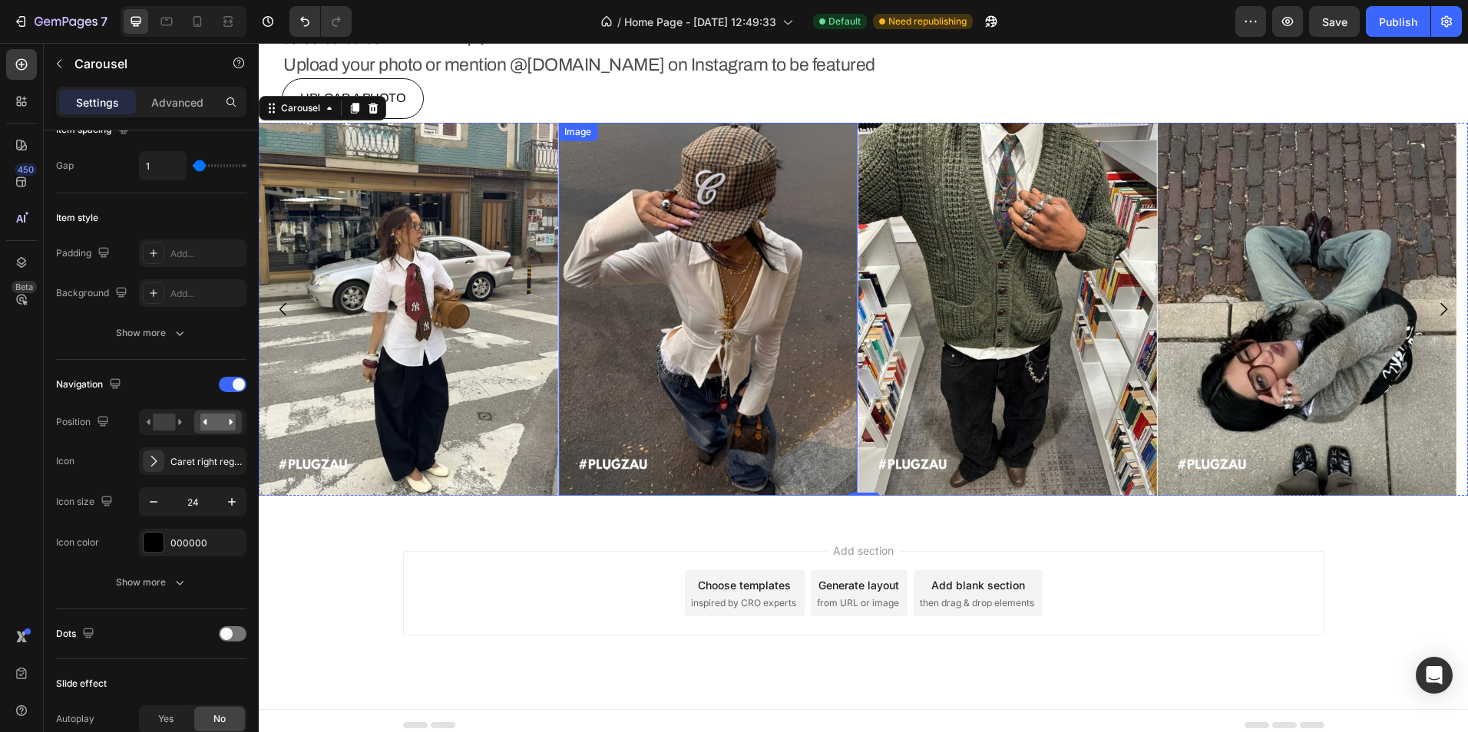
scroll to position [4767, 0]
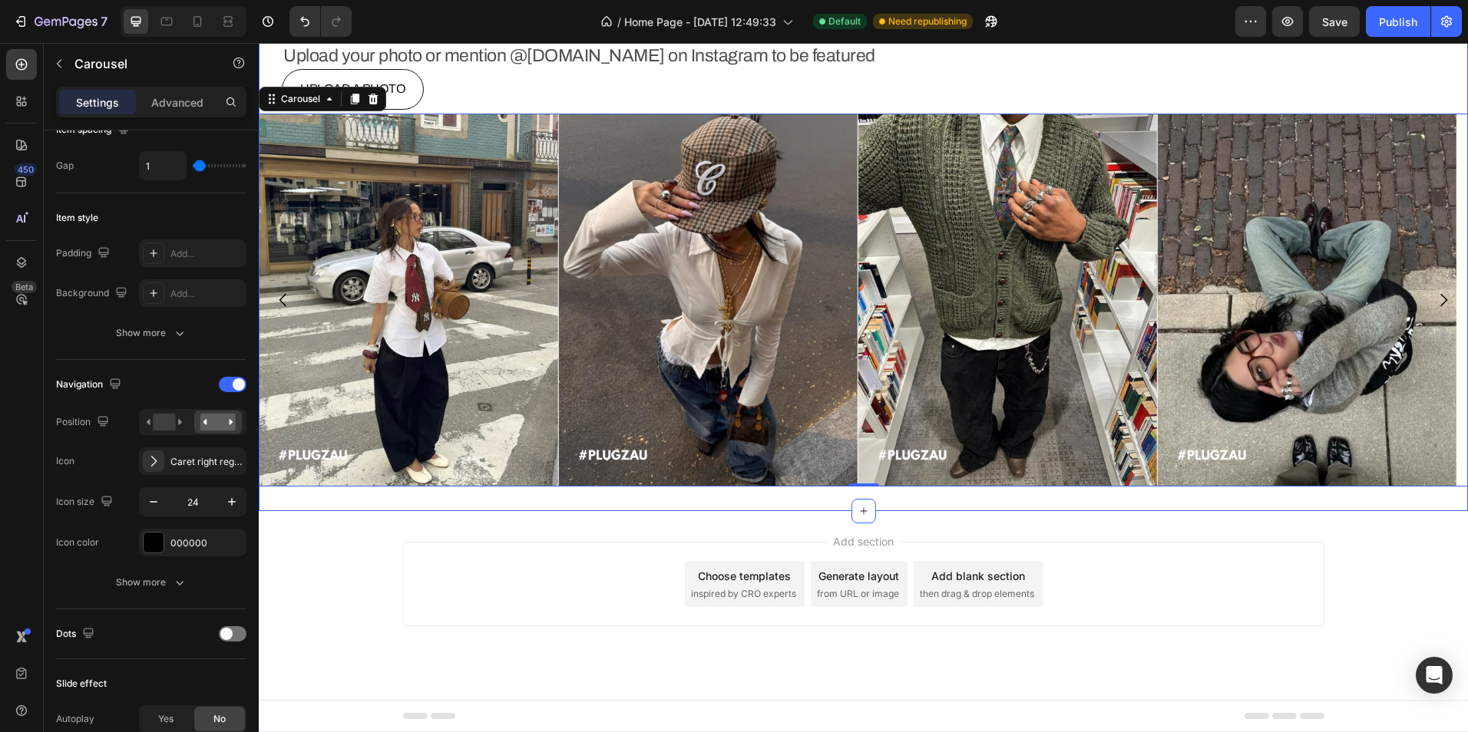
click at [701, 502] on div "How others are wearing it Heading Icon Icon Icon Icon Icon Icon List Excellent …" at bounding box center [863, 233] width 1209 height 556
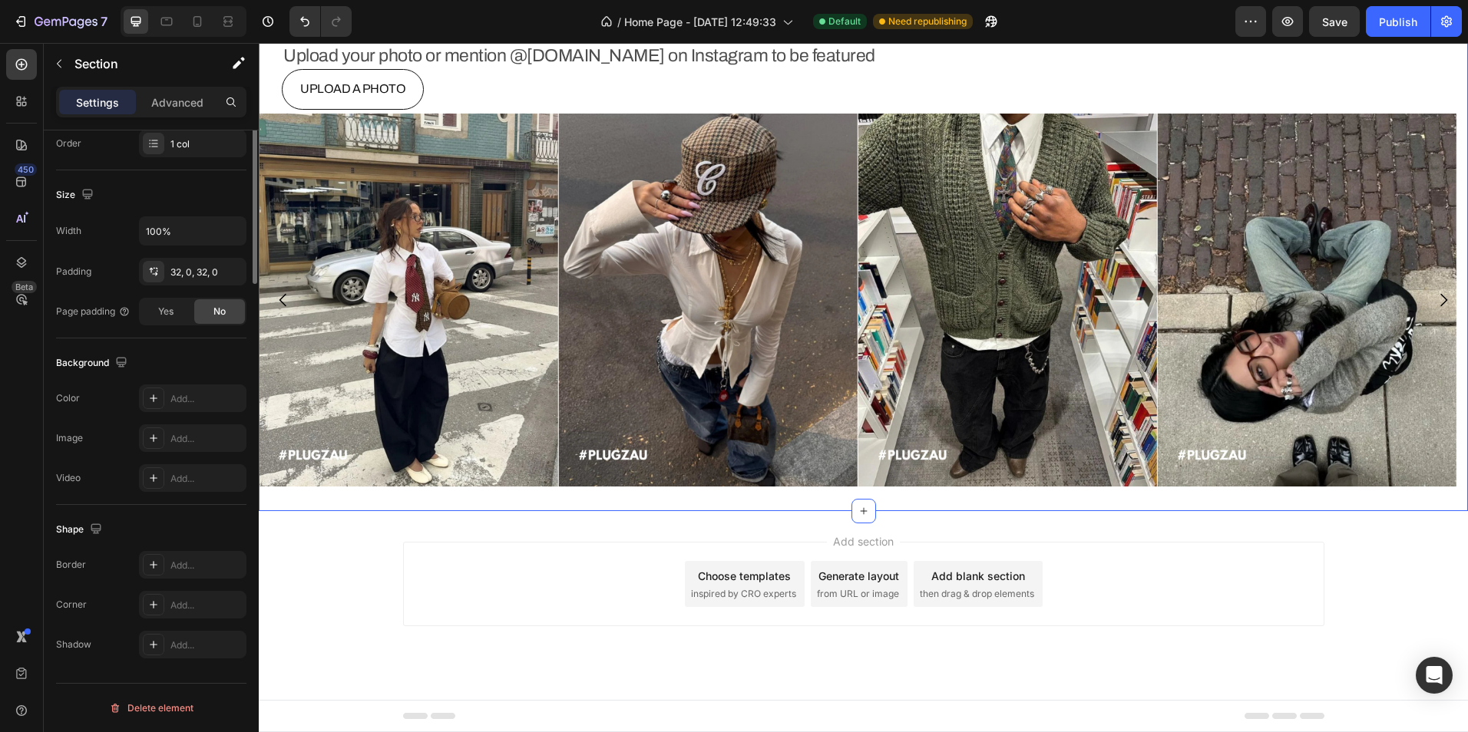
scroll to position [0, 0]
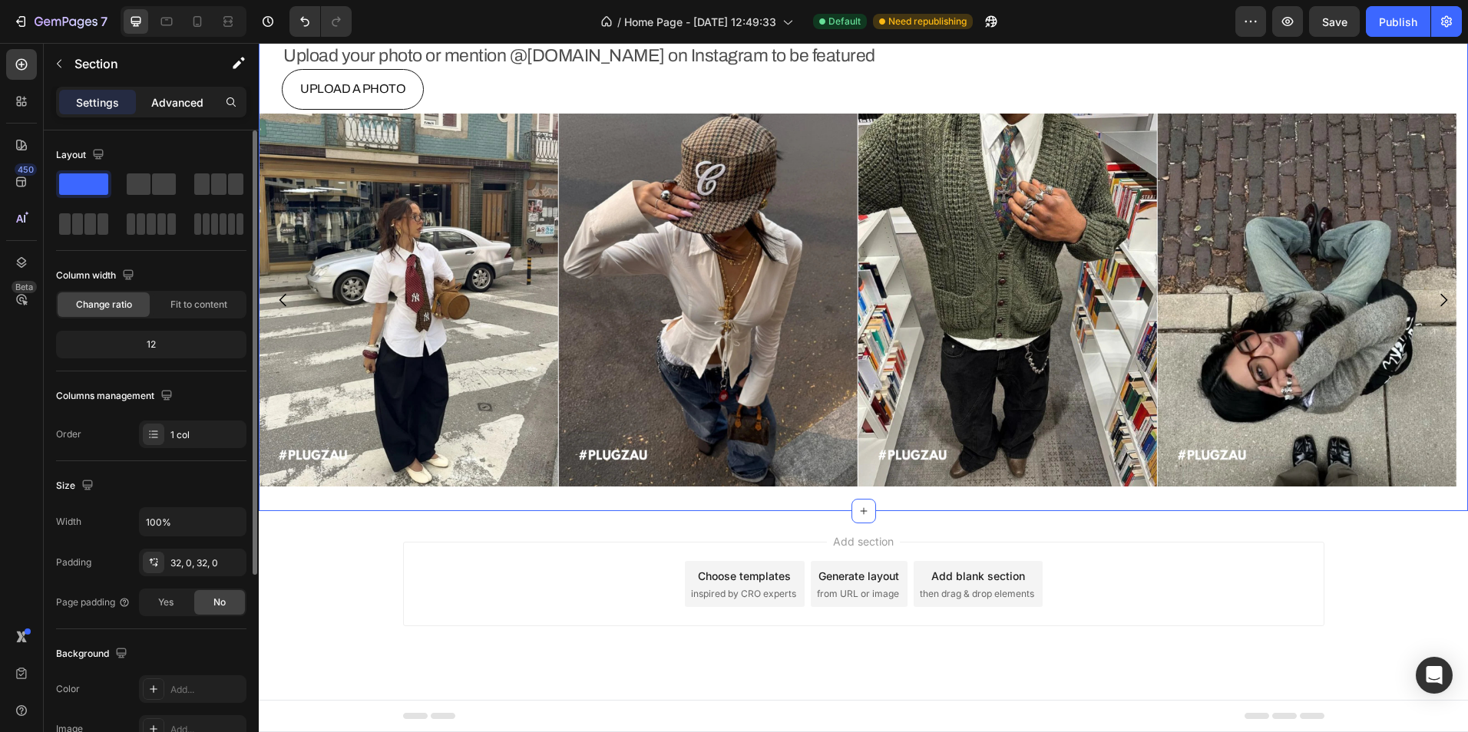
click at [187, 99] on p "Advanced" at bounding box center [177, 102] width 52 height 16
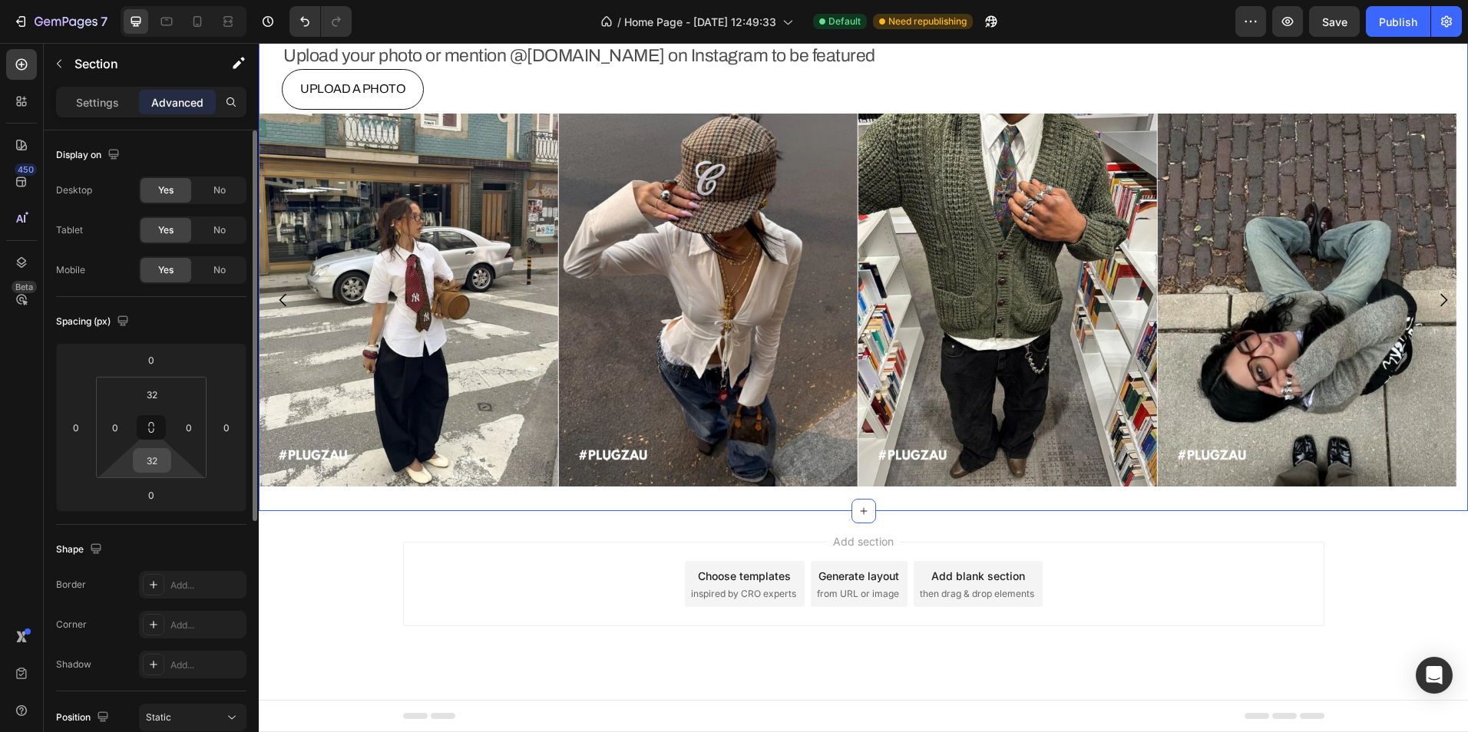
click at [158, 457] on input "32" at bounding box center [152, 460] width 31 height 23
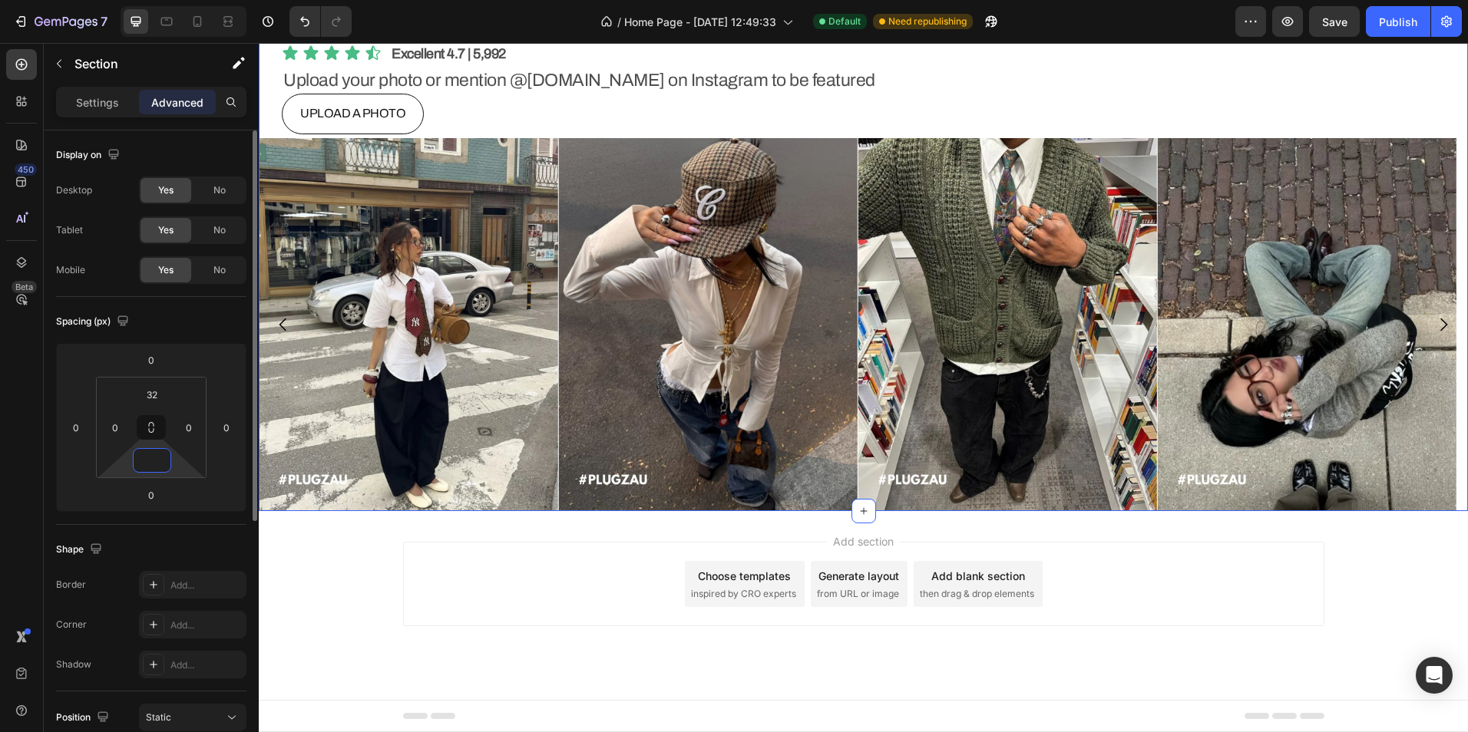
scroll to position [4743, 0]
type input "0"
click at [150, 393] on input "32" at bounding box center [152, 394] width 31 height 23
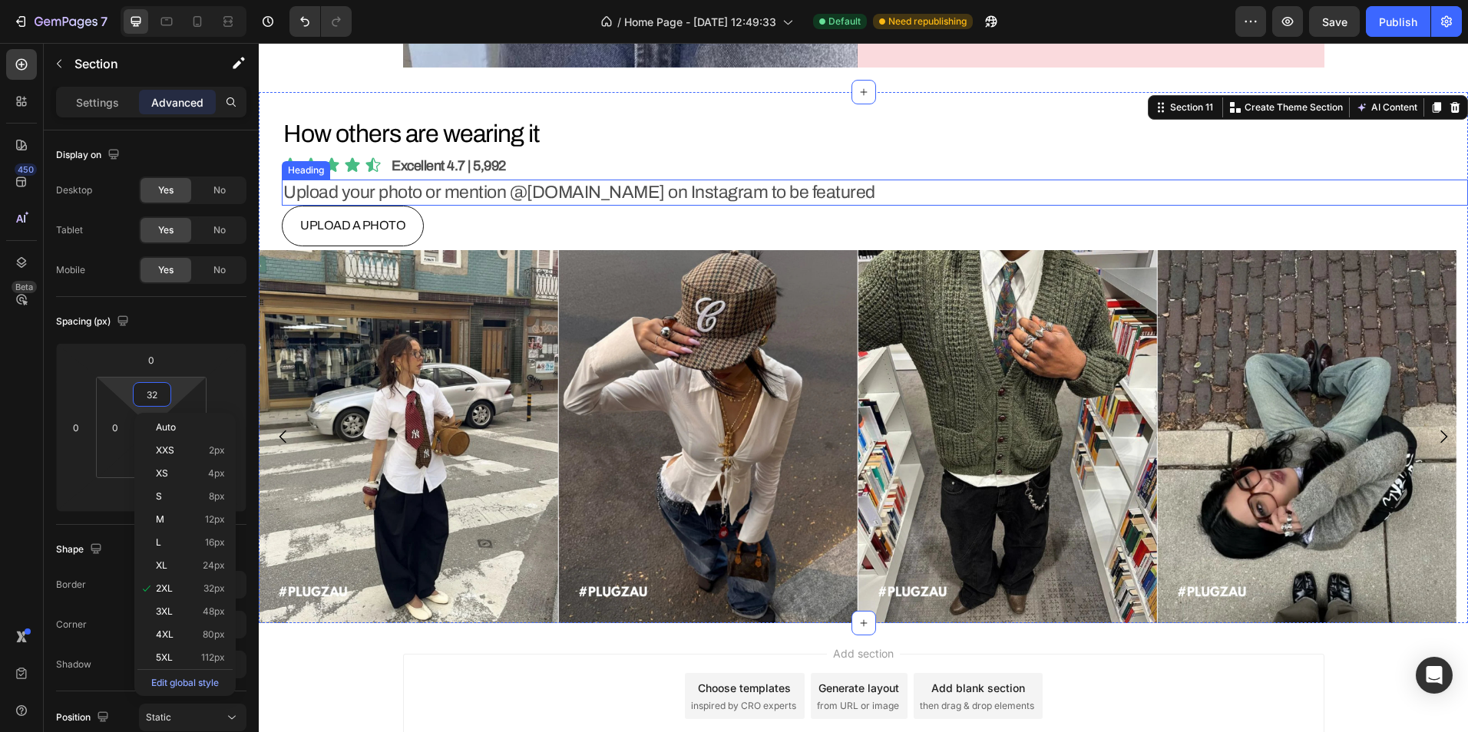
scroll to position [4436, 0]
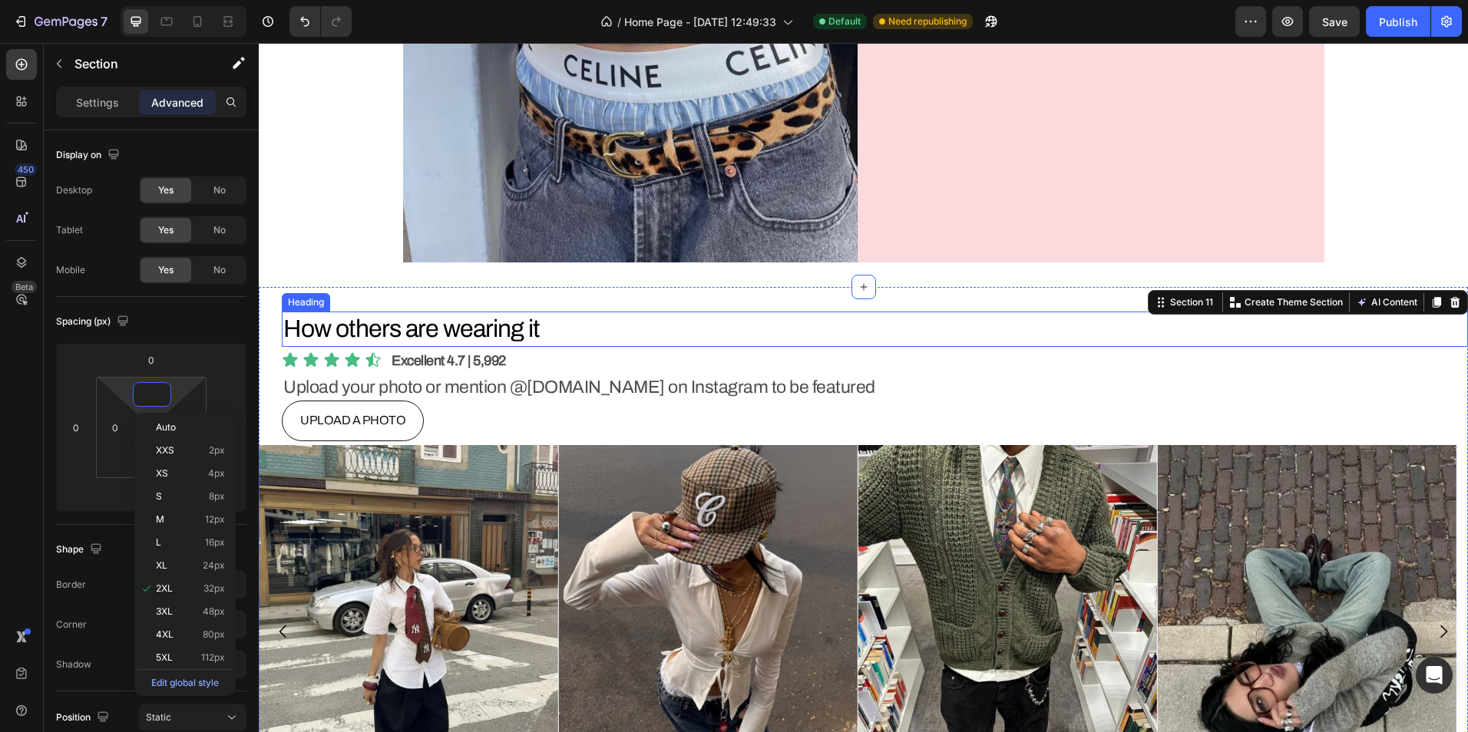
type input "="
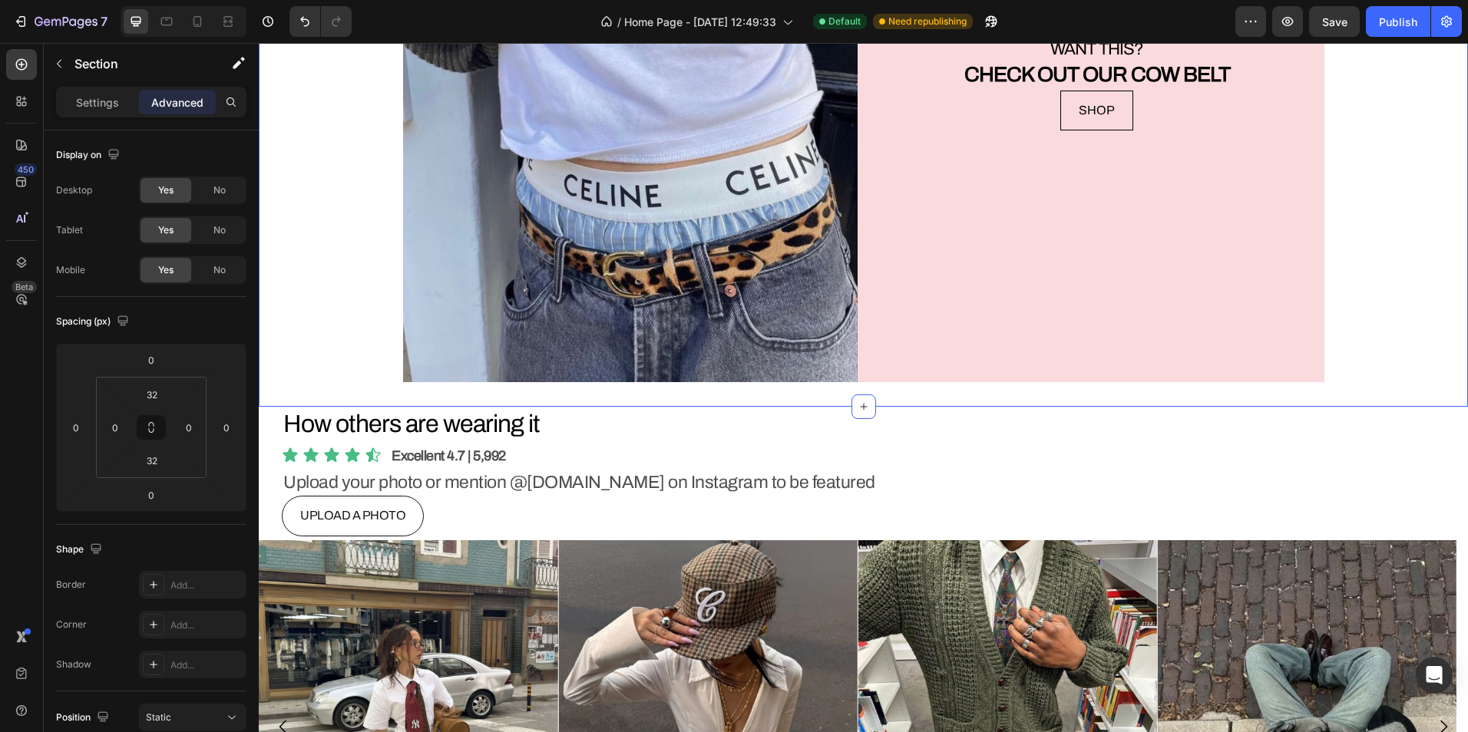
scroll to position [4282, 0]
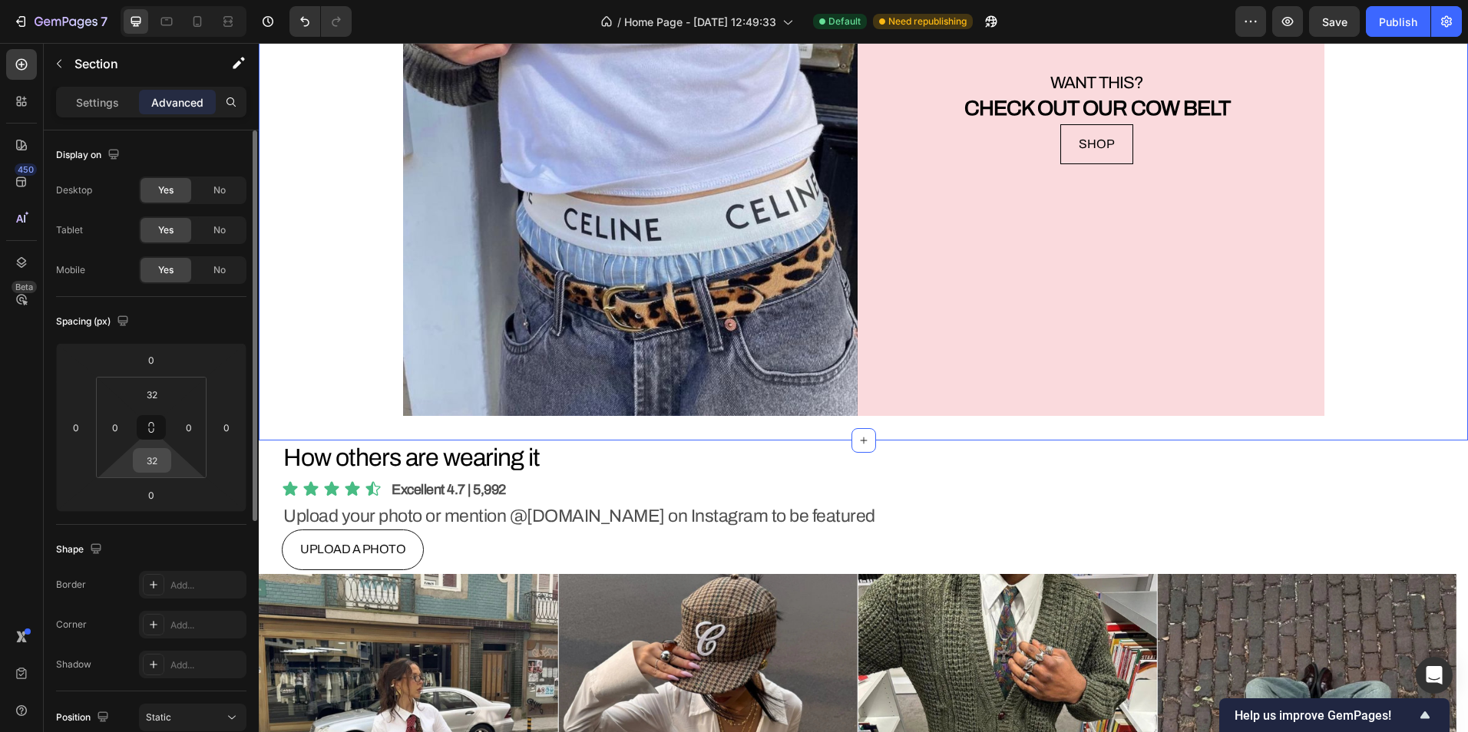
click at [147, 457] on input "32" at bounding box center [152, 460] width 31 height 23
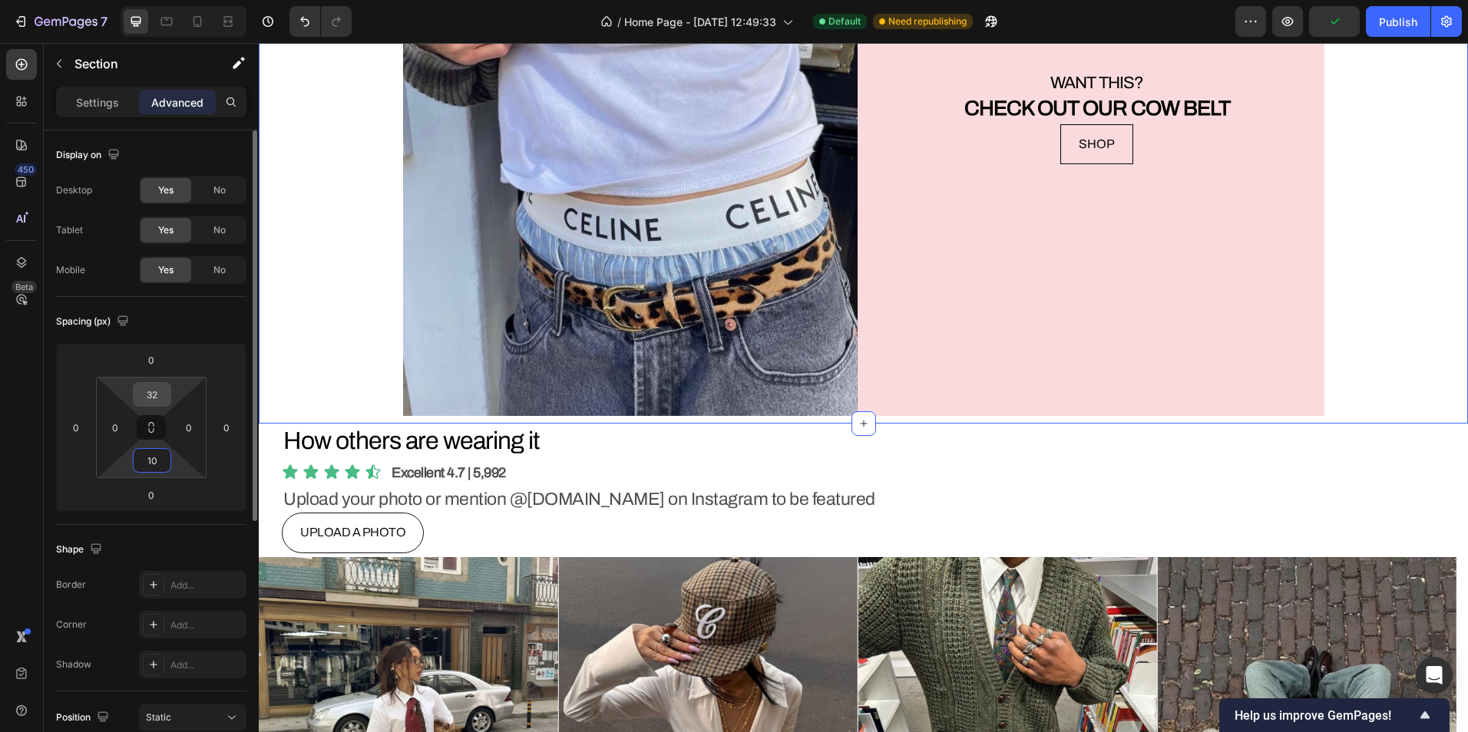
type input "10"
click at [152, 398] on input "32" at bounding box center [152, 394] width 31 height 23
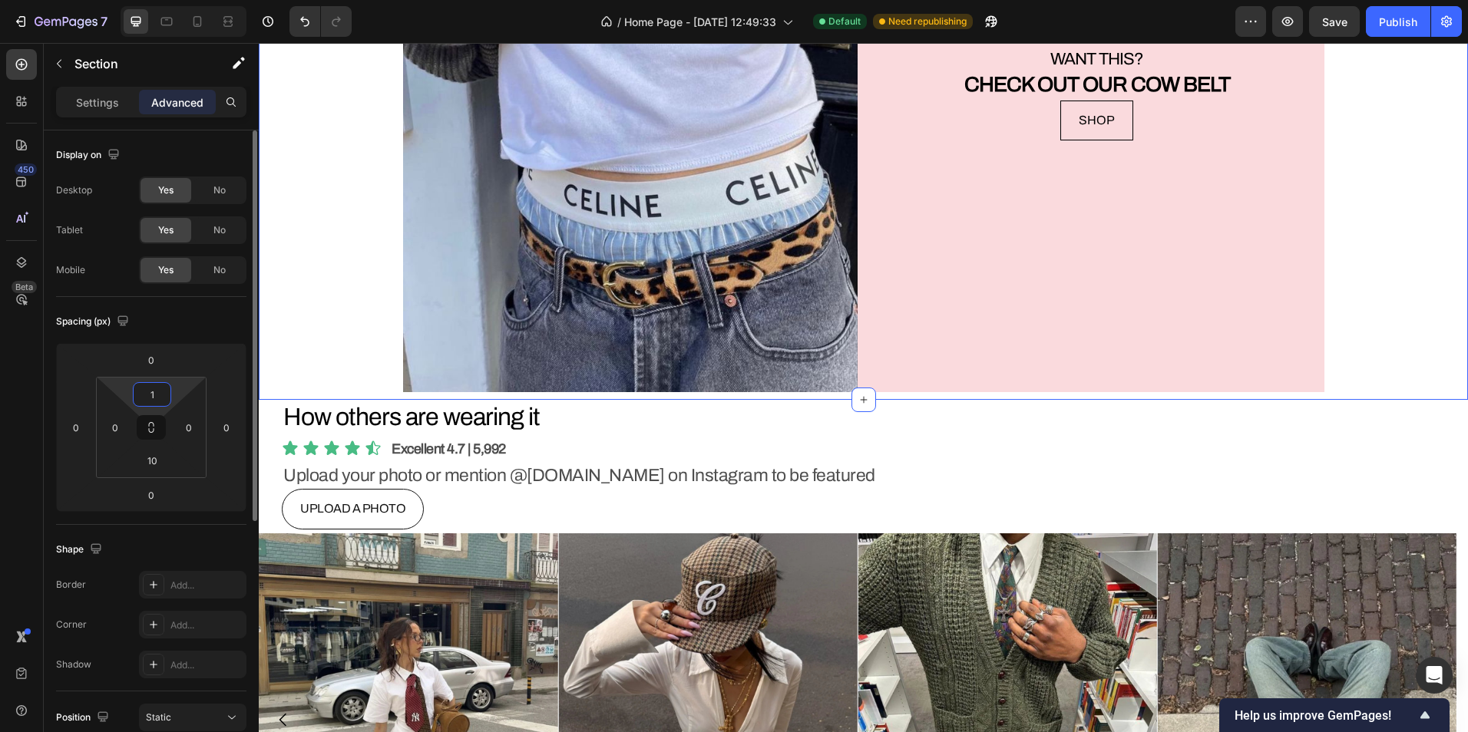
type input "10"
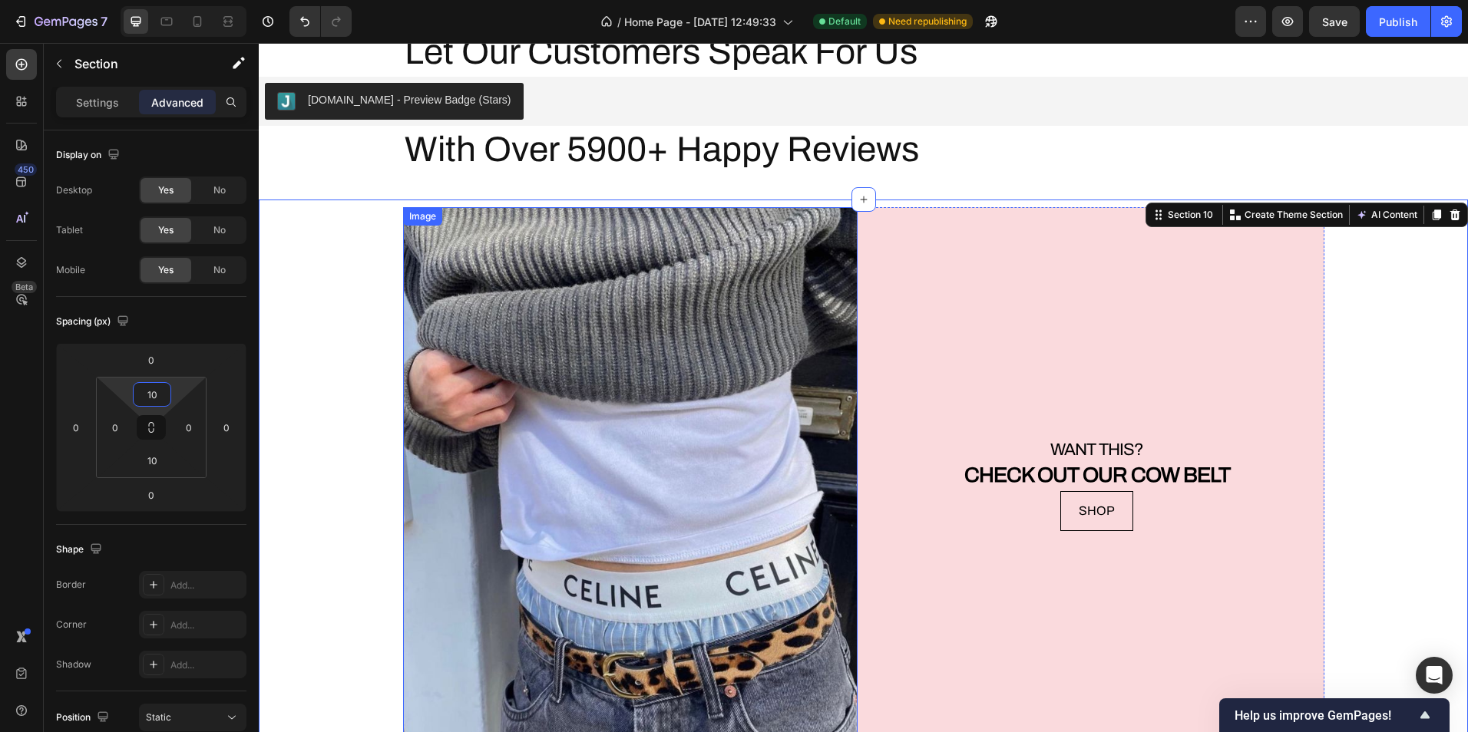
scroll to position [3668, 0]
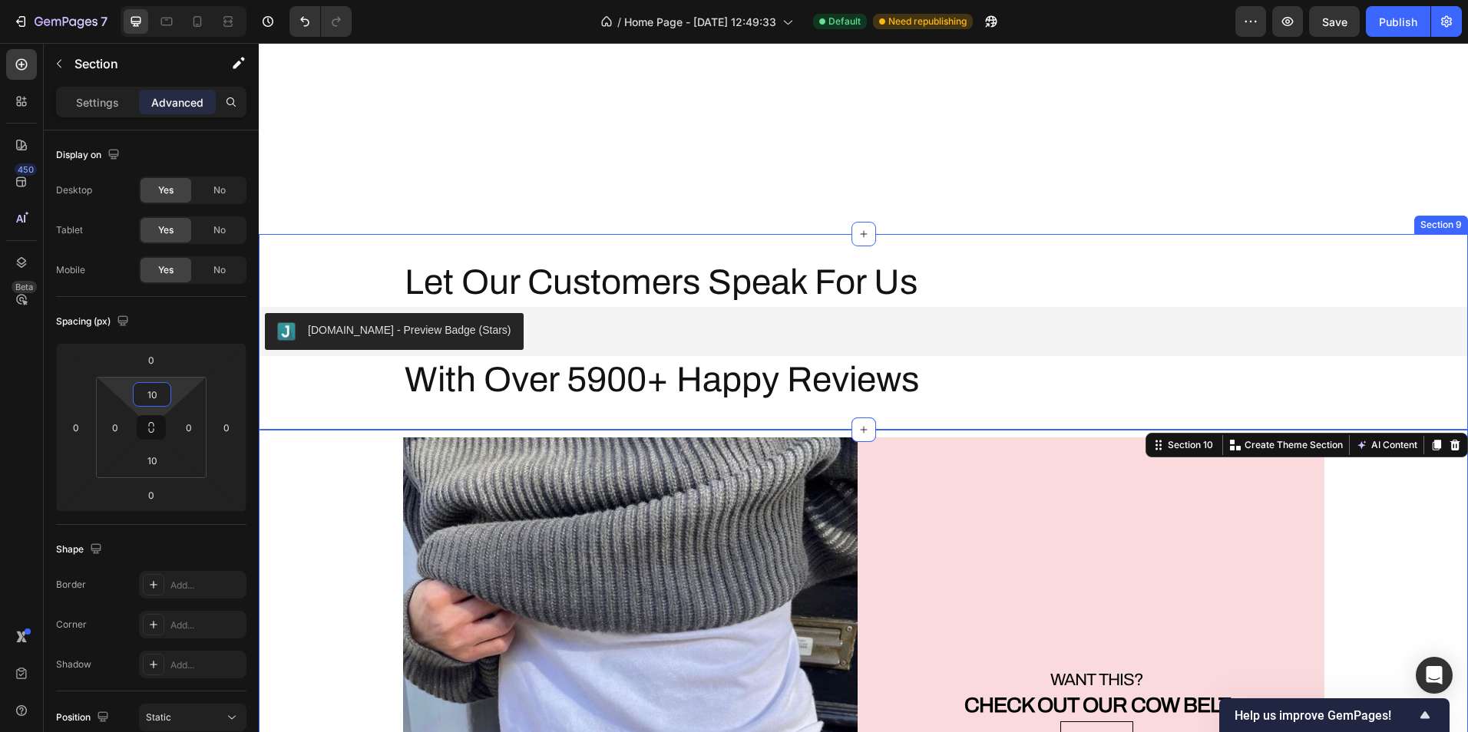
click at [950, 245] on div "Let Our Customers Speak For Us Heading [DOMAIN_NAME] - Preview Badge (Stars) [D…" at bounding box center [863, 332] width 1209 height 197
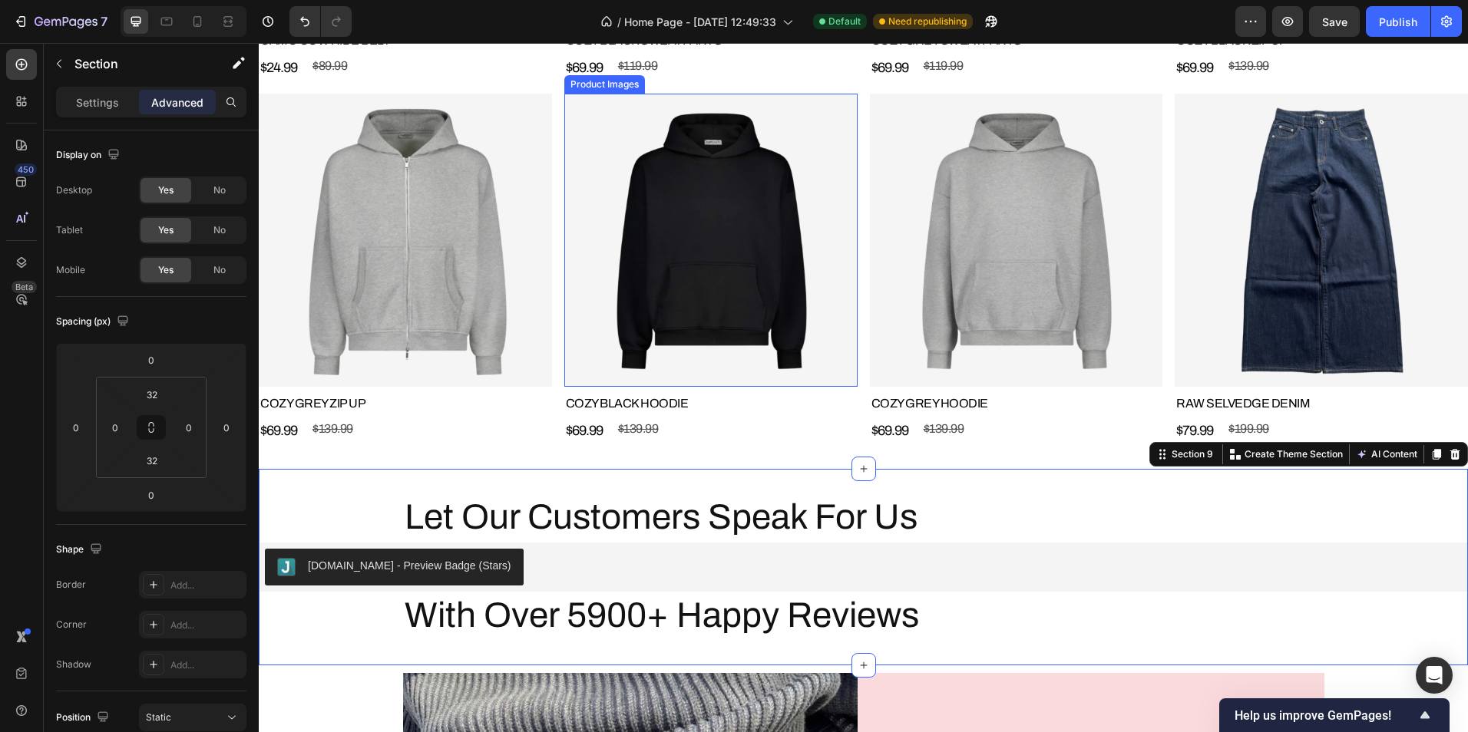
scroll to position [3438, 0]
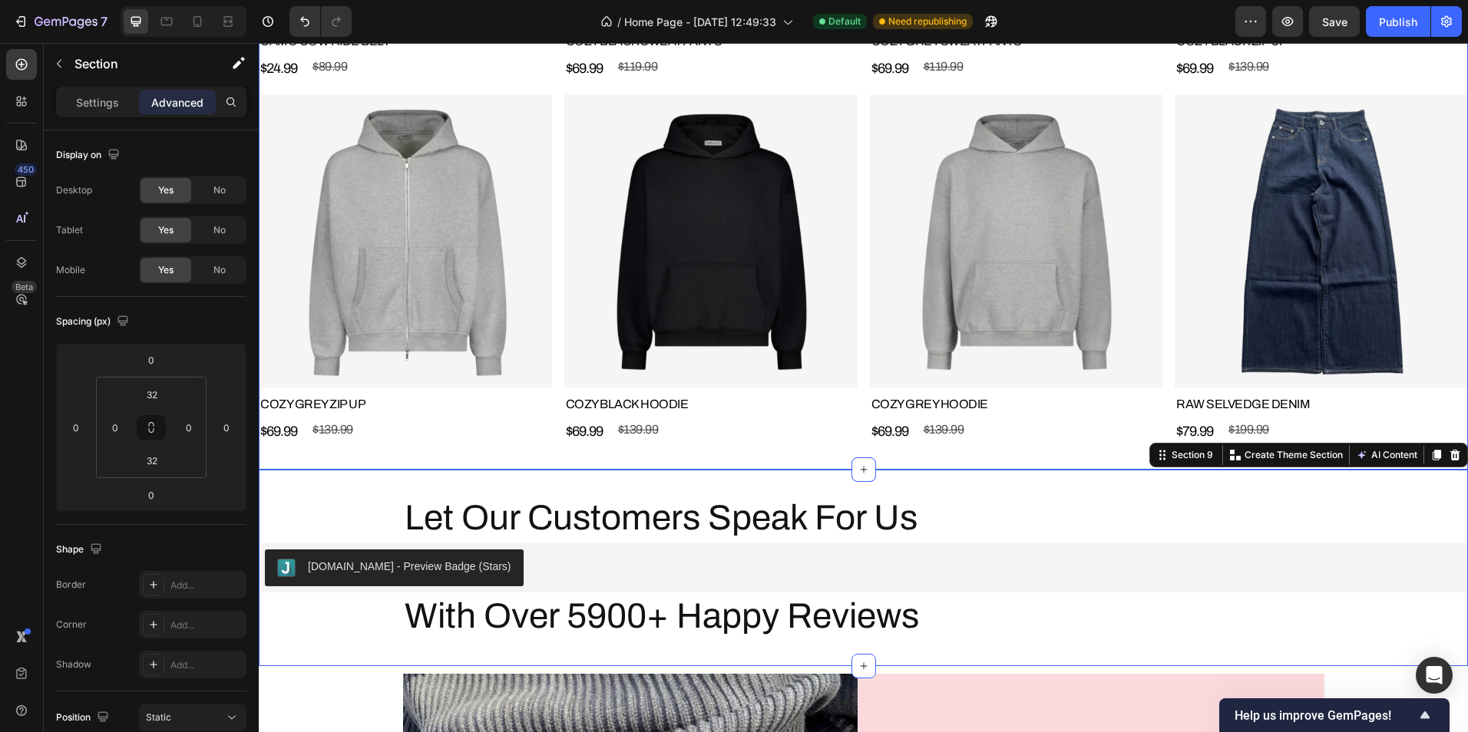
click at [791, 444] on div "ESSENTIALS Heading VIEW ALL Button Row Product Images CAMO COW HIDE BELT Produc…" at bounding box center [863, 68] width 1209 height 803
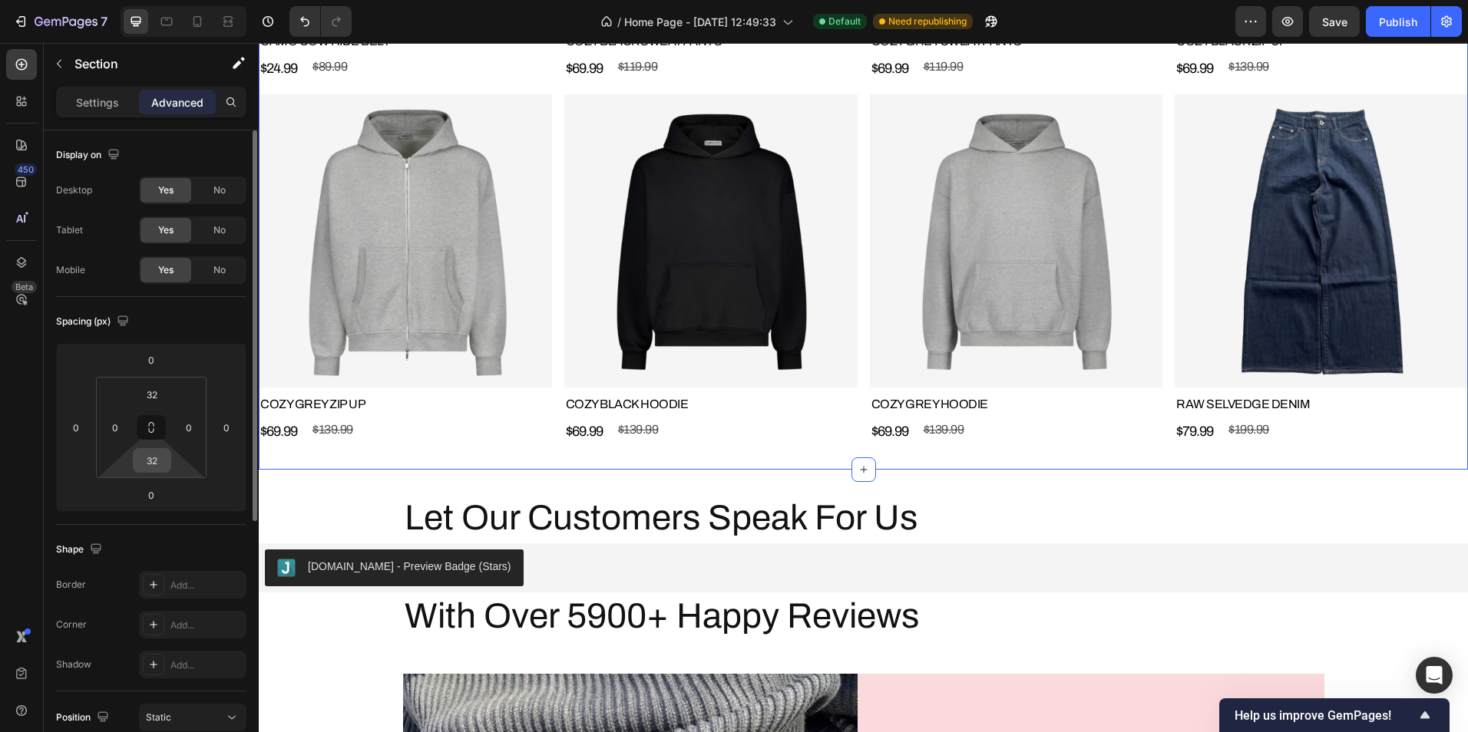
click at [170, 469] on div "32" at bounding box center [152, 460] width 38 height 25
click at [160, 461] on input "32" at bounding box center [152, 460] width 31 height 23
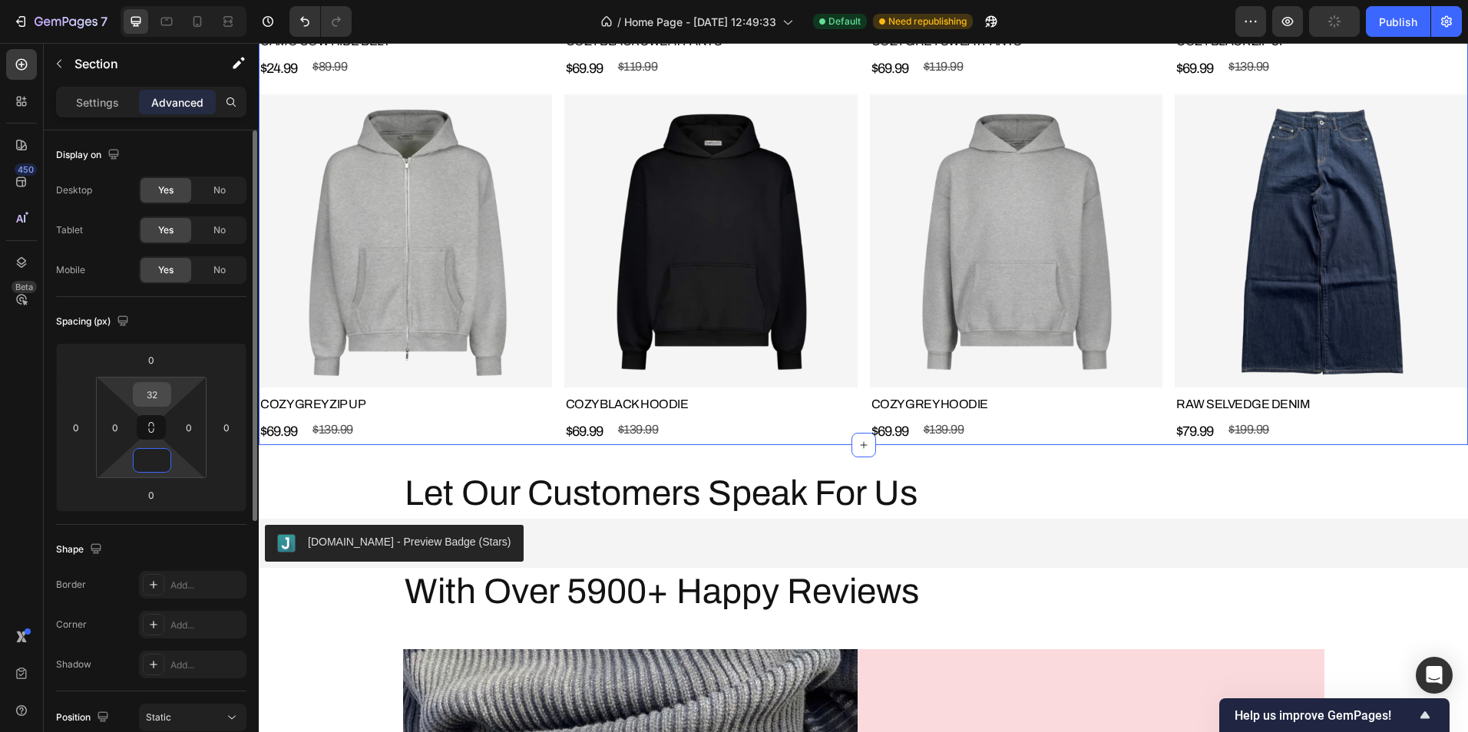
type input "0"
click at [158, 395] on input "32" at bounding box center [152, 394] width 31 height 23
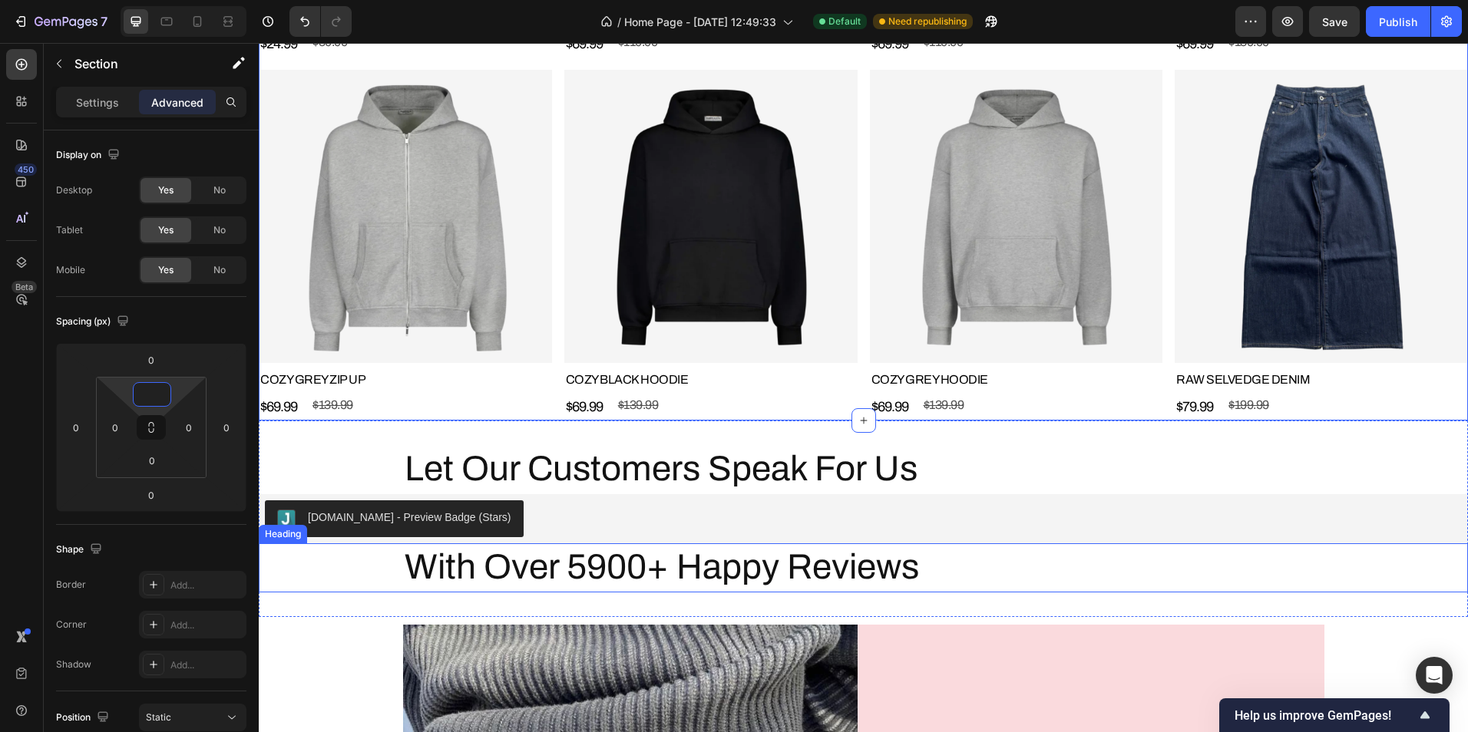
click at [570, 579] on h2 "With Over 5900+ Happy Reviews" at bounding box center [863, 567] width 921 height 49
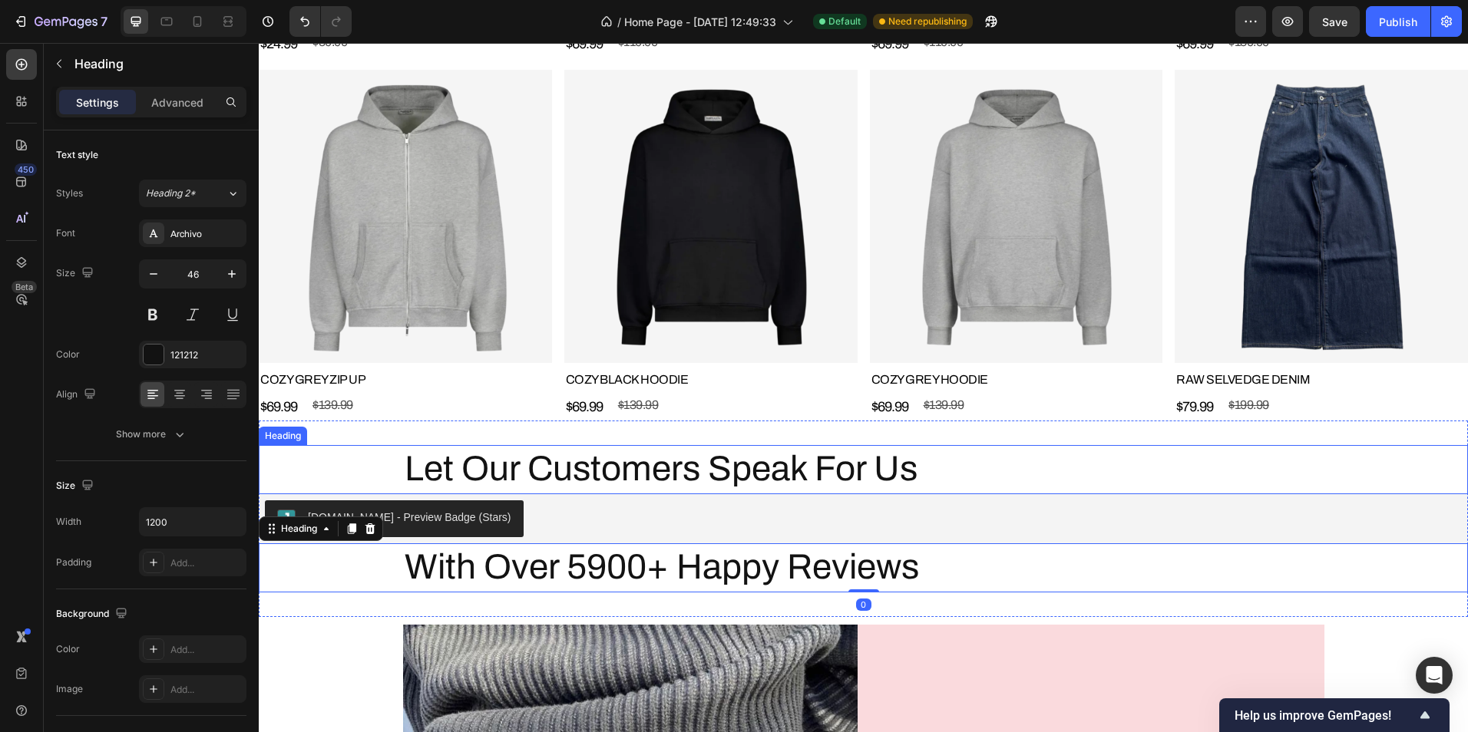
click at [333, 453] on div "Let Our Customers Speak For Us" at bounding box center [863, 469] width 1209 height 49
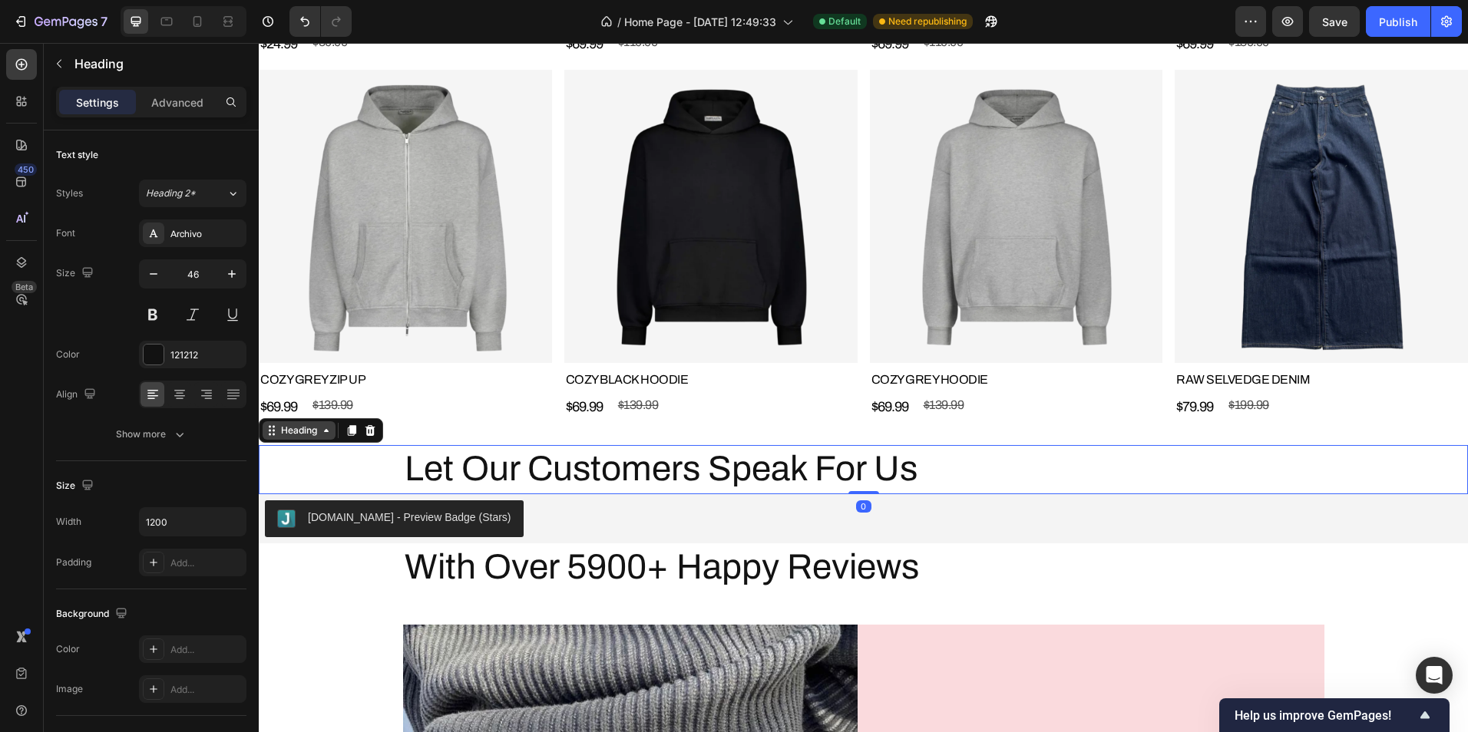
click at [301, 426] on div "Heading" at bounding box center [299, 431] width 42 height 14
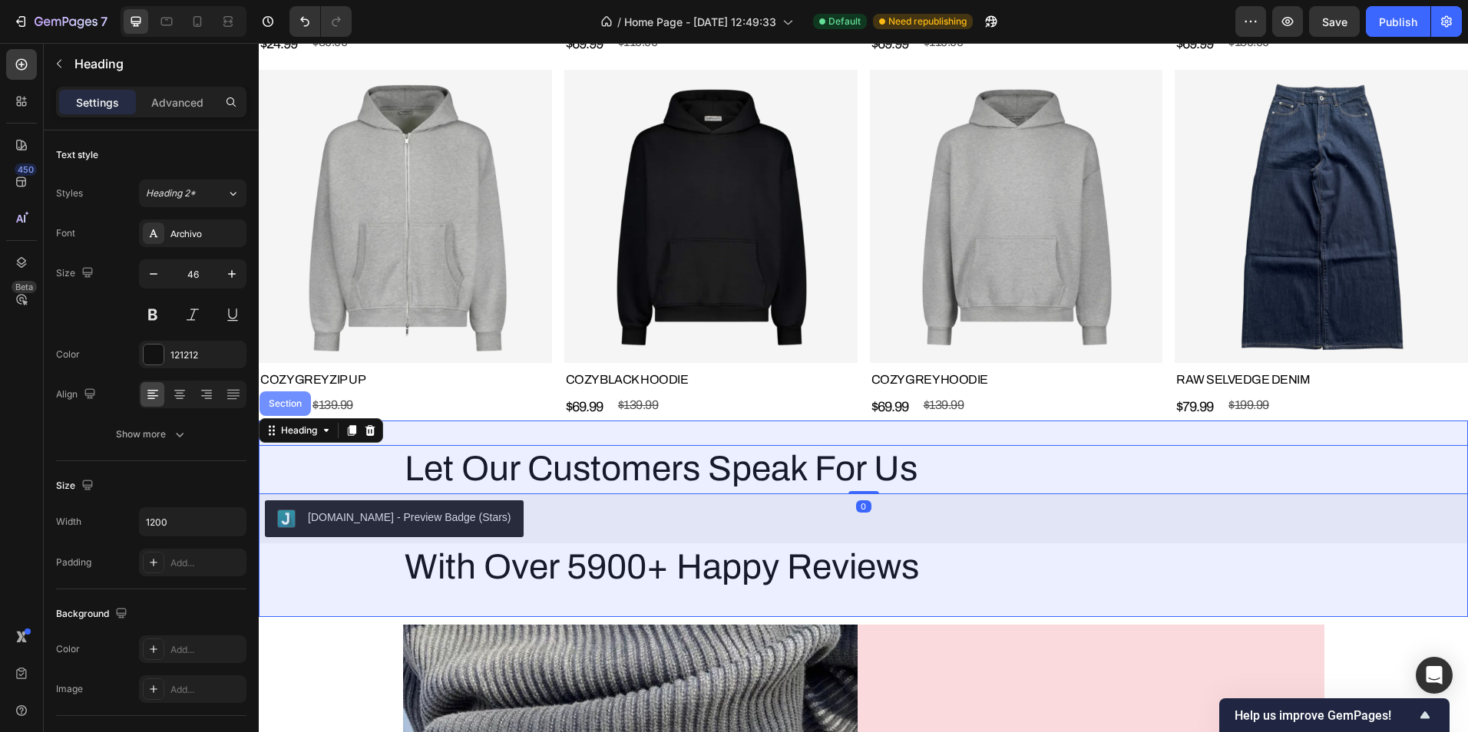
click at [282, 403] on div "Section" at bounding box center [284, 403] width 51 height 25
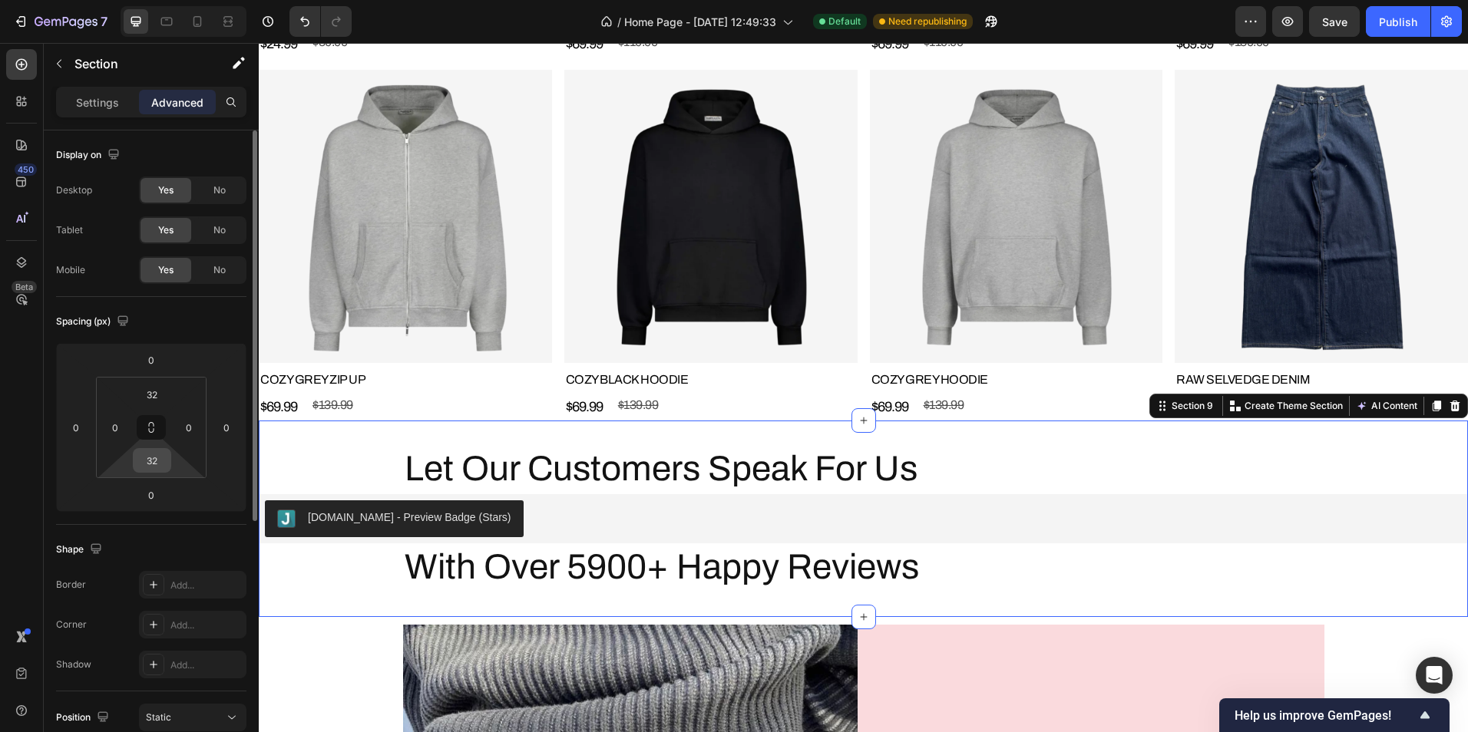
click at [165, 459] on input "32" at bounding box center [152, 460] width 31 height 23
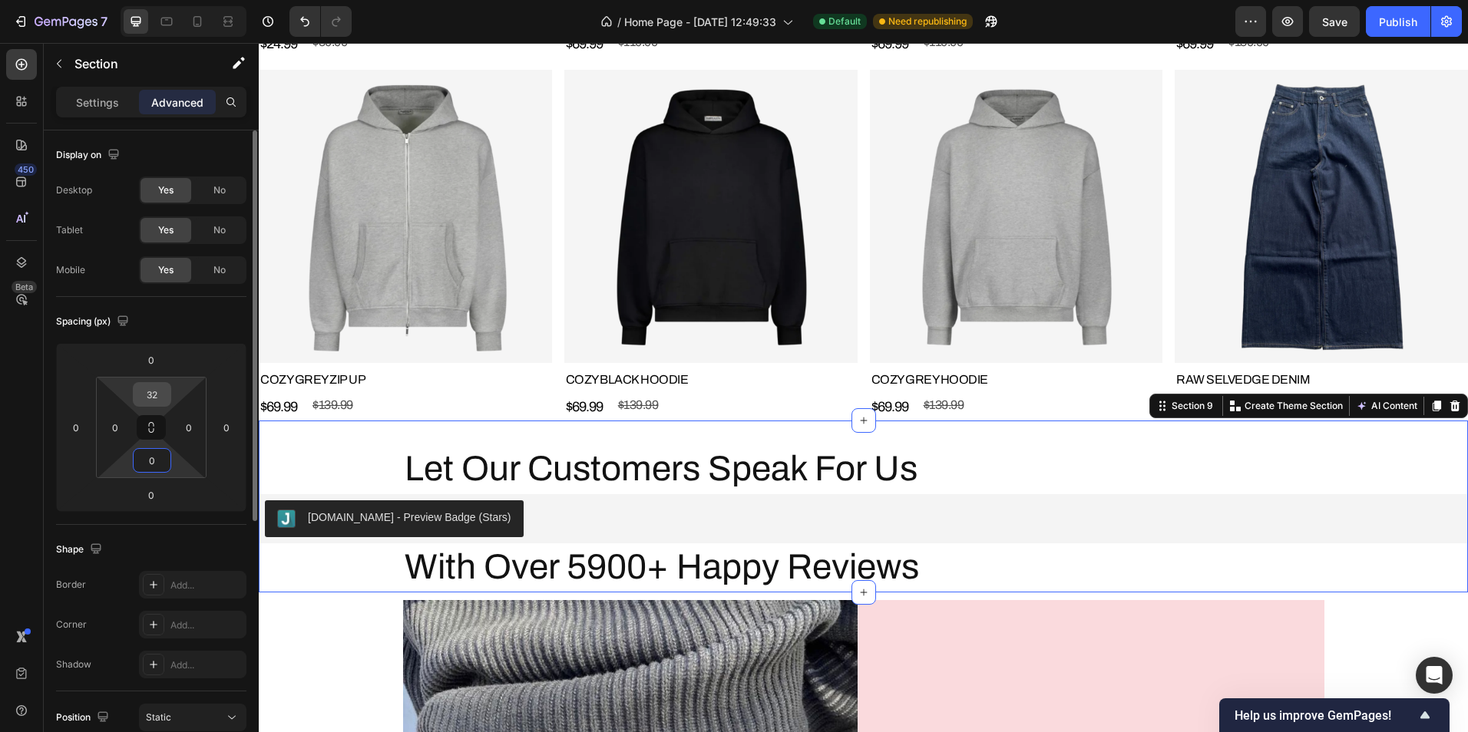
type input "0"
click at [144, 395] on input "32" at bounding box center [152, 394] width 31 height 23
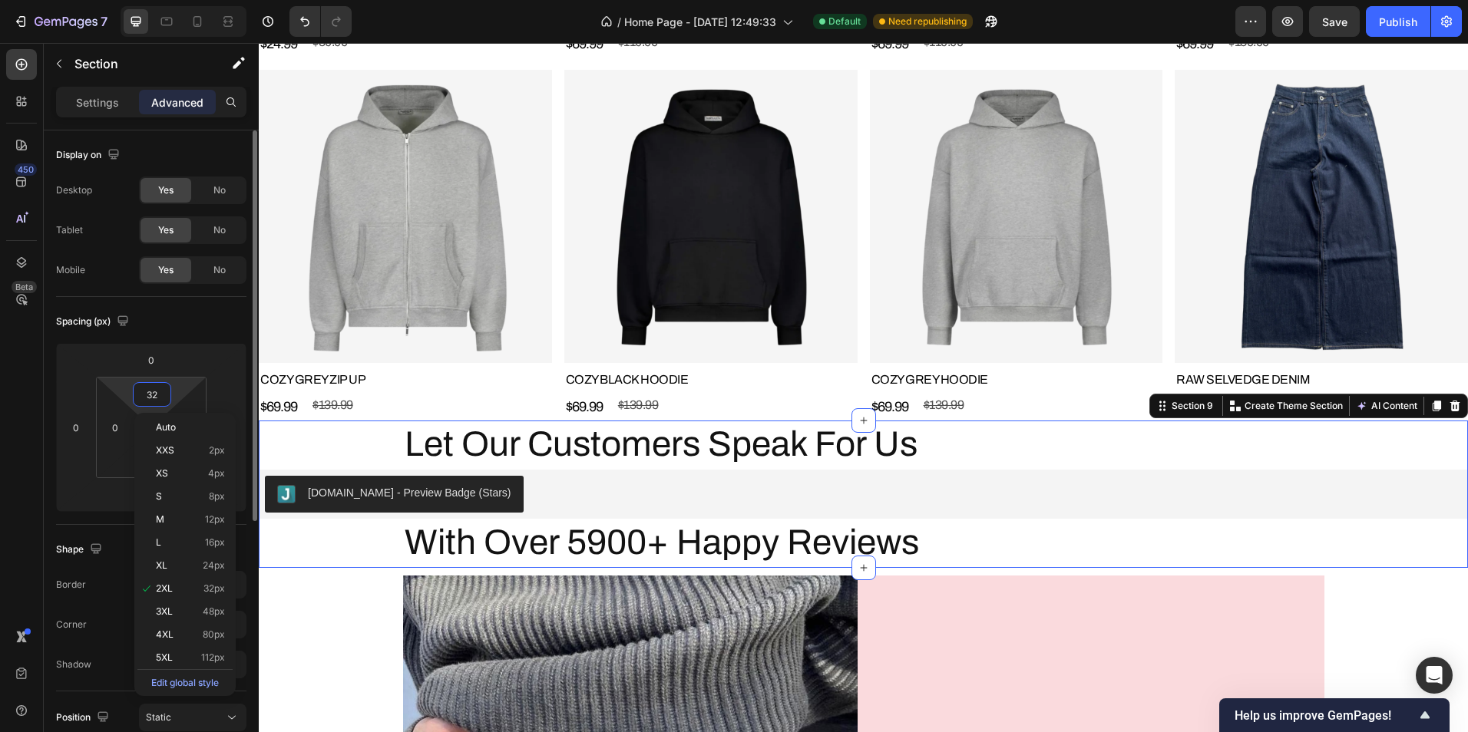
type input "0"
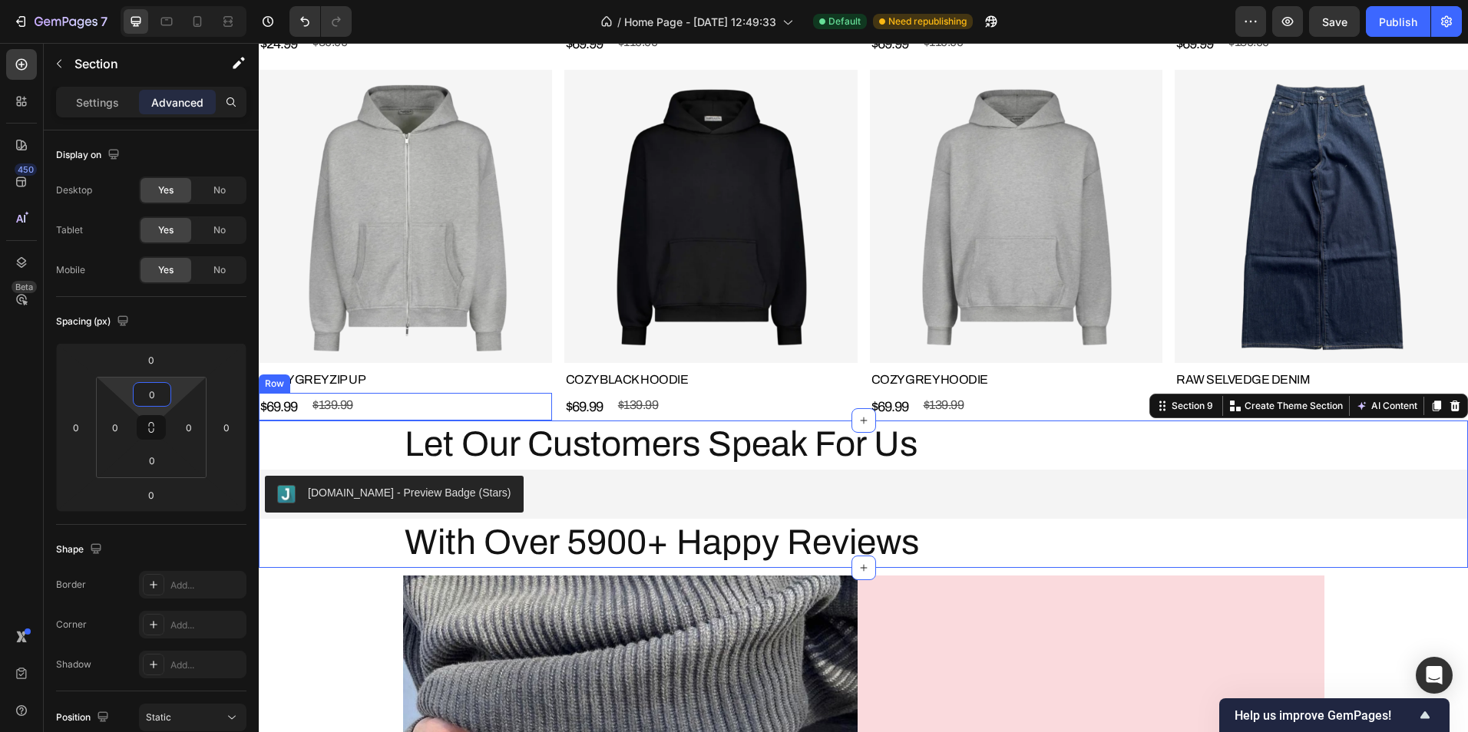
click at [521, 405] on div "$69.99 Product Price Product Price $139.99 Product Price Product Price Row" at bounding box center [405, 407] width 293 height 28
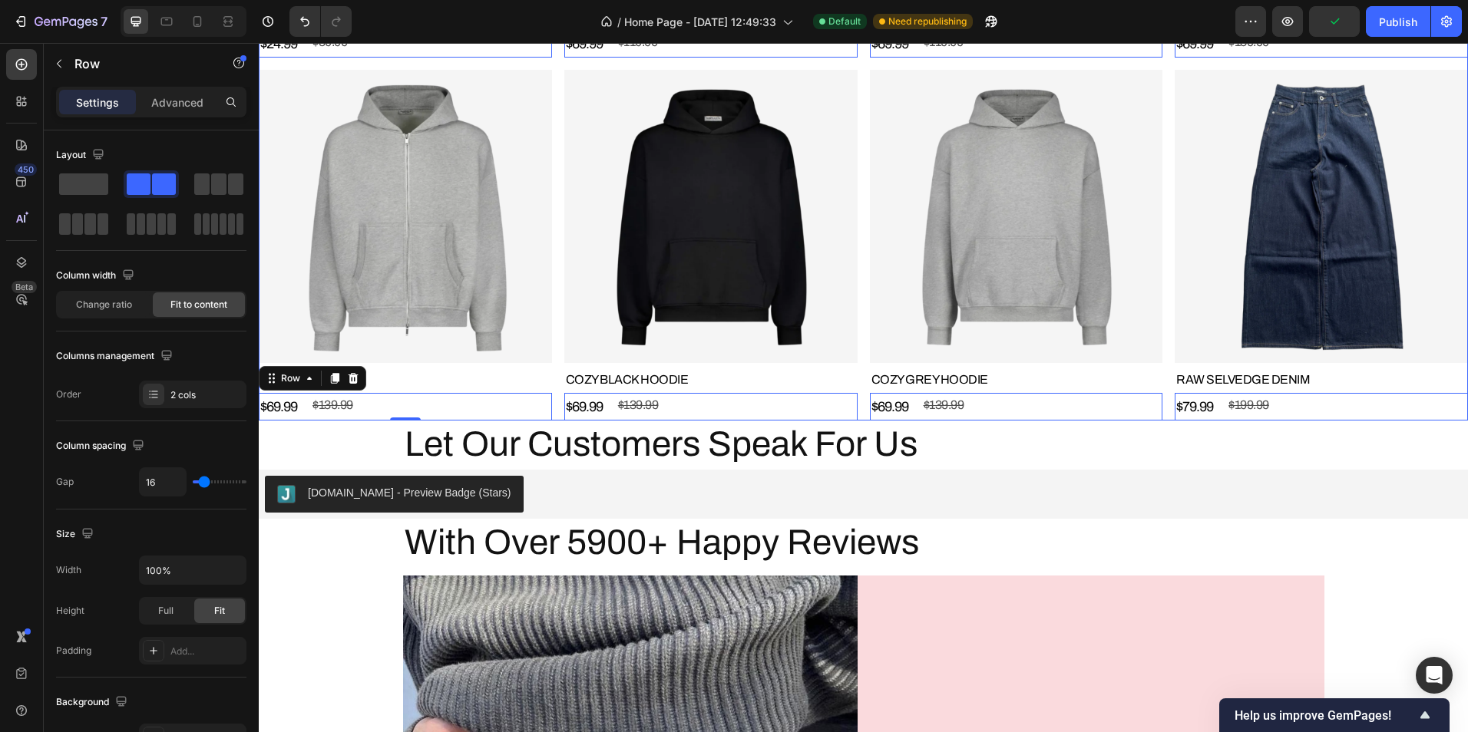
click at [558, 396] on div "Product Images CAMO COW HIDE BELT Product Title $24.99 Product Price Product Pr…" at bounding box center [863, 64] width 1209 height 714
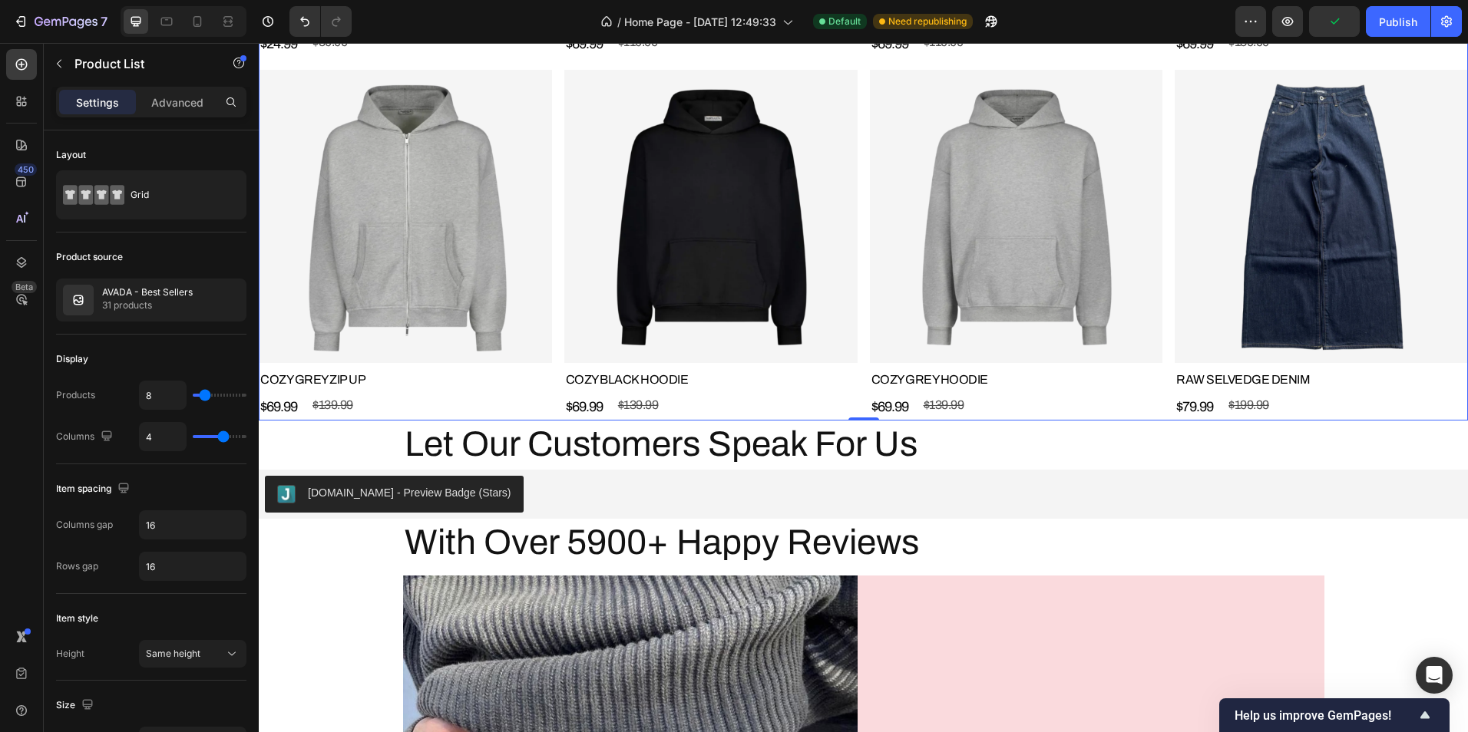
click at [554, 356] on div "Product Images CAMO COW HIDE BELT Product Title $24.99 Product Price Product Pr…" at bounding box center [863, 64] width 1209 height 714
click at [499, 334] on img at bounding box center [405, 216] width 293 height 293
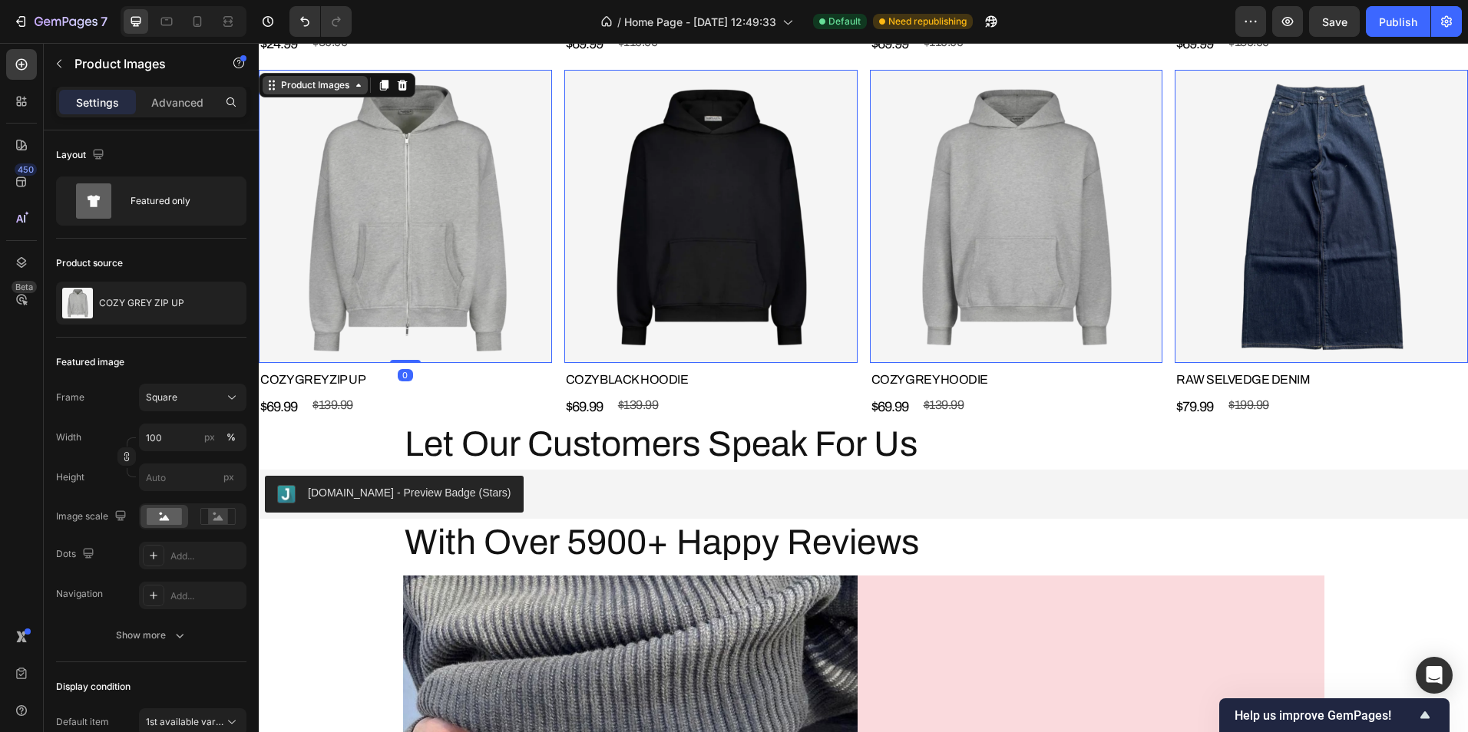
click at [302, 78] on div "Product Images" at bounding box center [315, 85] width 74 height 14
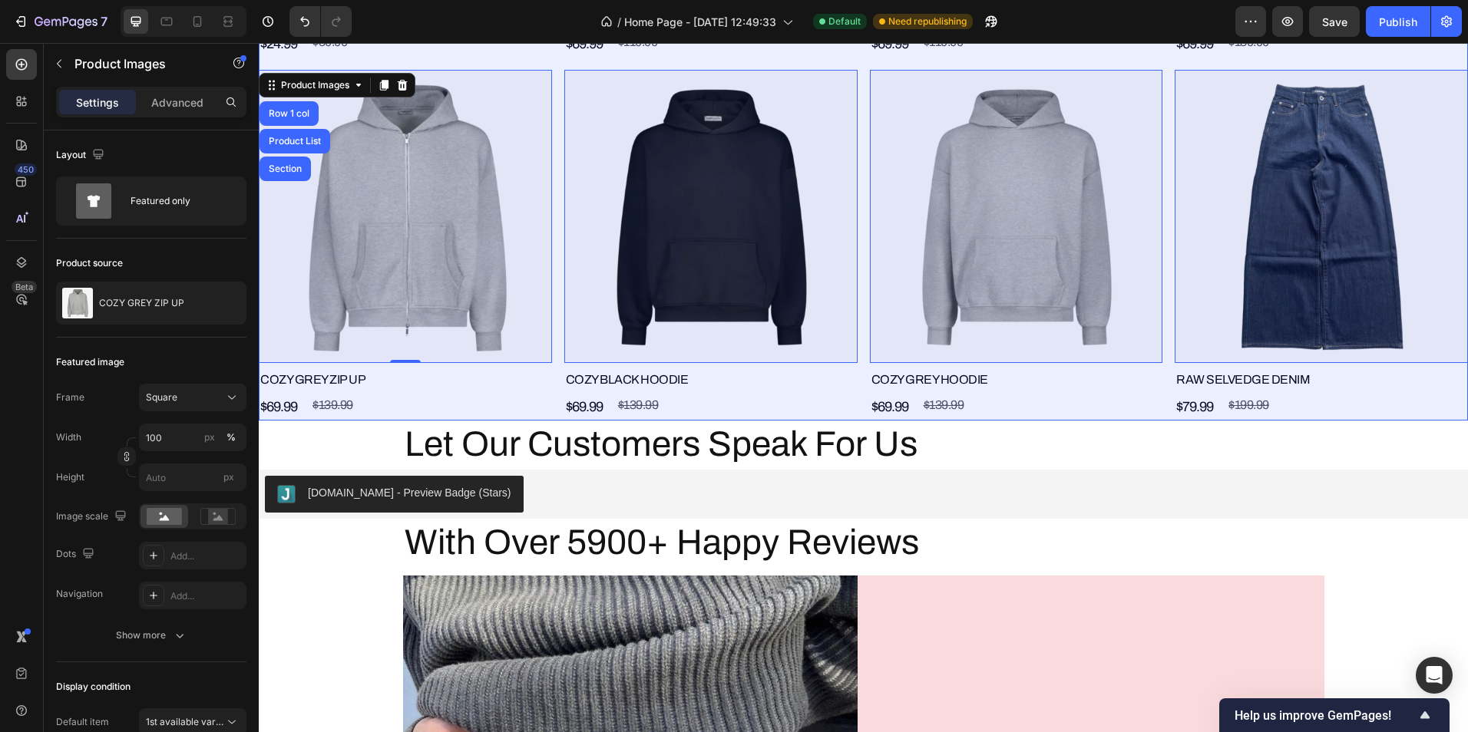
drag, startPoint x: 287, startPoint y: 161, endPoint x: 266, endPoint y: 174, distance: 24.5
click at [286, 164] on div "Section" at bounding box center [285, 168] width 39 height 9
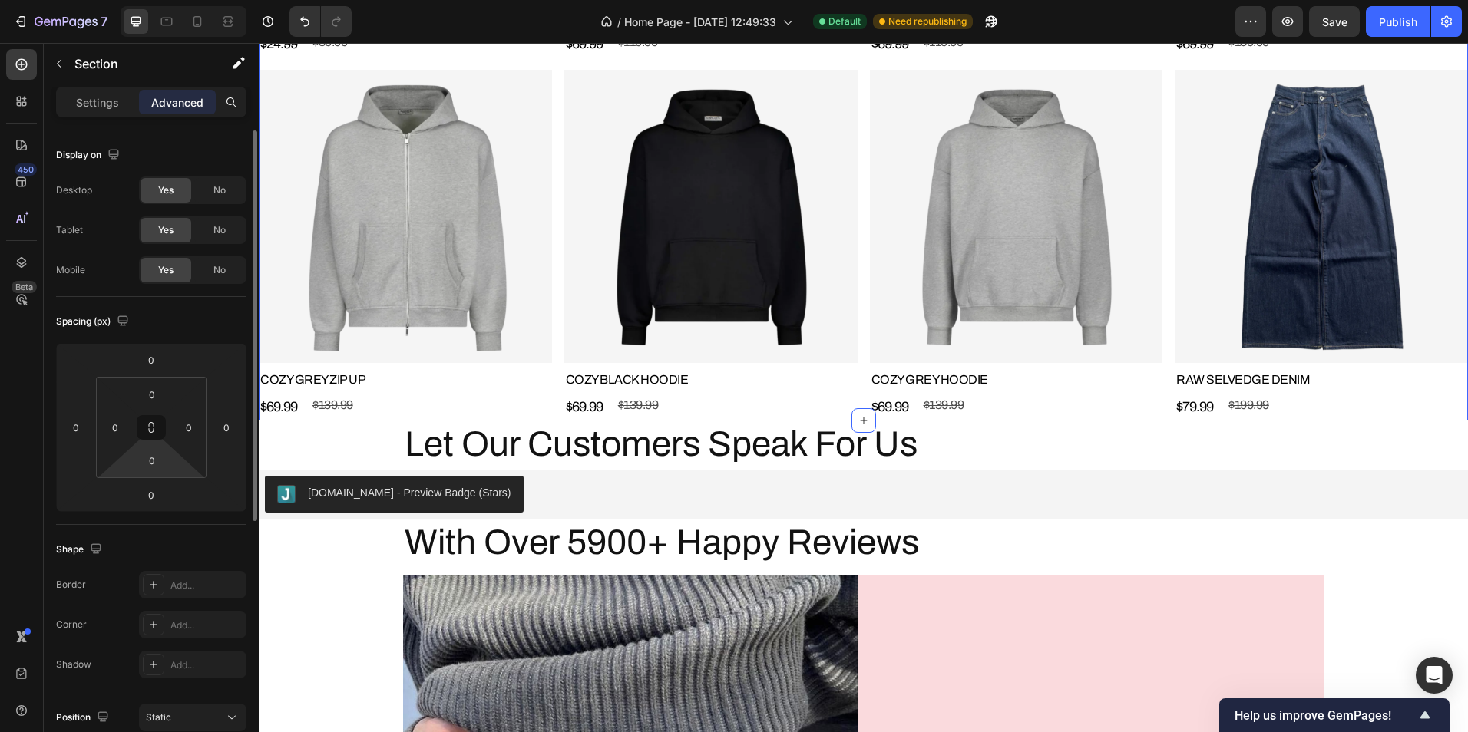
click at [152, 0] on html "7 / Home Page - [DATE] 12:49:33 Default Need republishing Preview Save Publish …" at bounding box center [734, 0] width 1468 height 0
type input "10"
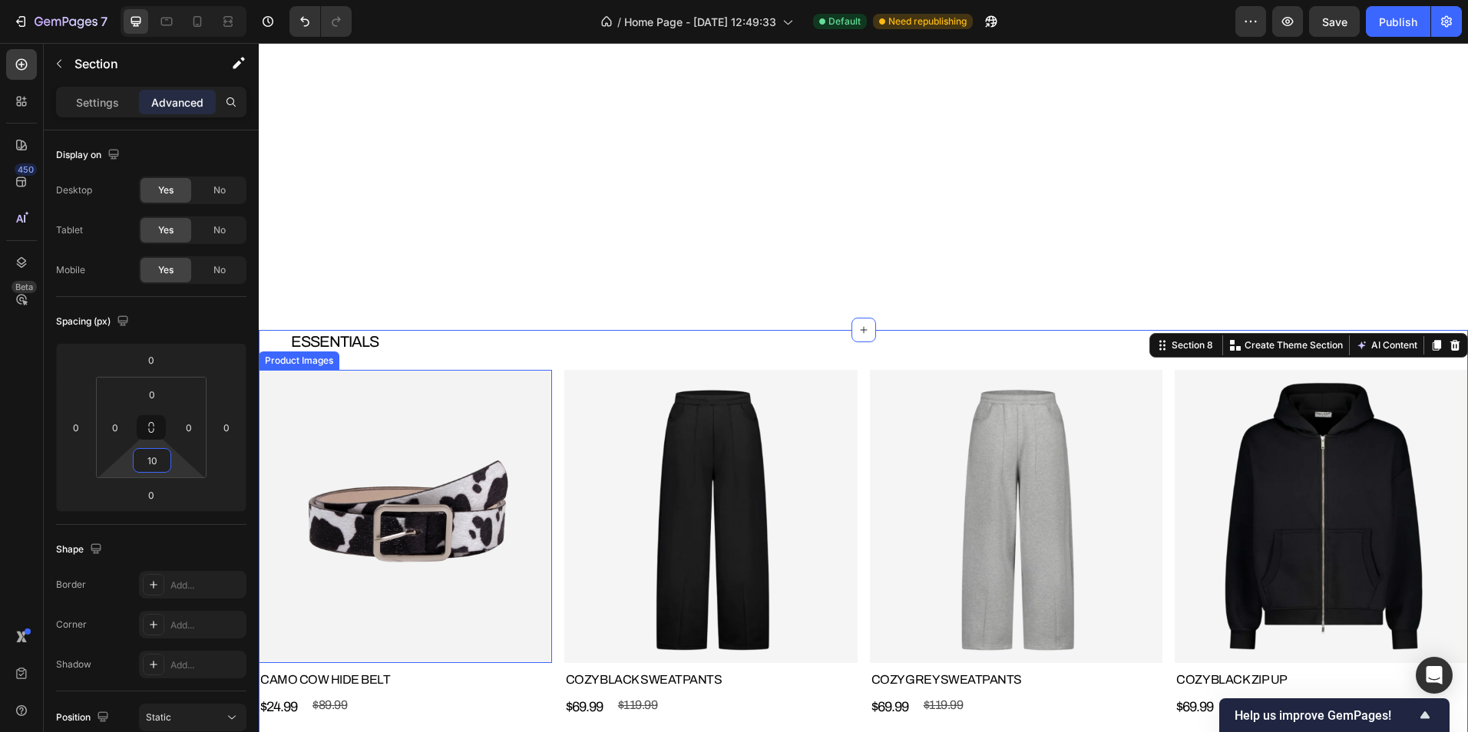
scroll to position [2747, 0]
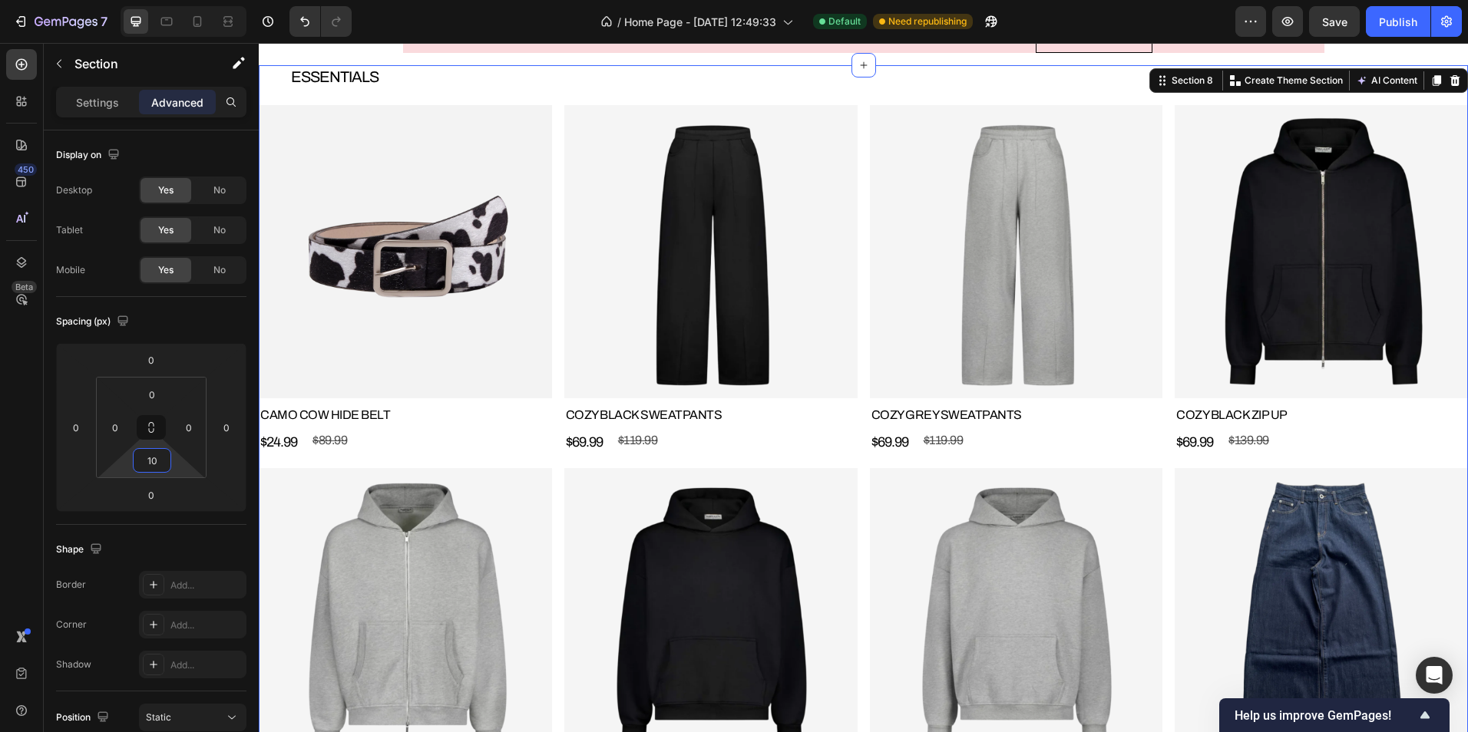
drag, startPoint x: 450, startPoint y: 388, endPoint x: 450, endPoint y: 378, distance: 10.0
click at [450, 388] on img at bounding box center [405, 251] width 293 height 293
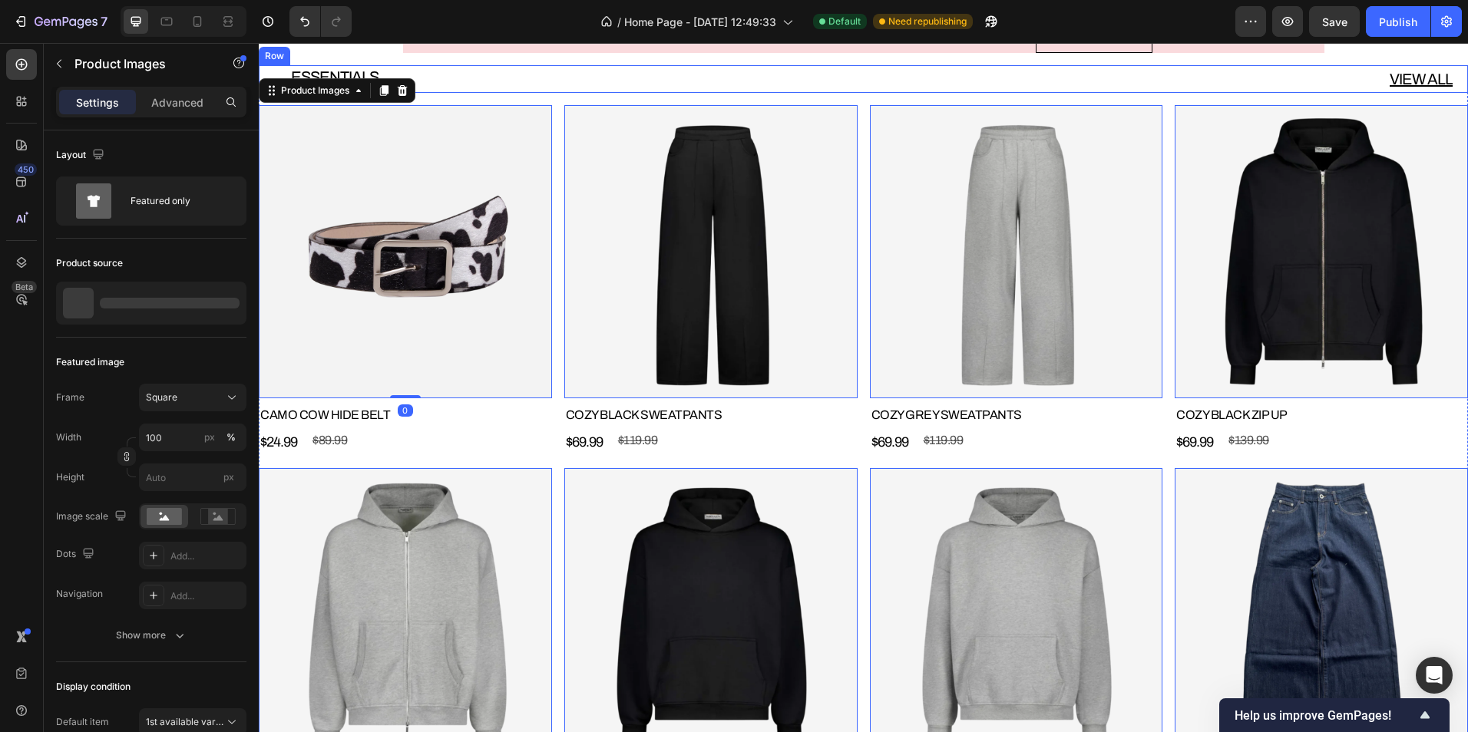
click at [448, 93] on div "ESSENTIALS Heading" at bounding box center [558, 79] width 599 height 28
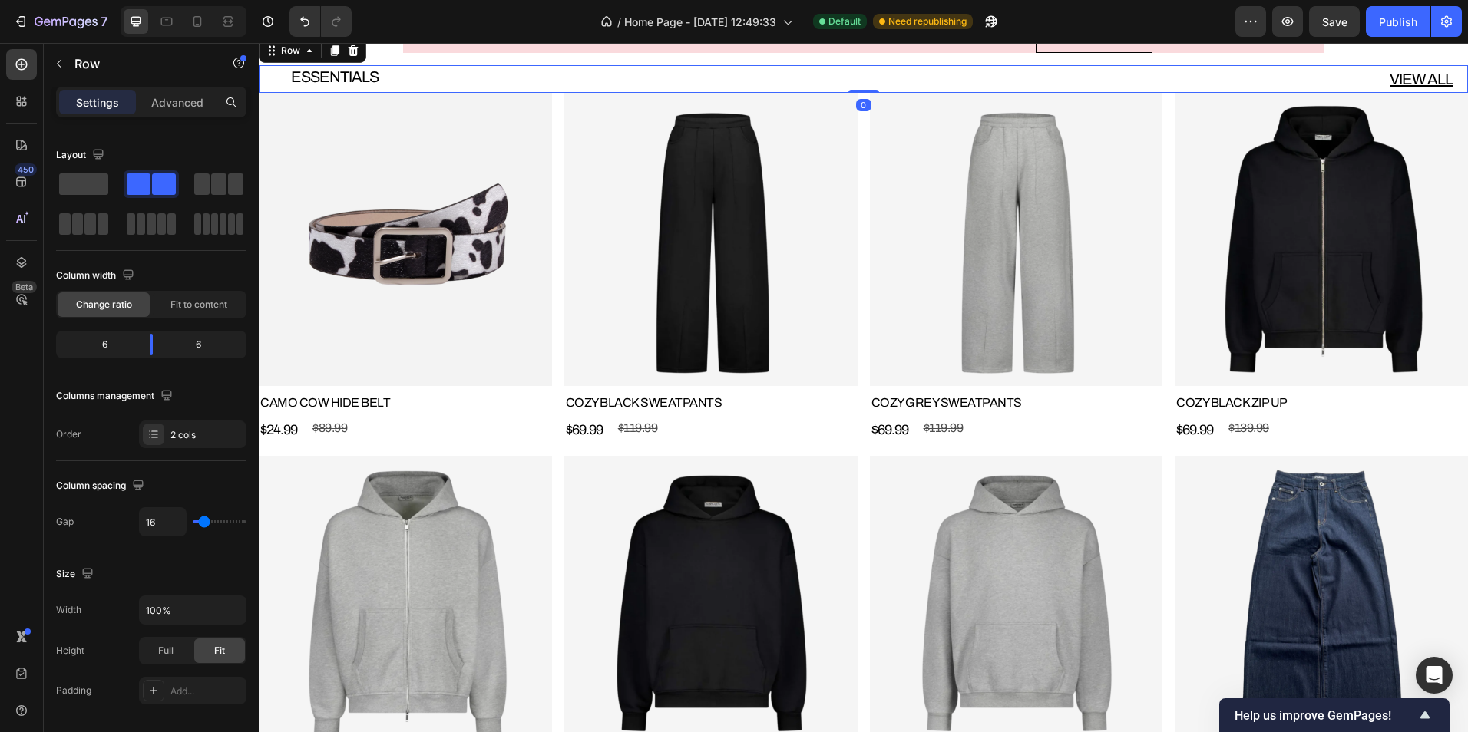
drag, startPoint x: 853, startPoint y: 375, endPoint x: 852, endPoint y: 358, distance: 16.1
click at [852, 93] on div "ESSENTIALS Heading VIEW ALL Button Row 0" at bounding box center [863, 79] width 1209 height 28
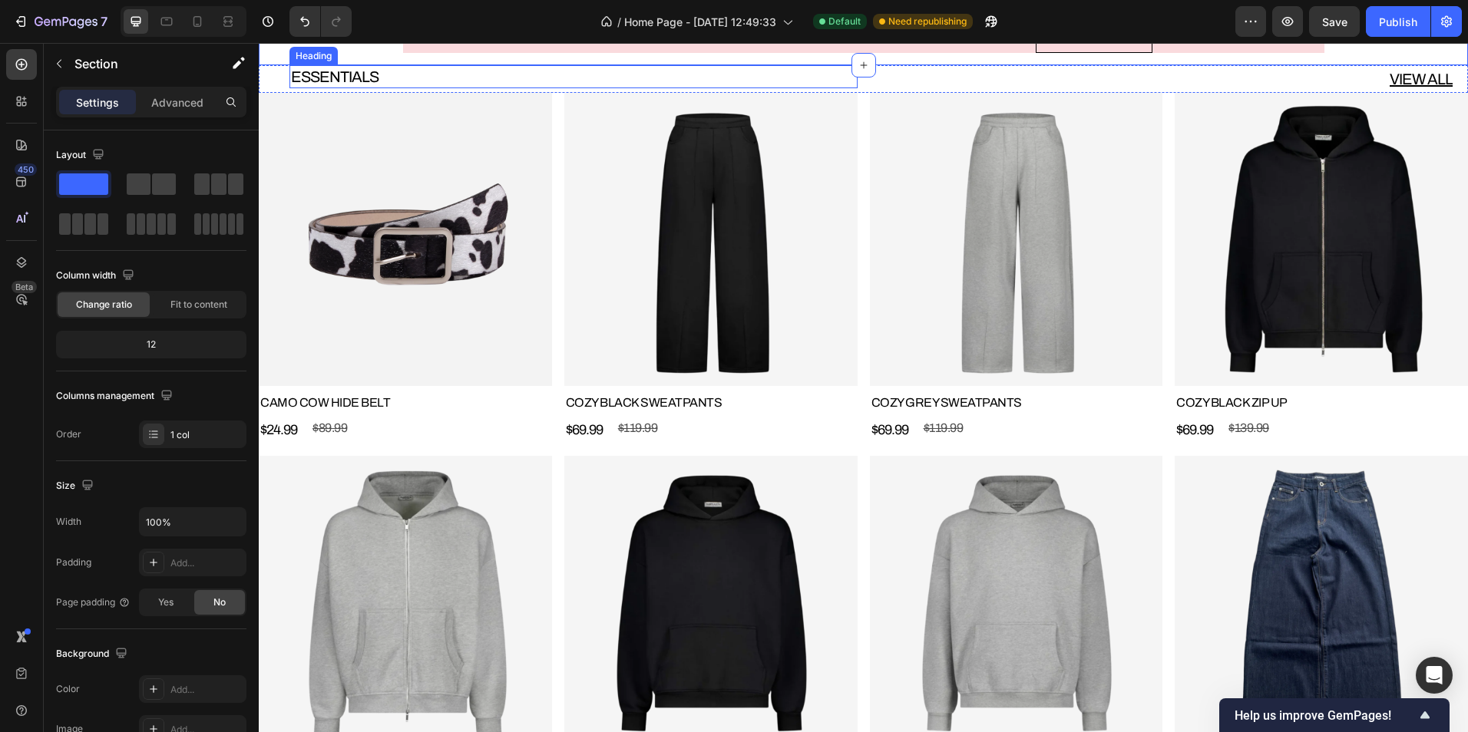
click at [398, 88] on h2 "ESSENTIALS" at bounding box center [573, 76] width 568 height 23
